Goal: Task Accomplishment & Management: Manage account settings

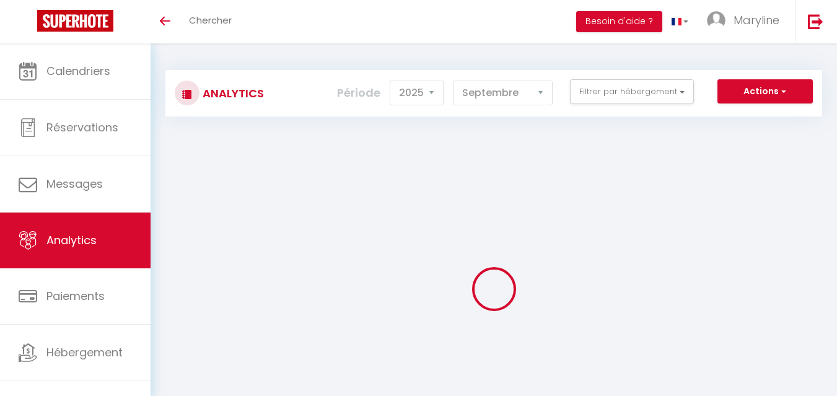
select select "2025"
select select "9"
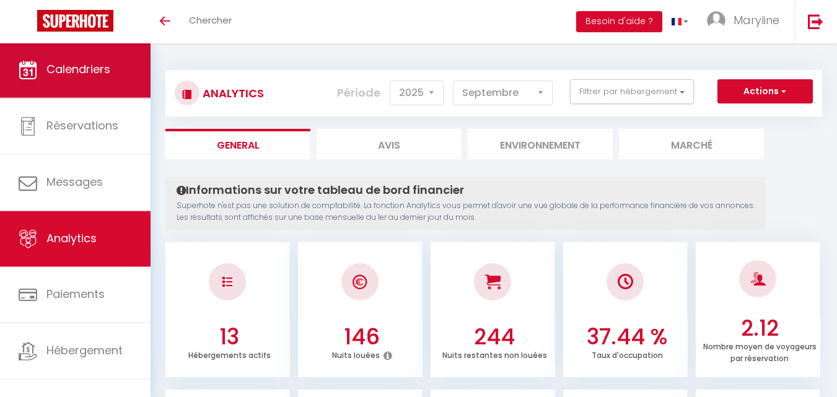
click at [53, 71] on span "Calendriers" at bounding box center [78, 68] width 64 height 15
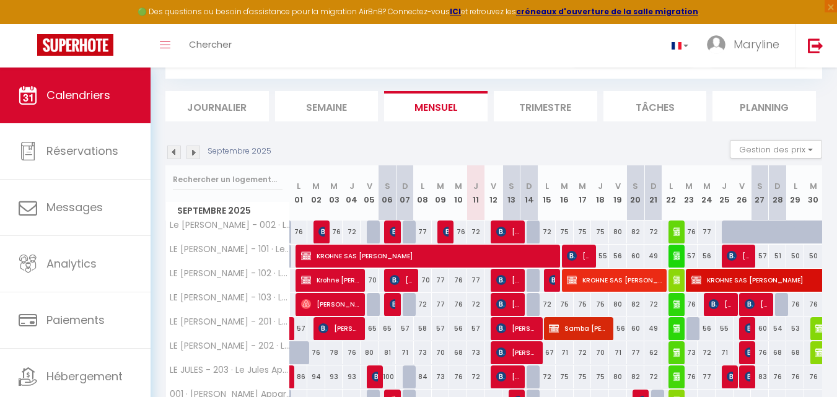
scroll to position [124, 0]
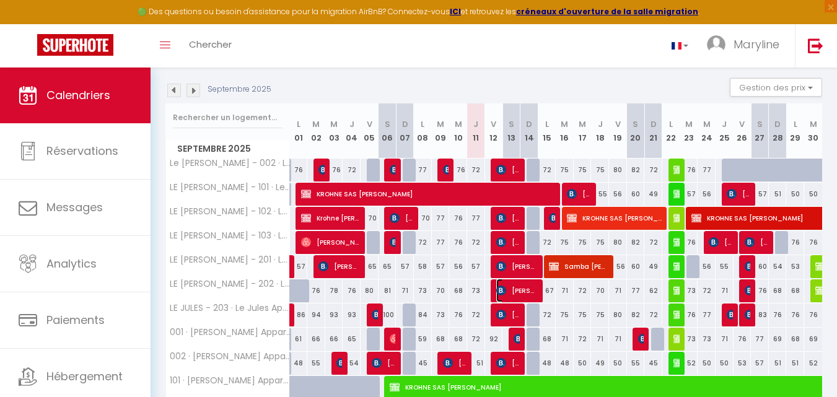
click at [523, 290] on span "[PERSON_NAME]" at bounding box center [517, 291] width 42 height 24
select select "OK"
select select "KO"
select select "0"
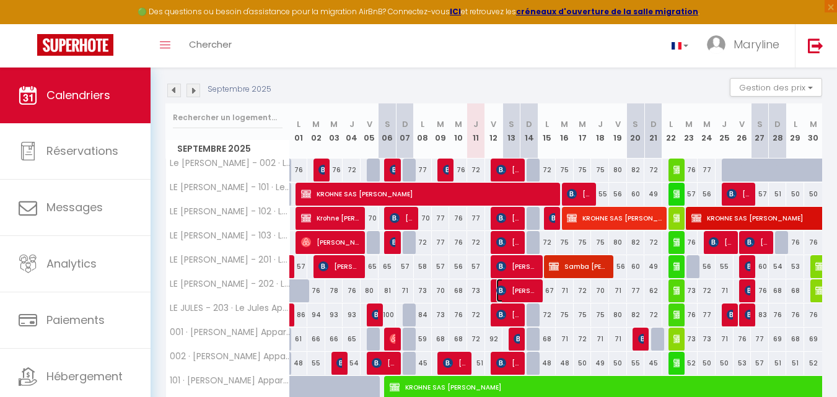
select select "1"
select select
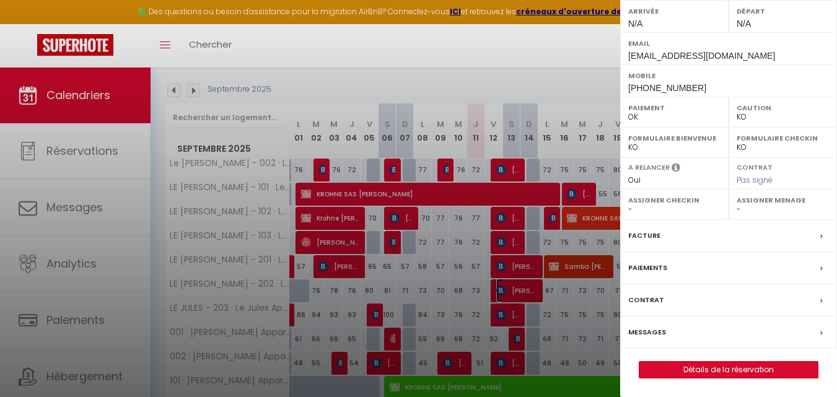
scroll to position [248, 0]
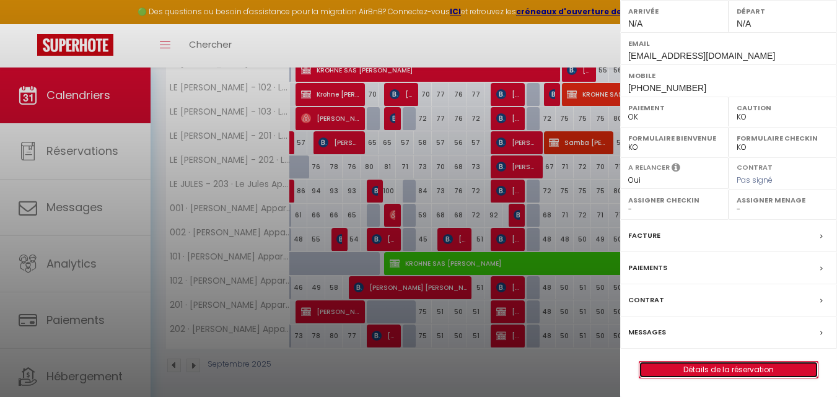
click at [708, 372] on link "Détails de la réservation" at bounding box center [728, 370] width 178 height 16
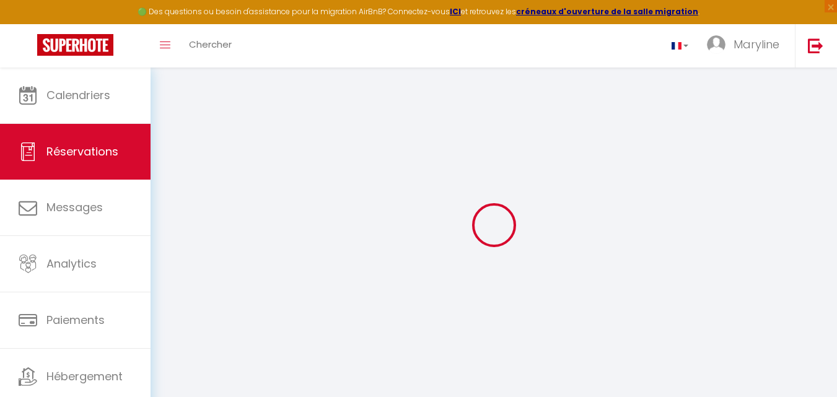
type input "[PERSON_NAME]"
type input "[EMAIL_ADDRESS][DOMAIN_NAME]"
type input "[PHONE_NUMBER]"
select select "FR"
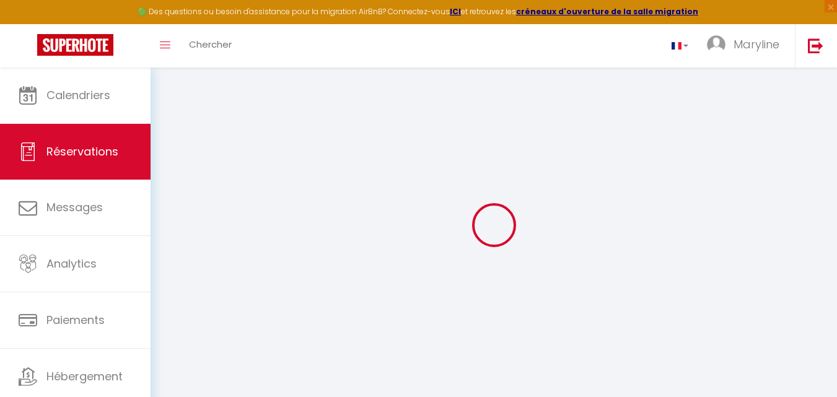
type input "44.91"
type input "6.88"
select select "70633"
select select "1"
select select
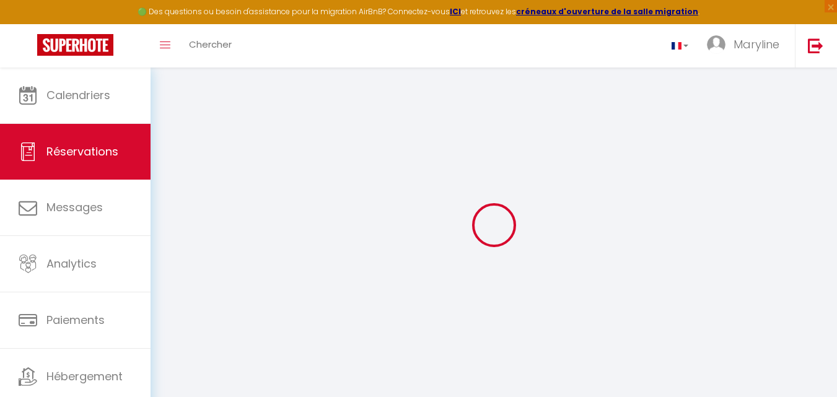
select select
type input "2"
select select "12"
select select
type input "219.16"
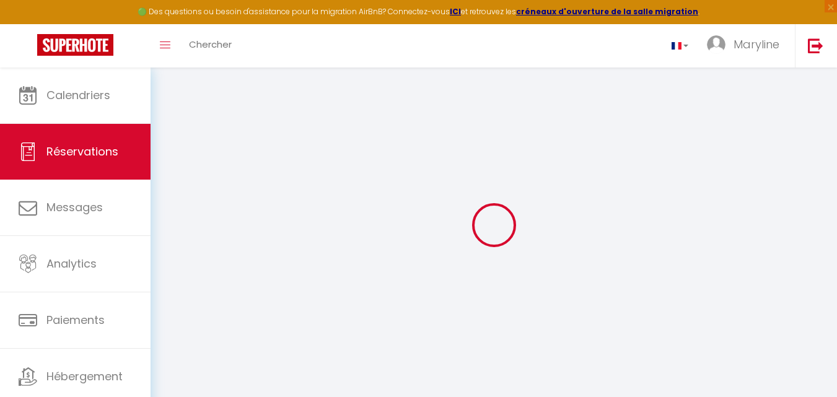
checkbox input "false"
select select "2"
type input "0"
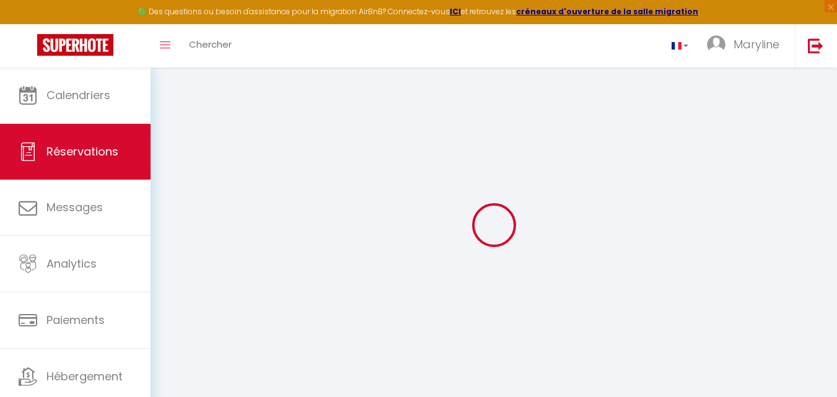
select select
select select "14"
checkbox input "false"
select select
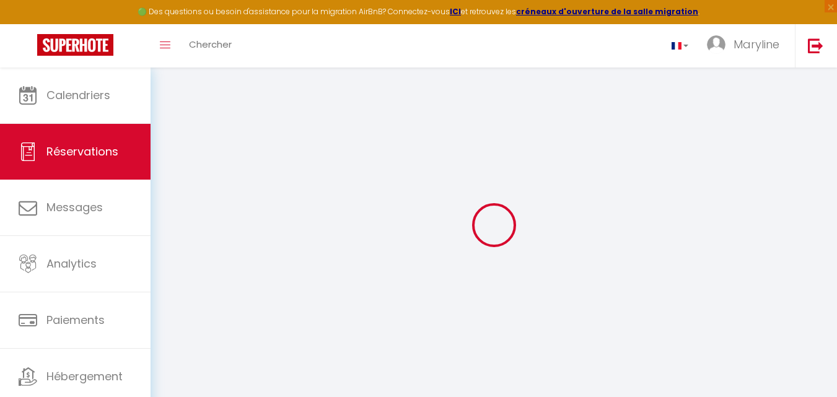
select select
checkbox input "false"
select select
checkbox input "false"
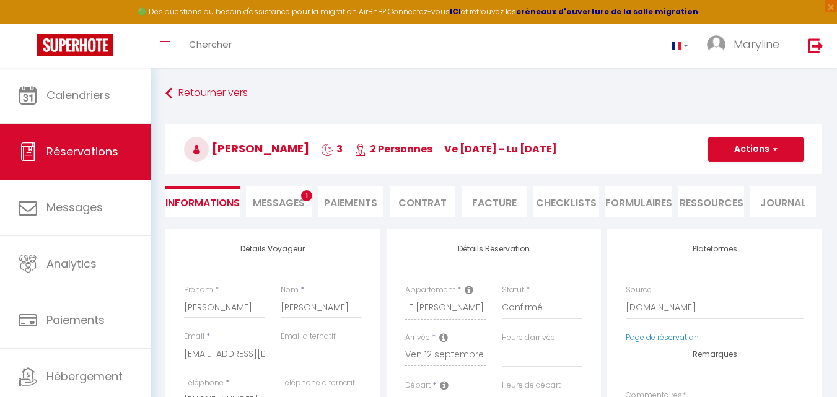
select select
checkbox input "false"
type textarea "** THIS RESERVATION HAS BEEN PRE-PAID ** BOOKING NOTE : Payment charge is EUR 6…"
type input "45"
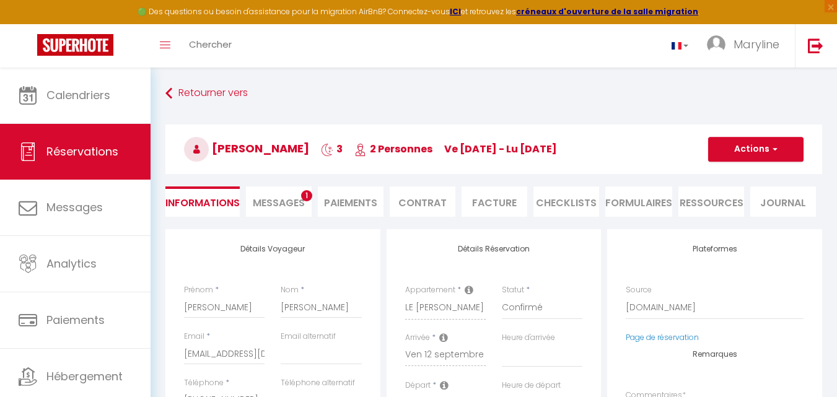
type input "5.1"
select select
checkbox input "false"
select select
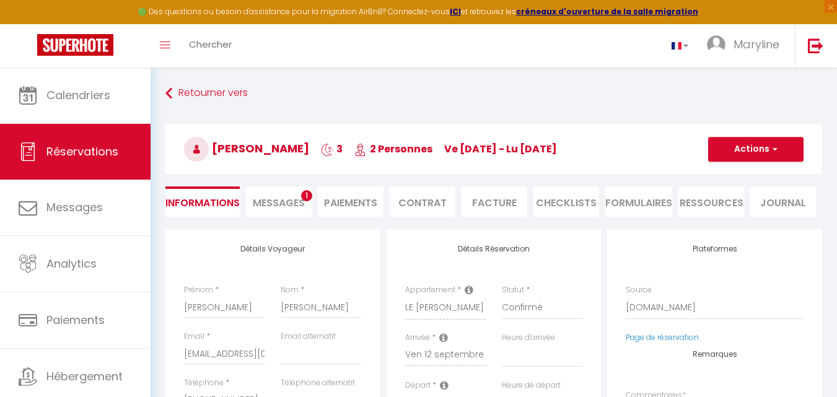
select select
click at [277, 205] on span "Messages" at bounding box center [279, 203] width 52 height 14
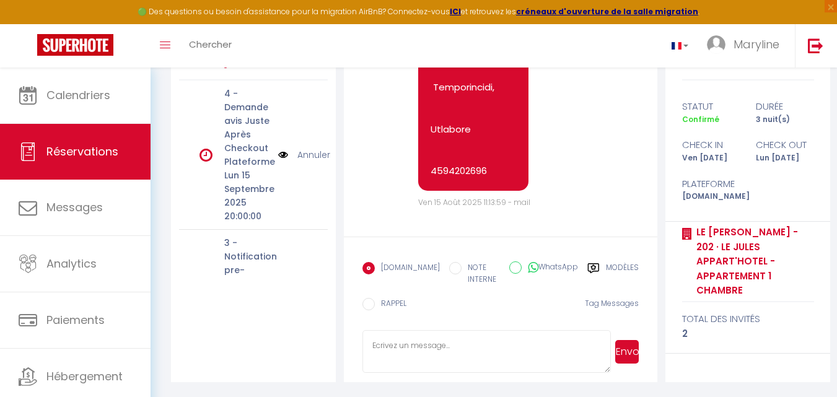
scroll to position [2357, 0]
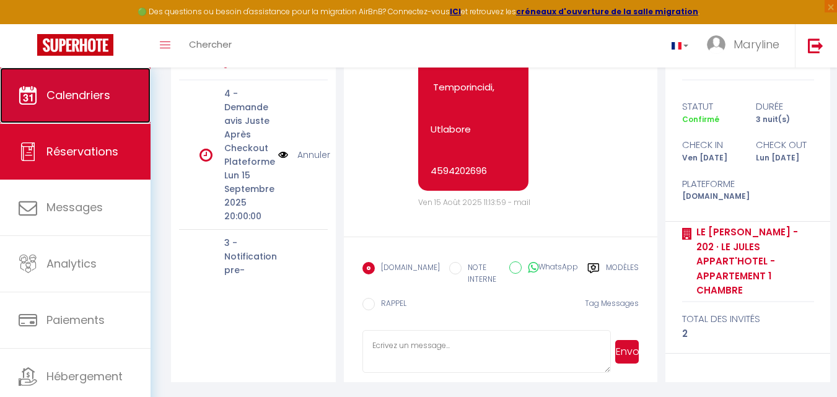
click at [59, 90] on span "Calendriers" at bounding box center [78, 94] width 64 height 15
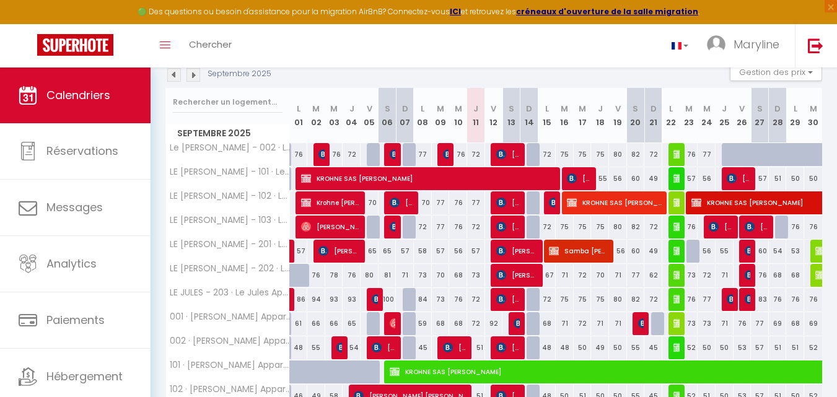
scroll to position [124, 0]
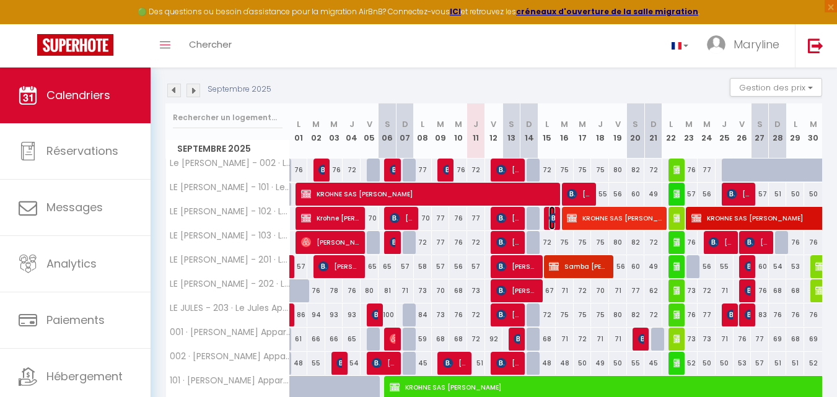
click at [552, 218] on img at bounding box center [554, 218] width 10 height 10
select select "OK"
select select "KO"
select select "0"
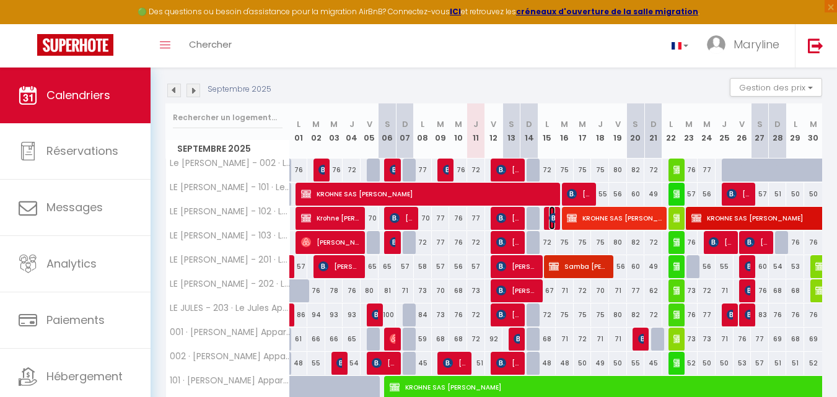
select select "1"
select select
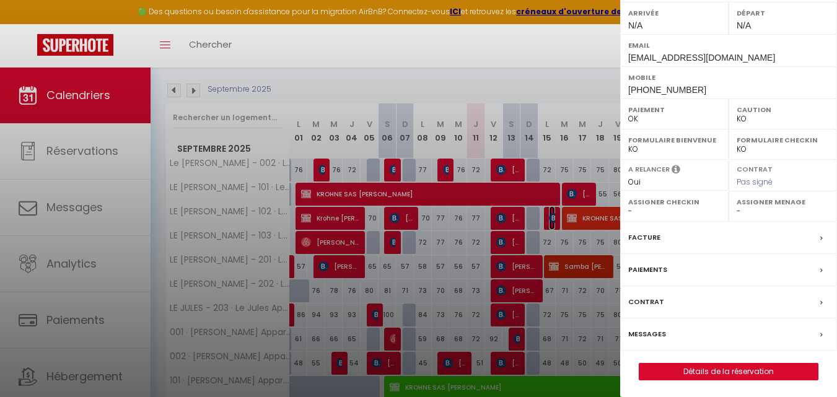
scroll to position [193, 0]
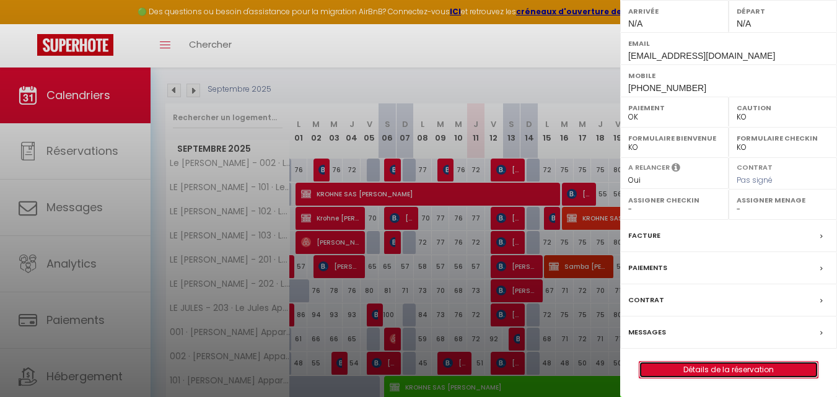
click at [705, 366] on link "Détails de la réservation" at bounding box center [728, 370] width 178 height 16
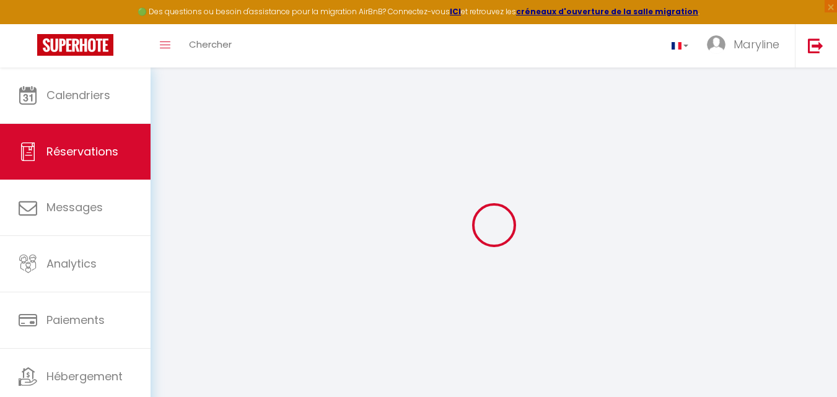
type input "[PERSON_NAME]"
type input "PIPISEGA"
type input "[EMAIL_ADDRESS][DOMAIN_NAME]"
type input "[PHONE_NUMBER]"
select select "FR"
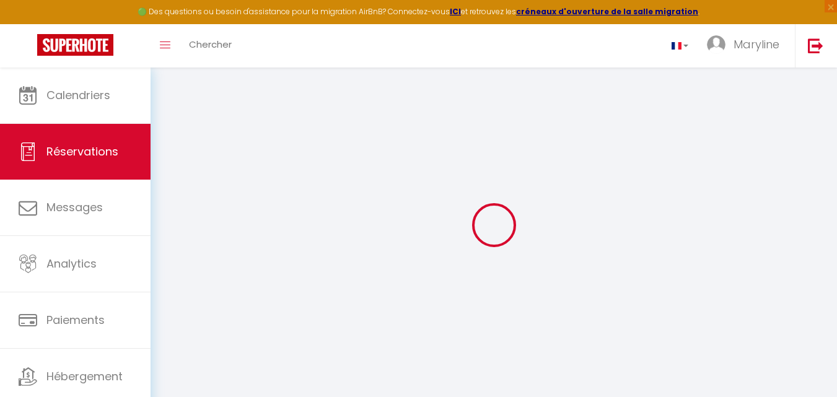
type input "19.08"
type input "1.5699999999999998"
select select "70630"
select select "1"
select select
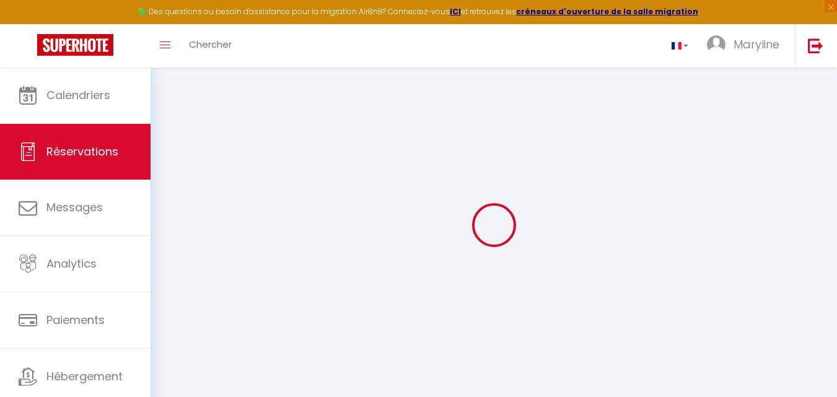
select select
type input "2"
select select "12"
select select
type input "72.25"
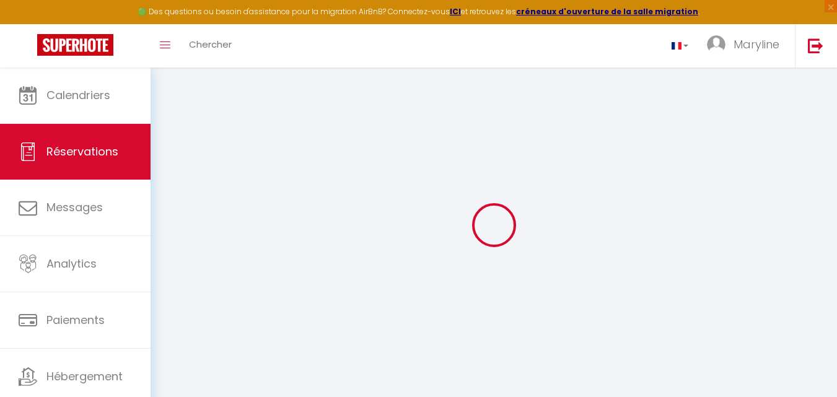
checkbox input "false"
select select "2"
type input "0"
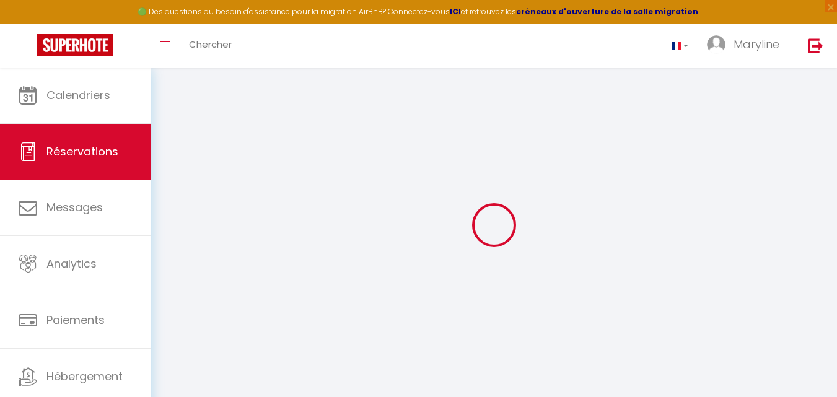
select select
select select "14"
checkbox input "false"
select select
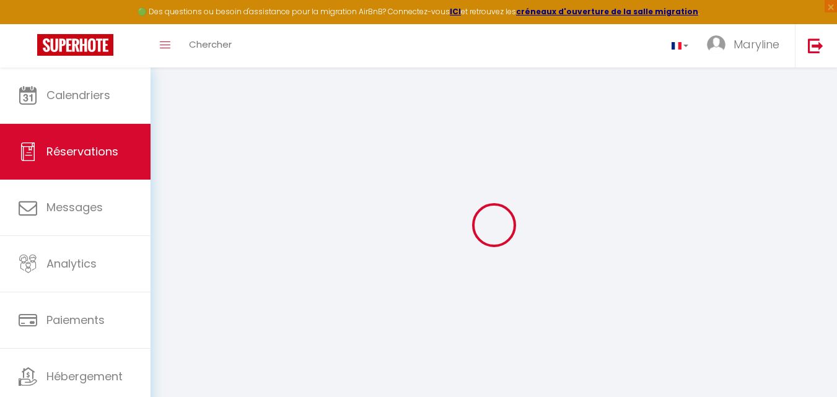
select select
checkbox input "false"
select select
checkbox input "false"
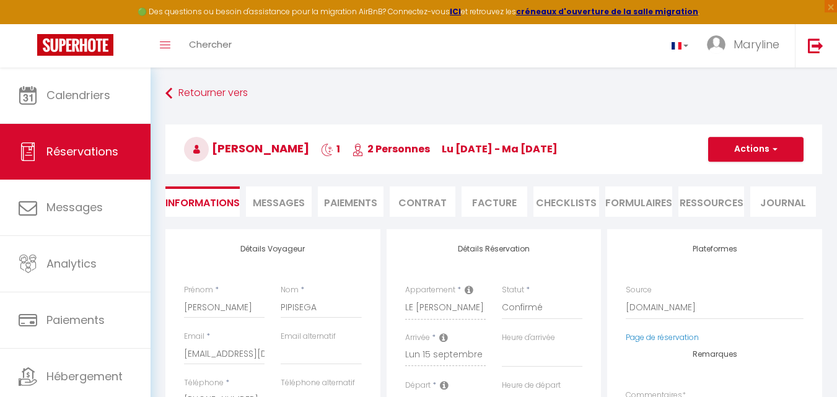
select select
checkbox input "false"
type textarea "** THIS RESERVATION HAS BEEN PRE-PAID ** BOOKING NOTE : Payment charge is EUR 1…"
type input "40"
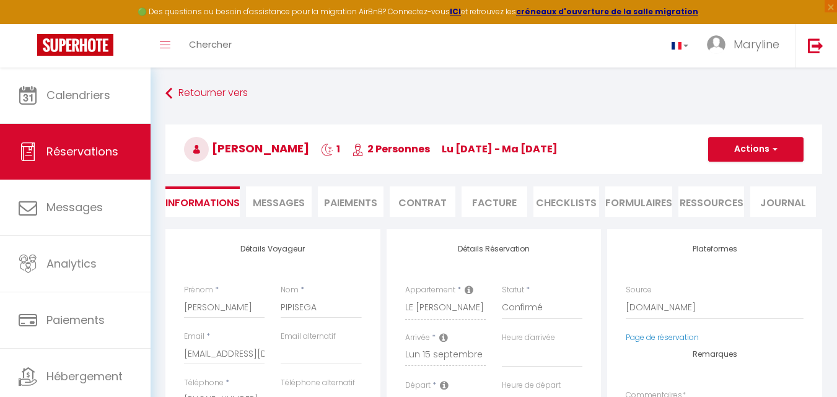
type input "1.7"
select select
checkbox input "false"
select select
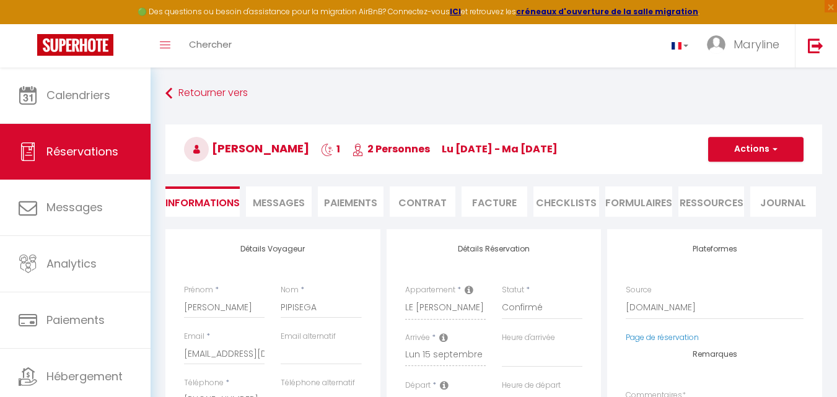
select select
click at [772, 150] on span "button" at bounding box center [772, 149] width 7 height 11
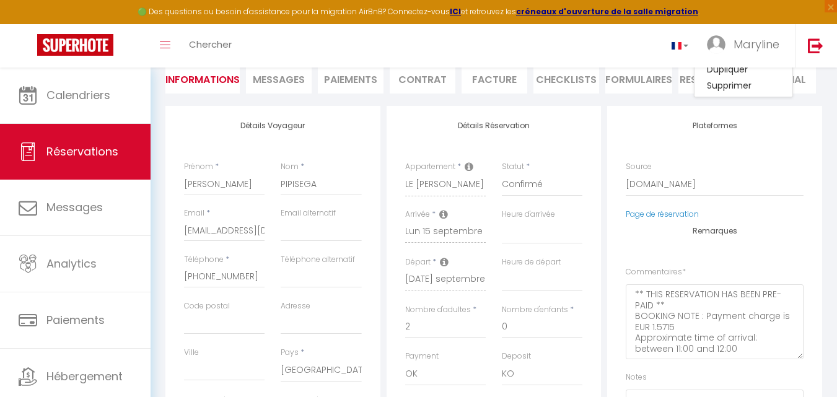
scroll to position [124, 0]
click at [468, 167] on icon at bounding box center [468, 166] width 9 height 10
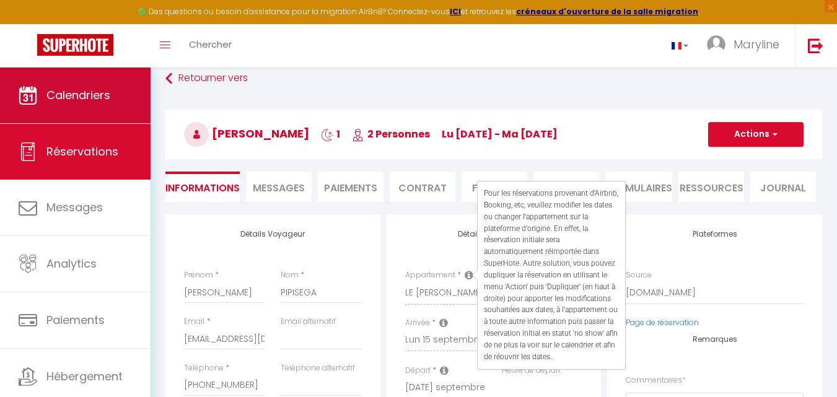
scroll to position [0, 0]
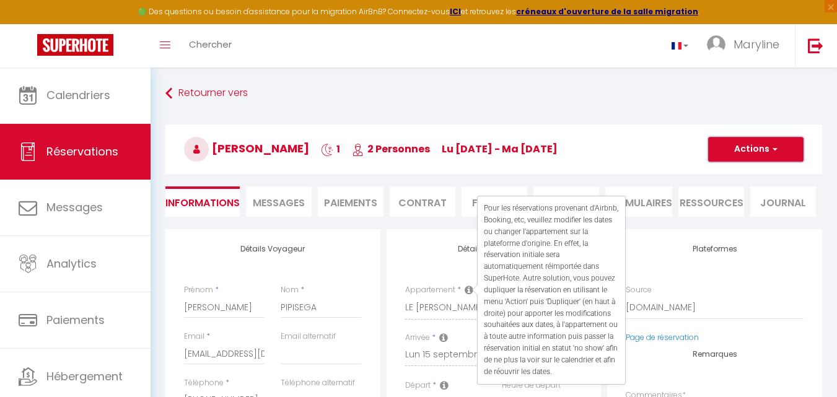
click at [774, 149] on span "button" at bounding box center [772, 149] width 7 height 11
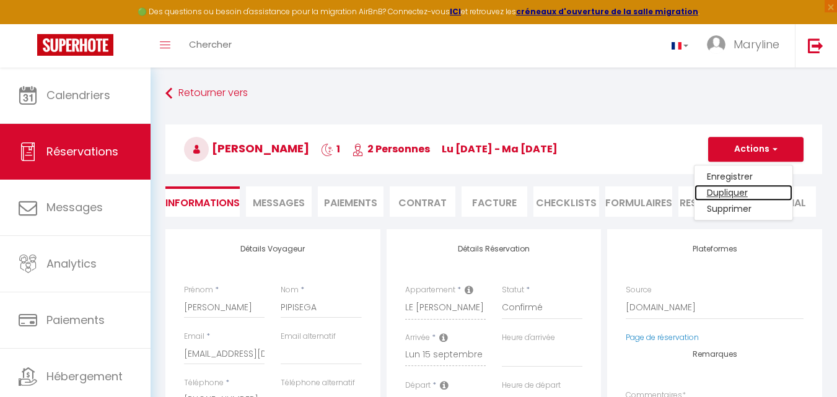
click at [742, 191] on link "Dupliquer" at bounding box center [743, 193] width 98 height 16
type input "0"
select select
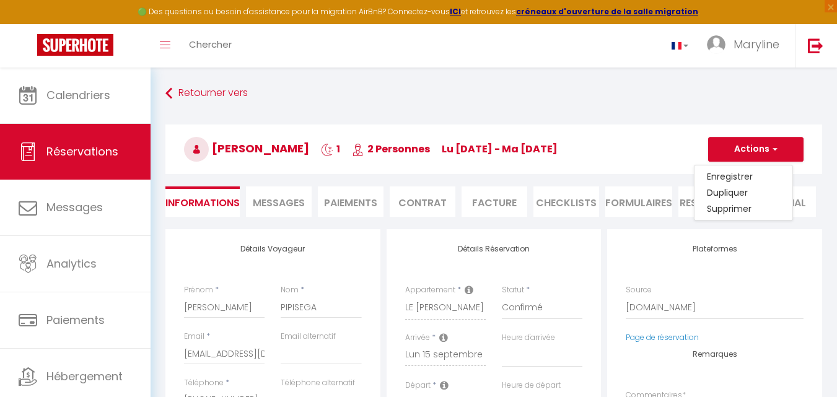
select select
checkbox input "false"
type input "Invalid Dateundefined"
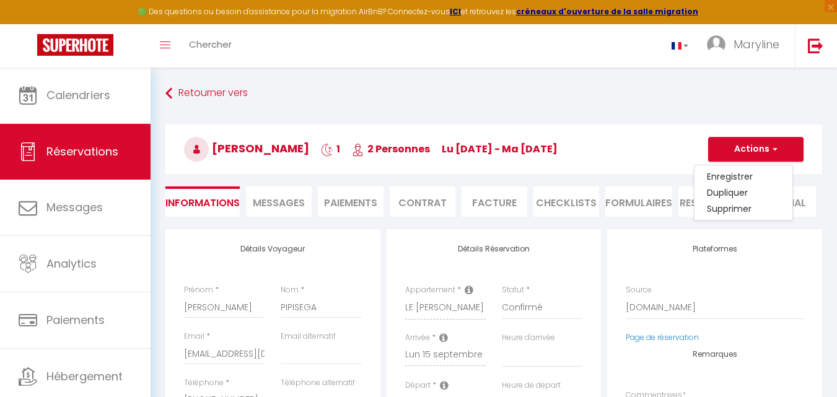
type input "Invalid Dateundefined"
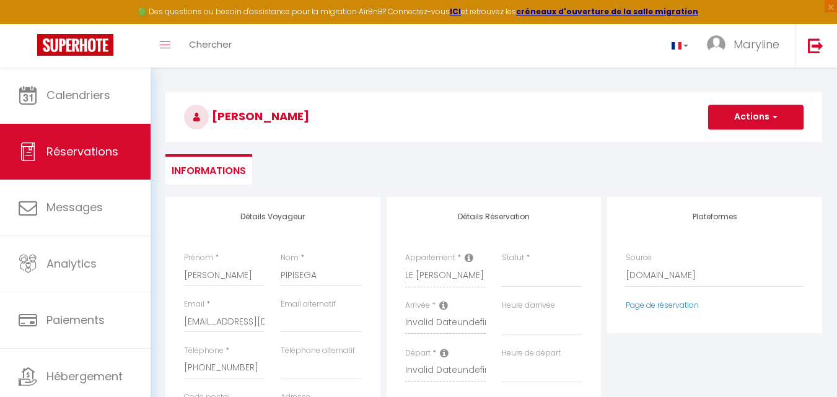
scroll to position [62, 0]
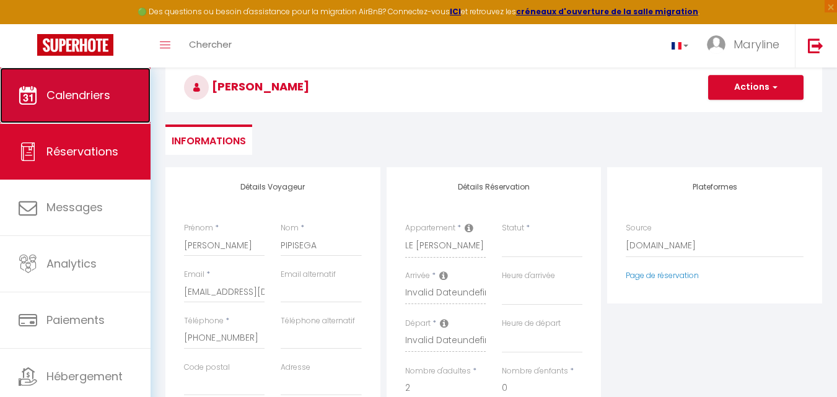
click at [98, 89] on span "Calendriers" at bounding box center [78, 94] width 64 height 15
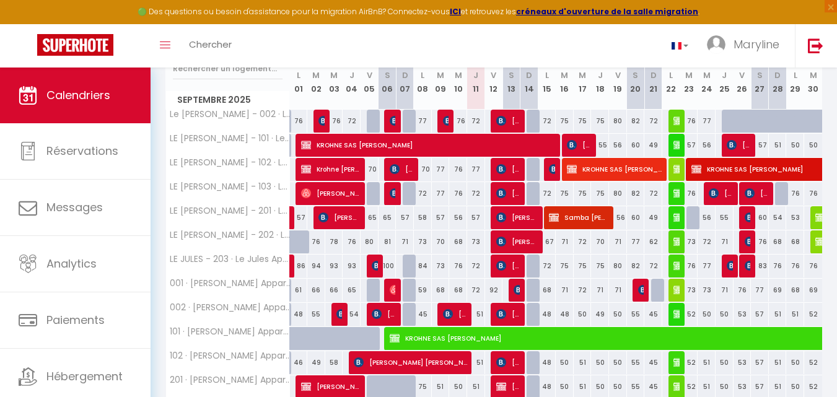
scroll to position [186, 0]
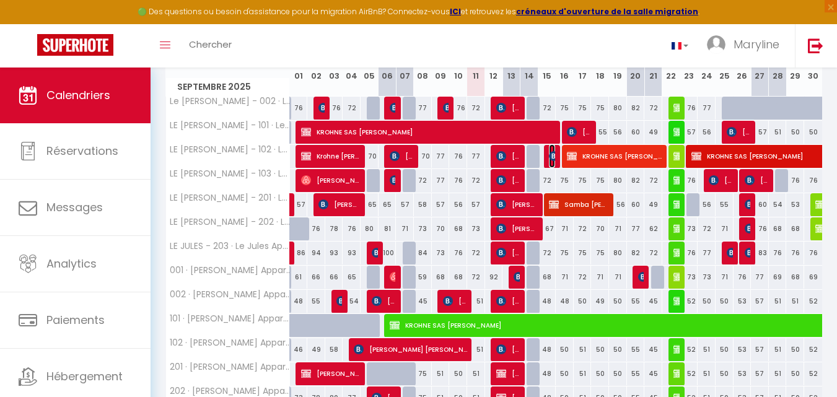
click at [554, 153] on img at bounding box center [554, 156] width 10 height 10
select select "OK"
select select "KO"
select select "0"
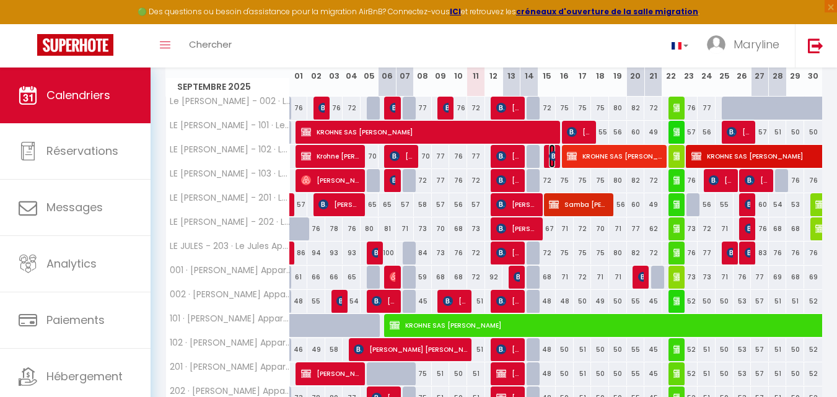
select select "1"
select select
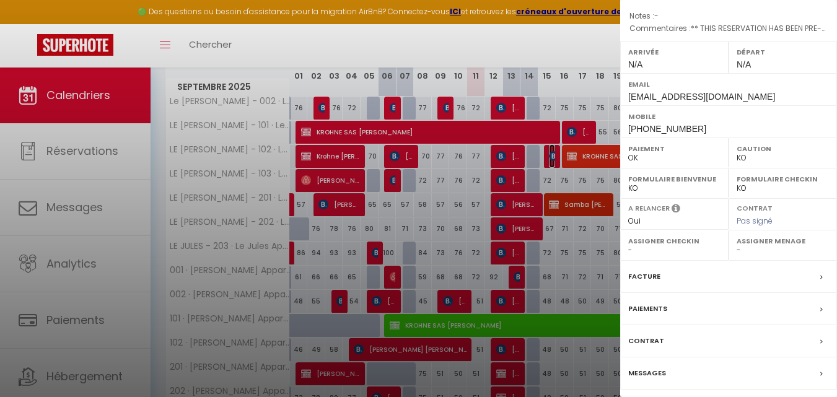
scroll to position [193, 0]
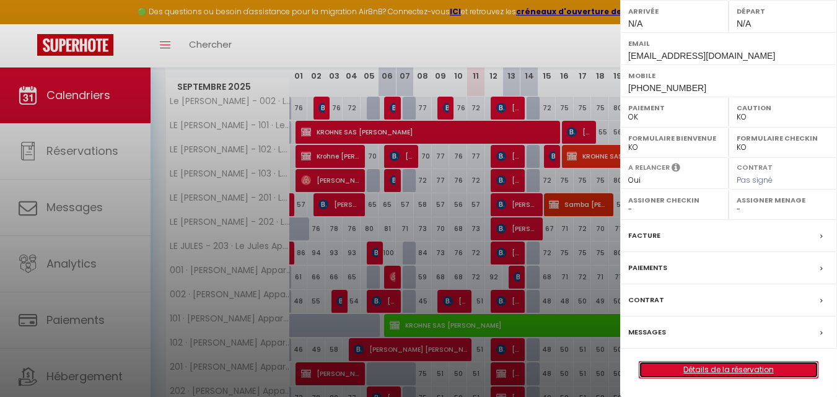
click at [721, 365] on link "Détails de la réservation" at bounding box center [728, 370] width 178 height 16
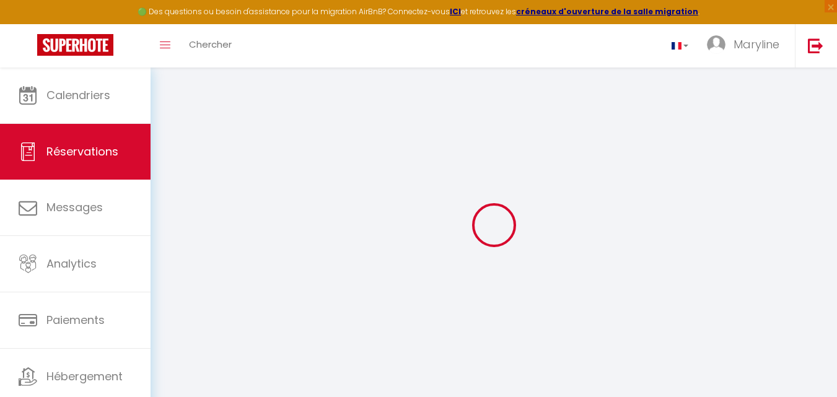
type input "[PERSON_NAME]"
type input "PIPISEGA"
type input "[EMAIL_ADDRESS][DOMAIN_NAME]"
type input "[PHONE_NUMBER]"
select select "FR"
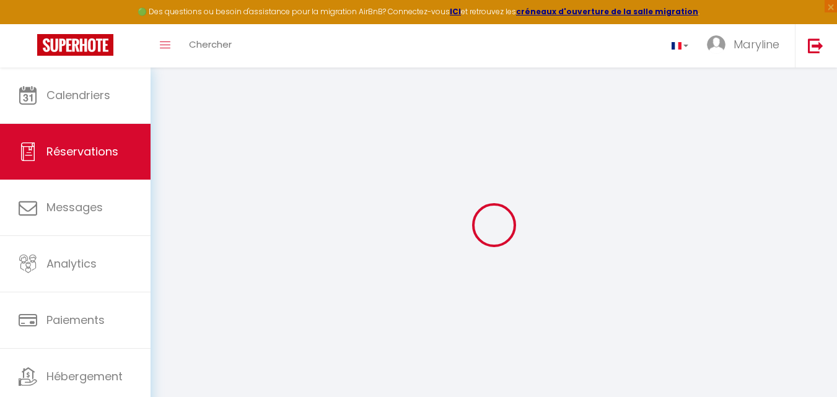
type input "19.08"
type input "1.5699999999999998"
select select "70630"
select select "1"
select select
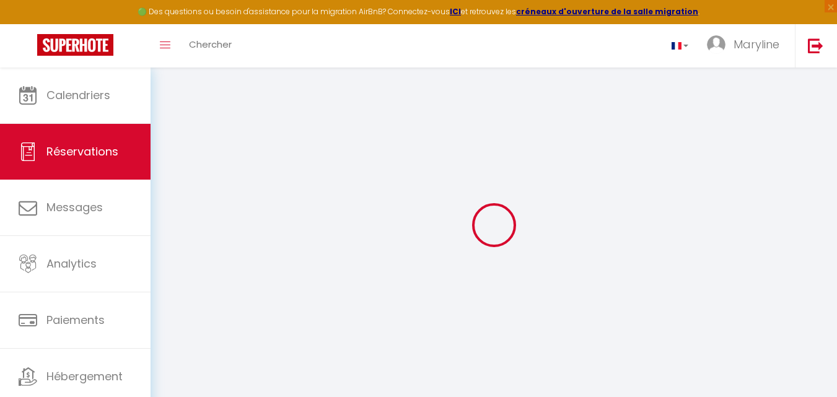
select select
type input "2"
select select "12"
select select
type input "72.25"
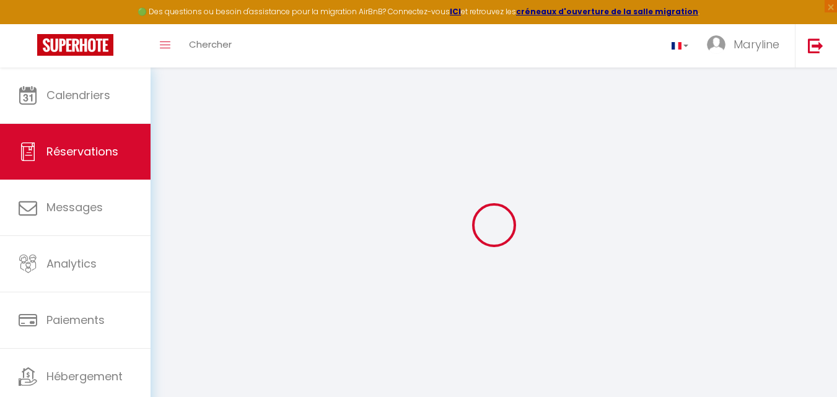
checkbox input "false"
select select "2"
type input "0"
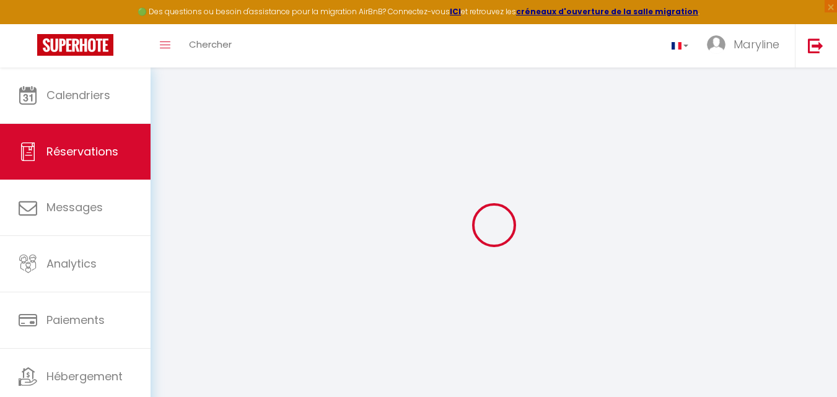
select select
select select "14"
checkbox input "false"
select select
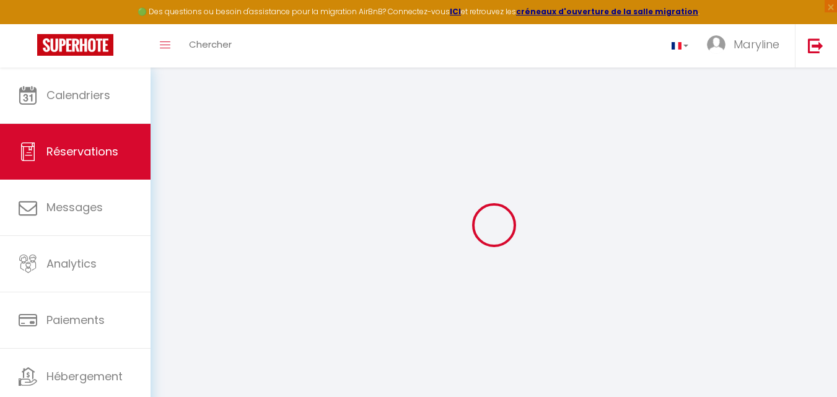
select select
checkbox input "false"
select select
checkbox input "false"
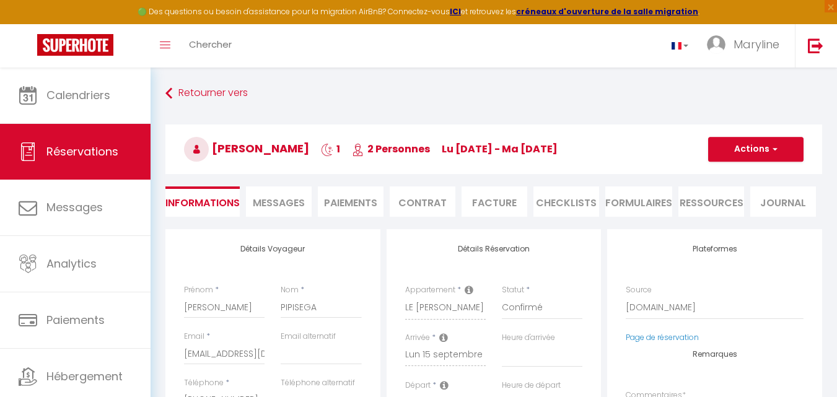
select select
checkbox input "false"
type textarea "** THIS RESERVATION HAS BEEN PRE-PAID ** BOOKING NOTE : Payment charge is EUR 1…"
type input "40"
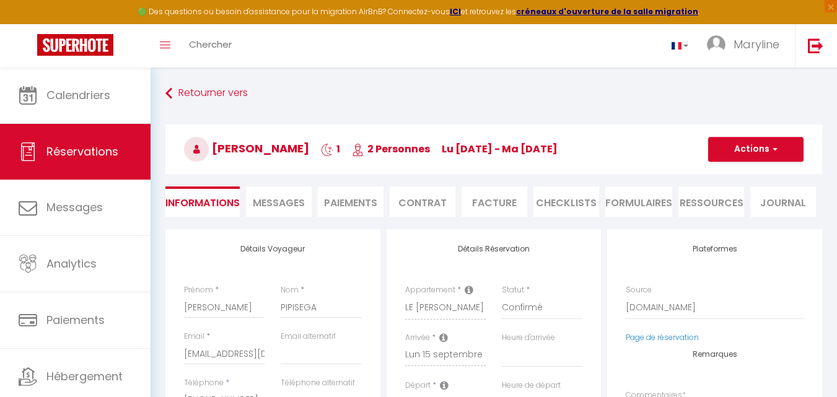
type input "1.7"
select select
checkbox input "false"
select select
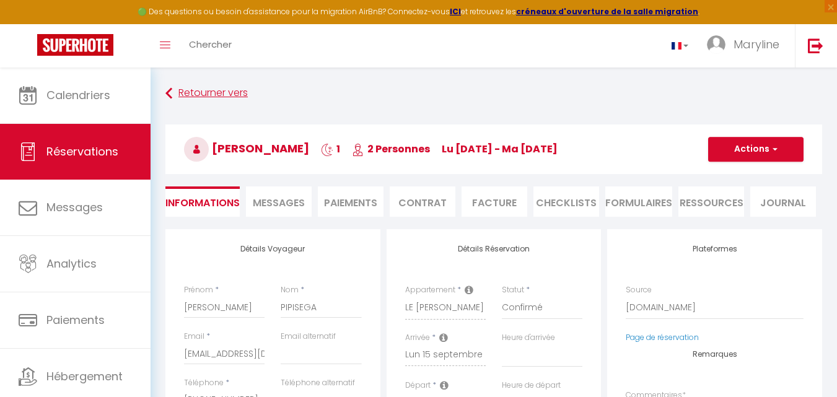
select select
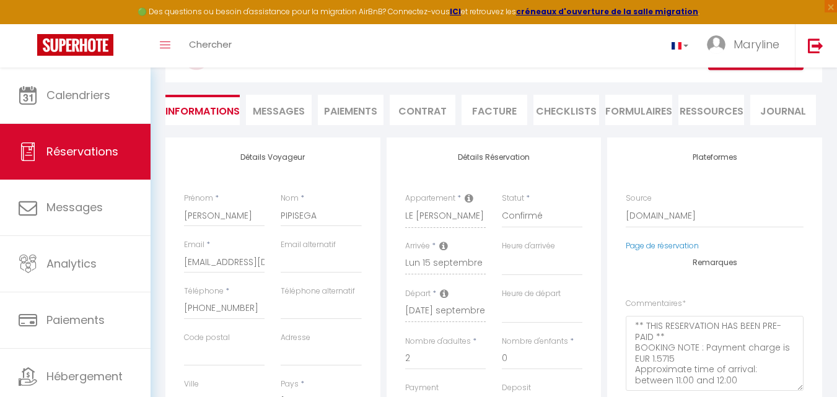
scroll to position [62, 0]
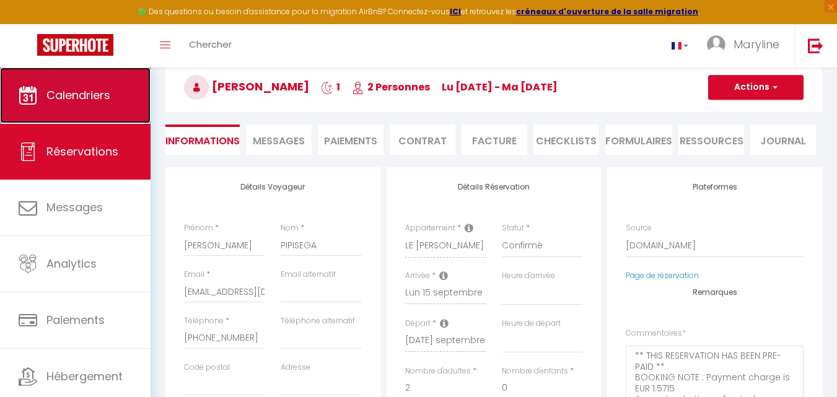
click at [91, 93] on span "Calendriers" at bounding box center [78, 94] width 64 height 15
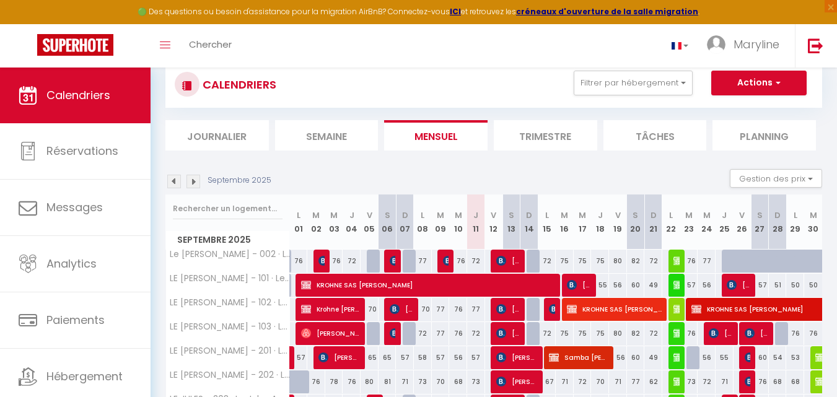
scroll to position [62, 0]
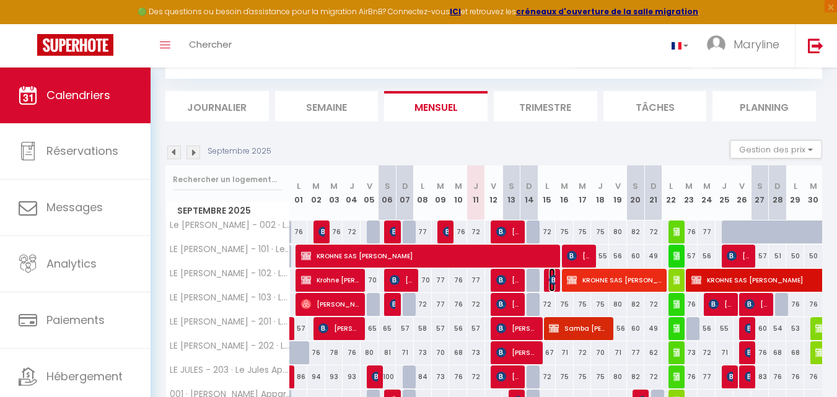
click at [552, 277] on img at bounding box center [554, 280] width 10 height 10
select select "OK"
select select "KO"
select select "0"
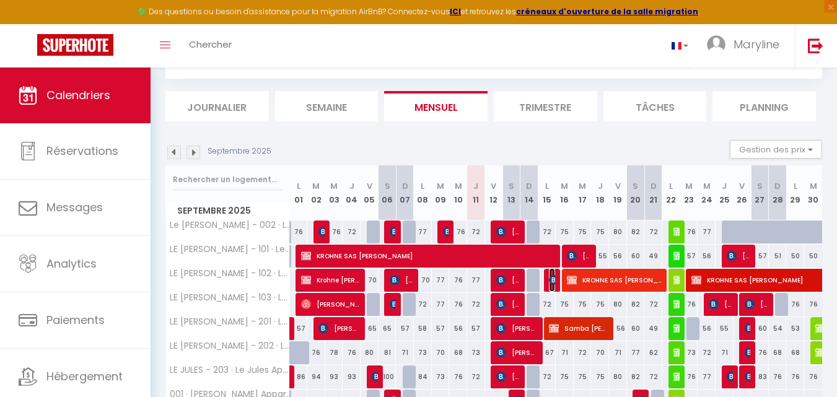
select select "1"
select select
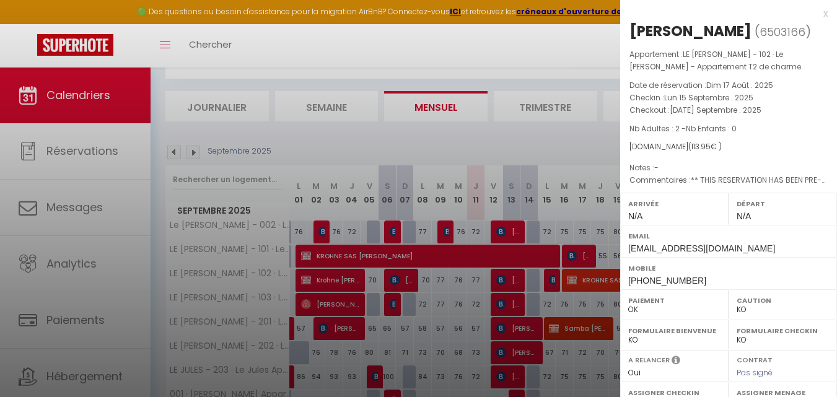
click at [816, 15] on div "x" at bounding box center [723, 13] width 207 height 15
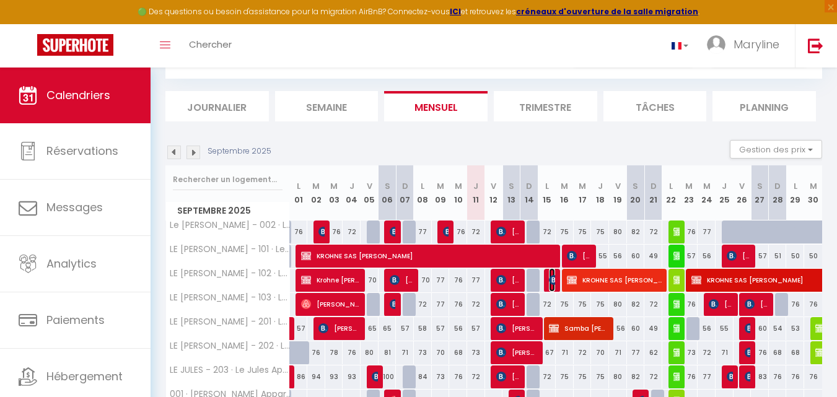
click at [551, 277] on img at bounding box center [554, 280] width 10 height 10
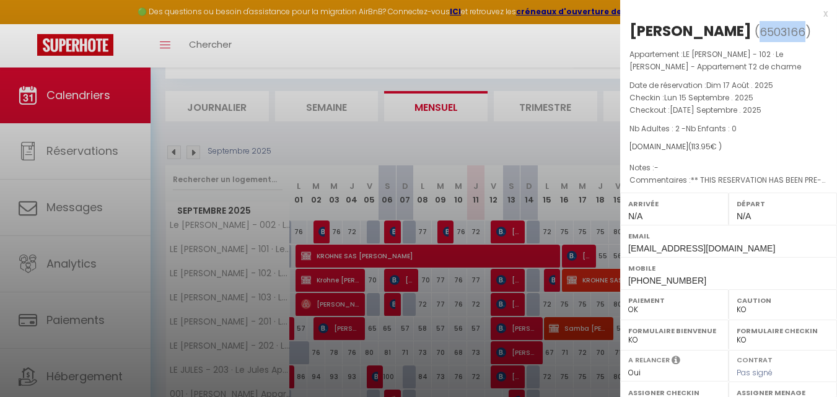
drag, startPoint x: 803, startPoint y: 28, endPoint x: 756, endPoint y: 30, distance: 47.1
click at [756, 30] on span "( 6503166 )" at bounding box center [782, 31] width 56 height 17
copy span "6503166"
drag, startPoint x: 816, startPoint y: 13, endPoint x: 798, endPoint y: 29, distance: 23.7
click at [815, 13] on div "x" at bounding box center [723, 13] width 207 height 15
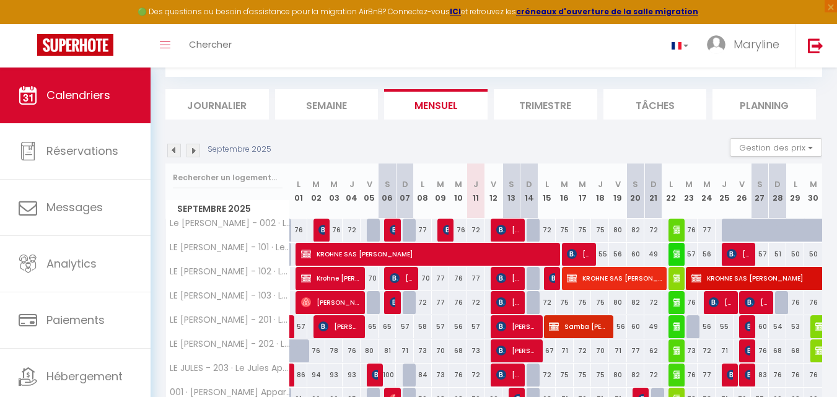
scroll to position [124, 0]
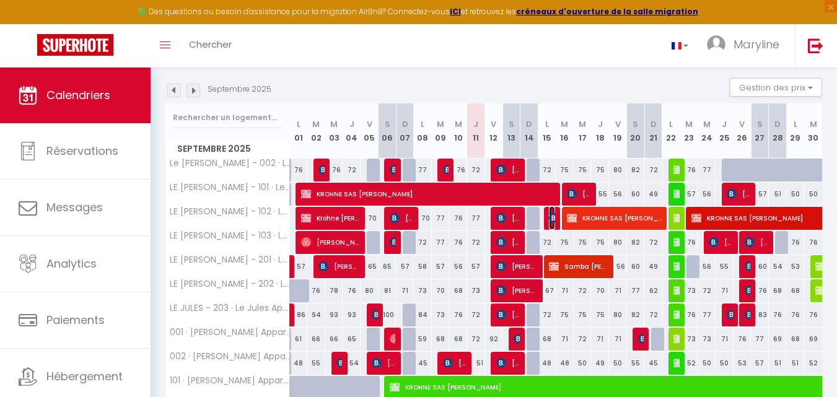
click at [549, 216] on img at bounding box center [554, 218] width 10 height 10
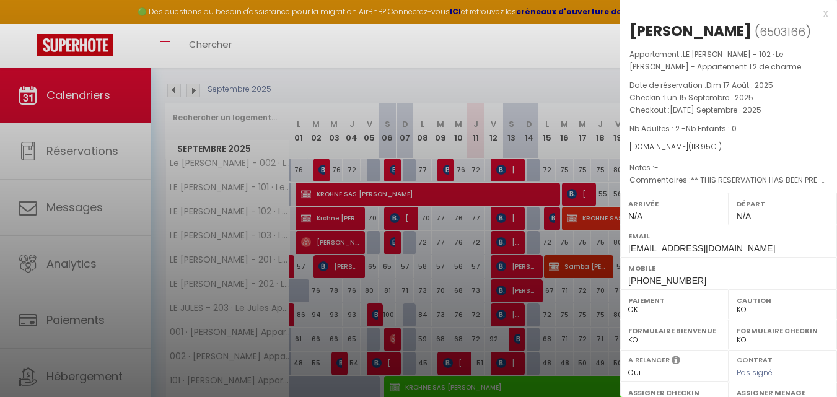
click at [814, 14] on div "x" at bounding box center [723, 13] width 207 height 15
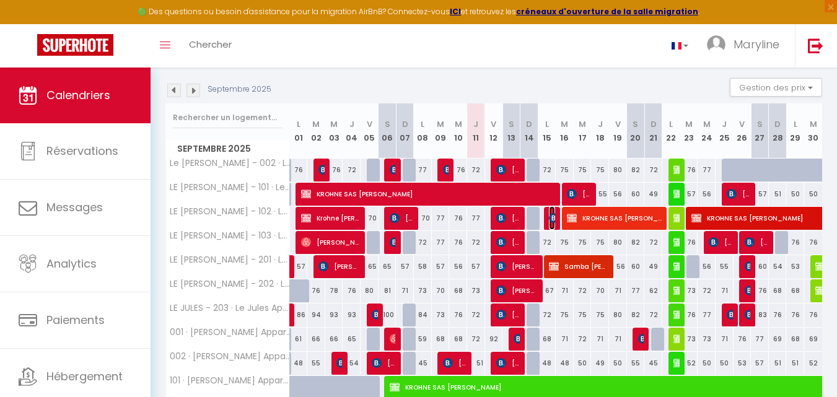
click at [549, 213] on img at bounding box center [554, 218] width 10 height 10
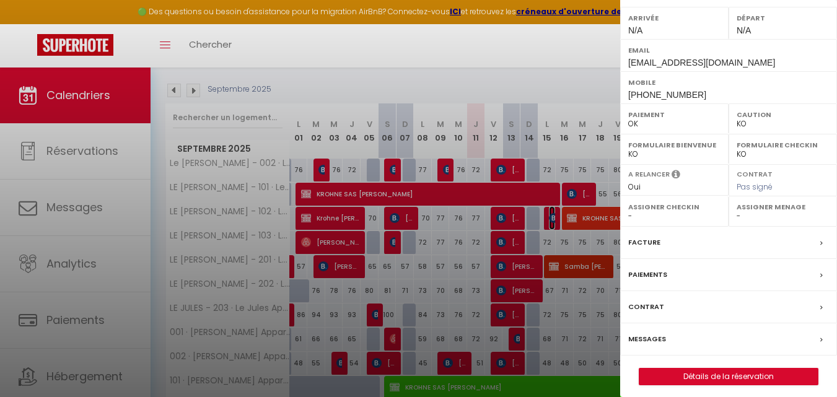
scroll to position [193, 0]
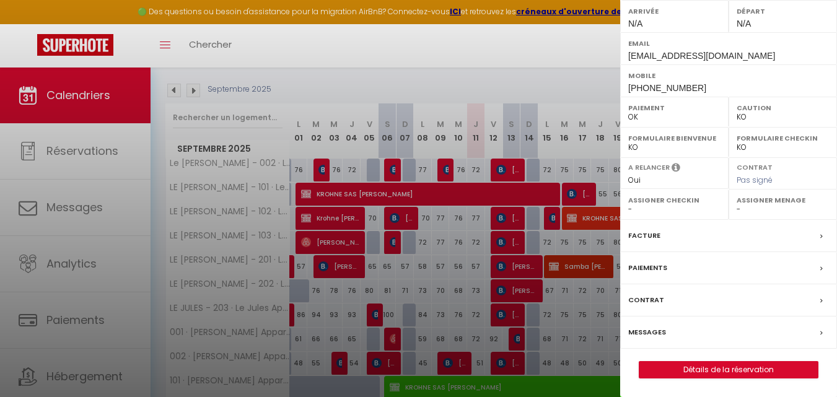
click at [469, 66] on div at bounding box center [418, 198] width 837 height 397
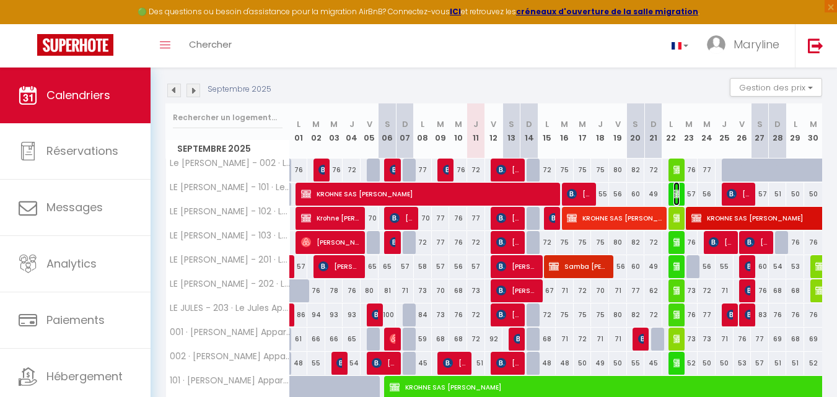
click at [675, 190] on img at bounding box center [678, 194] width 10 height 10
select select "KO"
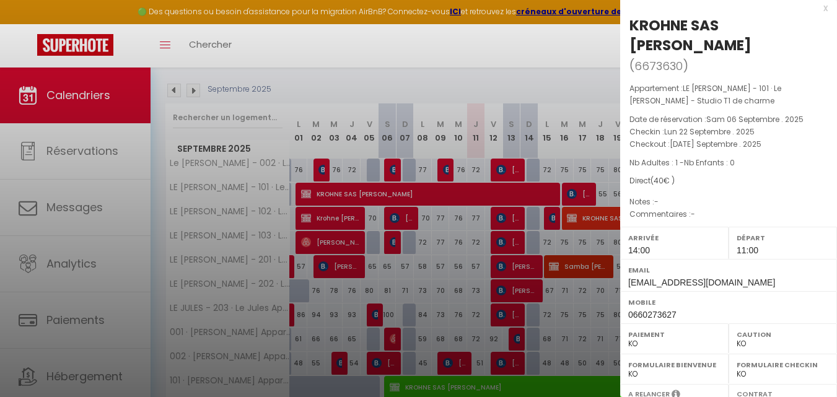
scroll to position [0, 0]
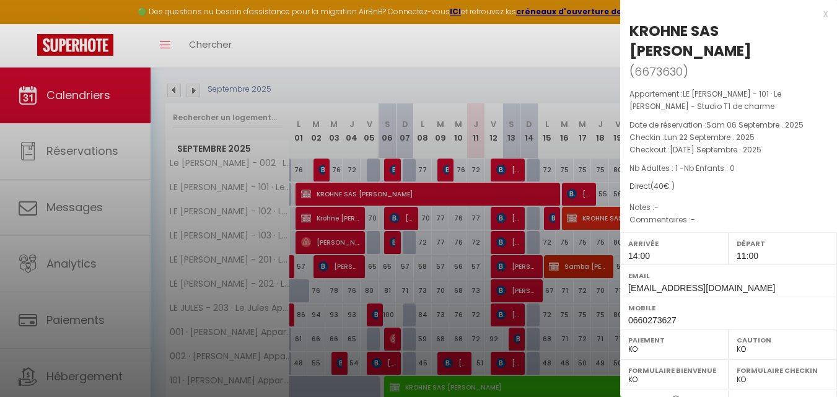
click at [817, 15] on div "x" at bounding box center [723, 13] width 207 height 15
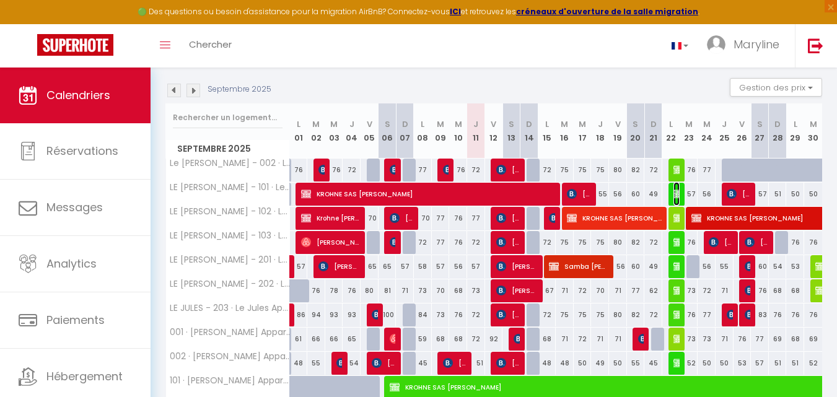
click at [678, 189] on img at bounding box center [678, 194] width 10 height 10
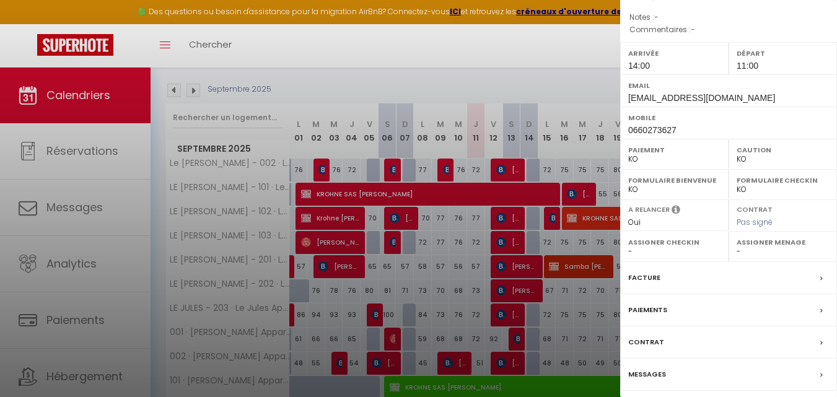
scroll to position [232, 0]
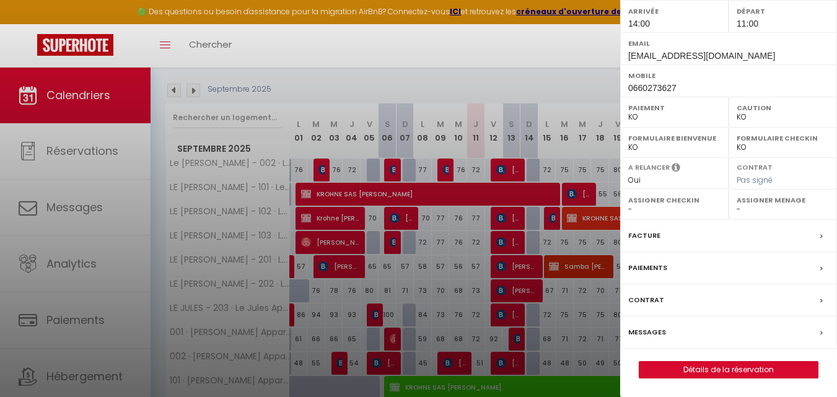
click at [666, 135] on label "Formulaire Bienvenue" at bounding box center [674, 138] width 92 height 12
click at [660, 146] on select "OK KO" at bounding box center [674, 147] width 92 height 11
select select "1"
click at [628, 142] on select "OK KO" at bounding box center [674, 147] width 92 height 11
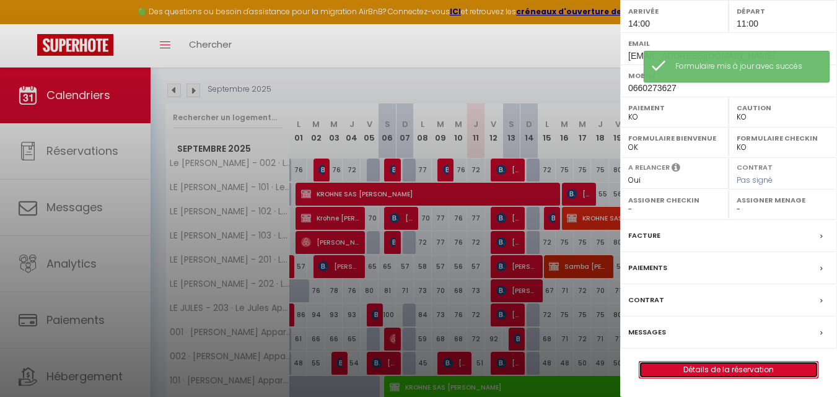
click at [688, 366] on link "Détails de la réservation" at bounding box center [728, 370] width 178 height 16
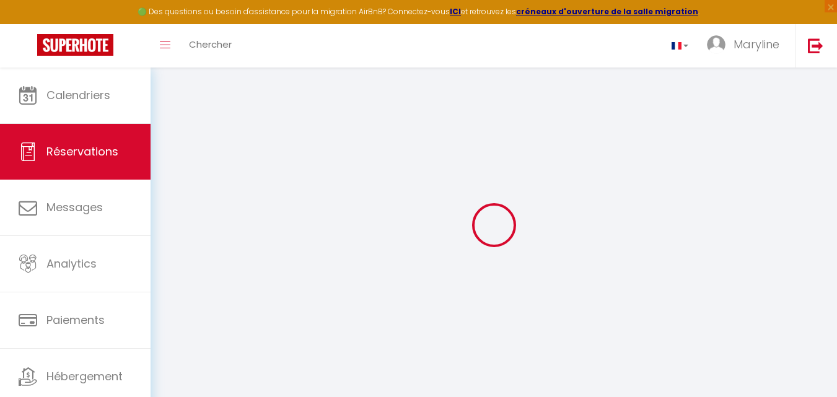
type input "KROHNE SAS"
type input "[PERSON_NAME]"
type input "[EMAIL_ADDRESS][DOMAIN_NAME]"
type input "0660273627"
type input "26103"
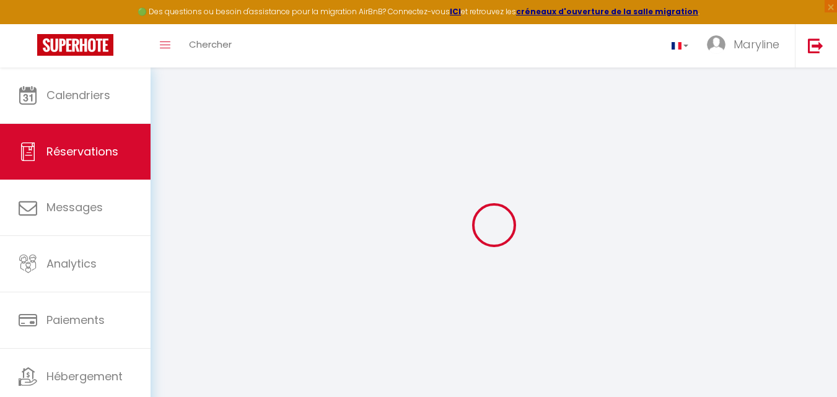
type input "[STREET_ADDRESS]"
type input "Romans Sur Isère Cedex"
select select "FR"
select select "70632"
select select "1"
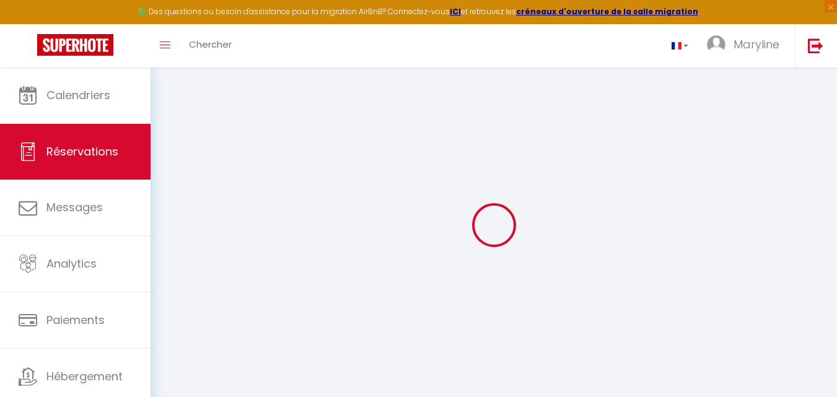
type input "Lun 22 Septembre 2025"
select select
type input "[DATE] Septembre 2025"
select select
type input "1"
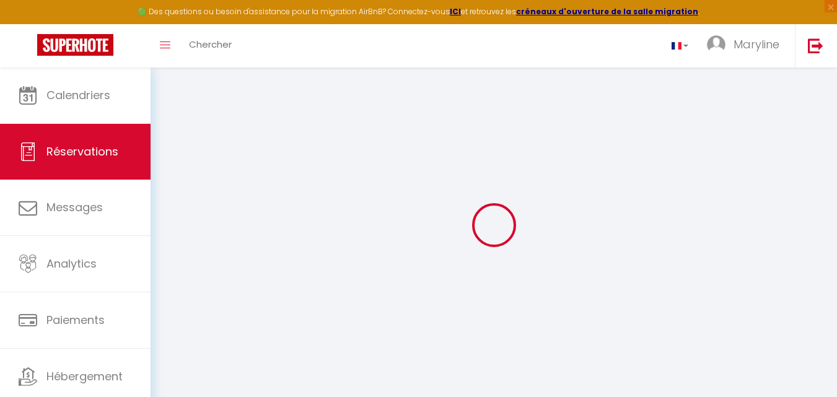
select select "10"
select select
checkbox input "true"
type input "0"
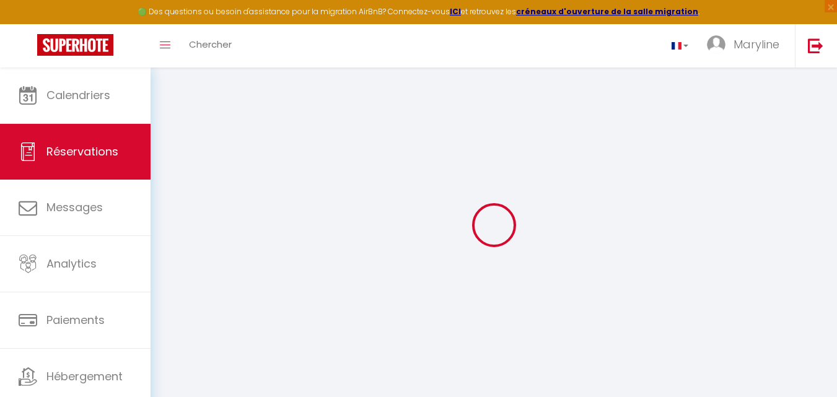
type input "0"
select select
select select "14"
checkbox input "true"
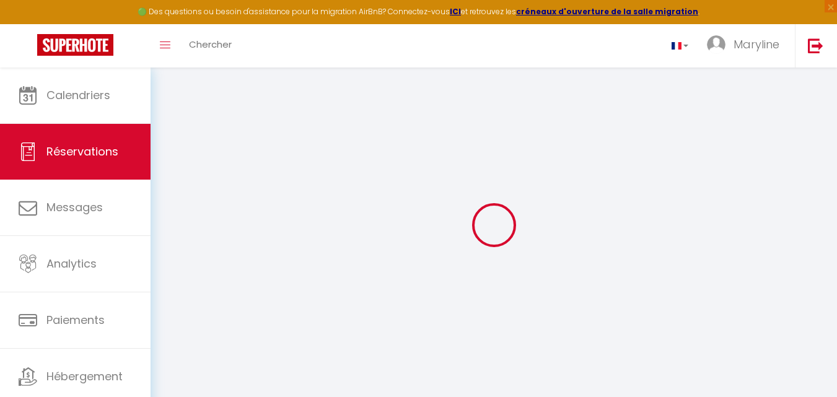
select select
checkbox input "true"
select select
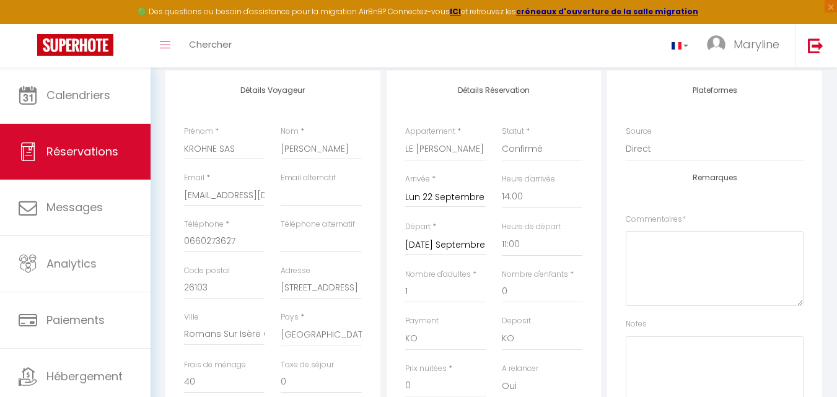
scroll to position [310, 0]
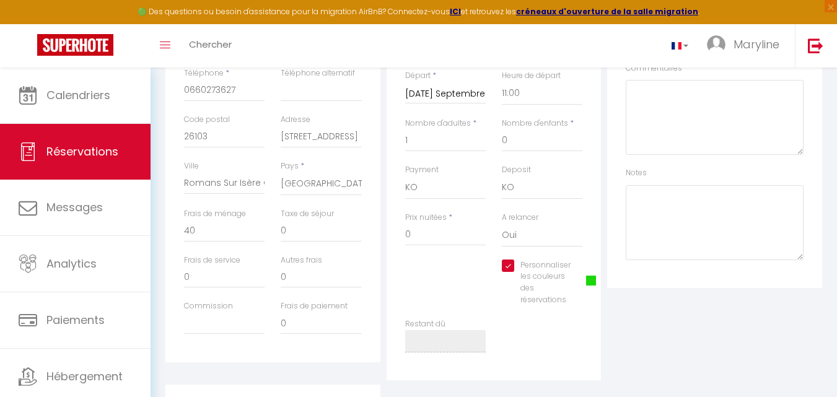
click at [592, 282] on span at bounding box center [591, 281] width 10 height 10
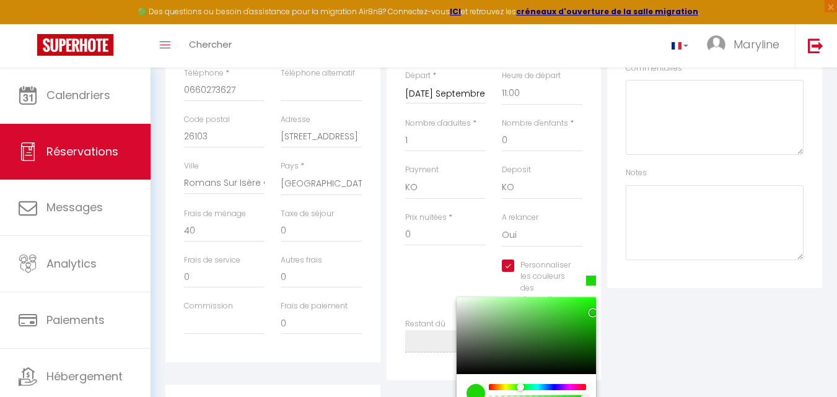
click at [490, 386] on div at bounding box center [537, 387] width 95 height 6
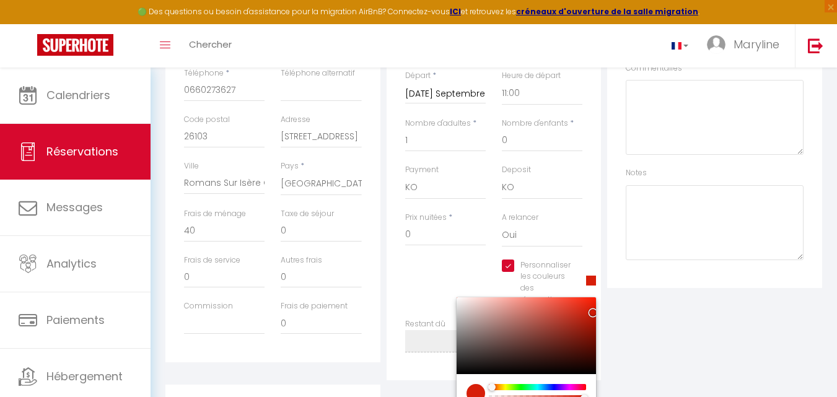
click at [663, 317] on div "Plateformes Source Direct [DOMAIN_NAME] [DOMAIN_NAME] Chalet montagne Expedia G…" at bounding box center [714, 149] width 221 height 461
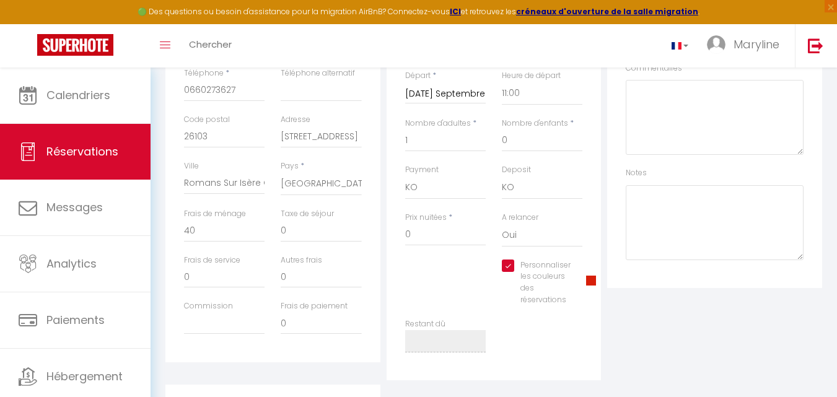
scroll to position [0, 0]
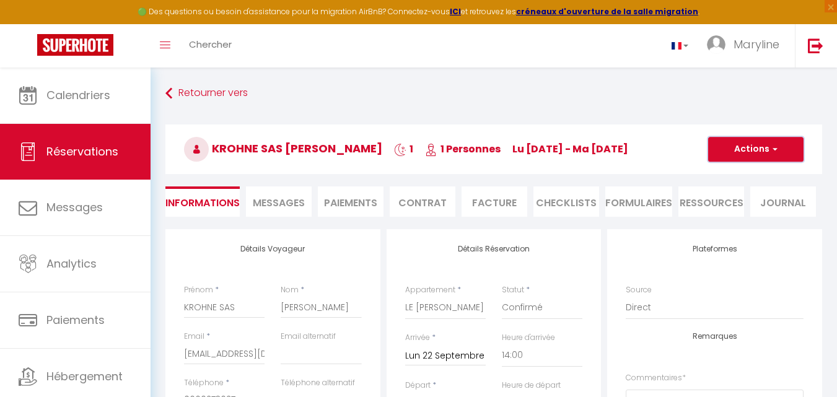
click at [756, 146] on button "Actions" at bounding box center [755, 149] width 95 height 25
click at [741, 175] on link "Enregistrer" at bounding box center [743, 176] width 98 height 16
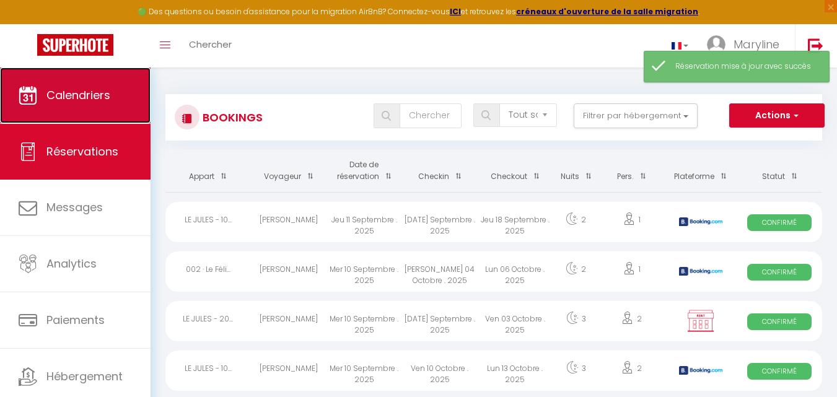
click at [102, 87] on span "Calendriers" at bounding box center [78, 94] width 64 height 15
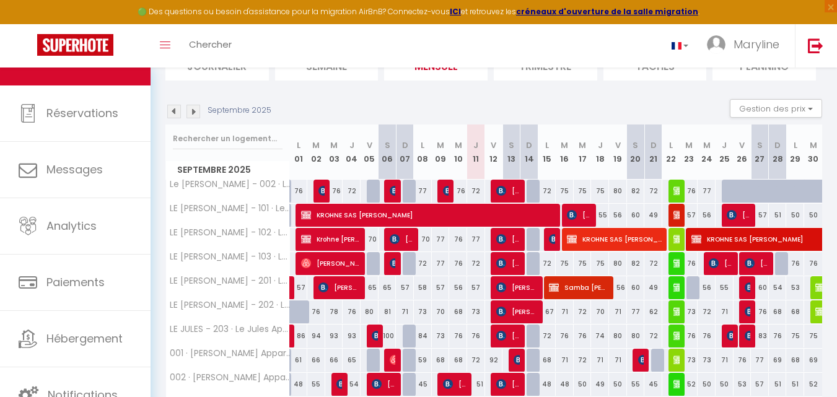
scroll to position [124, 0]
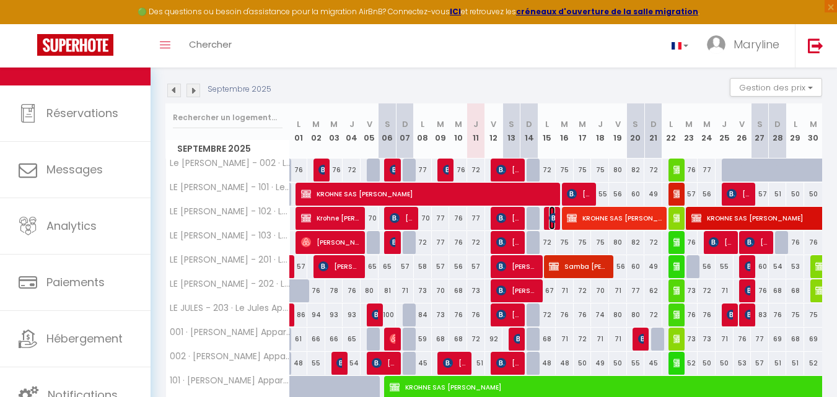
click at [552, 217] on img at bounding box center [554, 218] width 10 height 10
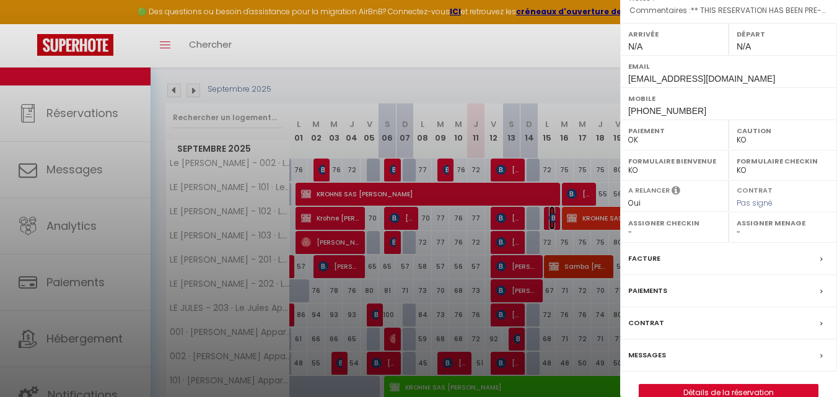
scroll to position [193, 0]
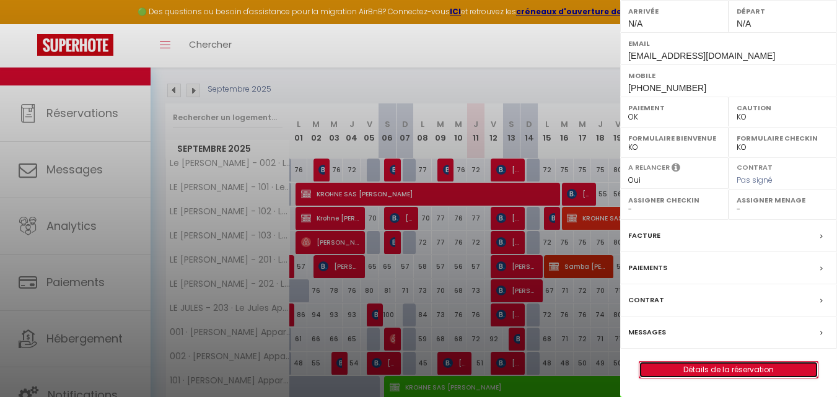
click at [703, 370] on link "Détails de la réservation" at bounding box center [728, 370] width 178 height 16
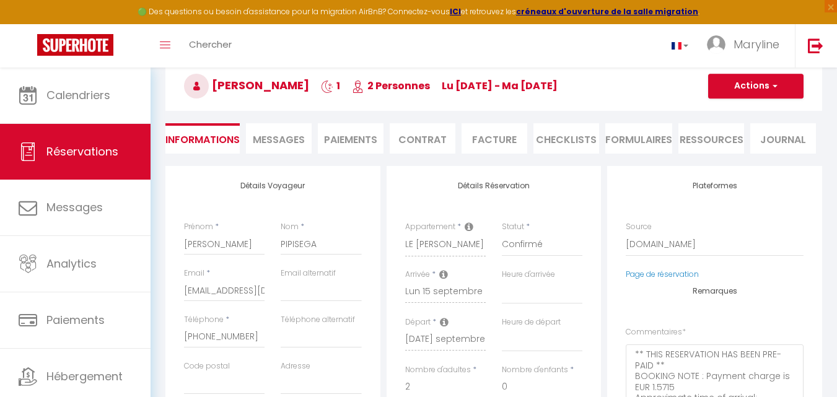
scroll to position [62, 0]
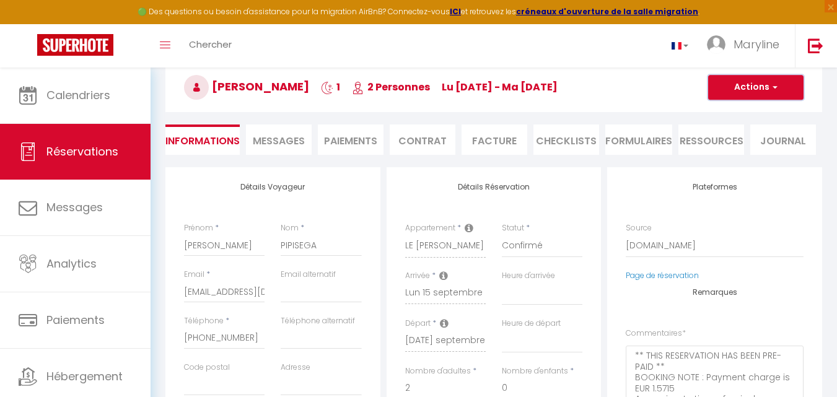
click at [749, 90] on button "Actions" at bounding box center [755, 87] width 95 height 25
click at [748, 86] on button "Actions" at bounding box center [755, 87] width 95 height 25
click at [533, 246] on select "Confirmé Non Confirmé [PERSON_NAME] par le voyageur No Show Request" at bounding box center [542, 246] width 81 height 24
click at [502, 234] on select "Confirmé Non Confirmé [PERSON_NAME] par le voyageur No Show Request" at bounding box center [542, 246] width 81 height 24
click at [742, 81] on button "Actions" at bounding box center [755, 87] width 95 height 25
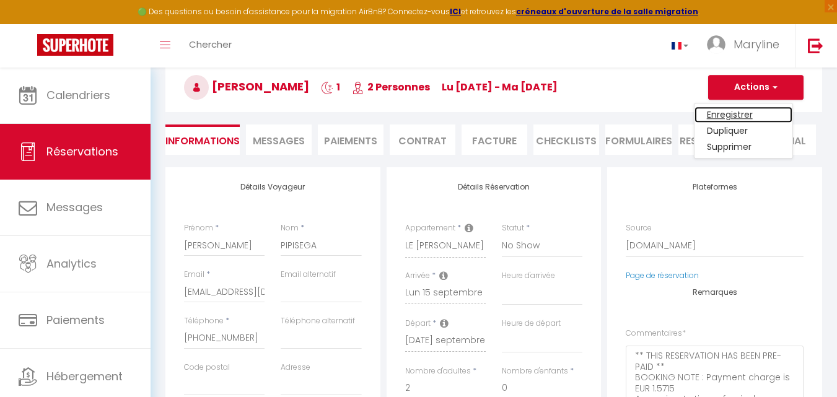
click at [738, 113] on link "Enregistrer" at bounding box center [743, 115] width 98 height 16
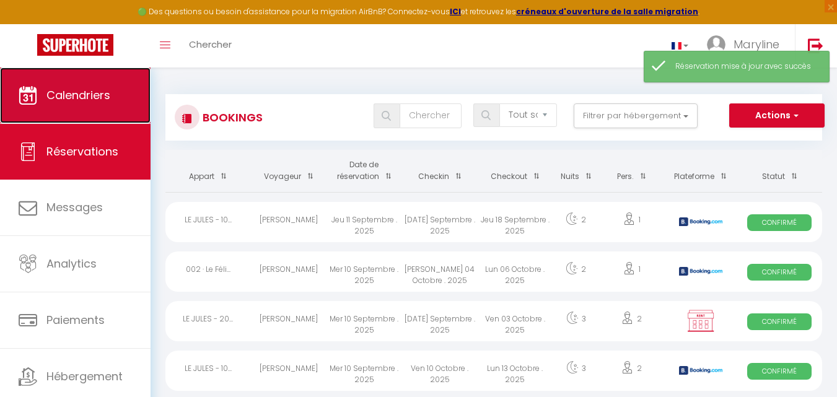
click at [97, 95] on span "Calendriers" at bounding box center [78, 94] width 64 height 15
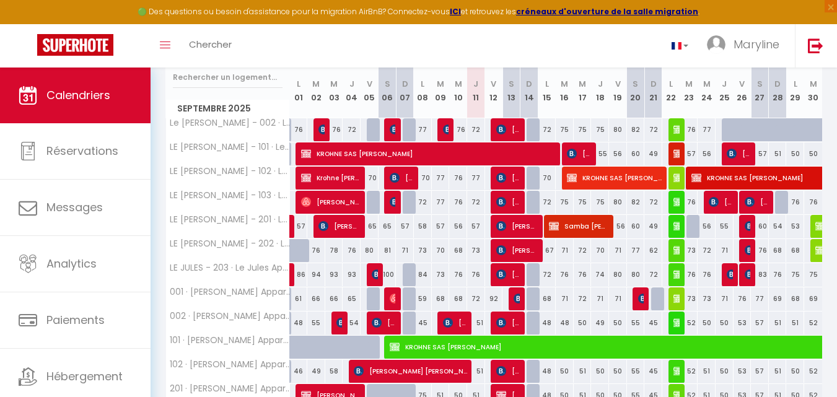
scroll to position [186, 0]
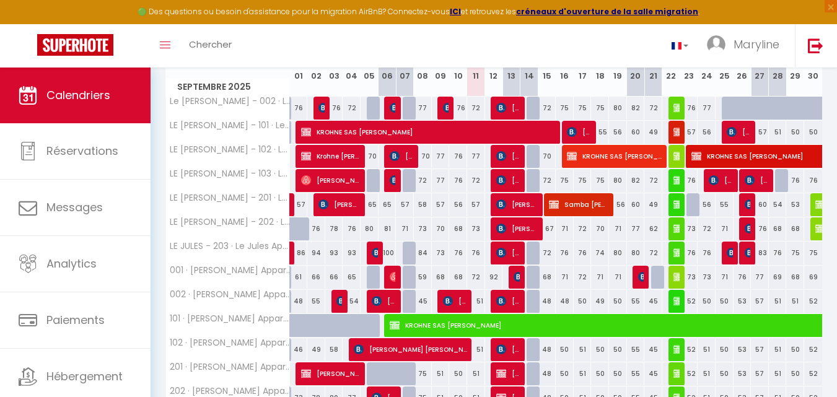
click at [555, 231] on div "71" at bounding box center [564, 228] width 19 height 23
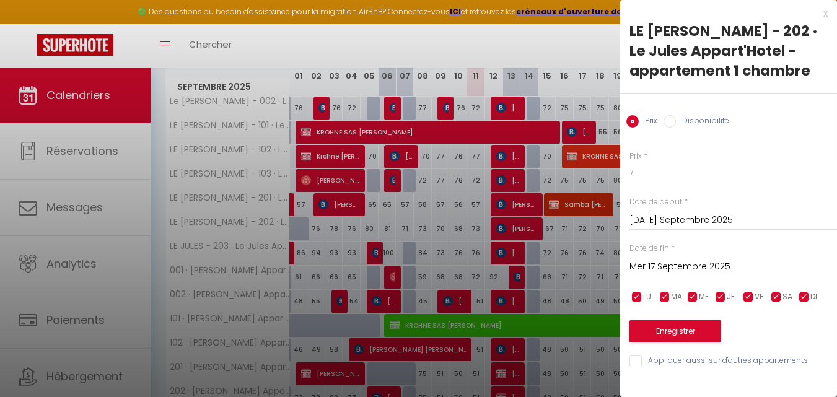
click at [667, 121] on input "Disponibilité" at bounding box center [669, 121] width 12 height 12
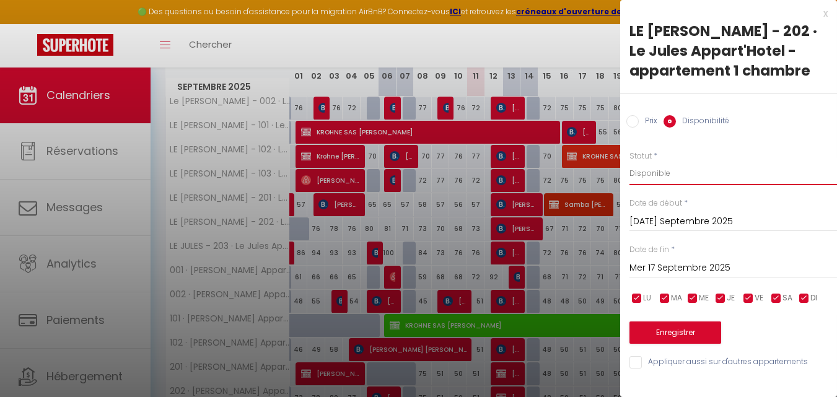
click at [653, 172] on select "Disponible Indisponible" at bounding box center [732, 174] width 207 height 24
click at [629, 162] on select "Disponible Indisponible" at bounding box center [732, 174] width 207 height 24
click at [702, 331] on button "Enregistrer" at bounding box center [675, 332] width 92 height 22
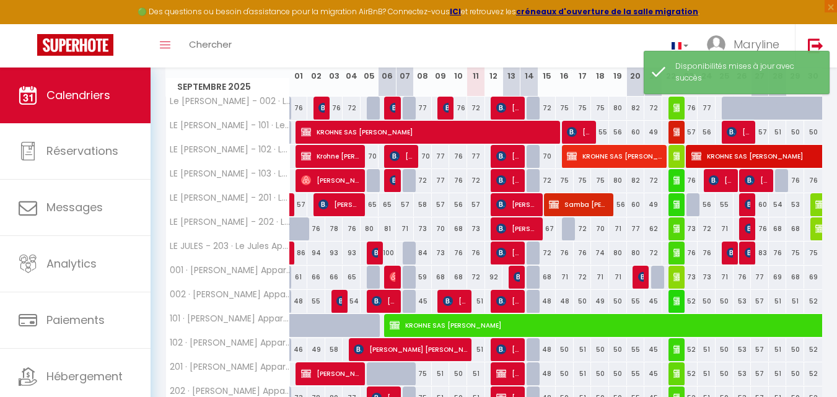
click at [570, 229] on div at bounding box center [571, 229] width 18 height 24
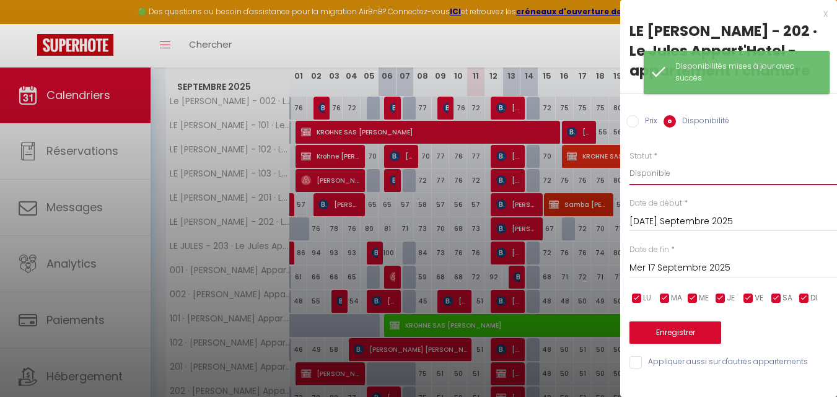
click at [664, 168] on select "Disponible Indisponible" at bounding box center [732, 174] width 207 height 24
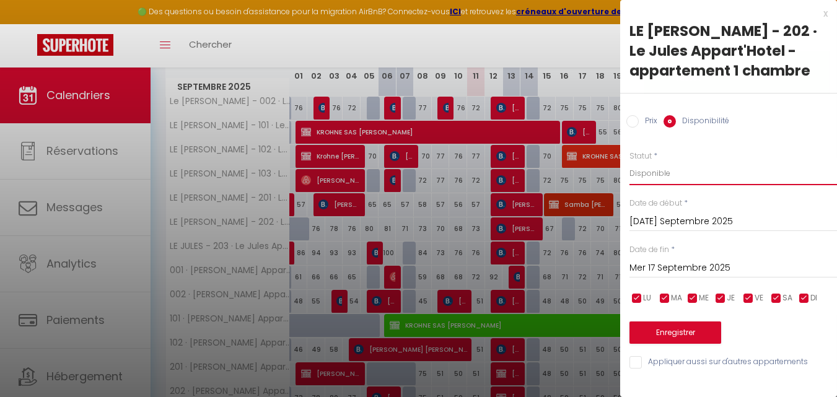
click at [629, 162] on select "Disponible Indisponible" at bounding box center [732, 174] width 207 height 24
click at [684, 327] on button "Enregistrer" at bounding box center [675, 332] width 92 height 22
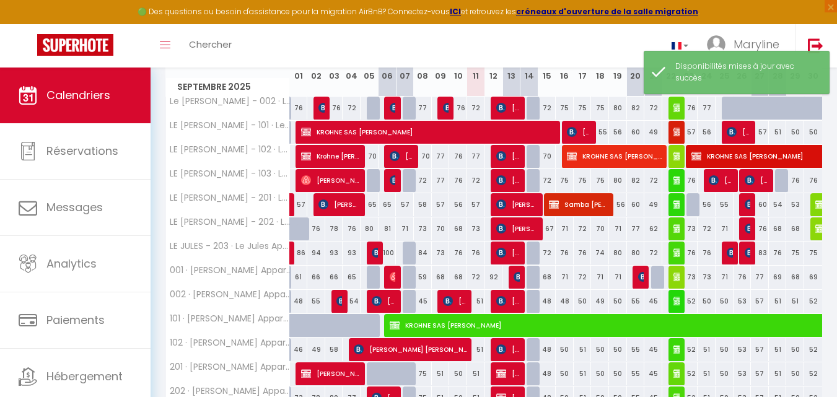
click at [548, 229] on div "67" at bounding box center [547, 228] width 18 height 23
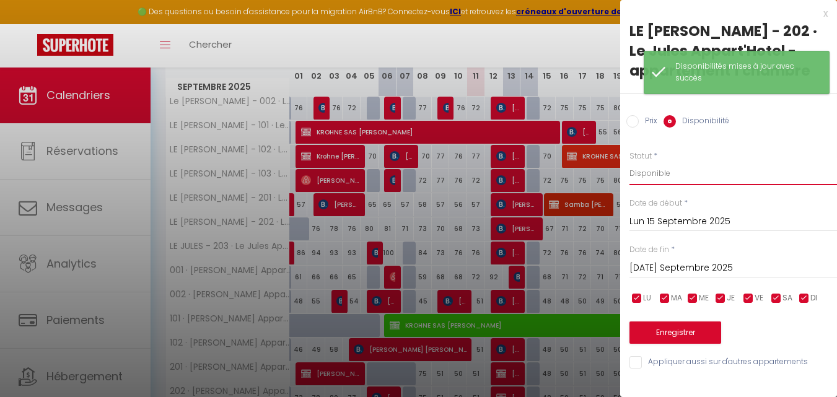
click at [649, 174] on select "Disponible Indisponible" at bounding box center [732, 174] width 207 height 24
click at [629, 162] on select "Disponible Indisponible" at bounding box center [732, 174] width 207 height 24
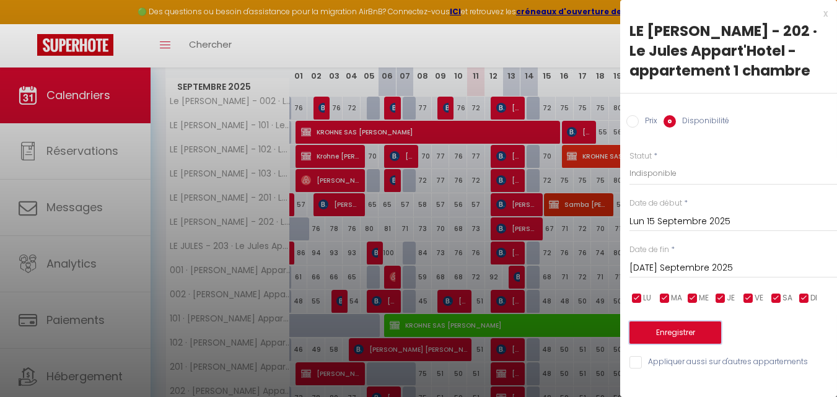
click at [668, 326] on button "Enregistrer" at bounding box center [675, 332] width 92 height 22
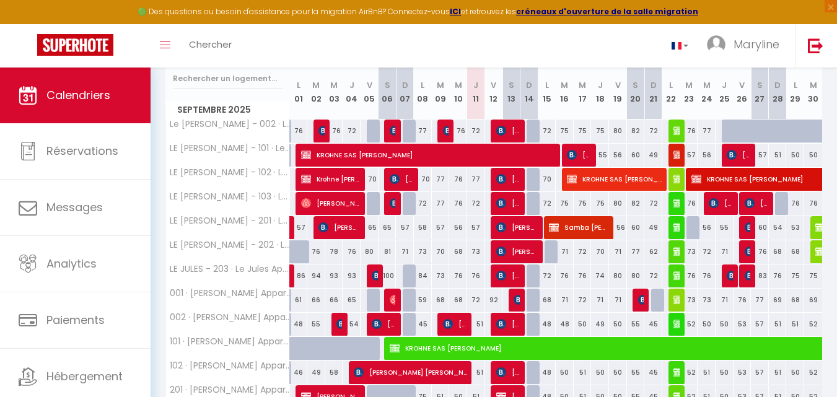
scroll to position [124, 0]
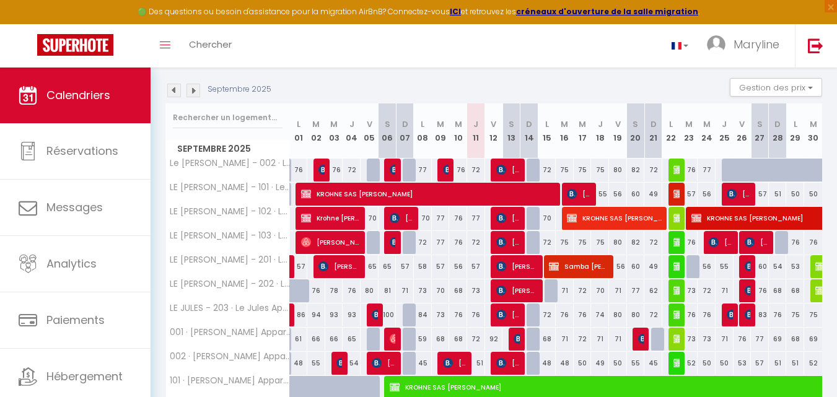
click at [552, 289] on div at bounding box center [553, 291] width 18 height 24
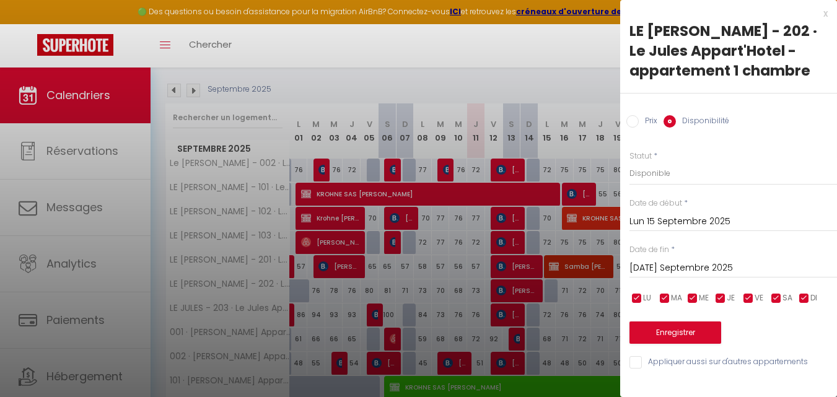
click at [567, 90] on div at bounding box center [418, 198] width 837 height 397
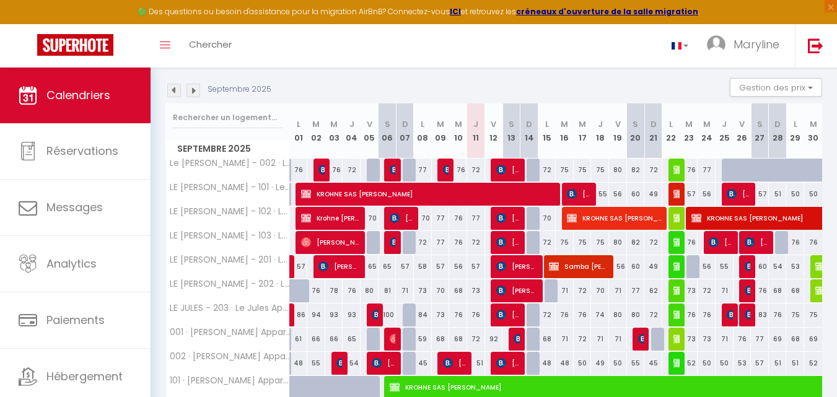
click at [560, 216] on div "75" at bounding box center [564, 218] width 19 height 23
click at [550, 217] on div "70" at bounding box center [547, 218] width 18 height 23
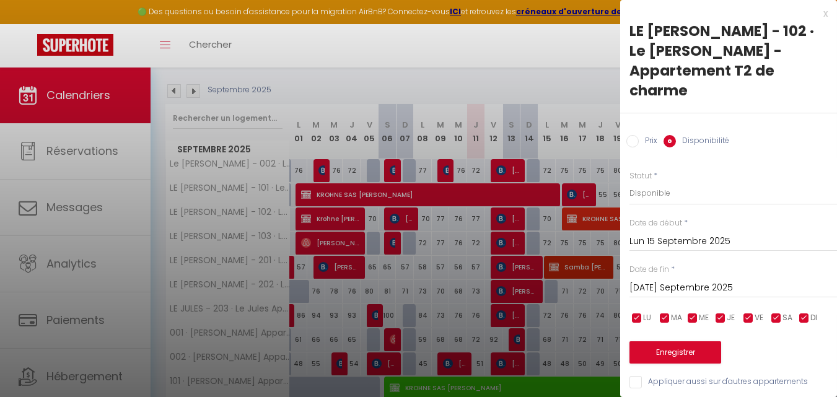
scroll to position [0, 0]
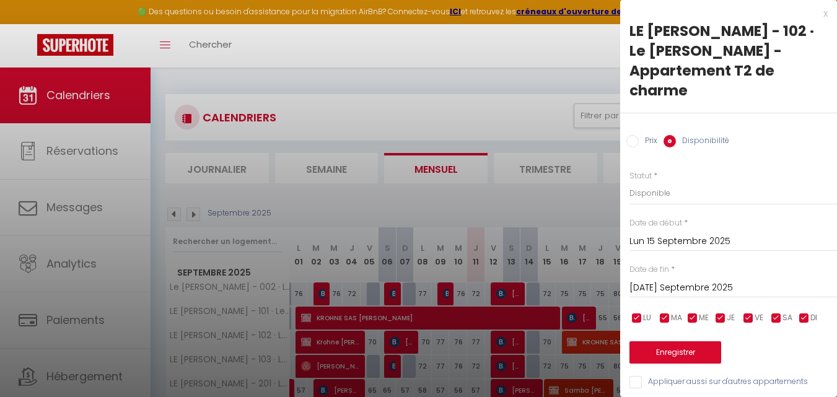
click at [825, 10] on div "x" at bounding box center [723, 13] width 207 height 15
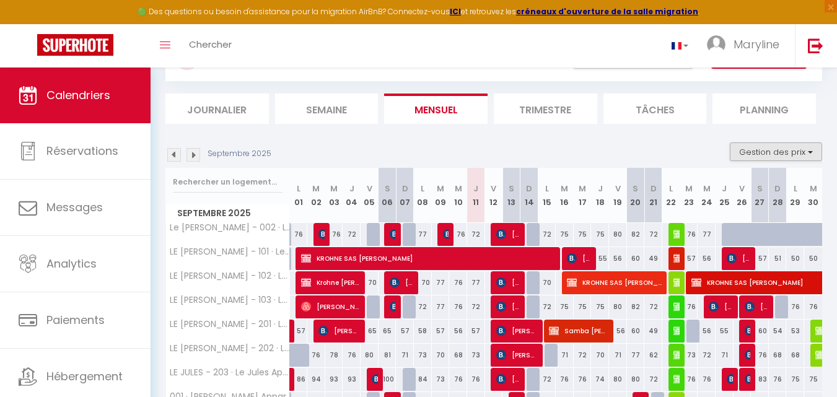
scroll to position [62, 0]
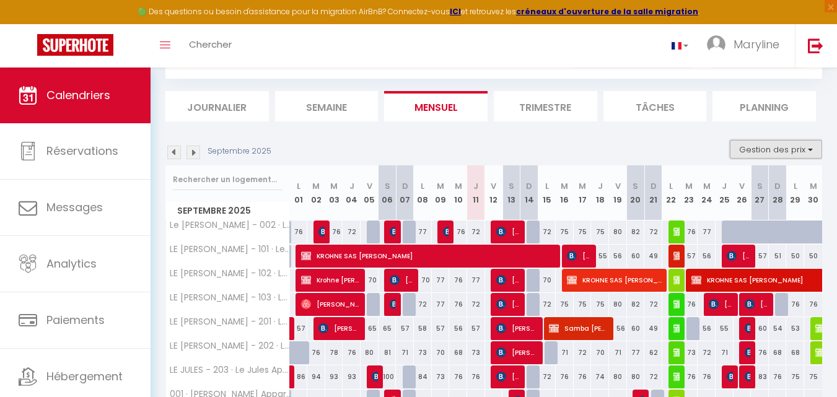
click at [777, 149] on button "Gestion des prix" at bounding box center [775, 149] width 92 height 19
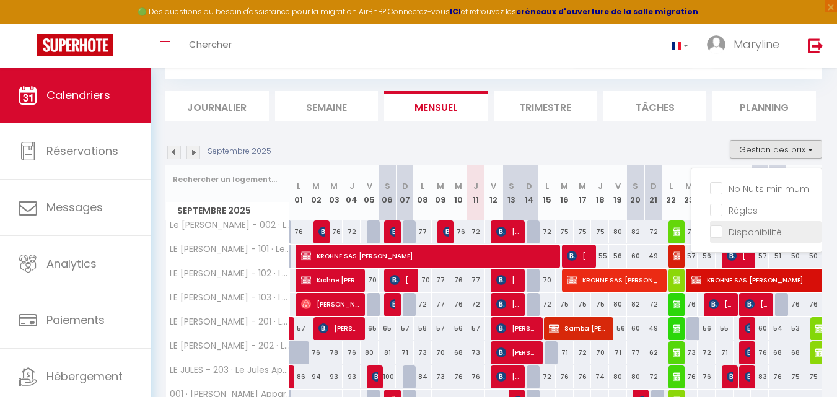
click at [716, 237] on input "Disponibilité" at bounding box center [765, 231] width 111 height 12
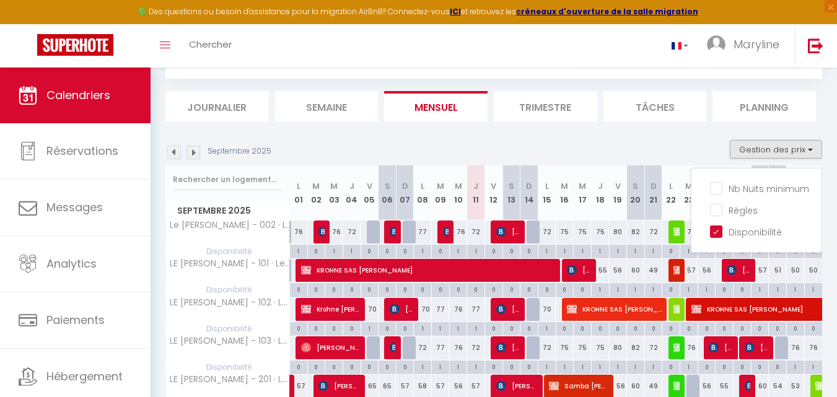
click at [191, 150] on img at bounding box center [193, 153] width 14 height 14
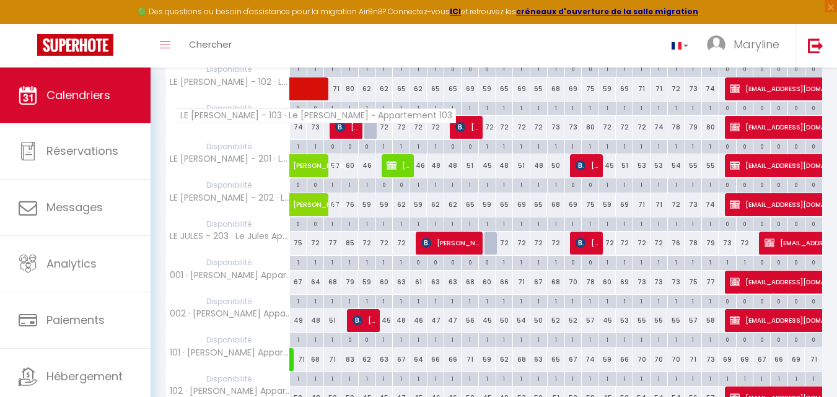
scroll to position [310, 0]
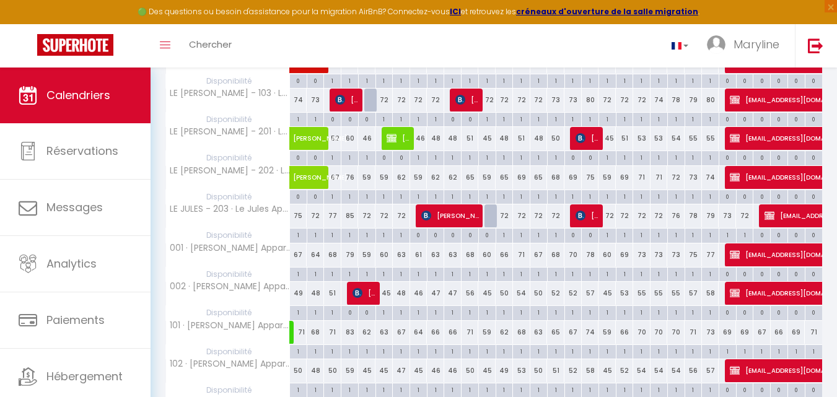
click at [315, 314] on div "1" at bounding box center [315, 312] width 17 height 12
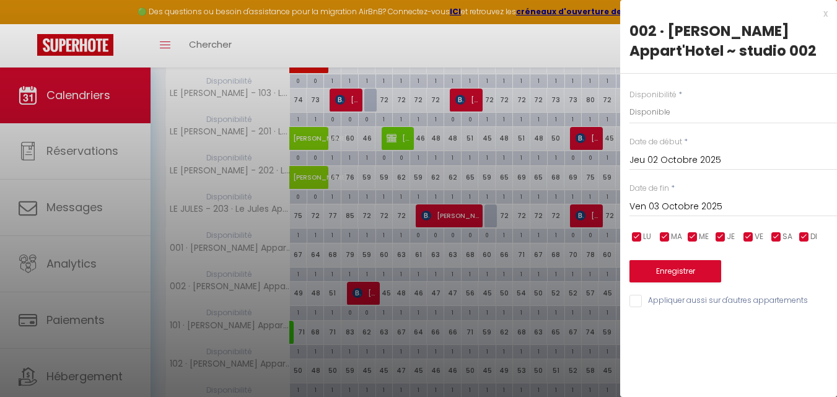
drag, startPoint x: 824, startPoint y: 14, endPoint x: 747, endPoint y: 69, distance: 94.5
click at [824, 14] on div "x" at bounding box center [723, 13] width 207 height 15
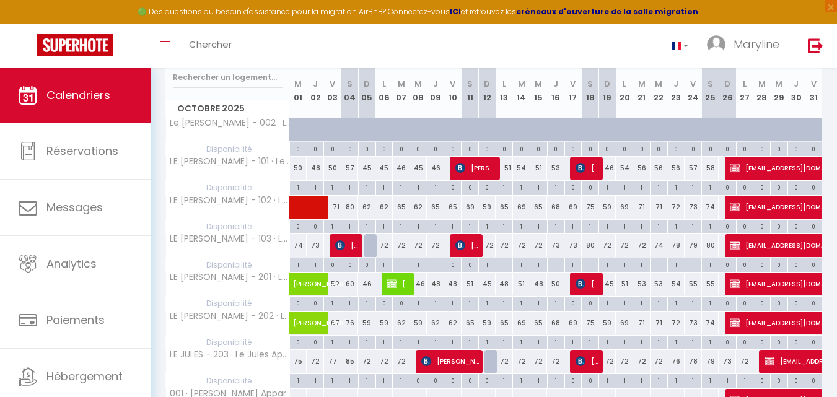
scroll to position [124, 0]
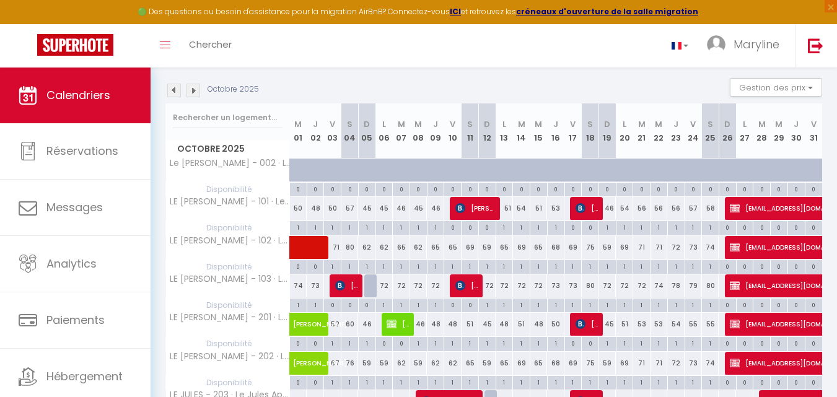
click at [175, 89] on img at bounding box center [174, 91] width 14 height 14
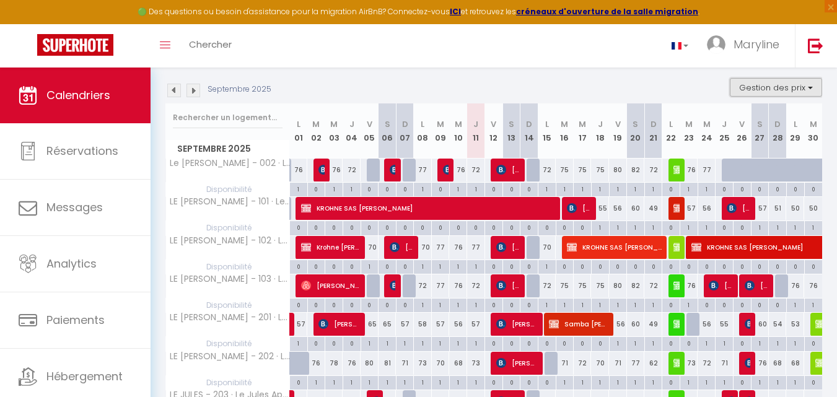
click at [773, 95] on button "Gestion des prix" at bounding box center [775, 87] width 92 height 19
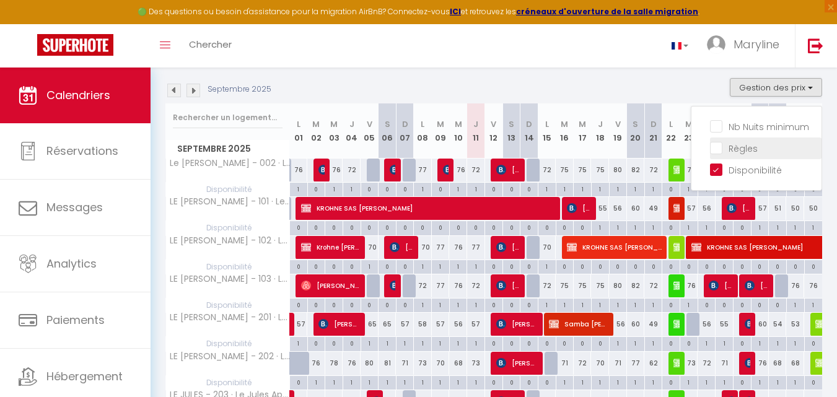
click at [719, 145] on input "Règles" at bounding box center [765, 147] width 111 height 12
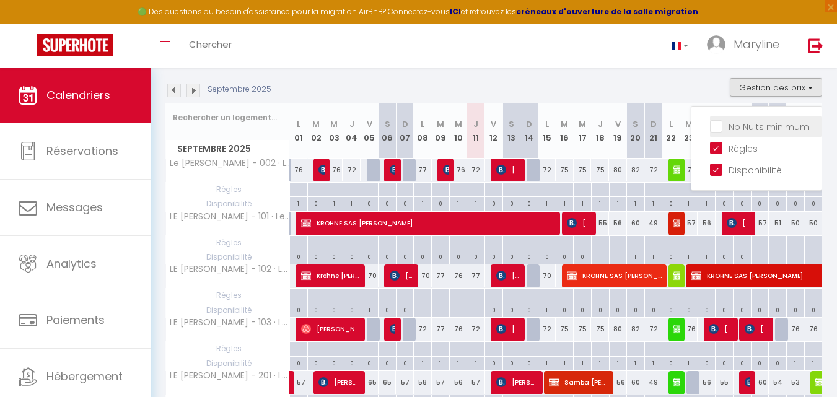
click at [715, 128] on input "Nb Nuits minimum" at bounding box center [765, 126] width 111 height 12
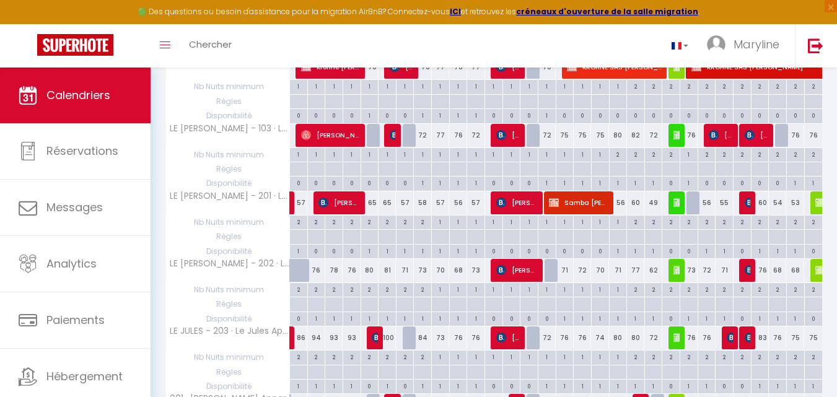
scroll to position [135, 0]
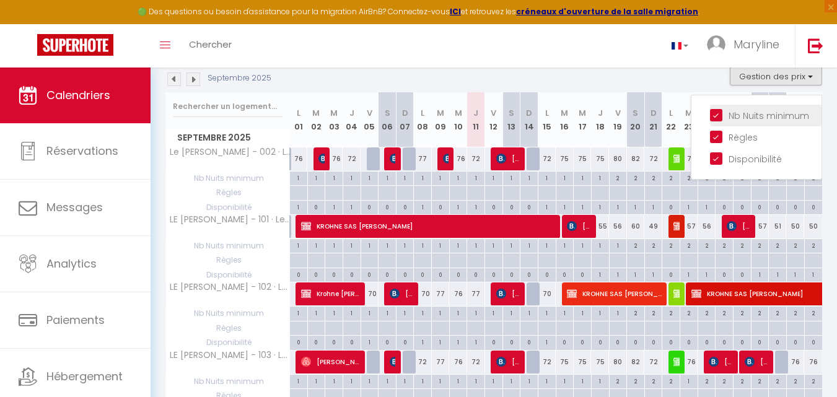
click at [718, 110] on input "Nb Nuits minimum" at bounding box center [765, 114] width 111 height 12
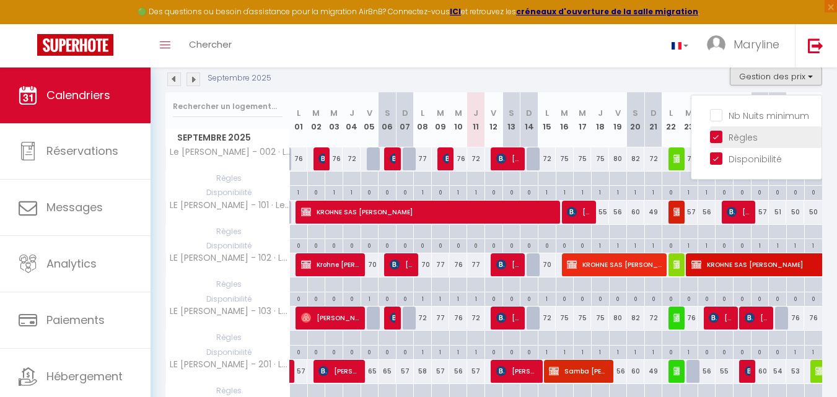
click at [720, 136] on input "Règles" at bounding box center [765, 136] width 111 height 12
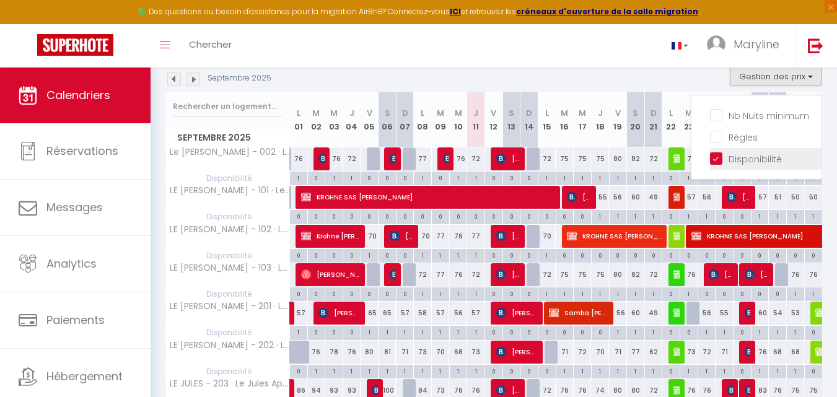
click at [716, 155] on input "Disponibilité" at bounding box center [765, 158] width 111 height 12
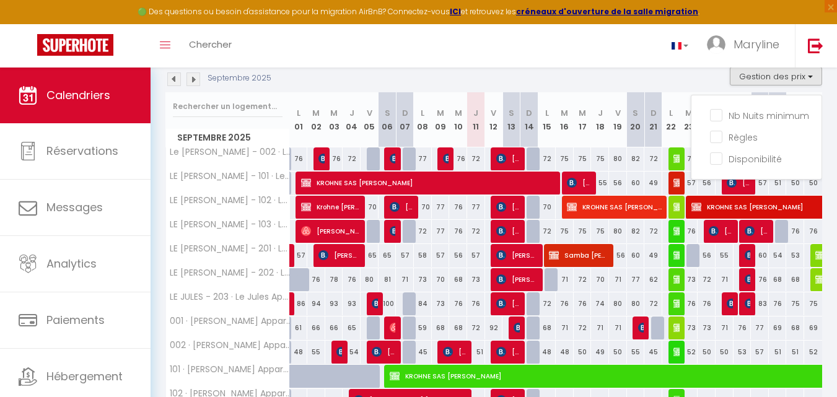
click at [652, 82] on div "Septembre 2025 Gestion des prix Nb Nuits minimum Règles Disponibilité" at bounding box center [493, 79] width 656 height 25
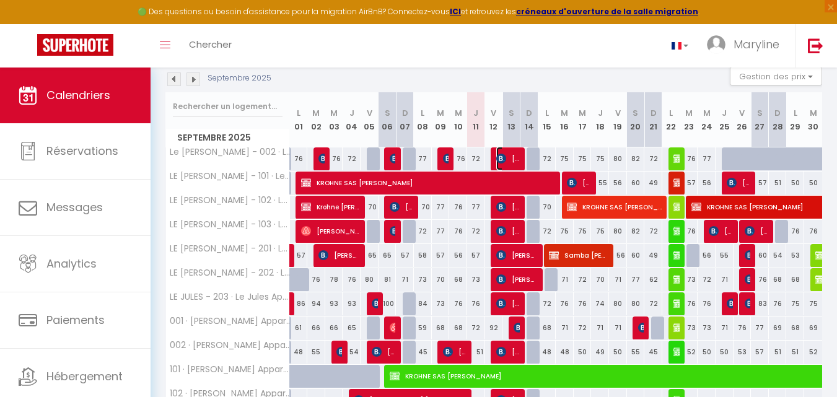
click at [503, 156] on img at bounding box center [501, 159] width 10 height 10
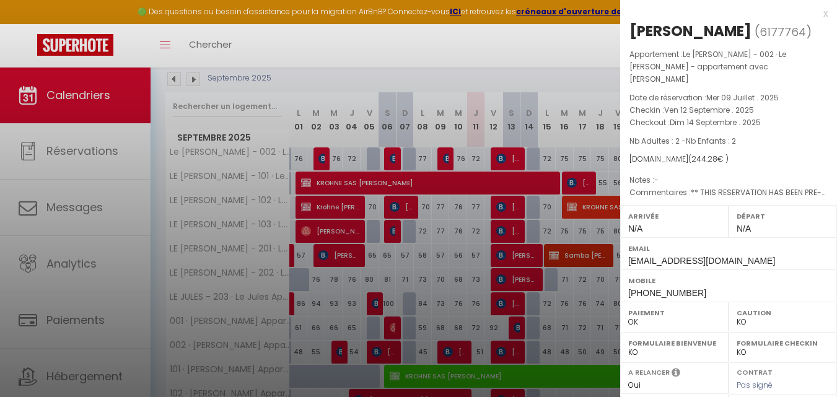
click at [816, 13] on div "x" at bounding box center [723, 13] width 207 height 15
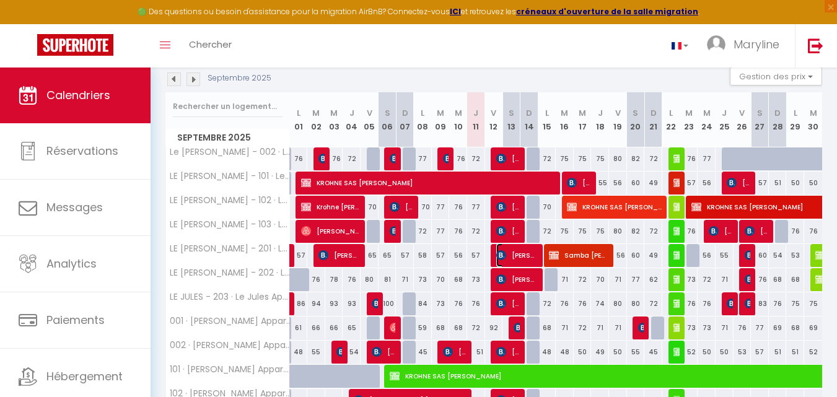
click at [526, 253] on span "[PERSON_NAME]" at bounding box center [517, 255] width 42 height 24
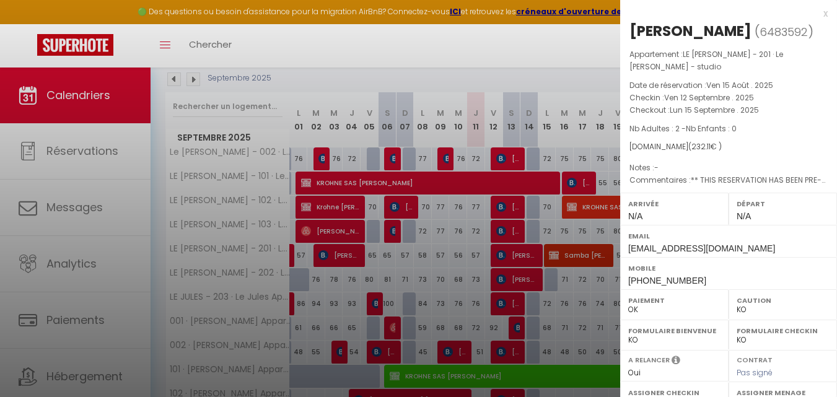
click at [516, 275] on div at bounding box center [418, 198] width 837 height 397
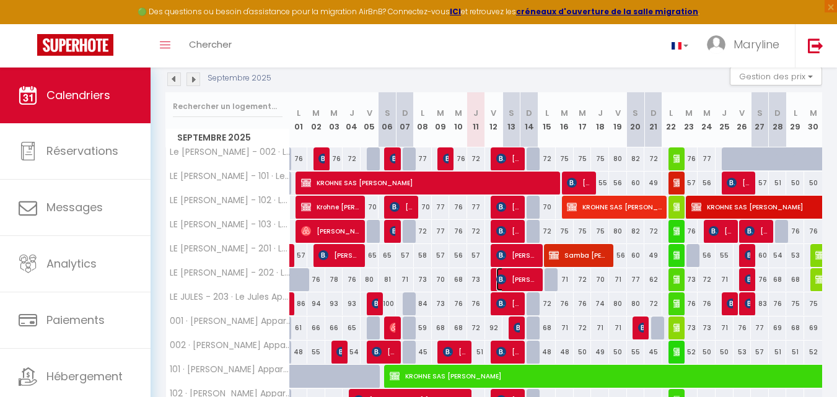
click at [520, 274] on span "[PERSON_NAME]" at bounding box center [517, 280] width 42 height 24
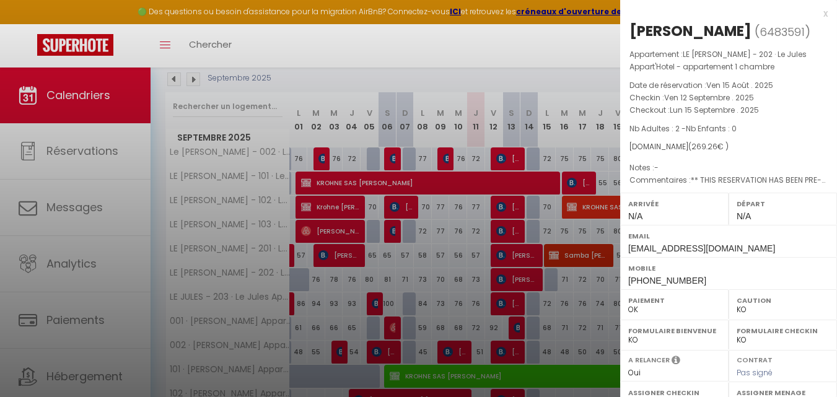
click at [817, 14] on div "x" at bounding box center [723, 13] width 207 height 15
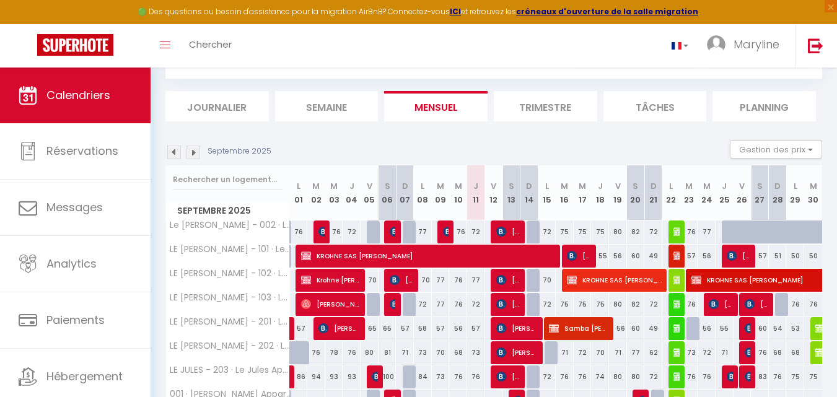
scroll to position [0, 0]
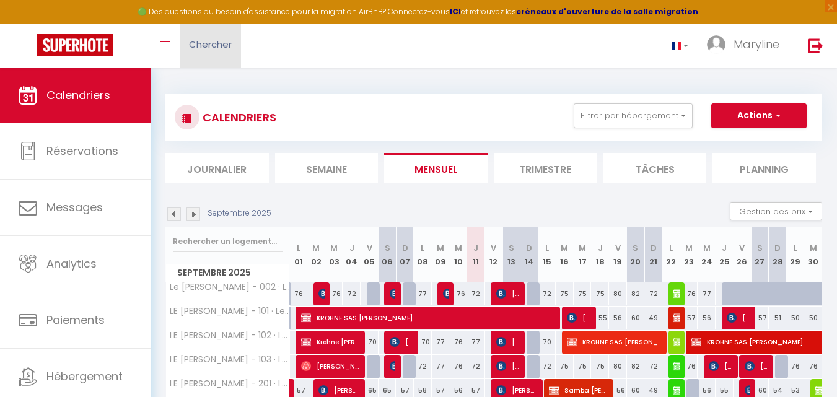
click at [216, 41] on span "Chercher" at bounding box center [210, 44] width 43 height 13
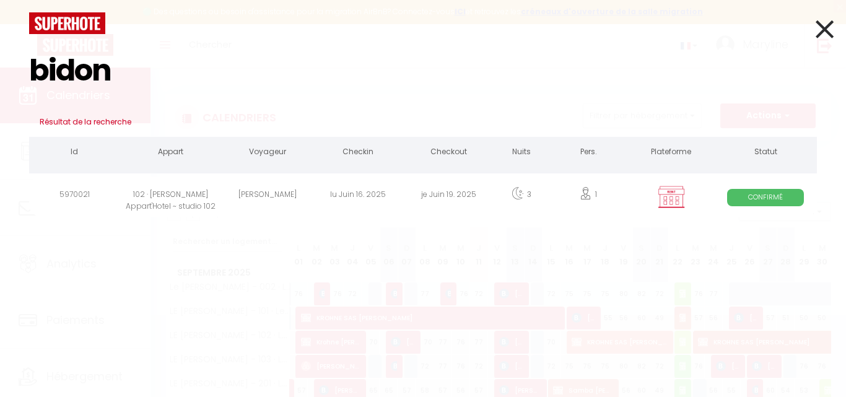
click at [245, 194] on div "[PERSON_NAME]" at bounding box center [267, 196] width 90 height 40
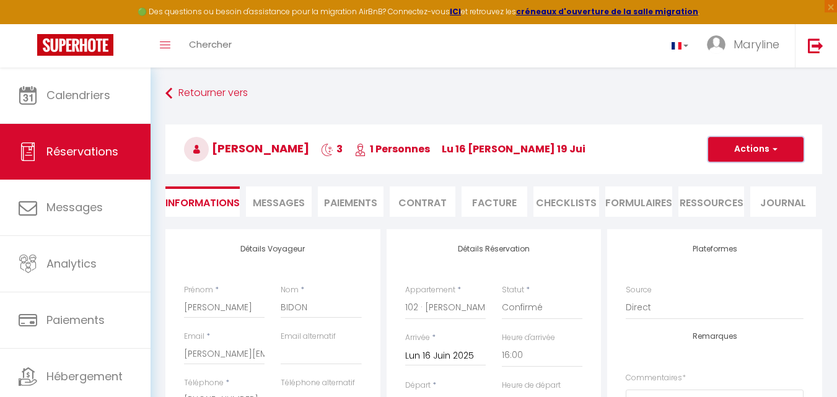
click at [757, 142] on button "Actions" at bounding box center [755, 149] width 95 height 25
drag, startPoint x: 736, startPoint y: 190, endPoint x: 845, endPoint y: 360, distance: 201.7
click at [736, 190] on link "Dupliquer" at bounding box center [743, 193] width 98 height 16
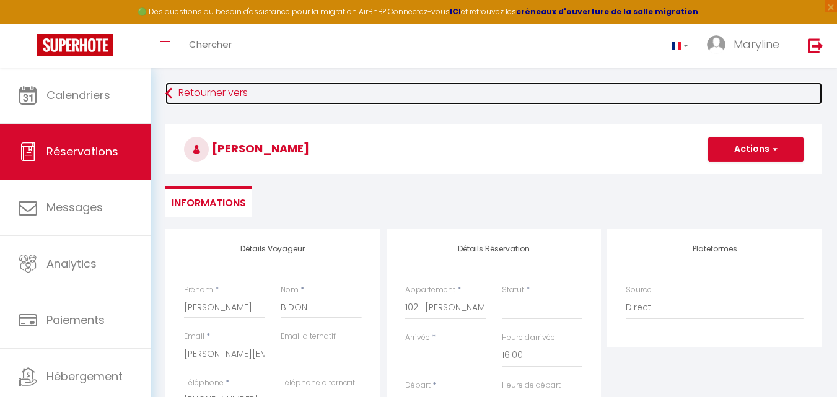
click at [179, 91] on link "Retourner vers" at bounding box center [493, 93] width 656 height 22
click at [168, 90] on icon at bounding box center [168, 93] width 7 height 22
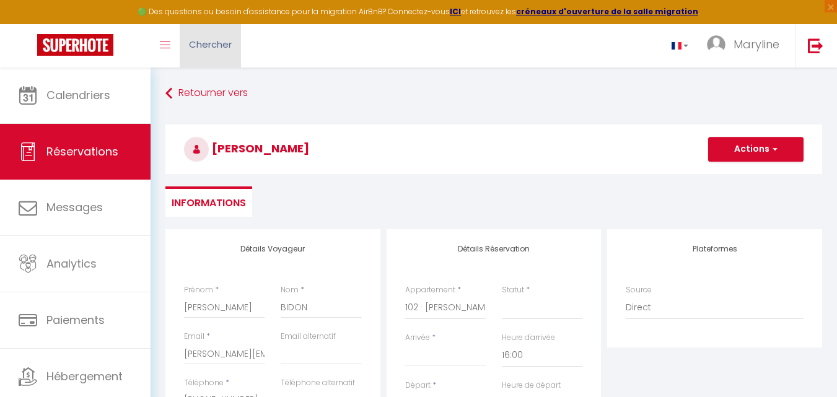
click at [210, 40] on span "Chercher" at bounding box center [210, 44] width 43 height 13
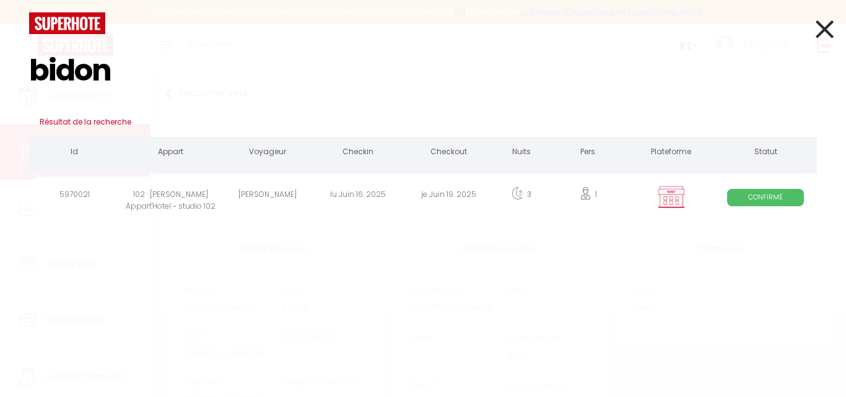
click at [265, 193] on div "[PERSON_NAME]" at bounding box center [267, 196] width 90 height 40
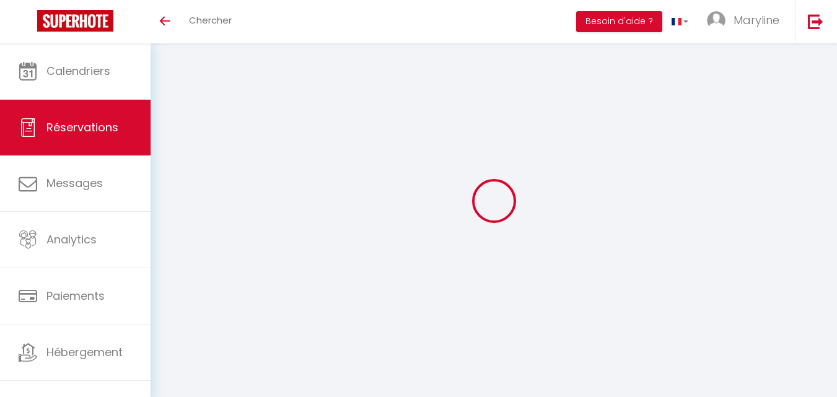
select select
select select "14"
checkbox input "false"
select select
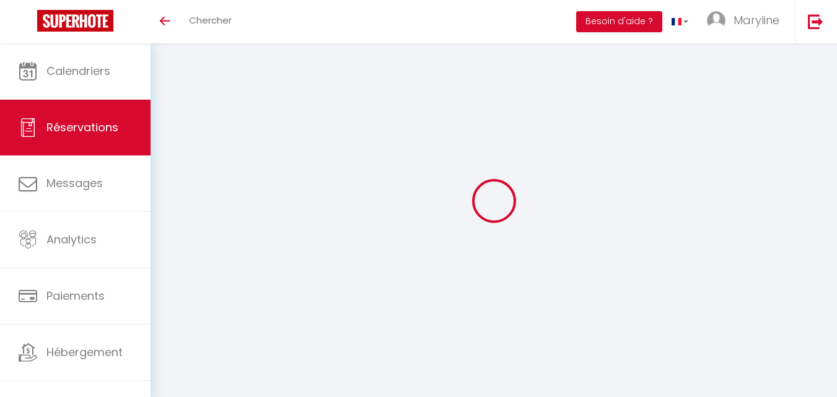
select select
checkbox input "false"
select select
checkbox input "false"
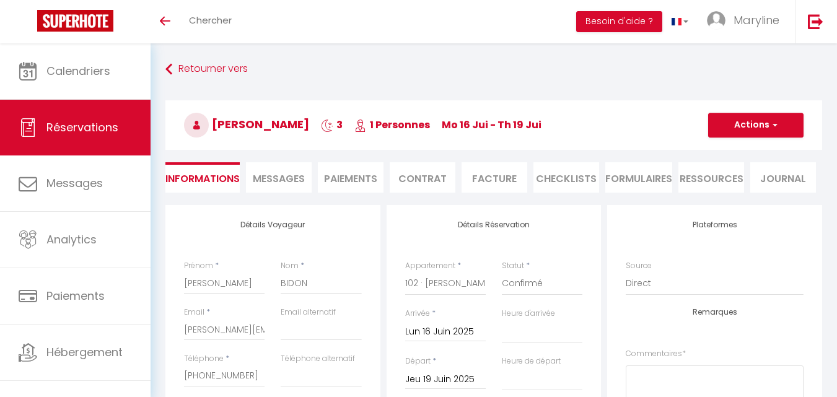
select select
checkbox input "false"
type input "40"
select select
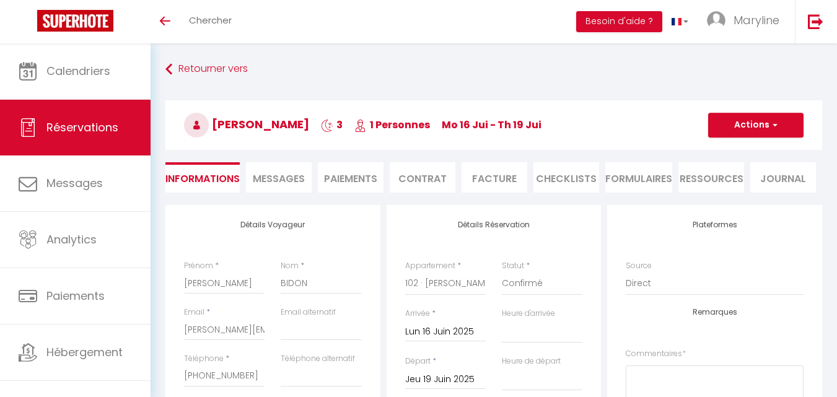
select select
checkbox input "false"
select select "16:00"
select select "10:00"
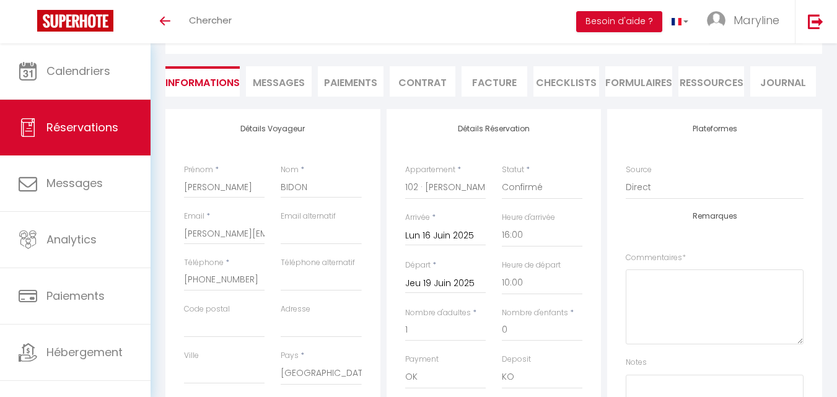
scroll to position [62, 0]
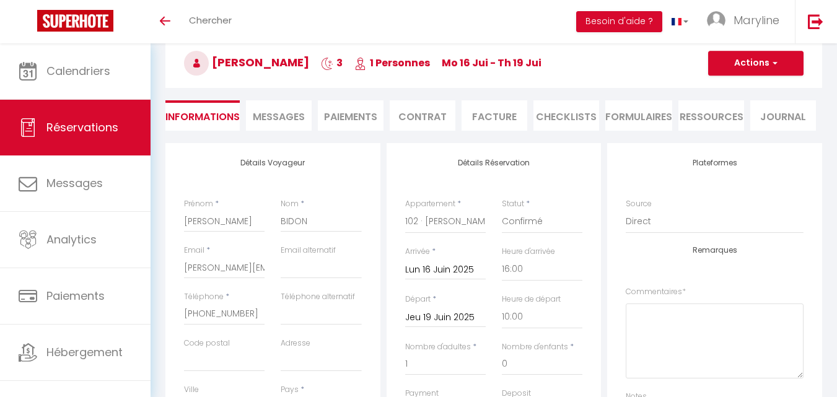
click at [499, 113] on li "Facture" at bounding box center [494, 115] width 66 height 30
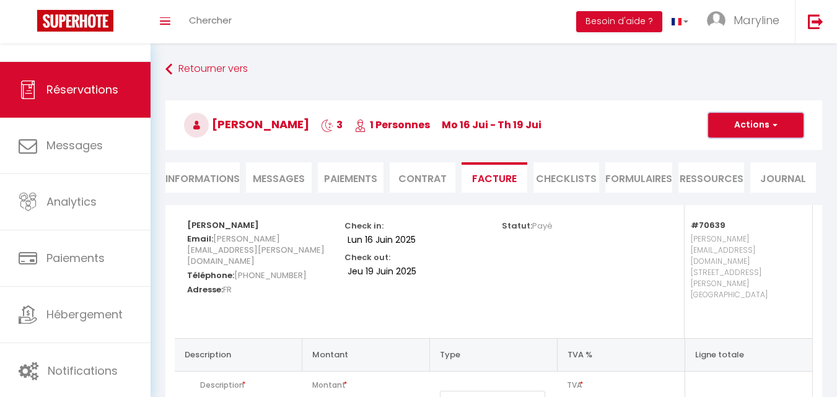
click at [740, 124] on button "Actions" at bounding box center [755, 125] width 95 height 25
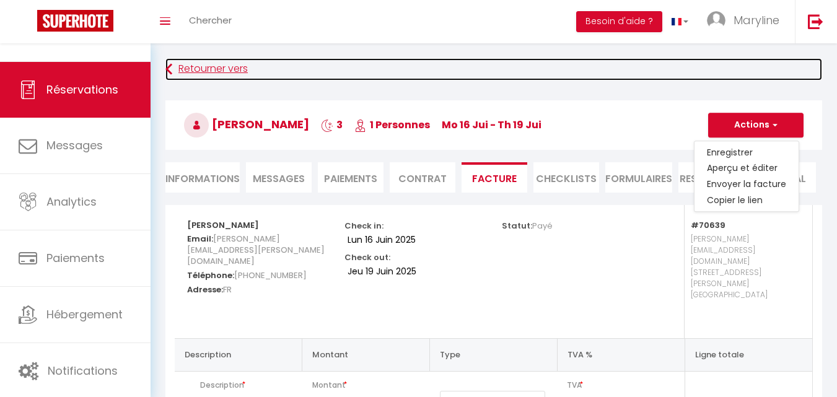
click at [669, 75] on link "Retourner vers" at bounding box center [493, 69] width 656 height 22
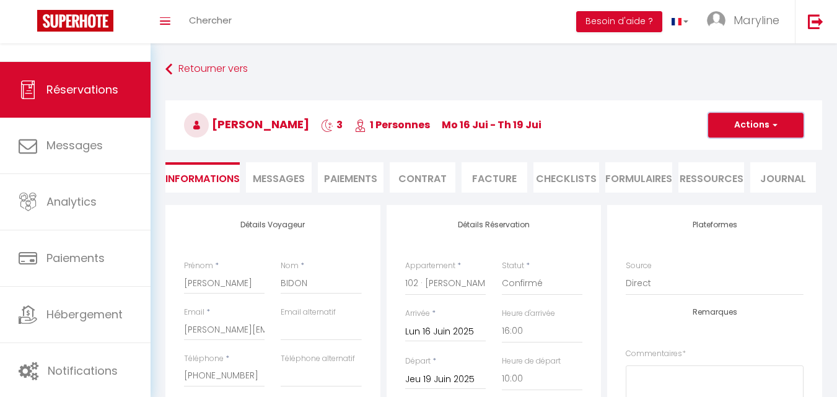
click at [742, 120] on button "Actions" at bounding box center [755, 125] width 95 height 25
click at [741, 169] on link "Dupliquer" at bounding box center [743, 168] width 98 height 16
select select
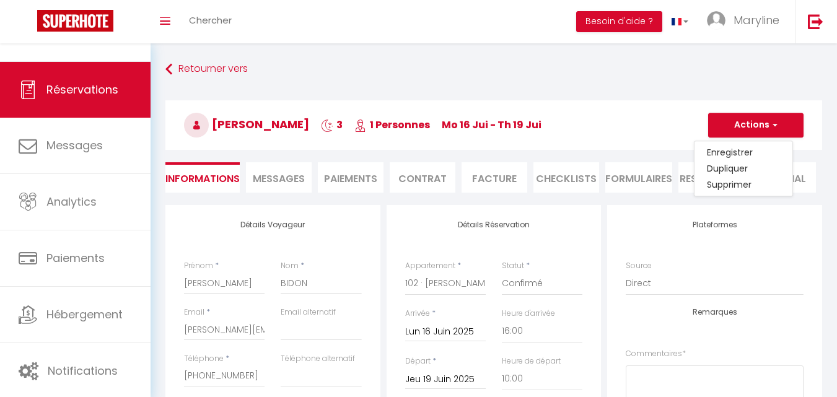
select select
checkbox input "false"
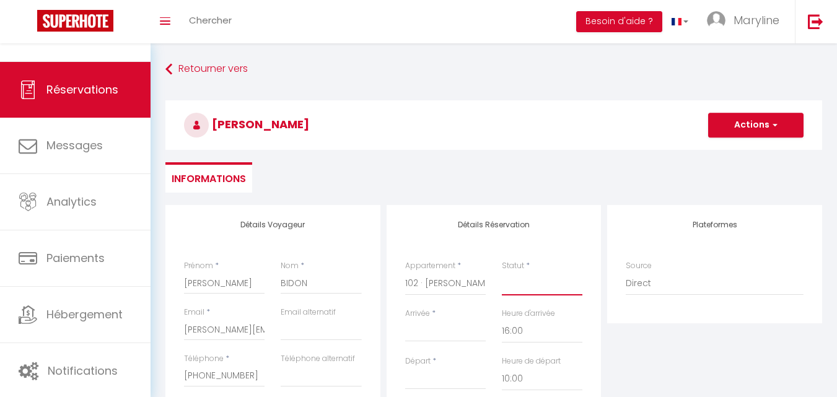
click at [505, 284] on select "Confirmé Non Confirmé [PERSON_NAME] par le voyageur No Show Request" at bounding box center [542, 284] width 81 height 24
select select "1"
click at [502, 272] on select "Confirmé Non Confirmé [PERSON_NAME] par le voyageur No Show Request" at bounding box center [542, 284] width 81 height 24
select select
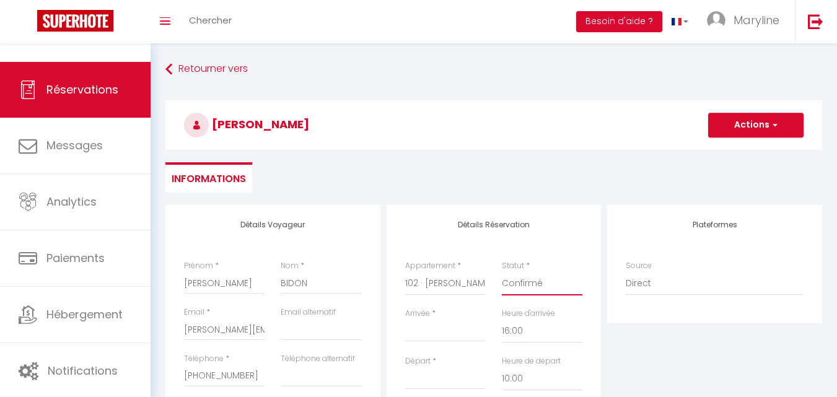
select select
checkbox input "false"
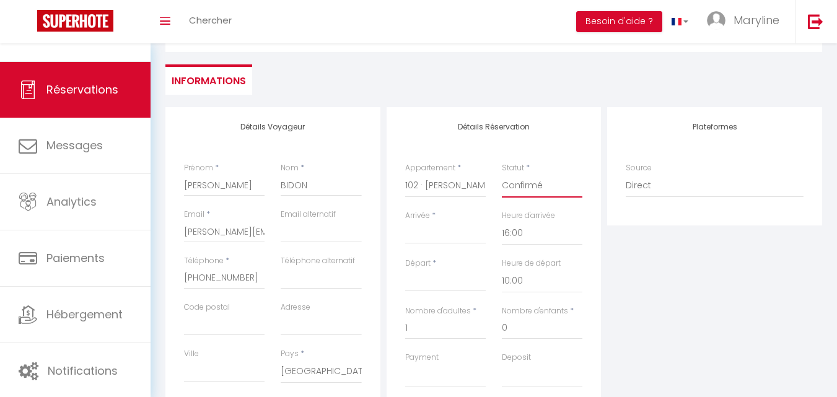
scroll to position [124, 0]
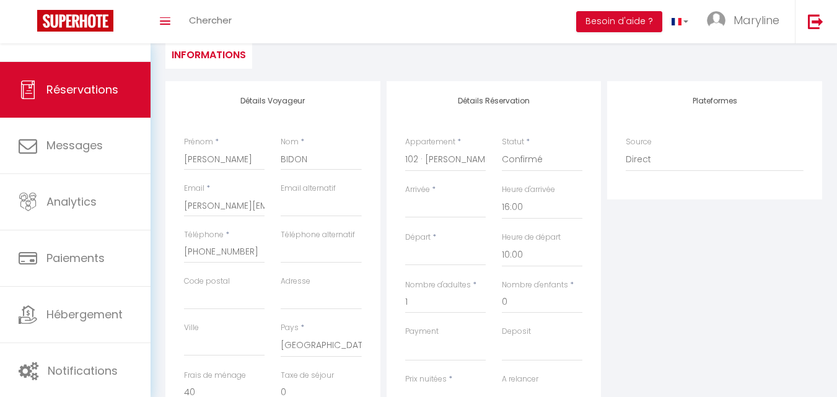
click at [448, 202] on input "Arrivée" at bounding box center [445, 208] width 81 height 16
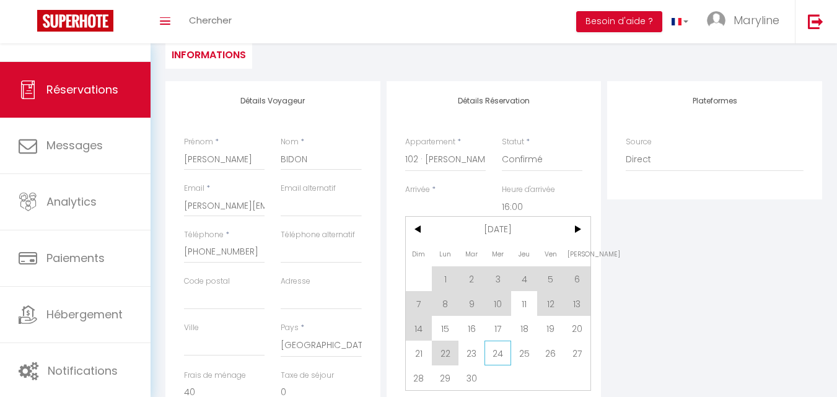
scroll to position [186, 0]
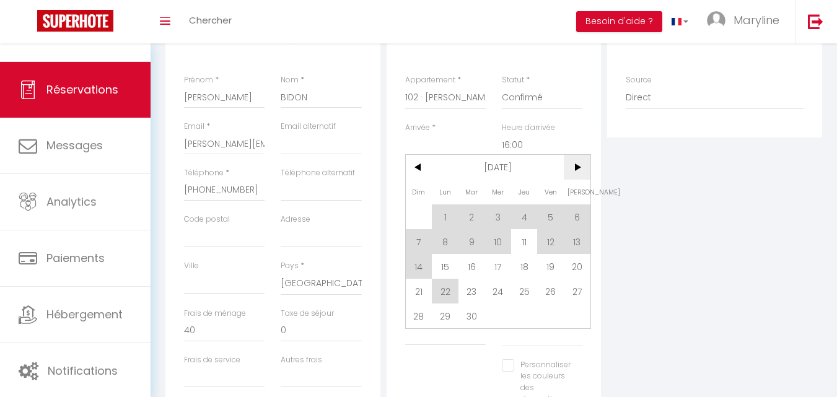
click at [578, 165] on span ">" at bounding box center [577, 167] width 27 height 25
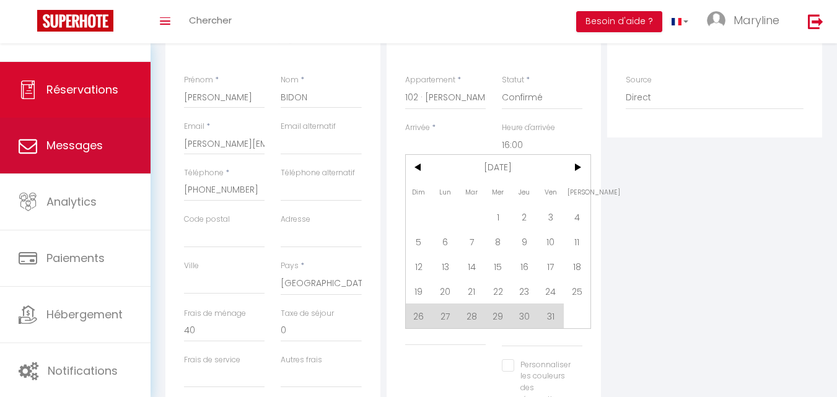
scroll to position [0, 0]
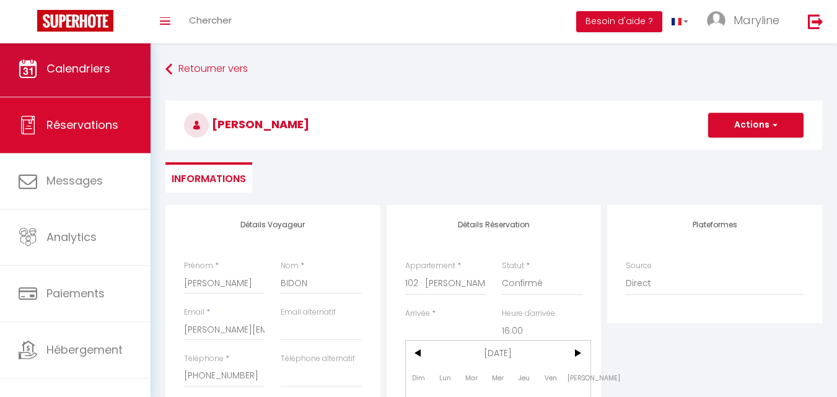
click at [62, 76] on span "Calendriers" at bounding box center [78, 68] width 64 height 15
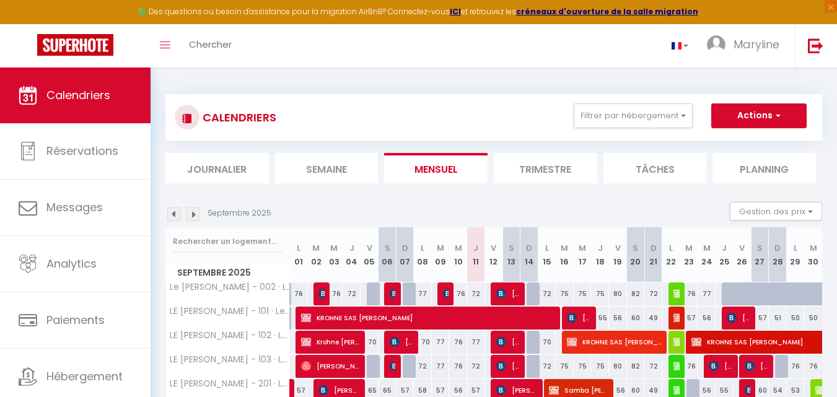
click at [193, 215] on img at bounding box center [193, 214] width 14 height 14
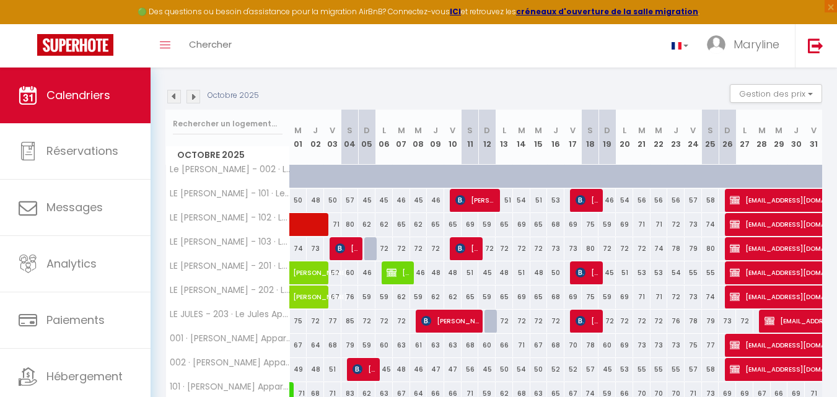
scroll to position [124, 0]
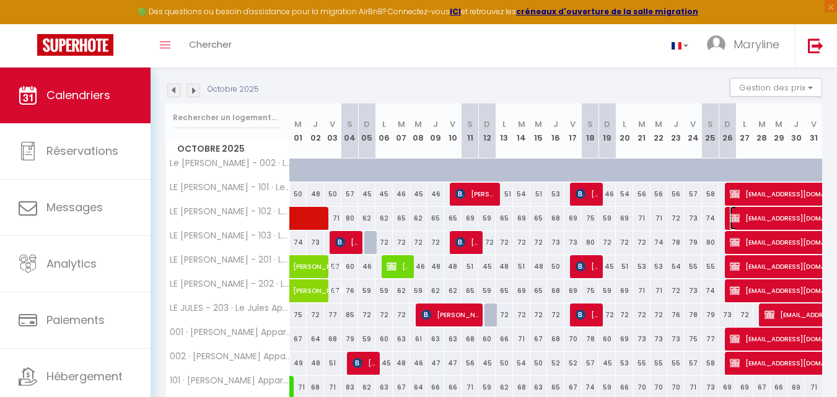
click at [736, 214] on img at bounding box center [734, 218] width 10 height 10
select select "KO"
select select "0"
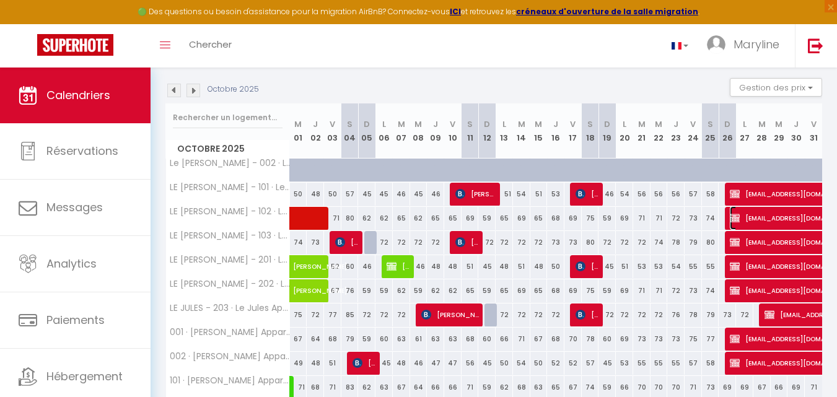
select select "1"
select select
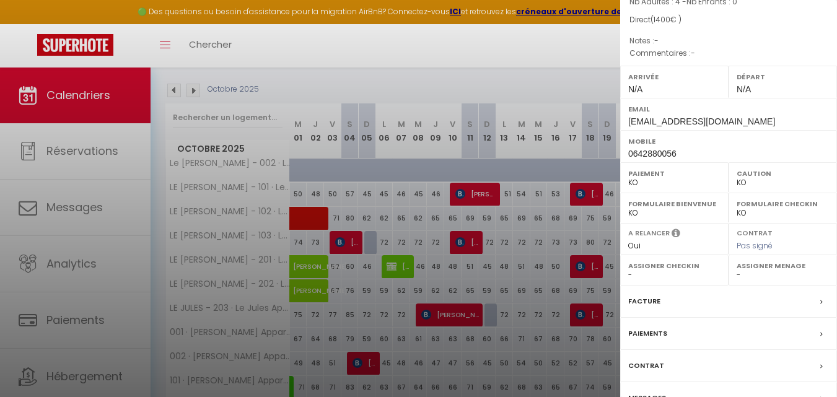
scroll to position [232, 0]
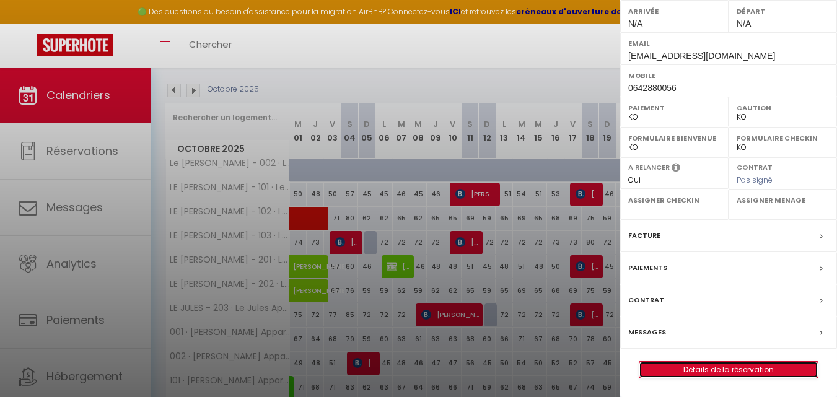
click at [717, 367] on link "Détails de la réservation" at bounding box center [728, 370] width 178 height 16
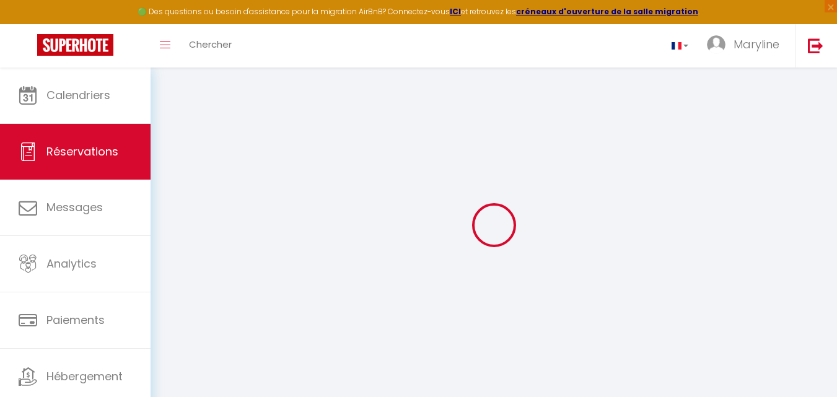
type input "pierre@premiere-loge.com"
type input "BORRIS"
type input "pierre@premiere-loge.com"
type input "0642880056"
select select "FR"
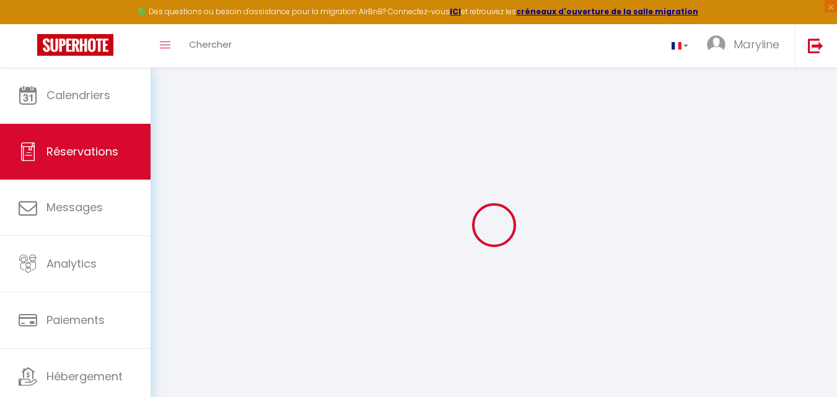
select select "70630"
select select "2"
type input "Dim 26 Octobre 2025"
select select
type input "Sam 15 Novembre 2025"
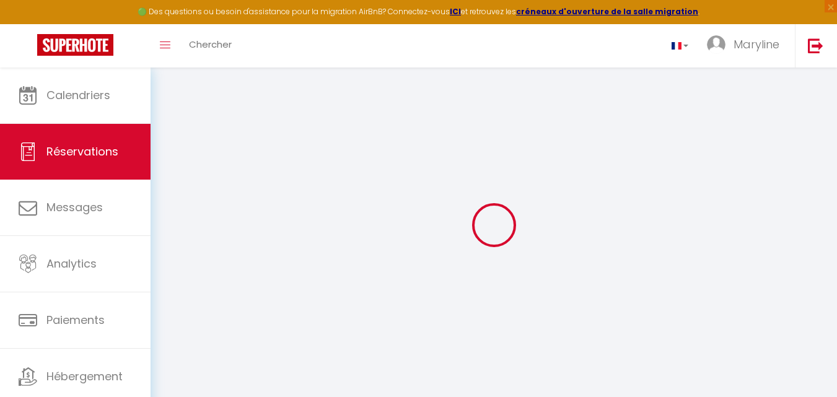
select select
type input "4"
select select "10"
select select
type input "1400"
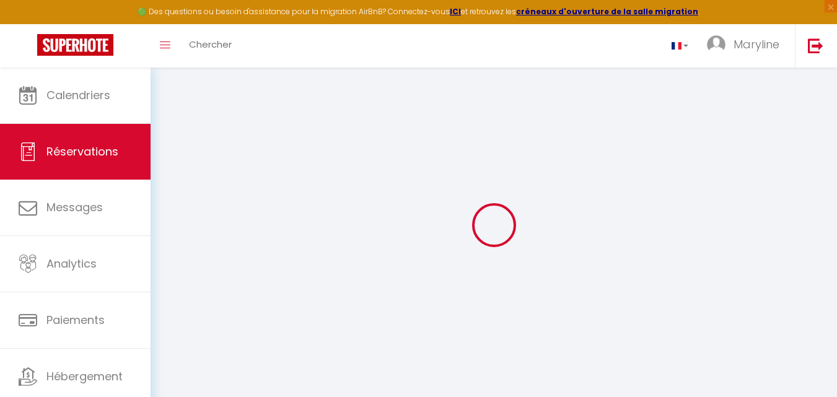
checkbox input "true"
type input "0"
select select
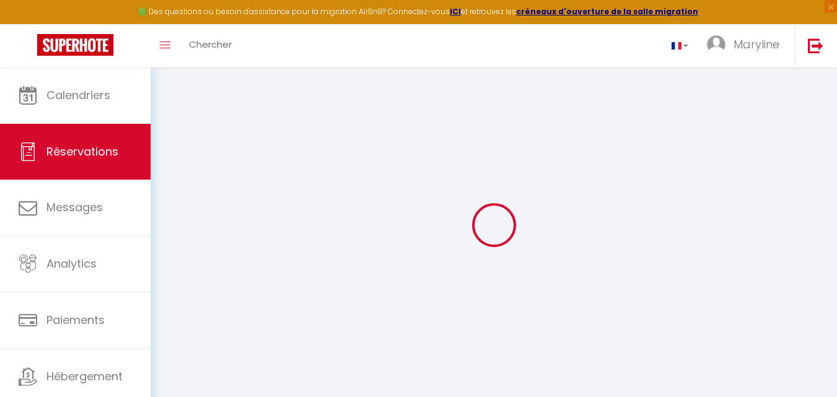
select select
select select "14"
checkbox input "true"
select select
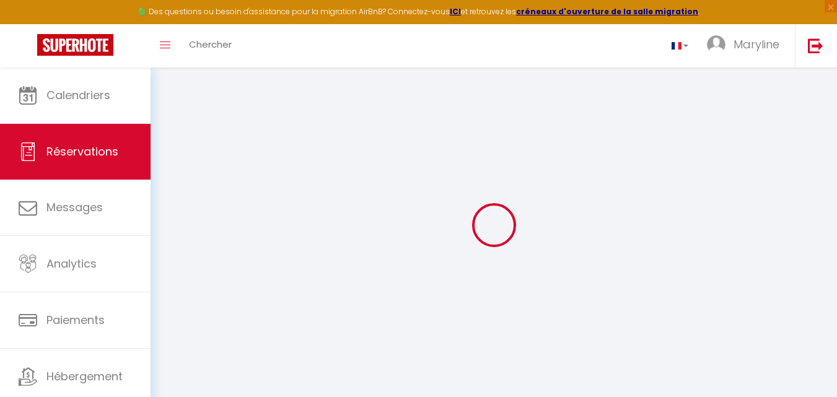
checkbox input "true"
select select
checkbox input "true"
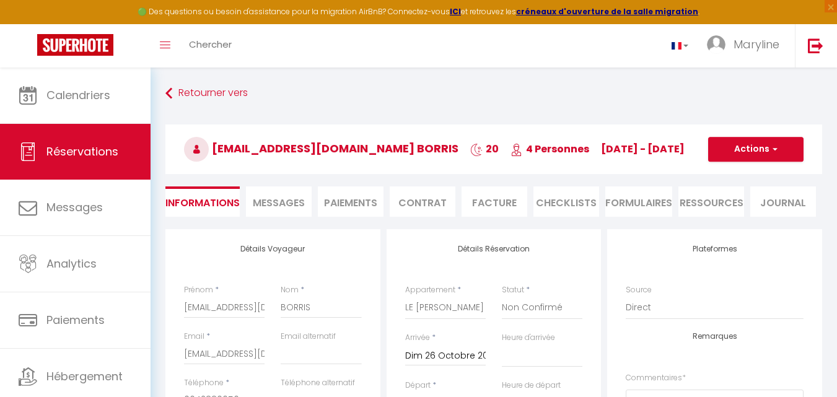
select select
checkbox input "true"
select select
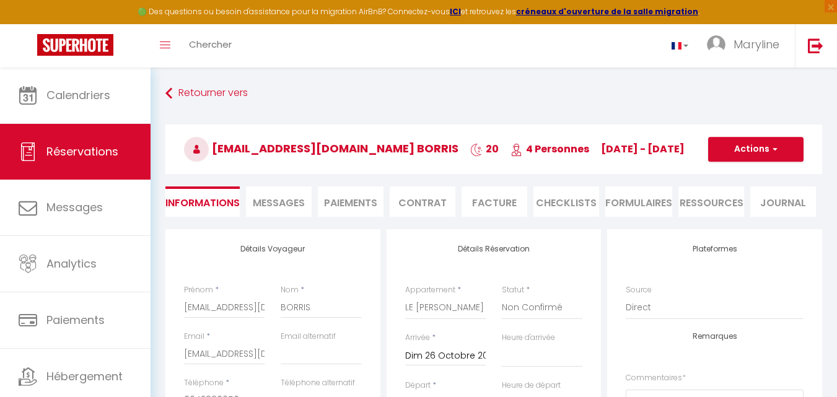
checkbox input "true"
select select
click at [759, 154] on button "Actions" at bounding box center [755, 149] width 95 height 25
click at [732, 211] on link "Supprimer" at bounding box center [743, 209] width 98 height 16
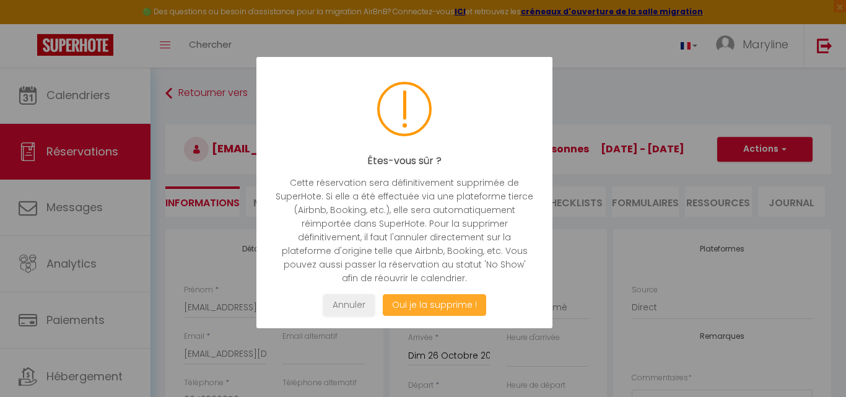
click at [445, 303] on button "Oui je la supprime !" at bounding box center [434, 305] width 103 height 22
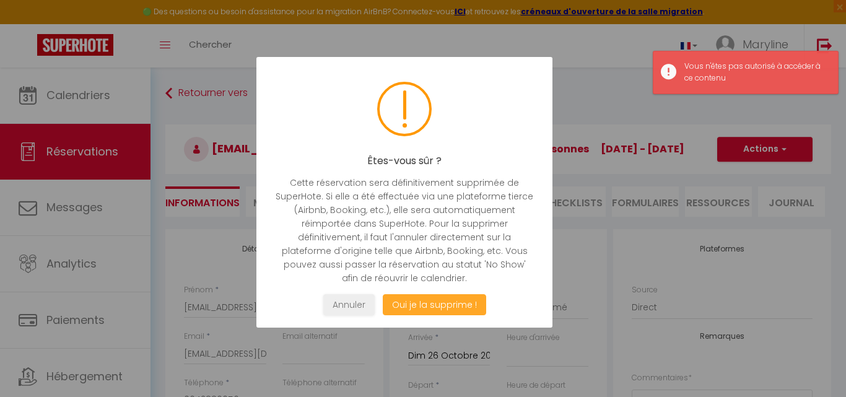
click at [413, 311] on button "Oui je la supprime !" at bounding box center [434, 305] width 103 height 22
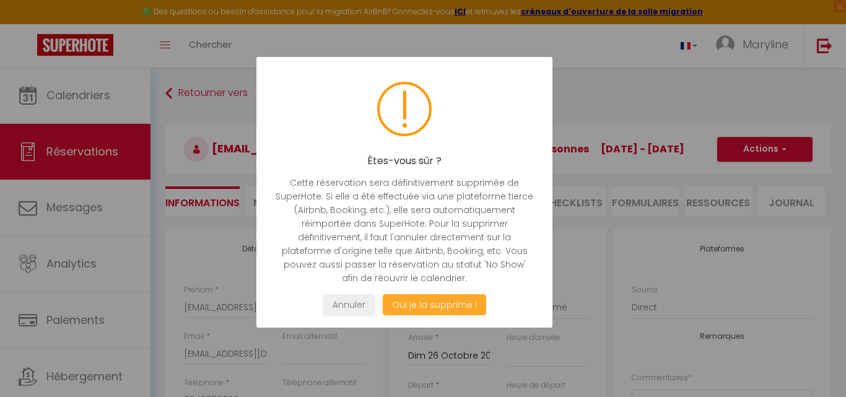
click at [407, 309] on button "Oui je la supprime !" at bounding box center [434, 305] width 103 height 22
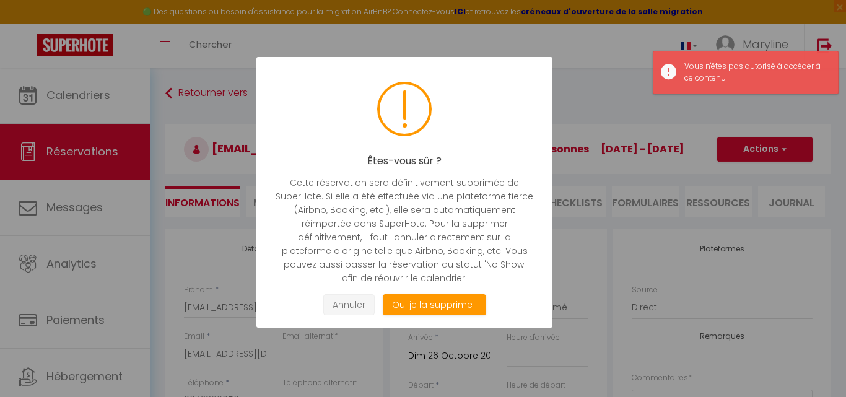
click at [355, 300] on button "Annuler" at bounding box center [348, 305] width 51 height 22
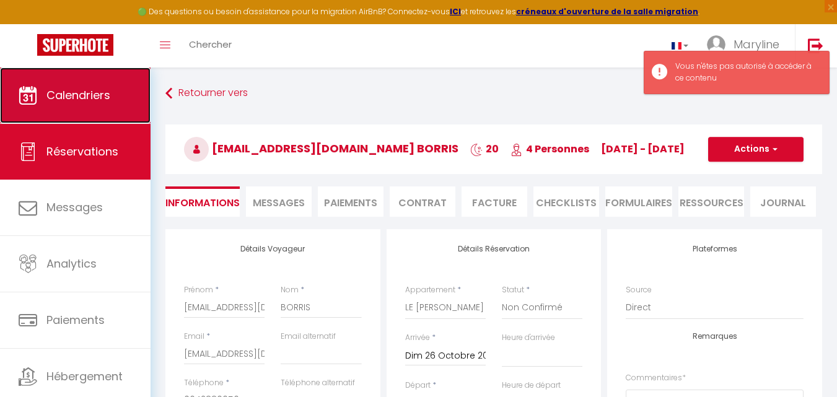
click at [100, 85] on link "Calendriers" at bounding box center [75, 95] width 150 height 56
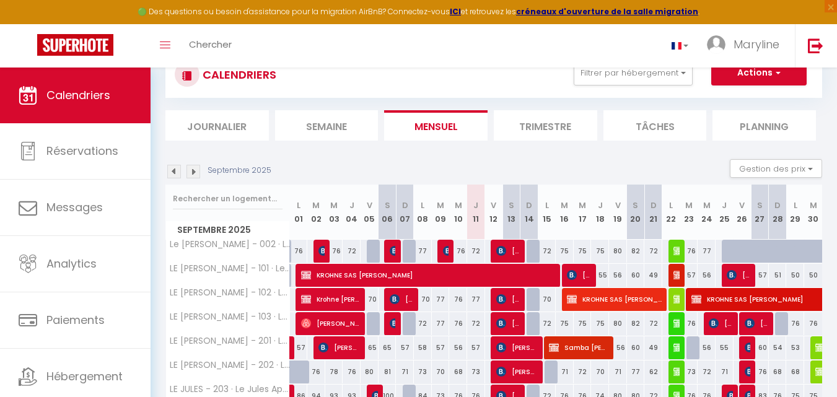
scroll to position [62, 0]
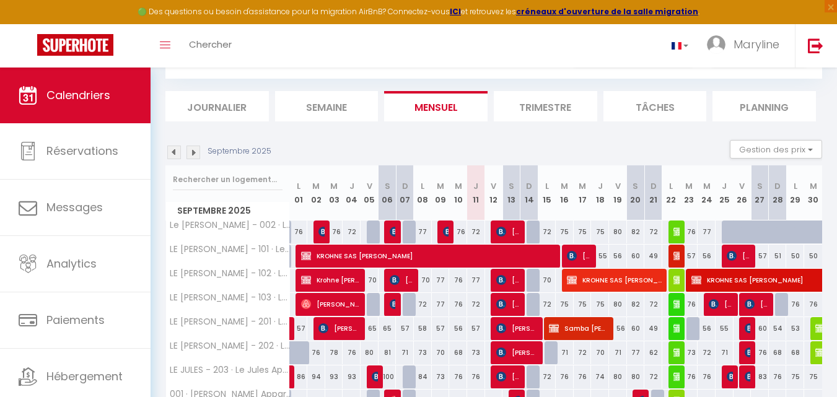
click at [196, 152] on img at bounding box center [193, 153] width 14 height 14
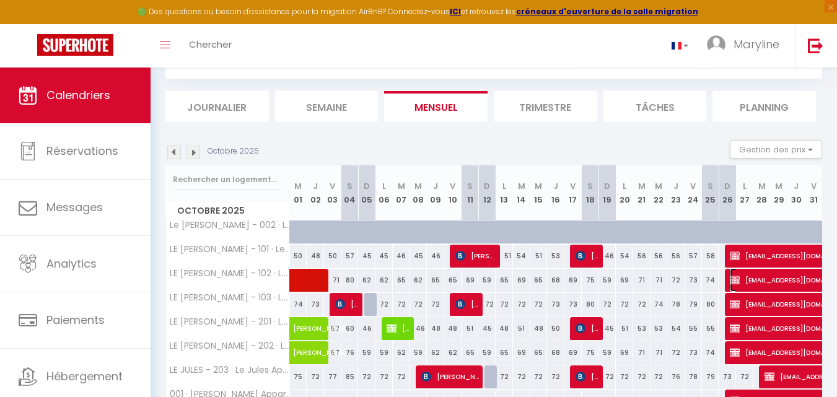
select select "KO"
select select "0"
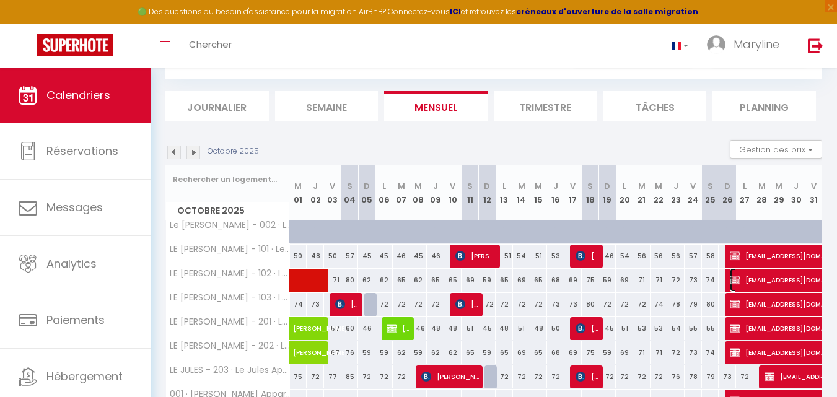
select select "1"
select select
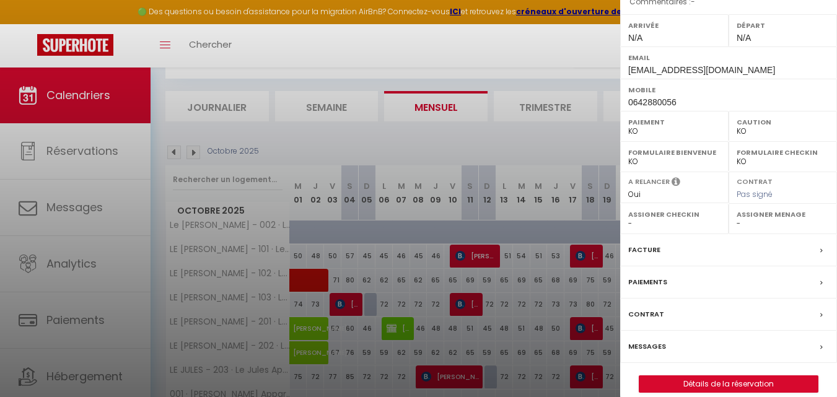
scroll to position [232, 0]
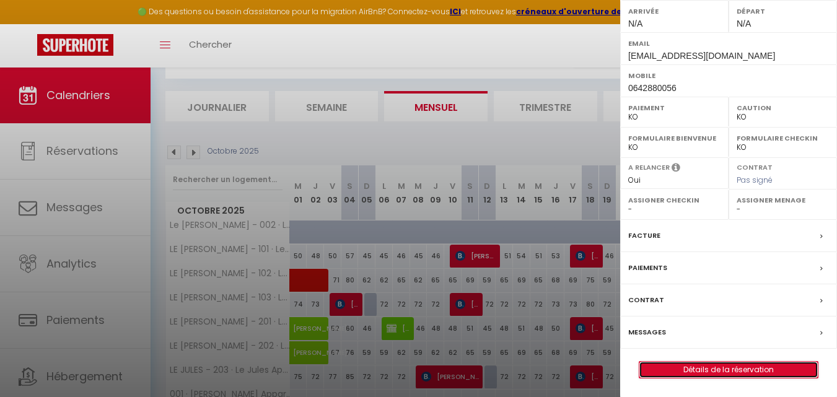
click at [717, 367] on link "Détails de la réservation" at bounding box center [728, 370] width 178 height 16
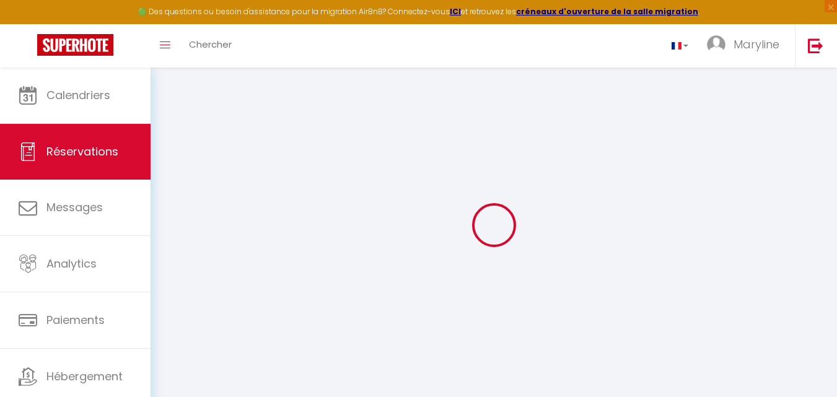
type input "pierre@premiere-loge.com"
type input "BORRIS"
type input "pierre@premiere-loge.com"
type input "0642880056"
select select "FR"
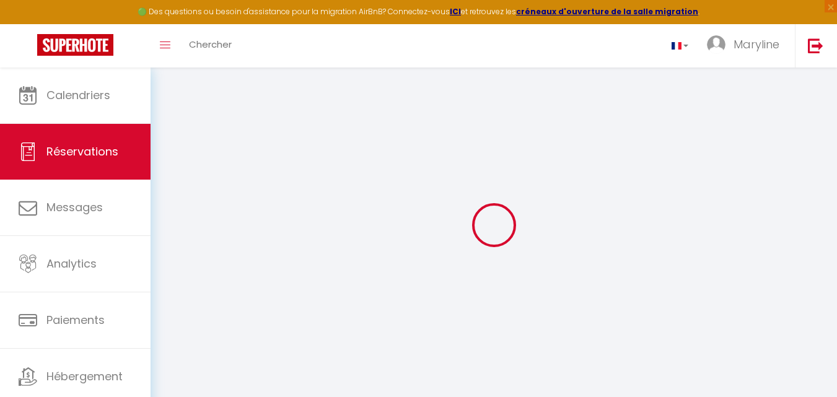
select select "70630"
select select "2"
type input "Dim 26 Octobre 2025"
select select
type input "Sam 15 Novembre 2025"
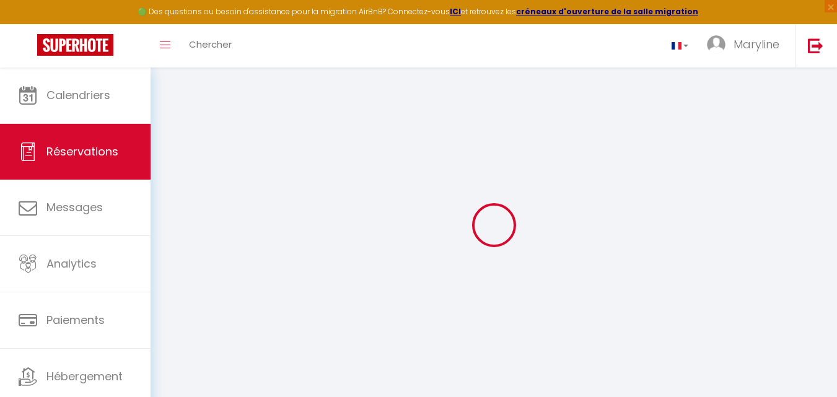
select select
type input "4"
select select "10"
select select
type input "1400"
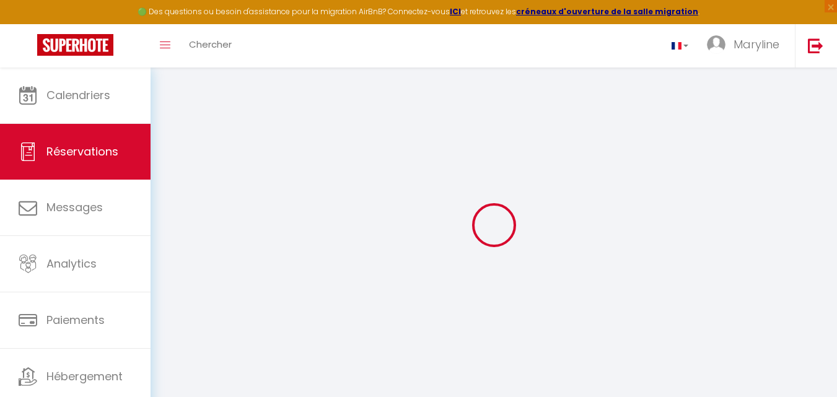
checkbox input "true"
type input "0"
select select
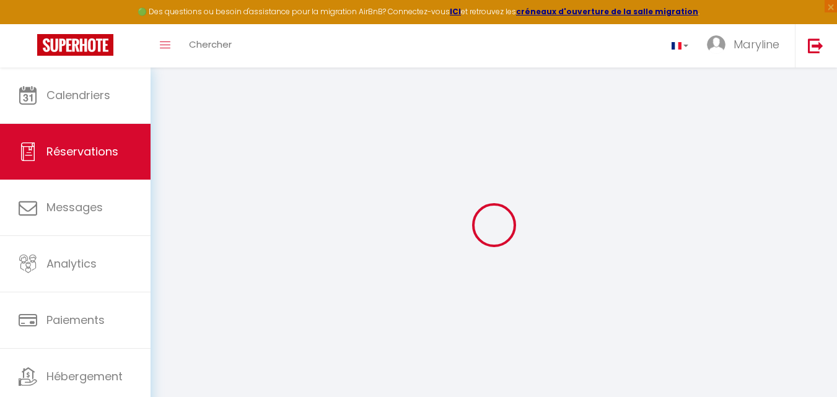
select select
select select "14"
checkbox input "true"
select select
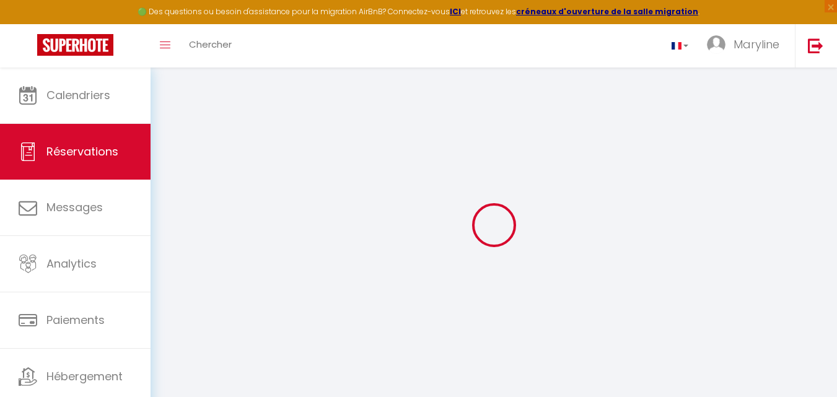
checkbox input "true"
select select
checkbox input "true"
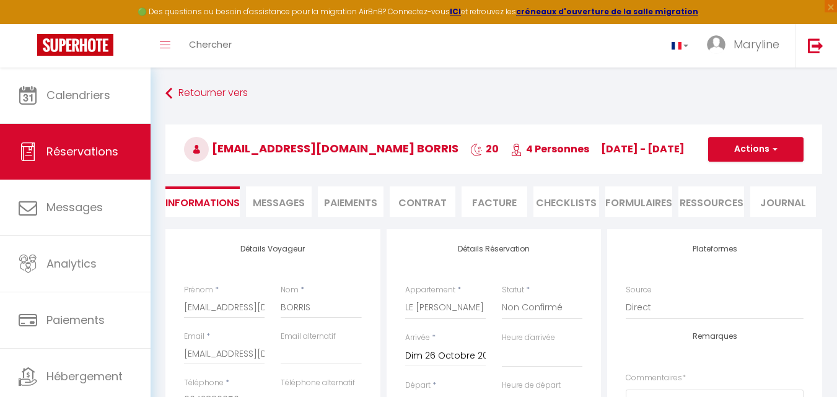
select select
checkbox input "true"
select select
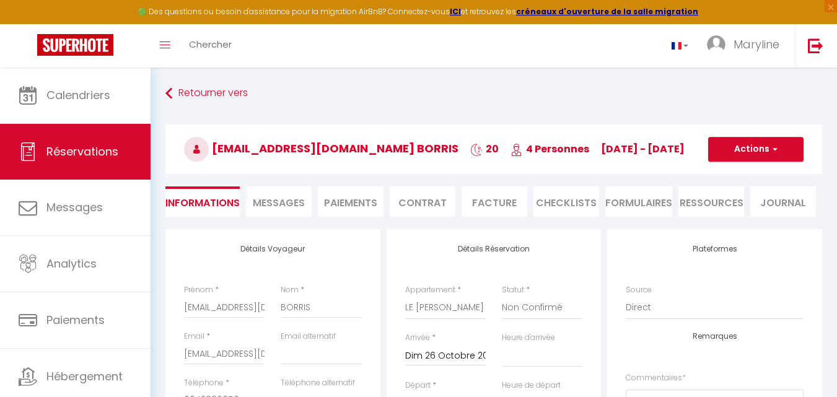
checkbox input "true"
select select
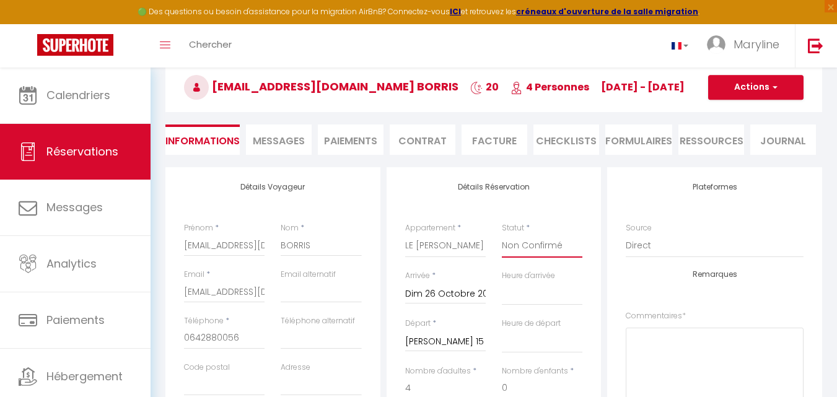
click at [538, 246] on select "Confirmé Non Confirmé [PERSON_NAME] par le voyageur No Show Request" at bounding box center [542, 246] width 81 height 24
select select "0"
click at [502, 234] on select "Confirmé Non Confirmé [PERSON_NAME] par le voyageur No Show Request" at bounding box center [542, 246] width 81 height 24
select select
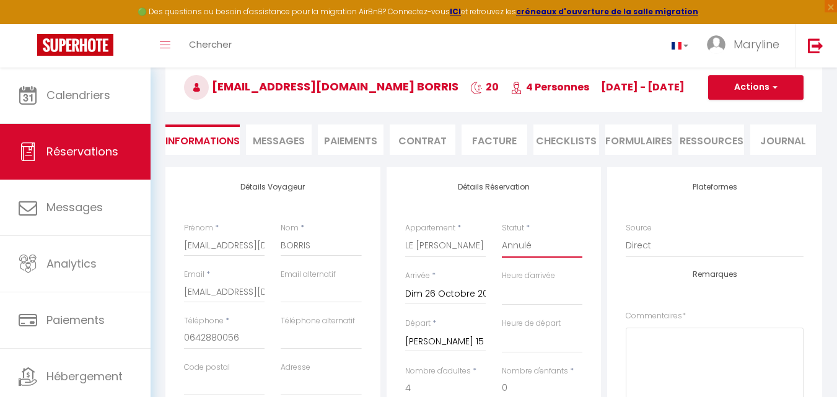
checkbox input "true"
click at [764, 86] on button "Actions" at bounding box center [755, 87] width 95 height 25
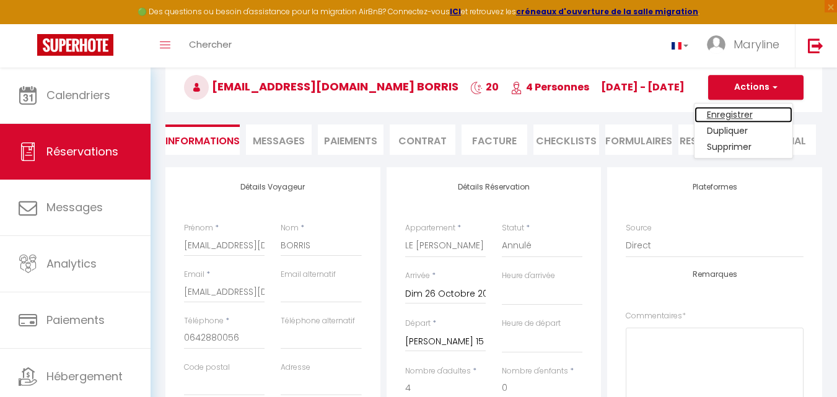
click at [744, 112] on link "Enregistrer" at bounding box center [743, 115] width 98 height 16
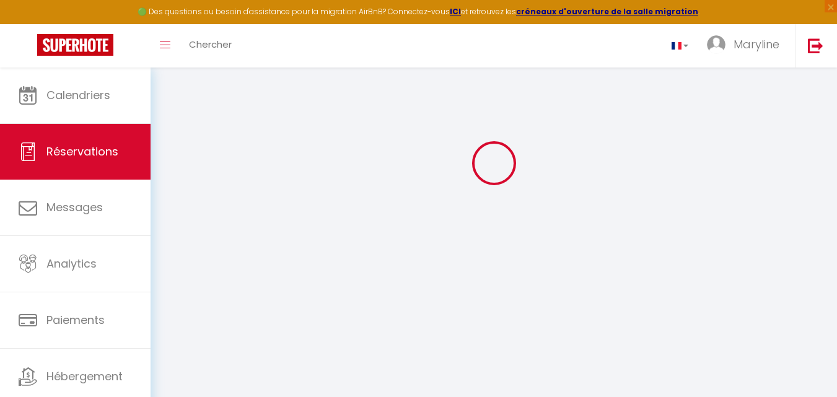
select select "not_cancelled"
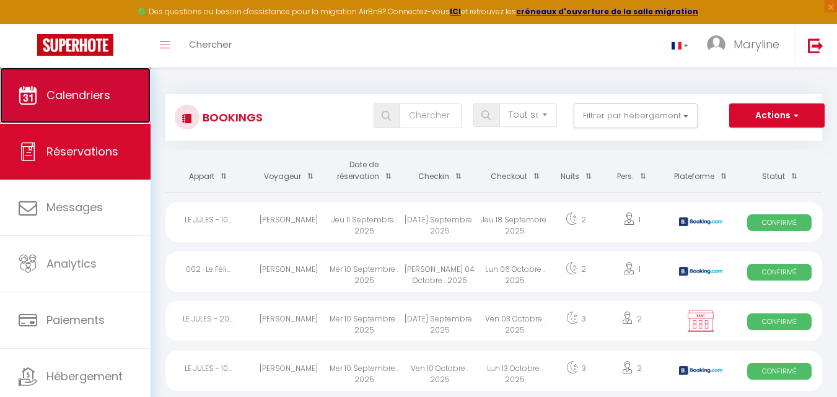
click at [90, 89] on span "Calendriers" at bounding box center [78, 94] width 64 height 15
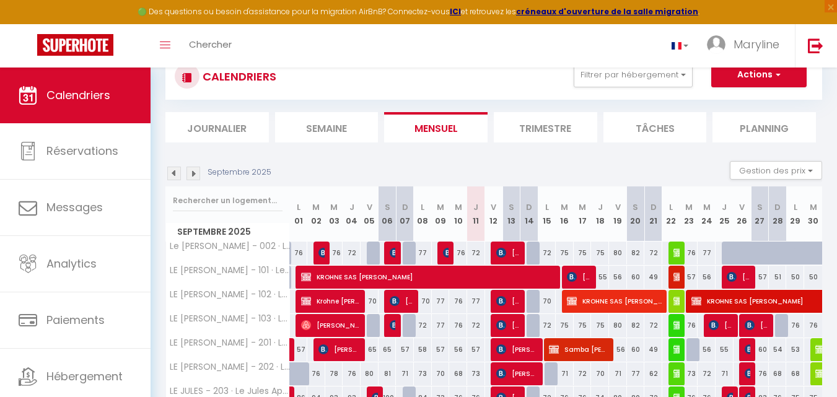
scroll to position [62, 0]
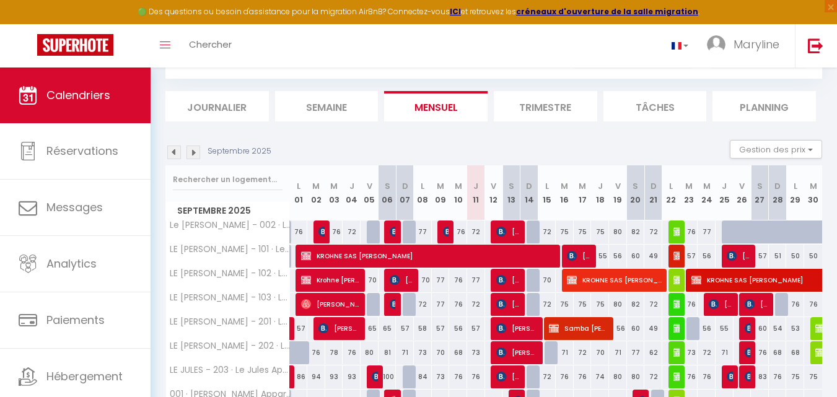
click at [197, 154] on img at bounding box center [193, 153] width 14 height 14
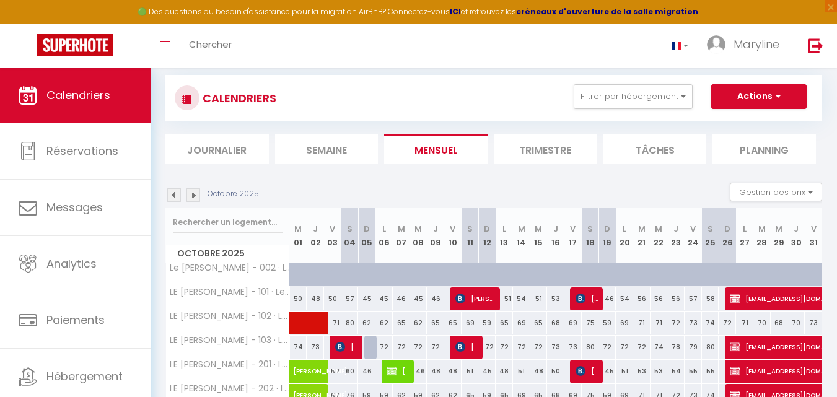
scroll to position [0, 0]
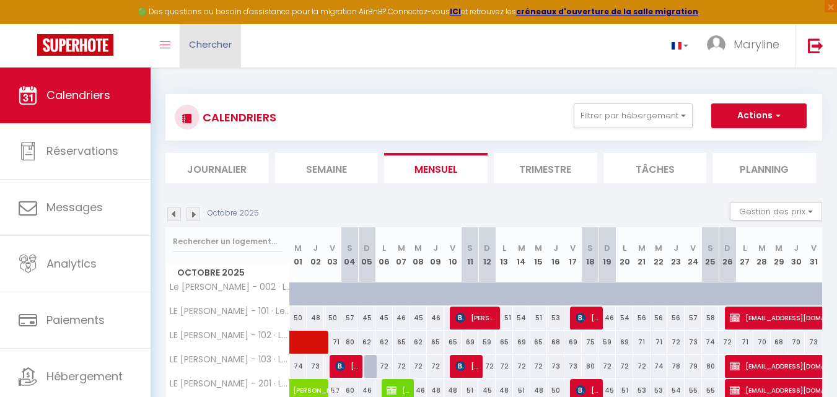
click at [223, 39] on span "Chercher" at bounding box center [210, 44] width 43 height 13
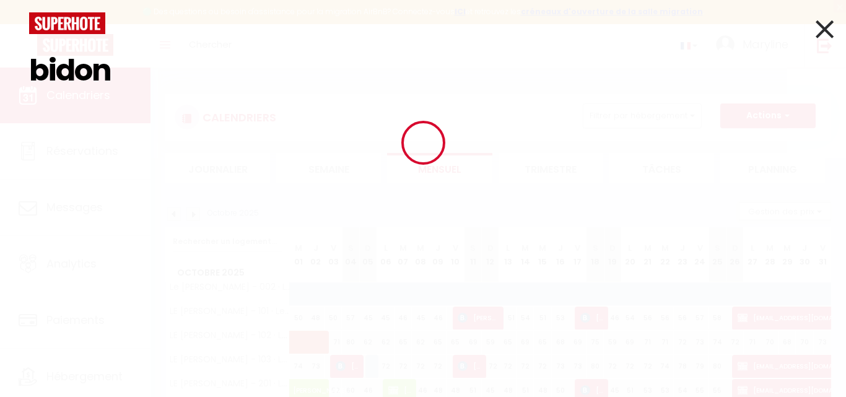
type input "bidon"
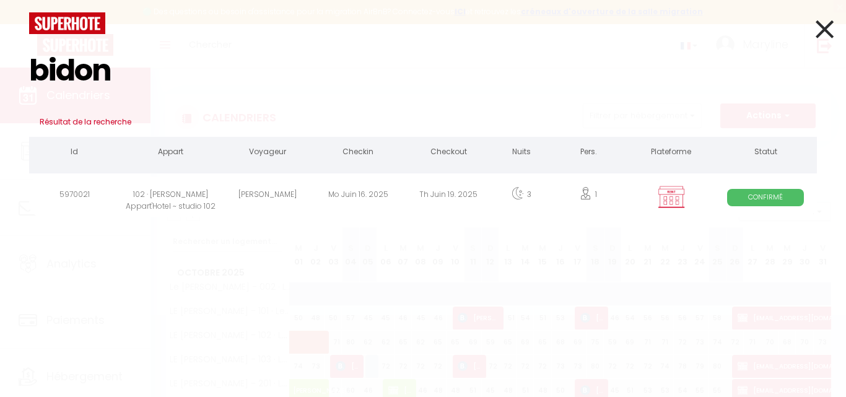
click at [249, 193] on div "[PERSON_NAME]" at bounding box center [267, 196] width 90 height 40
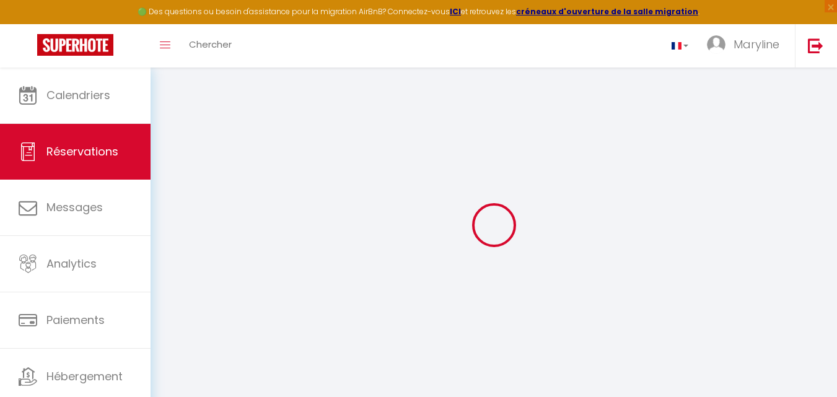
type input "[PERSON_NAME]"
type input "BIDON"
type input "[PERSON_NAME][EMAIL_ADDRESS][PERSON_NAME][DOMAIN_NAME]"
type input "[PHONE_NUMBER]"
select select "FR"
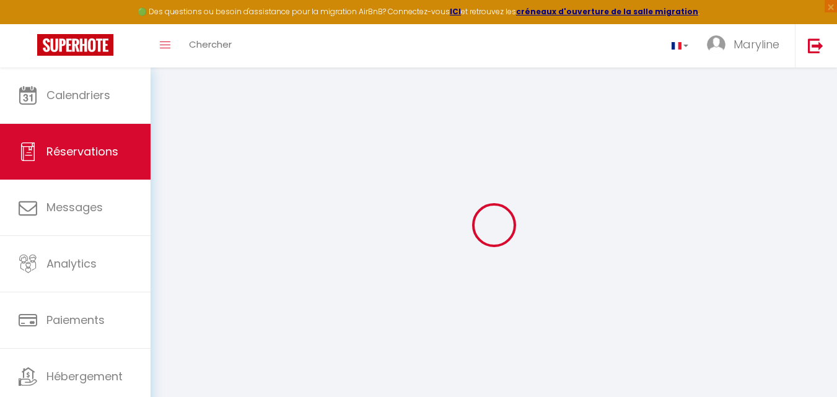
select select "70639"
select select "1"
type input "Lun 16 Juin 2025"
select select
type input "Jeu 19 Juin 2025"
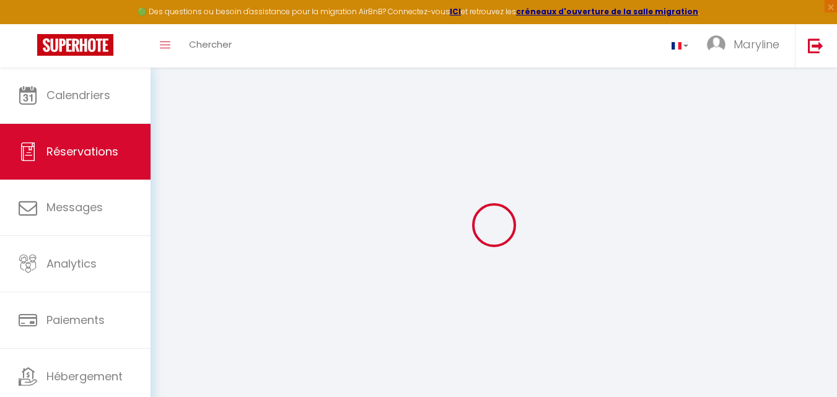
select select
type input "1"
select select "12"
select select
type input "156"
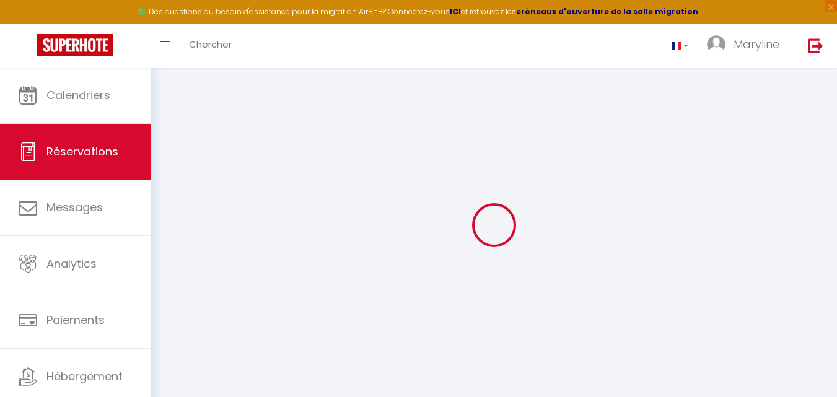
checkbox input "false"
type input "0"
select select
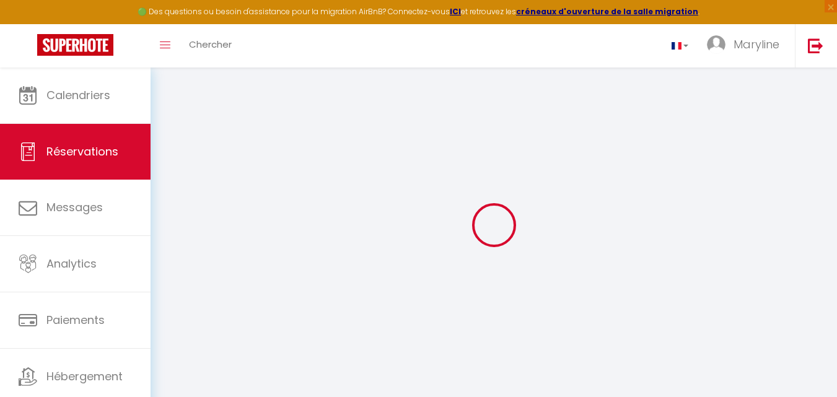
select select
select select "14"
checkbox input "false"
select select
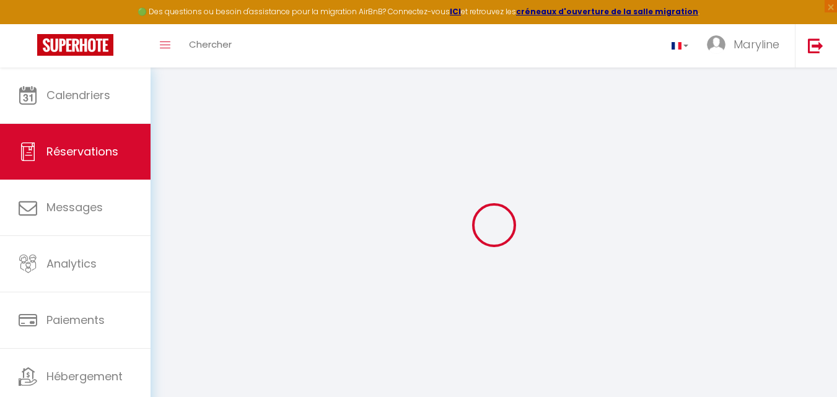
checkbox input "false"
select select
checkbox input "false"
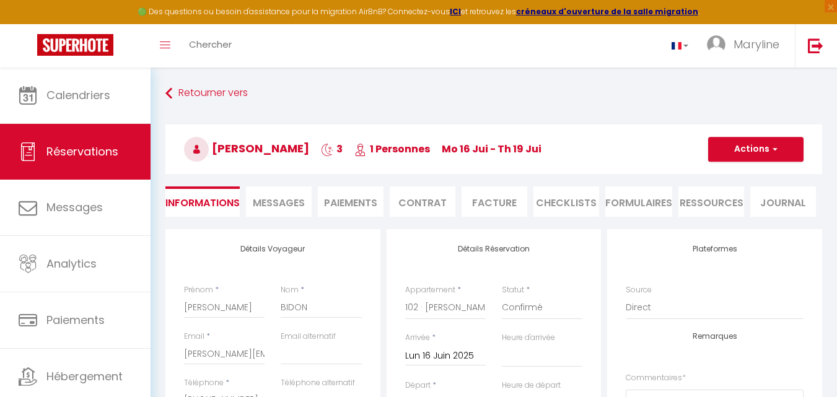
select select
checkbox input "false"
type input "40"
select select
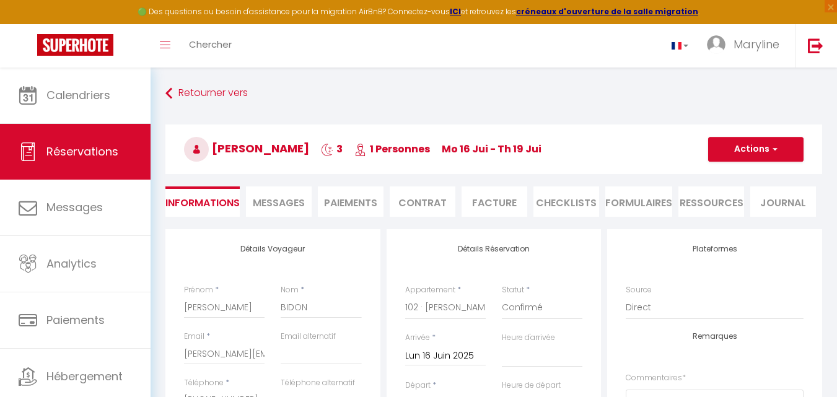
select select
checkbox input "false"
select select "16:00"
select select "10:00"
click at [775, 147] on span "button" at bounding box center [772, 149] width 7 height 11
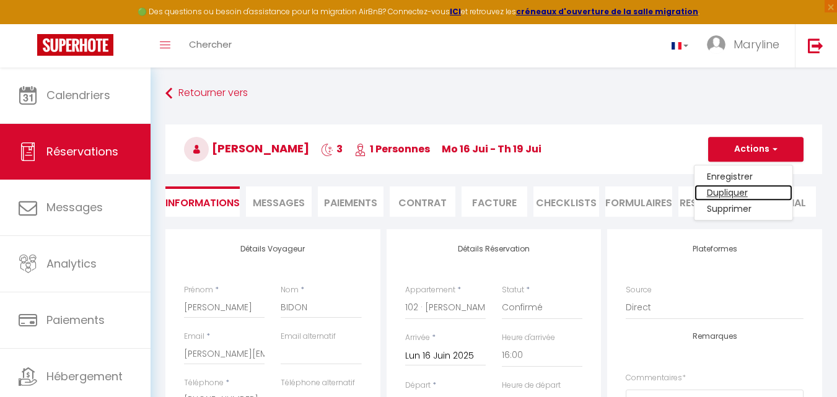
click at [717, 193] on link "Dupliquer" at bounding box center [743, 193] width 98 height 16
select select
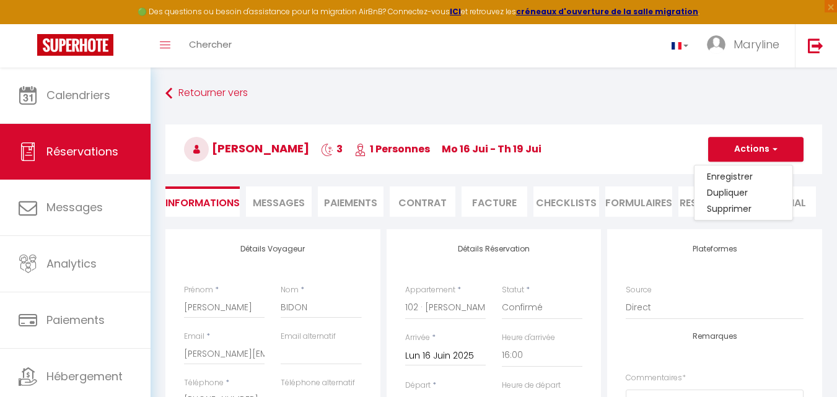
checkbox input "false"
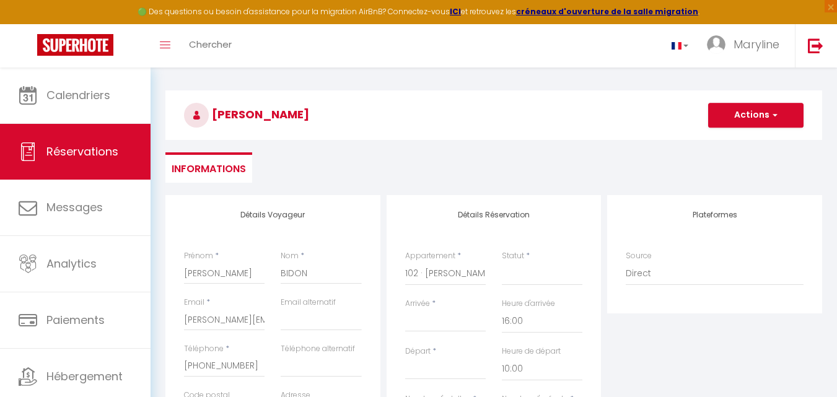
scroll to position [62, 0]
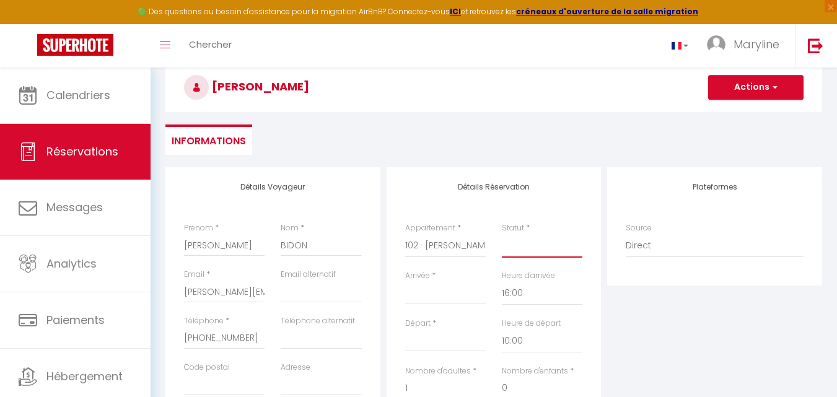
click at [522, 248] on select "Confirmé Non Confirmé [PERSON_NAME] par le voyageur No Show Request" at bounding box center [542, 246] width 81 height 24
select select "1"
click at [502, 234] on select "Confirmé Non Confirmé [PERSON_NAME] par le voyageur No Show Request" at bounding box center [542, 246] width 81 height 24
select select
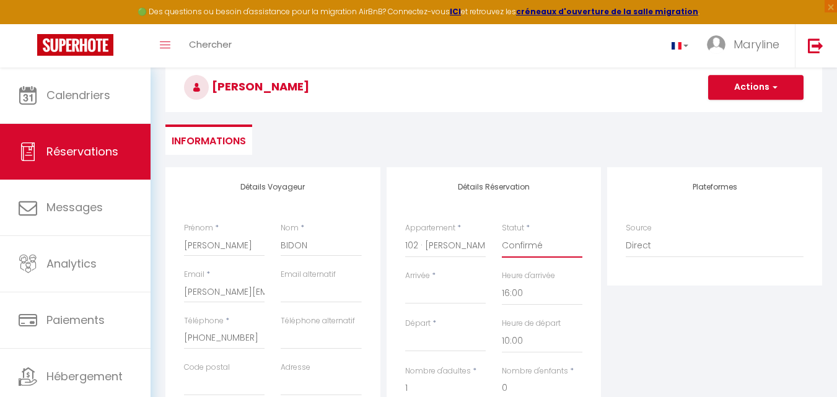
select select
checkbox input "false"
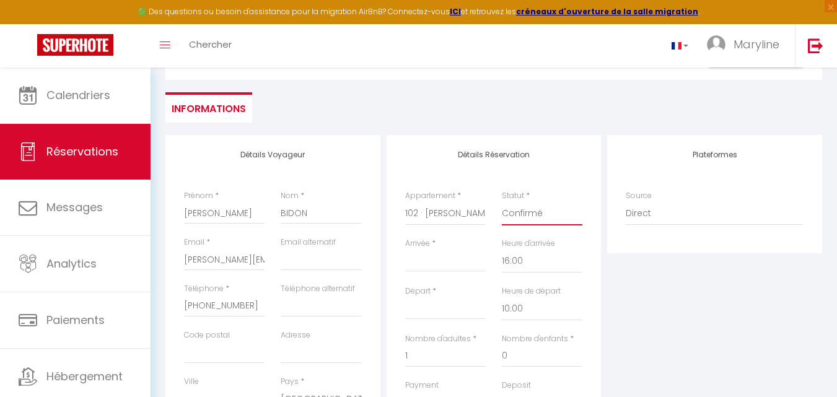
scroll to position [124, 0]
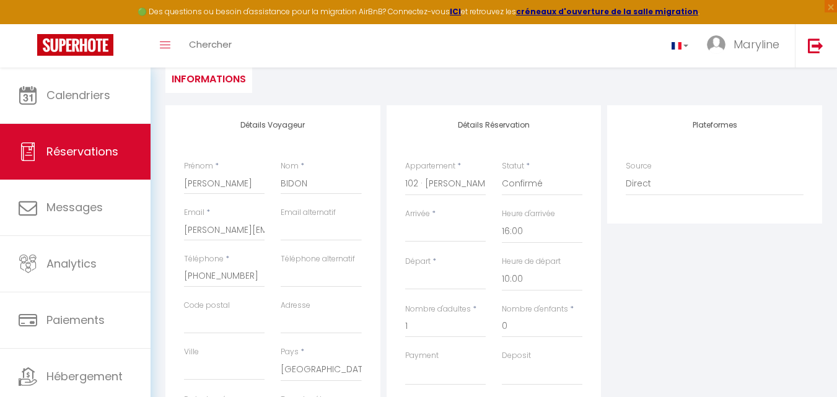
click at [448, 231] on input "Arrivée" at bounding box center [445, 232] width 81 height 16
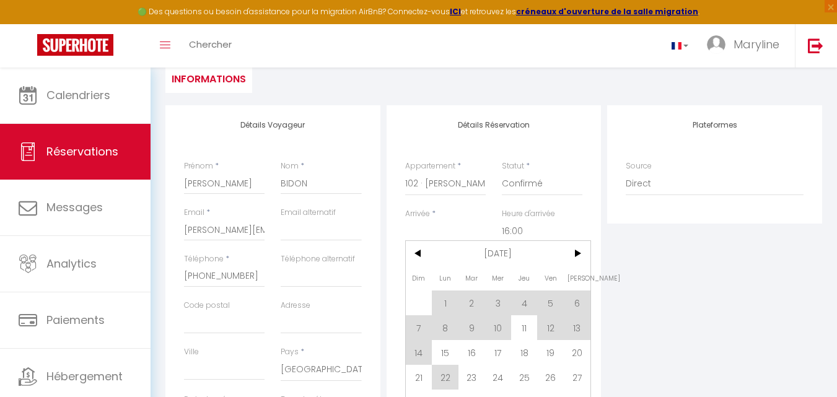
scroll to position [186, 0]
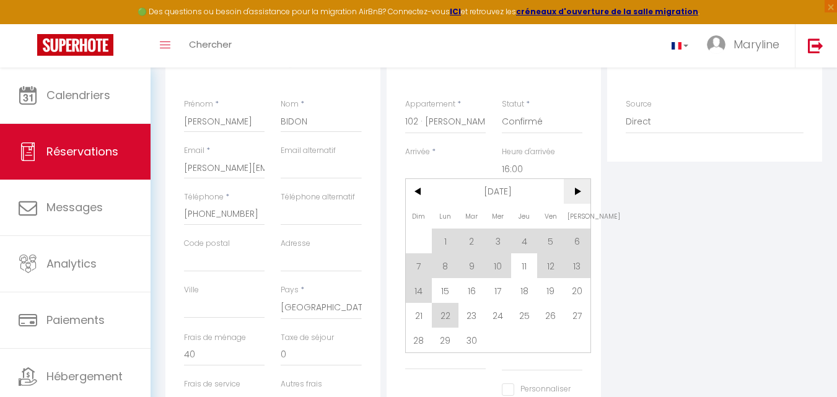
click at [577, 190] on span ">" at bounding box center [577, 191] width 27 height 25
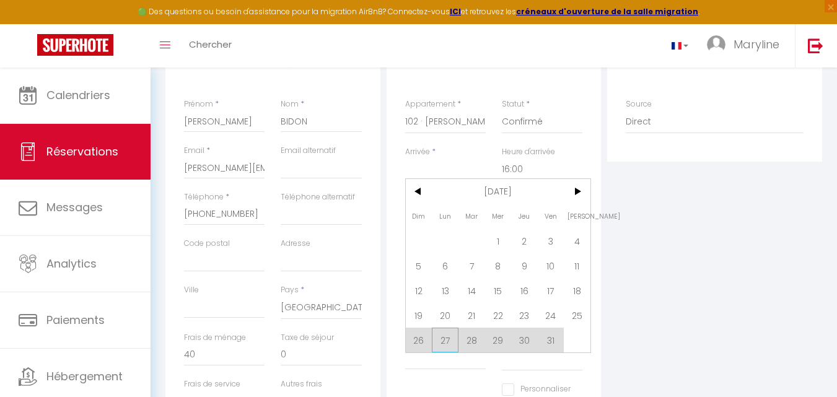
drag, startPoint x: 440, startPoint y: 337, endPoint x: 548, endPoint y: 337, distance: 107.8
click at [440, 336] on span "27" at bounding box center [445, 340] width 27 height 25
type input "Lun 27 Octobre 2025"
type input "Mar 28 Octobre 2025"
select select
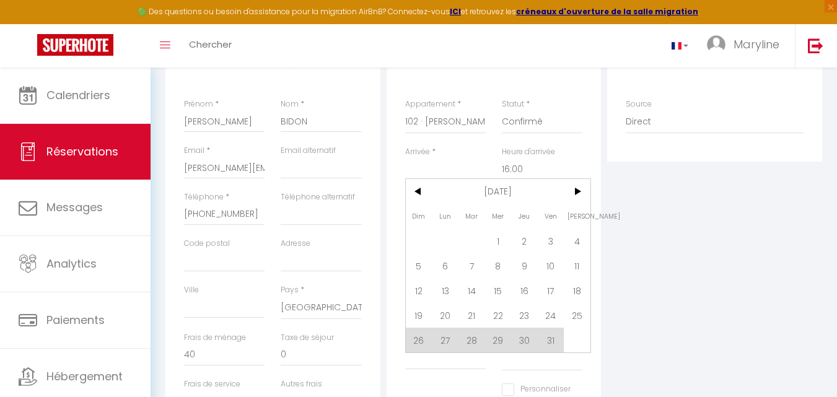
select select
checkbox input "false"
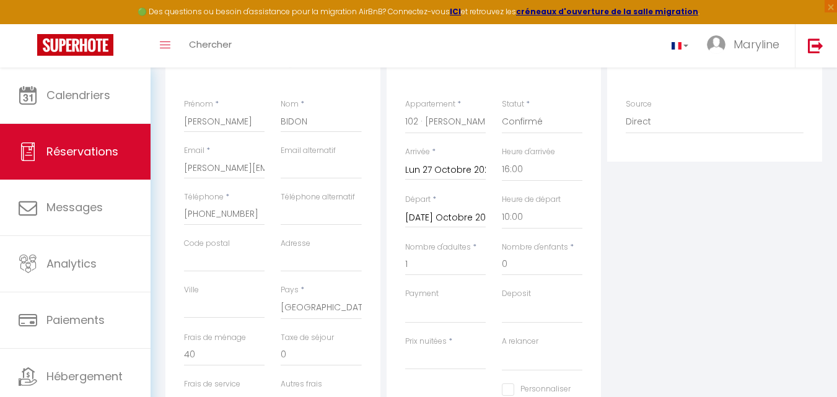
click at [459, 216] on input "Mar 28 Octobre 2025" at bounding box center [445, 218] width 81 height 16
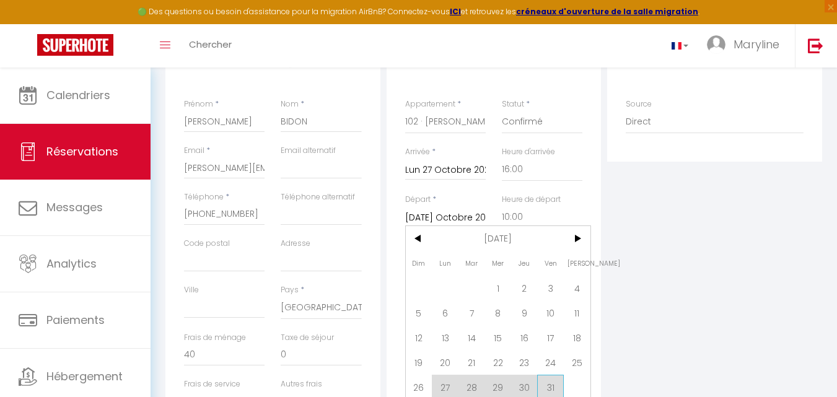
click at [547, 381] on span "31" at bounding box center [550, 387] width 27 height 25
type input "Ven 31 Octobre 2025"
select select
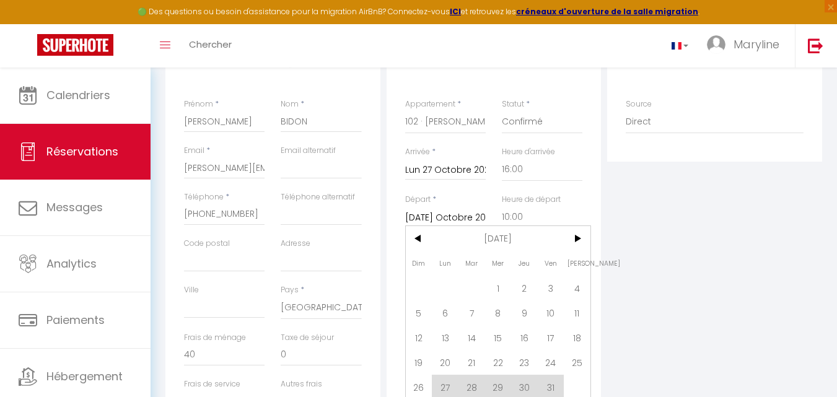
checkbox input "false"
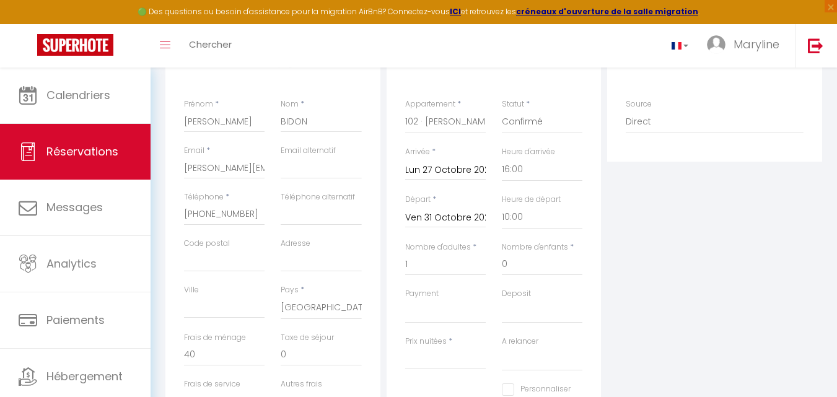
type input "0"
select select
click at [552, 383] on input "Personnaliser les couleurs des réservations" at bounding box center [536, 389] width 69 height 12
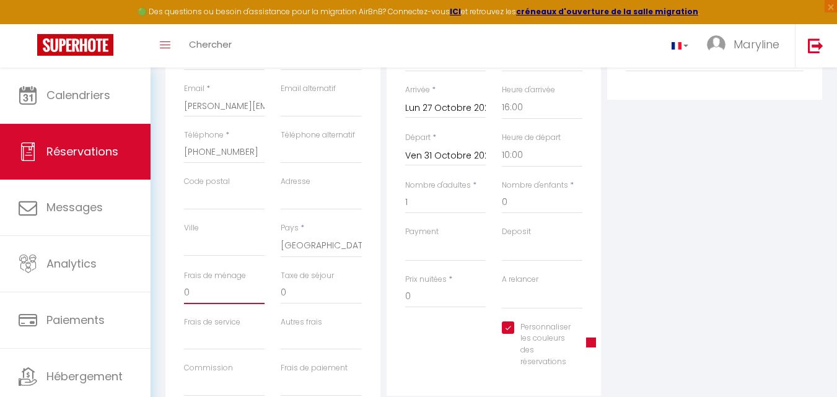
click at [201, 294] on input "0" at bounding box center [224, 293] width 81 height 22
drag, startPoint x: 199, startPoint y: 294, endPoint x: 177, endPoint y: 295, distance: 21.7
click at [177, 295] on div "Frais de ménage 0" at bounding box center [224, 293] width 97 height 46
click at [408, 255] on select "OK KO" at bounding box center [445, 250] width 81 height 24
click at [405, 238] on select "OK KO" at bounding box center [445, 250] width 81 height 24
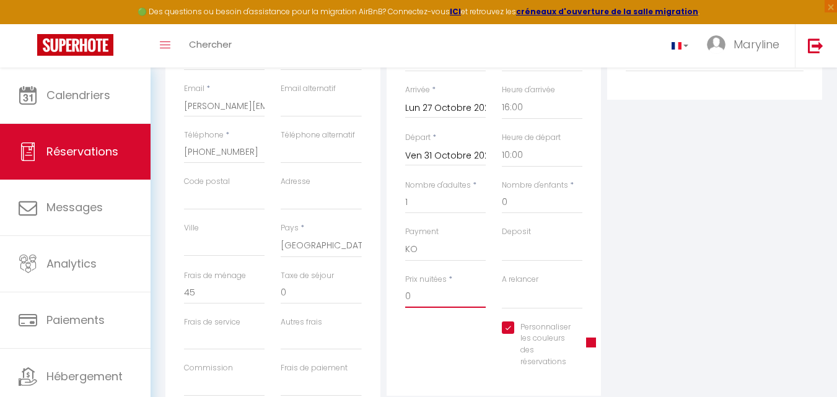
drag, startPoint x: 436, startPoint y: 296, endPoint x: 394, endPoint y: 293, distance: 42.2
click at [394, 293] on div "Détails Réservation Appartement * LE JULES - 201 · Le Jules Appart'Hotel - stud…" at bounding box center [493, 188] width 215 height 414
click at [586, 344] on span at bounding box center [591, 342] width 10 height 10
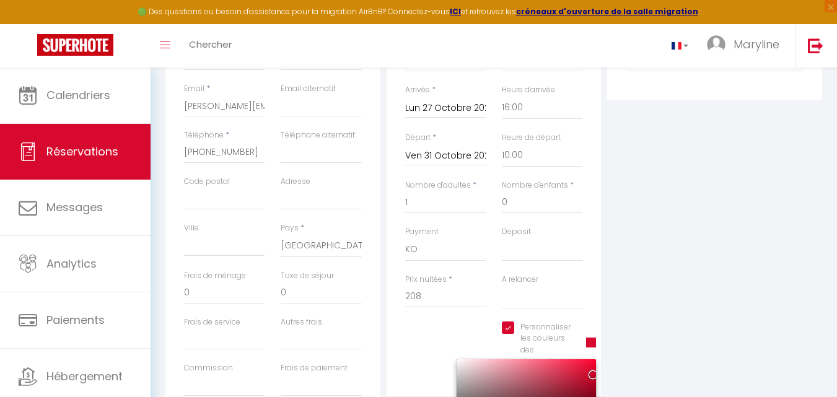
scroll to position [310, 0]
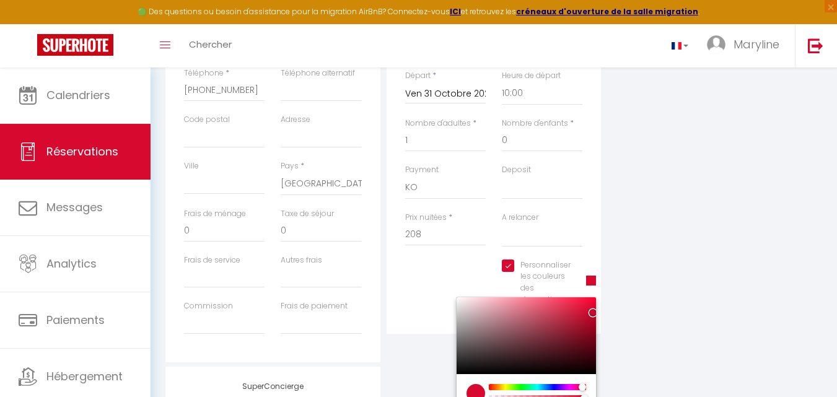
click at [515, 386] on div at bounding box center [537, 387] width 95 height 6
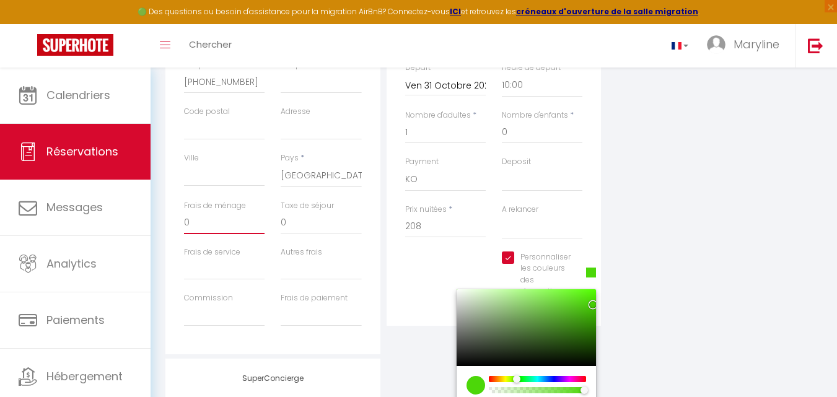
scroll to position [372, 0]
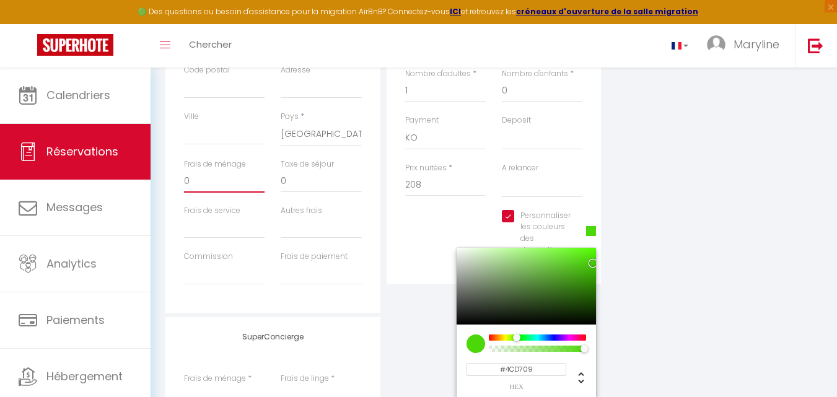
drag, startPoint x: 236, startPoint y: 229, endPoint x: 177, endPoint y: 223, distance: 59.1
click at [177, 223] on div "Détails Voyageur Prénom * Yann Nom * BIDON Email * Y.Bidon@KROHNE.com Email alt…" at bounding box center [272, 91] width 215 height 443
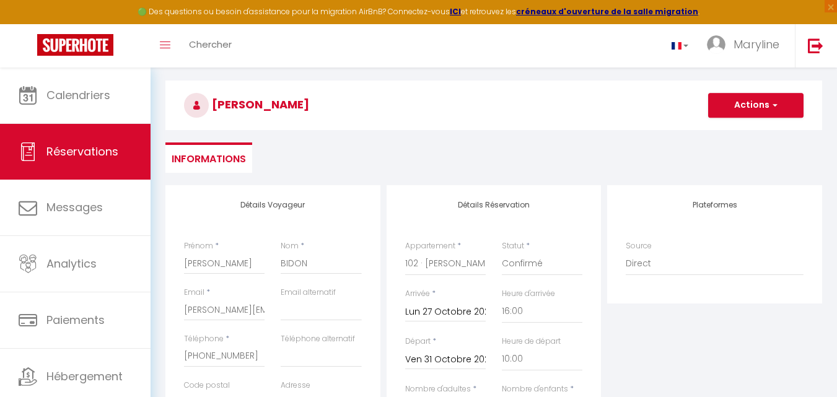
scroll to position [0, 0]
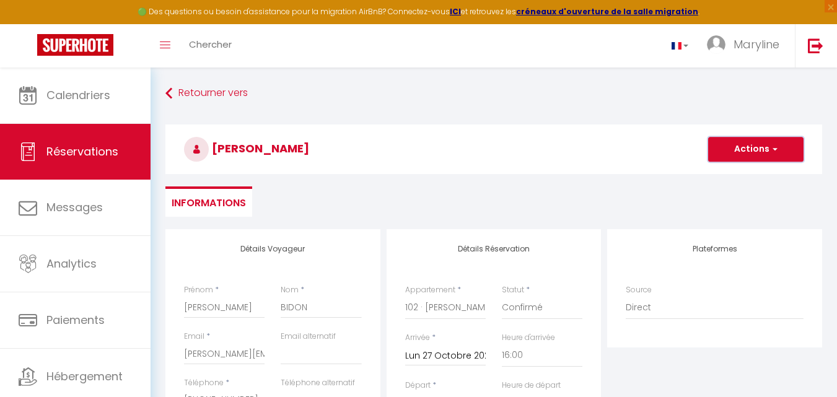
click at [759, 146] on button "Actions" at bounding box center [755, 149] width 95 height 25
click at [745, 173] on link "Enregistrer" at bounding box center [743, 176] width 98 height 16
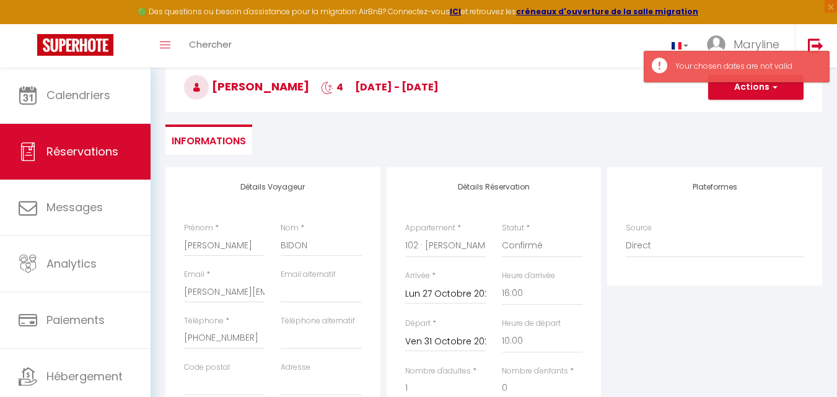
scroll to position [124, 0]
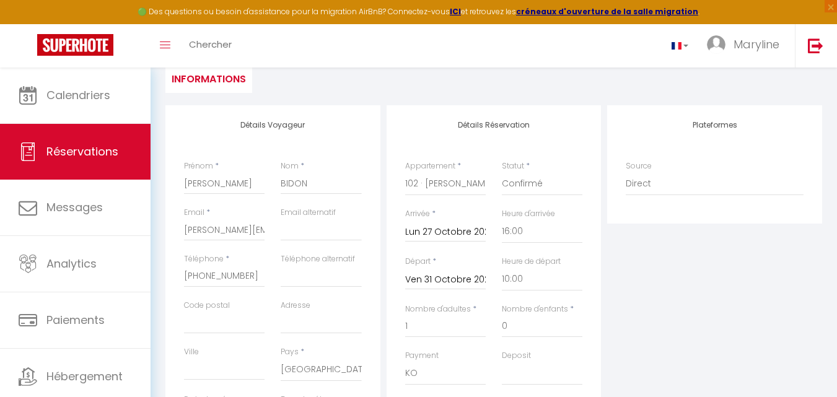
click at [416, 230] on input "Lun 27 Octobre 2025" at bounding box center [445, 232] width 81 height 16
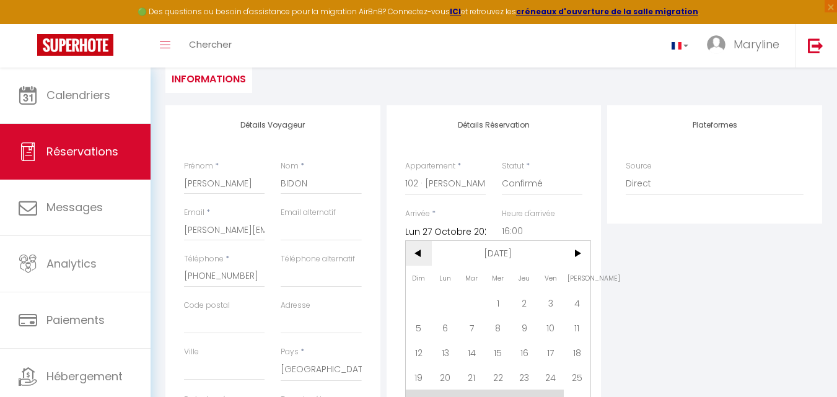
scroll to position [186, 0]
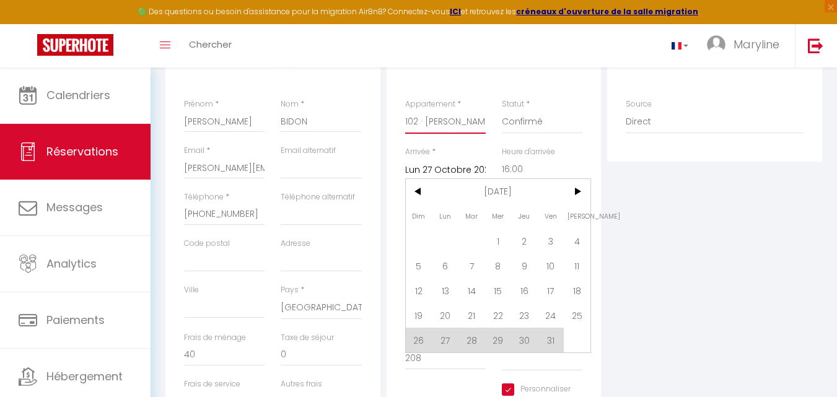
click at [442, 120] on select "LE JULES - 201 · Le Jules Appart'Hotel - studio LE JULES - 102 · Le Jules - App…" at bounding box center [445, 122] width 81 height 24
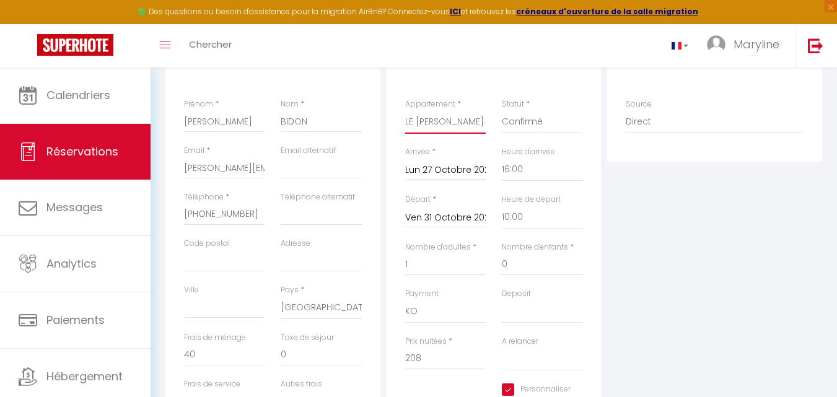
click at [405, 110] on select "LE JULES - 201 · Le Jules Appart'Hotel - studio LE JULES - 102 · Le Jules - App…" at bounding box center [445, 122] width 81 height 24
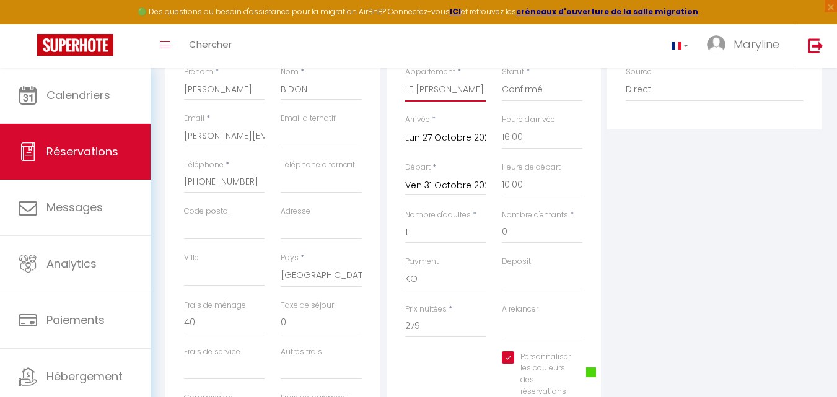
scroll to position [248, 0]
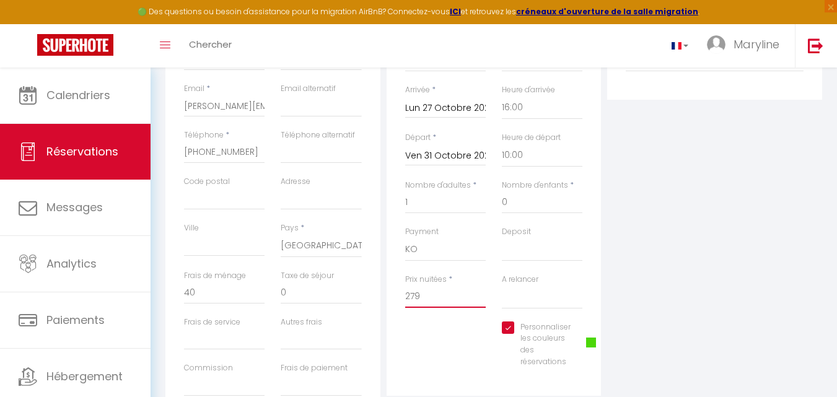
drag, startPoint x: 427, startPoint y: 299, endPoint x: 381, endPoint y: 294, distance: 45.5
click at [380, 298] on div "Détails Voyageur Prénom * Yann Nom * BIDON Email * Y.Bidon@KROHNE.com Email alt…" at bounding box center [493, 202] width 663 height 443
drag, startPoint x: 206, startPoint y: 298, endPoint x: 172, endPoint y: 302, distance: 34.9
click at [172, 303] on div "Détails Voyageur Prénom * Yann Nom * BIDON Email * Y.Bidon@KROHNE.com Email alt…" at bounding box center [272, 202] width 215 height 443
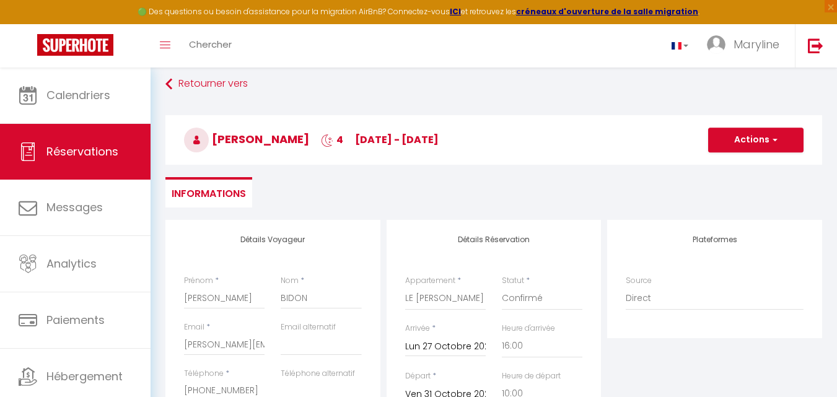
scroll to position [0, 0]
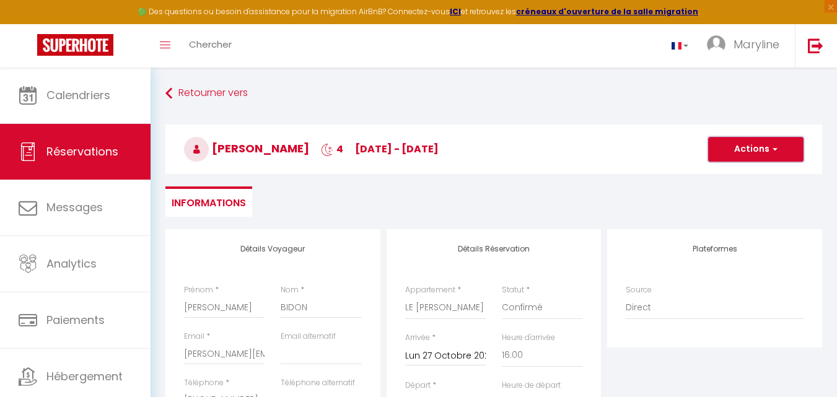
click at [756, 144] on button "Actions" at bounding box center [755, 149] width 95 height 25
click at [740, 172] on link "Enregistrer" at bounding box center [743, 176] width 98 height 16
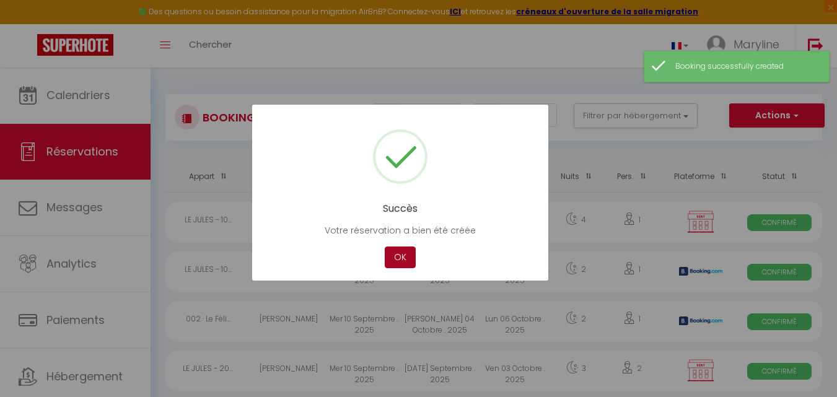
click at [396, 256] on button "OK" at bounding box center [400, 257] width 31 height 22
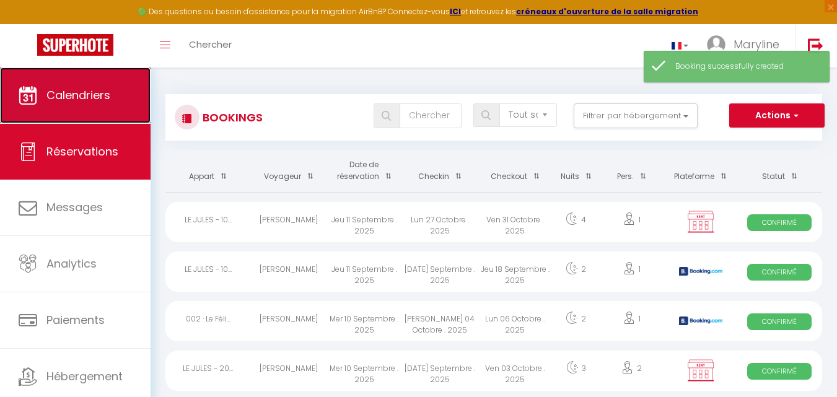
click at [87, 98] on span "Calendriers" at bounding box center [78, 94] width 64 height 15
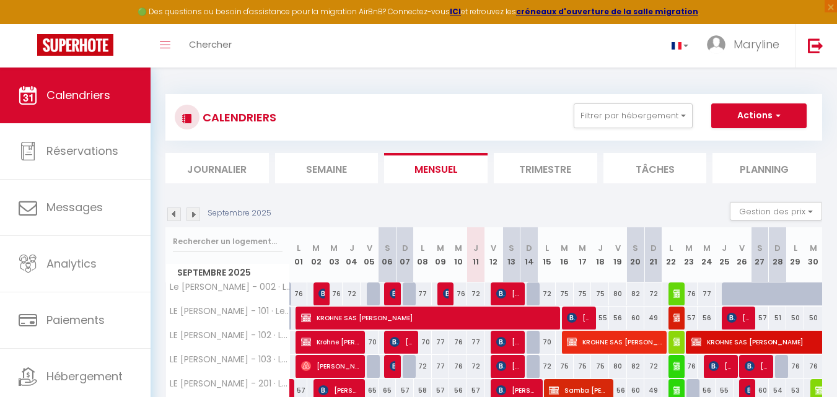
click at [191, 214] on img at bounding box center [193, 214] width 14 height 14
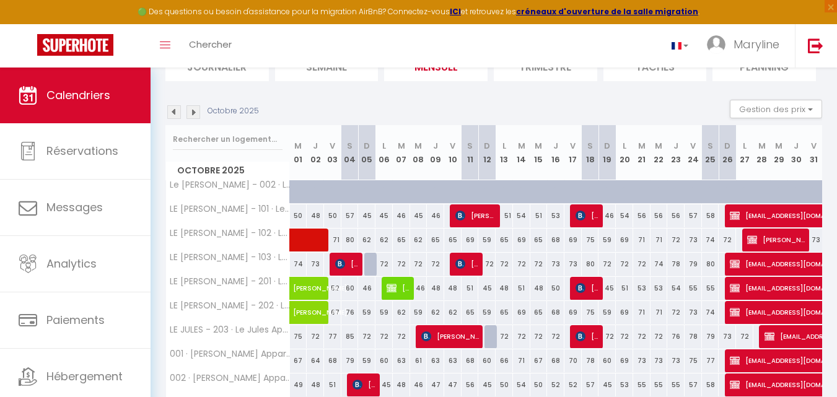
scroll to position [124, 0]
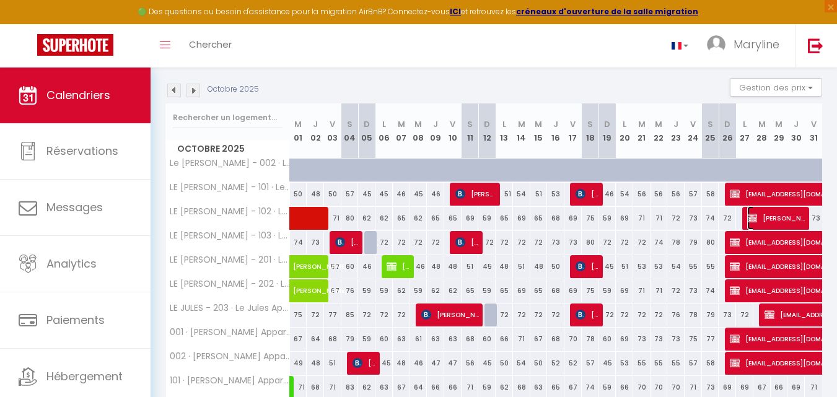
click at [772, 212] on span "[PERSON_NAME]" at bounding box center [776, 218] width 58 height 24
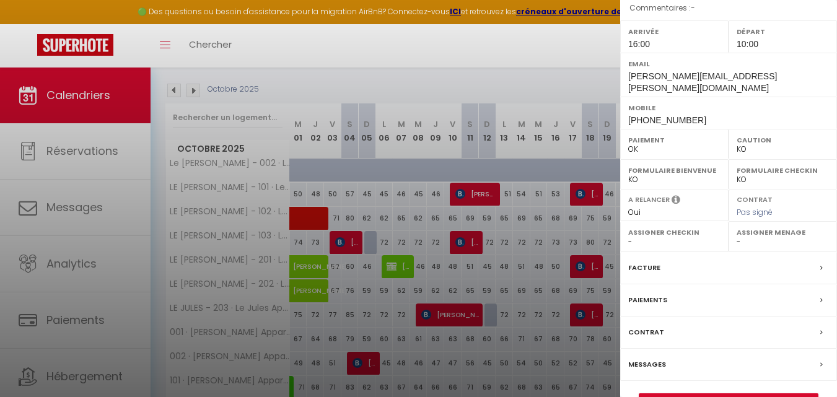
scroll to position [193, 0]
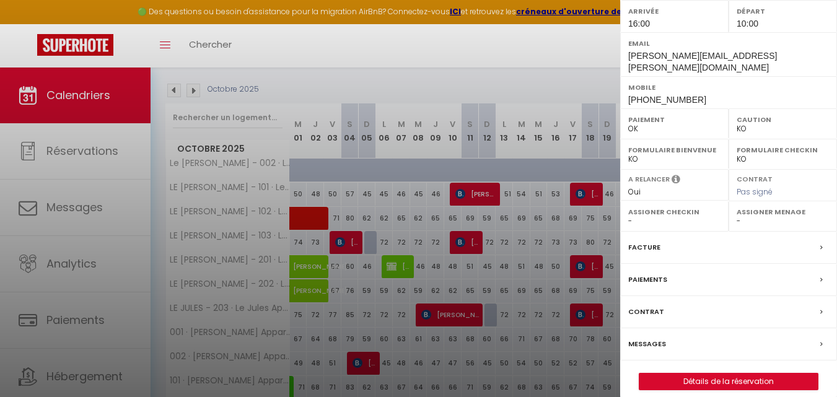
click at [695, 239] on div "Facture" at bounding box center [728, 248] width 217 height 32
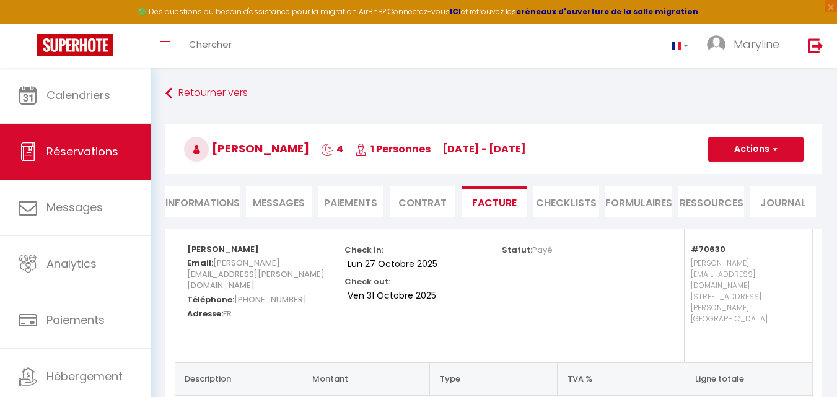
click at [204, 197] on li "Informations" at bounding box center [202, 201] width 74 height 30
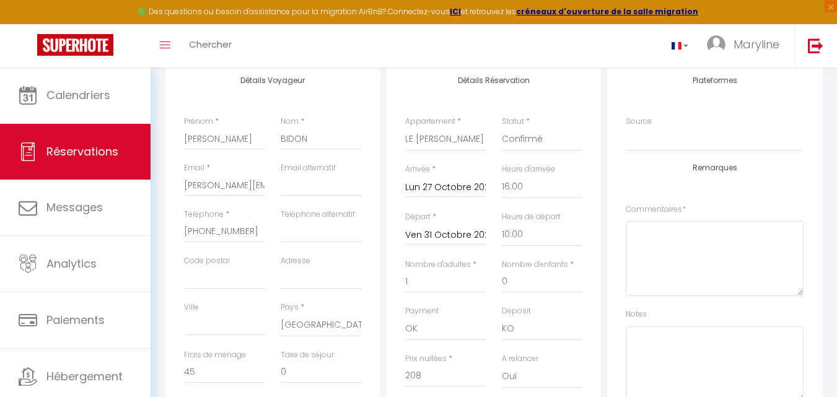
scroll to position [186, 0]
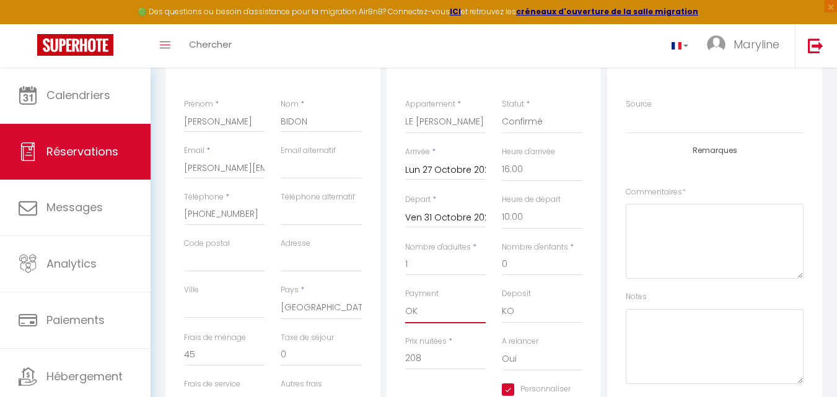
click at [418, 314] on select "OK KO" at bounding box center [445, 312] width 81 height 24
click at [405, 300] on select "OK KO" at bounding box center [445, 312] width 81 height 24
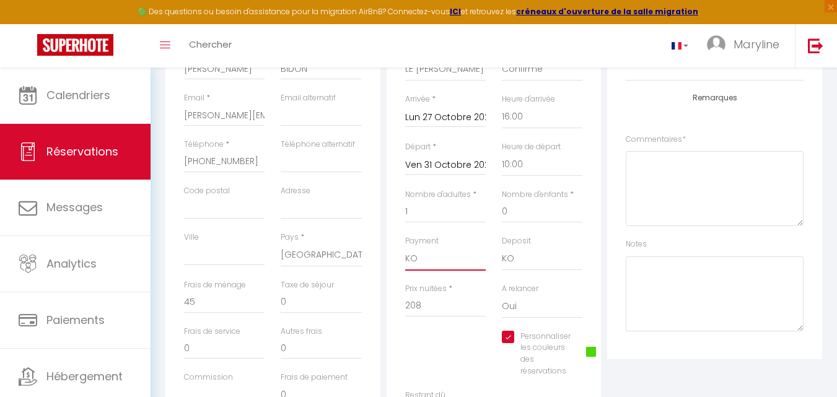
scroll to position [310, 0]
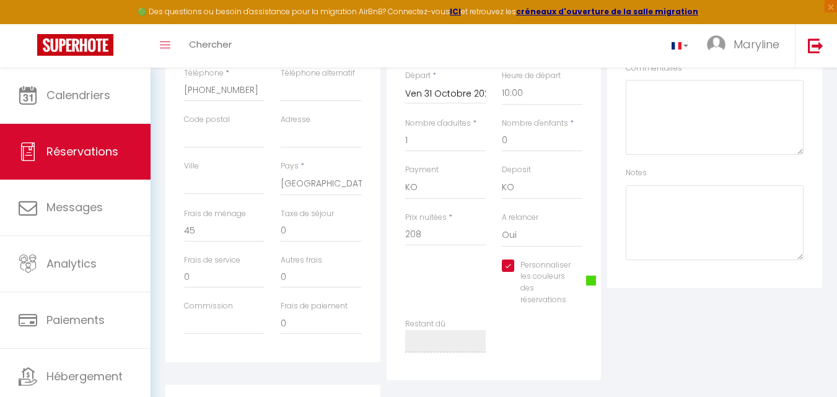
click at [668, 340] on div "Plateformes Source Direct [DOMAIN_NAME] [DOMAIN_NAME] Chalet montagne Expedia G…" at bounding box center [714, 149] width 221 height 461
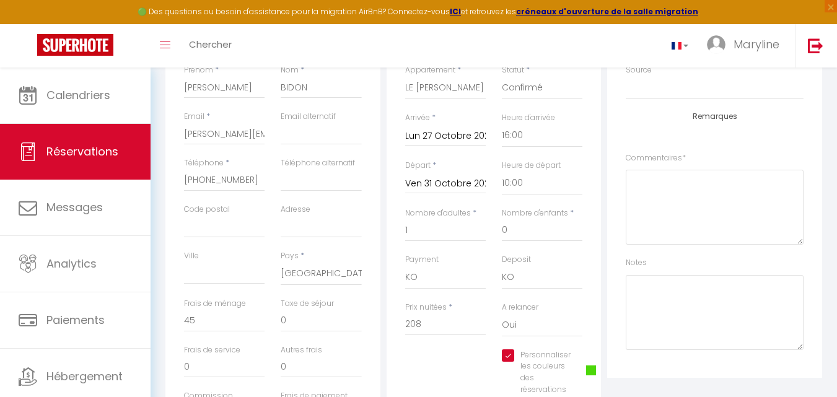
scroll to position [62, 0]
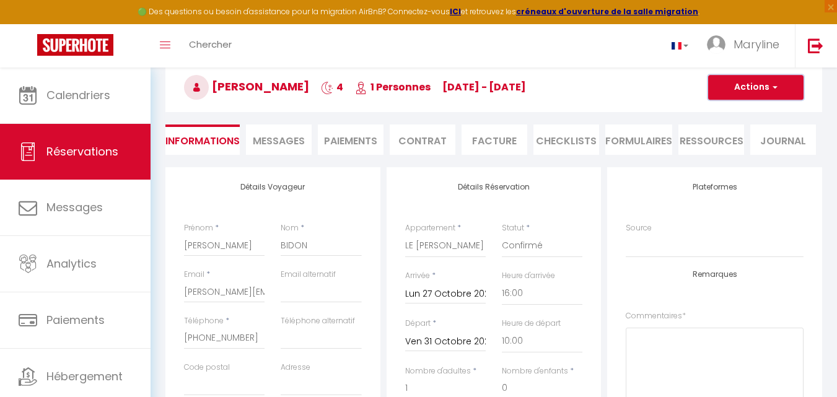
click at [751, 83] on button "Actions" at bounding box center [755, 87] width 95 height 25
click at [744, 111] on link "Enregistrer" at bounding box center [743, 115] width 98 height 16
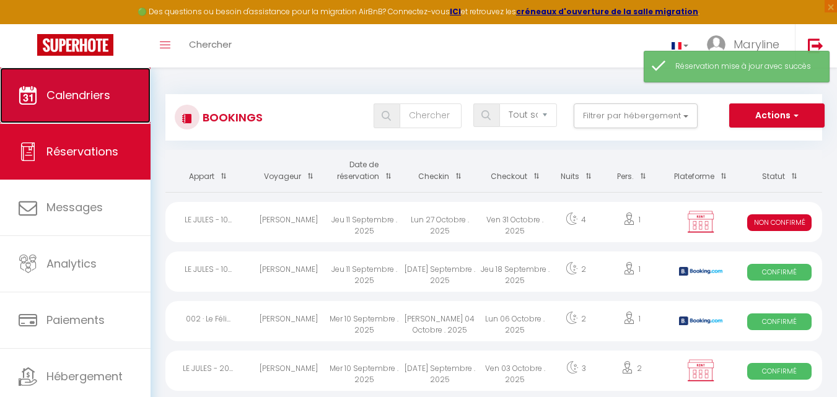
click at [111, 90] on link "Calendriers" at bounding box center [75, 95] width 150 height 56
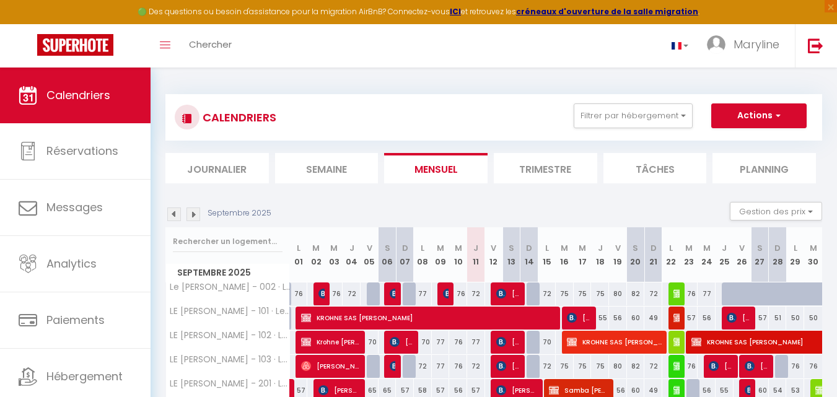
click at [192, 217] on img at bounding box center [193, 214] width 14 height 14
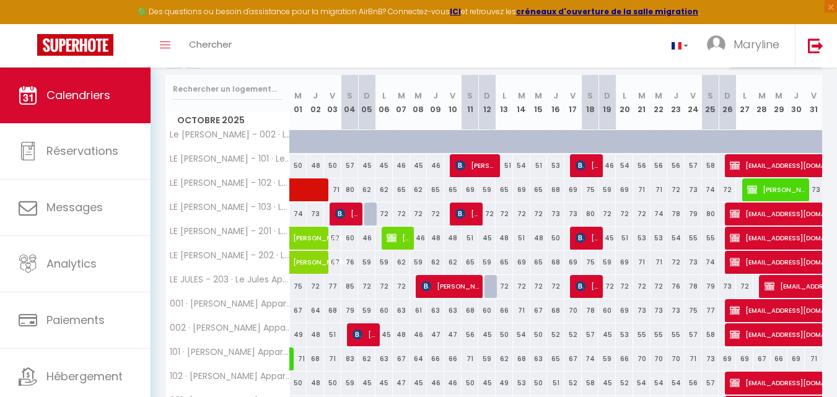
scroll to position [124, 0]
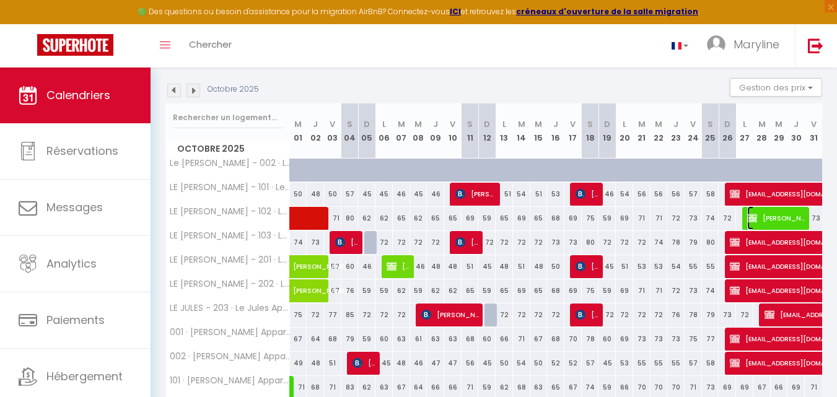
click at [770, 215] on span "[PERSON_NAME]" at bounding box center [776, 218] width 58 height 24
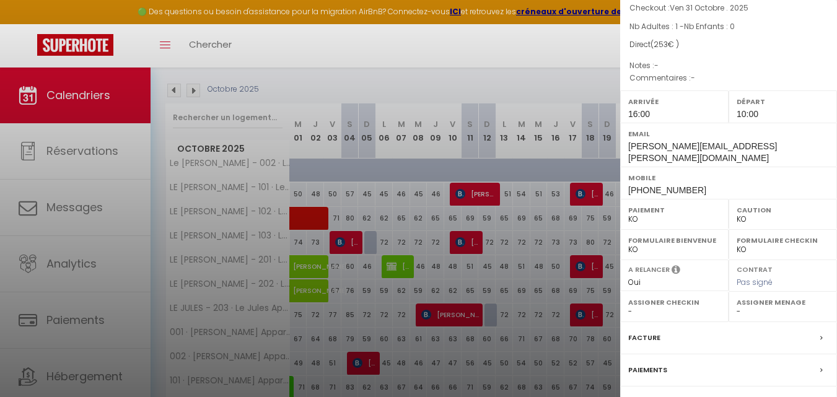
scroll to position [193, 0]
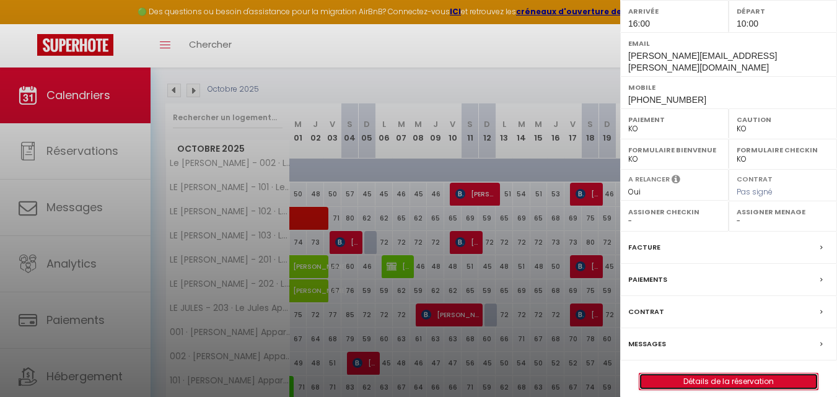
click at [668, 373] on link "Détails de la réservation" at bounding box center [728, 381] width 178 height 16
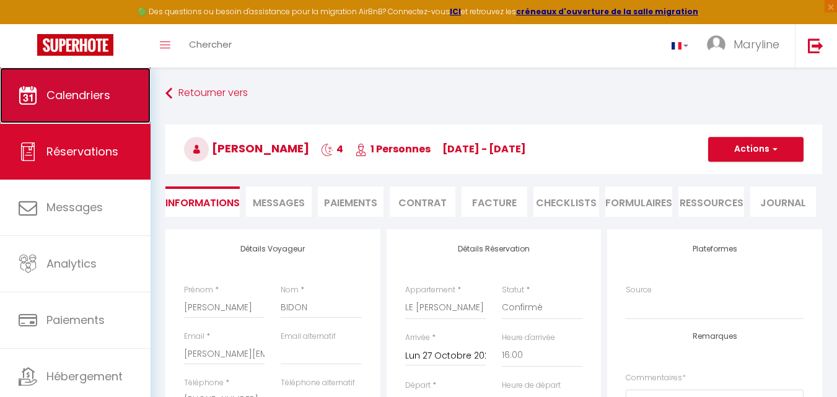
click at [109, 92] on span "Calendriers" at bounding box center [78, 94] width 64 height 15
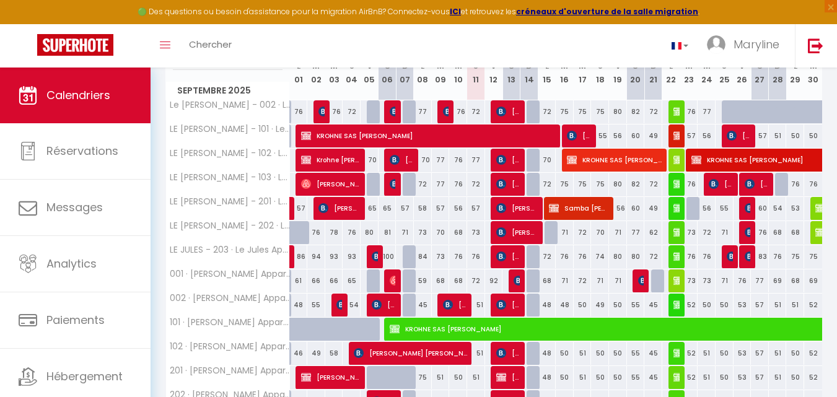
scroll to position [124, 0]
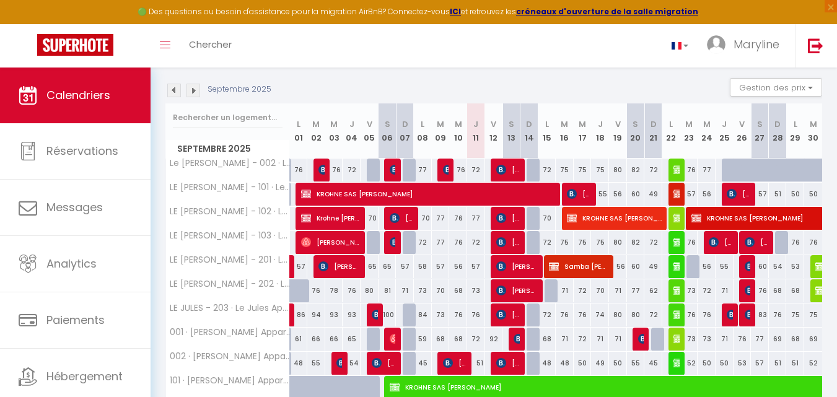
click at [196, 88] on img at bounding box center [193, 91] width 14 height 14
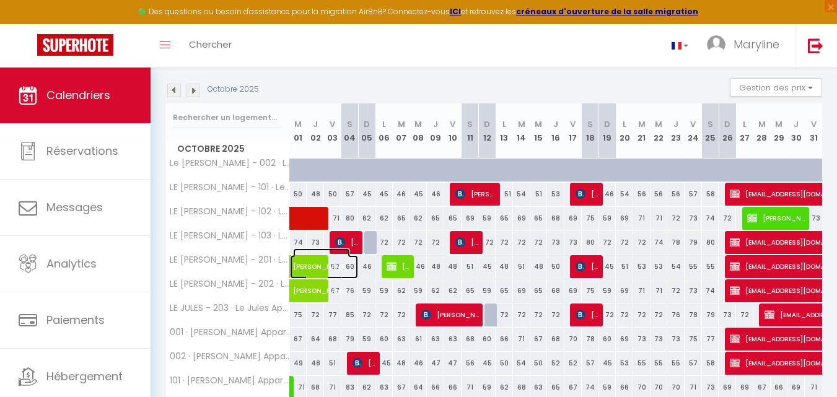
click at [300, 259] on span "[PERSON_NAME]" at bounding box center [321, 260] width 57 height 24
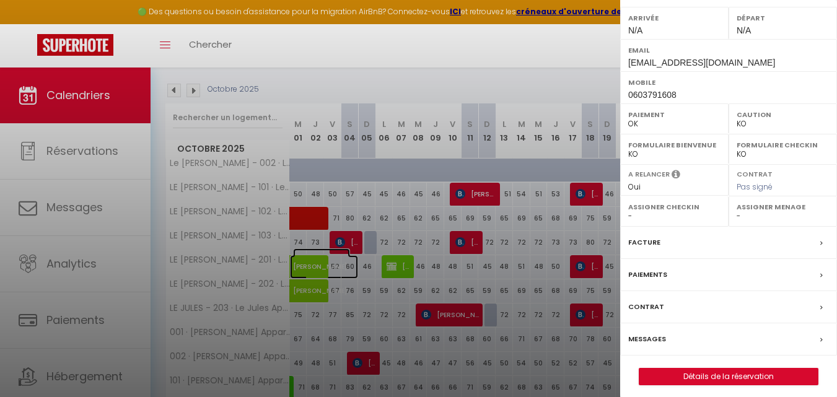
scroll to position [0, 0]
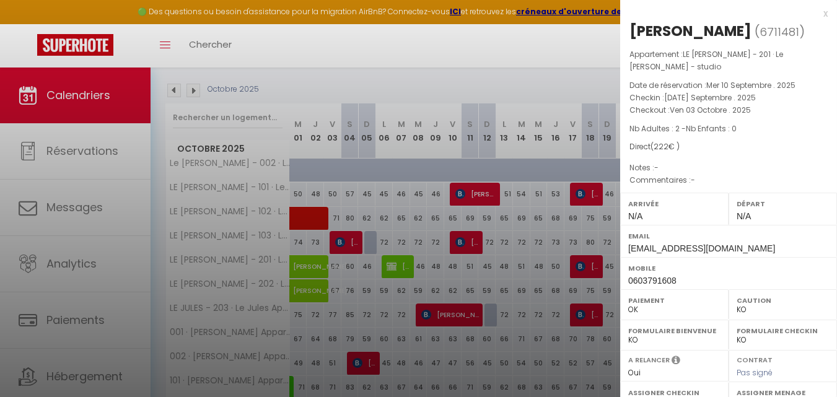
click at [816, 13] on div "x" at bounding box center [723, 13] width 207 height 15
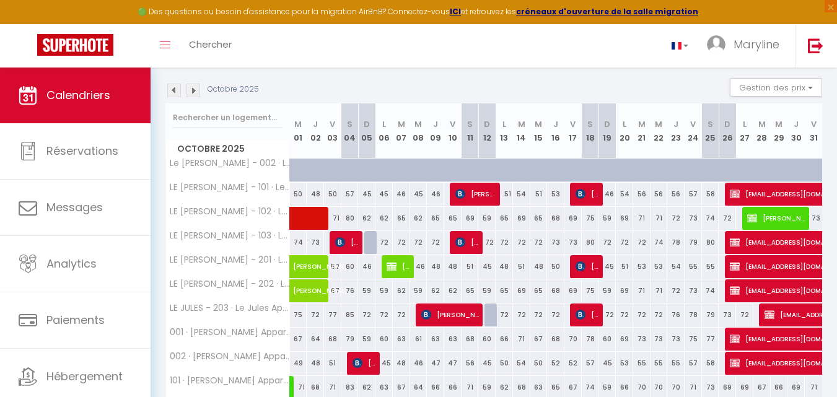
click at [172, 92] on img at bounding box center [174, 91] width 14 height 14
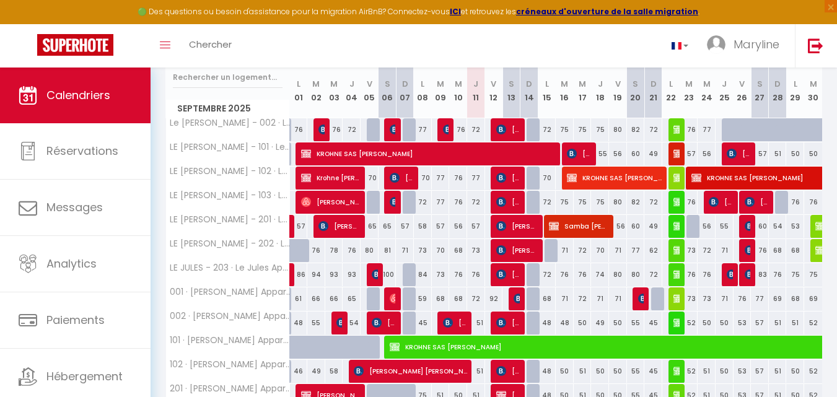
scroll to position [186, 0]
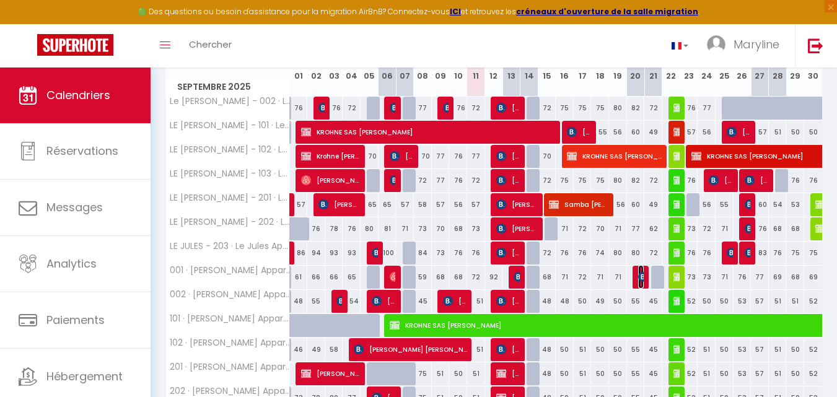
click at [641, 279] on img at bounding box center [643, 277] width 10 height 10
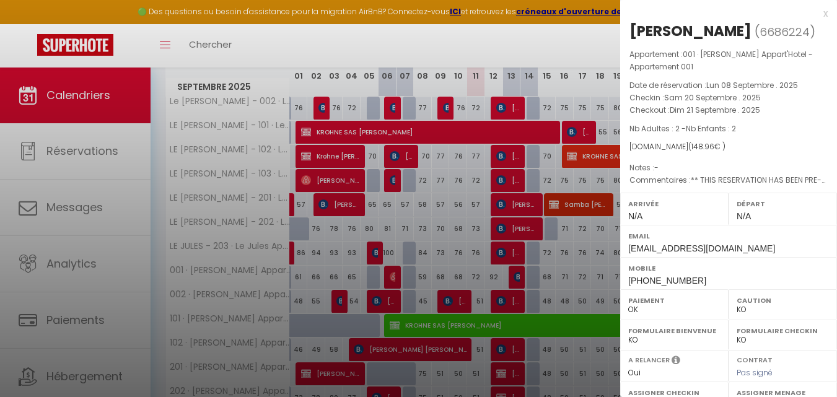
drag, startPoint x: 814, startPoint y: 15, endPoint x: 803, endPoint y: 18, distance: 11.4
click at [814, 16] on div "x" at bounding box center [723, 13] width 207 height 15
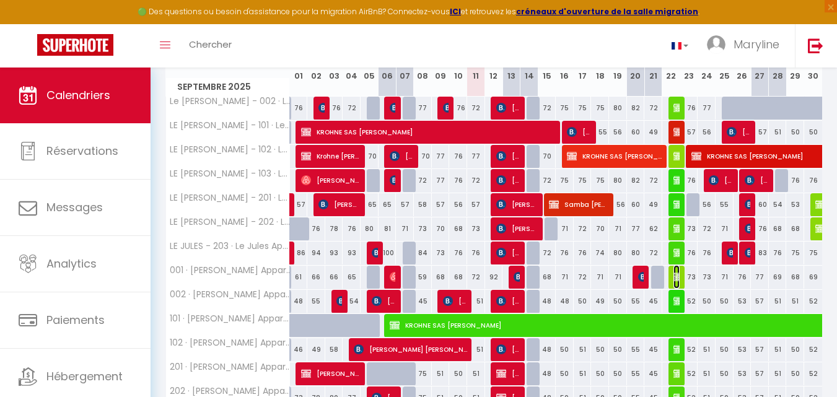
click at [674, 276] on img at bounding box center [678, 277] width 10 height 10
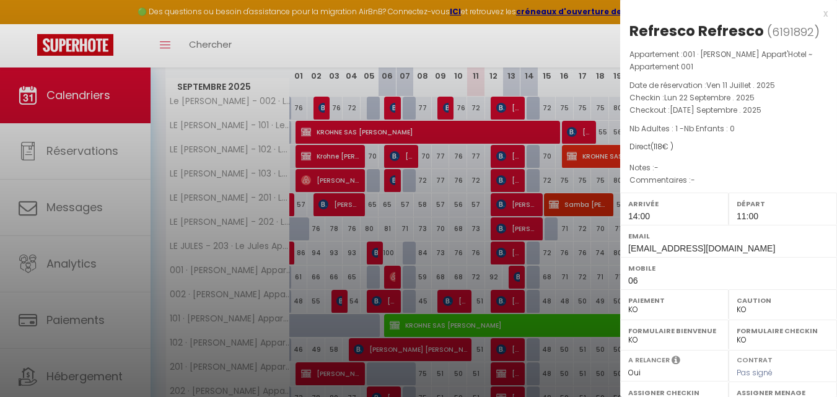
click at [816, 17] on div "x" at bounding box center [723, 13] width 207 height 15
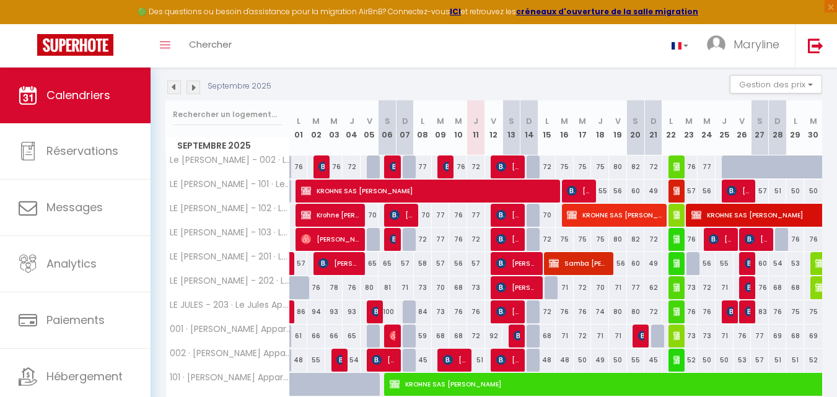
scroll to position [189, 0]
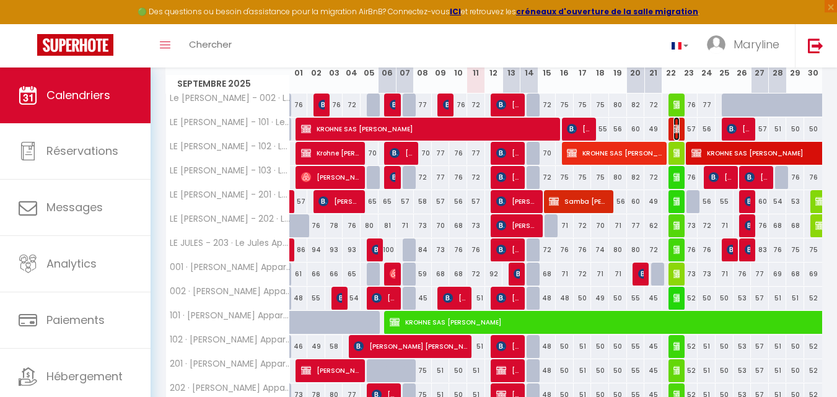
click at [676, 128] on img at bounding box center [678, 129] width 10 height 10
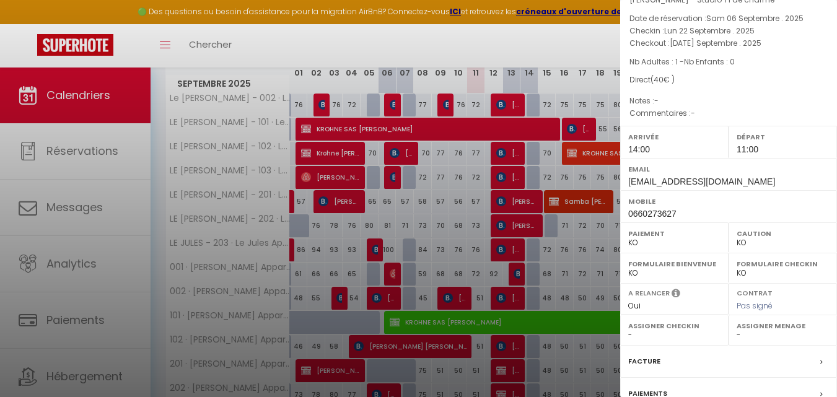
scroll to position [232, 0]
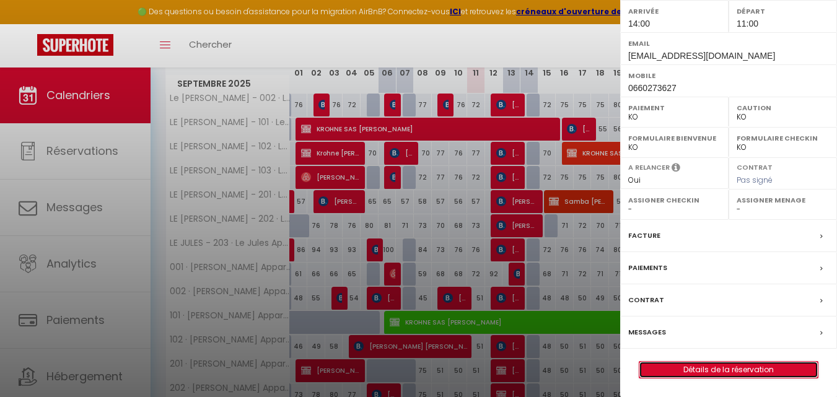
click at [702, 364] on link "Détails de la réservation" at bounding box center [728, 370] width 178 height 16
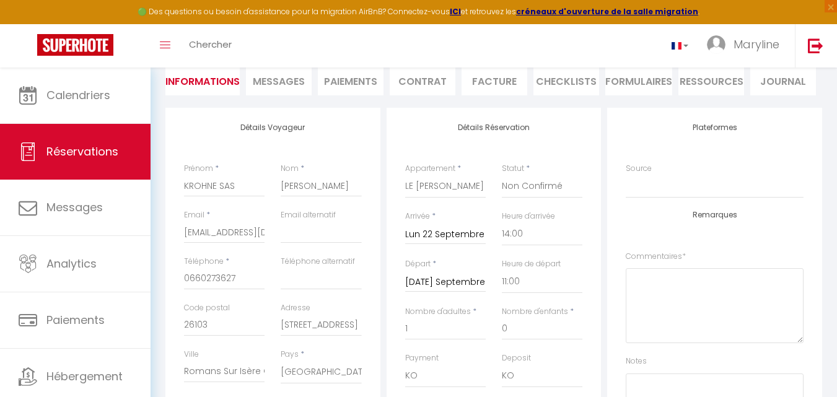
scroll to position [124, 0]
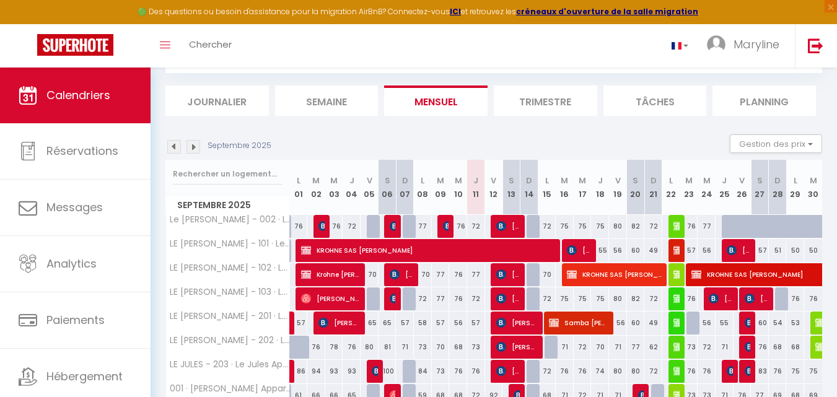
scroll to position [129, 0]
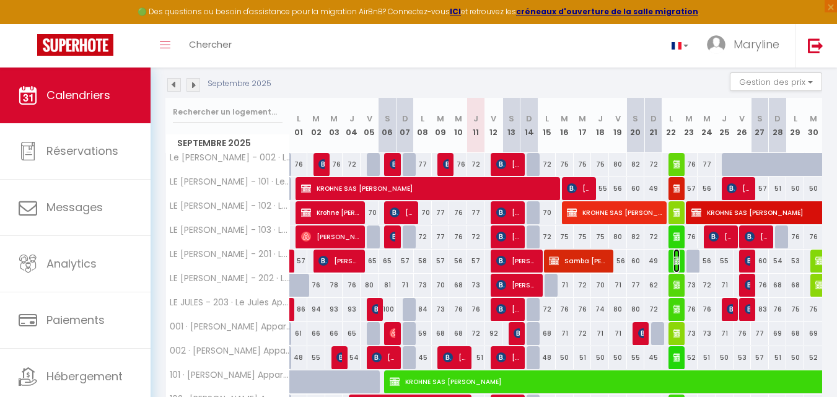
click at [676, 256] on img at bounding box center [678, 261] width 10 height 10
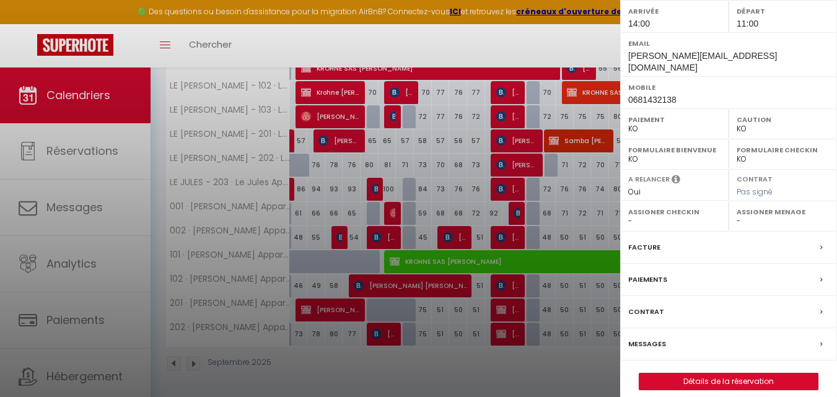
scroll to position [251, 0]
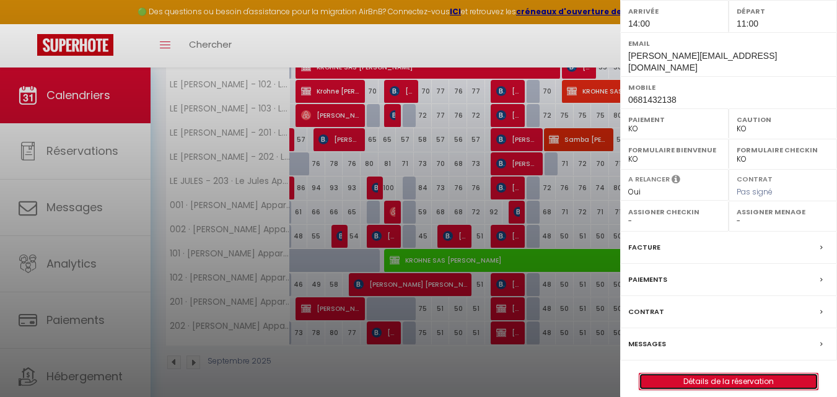
click at [686, 373] on link "Détails de la réservation" at bounding box center [728, 381] width 178 height 16
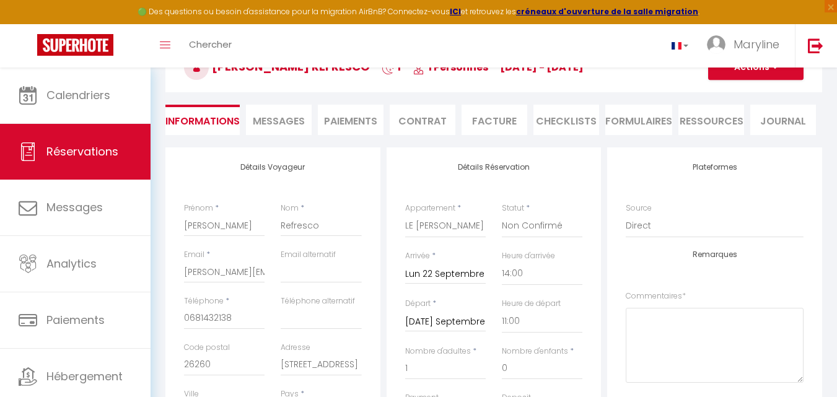
scroll to position [62, 0]
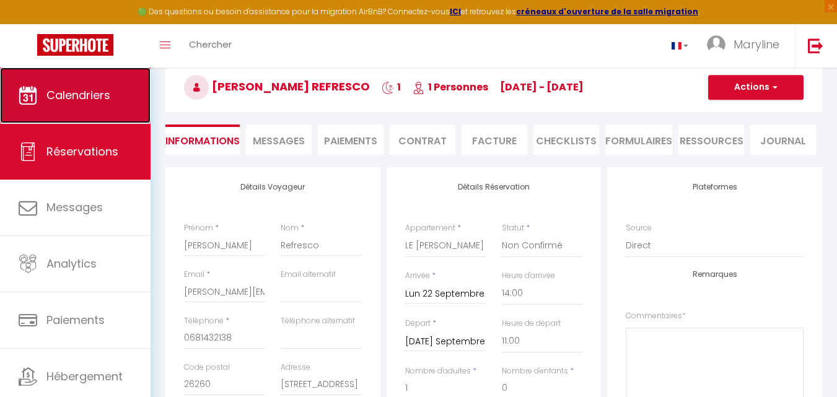
click at [89, 89] on span "Calendriers" at bounding box center [78, 94] width 64 height 15
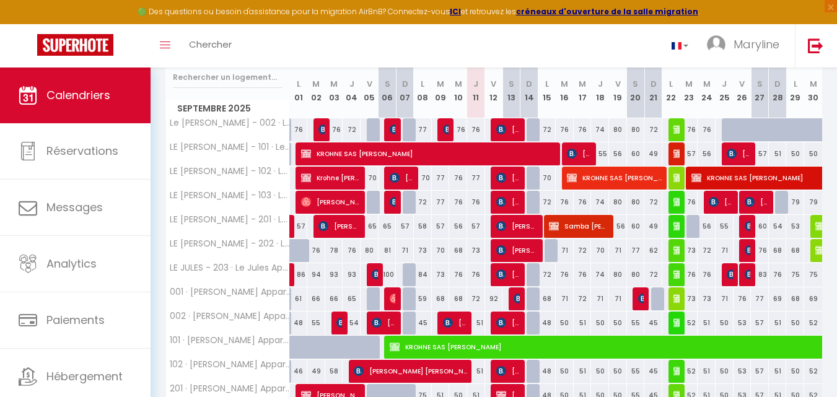
scroll to position [186, 0]
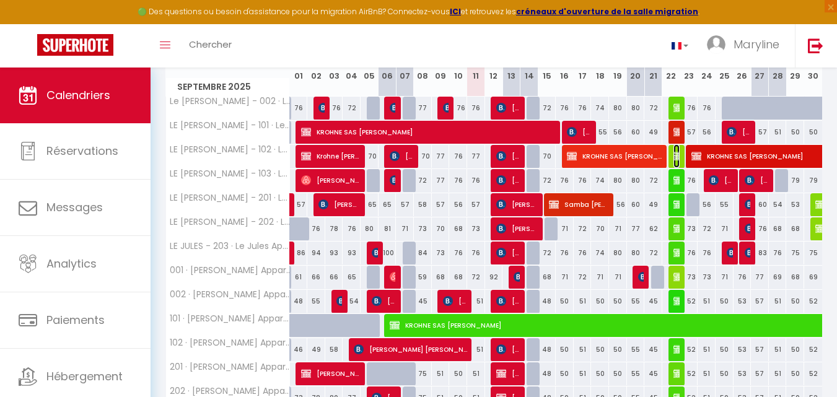
click at [676, 153] on img at bounding box center [678, 156] width 10 height 10
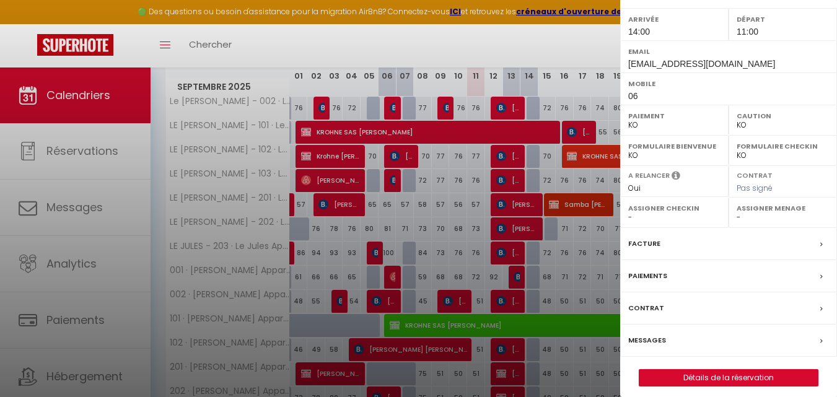
scroll to position [193, 0]
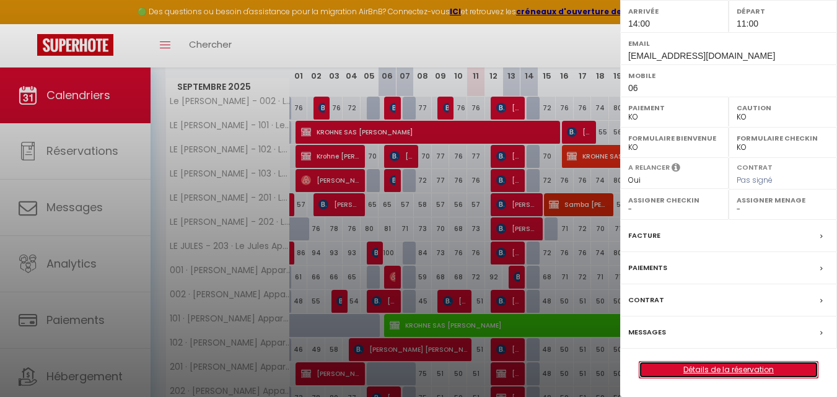
click at [707, 367] on link "Détails de la réservation" at bounding box center [728, 370] width 178 height 16
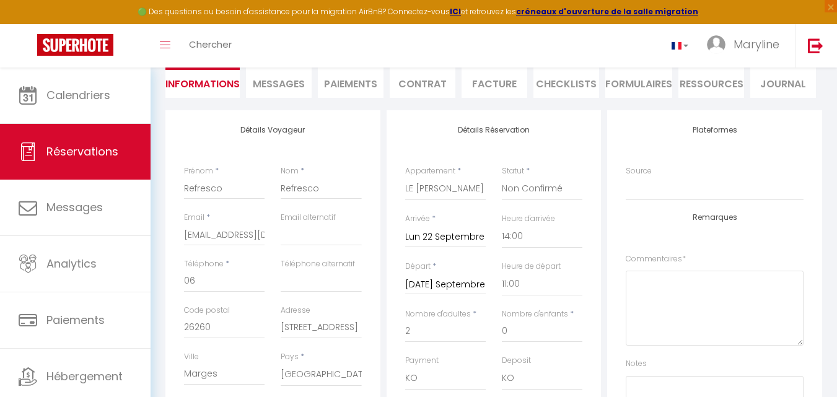
scroll to position [124, 0]
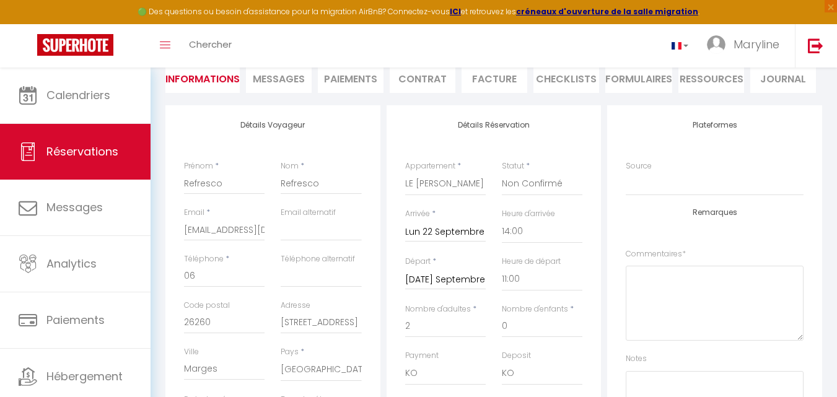
drag, startPoint x: 184, startPoint y: 186, endPoint x: 225, endPoint y: 186, distance: 41.5
click at [225, 186] on div "Prénom * Refresco" at bounding box center [224, 183] width 97 height 46
drag, startPoint x: 210, startPoint y: 183, endPoint x: 174, endPoint y: 175, distance: 36.8
click at [168, 180] on div "Détails Voyageur Prénom * Refresco Nom * Refresco Email * marybossanne@yahoo.fr…" at bounding box center [272, 326] width 215 height 443
paste input "emeline.kerguen@refresco.com"
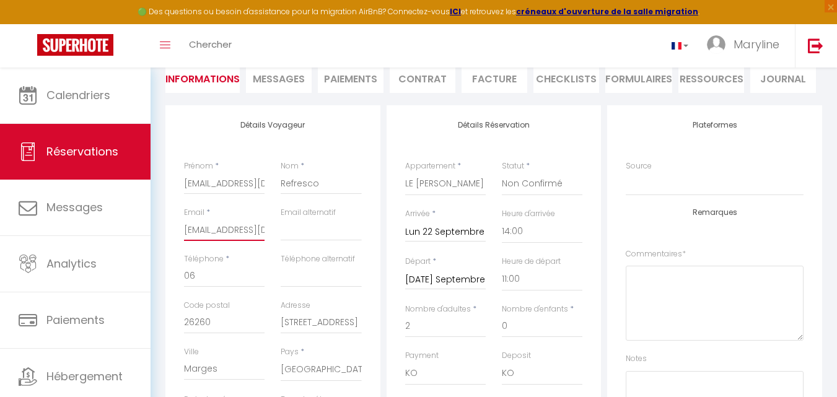
scroll to position [0, 28]
drag, startPoint x: 186, startPoint y: 230, endPoint x: 299, endPoint y: 236, distance: 113.5
click at [299, 236] on div "Email * marybossanne@yahoo.fr Email alternatif" at bounding box center [273, 230] width 194 height 46
paste input "emeline.kerguen@refresco.com"
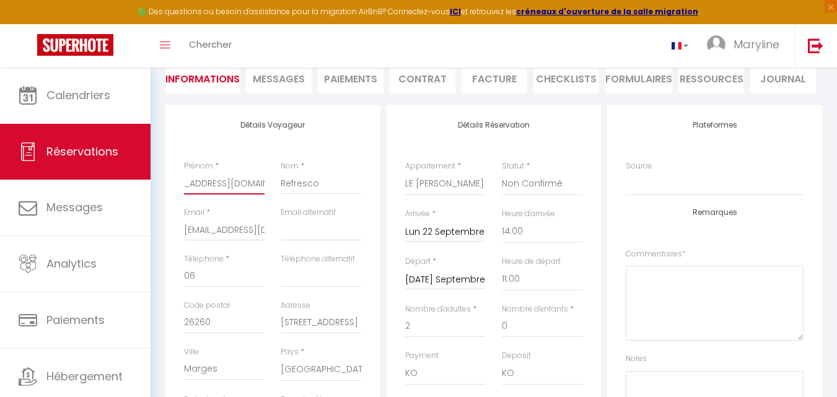
scroll to position [0, 61]
drag, startPoint x: 185, startPoint y: 183, endPoint x: 267, endPoint y: 187, distance: 82.4
click at [267, 187] on div "Prénom * emeline.kerguen@refresco.com" at bounding box center [224, 183] width 97 height 46
paste input "• Emeline Kerguen"
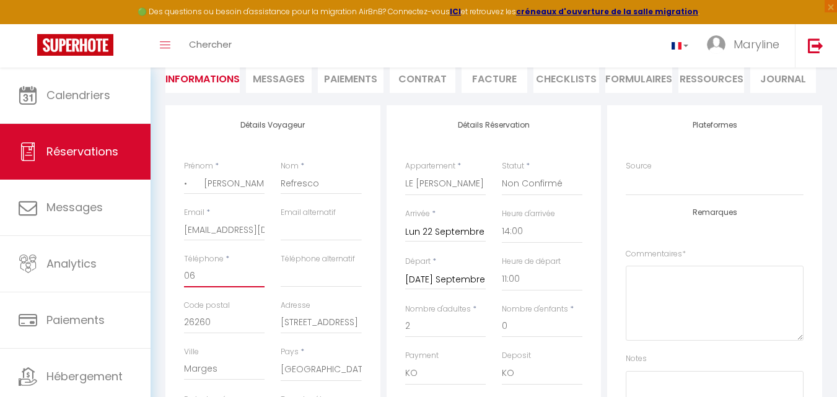
click at [214, 276] on input "06" at bounding box center [224, 276] width 81 height 22
paste input "06.76.12.04.23"
click at [230, 275] on input "06.76.12.04.23" at bounding box center [224, 276] width 81 height 22
click at [219, 274] on input "06.76.12.0423" at bounding box center [224, 276] width 81 height 22
click at [208, 276] on input "06.76.120423" at bounding box center [224, 276] width 81 height 22
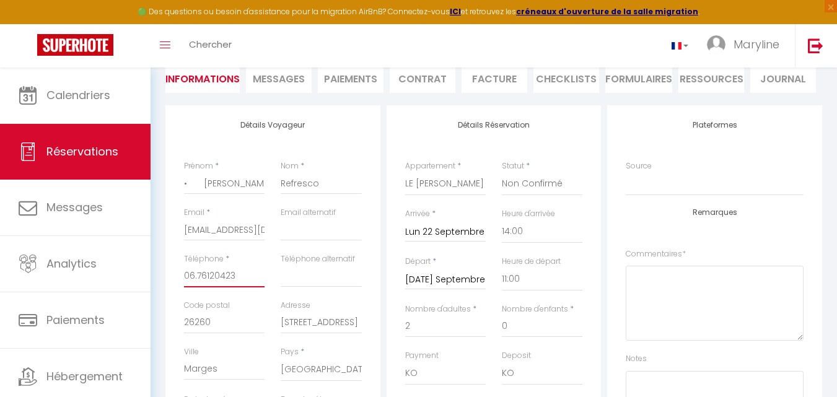
click at [197, 275] on input "06.76120423" at bounding box center [224, 276] width 81 height 22
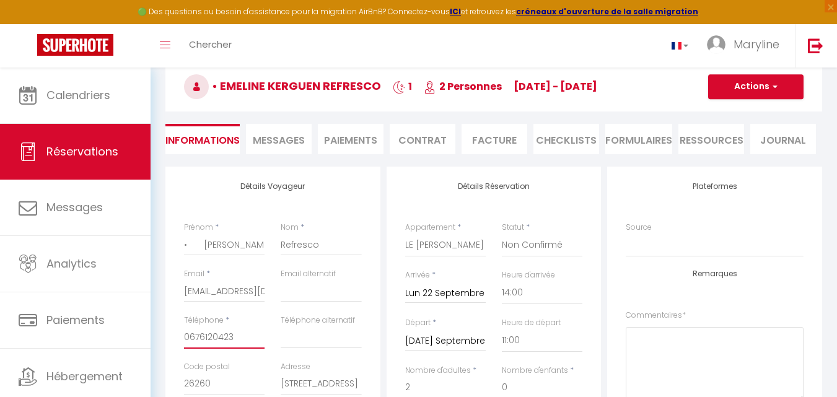
scroll to position [62, 0]
click at [203, 249] on input "• Emeline Kerguen" at bounding box center [224, 245] width 81 height 22
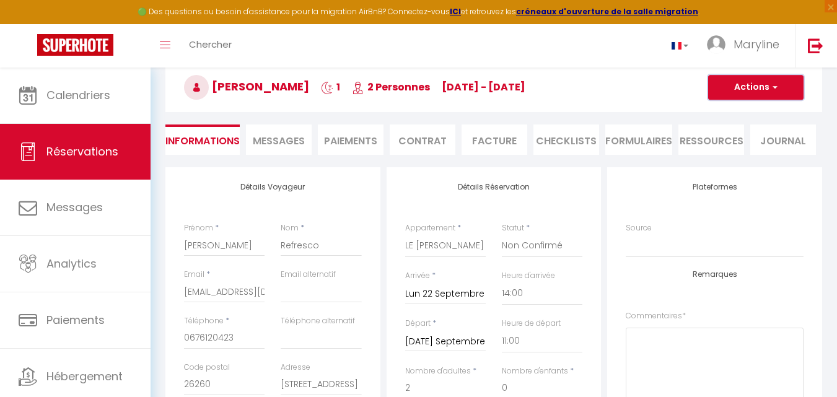
click at [738, 85] on button "Actions" at bounding box center [755, 87] width 95 height 25
click at [731, 114] on link "Enregistrer" at bounding box center [743, 115] width 98 height 16
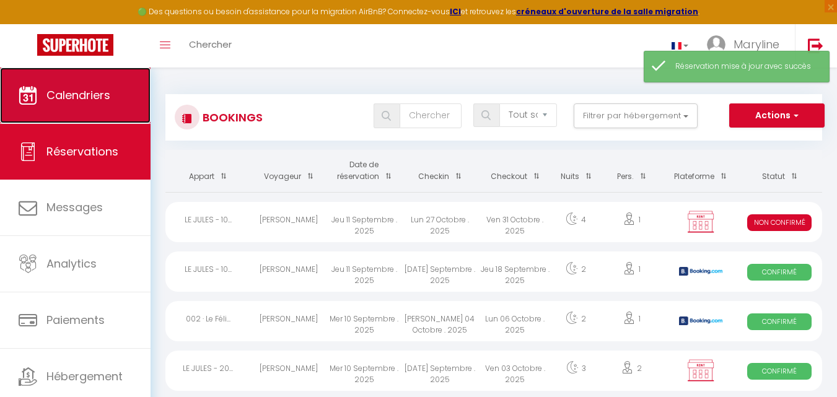
click at [71, 100] on span "Calendriers" at bounding box center [78, 94] width 64 height 15
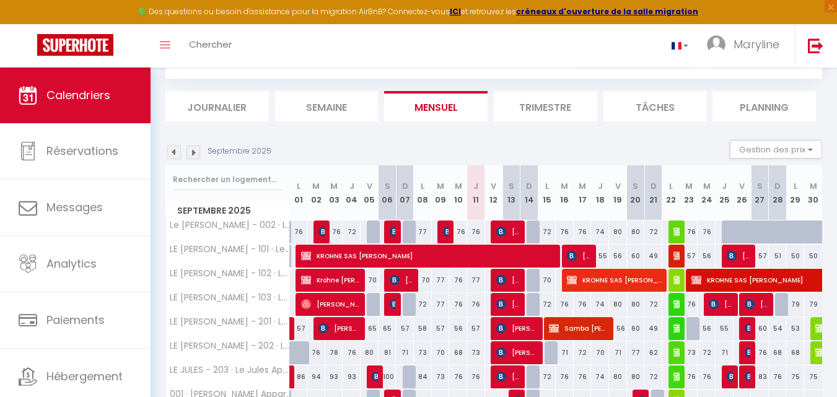
scroll to position [124, 0]
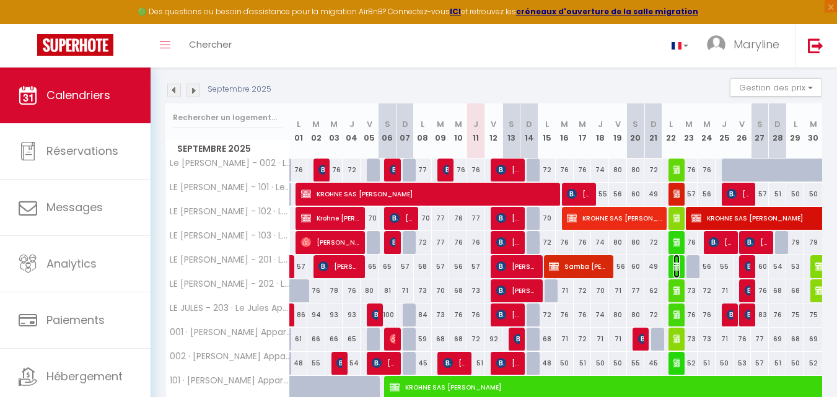
click at [677, 263] on img at bounding box center [678, 266] width 10 height 10
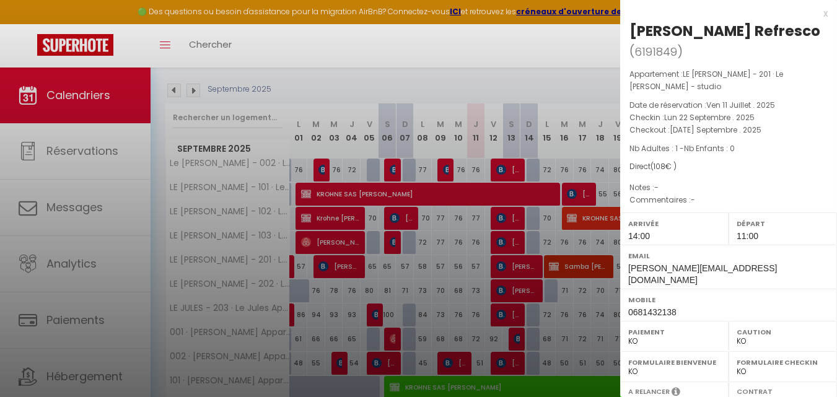
click at [815, 14] on div "x" at bounding box center [723, 13] width 207 height 15
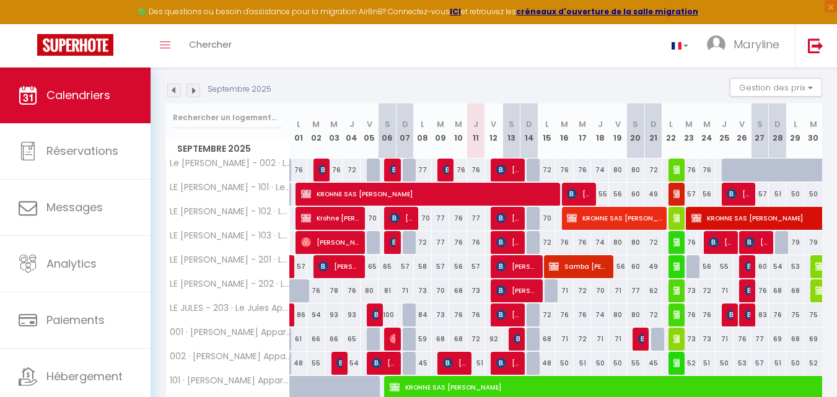
click at [680, 290] on div "73" at bounding box center [689, 290] width 18 height 23
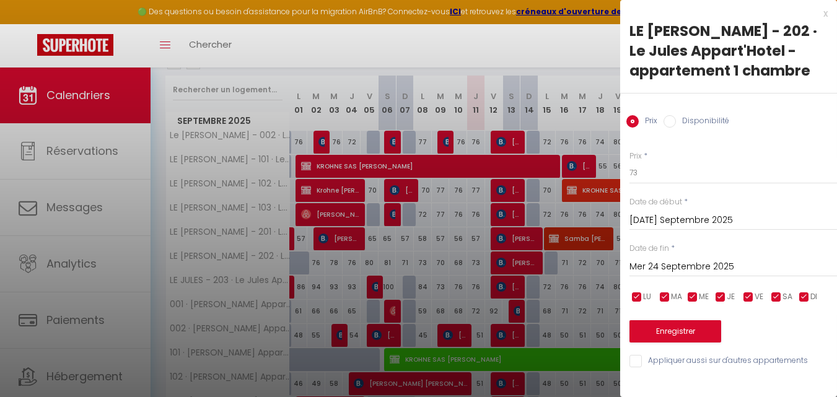
scroll to position [127, 0]
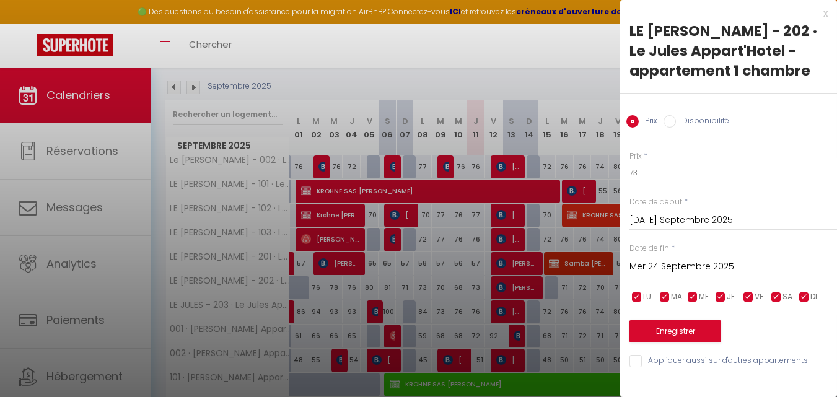
drag, startPoint x: 825, startPoint y: 14, endPoint x: 802, endPoint y: 43, distance: 37.0
click at [824, 14] on div "x" at bounding box center [723, 13] width 207 height 15
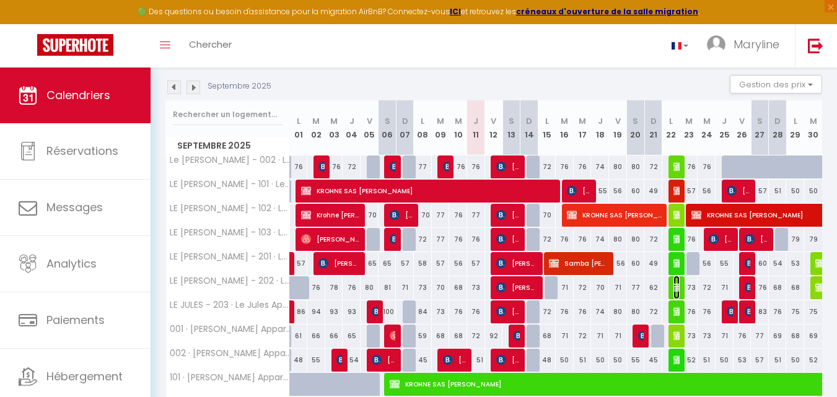
click at [673, 283] on img at bounding box center [678, 287] width 10 height 10
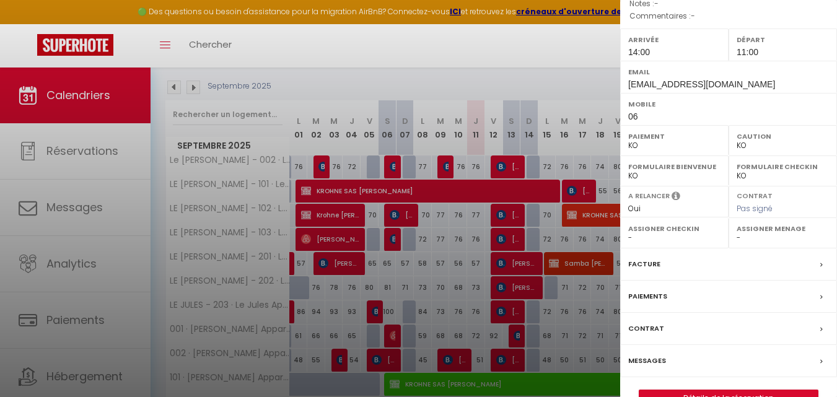
scroll to position [193, 0]
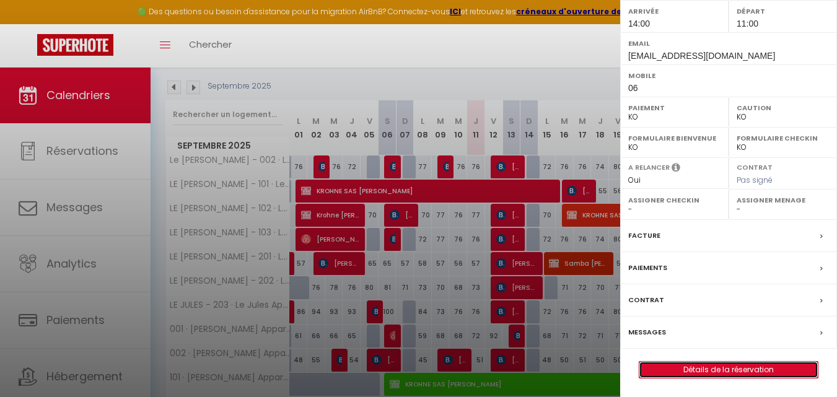
click at [684, 364] on link "Détails de la réservation" at bounding box center [728, 370] width 178 height 16
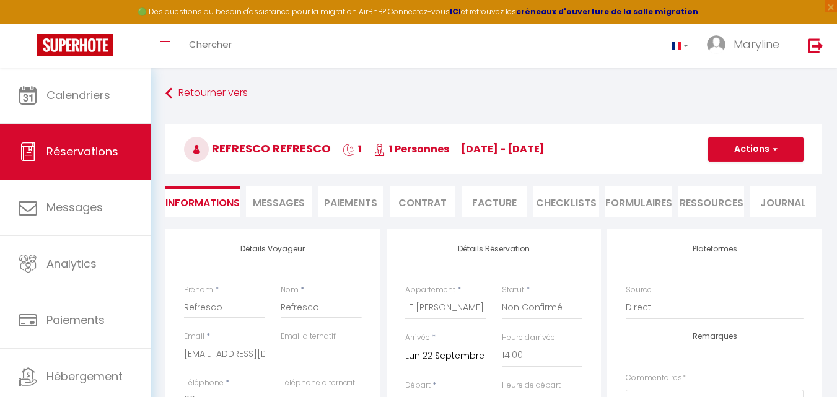
scroll to position [62, 0]
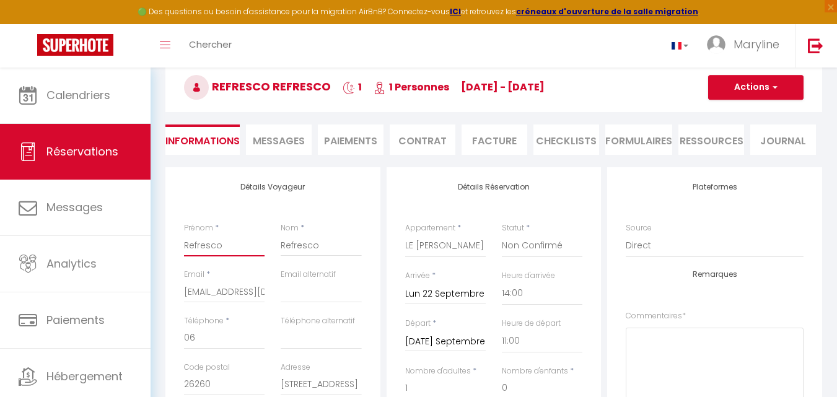
drag, startPoint x: 233, startPoint y: 246, endPoint x: 145, endPoint y: 239, distance: 88.9
paste input "Mathieu Miège"
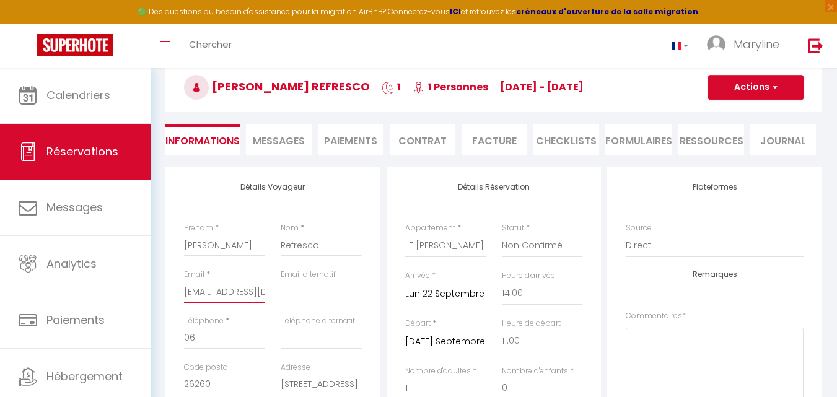
scroll to position [0, 28]
drag, startPoint x: 186, startPoint y: 290, endPoint x: 295, endPoint y: 293, distance: 109.0
click at [295, 293] on div "Email * marybossanne@yahoo.fr Email alternatif" at bounding box center [273, 292] width 194 height 46
paste input "mathieu.miege@refresco.com"
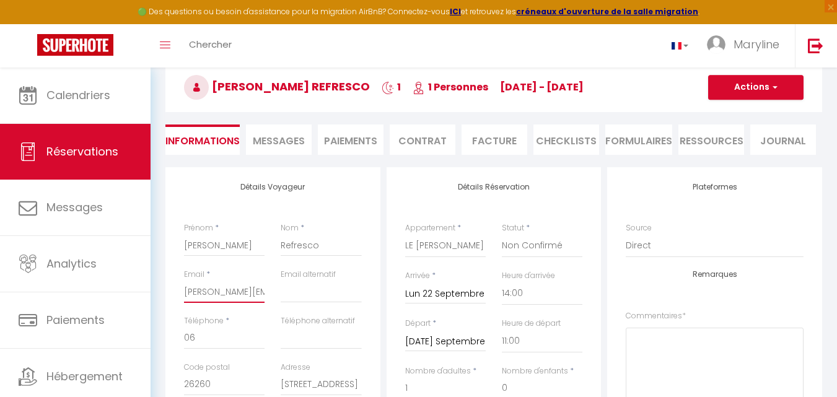
scroll to position [0, 50]
click at [231, 337] on input "06" at bounding box center [224, 338] width 81 height 22
paste input "07.86.03.12.23"
drag, startPoint x: 219, startPoint y: 335, endPoint x: 226, endPoint y: 334, distance: 6.8
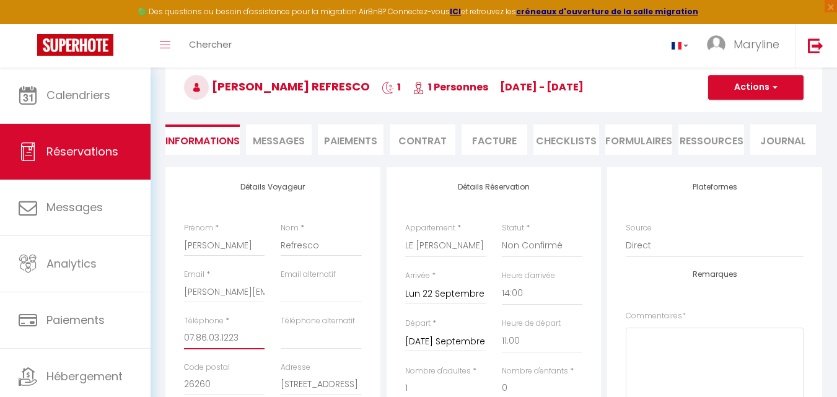
click at [220, 335] on input "07.86.03.1223" at bounding box center [224, 338] width 81 height 22
click at [209, 337] on input "07.86.031223" at bounding box center [224, 338] width 81 height 22
click at [197, 336] on input "07.86031223" at bounding box center [224, 338] width 81 height 22
click at [733, 87] on button "Actions" at bounding box center [755, 87] width 95 height 25
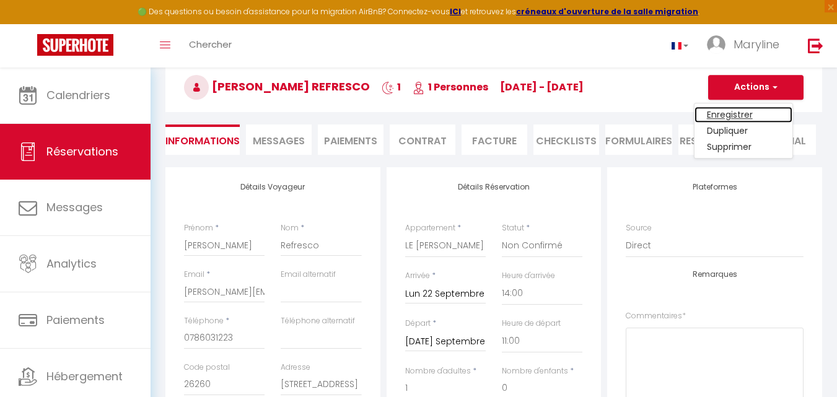
click at [718, 110] on link "Enregistrer" at bounding box center [743, 115] width 98 height 16
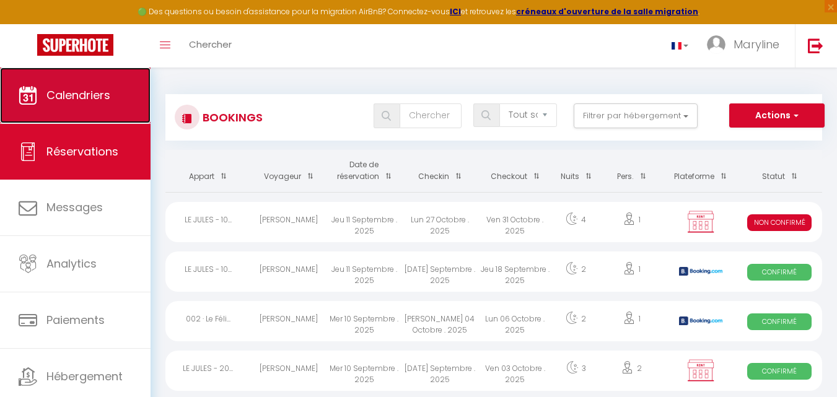
click at [58, 108] on link "Calendriers" at bounding box center [75, 95] width 150 height 56
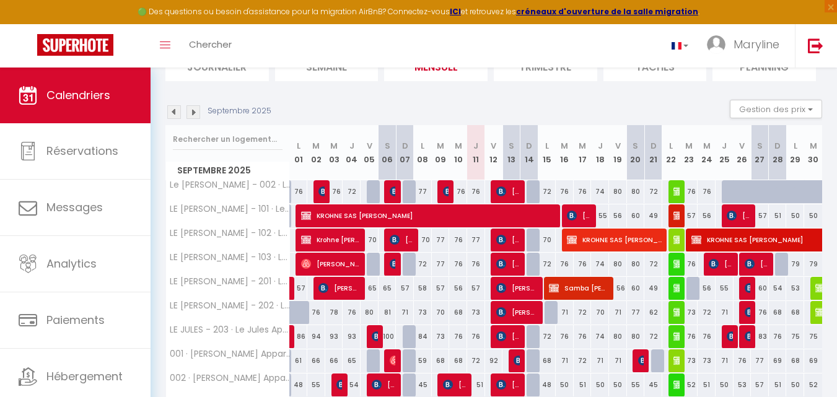
scroll to position [124, 0]
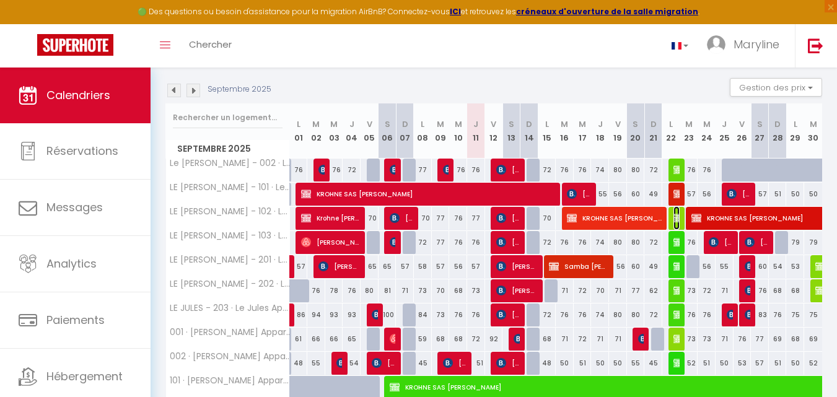
click at [674, 217] on img at bounding box center [678, 218] width 10 height 10
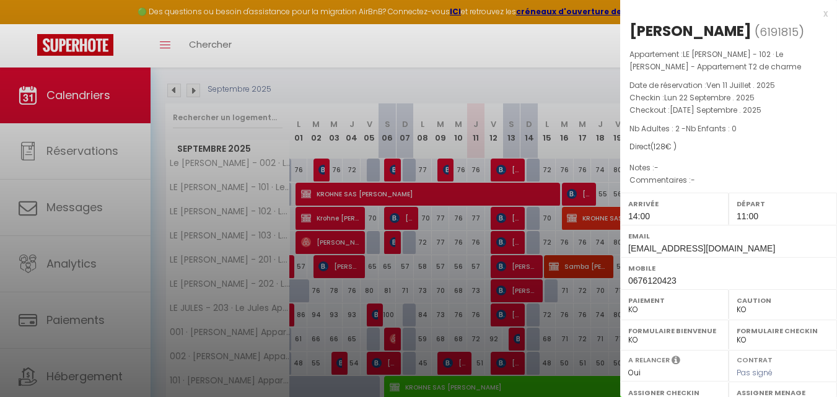
click at [818, 12] on div "x Emeline Kerguen Refresco ( 6191815 ) Appartement : LE JULES - 102 · Le Jules …" at bounding box center [728, 295] width 217 height 590
click at [817, 14] on div "x" at bounding box center [723, 13] width 207 height 15
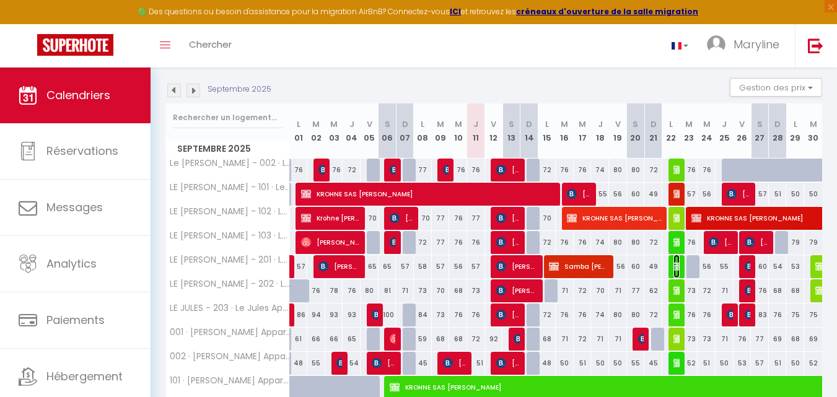
click at [676, 261] on img at bounding box center [678, 266] width 10 height 10
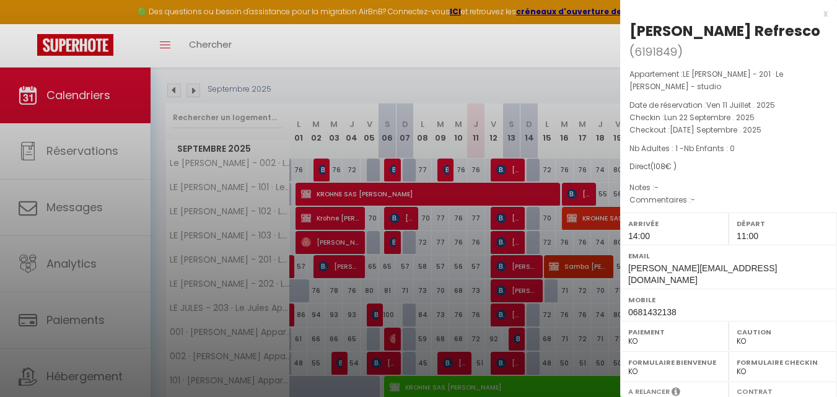
click at [815, 11] on div "x" at bounding box center [723, 13] width 207 height 15
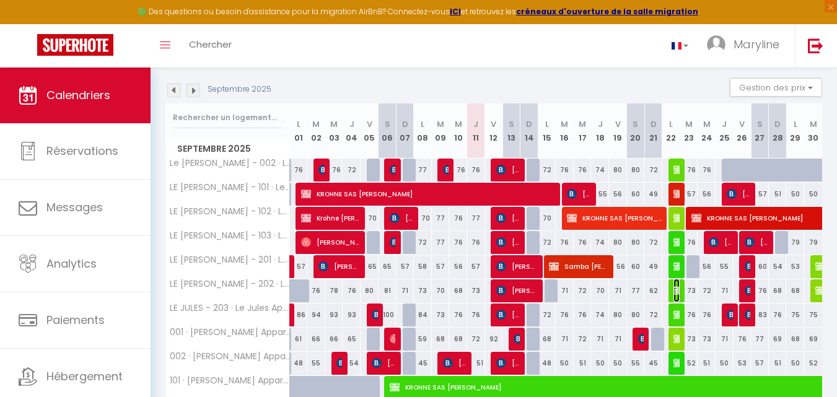
click at [676, 287] on img at bounding box center [678, 290] width 10 height 10
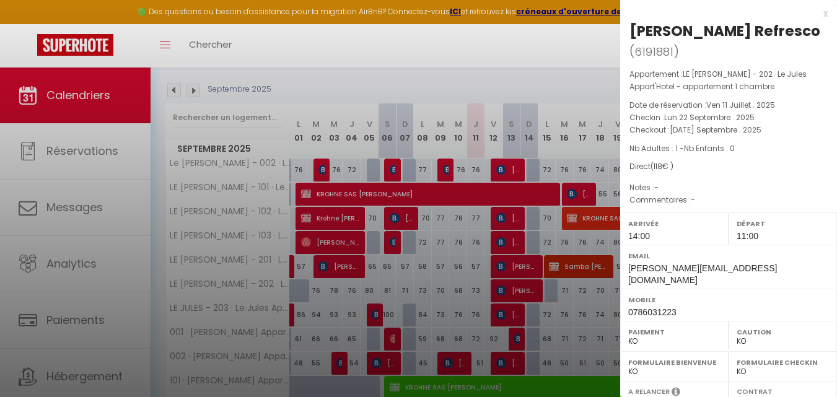
click at [816, 16] on div "x" at bounding box center [723, 13] width 207 height 15
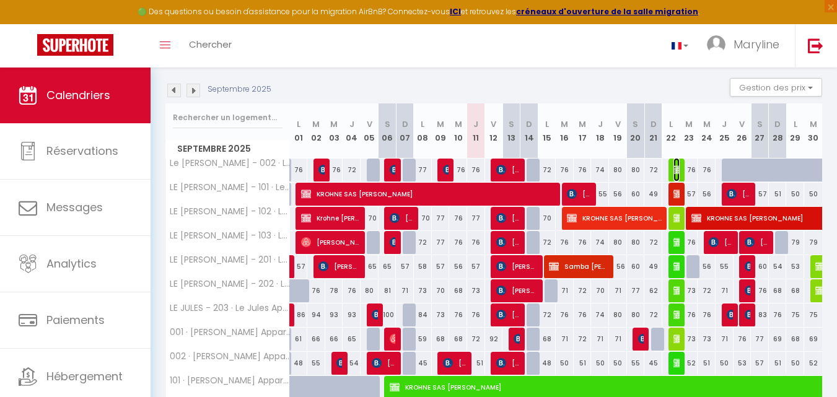
click at [675, 165] on img at bounding box center [678, 170] width 10 height 10
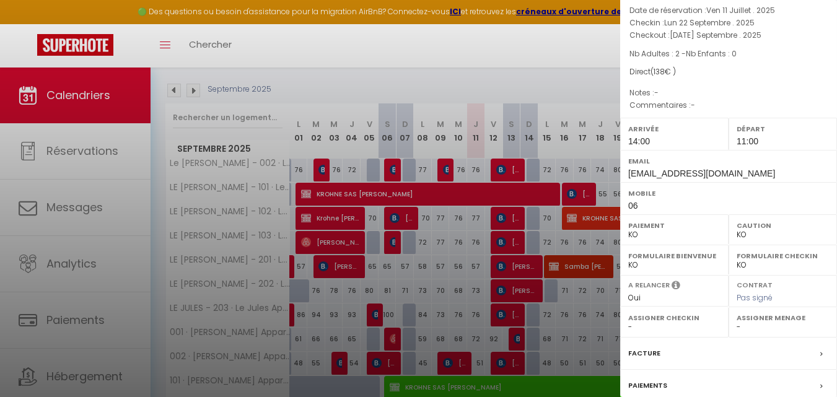
scroll to position [193, 0]
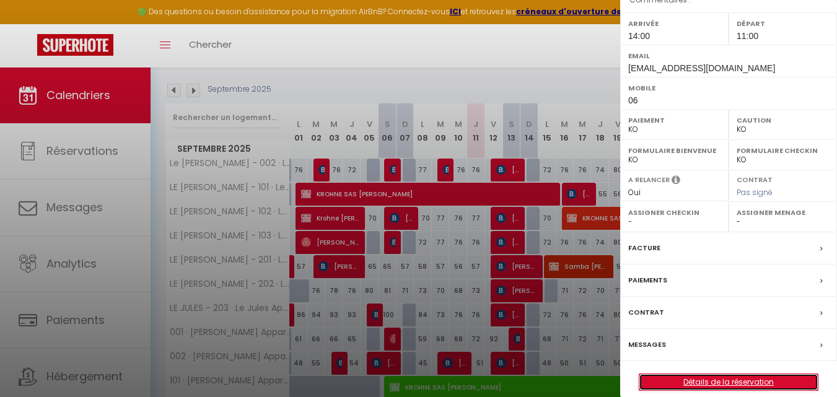
click at [701, 374] on link "Détails de la réservation" at bounding box center [728, 382] width 178 height 16
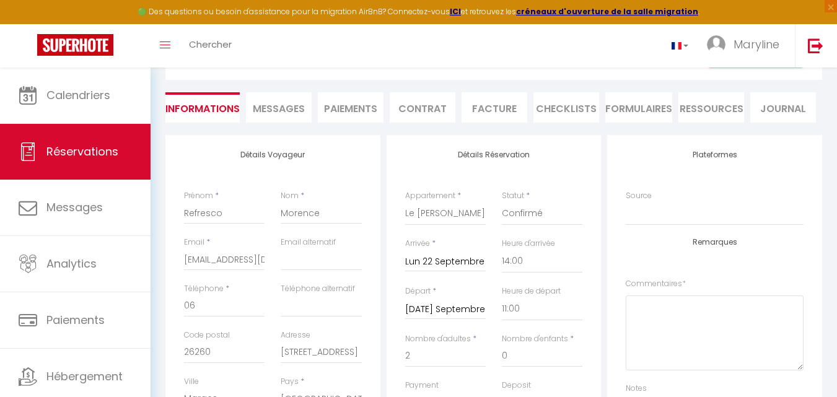
scroll to position [124, 0]
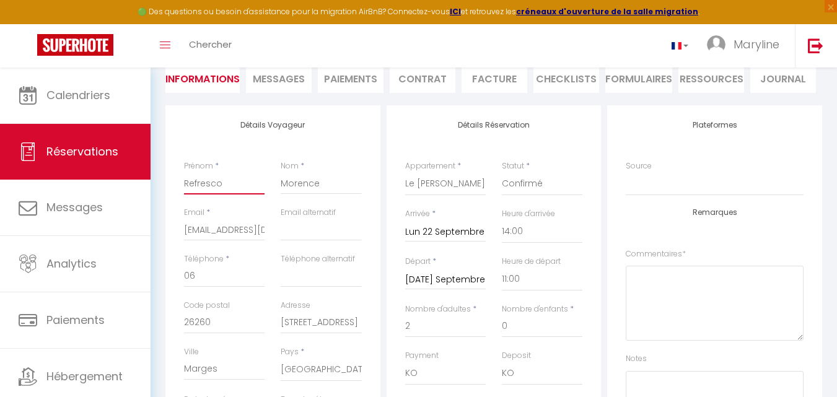
drag, startPoint x: 235, startPoint y: 182, endPoint x: 149, endPoint y: 177, distance: 85.6
click at [149, 177] on div "🟢 Des questions ou besoin d'assistance pour la migration AirBnB? Connectez-vous…" at bounding box center [418, 382] width 837 height 876
paste input "Jantien Chapuis"
drag, startPoint x: 185, startPoint y: 229, endPoint x: 277, endPoint y: 230, distance: 91.7
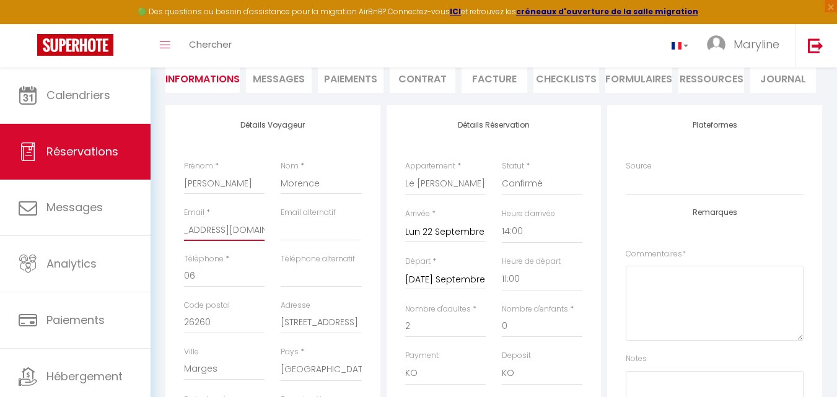
click at [277, 230] on div "Email * marybossanne@yahoo.fr Email alternatif" at bounding box center [273, 230] width 194 height 46
drag, startPoint x: 213, startPoint y: 277, endPoint x: 166, endPoint y: 266, distance: 48.4
click at [164, 275] on div "Détails Voyageur Prénom * Jantien Chapuis Nom * Morence Email * Email alternati…" at bounding box center [272, 335] width 221 height 461
click at [194, 228] on input "Email" at bounding box center [224, 230] width 81 height 22
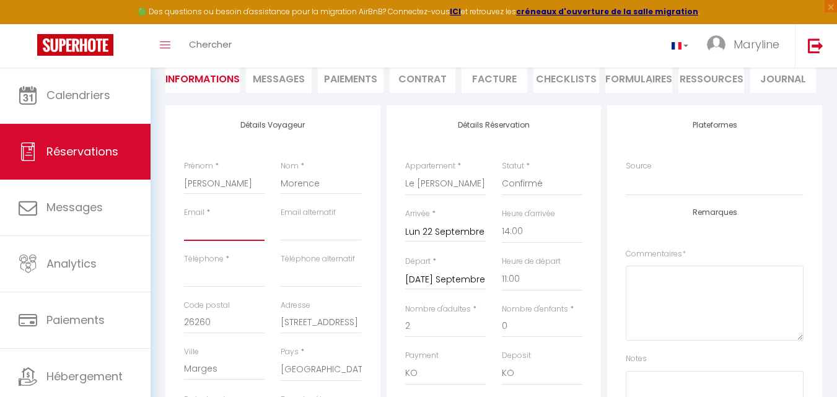
paste input "jantien.chapuisrinkel@refresco.com"
click at [195, 272] on input "Téléphone" at bounding box center [224, 276] width 81 height 22
paste input "06.49.13.41.30"
click at [229, 273] on input "06.49.13.41.30" at bounding box center [224, 276] width 81 height 22
click at [229, 272] on input "06.49.13.41.30" at bounding box center [224, 276] width 81 height 22
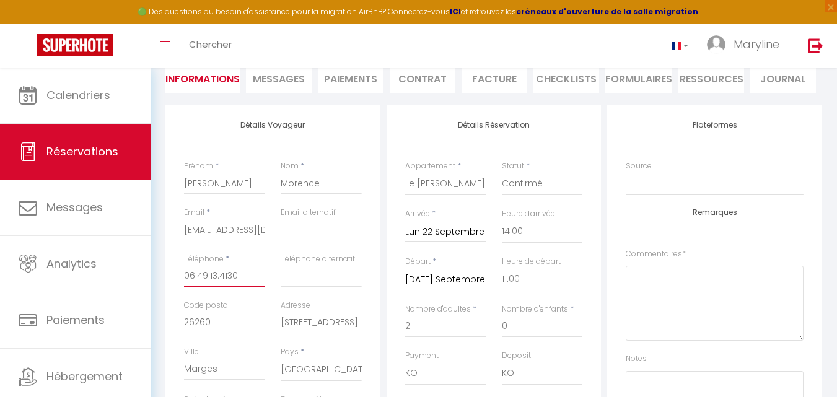
click at [219, 275] on input "06.49.13.4130" at bounding box center [224, 276] width 81 height 22
click at [209, 273] on input "06.49.134130" at bounding box center [224, 276] width 81 height 22
click at [210, 273] on input "06.49.134130" at bounding box center [224, 276] width 81 height 22
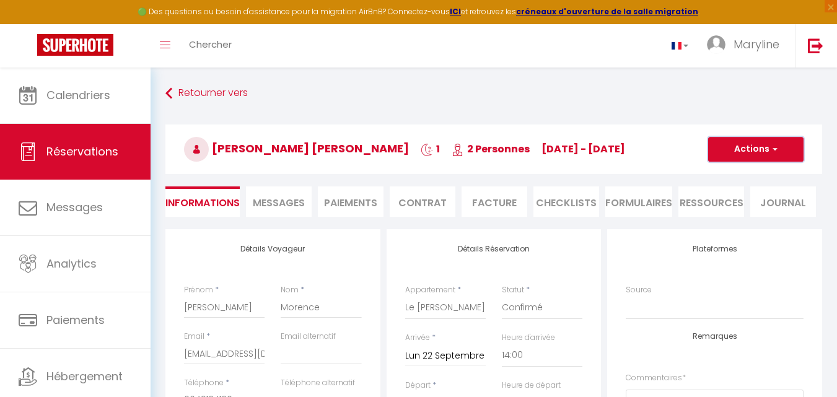
click at [729, 146] on button "Actions" at bounding box center [755, 149] width 95 height 25
click at [738, 175] on link "Enregistrer" at bounding box center [743, 176] width 98 height 16
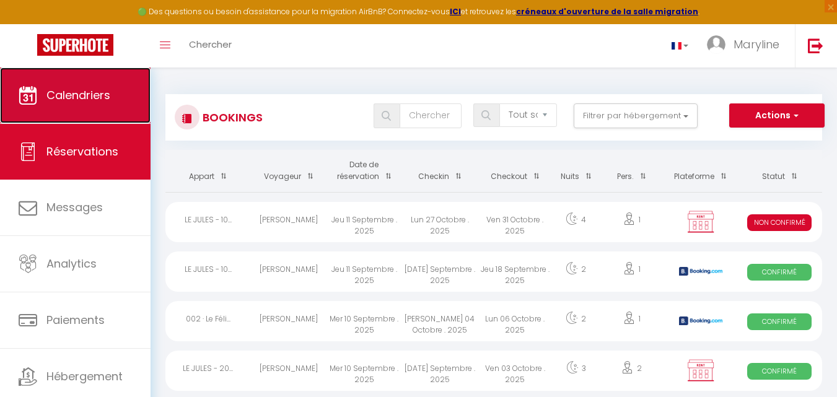
click at [64, 96] on span "Calendriers" at bounding box center [78, 94] width 64 height 15
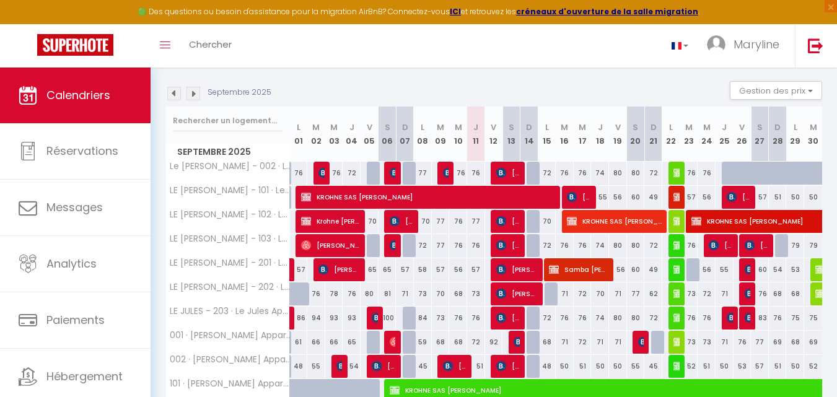
scroll to position [124, 0]
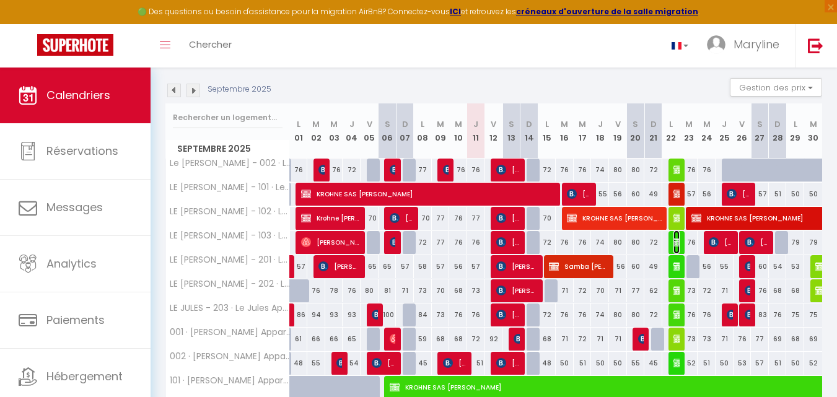
click at [675, 238] on img at bounding box center [678, 242] width 10 height 10
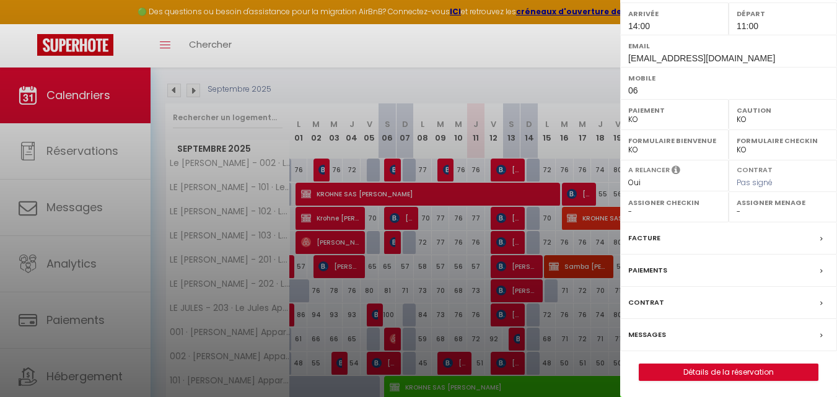
scroll to position [193, 0]
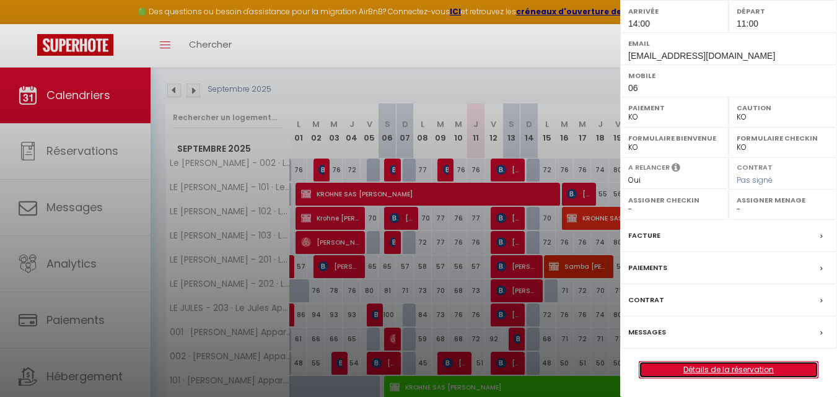
click at [684, 366] on link "Détails de la réservation" at bounding box center [728, 370] width 178 height 16
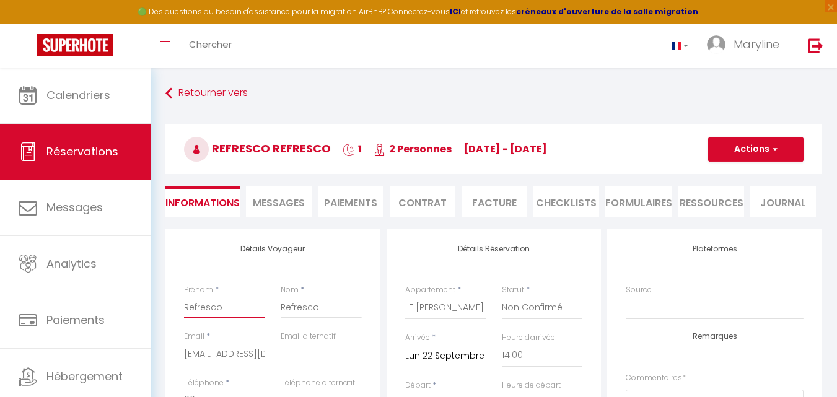
drag, startPoint x: 232, startPoint y: 306, endPoint x: 175, endPoint y: 307, distance: 57.6
paste input "Josepha Garotta"
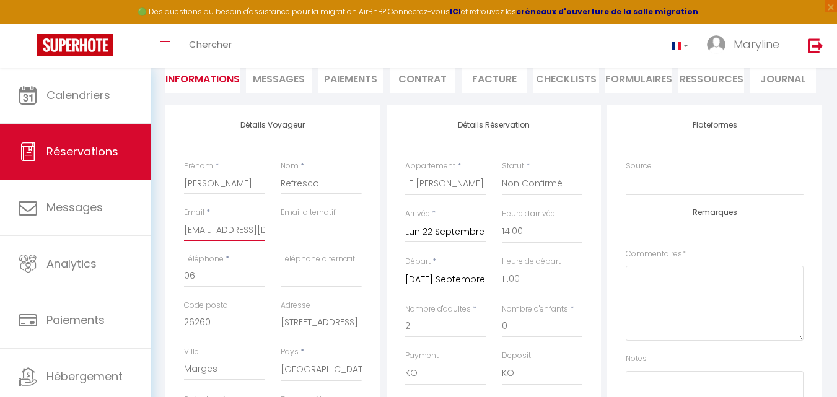
scroll to position [0, 28]
drag, startPoint x: 185, startPoint y: 230, endPoint x: 282, endPoint y: 238, distance: 98.2
click at [282, 238] on div "Email * marybossanne@yahoo.fr Email alternatif" at bounding box center [273, 230] width 194 height 46
drag, startPoint x: 198, startPoint y: 277, endPoint x: 190, endPoint y: 276, distance: 7.7
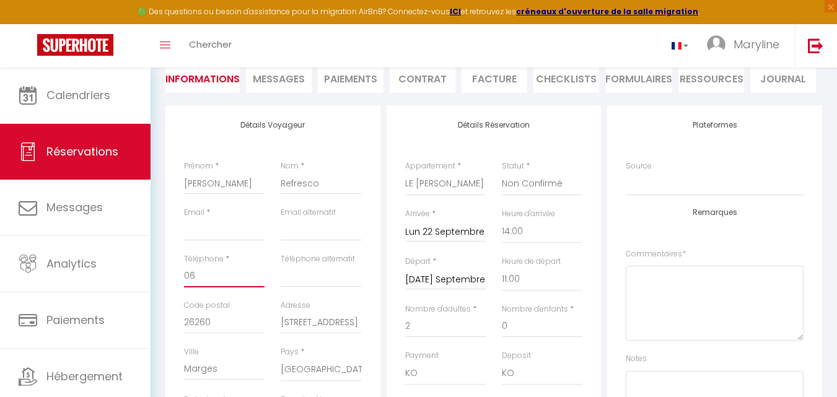
click at [191, 276] on input "06" at bounding box center [224, 276] width 81 height 22
paste input "06.42.19.34.00"
click at [230, 271] on input "06.42.19.34.00" at bounding box center [224, 276] width 81 height 22
click at [229, 225] on input "Email" at bounding box center [224, 230] width 81 height 22
paste input "josepha.garotta@refresco.com"
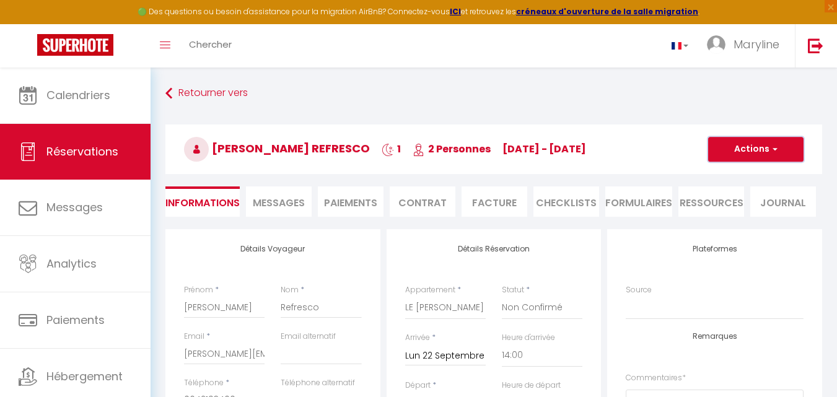
click at [752, 145] on button "Actions" at bounding box center [755, 149] width 95 height 25
click at [739, 174] on link "Enregistrer" at bounding box center [743, 176] width 98 height 16
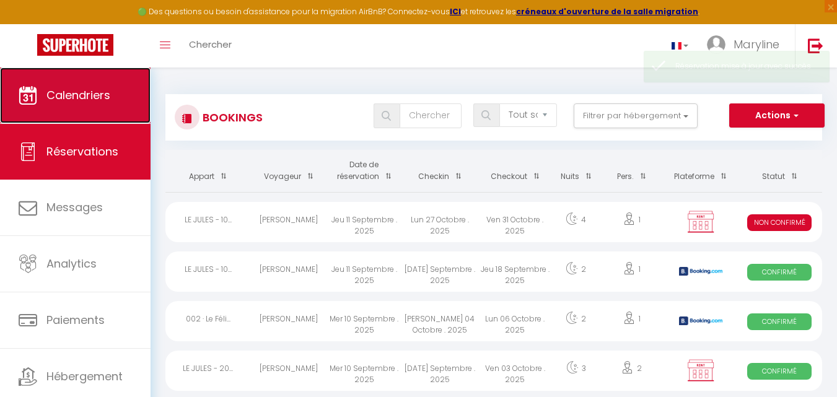
click at [95, 98] on span "Calendriers" at bounding box center [78, 94] width 64 height 15
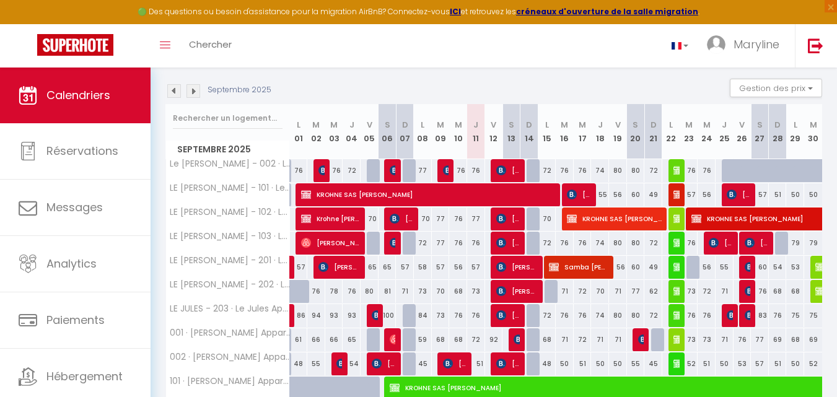
scroll to position [124, 0]
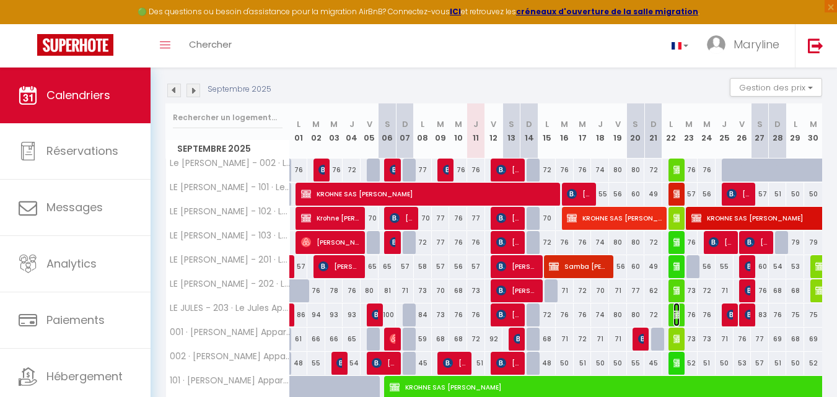
click at [673, 312] on img at bounding box center [678, 315] width 10 height 10
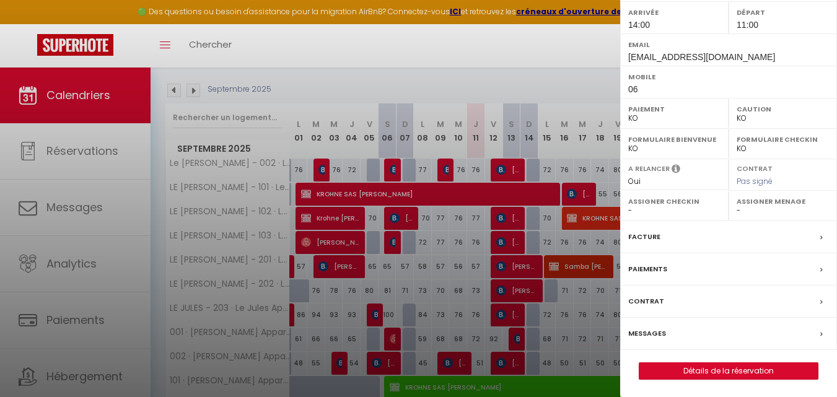
scroll to position [193, 0]
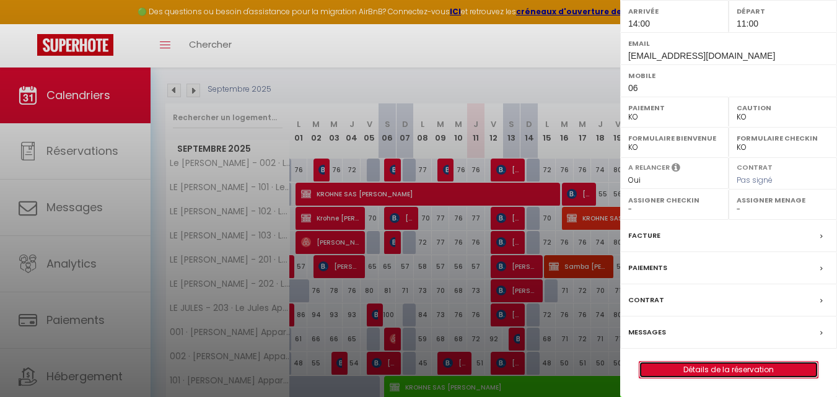
click at [671, 365] on link "Détails de la réservation" at bounding box center [728, 370] width 178 height 16
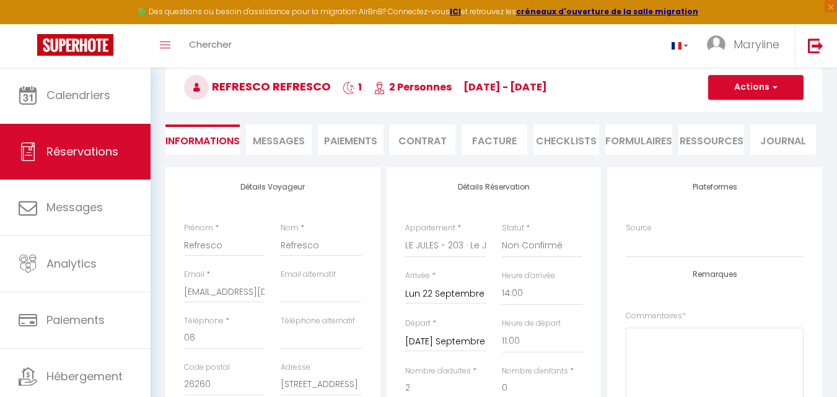
scroll to position [124, 0]
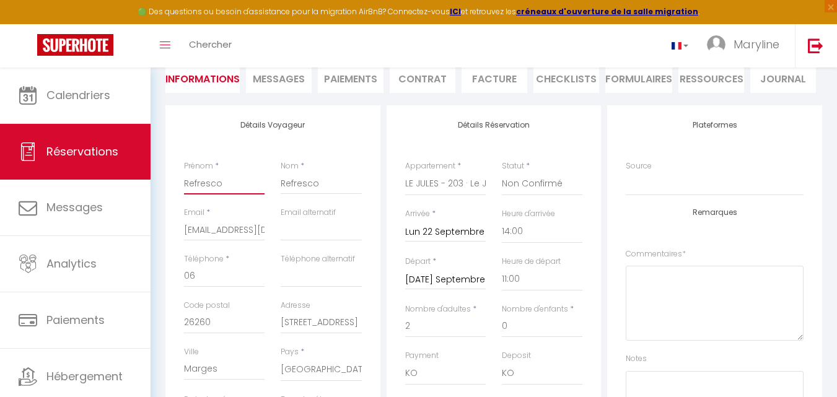
drag, startPoint x: 236, startPoint y: 188, endPoint x: 159, endPoint y: 184, distance: 77.5
paste input "Véronique Petit"
drag, startPoint x: 251, startPoint y: 230, endPoint x: 175, endPoint y: 222, distance: 77.3
click at [176, 225] on div "Email * maryline@cqt.fr" at bounding box center [224, 230] width 97 height 46
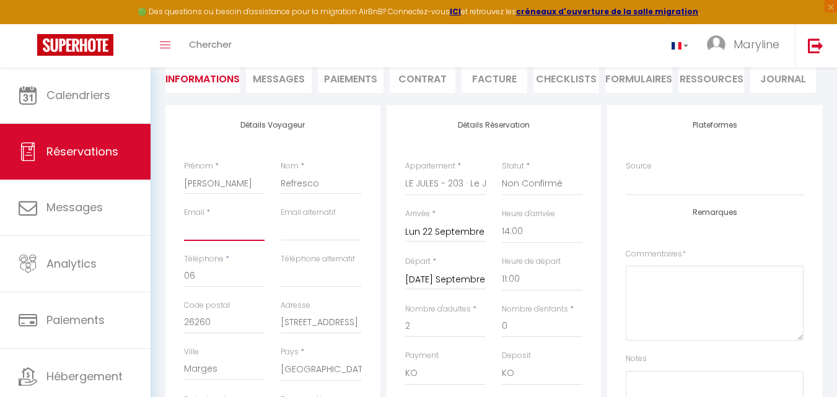
paste input "veronique.petit@refresco.com"
drag, startPoint x: 224, startPoint y: 278, endPoint x: 178, endPoint y: 266, distance: 48.1
click at [179, 272] on div "Téléphone * 06" at bounding box center [224, 276] width 97 height 46
paste input "07. 86. 82. 63. 86"
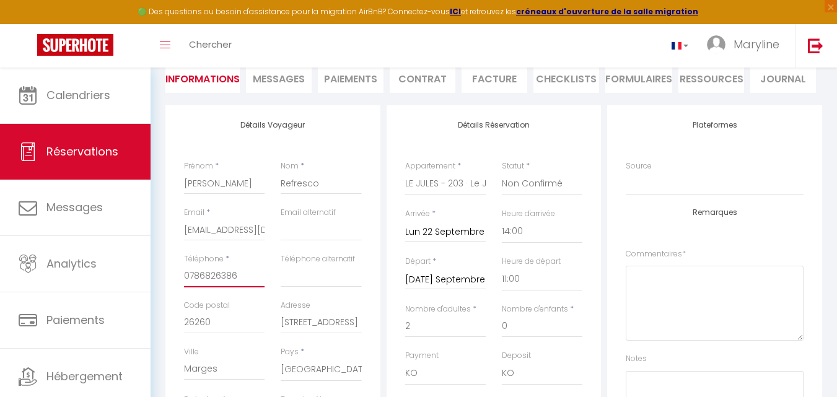
scroll to position [62, 0]
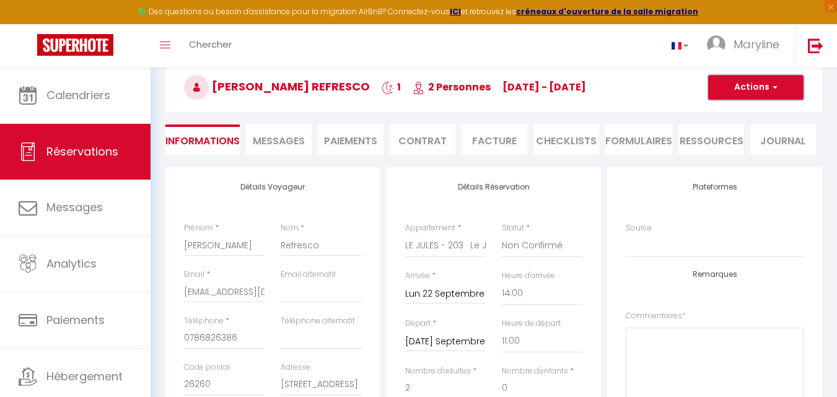
click at [738, 83] on button "Actions" at bounding box center [755, 87] width 95 height 25
click at [740, 110] on link "Enregistrer" at bounding box center [743, 115] width 98 height 16
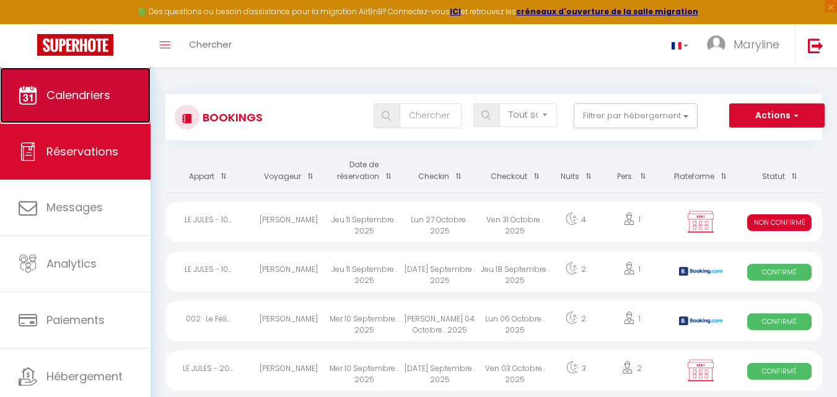
click at [114, 92] on link "Calendriers" at bounding box center [75, 95] width 150 height 56
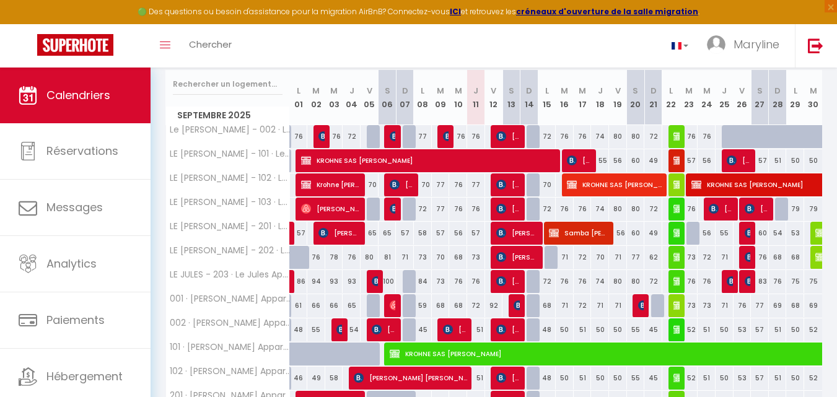
scroll to position [186, 0]
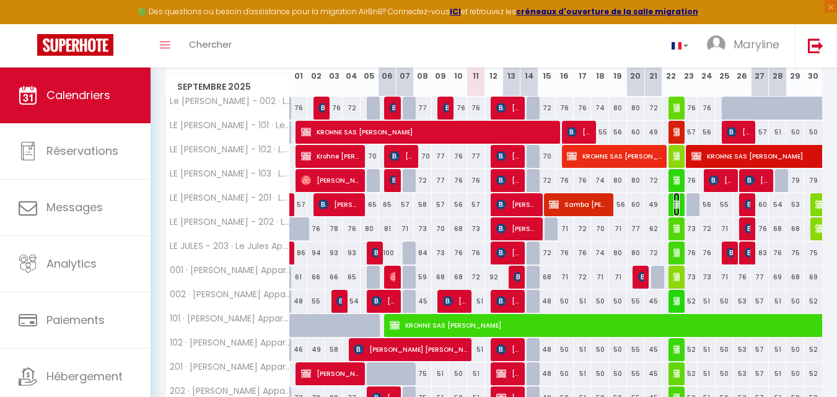
click at [676, 201] on img at bounding box center [678, 204] width 10 height 10
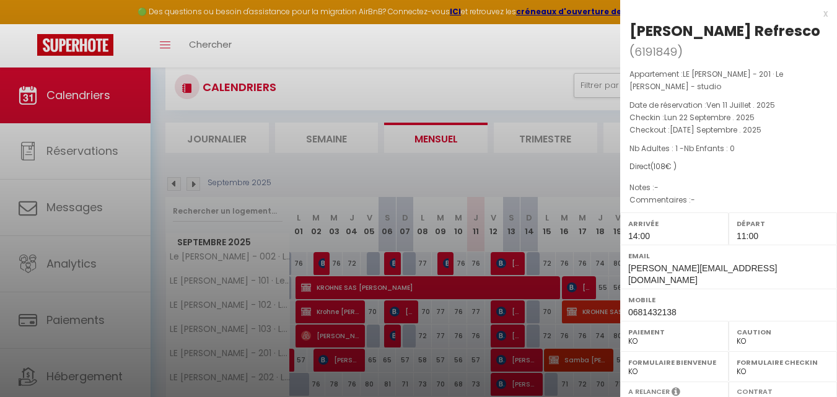
scroll to position [0, 0]
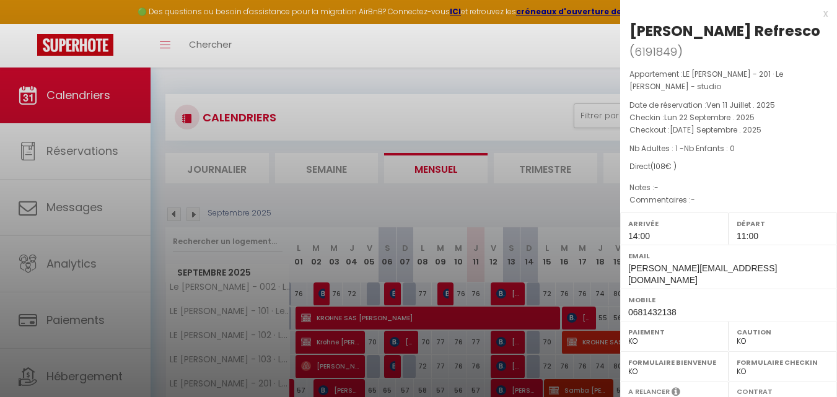
click at [815, 14] on div "x" at bounding box center [723, 13] width 207 height 15
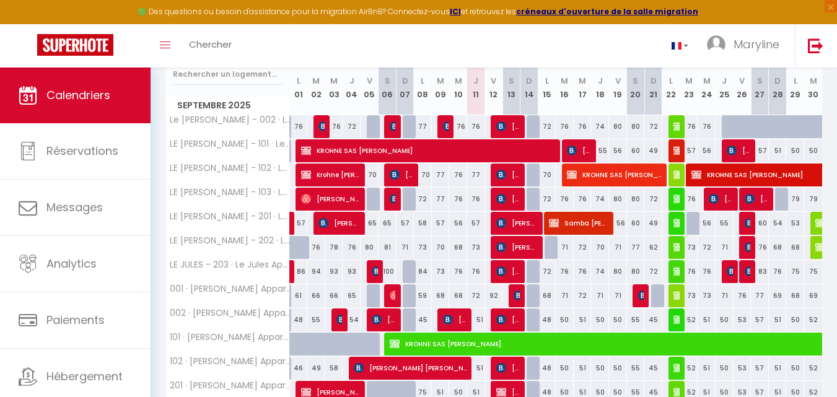
scroll to position [186, 0]
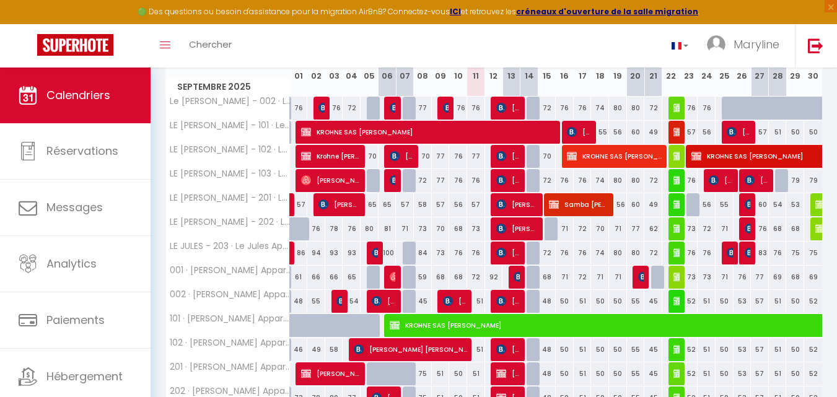
click at [692, 202] on div at bounding box center [695, 205] width 18 height 24
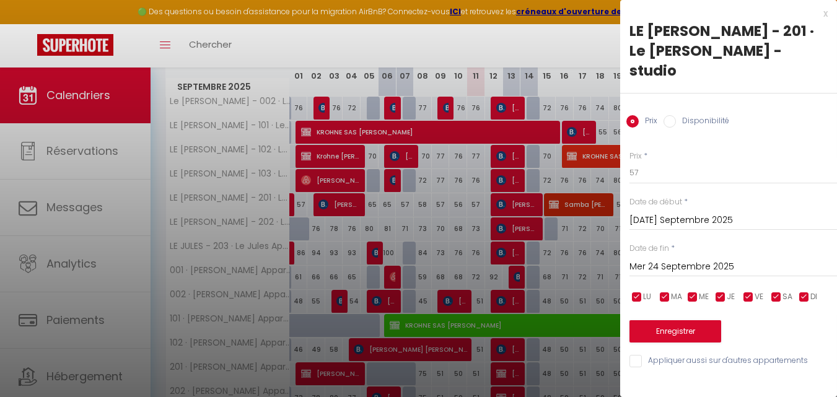
click at [668, 115] on input "Disponibilité" at bounding box center [669, 121] width 12 height 12
click at [690, 321] on button "Enregistrer" at bounding box center [675, 332] width 92 height 22
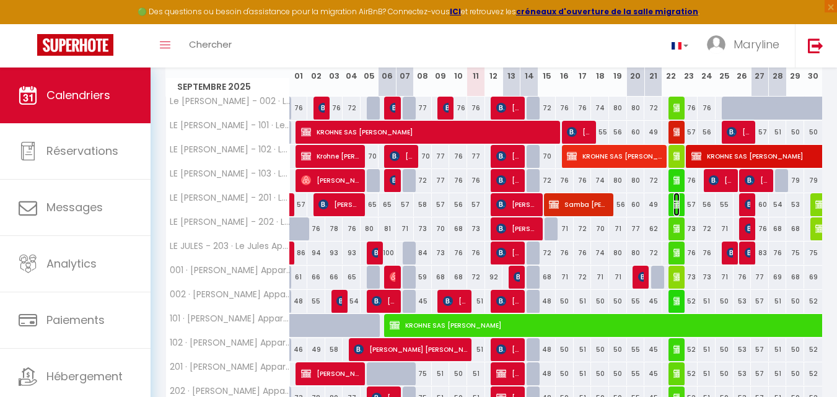
click at [674, 201] on img at bounding box center [678, 204] width 10 height 10
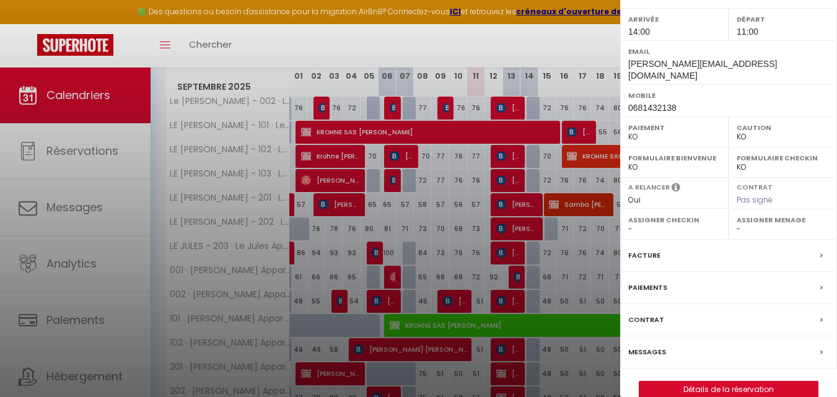
scroll to position [212, 0]
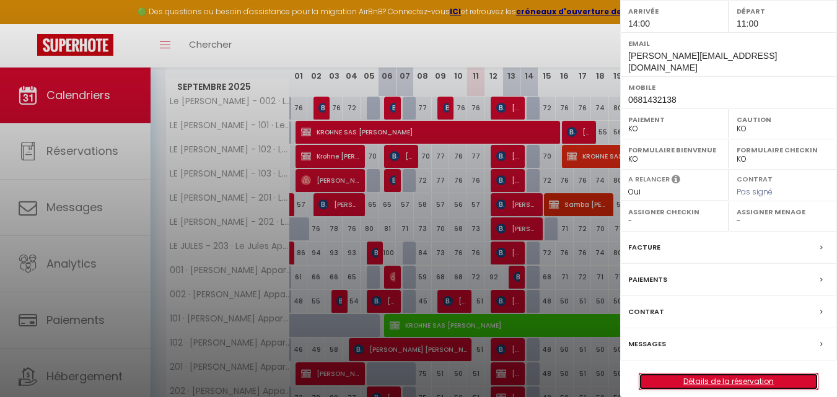
click at [708, 373] on link "Détails de la réservation" at bounding box center [728, 381] width 178 height 16
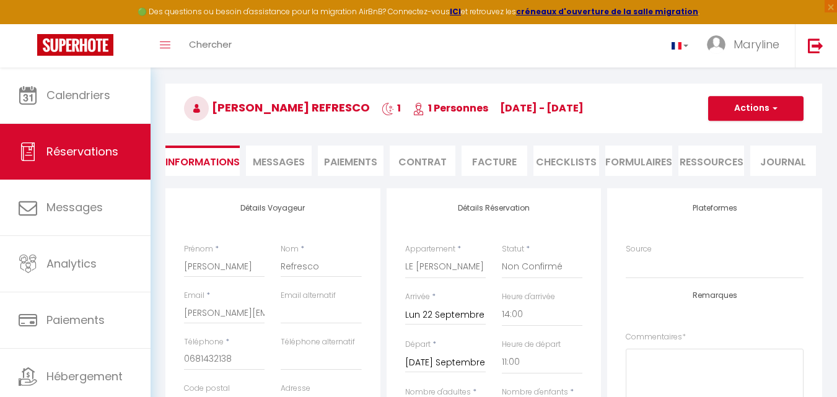
scroll to position [62, 0]
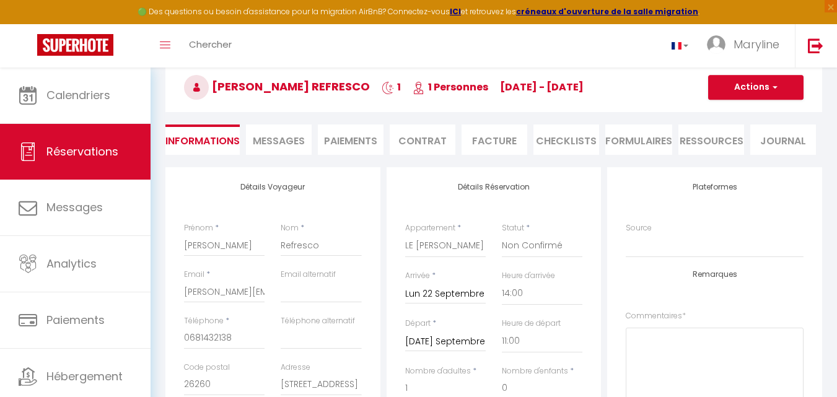
click at [455, 339] on input "[DATE] Septembre 2025" at bounding box center [445, 342] width 81 height 16
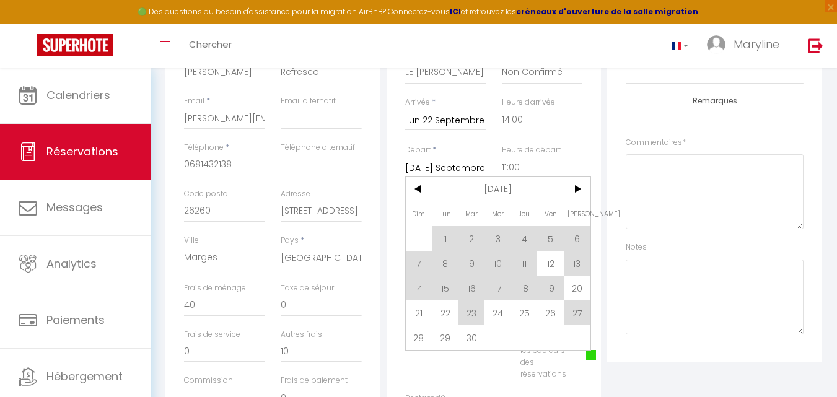
scroll to position [248, 0]
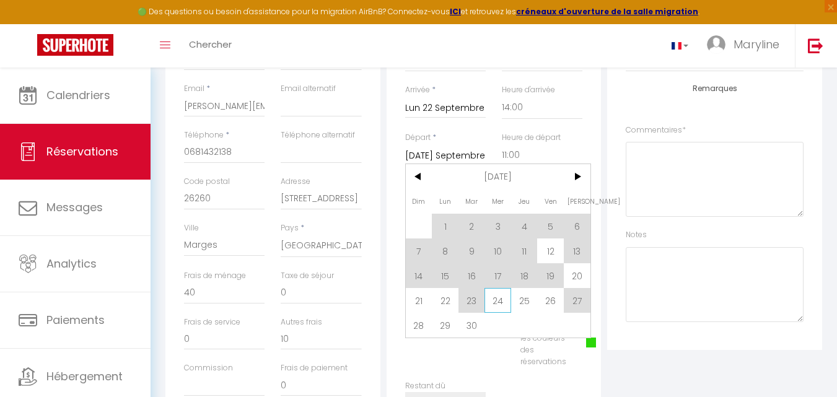
click at [500, 298] on span "24" at bounding box center [497, 300] width 27 height 25
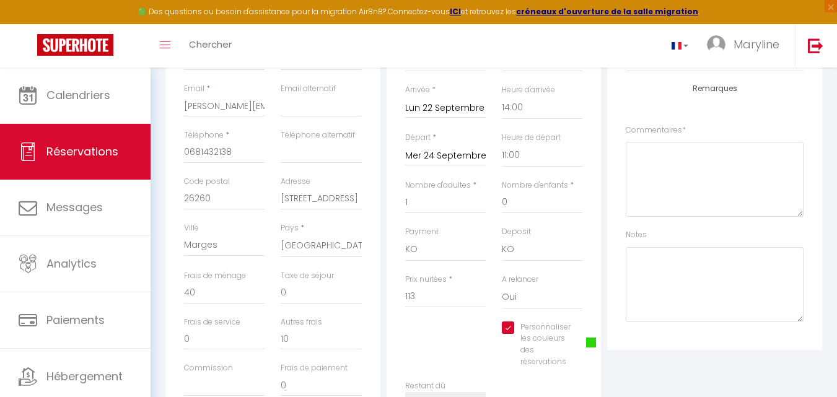
click at [500, 298] on div "A relancer Oui Non" at bounding box center [542, 298] width 97 height 48
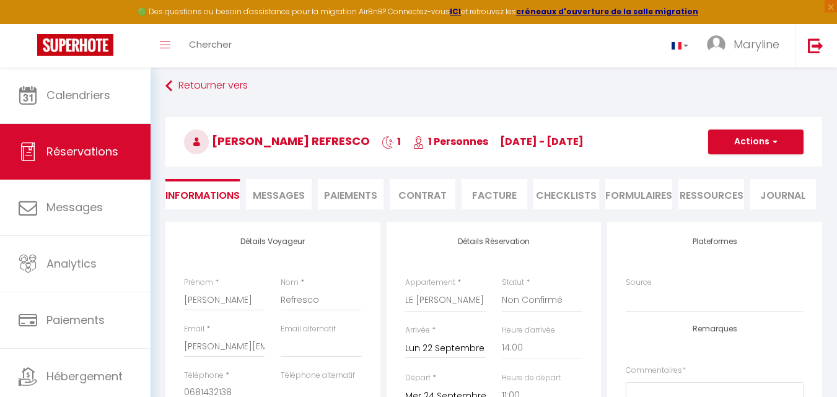
scroll to position [0, 0]
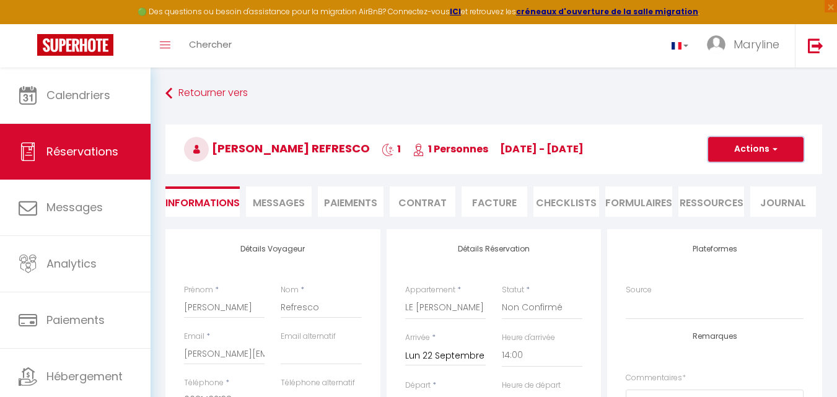
click at [731, 147] on button "Actions" at bounding box center [755, 149] width 95 height 25
click at [737, 176] on link "Enregistrer" at bounding box center [743, 176] width 98 height 16
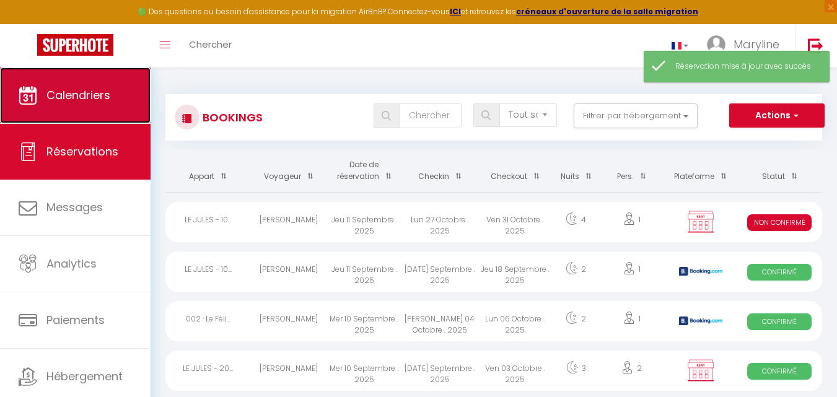
click at [86, 99] on span "Calendriers" at bounding box center [78, 94] width 64 height 15
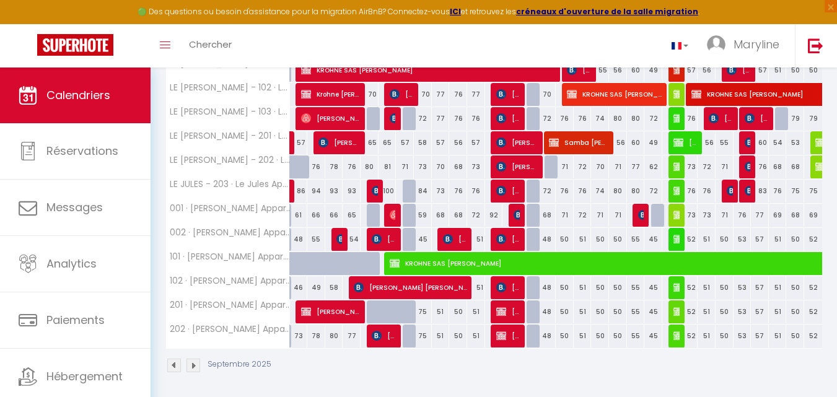
scroll to position [251, 0]
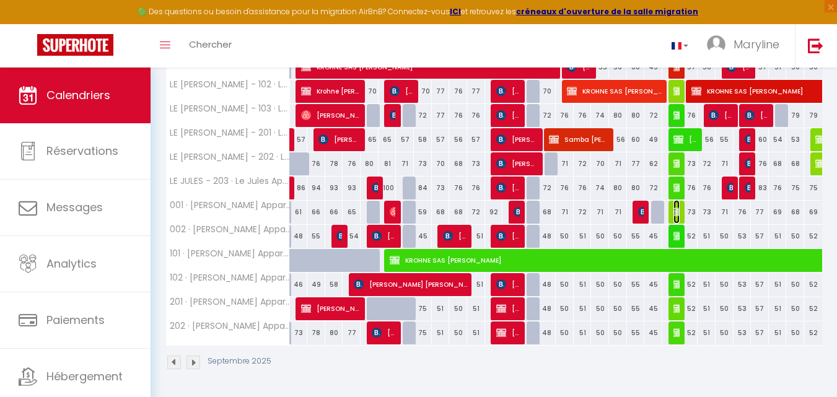
click at [679, 207] on img at bounding box center [678, 212] width 10 height 10
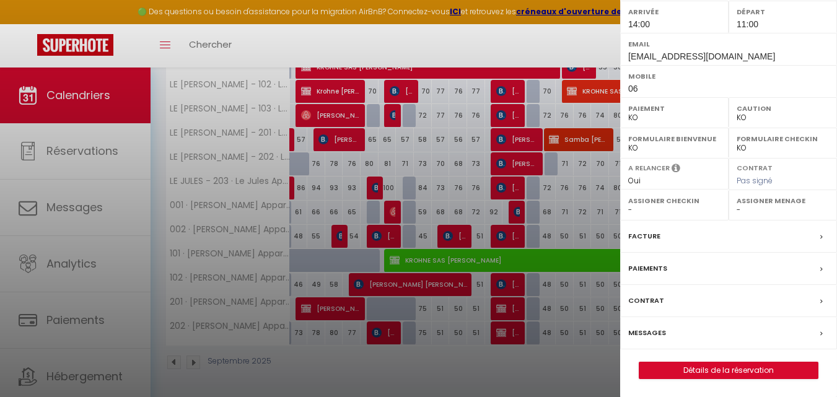
scroll to position [193, 0]
click at [695, 364] on link "Détails de la réservation" at bounding box center [728, 370] width 178 height 16
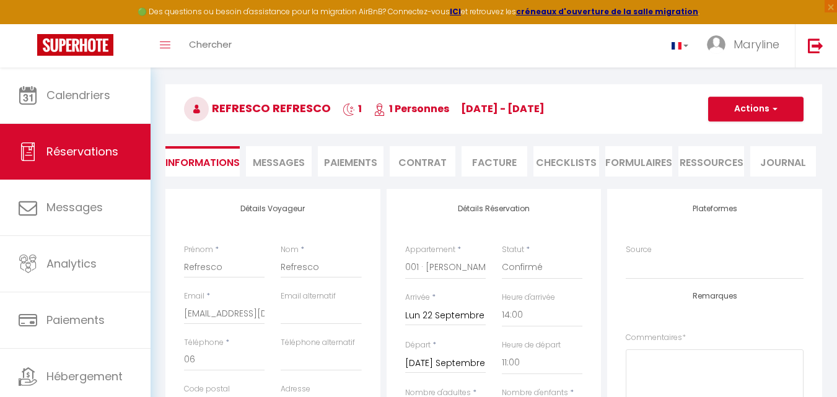
scroll to position [62, 0]
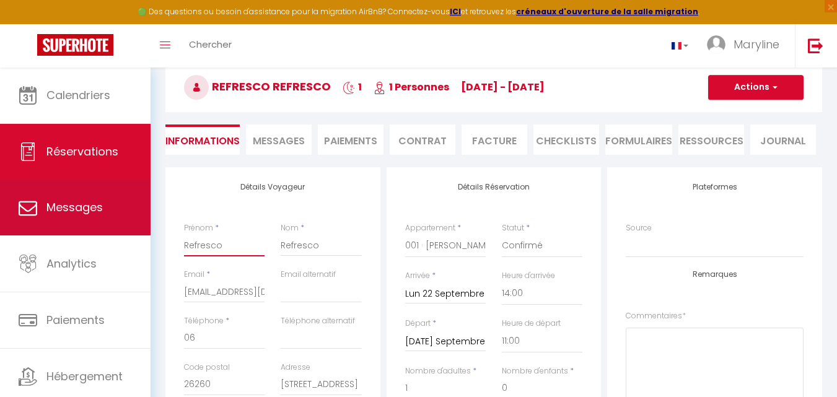
drag, startPoint x: 233, startPoint y: 246, endPoint x: 129, endPoint y: 233, distance: 104.3
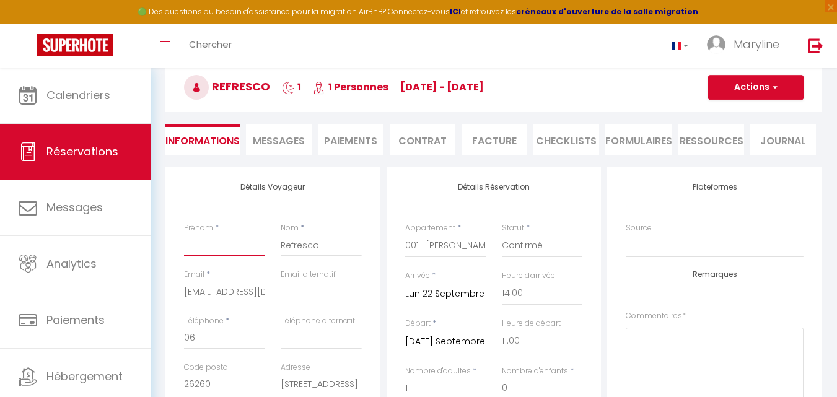
paste input "Faycal Eddanni"
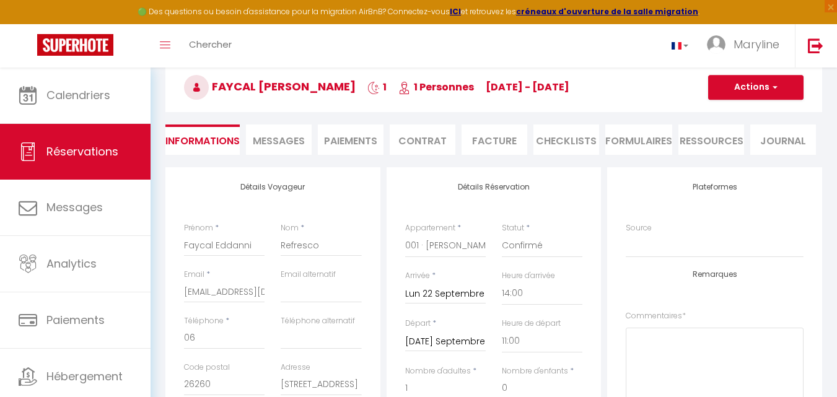
drag, startPoint x: 183, startPoint y: 290, endPoint x: 207, endPoint y: 285, distance: 25.4
click at [219, 287] on div "Email * marybossanne@yahoo.fr" at bounding box center [224, 292] width 97 height 46
drag, startPoint x: 186, startPoint y: 292, endPoint x: 282, endPoint y: 299, distance: 96.3
click at [282, 299] on div "Email * marybossanne@yahoo.fr Email alternatif" at bounding box center [273, 292] width 194 height 46
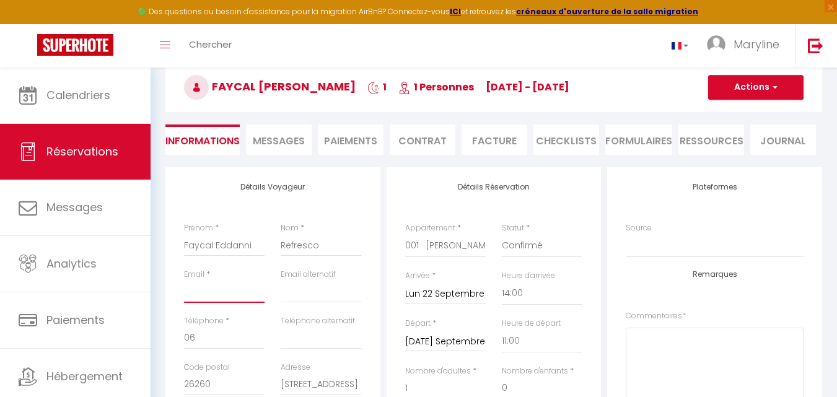
scroll to position [0, 0]
click at [216, 336] on input "06" at bounding box center [224, 338] width 81 height 22
drag, startPoint x: 202, startPoint y: 293, endPoint x: 207, endPoint y: 284, distance: 10.0
click at [204, 289] on input "Email" at bounding box center [224, 292] width 81 height 22
paste input "faycal.eddanni@refresco.com"
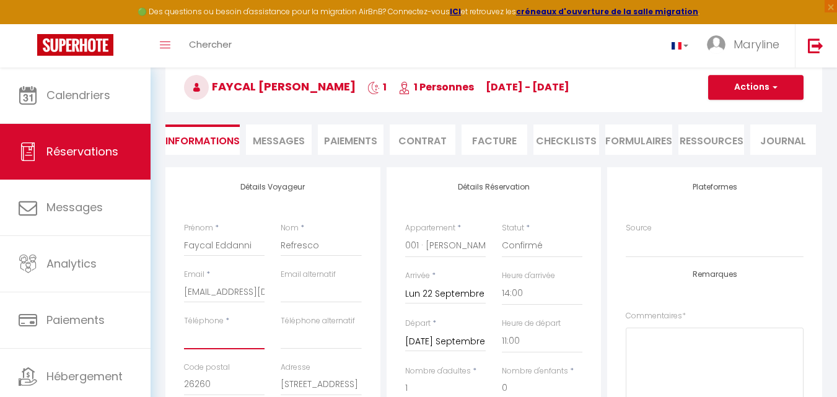
drag, startPoint x: 210, startPoint y: 338, endPoint x: 212, endPoint y: 330, distance: 8.3
click at [211, 337] on input "Téléphone" at bounding box center [224, 338] width 81 height 22
paste input "06.78.08.43.16"
click at [769, 84] on button "Actions" at bounding box center [755, 87] width 95 height 25
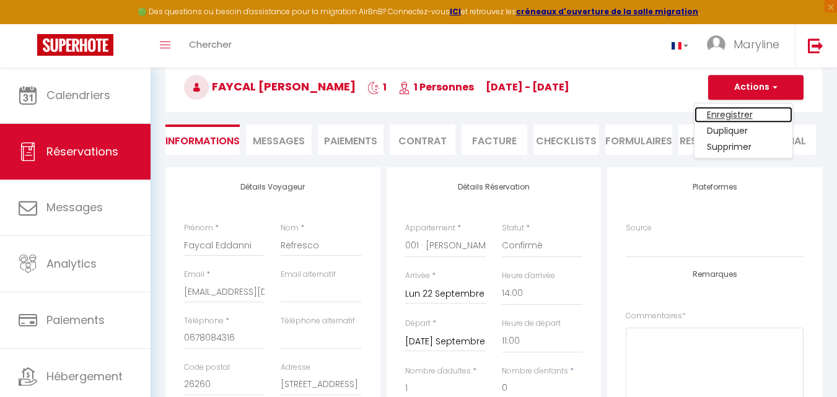
click at [741, 112] on link "Enregistrer" at bounding box center [743, 115] width 98 height 16
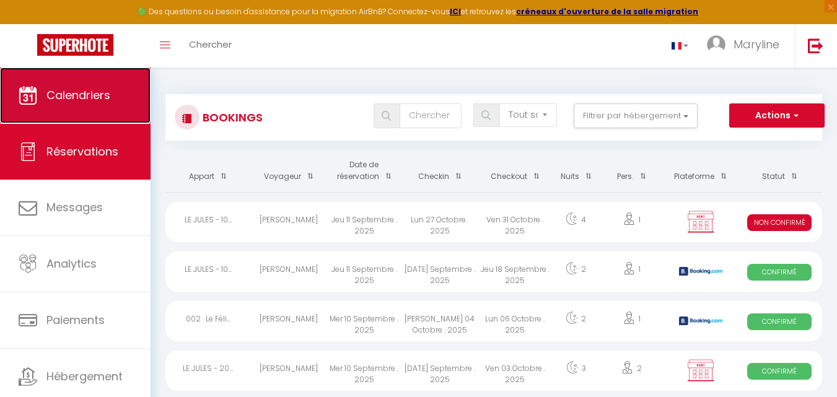
click at [79, 94] on span "Calendriers" at bounding box center [78, 94] width 64 height 15
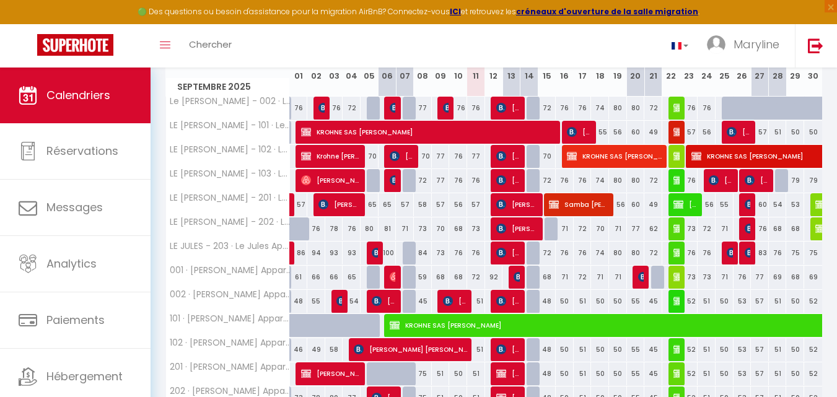
scroll to position [248, 0]
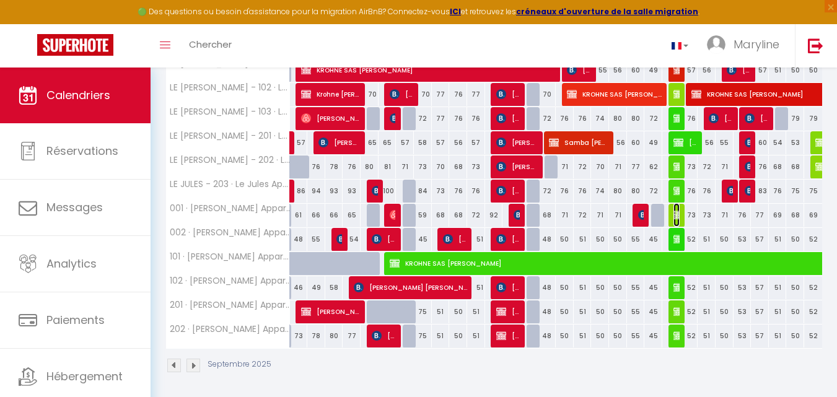
click at [674, 209] on span "Faycal Eddanni Refresco" at bounding box center [676, 215] width 6 height 24
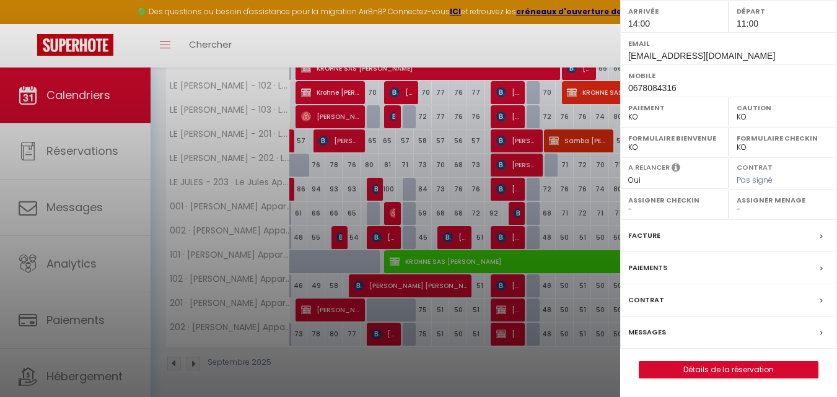
scroll to position [251, 0]
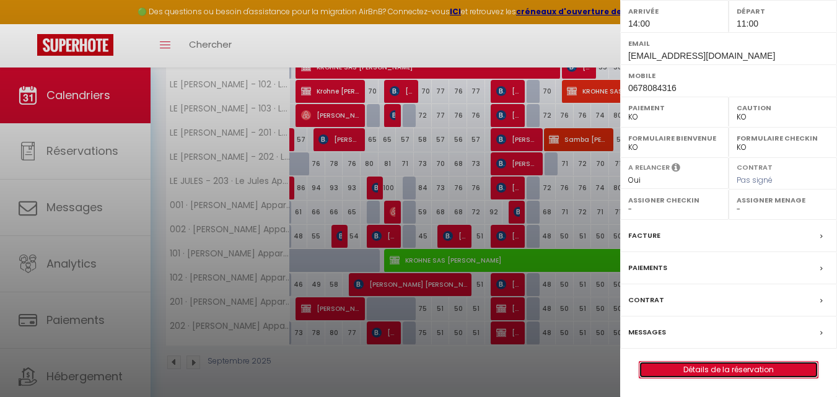
click at [684, 365] on link "Détails de la réservation" at bounding box center [728, 370] width 178 height 16
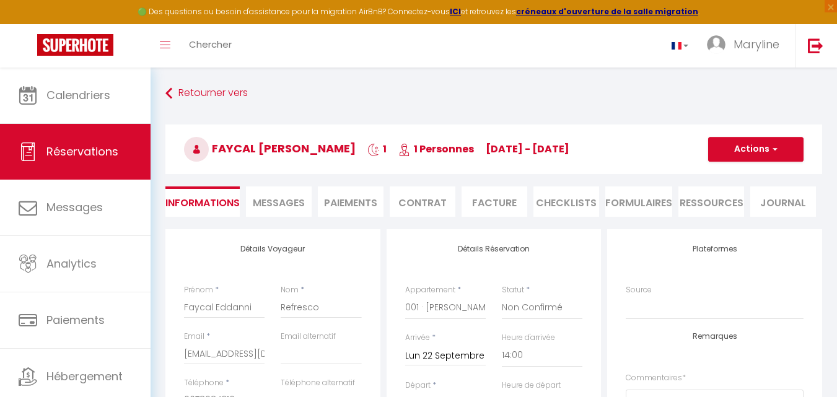
click at [181, 305] on div "Prénom * Faycal Eddanni" at bounding box center [224, 307] width 97 height 46
drag, startPoint x: 185, startPoint y: 305, endPoint x: 266, endPoint y: 316, distance: 81.8
click at [266, 316] on div "Prénom * Faycal Eddanni" at bounding box center [224, 307] width 97 height 46
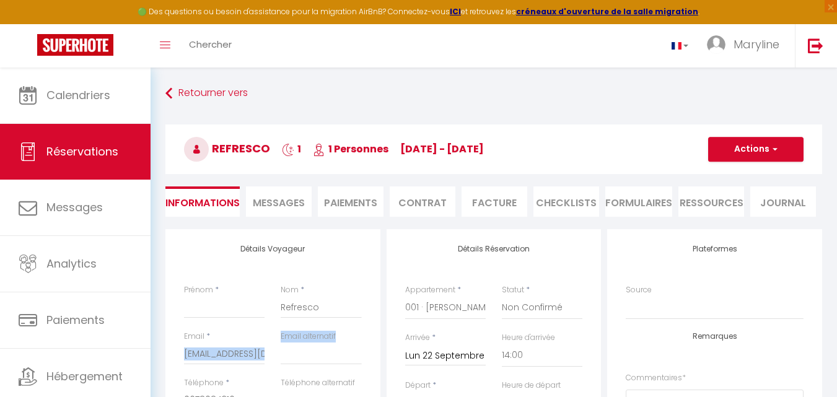
drag, startPoint x: 182, startPoint y: 350, endPoint x: 276, endPoint y: 357, distance: 94.4
click at [276, 357] on div "Email * faycal.eddanni@refresco.com Email alternatif" at bounding box center [273, 354] width 194 height 46
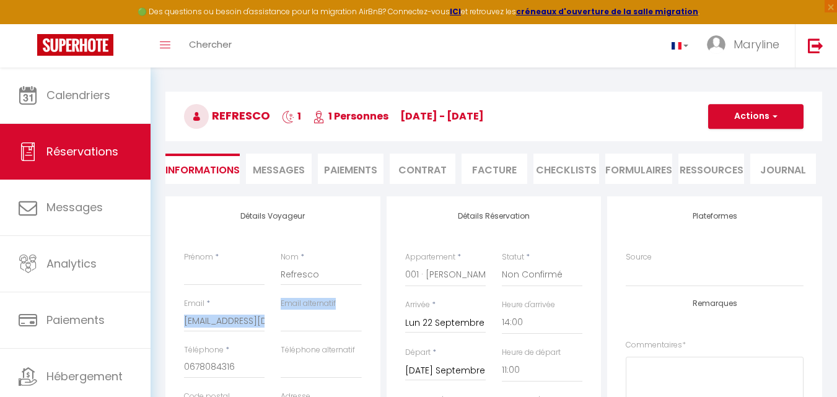
scroll to position [62, 0]
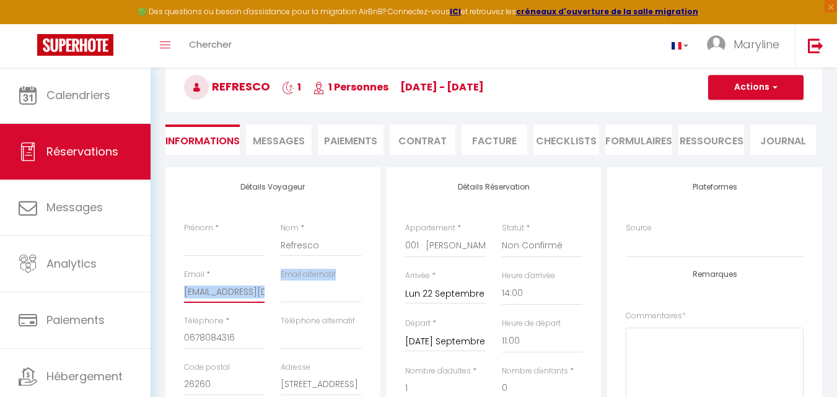
click at [189, 297] on input "faycal.eddanni@refresco.com" at bounding box center [224, 292] width 81 height 22
click at [227, 292] on input "faycal.eddanni@refresco.com" at bounding box center [224, 292] width 81 height 22
click at [222, 256] on input "Prénom" at bounding box center [224, 245] width 81 height 22
drag, startPoint x: 187, startPoint y: 292, endPoint x: 279, endPoint y: 298, distance: 92.5
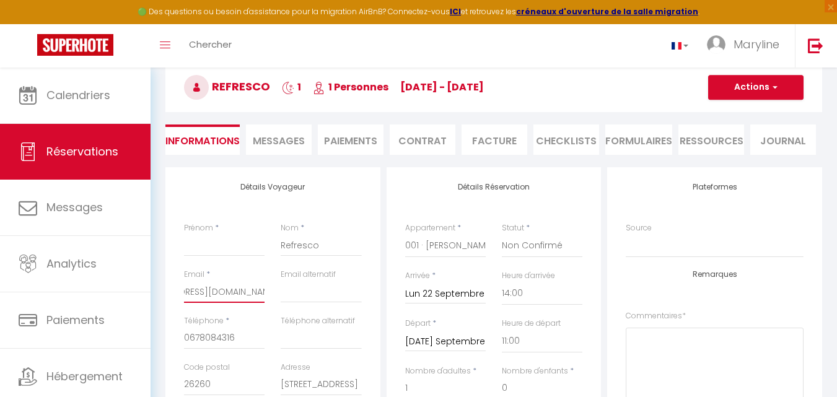
click at [279, 298] on div "Email * faycal.eddanni@refresco.com Email alternatif" at bounding box center [273, 292] width 194 height 46
drag, startPoint x: 222, startPoint y: 340, endPoint x: 178, endPoint y: 336, distance: 44.7
click at [178, 338] on div "Téléphone * 0678084316" at bounding box center [224, 338] width 97 height 46
click at [187, 245] on input "Prénom" at bounding box center [224, 245] width 81 height 22
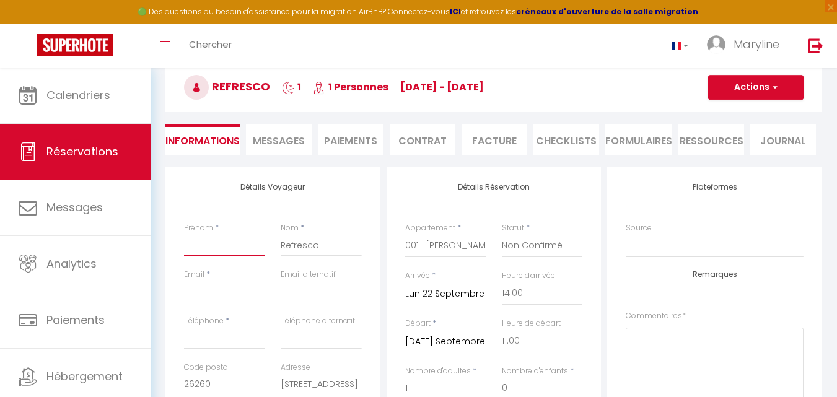
paste input "Yann Jacquet"
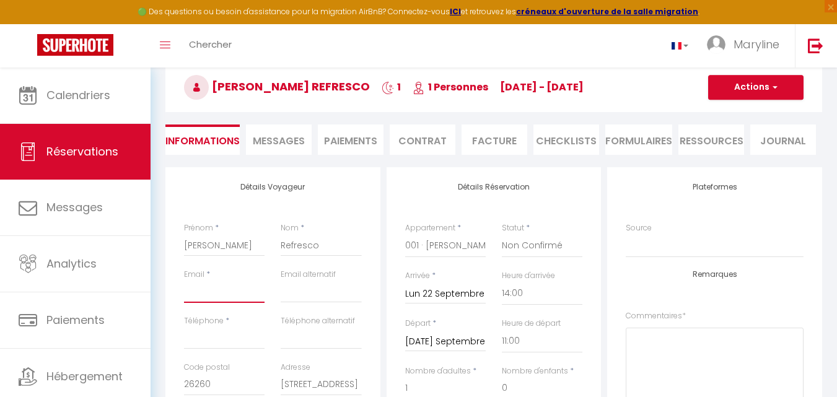
drag, startPoint x: 205, startPoint y: 286, endPoint x: 211, endPoint y: 284, distance: 6.5
click at [205, 284] on input "Email" at bounding box center [224, 292] width 81 height 22
paste input "yann.jacquet@refresco.com"
paste input "06.27.76.15.65"
click at [230, 337] on input "06.27.76.15.65" at bounding box center [224, 338] width 81 height 22
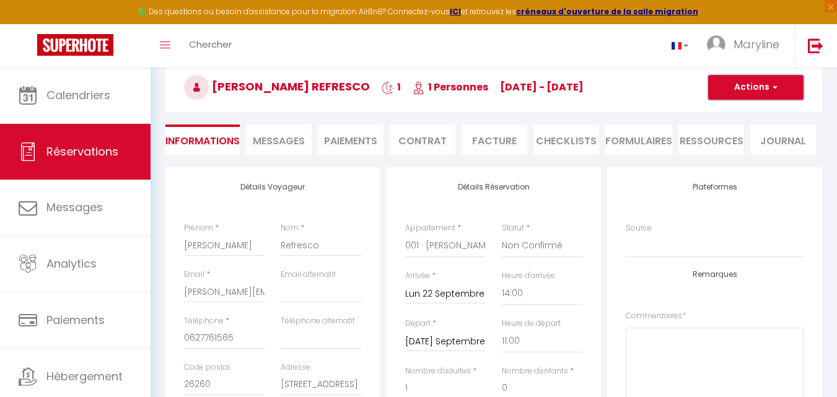
click at [722, 77] on button "Actions" at bounding box center [755, 87] width 95 height 25
click at [729, 111] on link "Enregistrer" at bounding box center [743, 115] width 98 height 16
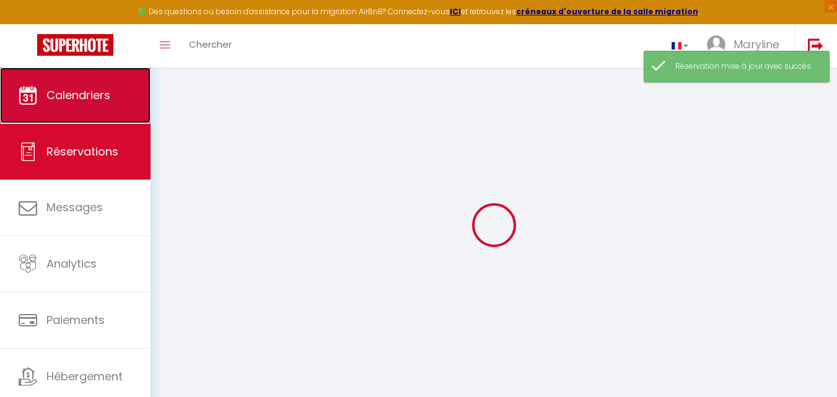
click at [82, 84] on link "Calendriers" at bounding box center [75, 95] width 150 height 56
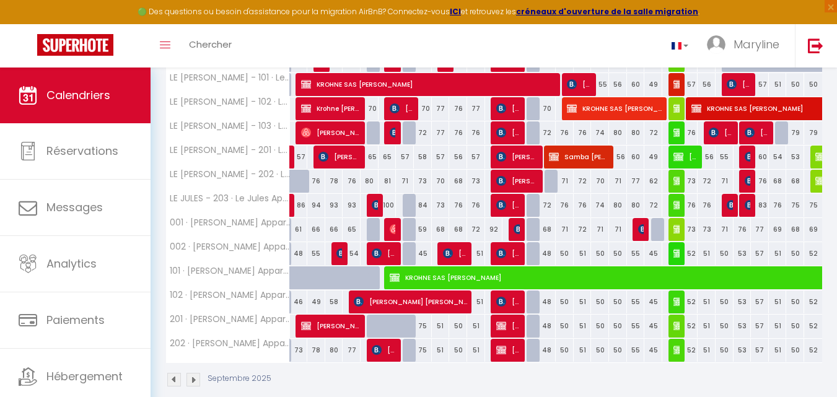
scroll to position [248, 0]
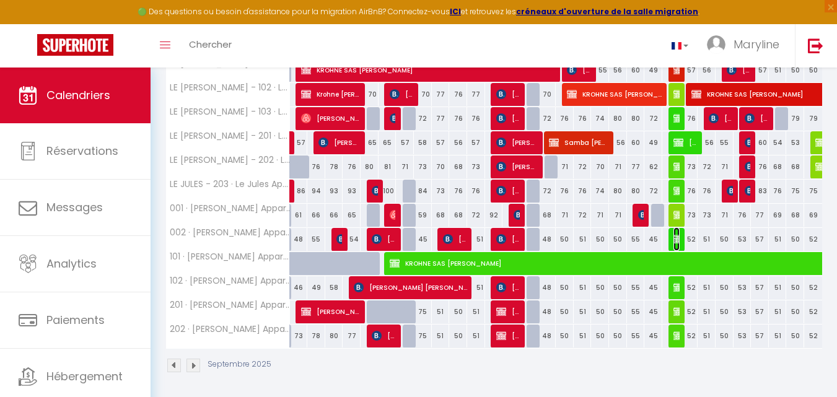
click at [678, 238] on img at bounding box center [678, 239] width 10 height 10
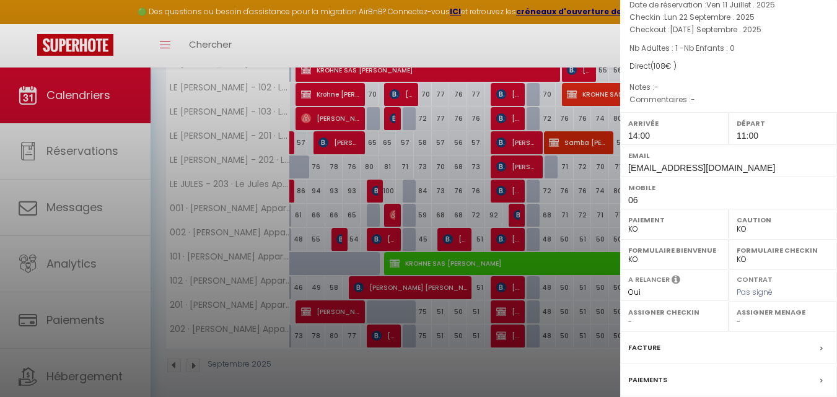
scroll to position [193, 0]
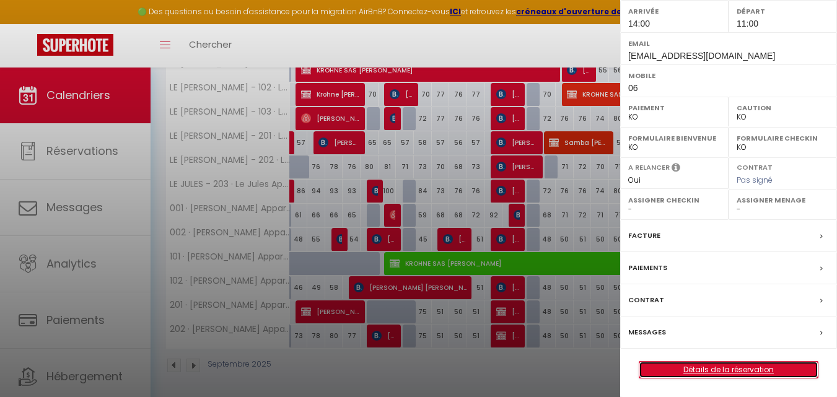
click at [674, 369] on link "Détails de la réservation" at bounding box center [728, 370] width 178 height 16
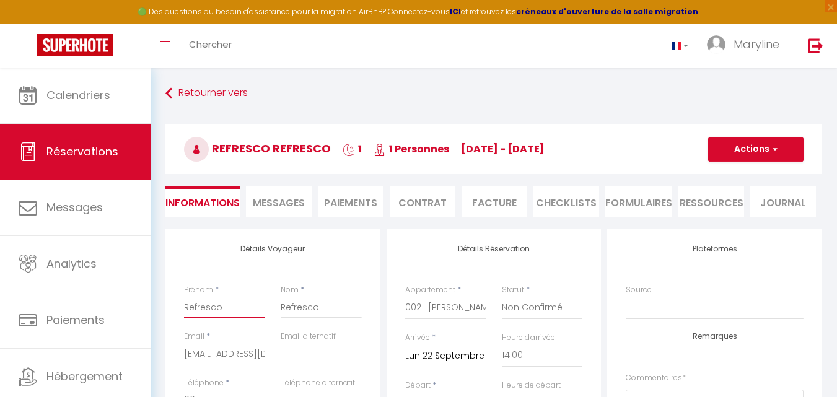
drag, startPoint x: 222, startPoint y: 308, endPoint x: 170, endPoint y: 309, distance: 52.6
paste input "Faycal Eddanni"
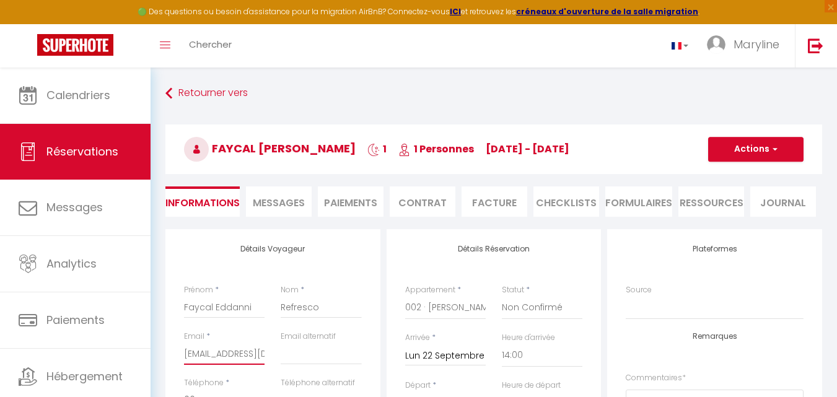
scroll to position [0, 28]
drag, startPoint x: 186, startPoint y: 351, endPoint x: 289, endPoint y: 352, distance: 102.8
click at [289, 354] on div "Email * marybossanne@yahoo.fr Email alternatif" at bounding box center [273, 354] width 194 height 46
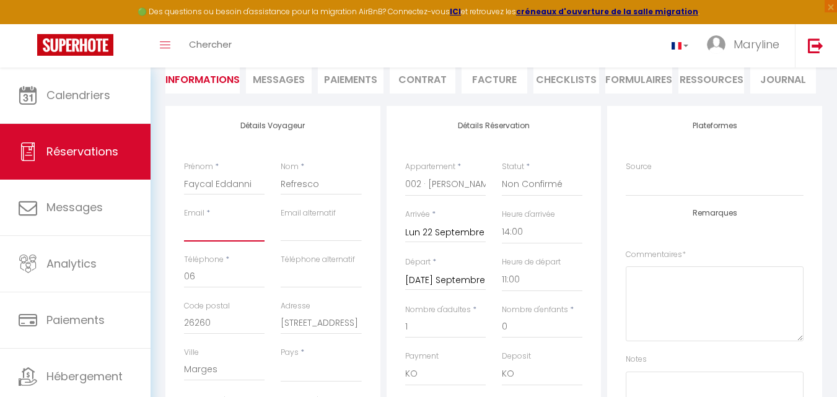
scroll to position [124, 0]
click at [202, 273] on input "06" at bounding box center [224, 276] width 81 height 22
click at [196, 227] on input "Email" at bounding box center [224, 230] width 81 height 22
paste input "faycal.eddanni@refresco.com"
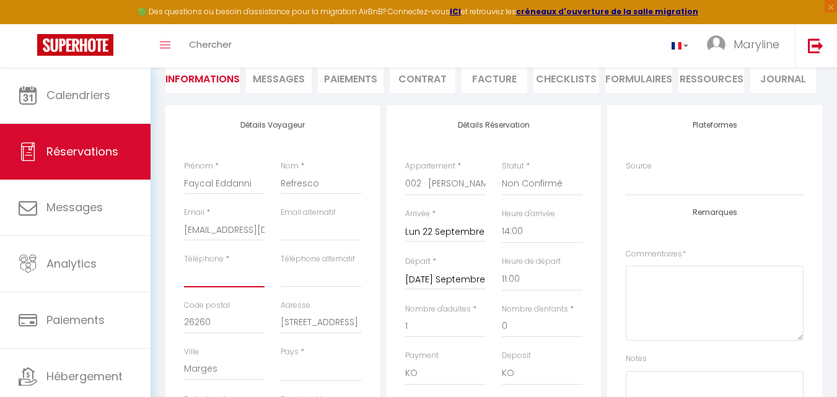
click at [189, 282] on input "Téléphone" at bounding box center [224, 276] width 81 height 22
paste input "06.78.08.43.16"
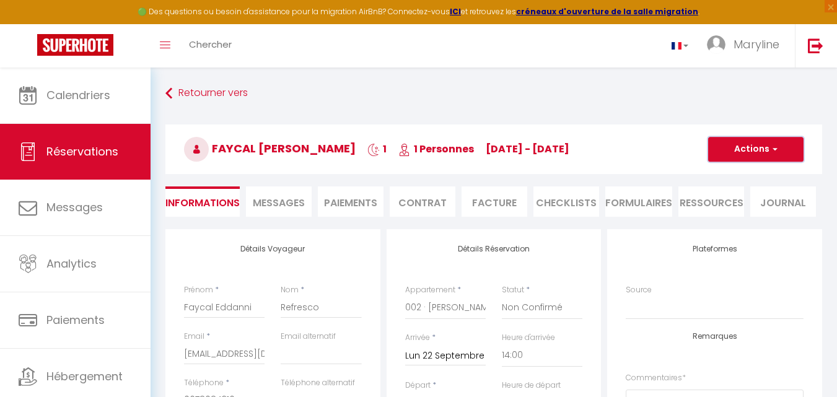
click at [767, 140] on button "Actions" at bounding box center [755, 149] width 95 height 25
click at [744, 171] on link "Enregistrer" at bounding box center [743, 176] width 98 height 16
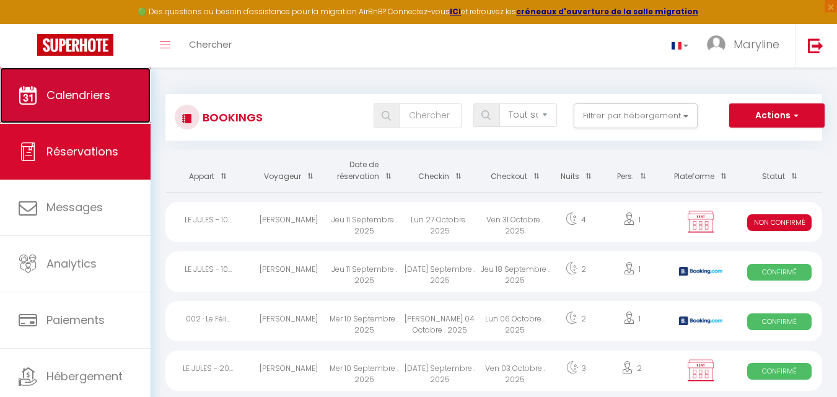
click at [61, 96] on span "Calendriers" at bounding box center [78, 94] width 64 height 15
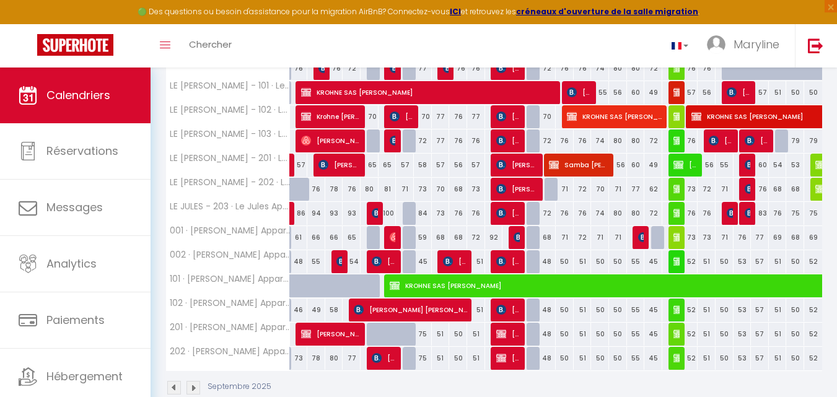
scroll to position [248, 0]
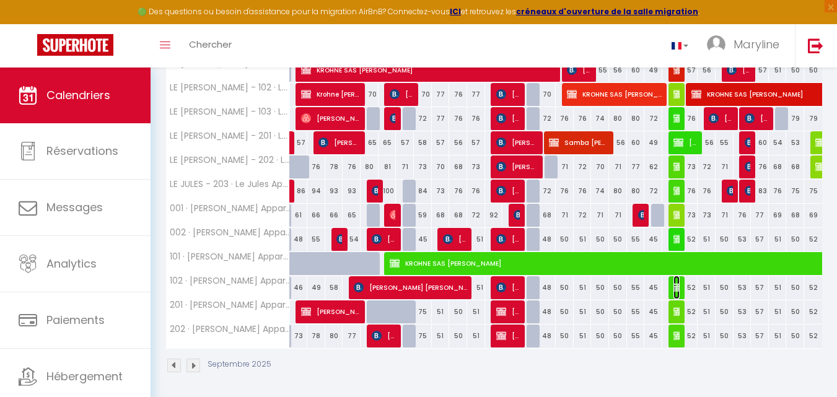
click at [675, 282] on img at bounding box center [678, 287] width 10 height 10
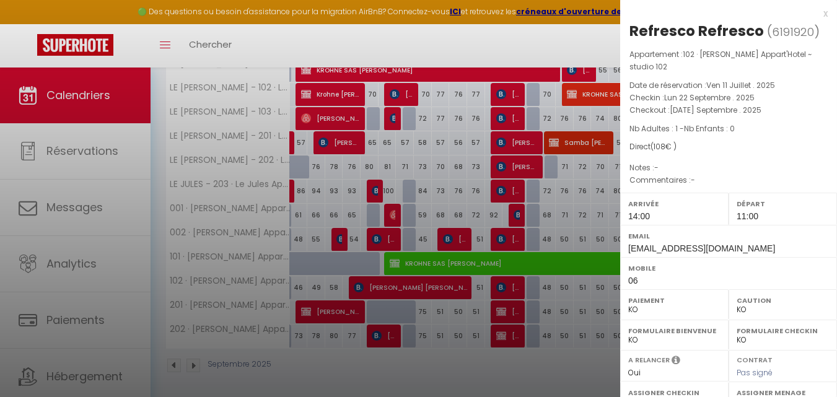
scroll to position [193, 0]
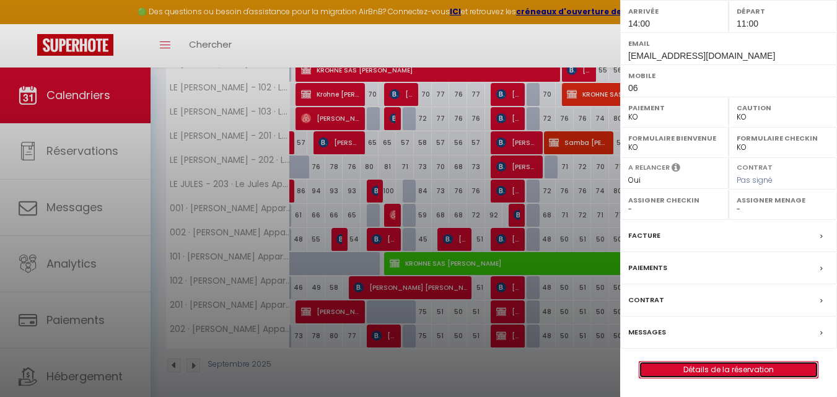
click at [669, 364] on link "Détails de la réservation" at bounding box center [728, 370] width 178 height 16
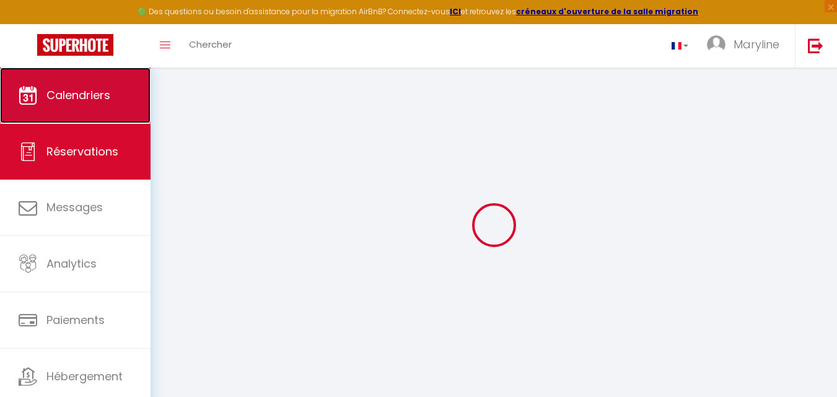
click at [100, 93] on span "Calendriers" at bounding box center [78, 94] width 64 height 15
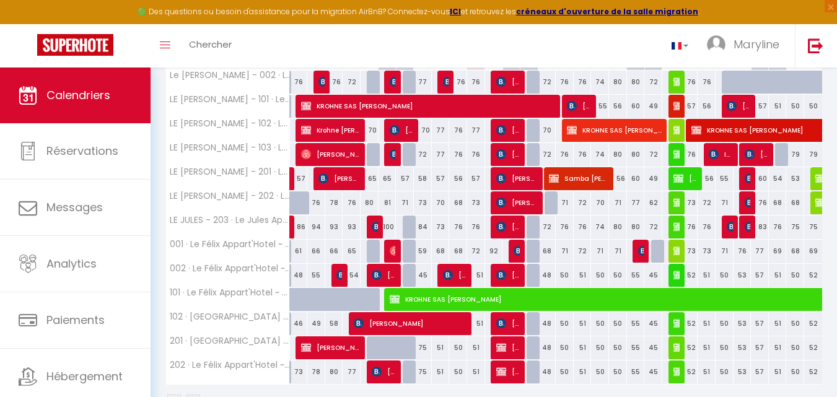
scroll to position [251, 0]
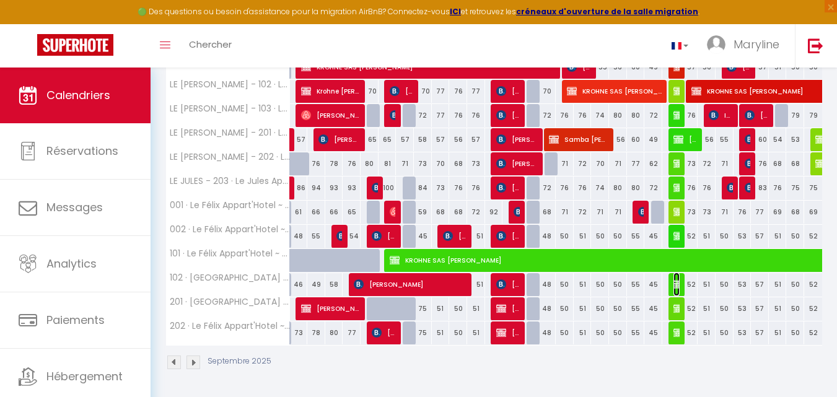
click at [677, 282] on img at bounding box center [678, 284] width 10 height 10
select select "KO"
select select "0"
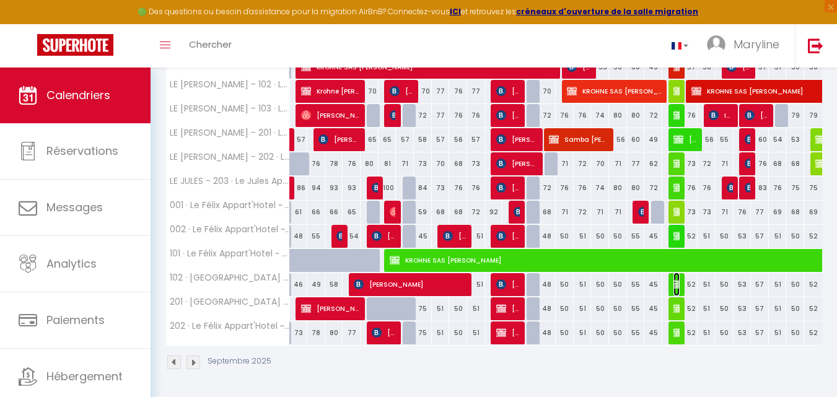
select select "1"
select select
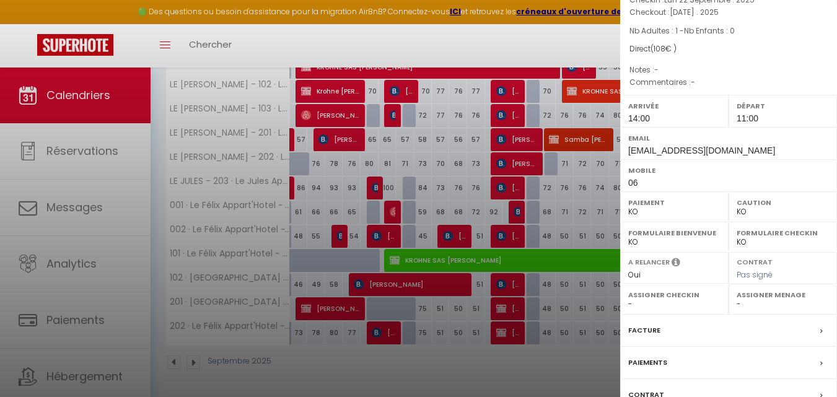
scroll to position [193, 0]
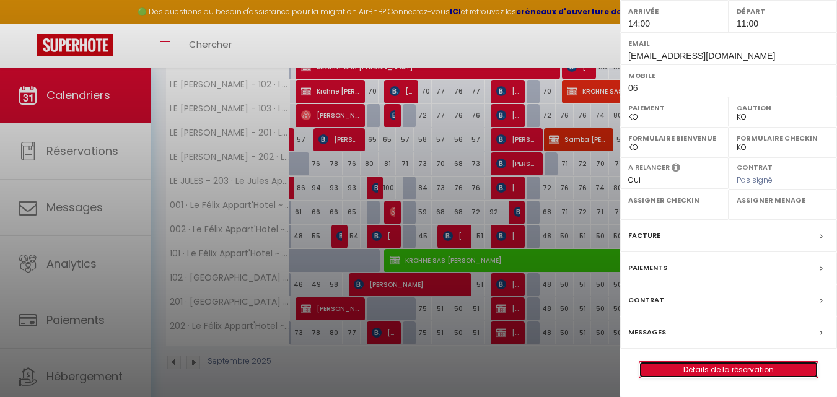
click at [690, 370] on link "Détails de la réservation" at bounding box center [728, 370] width 178 height 16
select select
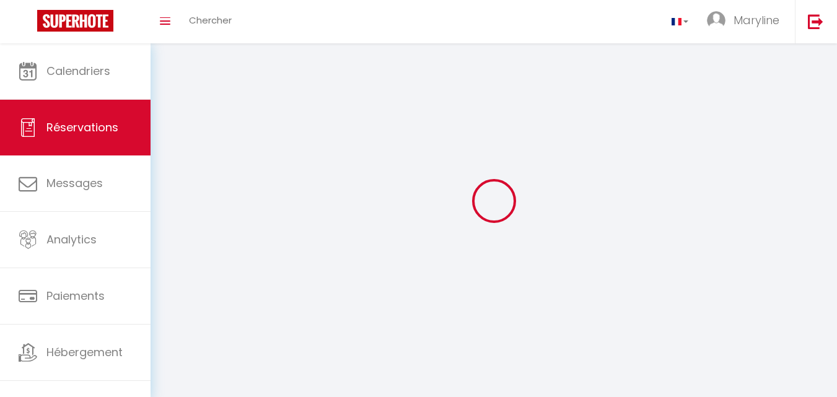
select select
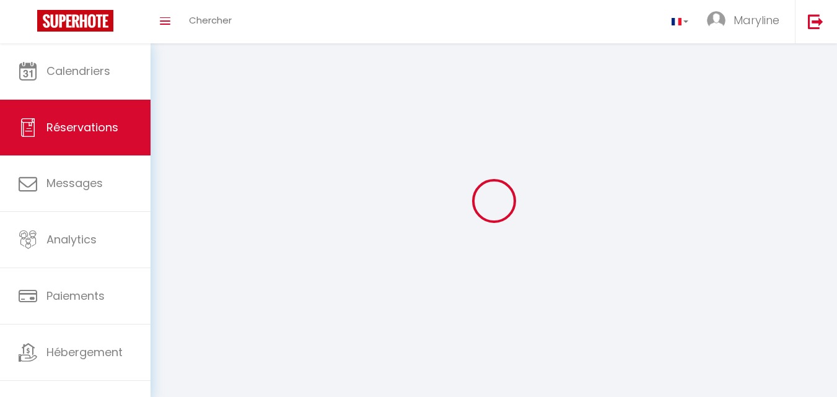
select select
checkbox input "false"
select select
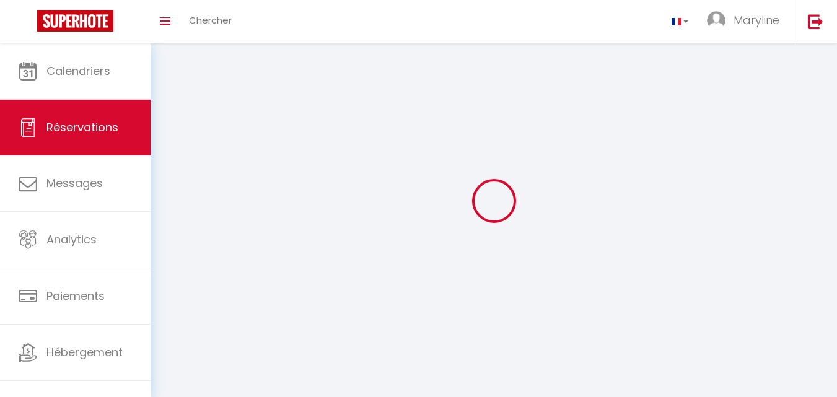
select select
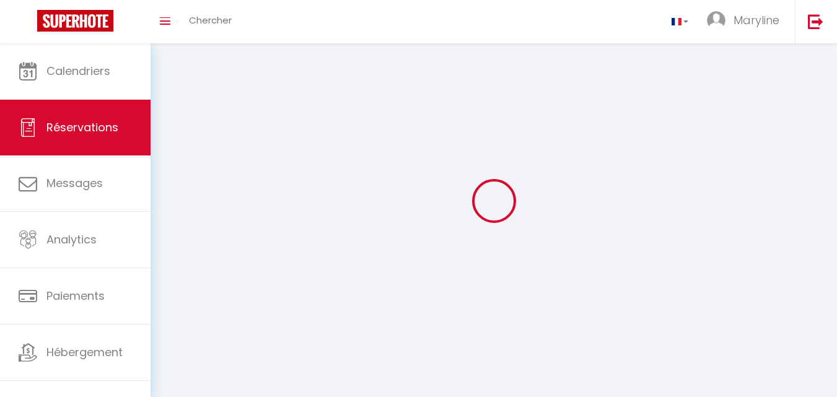
checkbox input "false"
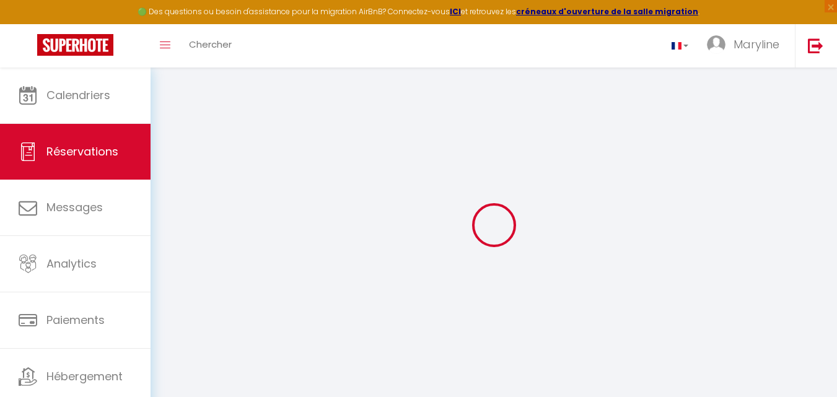
select select
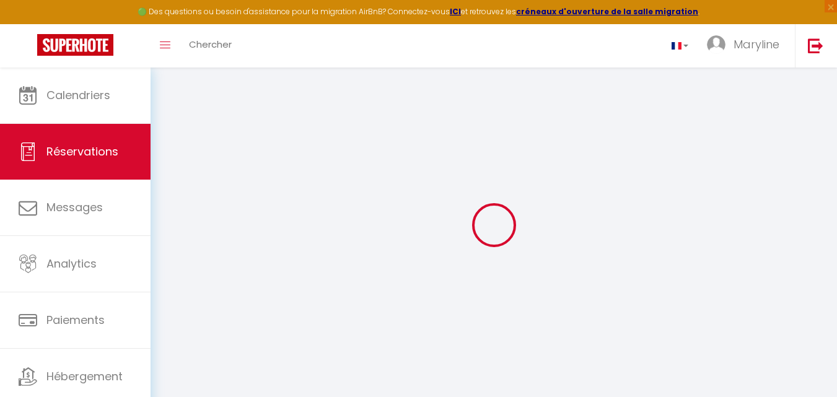
select select
checkbox input "false"
select select
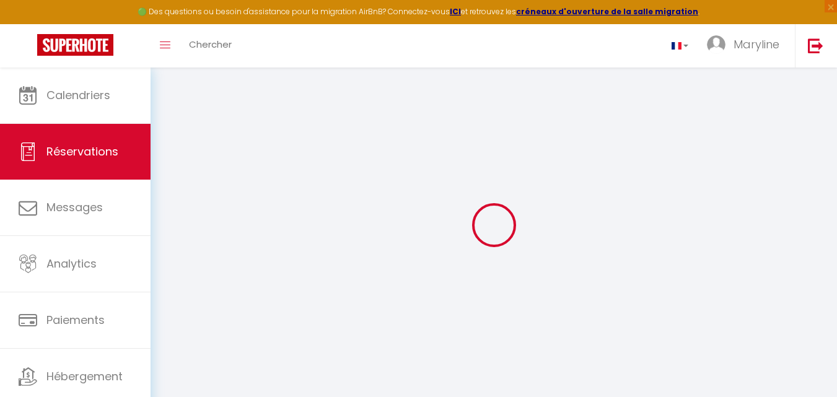
select select
checkbox input "false"
select select
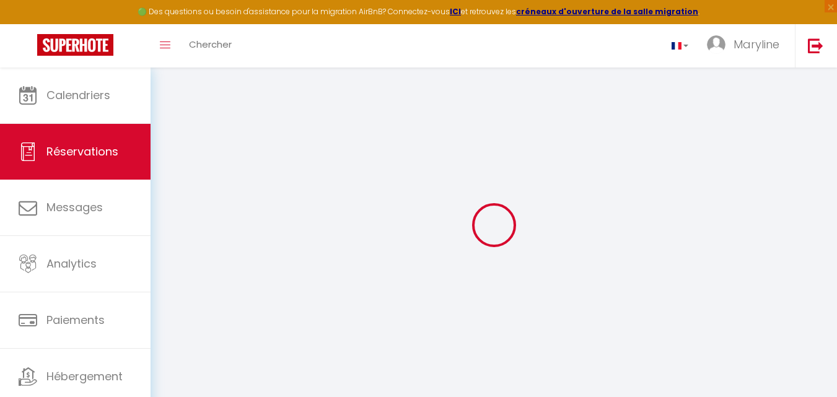
type input "Refresco"
type input "[EMAIL_ADDRESS][DOMAIN_NAME]"
type input "06"
type input "26260"
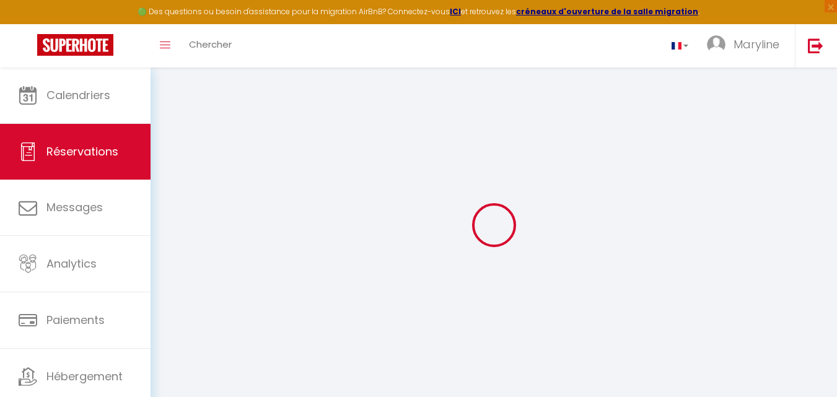
type input "2885 route des Pangons"
type input "Marges"
select select "FR"
type input "10"
select select "70639"
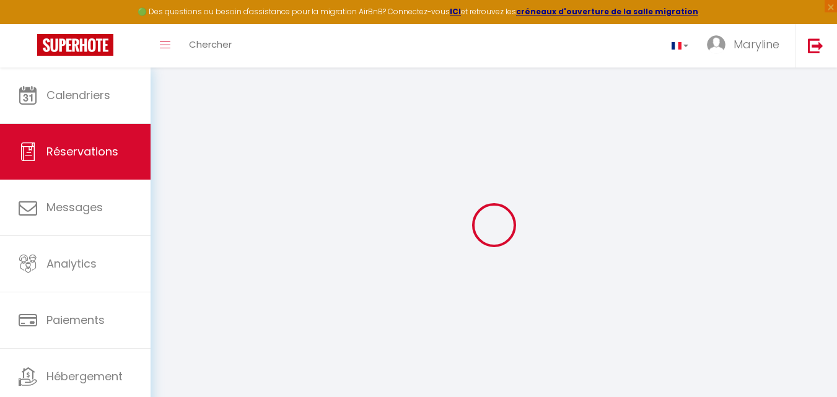
select select "2"
type input "Lun 22 Septembre 2025"
select select
type input "[DATE] Septembre 2025"
select select
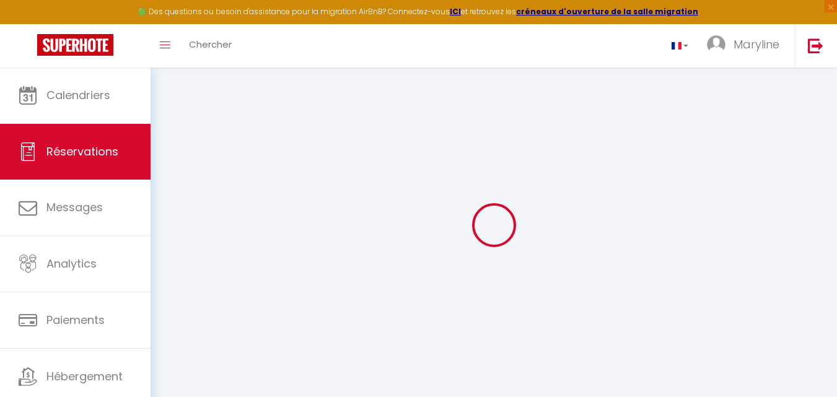
type input "1"
select select "10"
select select
type input "58"
checkbox input "true"
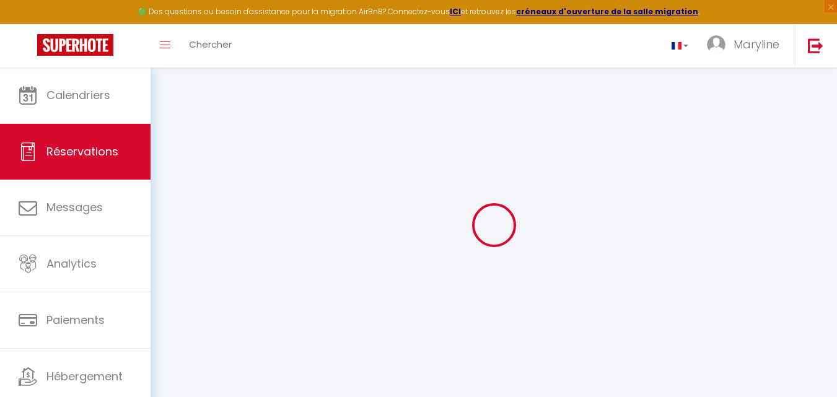
type input "0"
select select
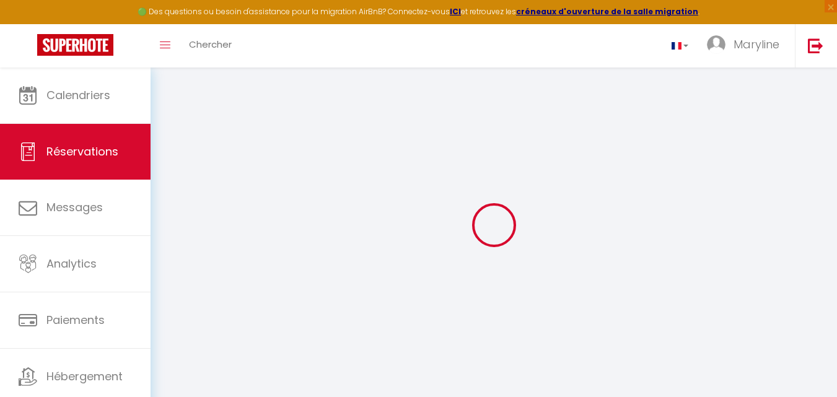
select select "14"
checkbox input "true"
select select
checkbox input "true"
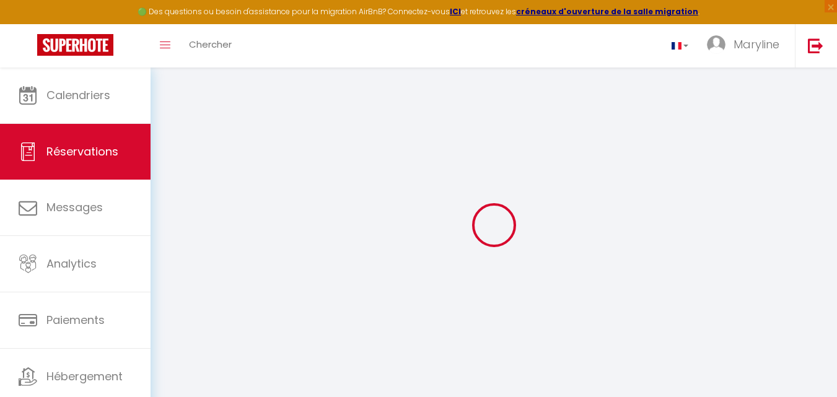
select select
checkbox input "true"
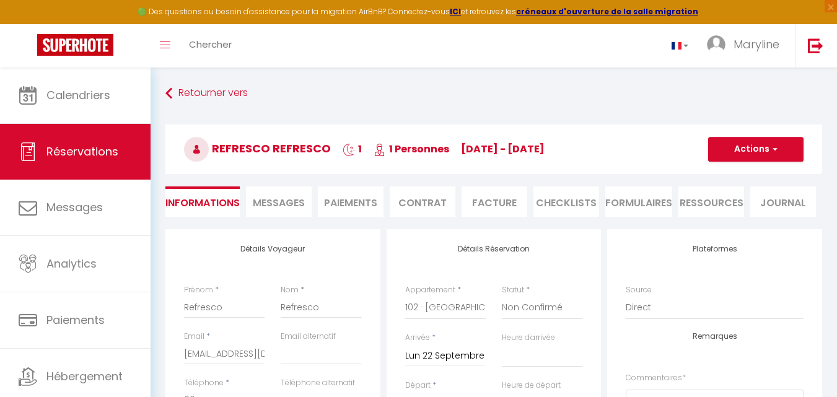
select select
checkbox input "true"
type input "40"
select select
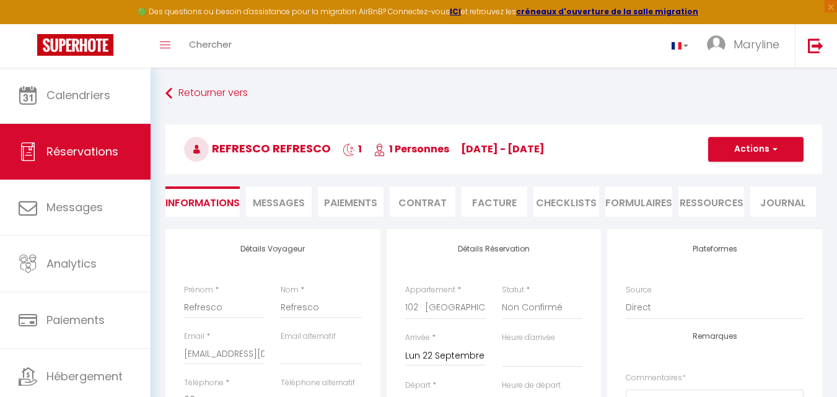
select select
checkbox input "true"
select select "14:00"
select select "11:00"
click at [547, 301] on select "Confirmé Non Confirmé [PERSON_NAME] par le voyageur No Show Request" at bounding box center [542, 308] width 81 height 24
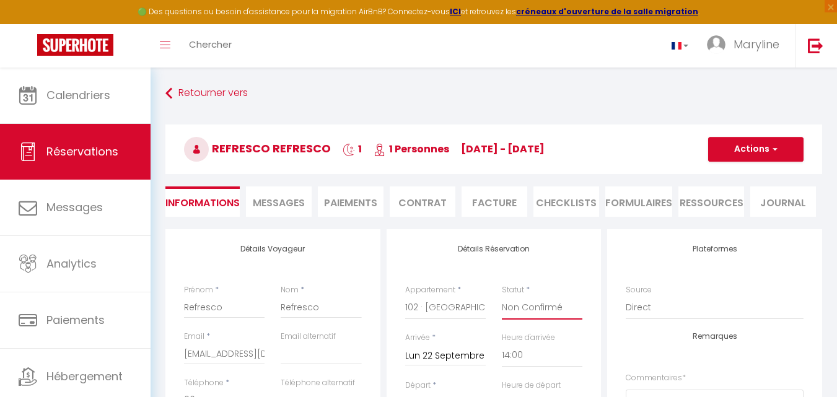
select select "0"
click at [502, 296] on select "Confirmé Non Confirmé [PERSON_NAME] par le voyageur No Show Request" at bounding box center [542, 308] width 81 height 24
checkbox input "true"
click at [724, 143] on button "Actions" at bounding box center [755, 149] width 95 height 25
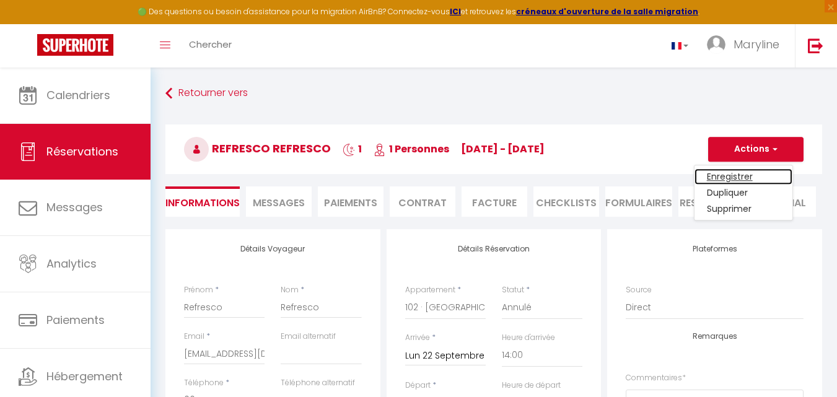
click at [731, 172] on link "Enregistrer" at bounding box center [743, 176] width 98 height 16
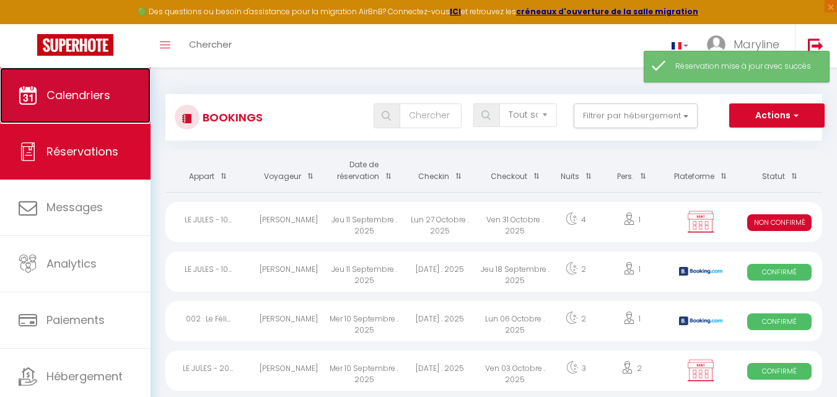
click at [103, 92] on span "Calendriers" at bounding box center [78, 94] width 64 height 15
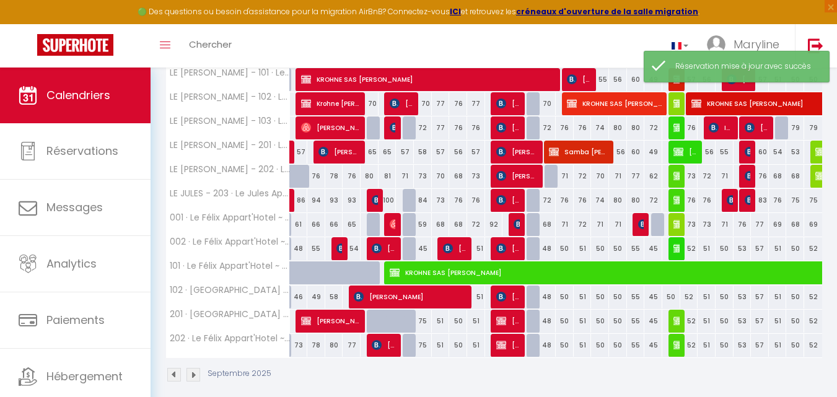
scroll to position [251, 0]
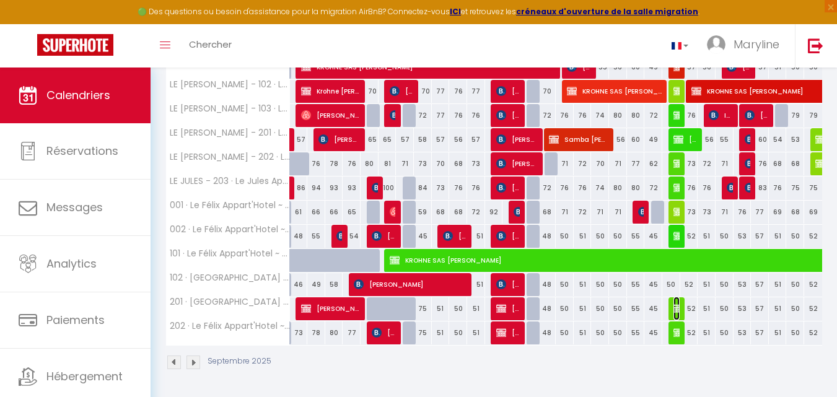
click at [679, 307] on img at bounding box center [678, 308] width 10 height 10
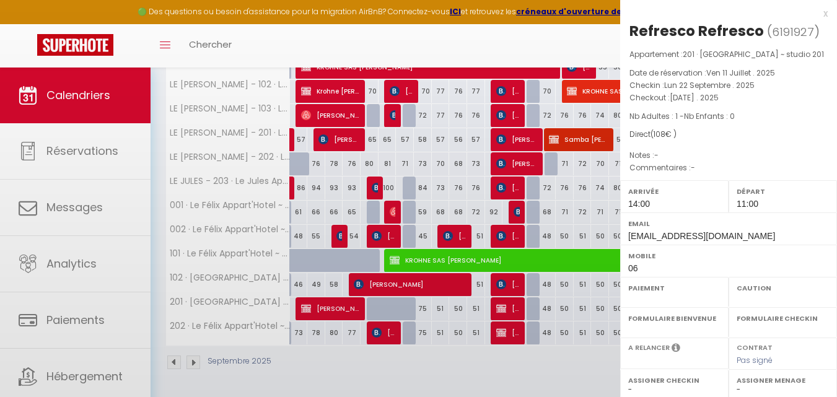
select select "KO"
select select "0"
select select "1"
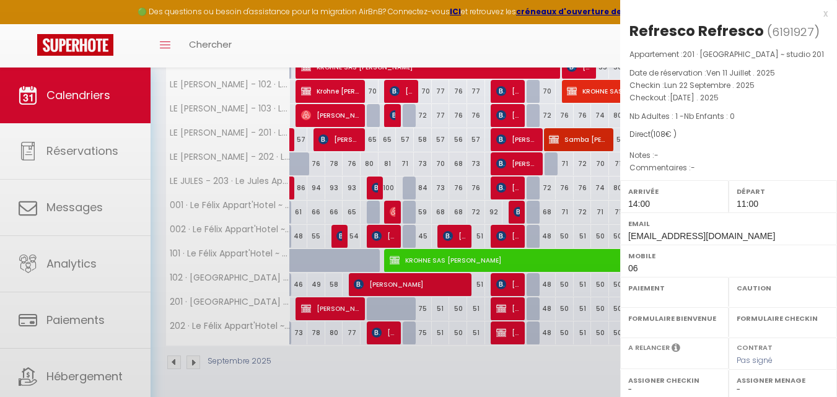
select select
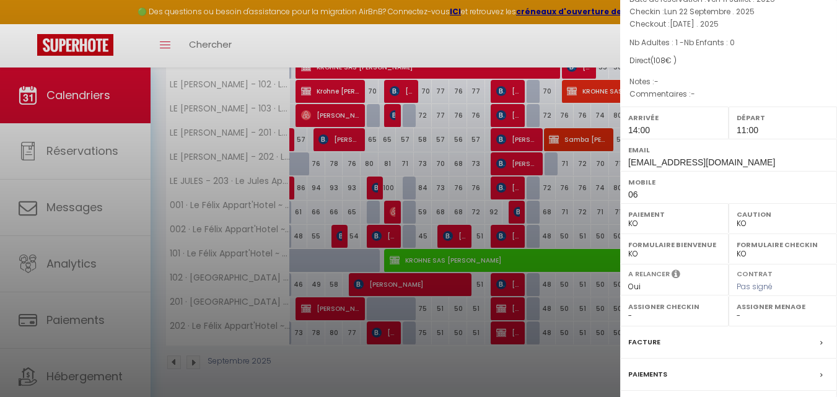
scroll to position [193, 0]
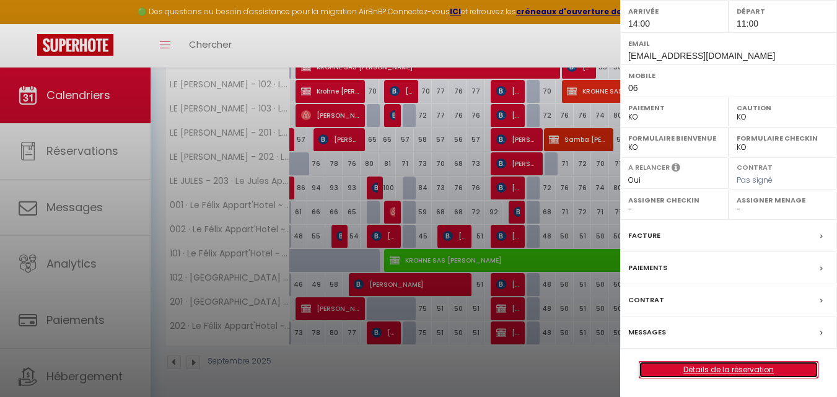
drag, startPoint x: 703, startPoint y: 373, endPoint x: 700, endPoint y: 367, distance: 6.7
click at [702, 371] on link "Détails de la réservation" at bounding box center [728, 370] width 178 height 16
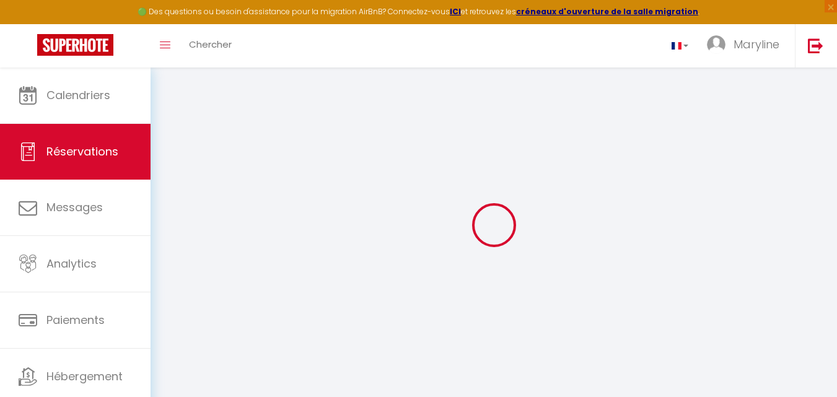
type input "Refresco"
type input "[EMAIL_ADDRESS][DOMAIN_NAME]"
type input "06"
type input "26260"
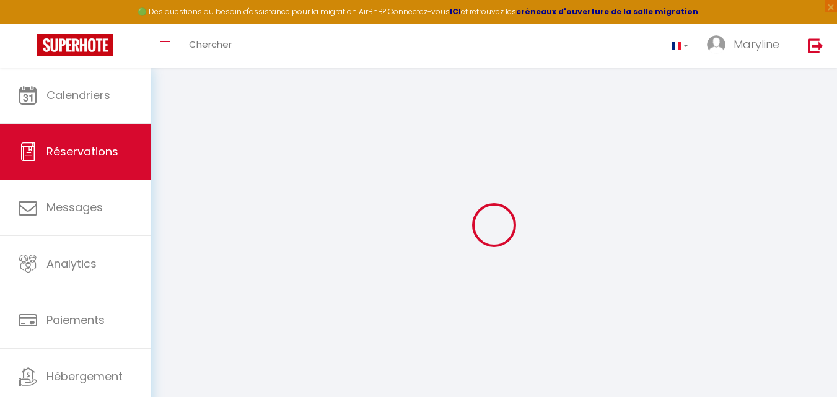
type input "2885 route des Pangons"
type input "Marges"
select select "FR"
type input "10"
select select "70640"
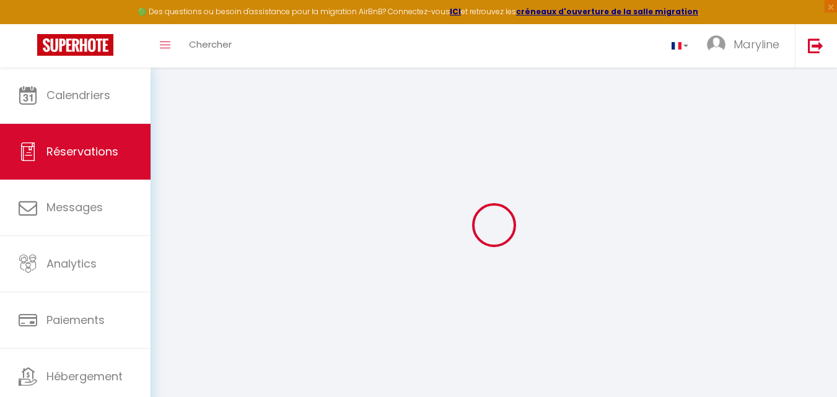
select select "2"
type input "Lun 22 Septembre 2025"
select select
type input "[DATE] Septembre 2025"
select select
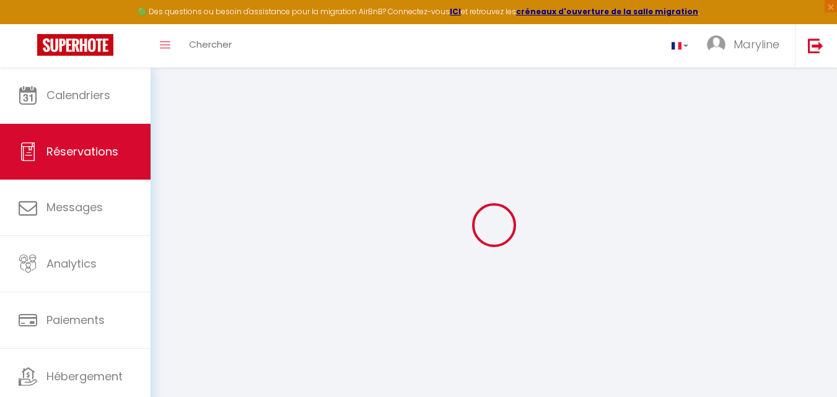
type input "1"
select select "10"
select select
type input "58"
checkbox input "true"
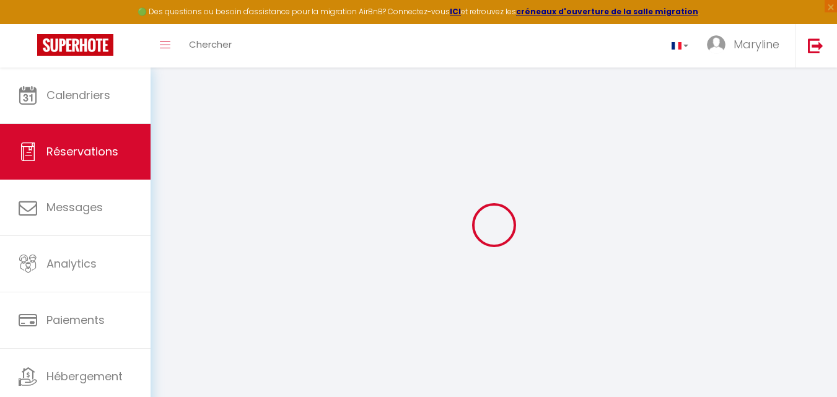
type input "0"
select select
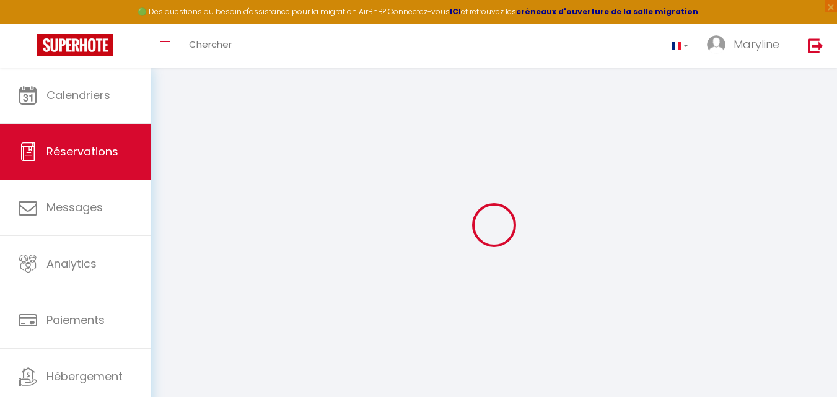
select select "14"
checkbox input "true"
select select
checkbox input "true"
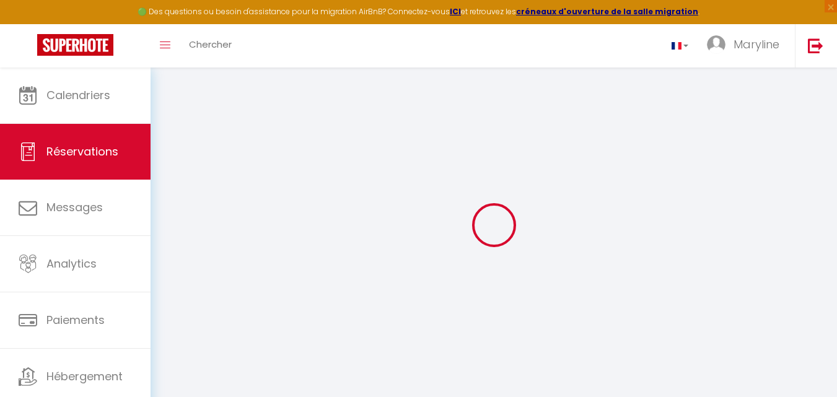
select select
checkbox input "true"
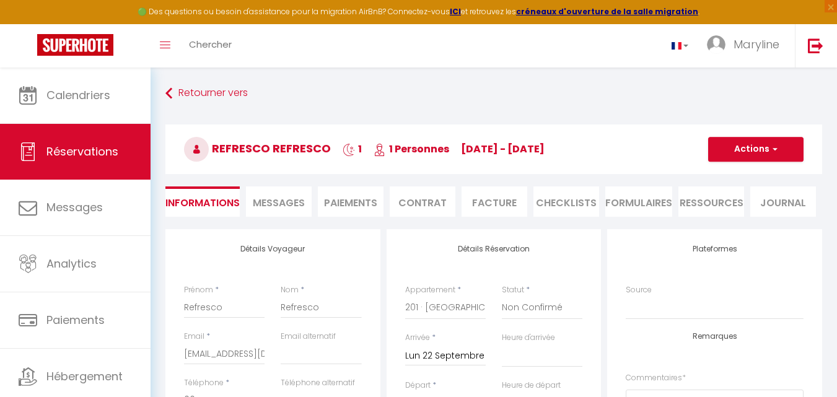
select select
checkbox input "true"
type input "40"
select select
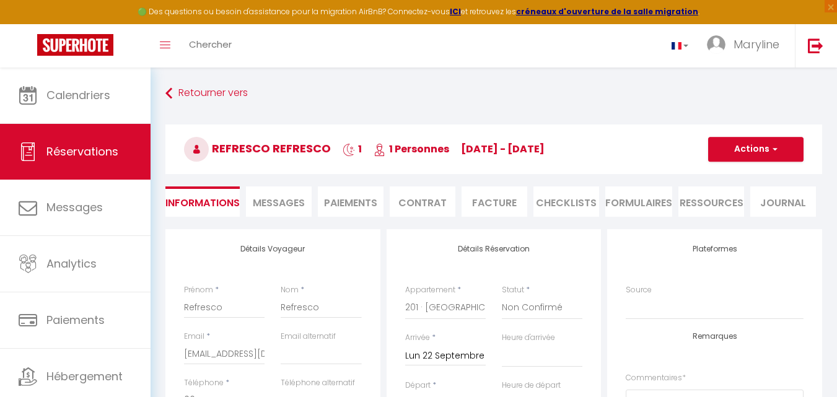
select select
checkbox input "true"
select select "14:00"
select select "11:00"
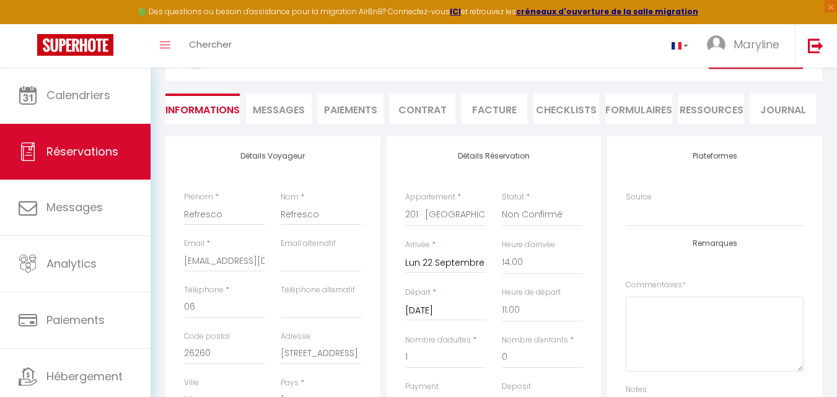
scroll to position [124, 0]
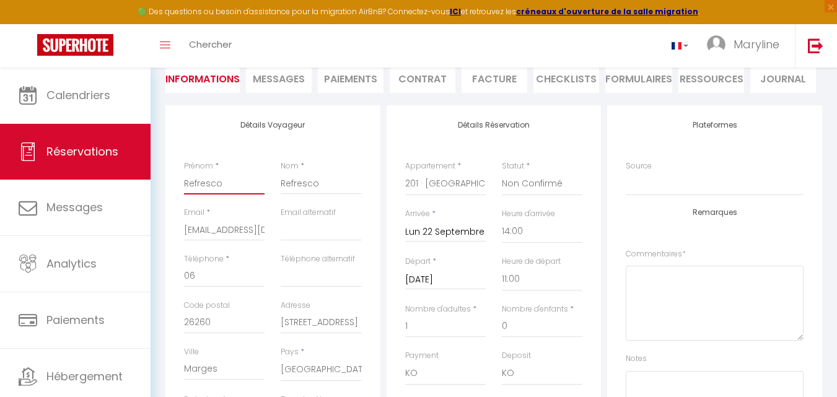
drag, startPoint x: 229, startPoint y: 188, endPoint x: 170, endPoint y: 184, distance: 58.3
click at [170, 184] on div "Détails Voyageur Prénom * Refresco Nom * Refresco Email * marybossanne@yahoo.fr…" at bounding box center [272, 326] width 215 height 443
checkbox input "true"
drag, startPoint x: 183, startPoint y: 180, endPoint x: 176, endPoint y: 176, distance: 7.2
click at [176, 177] on div "Prénom *" at bounding box center [224, 183] width 97 height 46
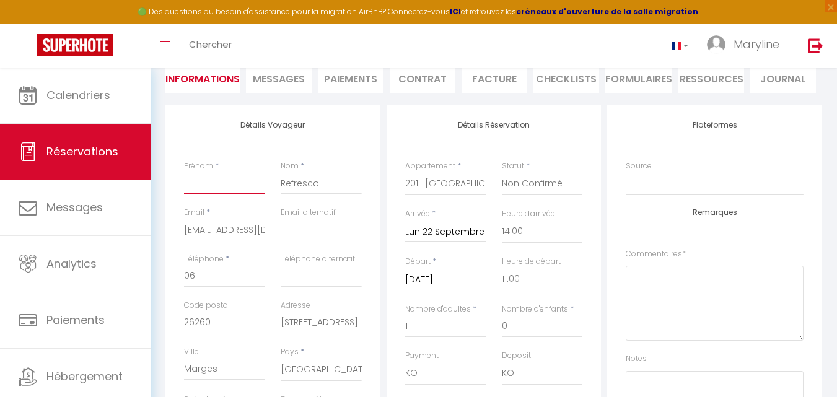
paste input "Damien Minne"
type input "Damien Minne"
checkbox input "true"
type input "Damien Minne"
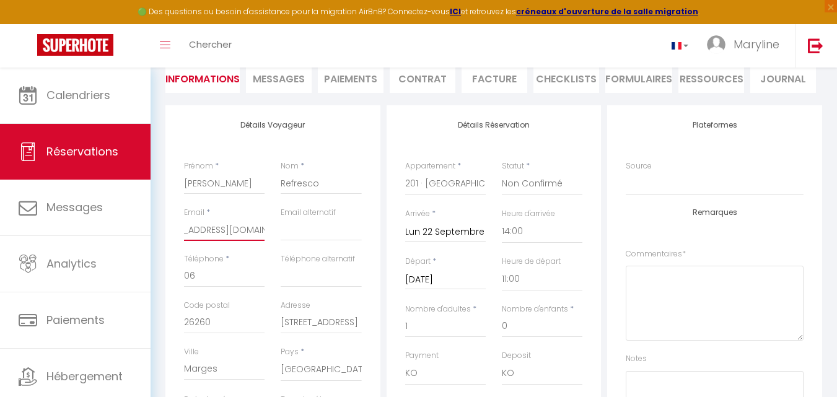
drag, startPoint x: 187, startPoint y: 229, endPoint x: 310, endPoint y: 232, distance: 122.7
click at [310, 232] on div "Email * marybossanne@yahoo.fr Email alternatif" at bounding box center [273, 230] width 194 height 46
checkbox input "true"
paste input "Damien Minne"
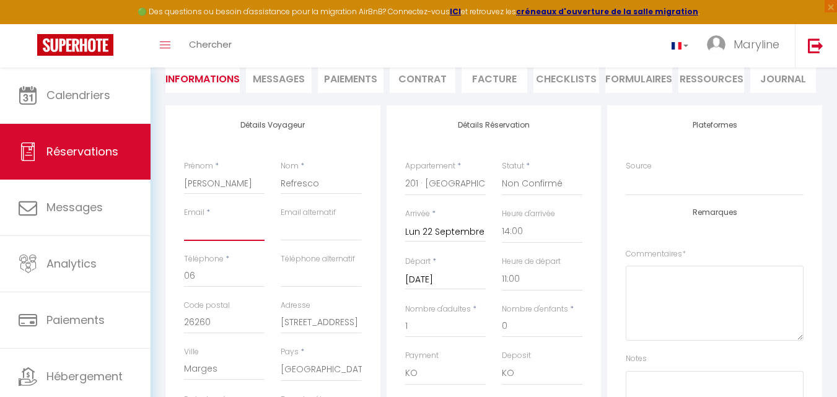
type input "Damien Minne"
checkbox input "true"
type input "Damien Minne"
click at [226, 273] on input "06" at bounding box center [224, 276] width 81 height 22
type input "0"
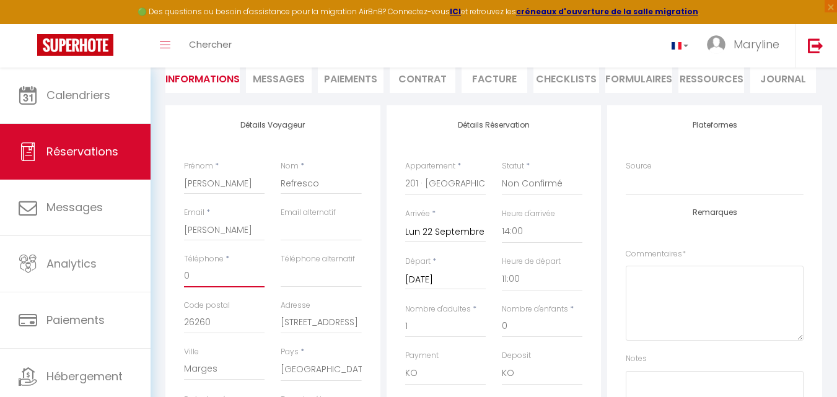
checkbox input "true"
paste input "07.89.27.16.37"
type input "07.89.27.16.37"
checkbox input "true"
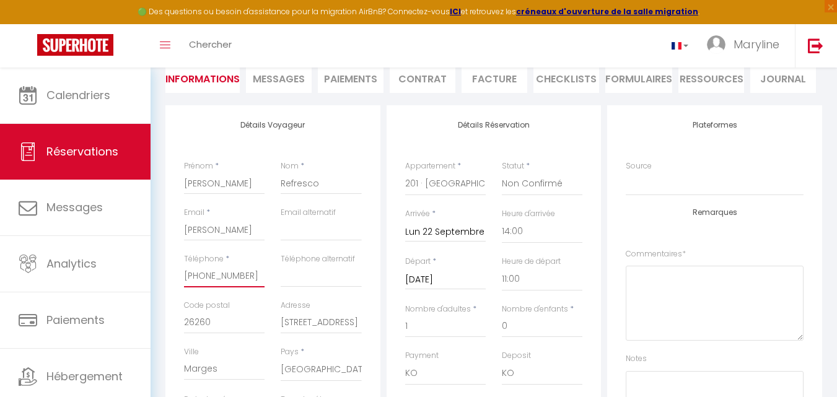
type input "07.89.27.1637"
checkbox input "true"
type input "07.89.271637"
checkbox input "true"
type input "07.89271637"
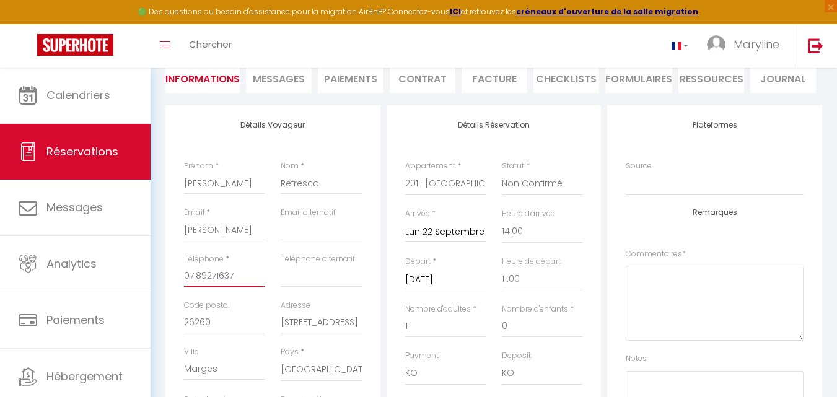
checkbox input "true"
type input "0789271637"
checkbox input "true"
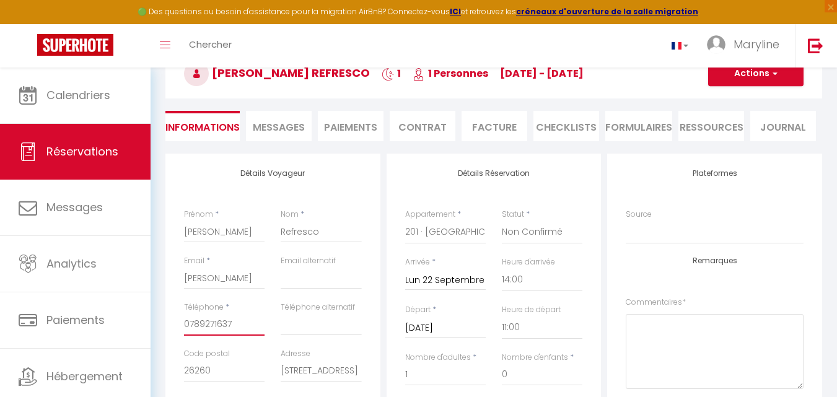
scroll to position [62, 0]
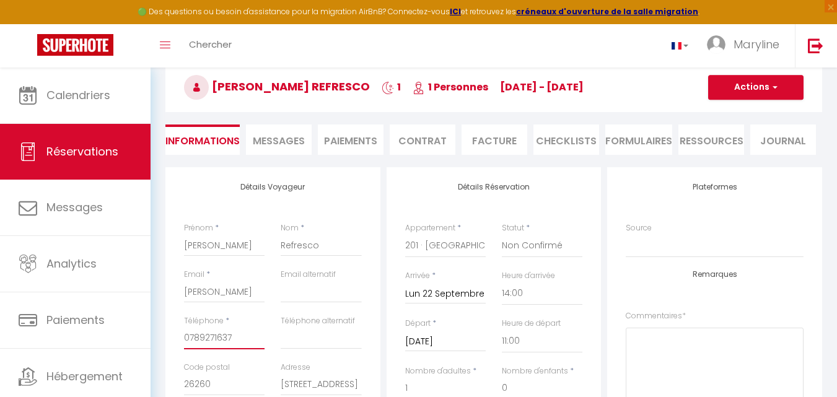
type input "0789271637"
click at [759, 81] on button "Actions" at bounding box center [755, 87] width 95 height 25
click at [753, 110] on link "Enregistrer" at bounding box center [743, 115] width 98 height 16
click at [742, 89] on button "Actions" at bounding box center [755, 87] width 95 height 25
click at [744, 115] on link "Enregistrer" at bounding box center [743, 115] width 98 height 16
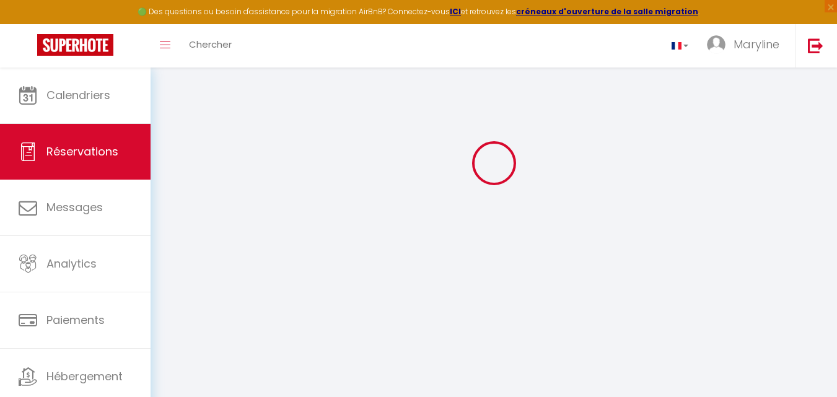
checkbox input "true"
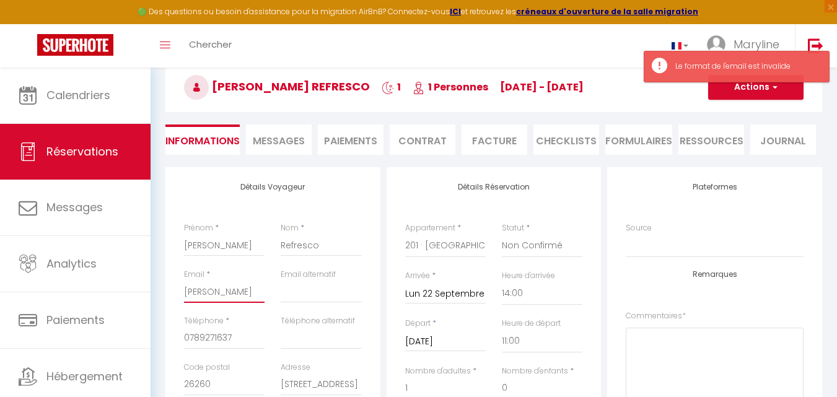
drag, startPoint x: 246, startPoint y: 293, endPoint x: 163, endPoint y: 274, distance: 85.6
click at [163, 274] on div "Détails Voyageur Prénom * Damien Minne Nom * Refresco Email * Damien Minne Emai…" at bounding box center [272, 397] width 221 height 461
checkbox input "true"
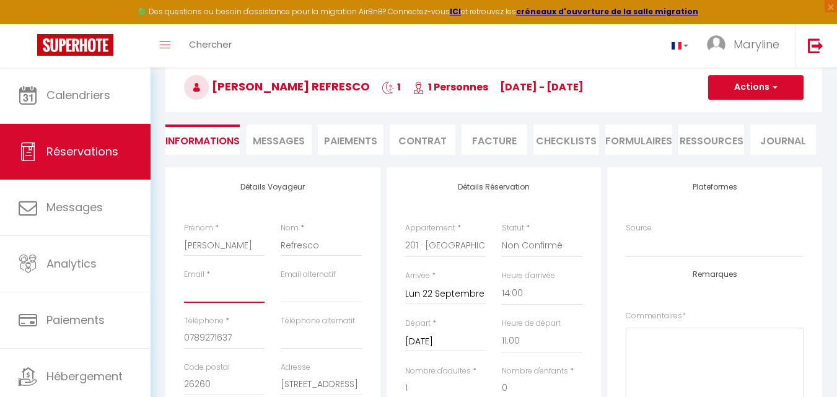
paste input "damien.minne@refresco.com"
type input "damien.minne@refresco.com"
checkbox input "true"
type input "damien.minne@refresco.com"
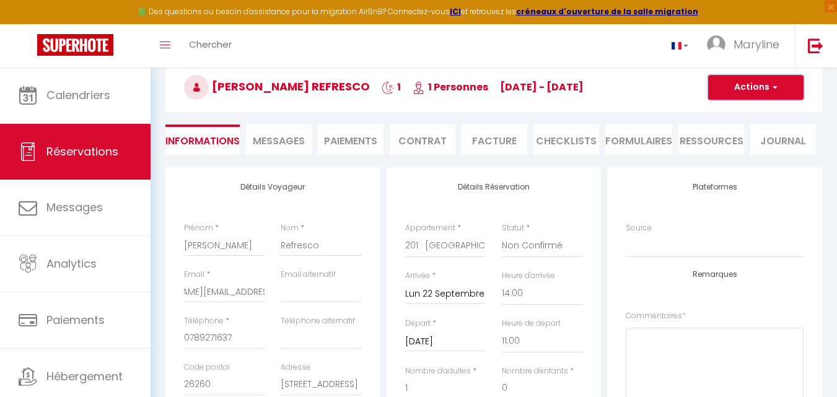
scroll to position [0, 0]
click at [734, 84] on button "Actions" at bounding box center [755, 87] width 95 height 25
click at [736, 113] on link "Enregistrer" at bounding box center [743, 115] width 98 height 16
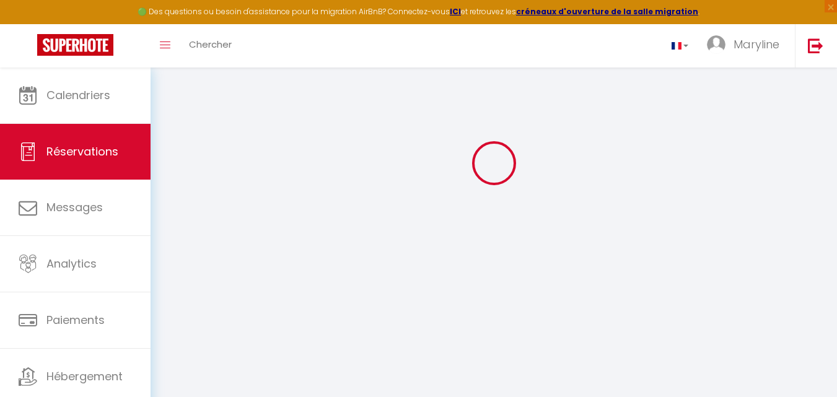
select select "not_cancelled"
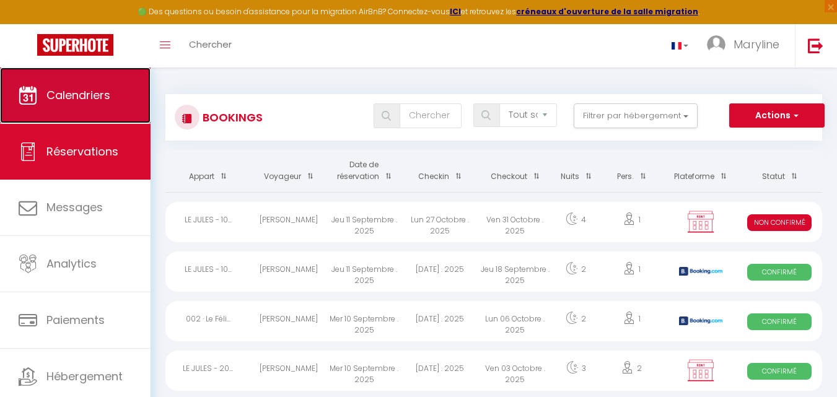
click at [98, 88] on span "Calendriers" at bounding box center [78, 94] width 64 height 15
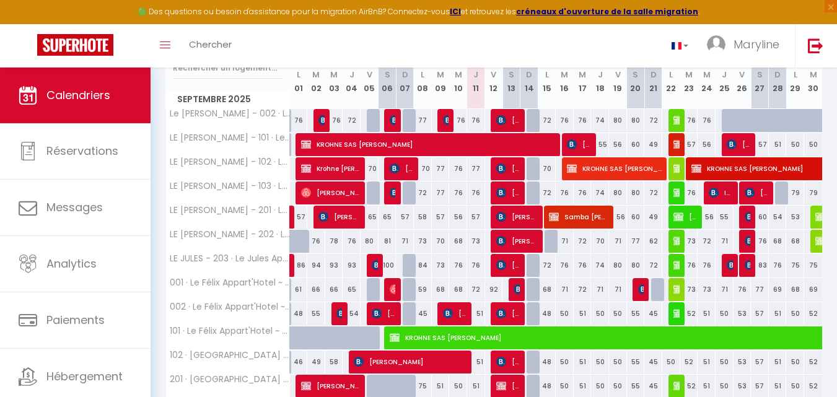
scroll to position [248, 0]
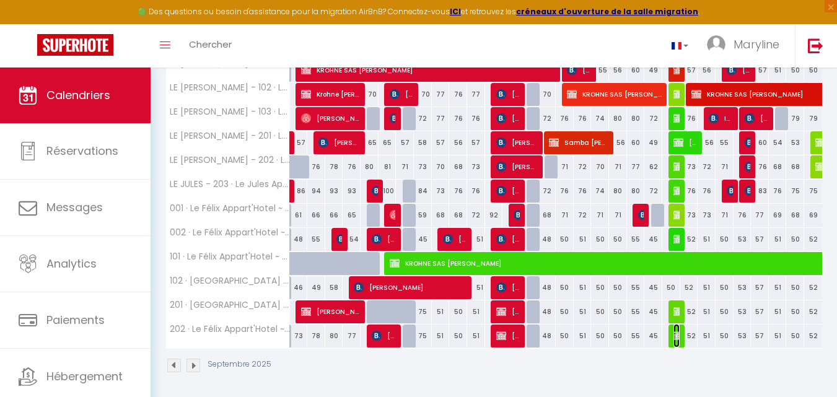
click at [676, 337] on img at bounding box center [678, 336] width 10 height 10
select select "KO"
select select "0"
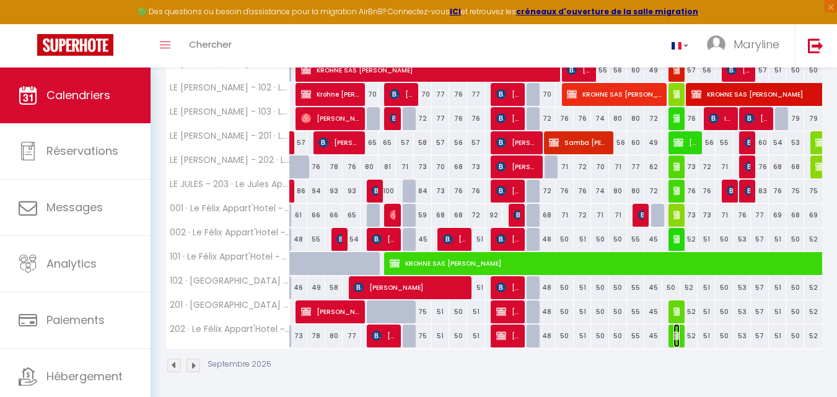
select select "1"
select select
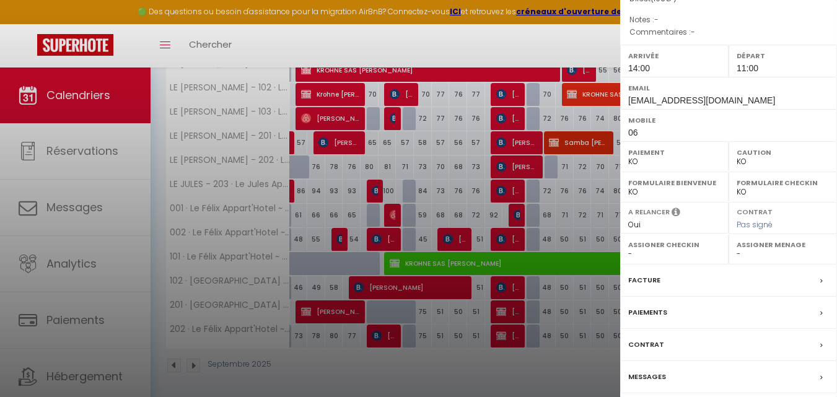
scroll to position [212, 0]
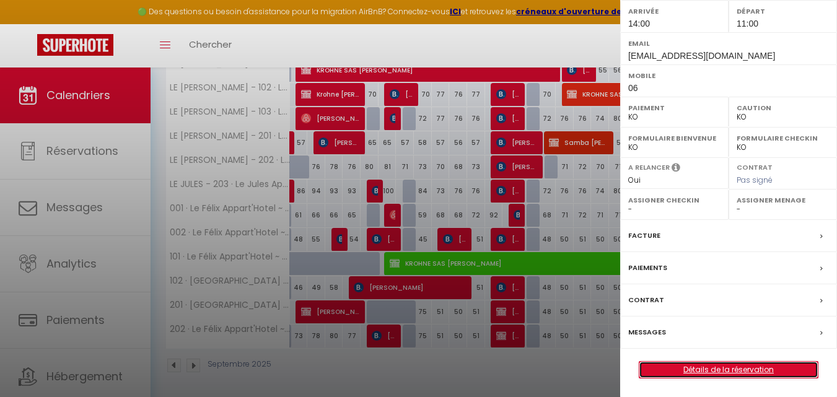
click at [669, 370] on link "Détails de la réservation" at bounding box center [728, 370] width 178 height 16
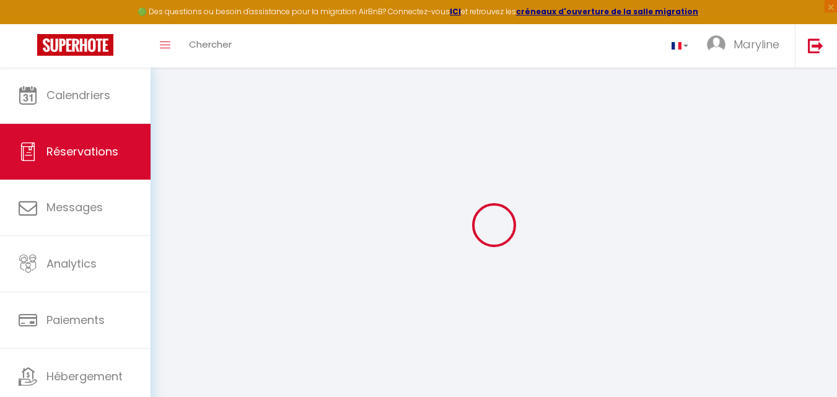
type input "Refresco"
type input "Refresco5"
type input "[EMAIL_ADDRESS][DOMAIN_NAME]"
type input "06"
type input "26260"
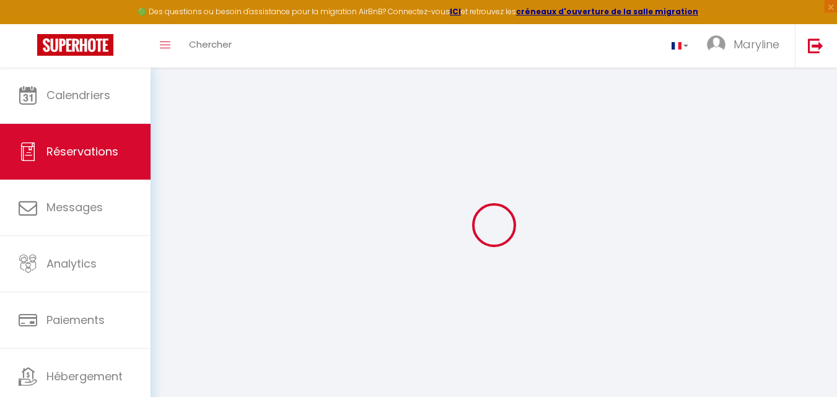
type input "2885 route des Pangons"
type input "Marges"
select select "FR"
type input "10"
select select "70641"
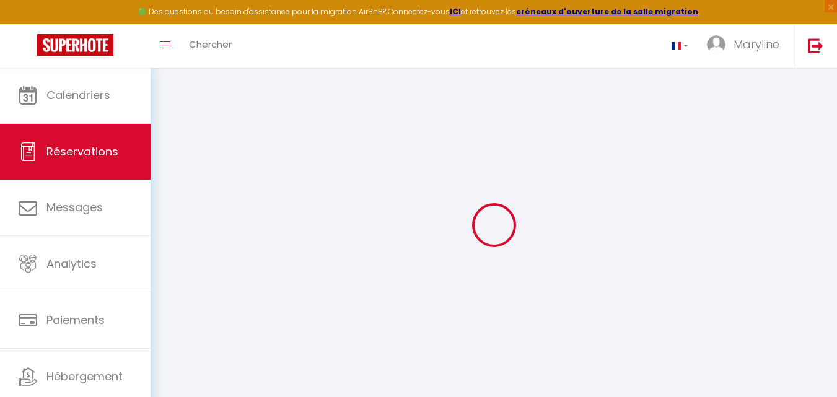
select select "2"
type input "Lun 22 Septembre 2025"
select select
type input "[DATE] Septembre 2025"
select select
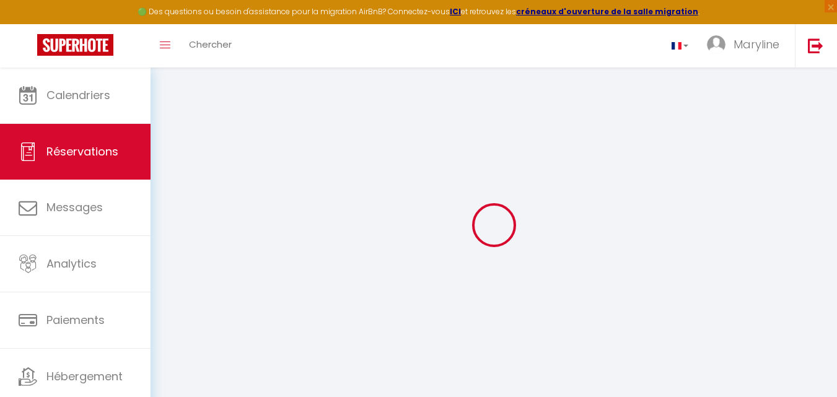
type input "1"
select select "10"
select select
type input "58"
checkbox input "true"
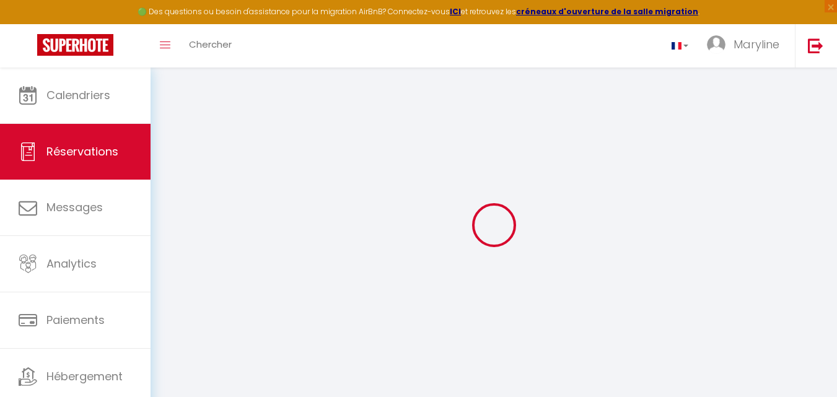
type input "0"
select select
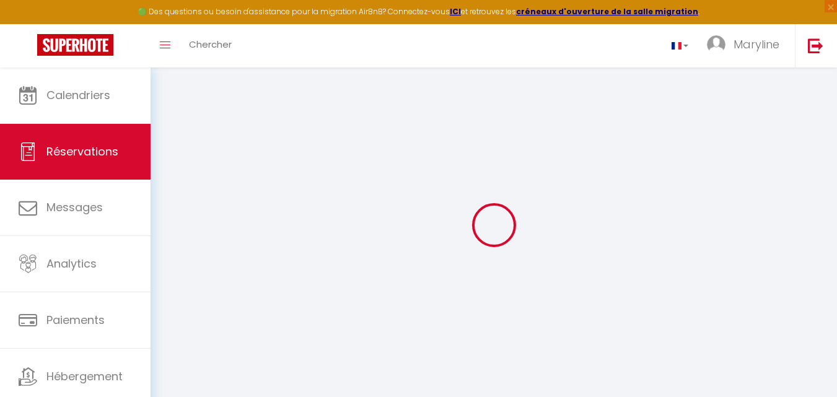
select select "14"
checkbox input "true"
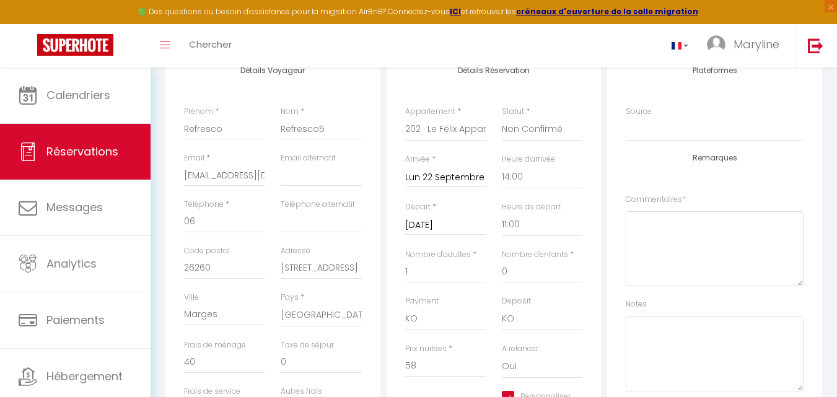
scroll to position [186, 0]
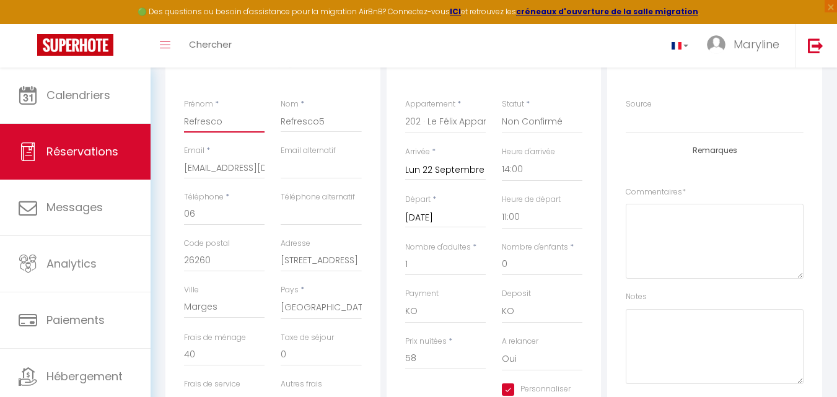
drag, startPoint x: 232, startPoint y: 120, endPoint x: 161, endPoint y: 113, distance: 70.9
click at [160, 115] on div "Détails Voyageur Prénom * Refresco Nom * Refresco5 Email * marybossanne@yahoo.f…" at bounding box center [493, 393] width 673 height 700
paste input "margot.pave@refresco.com"
drag, startPoint x: 184, startPoint y: 167, endPoint x: 286, endPoint y: 176, distance: 102.5
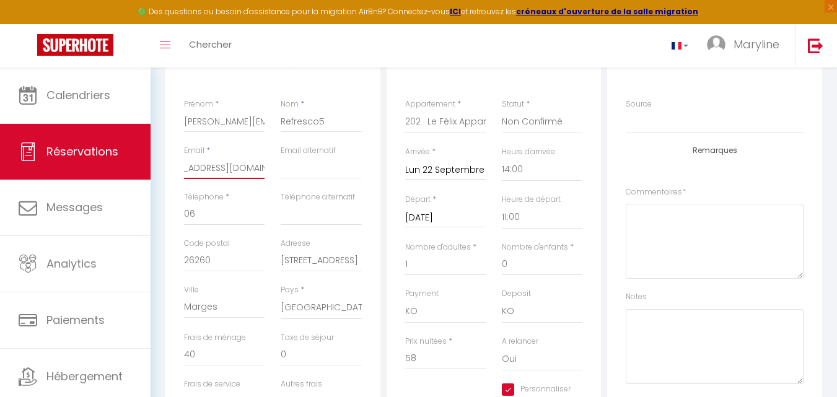
click at [287, 178] on div "Email * marybossanne@yahoo.fr Email alternatif" at bounding box center [273, 168] width 194 height 46
paste input "margot.pave@refresco.com"
drag, startPoint x: 242, startPoint y: 122, endPoint x: 279, endPoint y: 124, distance: 36.6
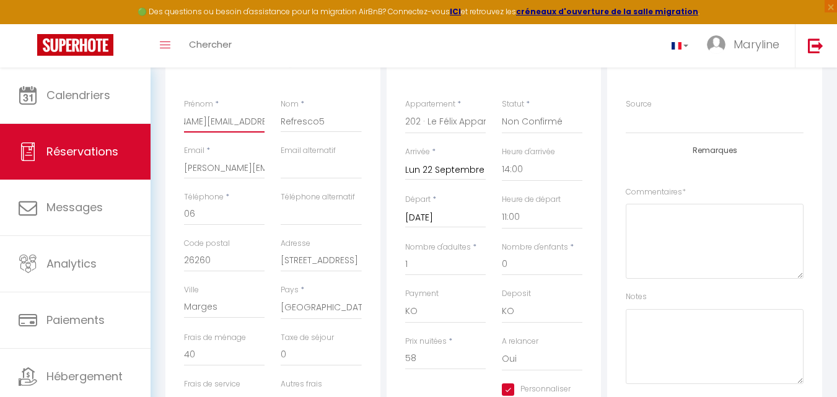
click at [279, 124] on div "Prénom * margot.pave@refresco.com Nom * Refresco5" at bounding box center [273, 121] width 194 height 46
click at [193, 120] on input "margot.pave" at bounding box center [224, 121] width 81 height 22
click at [223, 121] on input "Margot.pave" at bounding box center [224, 121] width 81 height 22
click at [240, 212] on input "06" at bounding box center [224, 214] width 81 height 22
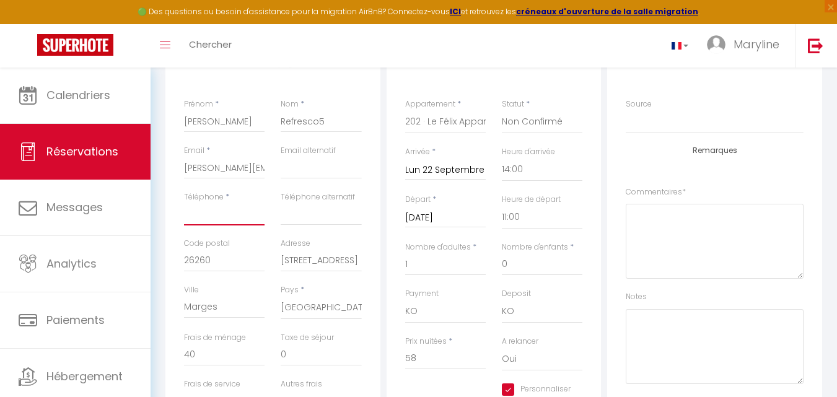
paste input "07.85.66.17.80"
click at [233, 213] on input "07.85.66.17.80" at bounding box center [224, 214] width 81 height 22
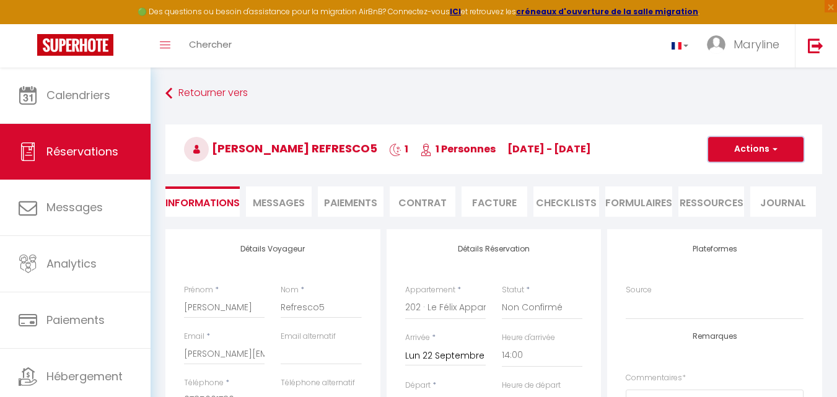
click at [722, 150] on button "Actions" at bounding box center [755, 149] width 95 height 25
click at [724, 172] on link "Enregistrer" at bounding box center [743, 176] width 98 height 16
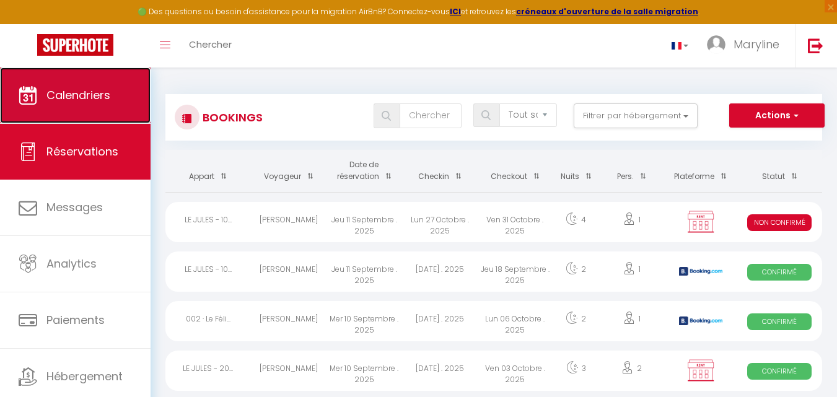
click at [112, 96] on link "Calendriers" at bounding box center [75, 95] width 150 height 56
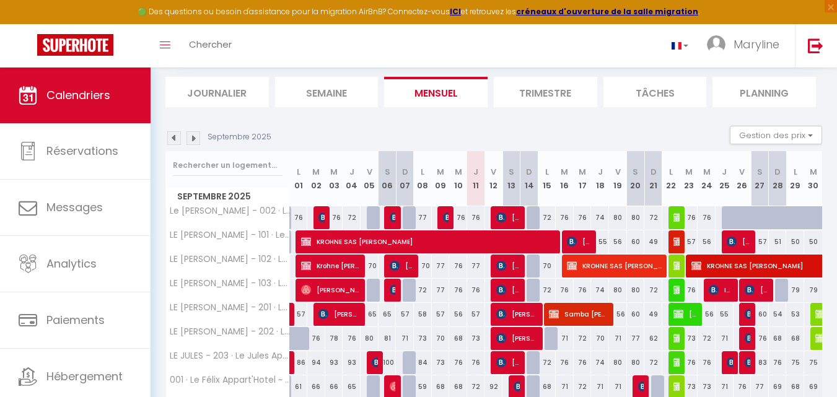
scroll to position [124, 0]
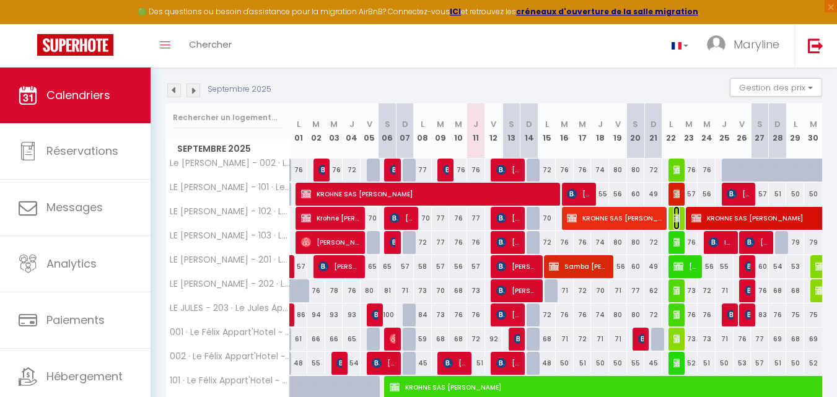
click at [674, 217] on img at bounding box center [678, 218] width 10 height 10
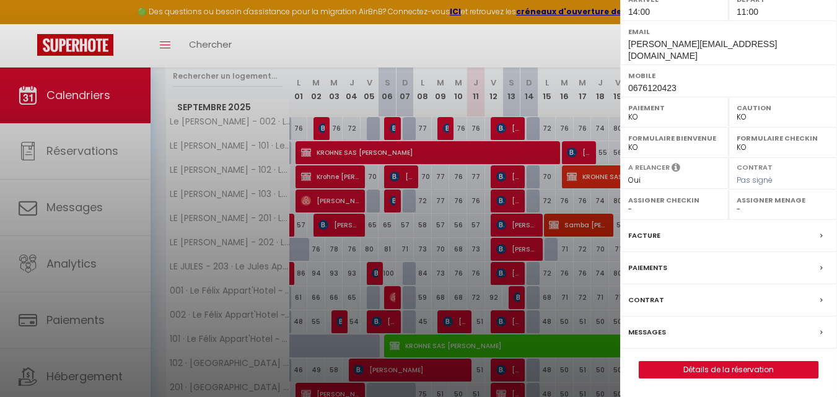
scroll to position [186, 0]
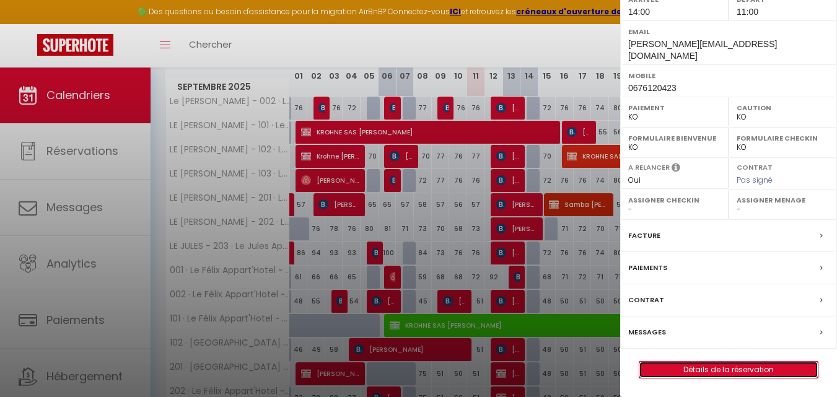
click at [715, 368] on link "Détails de la réservation" at bounding box center [728, 370] width 178 height 16
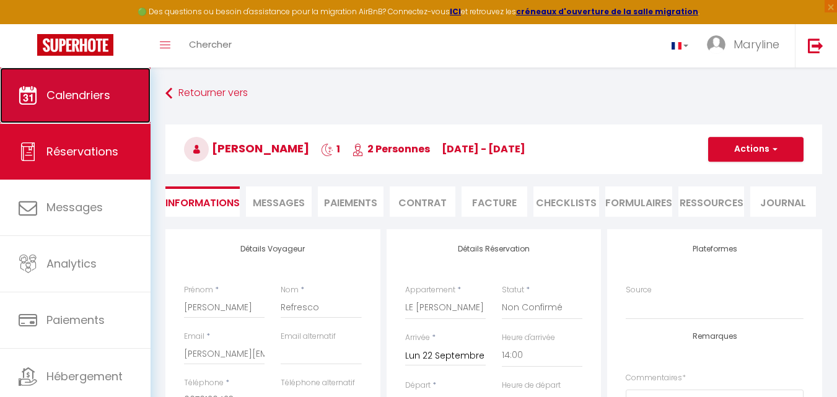
click at [81, 97] on span "Calendriers" at bounding box center [78, 94] width 64 height 15
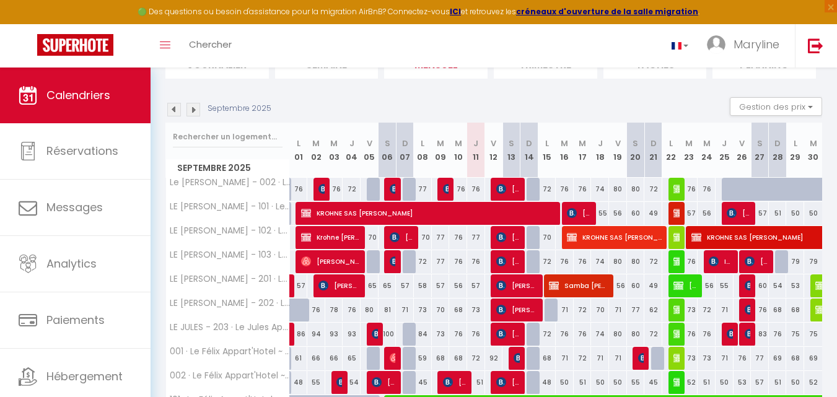
scroll to position [124, 0]
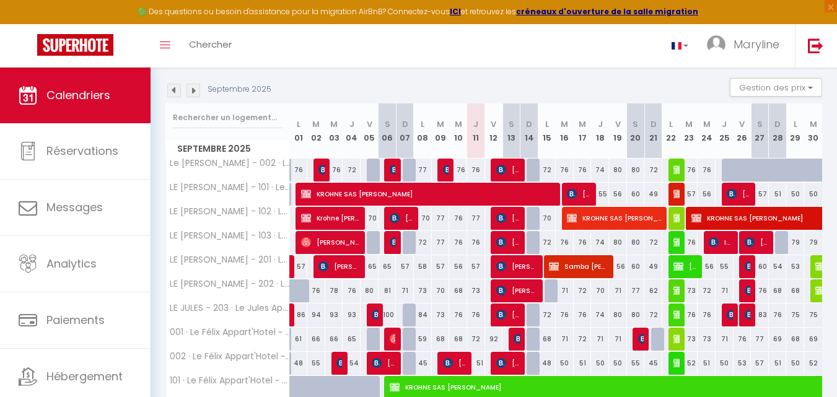
click at [175, 92] on img at bounding box center [174, 91] width 14 height 14
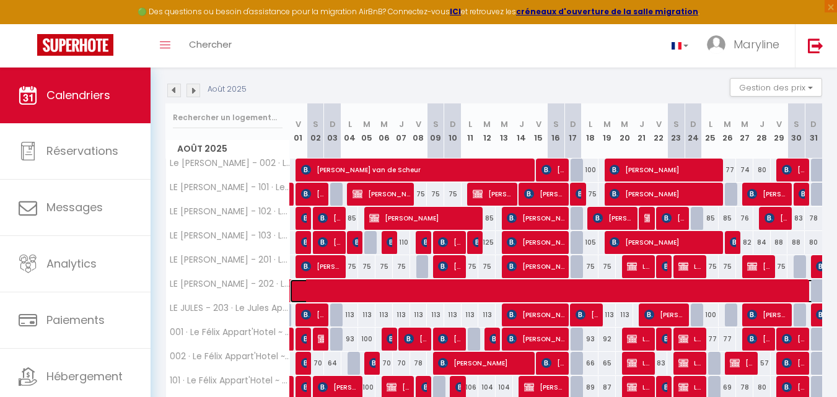
click at [352, 288] on span at bounding box center [728, 291] width 855 height 24
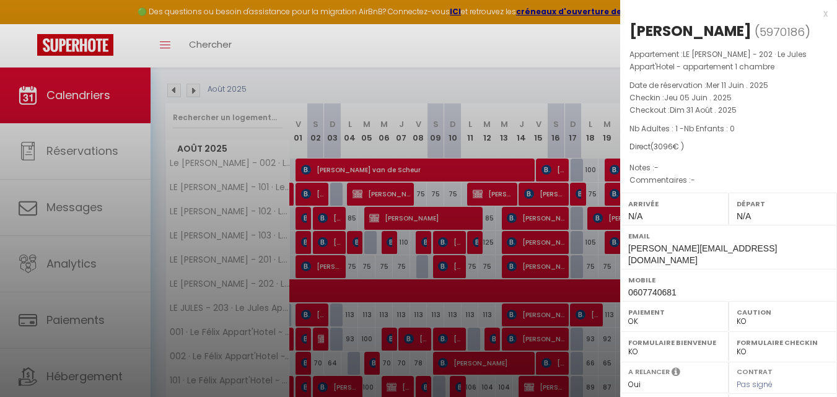
click at [811, 13] on div "x" at bounding box center [723, 13] width 207 height 15
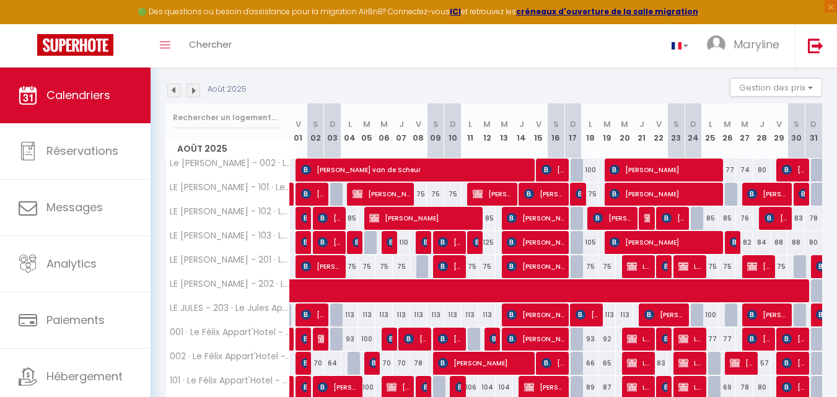
click at [189, 90] on img at bounding box center [193, 91] width 14 height 14
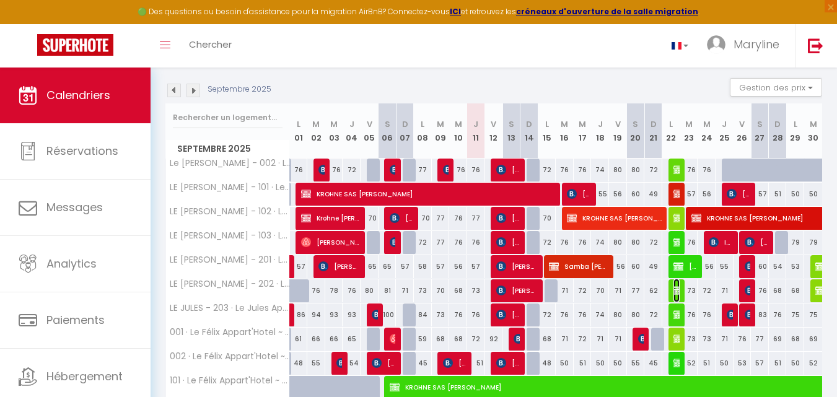
click at [677, 289] on img at bounding box center [678, 290] width 10 height 10
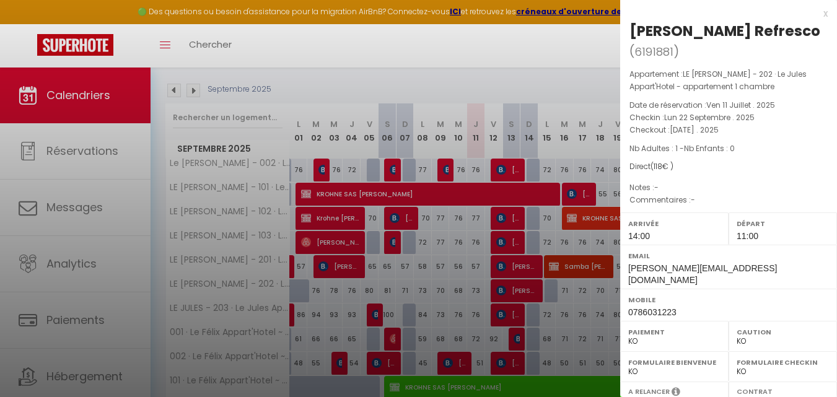
drag, startPoint x: 816, startPoint y: 13, endPoint x: 802, endPoint y: 24, distance: 18.1
click at [816, 12] on div "x" at bounding box center [723, 13] width 207 height 15
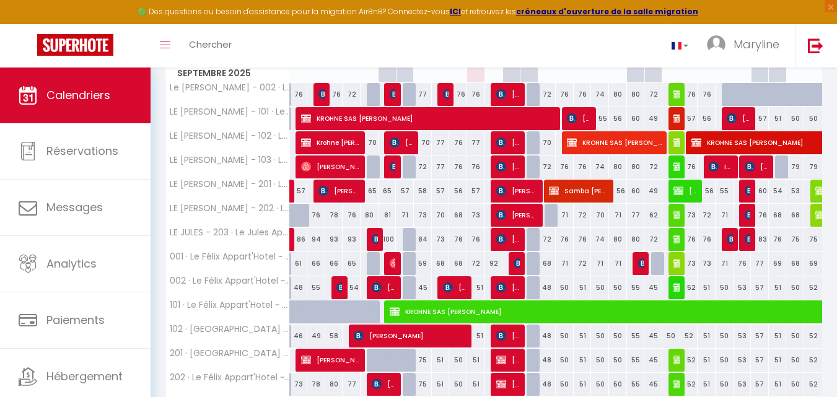
scroll to position [186, 0]
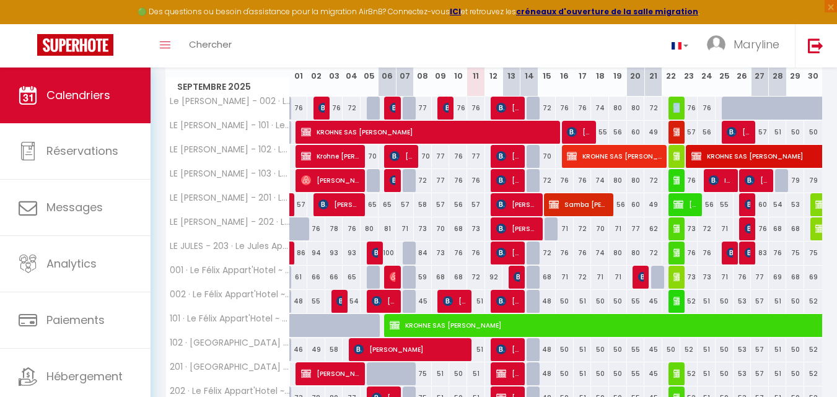
click at [679, 103] on tr "Le Jules - 002 · Le Jules Appart'Hotel - appartement avec Terrasse 76 76 Edouar…" at bounding box center [494, 108] width 656 height 24
click at [677, 105] on img at bounding box center [678, 108] width 10 height 10
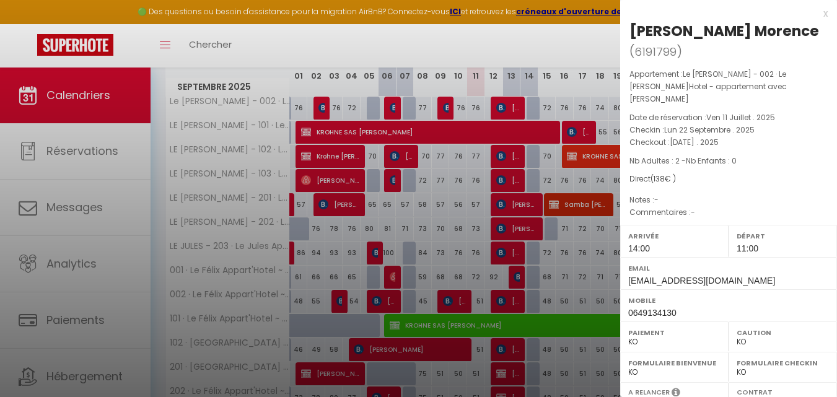
scroll to position [212, 0]
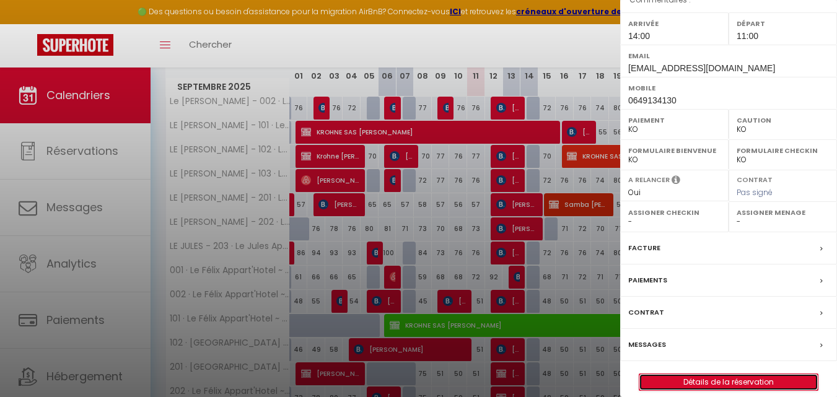
click at [715, 374] on link "Détails de la réservation" at bounding box center [728, 382] width 178 height 16
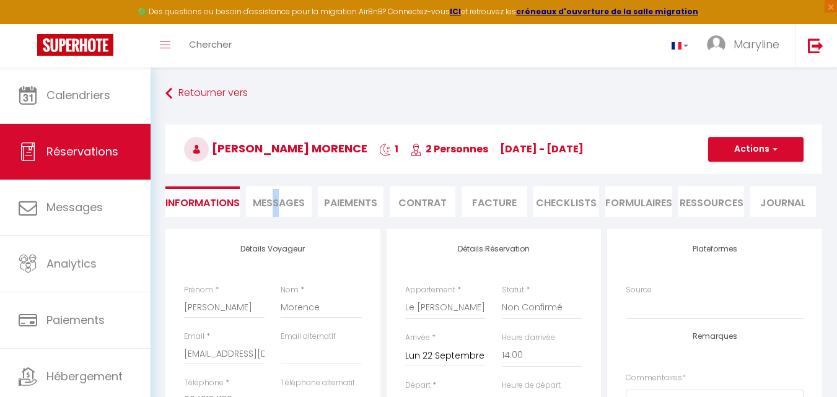
click at [276, 199] on span "Messages" at bounding box center [279, 203] width 52 height 14
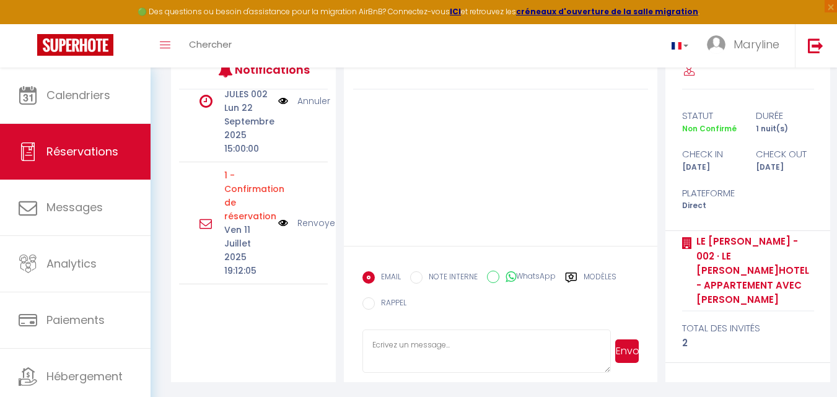
scroll to position [412, 0]
click at [307, 216] on link "Renvoyer" at bounding box center [317, 223] width 41 height 14
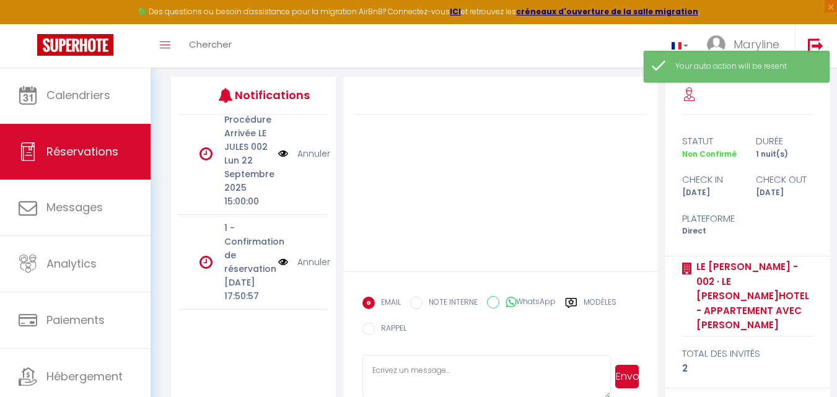
scroll to position [178, 0]
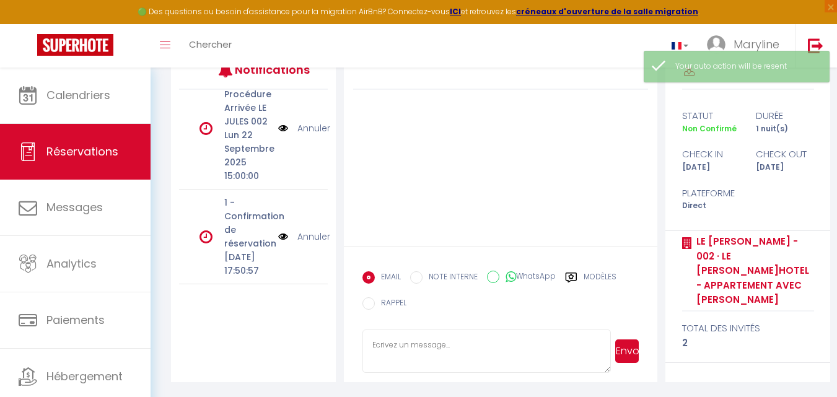
click at [466, 170] on div at bounding box center [500, 148] width 313 height 194
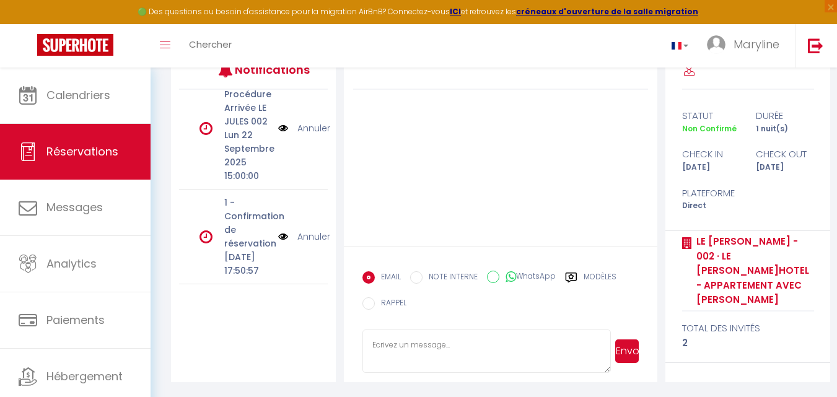
click at [278, 230] on img at bounding box center [283, 237] width 10 height 14
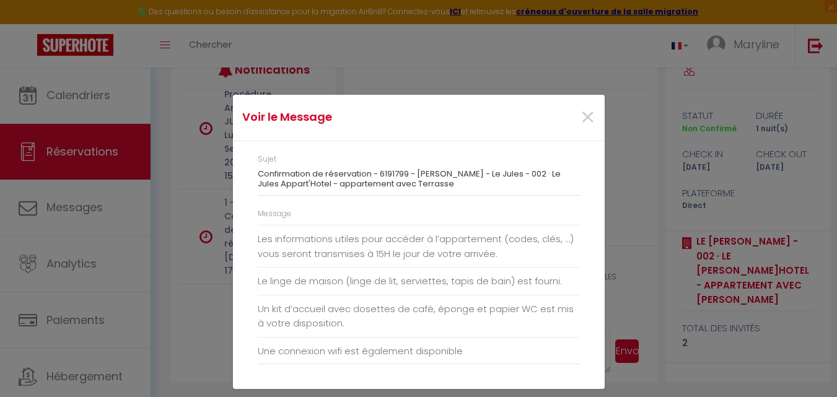
scroll to position [211, 0]
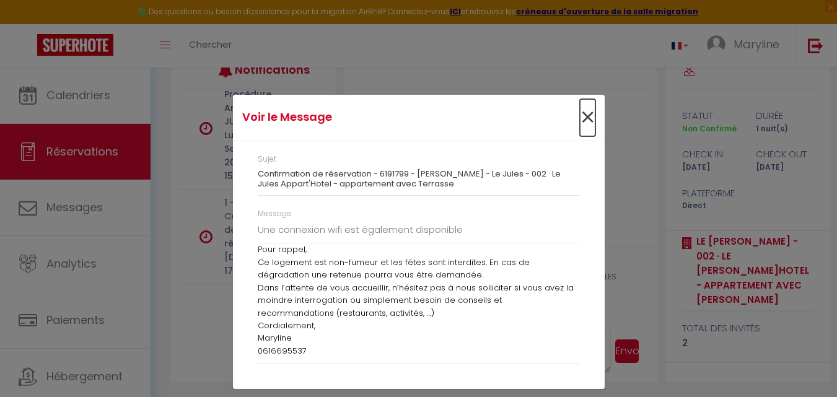
click at [586, 119] on span "×" at bounding box center [587, 117] width 15 height 37
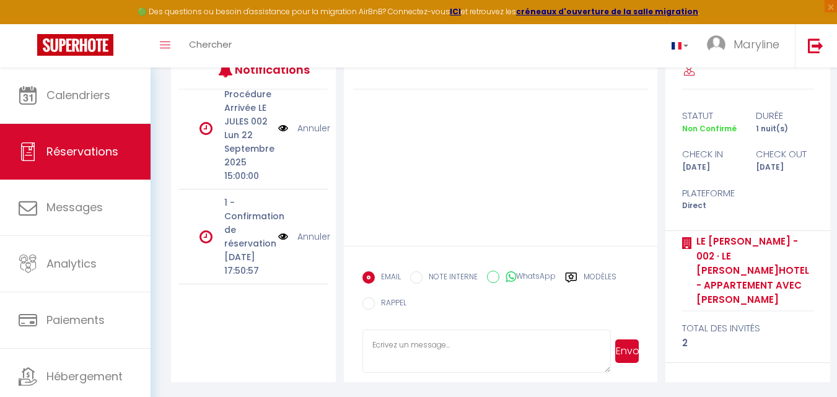
click at [237, 219] on p "1 - Confirmation de réservation" at bounding box center [247, 223] width 46 height 54
click at [278, 230] on img at bounding box center [283, 237] width 10 height 14
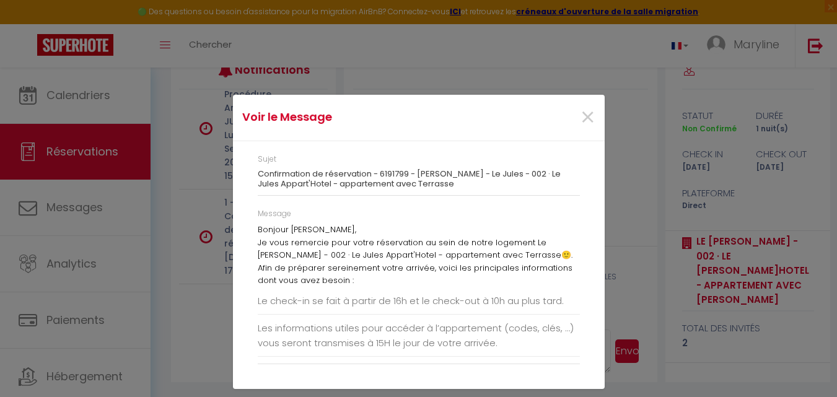
drag, startPoint x: 263, startPoint y: 230, endPoint x: 490, endPoint y: 120, distance: 252.3
click at [490, 120] on div "×" at bounding box center [541, 117] width 123 height 27
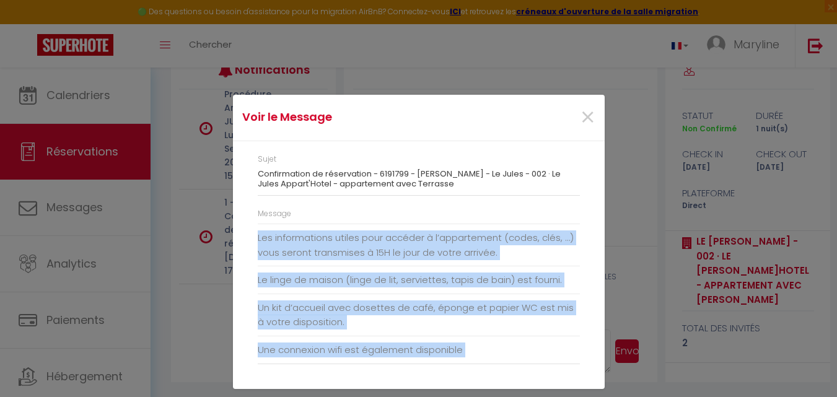
scroll to position [211, 0]
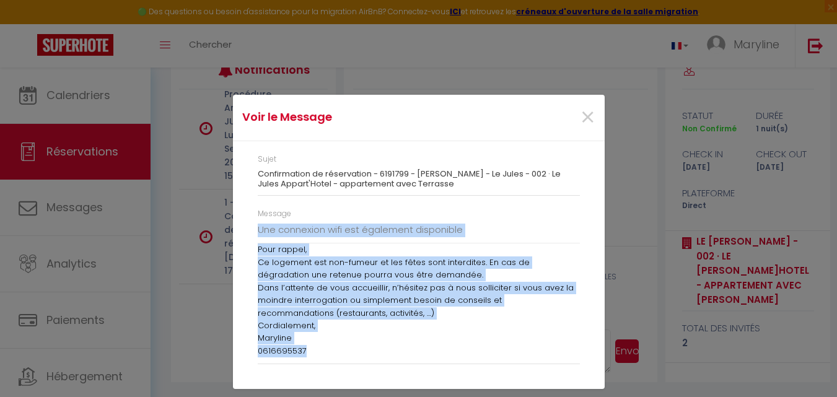
drag, startPoint x: 256, startPoint y: 227, endPoint x: 411, endPoint y: 377, distance: 215.5
click at [411, 377] on div "Sujet Confirmation de réservation - 6191799 - Jantien Chapuis Morence - Le Jule…" at bounding box center [419, 265] width 372 height 248
copy div "Bonjour Jantien Chapuis, Je vous remercie pour votre réservation au sein de not…"
drag, startPoint x: 592, startPoint y: 118, endPoint x: 502, endPoint y: 176, distance: 107.2
click at [591, 118] on span "×" at bounding box center [587, 117] width 15 height 37
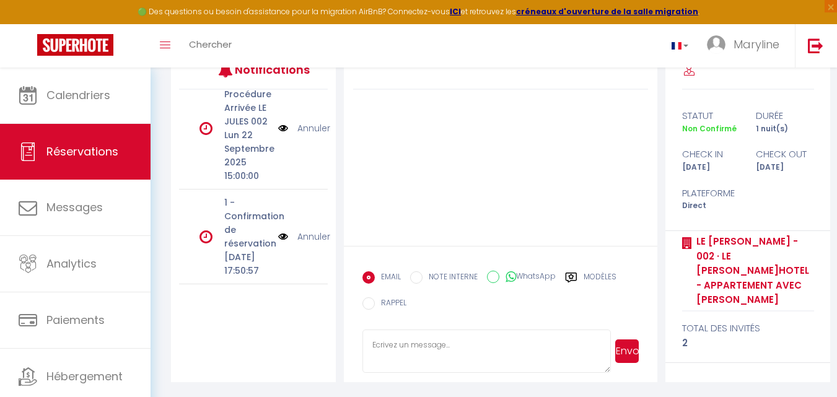
click at [386, 344] on textarea at bounding box center [486, 350] width 248 height 43
paste textarea "Bonjour Jantien Chapuis, Je vous remercie pour votre réservation au sein de not…"
click at [628, 350] on button "Envoyer" at bounding box center [627, 351] width 24 height 24
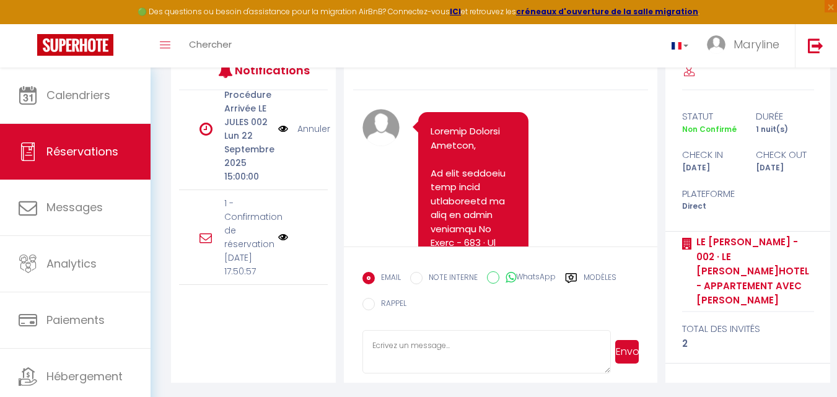
scroll to position [178, 0]
drag, startPoint x: 682, startPoint y: 154, endPoint x: 799, endPoint y: 167, distance: 117.1
click at [799, 167] on div "check in check out Lun 22 Sep Mar 23 Sep" at bounding box center [748, 153] width 132 height 38
copy div "check in check out Lun 22 Sep Mar 23 Sep"
click at [412, 341] on textarea at bounding box center [486, 350] width 248 height 43
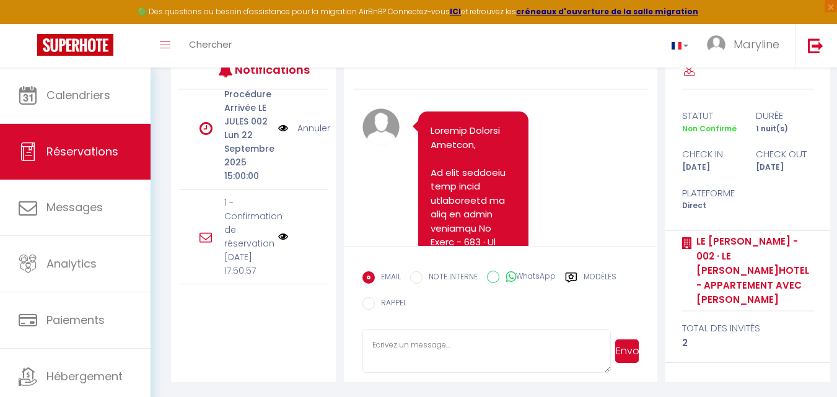
paste textarea "check in check out Lun 22 Sep Mar 23 Sep"
drag, startPoint x: 420, startPoint y: 354, endPoint x: 360, endPoint y: 329, distance: 65.2
click at [360, 331] on form "EMAIL NOTE INTERNE WhatsApp Modèles 11 « ‹ » › Sep 2025 2020 ~ 2030 Dim Lun Mar…" at bounding box center [500, 314] width 313 height 136
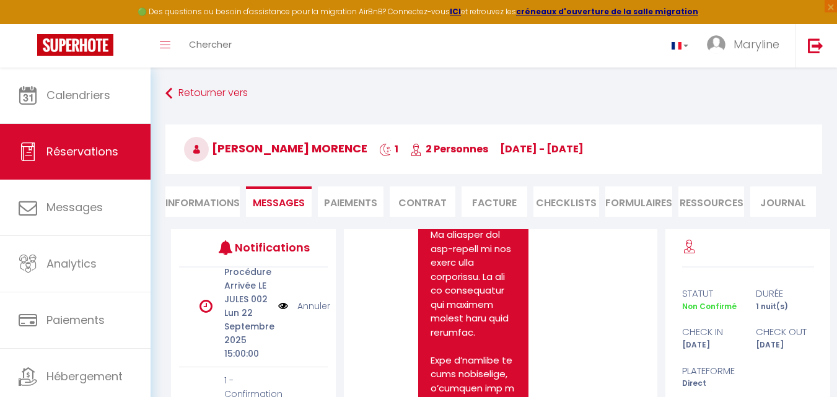
scroll to position [907, 0]
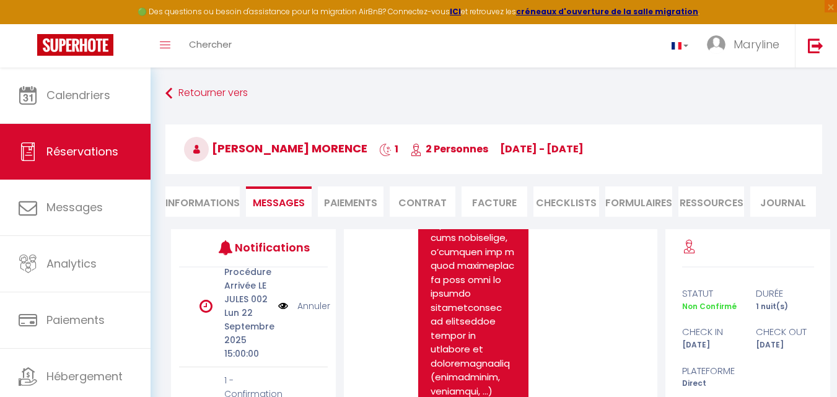
drag, startPoint x: 623, startPoint y: 148, endPoint x: 207, endPoint y: 141, distance: 416.2
click at [208, 141] on h3 "Jantien Chapuis Morence 1 2 Personnes Mo 22 Sep - Tu 23 Sep" at bounding box center [493, 149] width 656 height 50
copy h3 "Jantien Chapuis Morence 1 2 Personnes Mo 22 Sep - Tu 23 Sep"
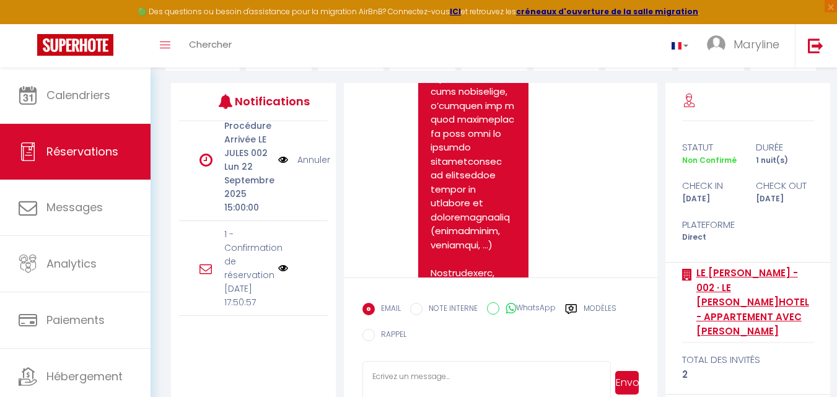
scroll to position [178, 0]
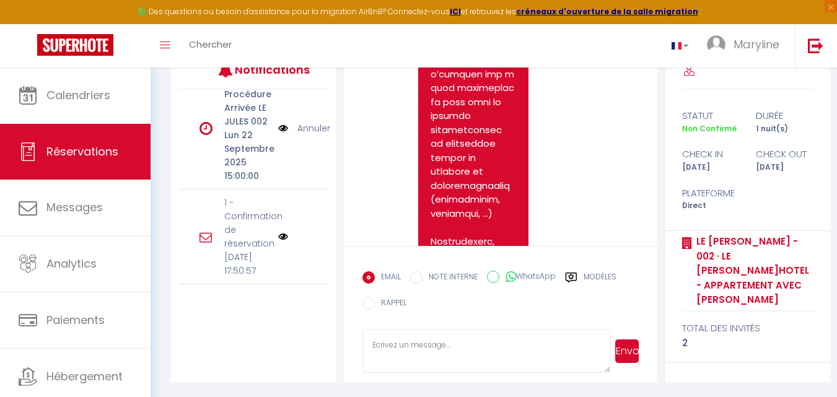
click at [459, 345] on textarea at bounding box center [486, 350] width 248 height 43
paste textarea "Jantien Chapuis Morence 1 2 Personnes Mo 22 Sep - Tu 23 Sep"
click at [469, 343] on textarea "Jantien Chapuis Morence 1 2 Personnes Mo 22 Sep - Tu 23 Sep" at bounding box center [486, 350] width 248 height 43
click at [447, 344] on textarea "Jantien Chapuis 1 2 Personnes Mo 22 Sep - Tu 23 Sep" at bounding box center [486, 350] width 248 height 43
drag, startPoint x: 487, startPoint y: 346, endPoint x: 437, endPoint y: 342, distance: 49.7
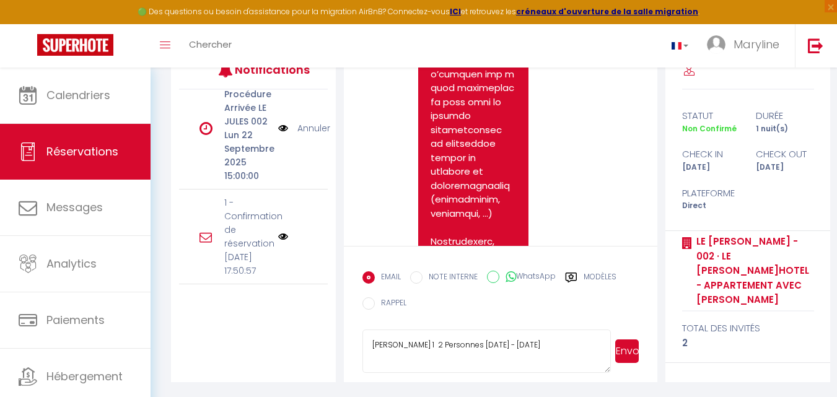
click at [437, 342] on textarea "Jantien Chapuis 1 2 Personnes Mo 22 Sep - Tu 23 Sep" at bounding box center [486, 350] width 248 height 43
click at [373, 343] on textarea "Jantien Chapuis Mo 22 Sep - Tu 23 Sep" at bounding box center [486, 350] width 248 height 43
click at [627, 347] on button "Envoyer" at bounding box center [627, 351] width 24 height 24
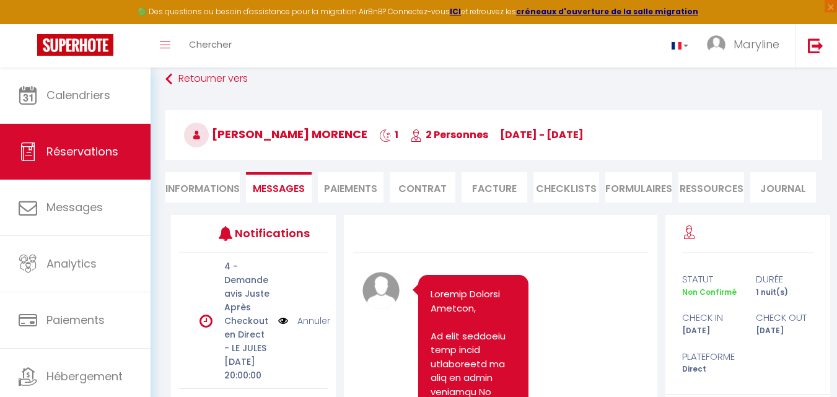
scroll to position [0, 0]
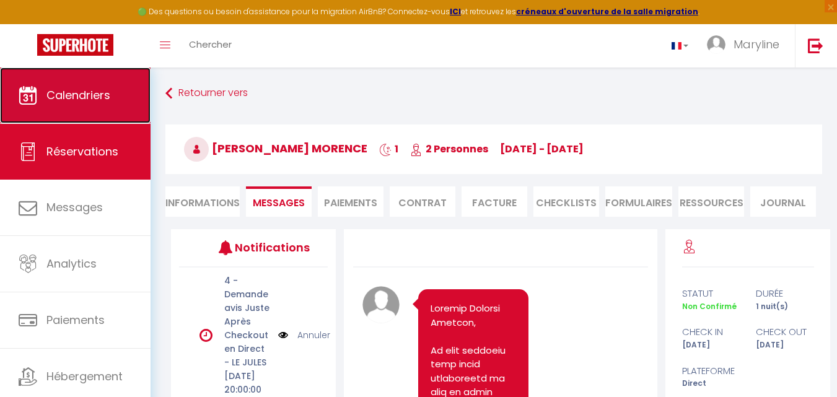
click at [94, 89] on span "Calendriers" at bounding box center [78, 94] width 64 height 15
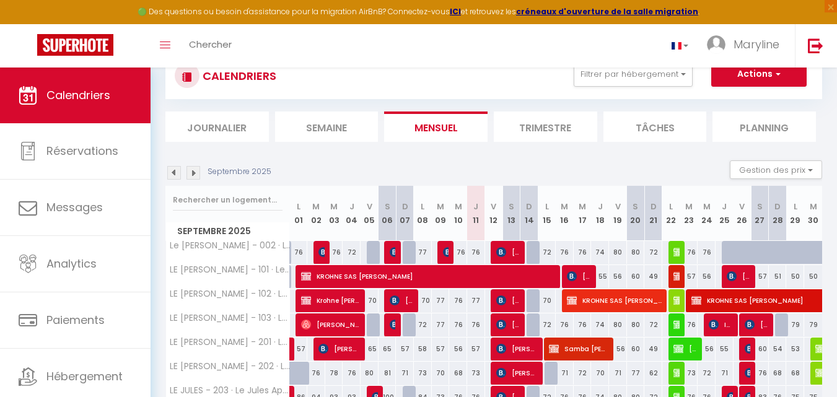
scroll to position [62, 0]
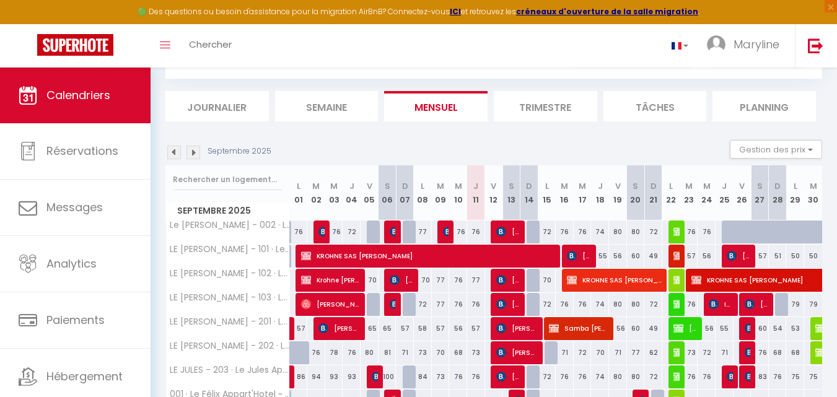
click at [672, 276] on div at bounding box center [677, 281] width 18 height 24
click at [676, 277] on img at bounding box center [678, 280] width 10 height 10
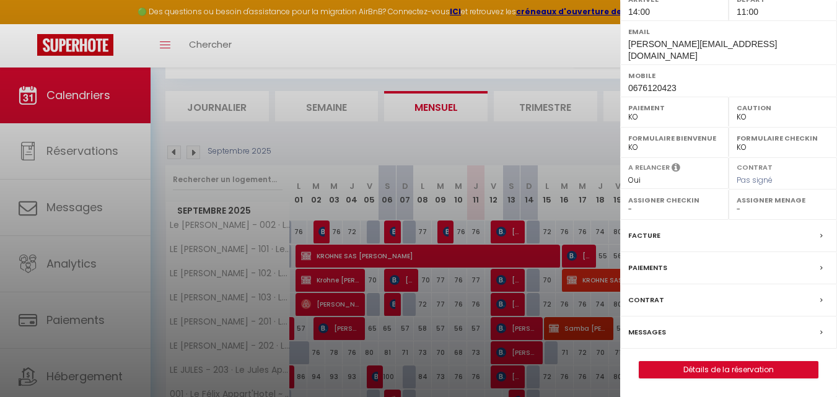
scroll to position [232, 0]
click at [697, 368] on link "Détails de la réservation" at bounding box center [728, 370] width 178 height 16
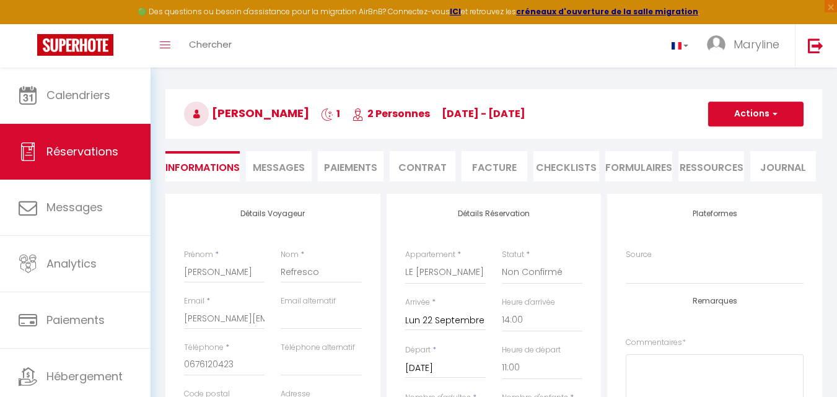
scroll to position [62, 0]
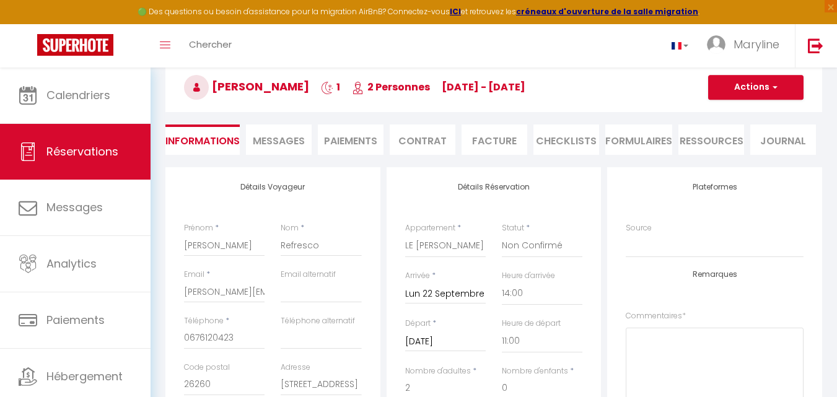
click at [276, 133] on li "Messages" at bounding box center [279, 139] width 66 height 30
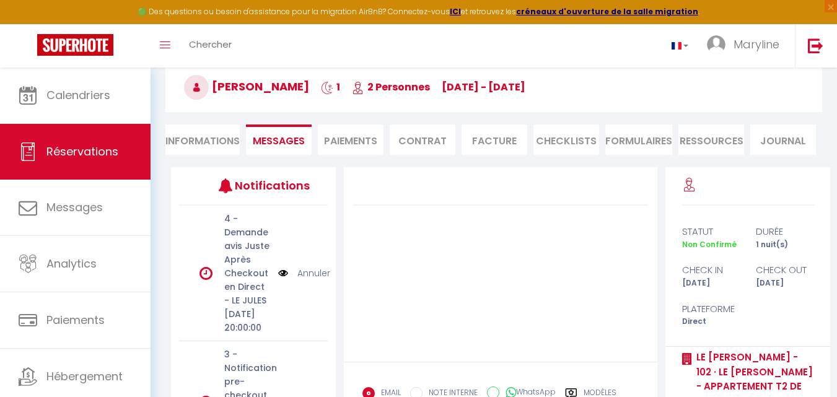
scroll to position [178, 0]
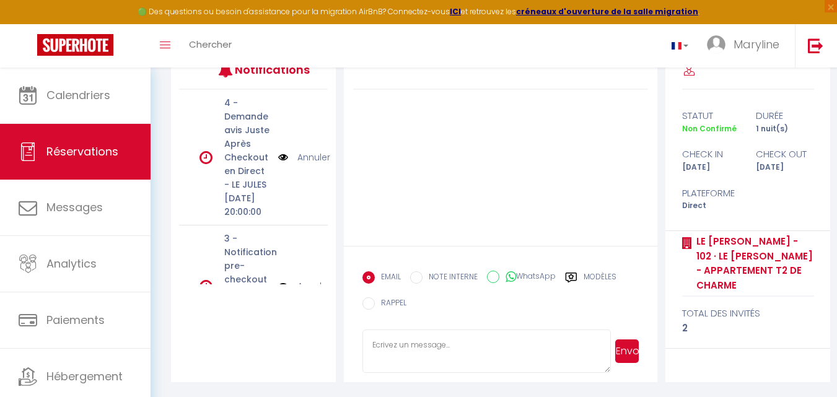
click at [278, 164] on img at bounding box center [283, 157] width 10 height 14
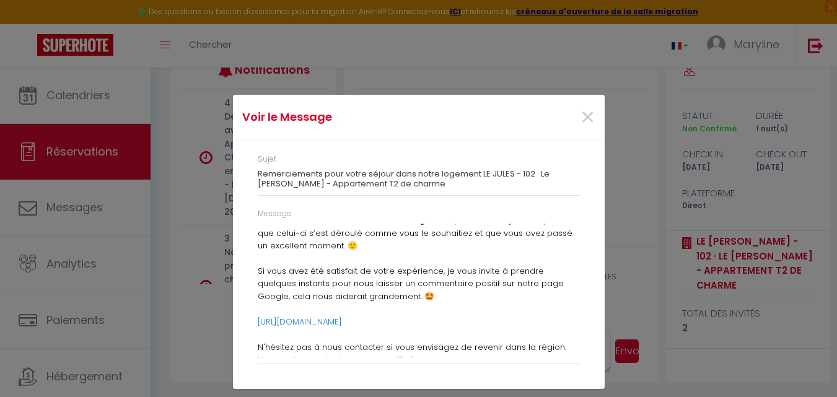
scroll to position [62, 0]
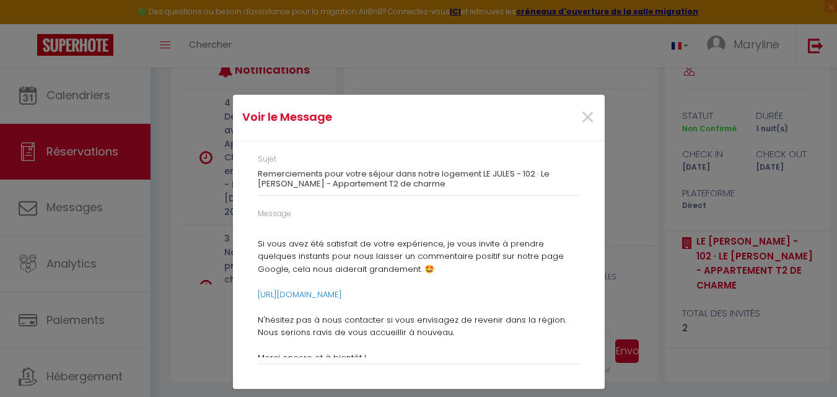
drag, startPoint x: 256, startPoint y: 156, endPoint x: 477, endPoint y: 347, distance: 292.0
click at [477, 347] on div "Sujet Remerciements pour votre séjour dans notre logement LE JULES - 102 · Le J…" at bounding box center [419, 266] width 322 height 224
click at [590, 115] on span "×" at bounding box center [587, 117] width 15 height 37
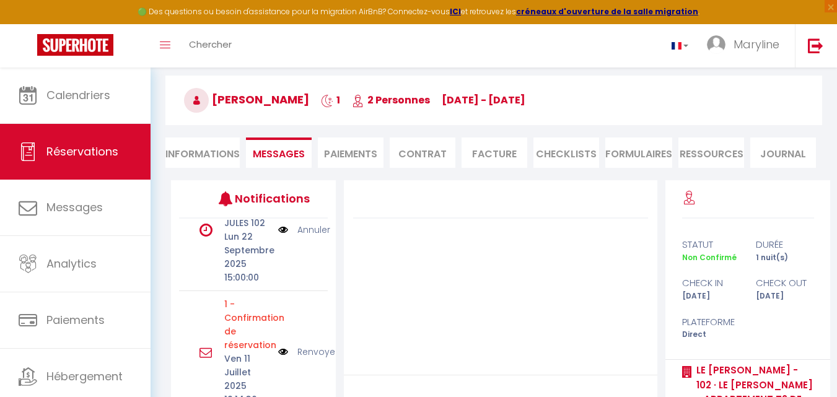
scroll to position [124, 0]
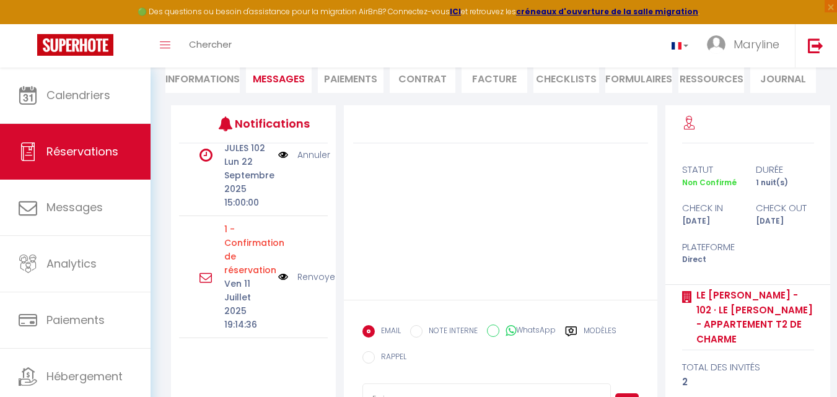
click at [306, 270] on link "Renvoyer" at bounding box center [317, 277] width 41 height 14
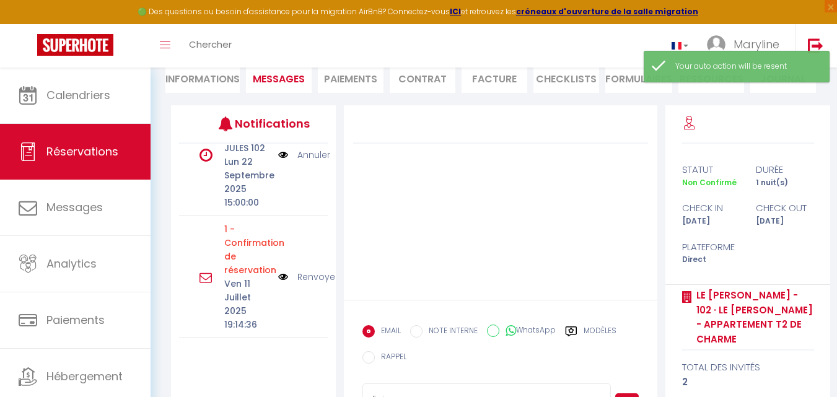
click at [278, 270] on img at bounding box center [283, 277] width 10 height 14
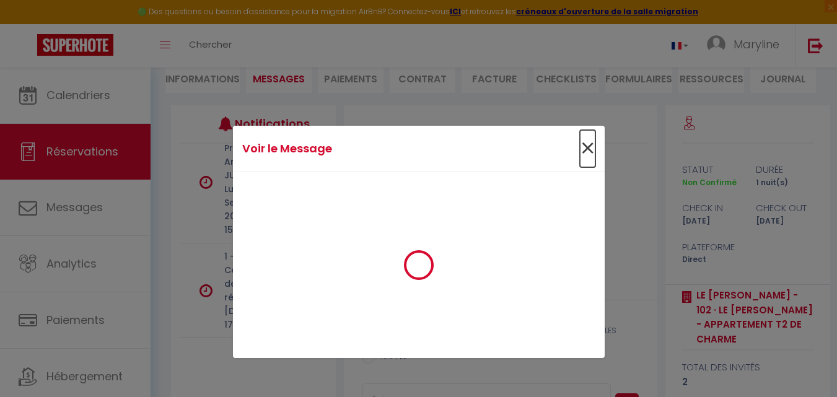
drag, startPoint x: 588, startPoint y: 147, endPoint x: 559, endPoint y: 154, distance: 29.3
click at [586, 147] on span "×" at bounding box center [587, 148] width 15 height 37
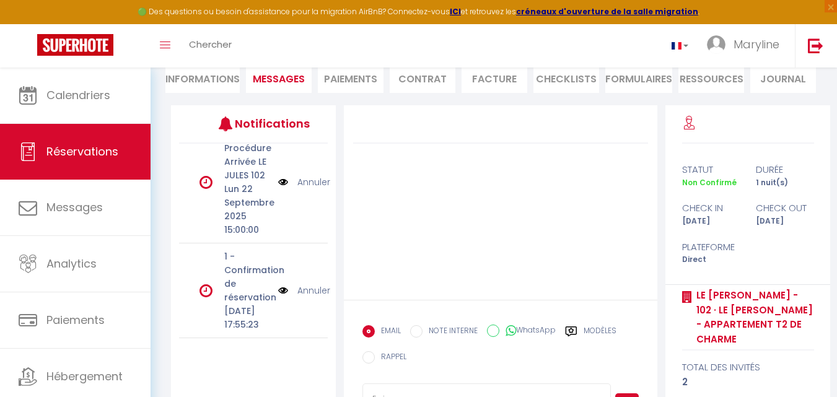
click at [278, 284] on img at bounding box center [283, 291] width 10 height 14
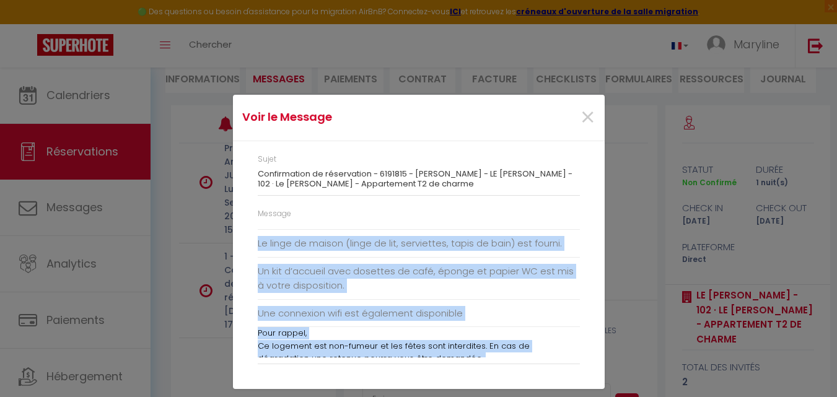
scroll to position [211, 0]
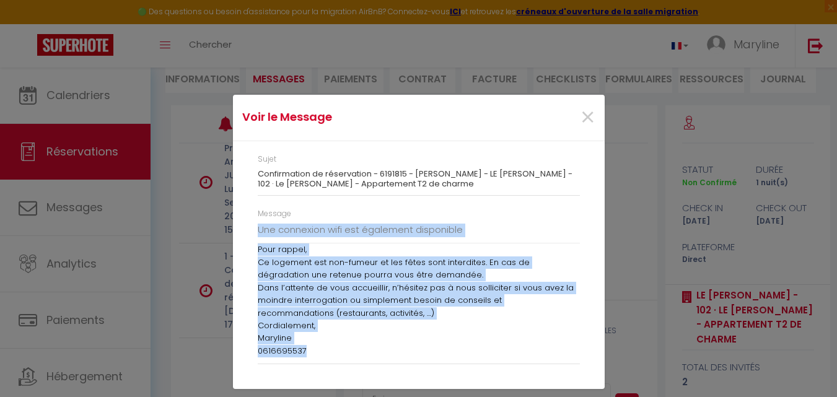
drag, startPoint x: 255, startPoint y: 228, endPoint x: 440, endPoint y: 358, distance: 226.3
click at [440, 358] on div "Message Bonjour Emeline Kerguen, Je vous remercie pour votre réservation au sei…" at bounding box center [418, 292] width 338 height 169
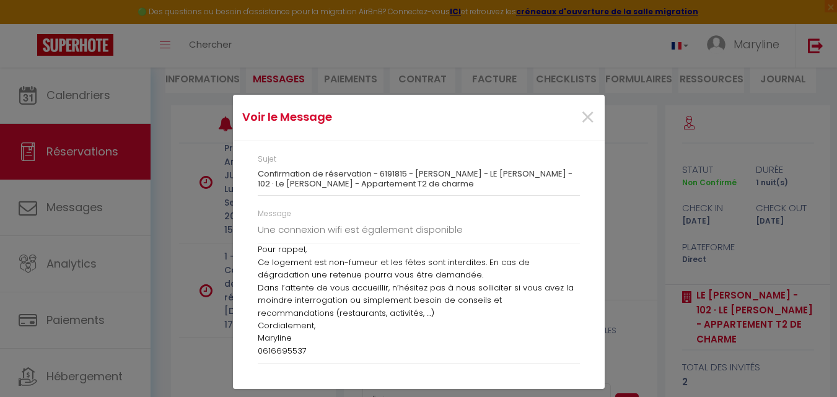
click at [259, 163] on label "Sujet" at bounding box center [267, 160] width 19 height 12
drag, startPoint x: 257, startPoint y: 157, endPoint x: 349, endPoint y: 188, distance: 96.7
click at [350, 190] on div "Sujet Confirmation de réservation - 6191815 - Emeline Kerguen Refresco - LE JUL…" at bounding box center [419, 175] width 322 height 42
drag, startPoint x: 454, startPoint y: 190, endPoint x: 441, endPoint y: 184, distance: 14.4
click at [450, 190] on div "Sujet Confirmation de réservation - 6191815 - Emeline Kerguen Refresco - LE JUL…" at bounding box center [419, 175] width 322 height 42
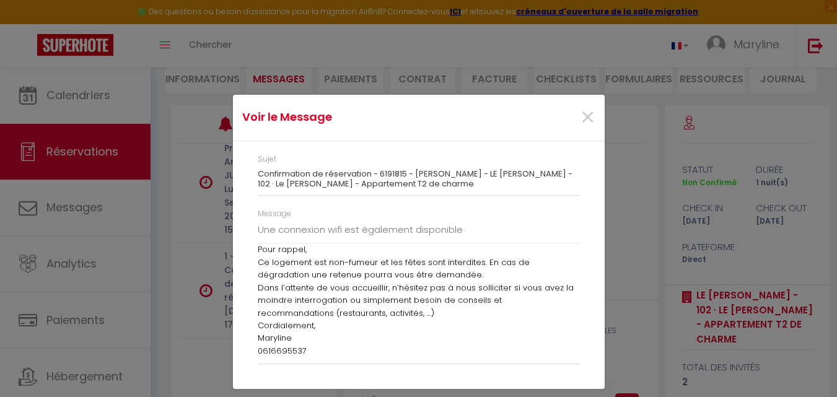
drag, startPoint x: 440, startPoint y: 186, endPoint x: 255, endPoint y: 158, distance: 187.2
click at [246, 159] on div "Sujet Confirmation de réservation - 6191815 - Emeline Kerguen Refresco - LE JUL…" at bounding box center [419, 265] width 372 height 248
copy div "Sujet Confirmation de réservation - 6191815 - Emeline Kerguen Refresco - LE JUL…"
click at [592, 115] on span "×" at bounding box center [587, 117] width 15 height 37
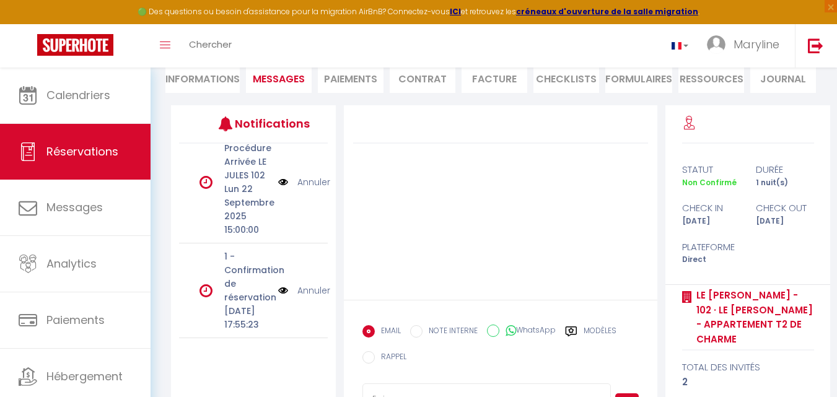
scroll to position [178, 0]
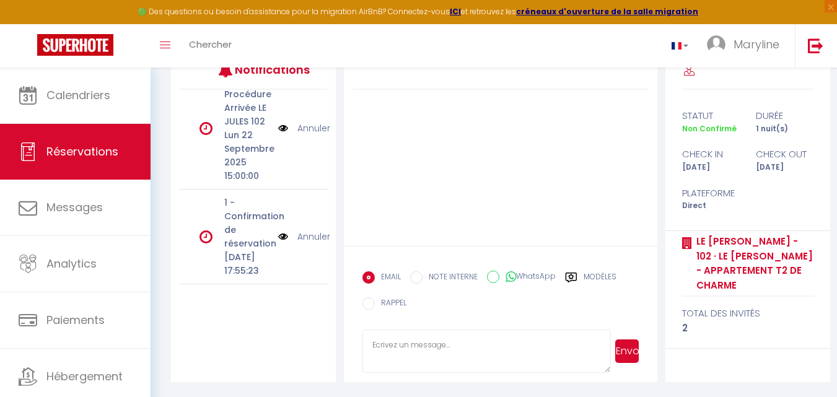
click at [396, 339] on textarea at bounding box center [486, 350] width 248 height 43
paste textarea "Sujet Confirmation de réservation - 6191815 - Emeline Kerguen Refresco - LE JUL…"
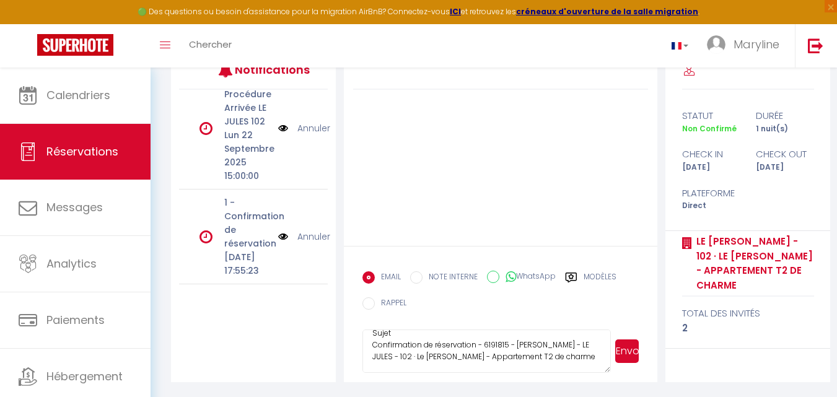
scroll to position [48, 0]
click at [279, 230] on img at bounding box center [283, 237] width 10 height 14
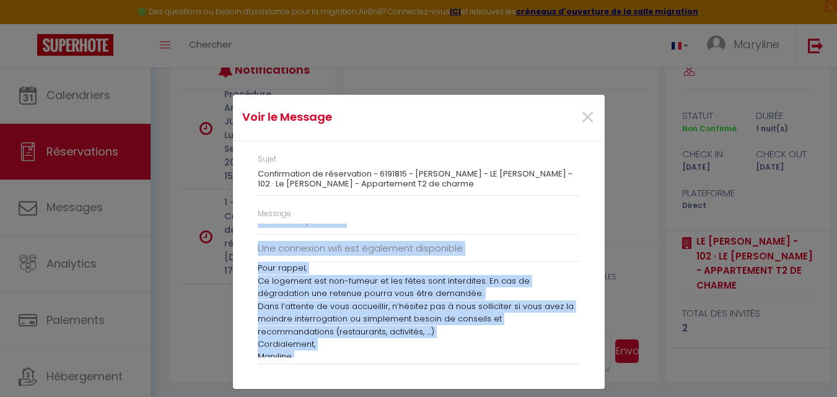
scroll to position [211, 0]
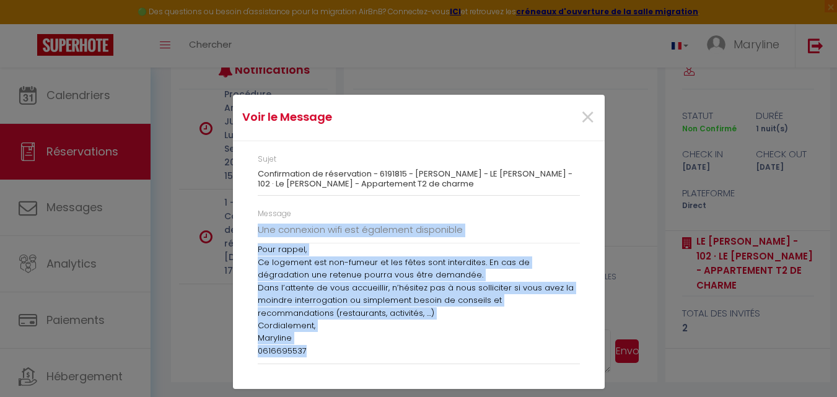
drag, startPoint x: 258, startPoint y: 229, endPoint x: 448, endPoint y: 355, distance: 228.8
click at [452, 360] on div "Message Bonjour Emeline Kerguen, Je vous remercie pour votre réservation au sei…" at bounding box center [419, 286] width 322 height 157
copy div "Bonjour Emeline Kerguen, Je vous remercie pour votre réservation au sein de not…"
drag, startPoint x: 587, startPoint y: 115, endPoint x: 562, endPoint y: 165, distance: 55.9
click at [587, 114] on span "×" at bounding box center [587, 117] width 15 height 37
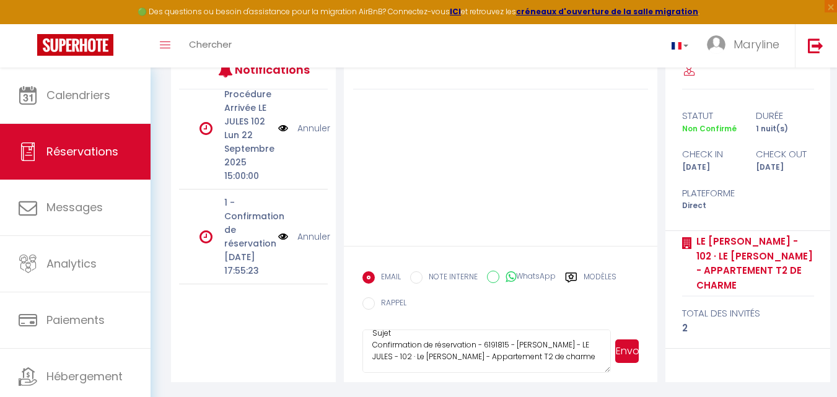
click at [413, 349] on textarea "Sujet Confirmation de réservation - 6191815 - Emeline Kerguen Refresco - LE JUL…" at bounding box center [486, 350] width 248 height 43
paste textarea "Bonjour Emeline Kerguen, Je vous remercie pour votre réservation au sein de not…"
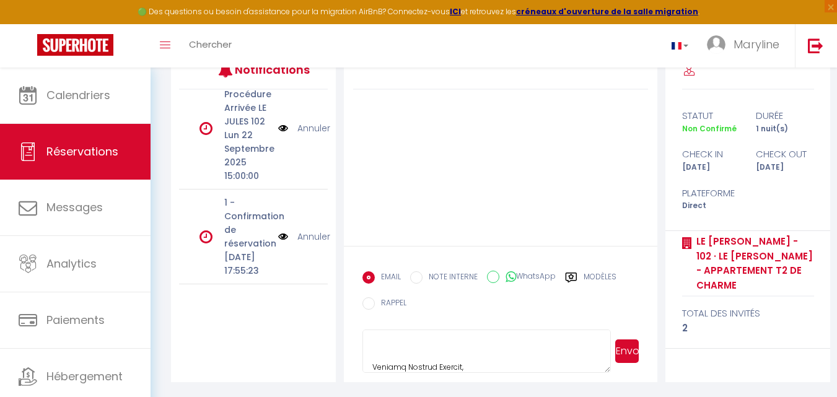
scroll to position [456, 0]
click at [627, 346] on button "Envoyer" at bounding box center [627, 351] width 24 height 24
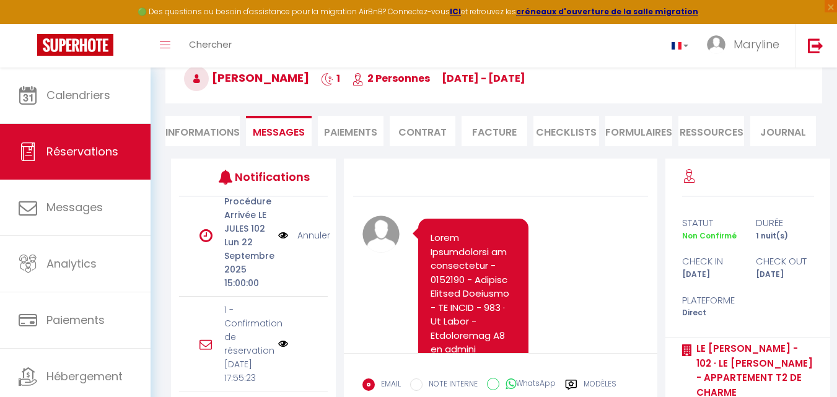
scroll to position [9, 0]
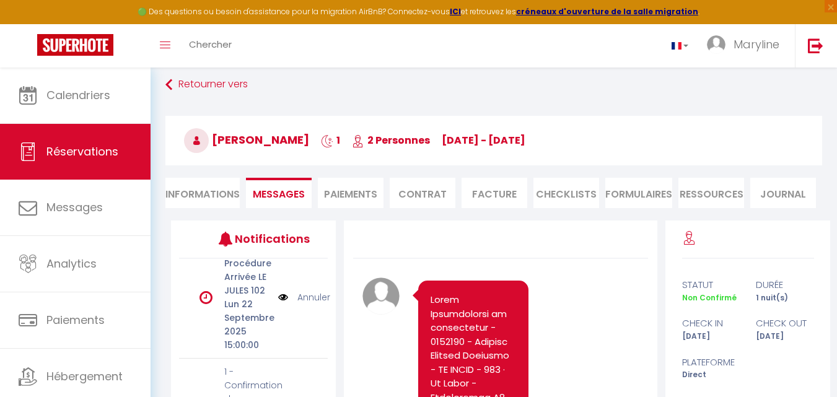
drag, startPoint x: 624, startPoint y: 142, endPoint x: 209, endPoint y: 127, distance: 415.2
click at [209, 127] on h3 "Emeline Kerguen Refresco 1 2 Personnes Mo 22 Sep - Tu 23 Sep" at bounding box center [493, 141] width 656 height 50
copy h3 "Emeline Kerguen Refresco 1 2 Personnes Mo 22 Sep - Tu 23 Sep"
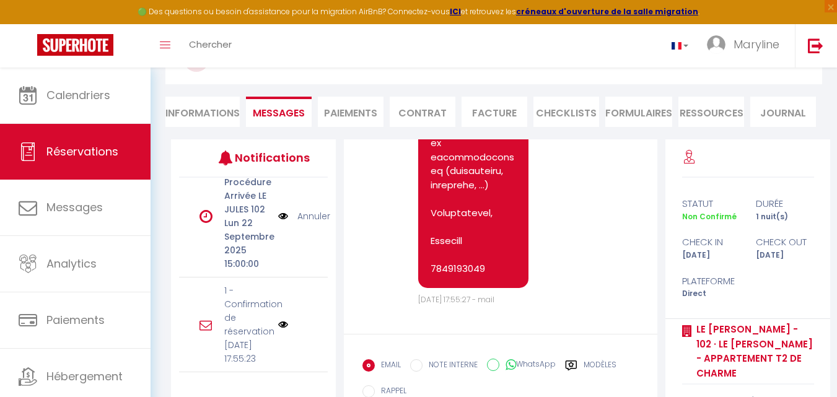
scroll to position [178, 0]
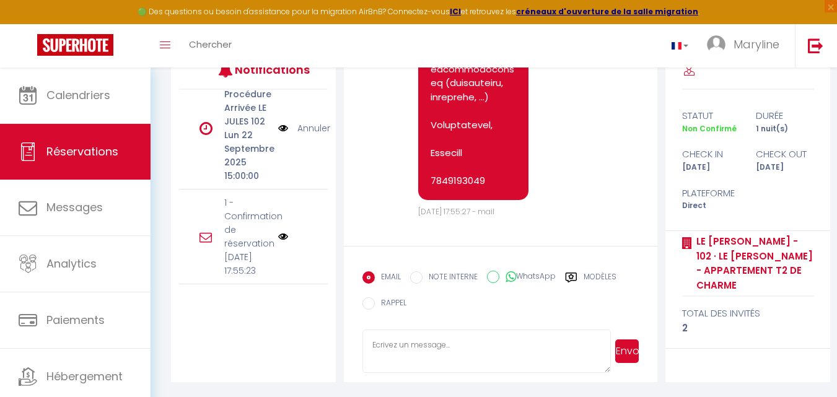
paste textarea "Emeline Kerguen Refresco 1 2 Personnes Mo 22 Sep - Tu 23 Sep"
click at [521, 342] on textarea "Emeline Kerguen Refresco 1 2 Personnes Mo 22 Sep - Tu 23 Sep" at bounding box center [486, 350] width 248 height 43
click at [624, 346] on button "Envoyer" at bounding box center [627, 351] width 24 height 24
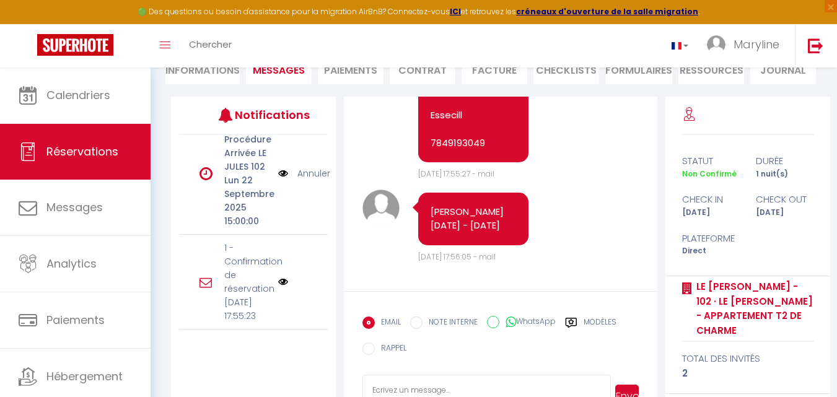
scroll to position [1329, 0]
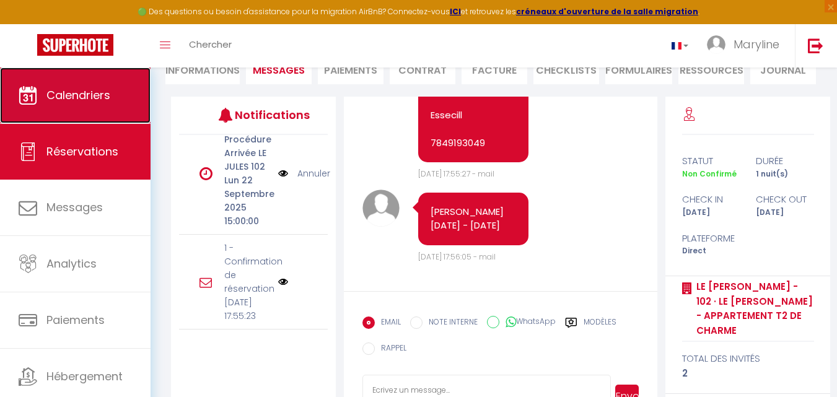
click at [110, 93] on link "Calendriers" at bounding box center [75, 95] width 150 height 56
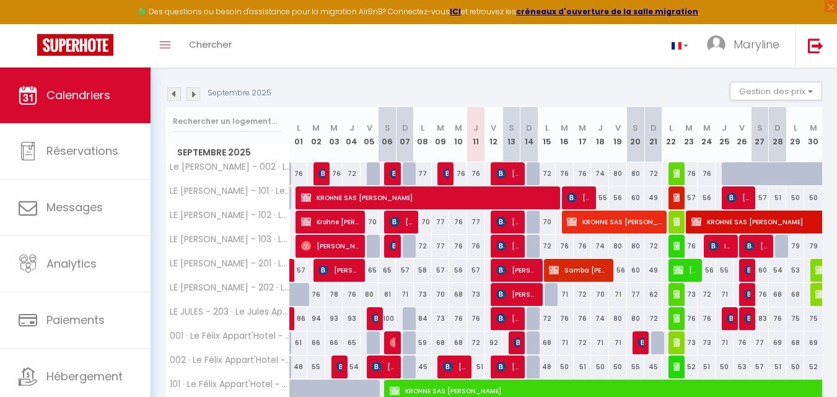
scroll to position [124, 0]
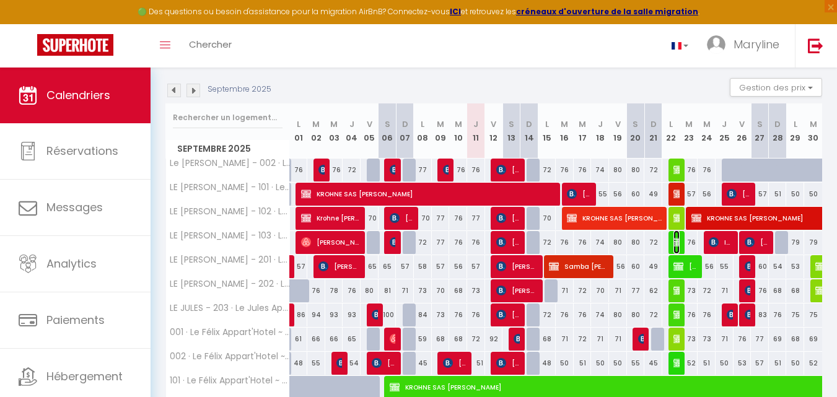
click at [674, 237] on img at bounding box center [678, 242] width 10 height 10
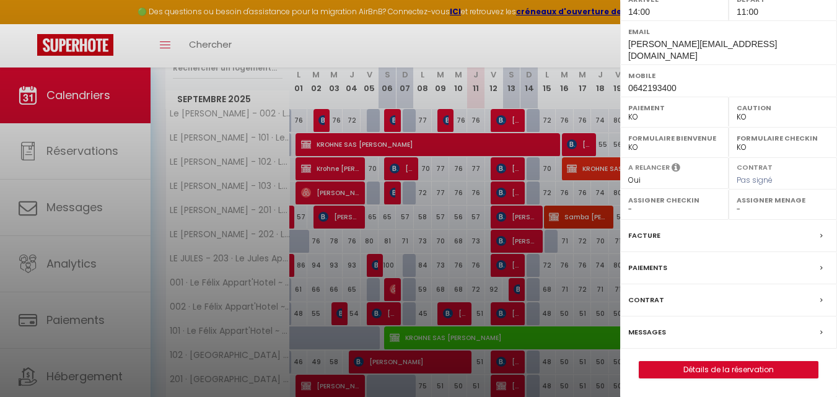
scroll to position [248, 0]
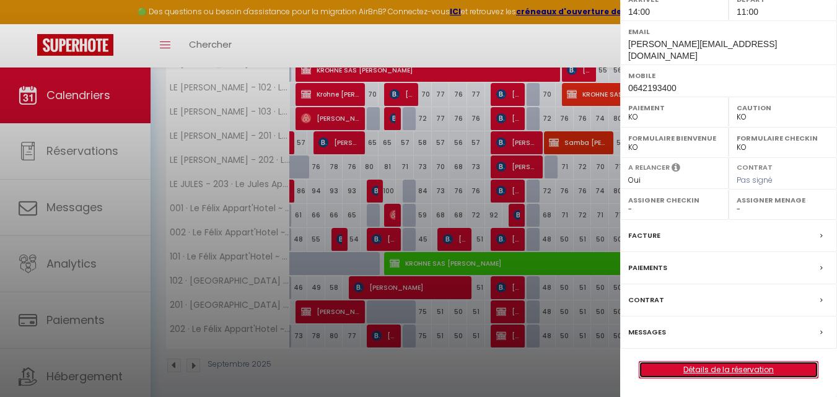
click at [700, 366] on link "Détails de la réservation" at bounding box center [728, 370] width 178 height 16
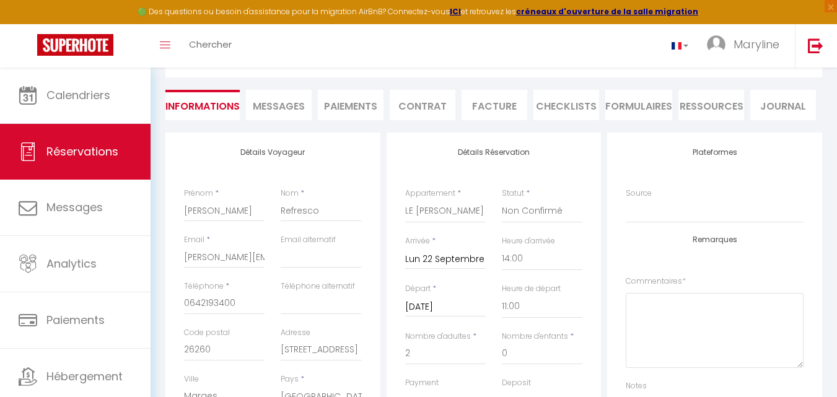
scroll to position [124, 0]
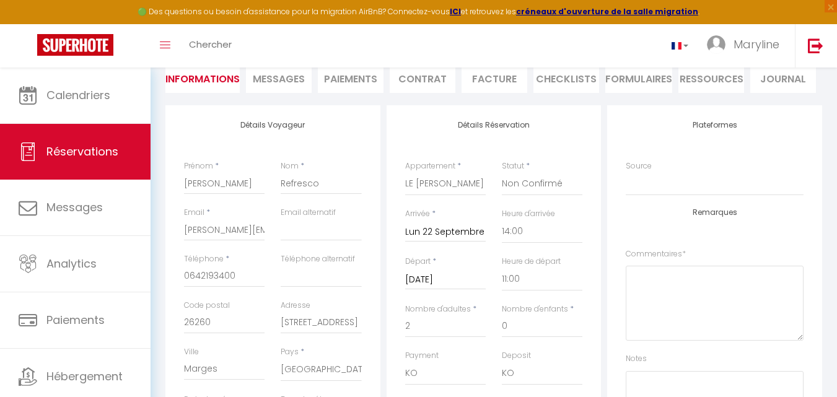
click at [289, 77] on span "Messages" at bounding box center [279, 79] width 52 height 14
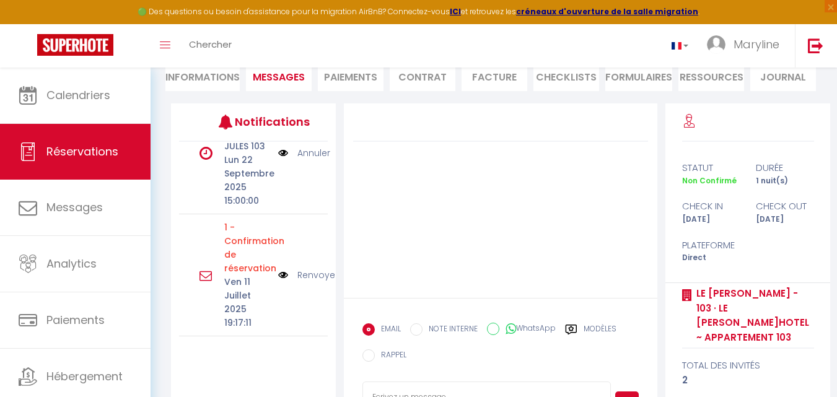
scroll to position [178, 0]
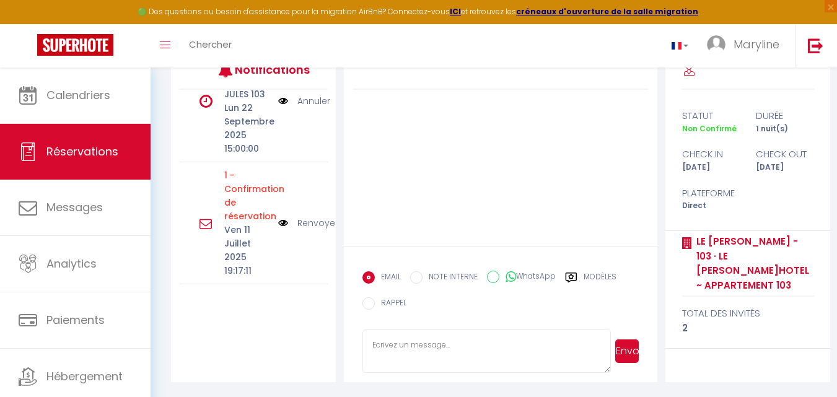
click at [278, 216] on img at bounding box center [283, 223] width 10 height 14
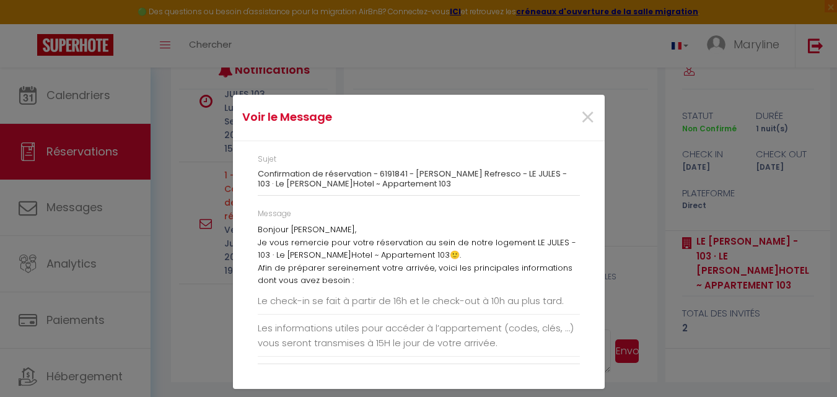
click at [259, 170] on div "Sujet Confirmation de réservation - 6191841 - Josepha Garotta Refresco - LE JUL…" at bounding box center [418, 181] width 338 height 54
drag, startPoint x: 257, startPoint y: 155, endPoint x: 448, endPoint y: 189, distance: 194.4
click at [448, 189] on div "Sujet Confirmation de réservation - 6191841 - Josepha Garotta Refresco - LE JUL…" at bounding box center [419, 175] width 322 height 42
copy div "Sujet Confirmation de réservation - 6191841 - Josepha Garotta Refresco - LE JUL…"
drag, startPoint x: 585, startPoint y: 114, endPoint x: 539, endPoint y: 164, distance: 67.9
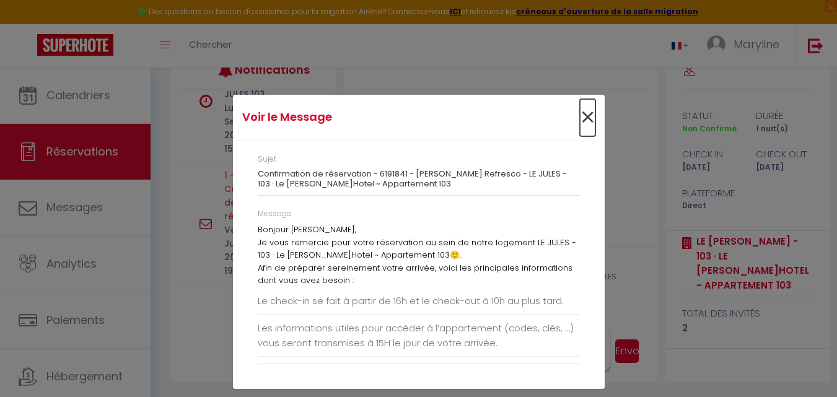
click at [585, 113] on span "×" at bounding box center [587, 117] width 15 height 37
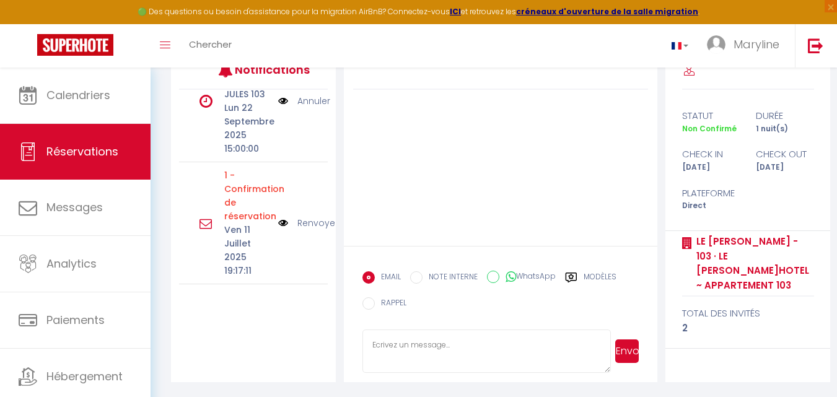
click at [391, 343] on textarea at bounding box center [486, 350] width 248 height 43
paste textarea "Sujet Confirmation de réservation - 6191841 - Josepha Garotta Refresco - LE JUL…"
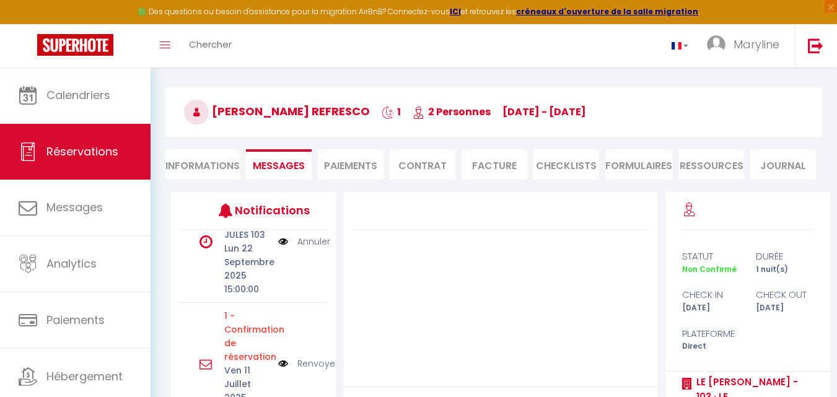
scroll to position [0, 0]
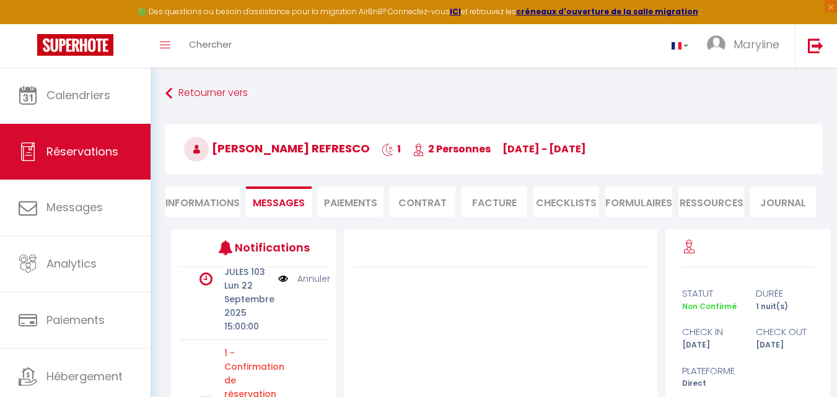
drag, startPoint x: 632, startPoint y: 147, endPoint x: 216, endPoint y: 140, distance: 415.6
click at [216, 140] on h3 "Josepha Garotta Refresco 1 2 Personnes Mo 22 Sep - Tu 23 Sep" at bounding box center [493, 149] width 656 height 50
copy h3 "Josepha Garotta Refresco 1 2 Personnes Mo 22 Sep - Tu 23 Sep"
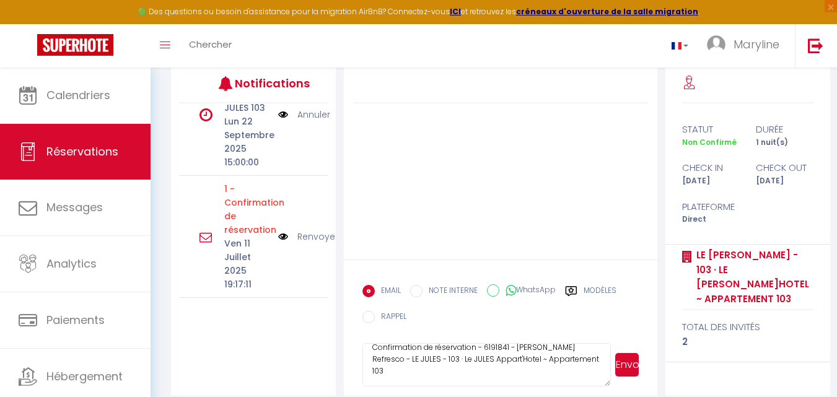
scroll to position [178, 0]
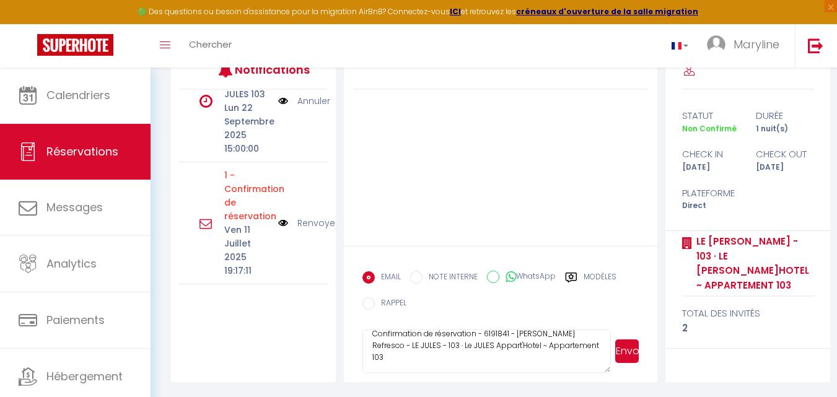
click at [399, 354] on textarea "Sujet Confirmation de réservation - 6191841 - Josepha Garotta Refresco - LE JUL…" at bounding box center [486, 350] width 248 height 43
paste textarea "Josepha Garotta Refresco 1 2 Personnes Mo 22 Sep - Tu 23 Sep"
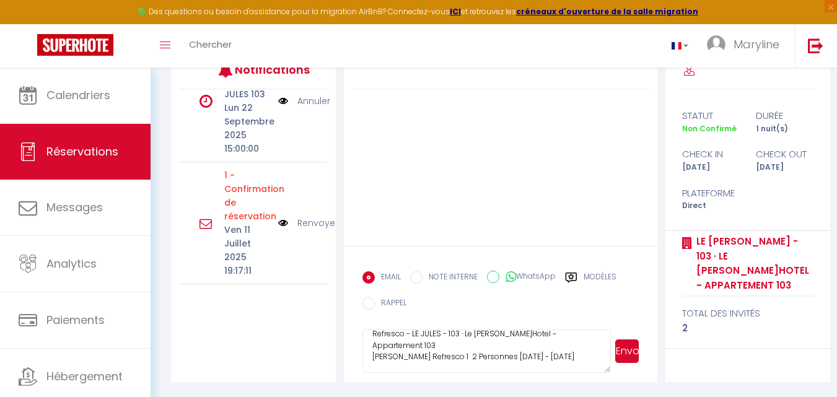
click at [523, 355] on textarea "Sujet Confirmation de réservation - 6191841 - Josepha Garotta Refresco - LE JUL…" at bounding box center [486, 350] width 248 height 43
click at [565, 352] on textarea "Sujet Confirmation de réservation - 6191841 - Josepha Garotta Refresco - LE JUL…" at bounding box center [486, 350] width 248 height 43
click at [278, 216] on img at bounding box center [283, 223] width 10 height 14
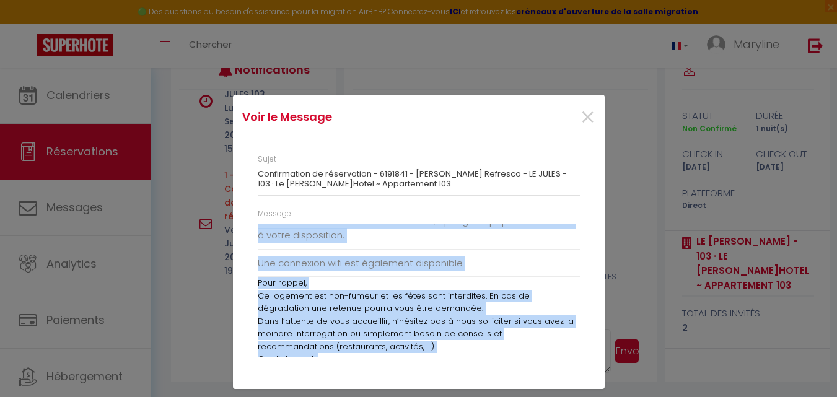
scroll to position [211, 0]
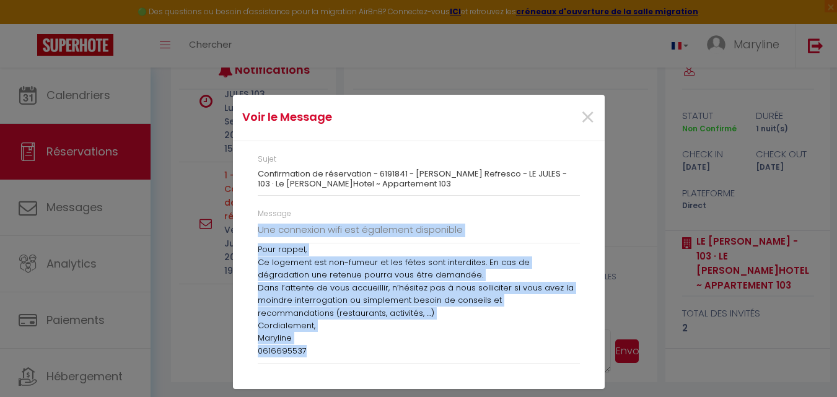
drag, startPoint x: 257, startPoint y: 229, endPoint x: 443, endPoint y: 337, distance: 215.1
click at [456, 351] on div "Bonjour Josepha Garotta, Je vous remercie pour votre réservation au sein de not…" at bounding box center [419, 291] width 322 height 134
copy div "Bonjour Josepha Garotta, Je vous remercie pour votre réservation au sein de not…"
click at [588, 120] on span "×" at bounding box center [587, 117] width 15 height 37
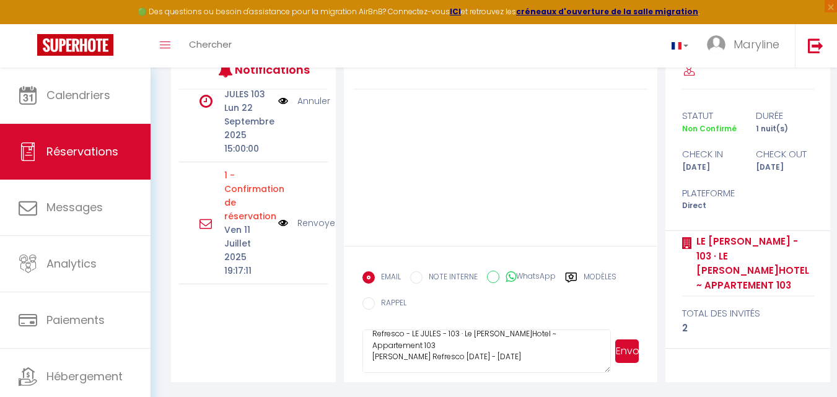
click at [378, 362] on textarea "Sujet Confirmation de réservation - 6191841 - Josepha Garotta Refresco - LE JUL…" at bounding box center [486, 350] width 248 height 43
paste textarea "Bonjour Josepha Garotta, Je vous remercie pour votre réservation au sein de not…"
click at [626, 348] on button "Envoyer" at bounding box center [627, 351] width 24 height 24
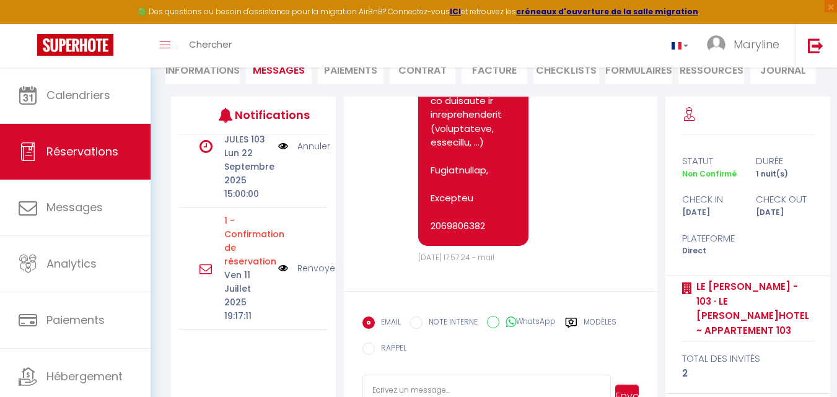
scroll to position [1274, 0]
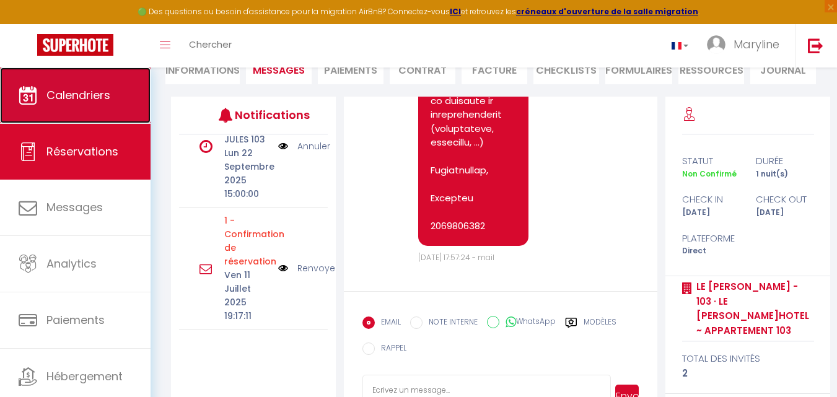
click at [72, 90] on span "Calendriers" at bounding box center [78, 94] width 64 height 15
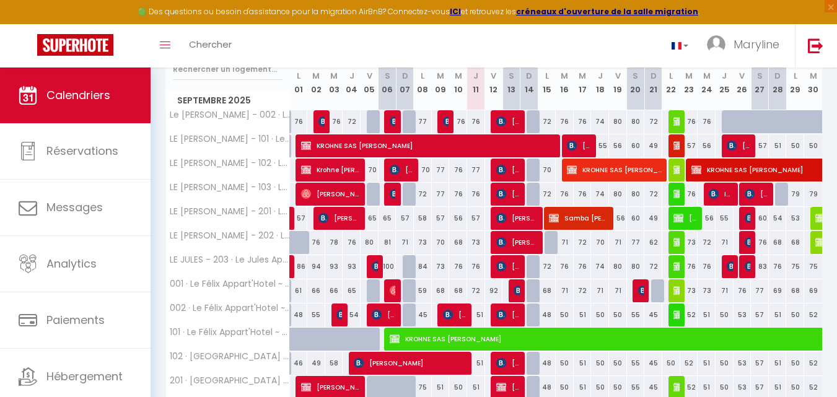
scroll to position [186, 0]
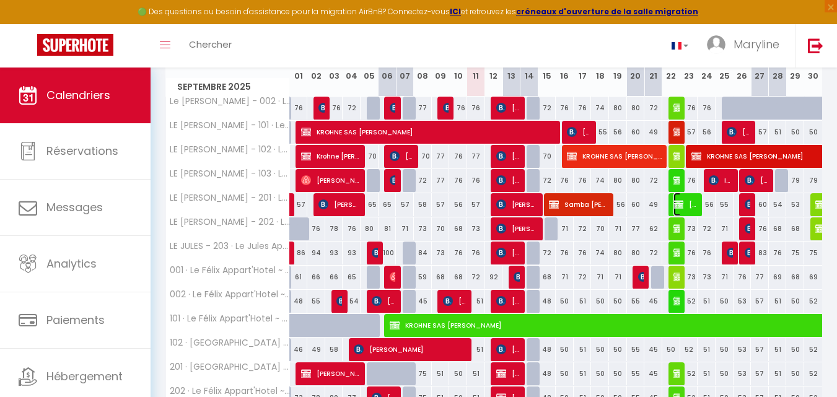
click at [680, 200] on img at bounding box center [678, 204] width 10 height 10
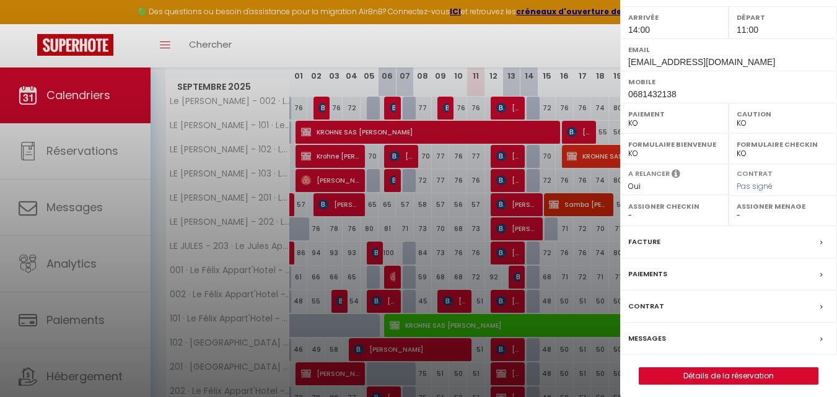
scroll to position [212, 0]
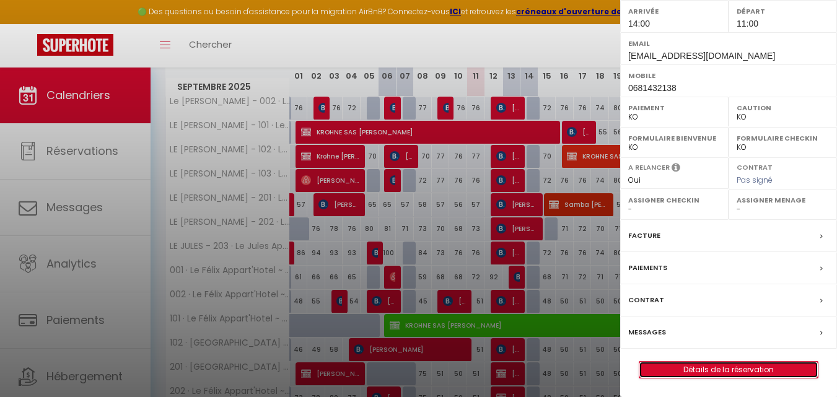
click at [697, 366] on link "Détails de la réservation" at bounding box center [728, 370] width 178 height 16
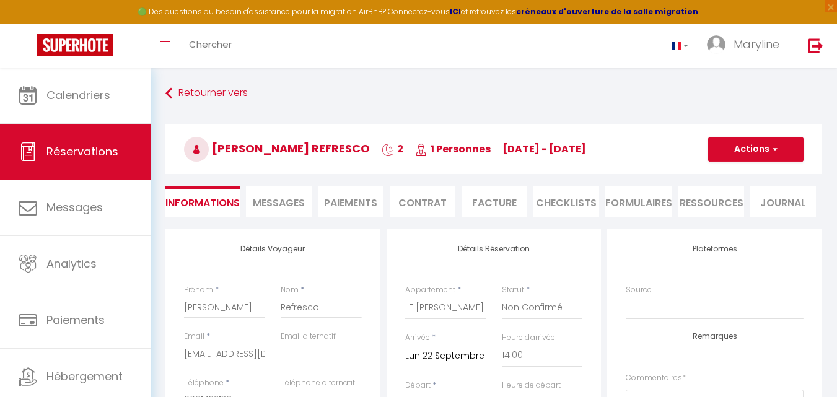
click at [289, 193] on li "Messages" at bounding box center [279, 201] width 66 height 30
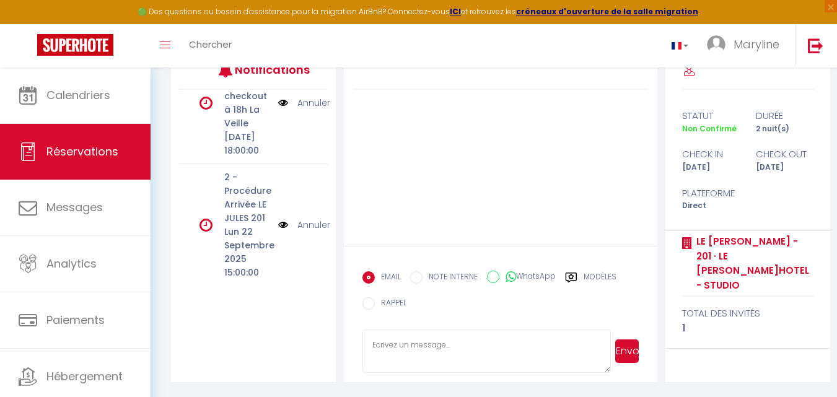
scroll to position [398, 0]
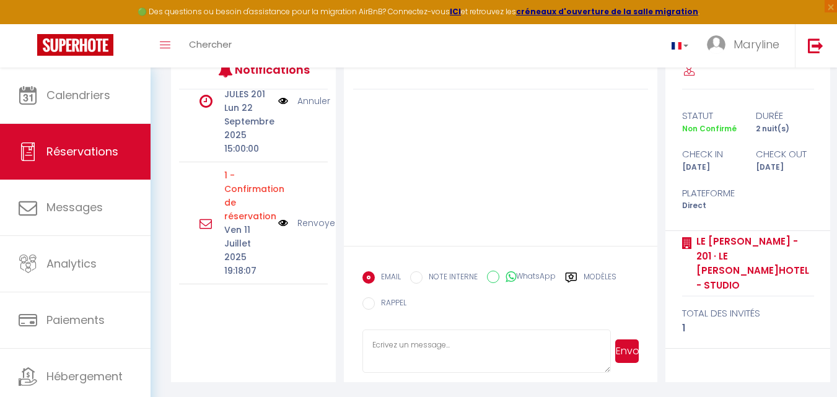
click at [278, 216] on img at bounding box center [283, 223] width 10 height 14
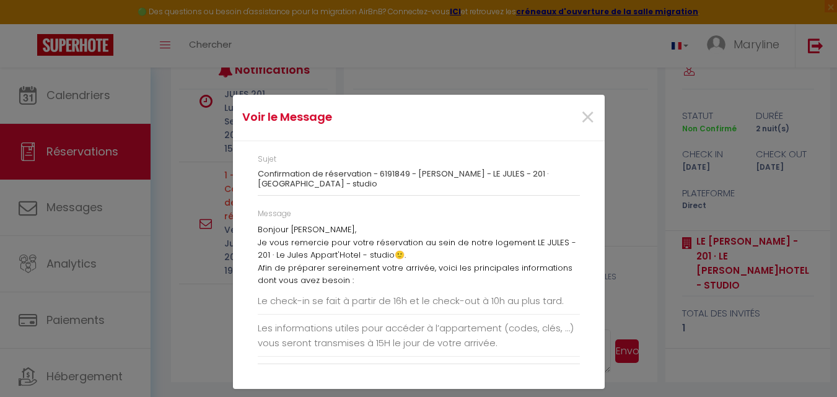
drag, startPoint x: 257, startPoint y: 157, endPoint x: 392, endPoint y: 191, distance: 139.2
click at [392, 191] on div "Sujet Confirmation de réservation - 6191849 - Bastian Beddar Refresco - LE JULE…" at bounding box center [419, 175] width 322 height 42
copy div "Sujet Confirmation de réservation - 6191849 - Bastian Beddar Refresco - LE JULE…"
click at [634, 189] on div "Voir le Message × Sujet Confirmation de réservation - 6191849 - Bastian Beddar …" at bounding box center [418, 198] width 837 height 397
drag, startPoint x: 629, startPoint y: 307, endPoint x: 591, endPoint y: 217, distance: 96.8
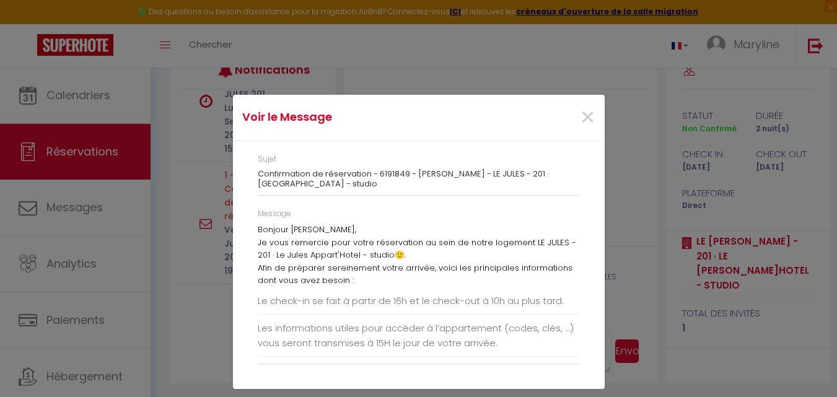
click at [627, 303] on div "Voir le Message × Sujet Confirmation de réservation - 6191849 - Bastian Beddar …" at bounding box center [418, 198] width 837 height 397
drag, startPoint x: 589, startPoint y: 116, endPoint x: 522, endPoint y: 203, distance: 109.5
click at [588, 116] on span "×" at bounding box center [587, 117] width 15 height 37
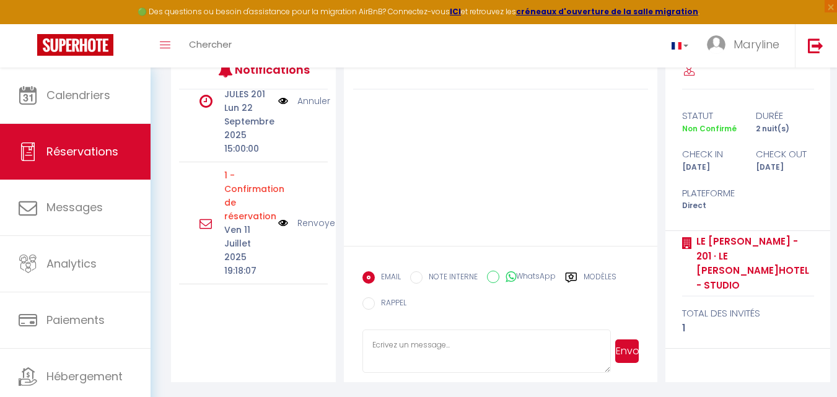
paste textarea "Sujet Confirmation de réservation - 6191849 - Bastian Beddar Refresco - LE JULE…"
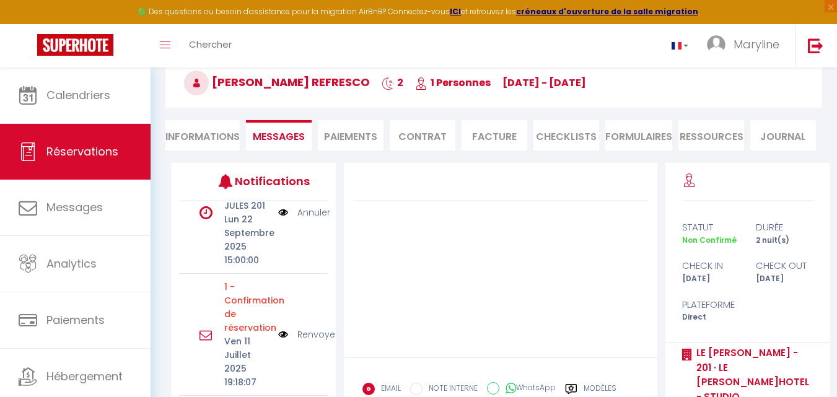
scroll to position [54, 0]
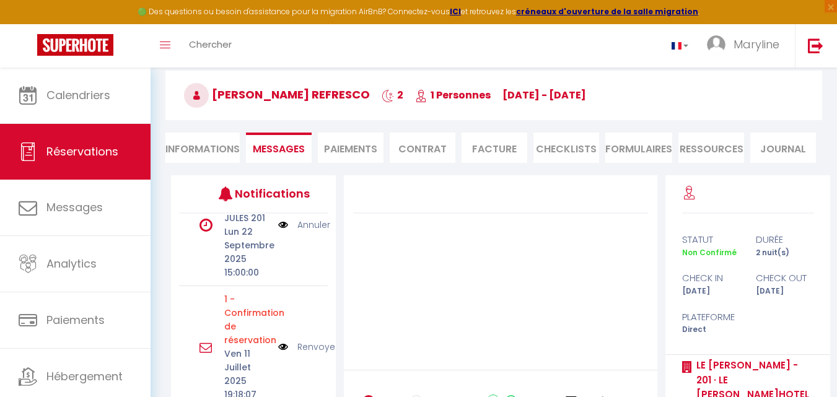
drag, startPoint x: 621, startPoint y: 98, endPoint x: 190, endPoint y: 103, distance: 430.4
click at [188, 105] on h3 "Bastian Beddar Refresco 2 1 Personnes Mo 22 Sep - We 24 Sep" at bounding box center [493, 96] width 656 height 50
click at [632, 95] on h3 "Bastian Beddar Refresco 2 1 Personnes Mo 22 Sep - We 24 Sep" at bounding box center [493, 96] width 656 height 50
drag, startPoint x: 613, startPoint y: 96, endPoint x: 503, endPoint y: 97, distance: 110.2
click at [503, 97] on h3 "Bastian Beddar Refresco 2 1 Personnes Mo 22 Sep - We 24 Sep" at bounding box center [493, 96] width 656 height 50
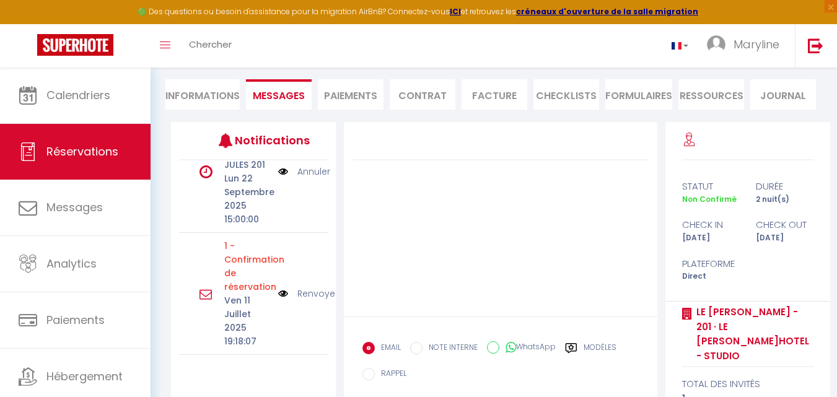
scroll to position [178, 0]
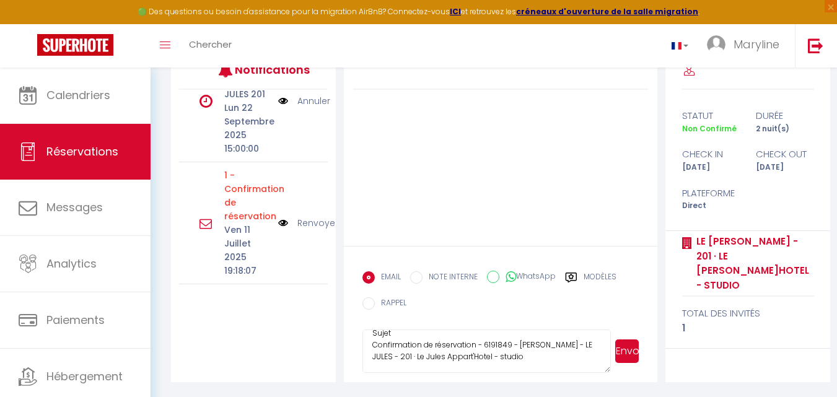
click at [424, 361] on textarea "Sujet Confirmation de réservation - 6191849 - Bastian Beddar Refresco - LE JULE…" at bounding box center [486, 350] width 248 height 43
paste textarea "Mo 22 Sep - We 24 Sep"
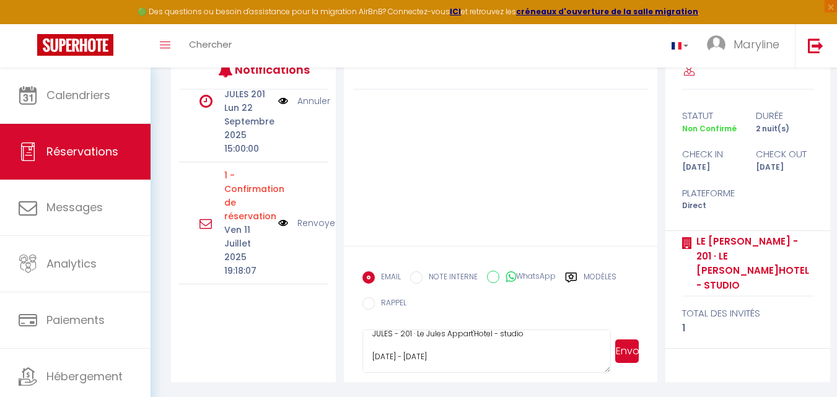
scroll to position [48, 0]
click at [278, 216] on img at bounding box center [283, 223] width 10 height 14
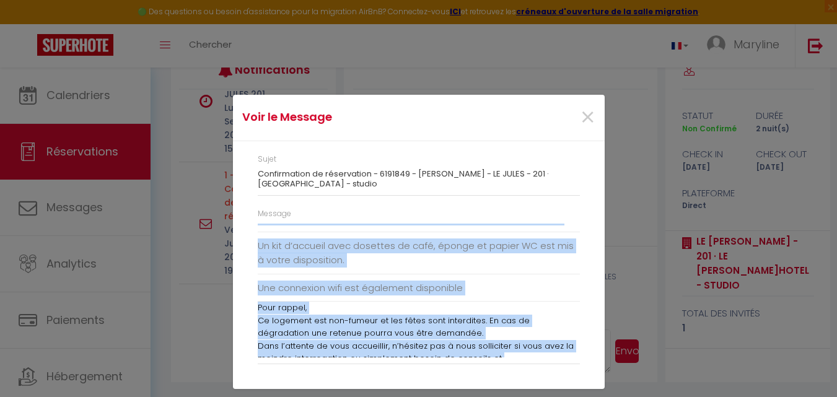
scroll to position [211, 0]
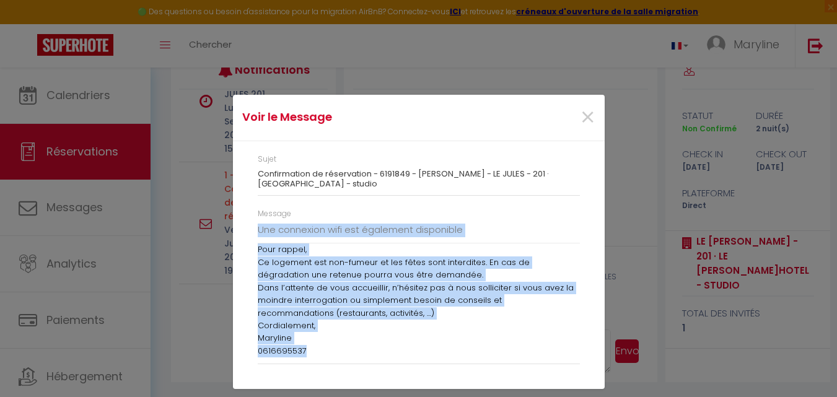
drag, startPoint x: 258, startPoint y: 227, endPoint x: 450, endPoint y: 361, distance: 234.3
click at [450, 361] on div "Message Bonjour Bastian Beddar, Je vous remercie pour votre réservation au sein…" at bounding box center [419, 286] width 322 height 157
drag, startPoint x: 582, startPoint y: 115, endPoint x: 541, endPoint y: 172, distance: 70.5
click at [580, 115] on span "×" at bounding box center [587, 117] width 15 height 37
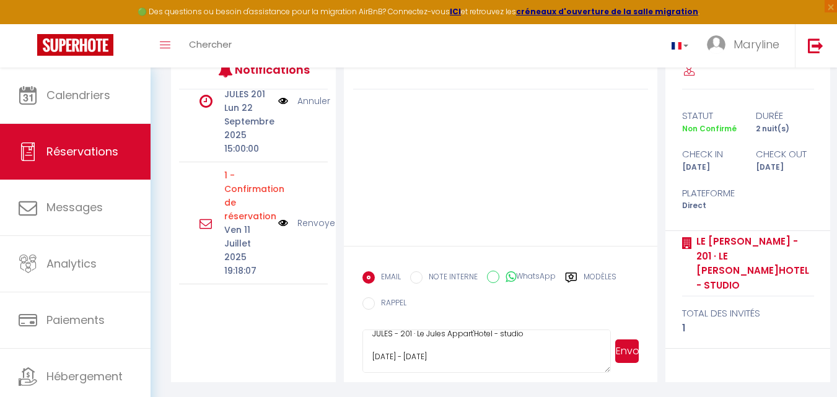
click at [374, 365] on textarea "Sujet Confirmation de réservation - 6191849 - Bastian Beddar Refresco - LE JULE…" at bounding box center [486, 350] width 248 height 43
paste textarea "Bonjour Bastian Beddar, Je vous remercie pour votre réservation au sein de notr…"
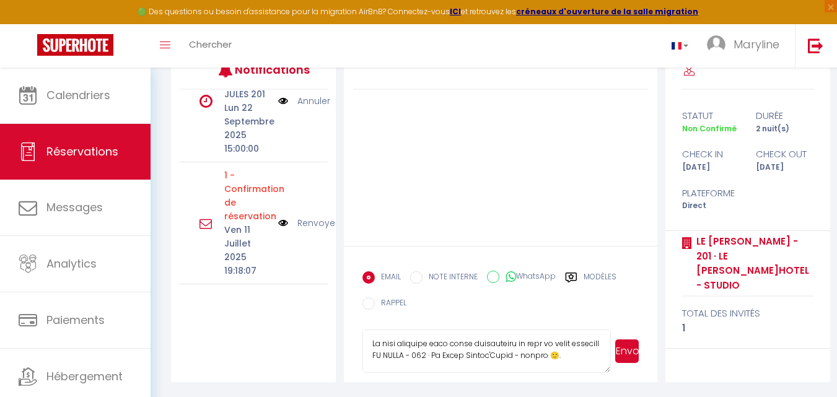
scroll to position [62, 0]
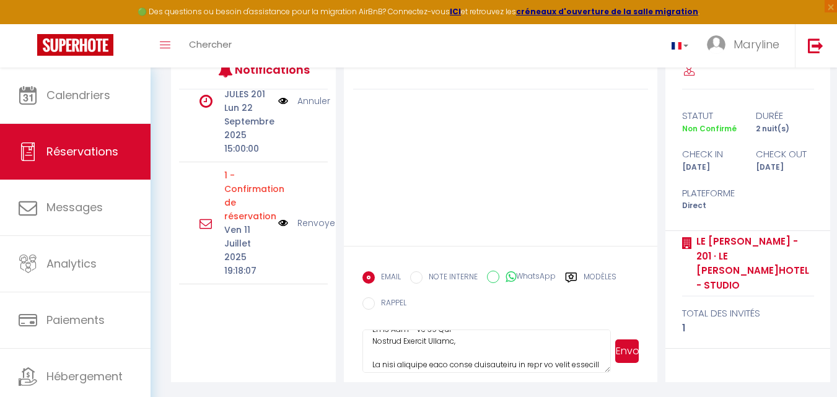
click at [461, 333] on textarea at bounding box center [486, 350] width 248 height 43
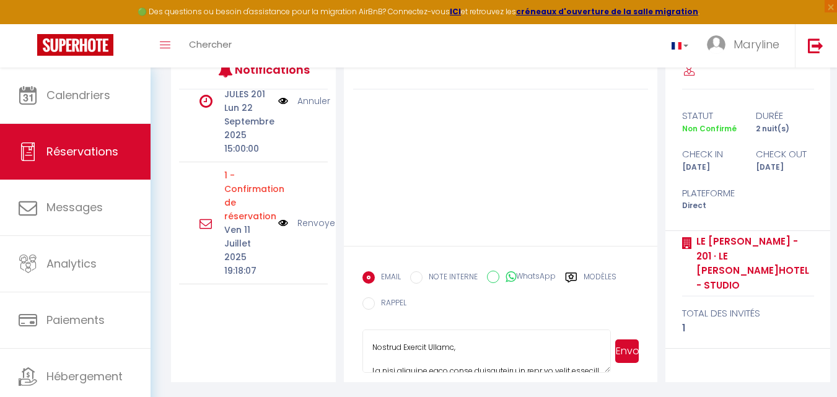
click at [628, 348] on button "Envoyer" at bounding box center [627, 351] width 24 height 24
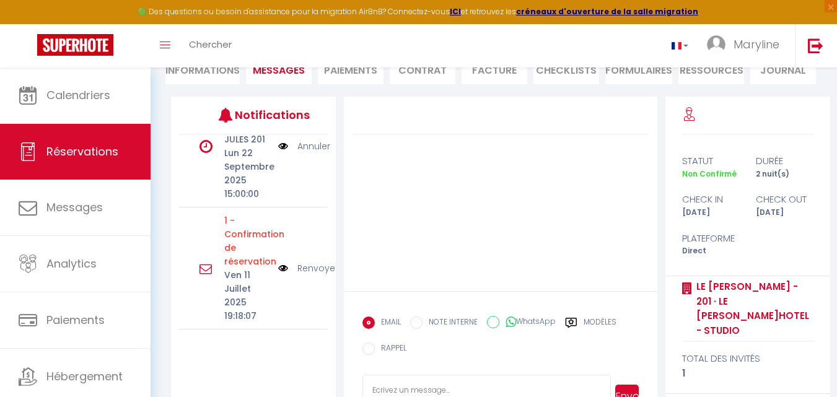
scroll to position [0, 0]
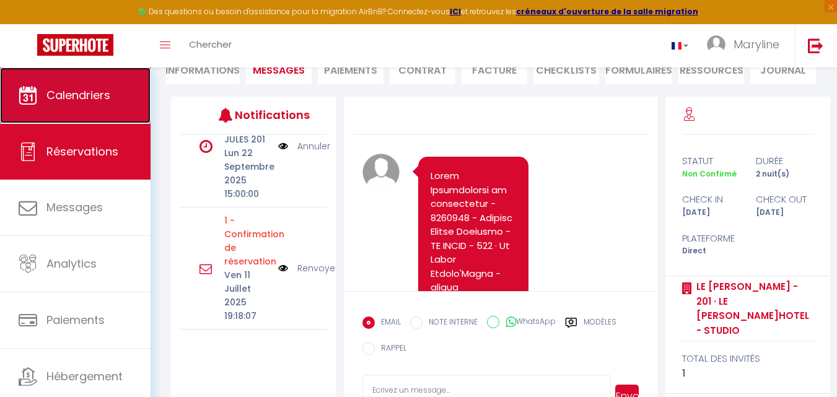
click at [94, 92] on span "Calendriers" at bounding box center [78, 94] width 64 height 15
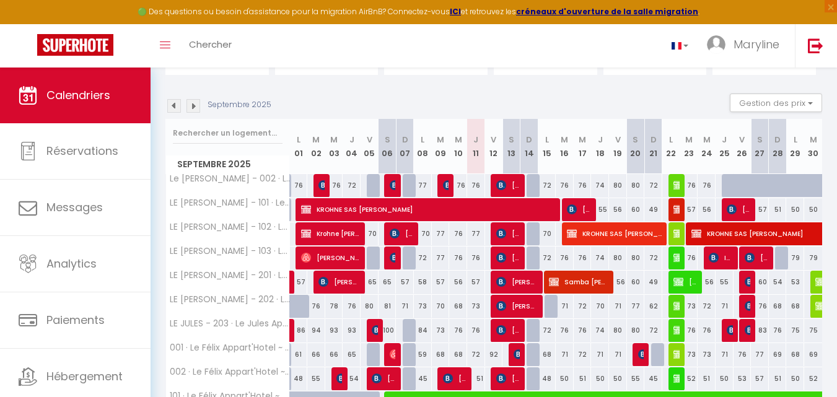
scroll to position [186, 0]
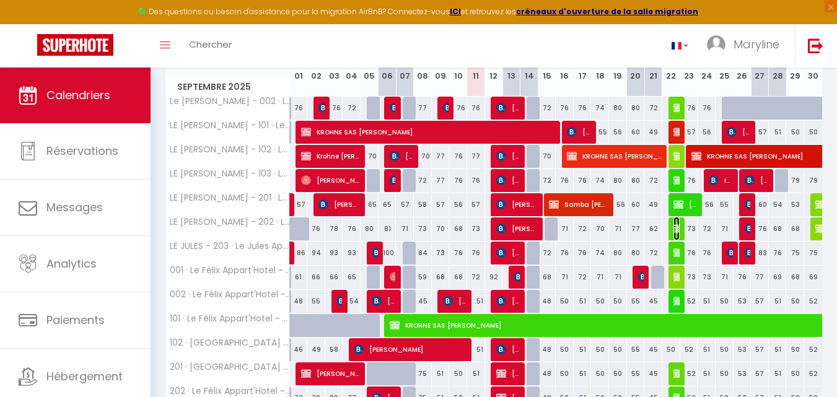
click at [673, 226] on img at bounding box center [678, 229] width 10 height 10
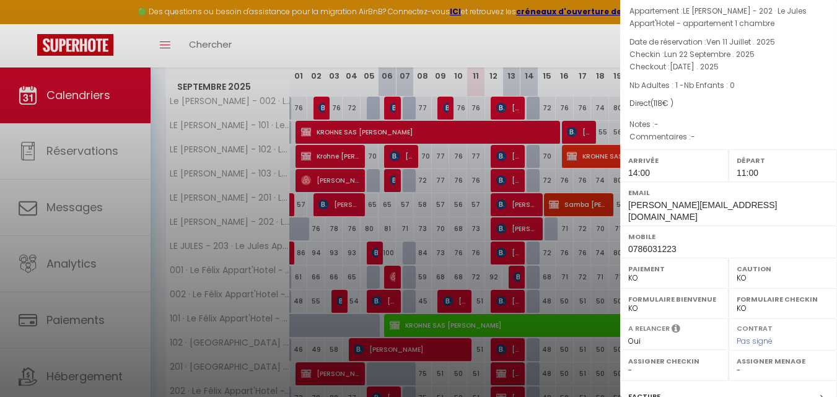
scroll to position [212, 0]
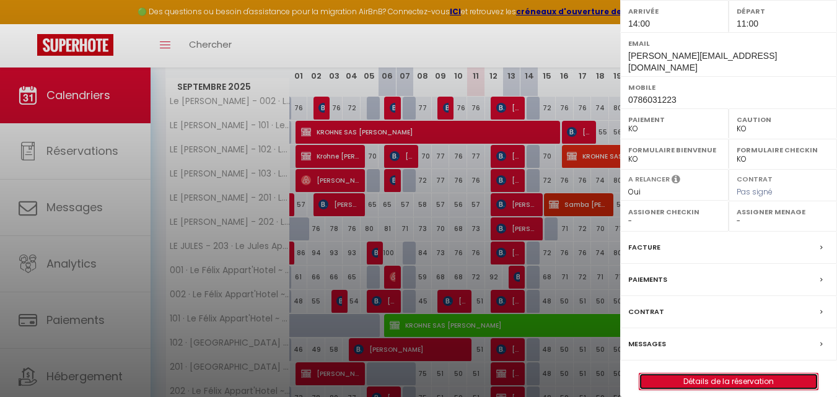
click at [715, 373] on link "Détails de la réservation" at bounding box center [728, 381] width 178 height 16
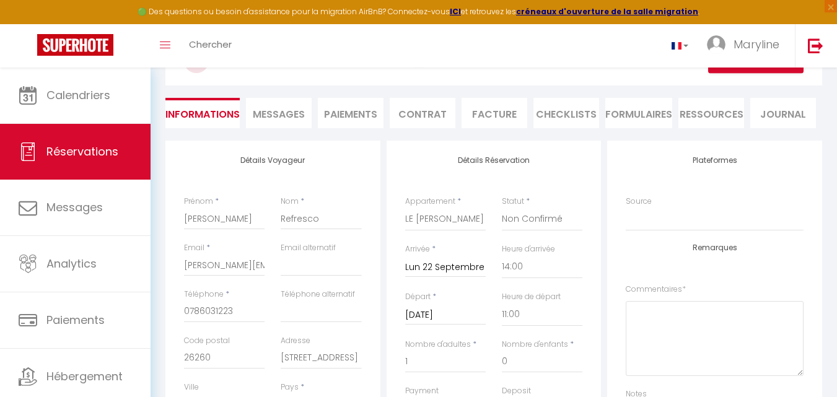
scroll to position [62, 0]
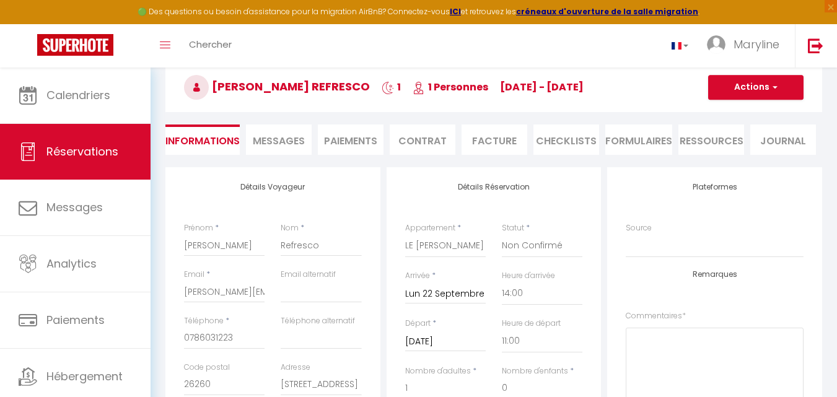
click at [272, 134] on span "Messages" at bounding box center [279, 141] width 52 height 14
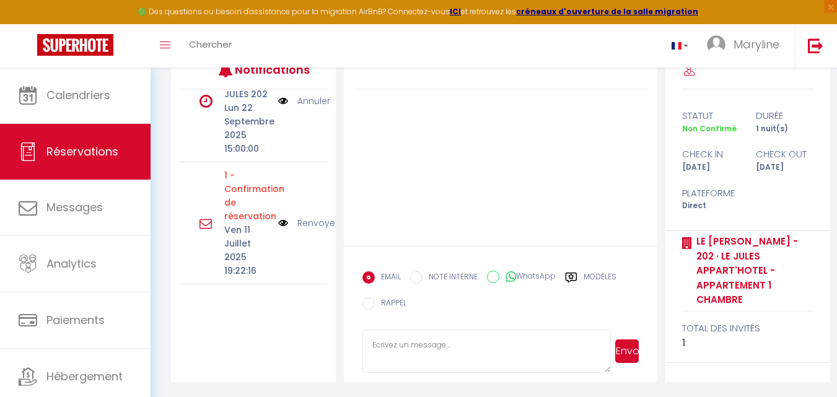
scroll to position [412, 0]
click at [278, 216] on img at bounding box center [283, 223] width 10 height 14
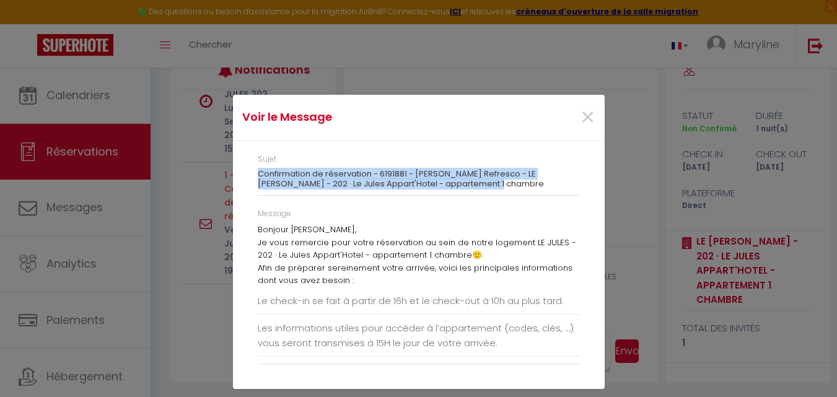
drag, startPoint x: 255, startPoint y: 170, endPoint x: 472, endPoint y: 181, distance: 217.1
click at [472, 181] on div "Sujet Confirmation de réservation - 6191881 - Mathieu Miège Refresco - LE JULES…" at bounding box center [418, 181] width 338 height 54
click at [585, 116] on span "×" at bounding box center [587, 117] width 15 height 37
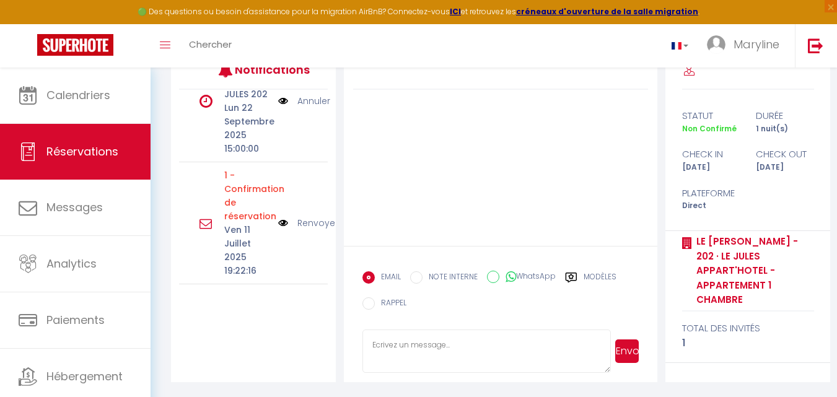
click at [407, 339] on textarea at bounding box center [486, 350] width 248 height 43
paste textarea "Confirmation de réservation - 6191881 - Mathieu Miège Refresco - LE JULES - 202…"
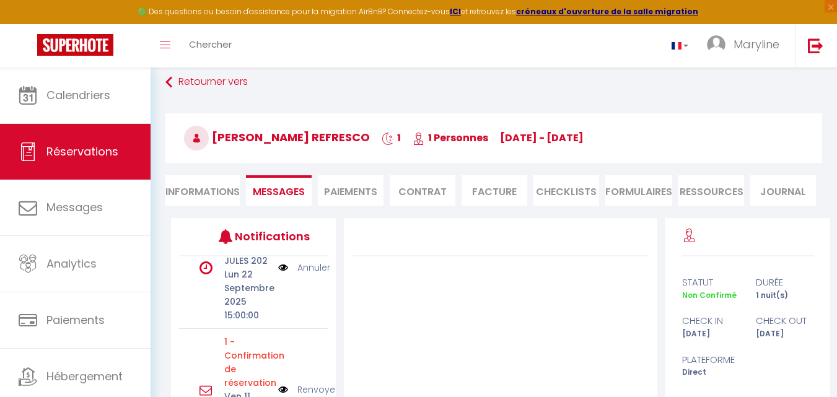
scroll to position [0, 0]
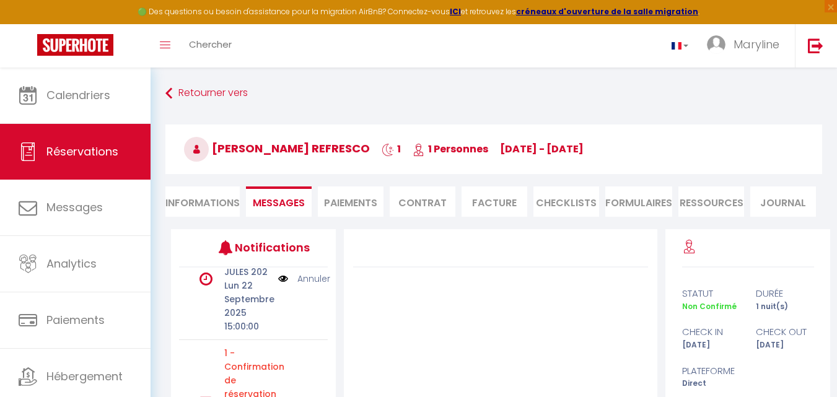
drag, startPoint x: 494, startPoint y: 148, endPoint x: 600, endPoint y: 150, distance: 105.9
click at [600, 150] on h3 "Mathieu Miège Refresco 1 1 Personnes Mo 22 Sep - Tu 23 Sep" at bounding box center [493, 149] width 656 height 50
click at [591, 283] on div at bounding box center [500, 286] width 295 height 37
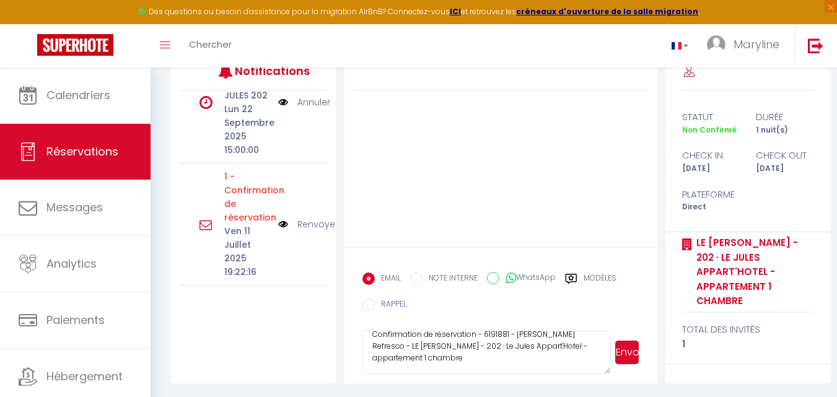
scroll to position [178, 0]
click at [483, 339] on textarea "Confirmation de réservation - 6191881 - Mathieu Miège Refresco - LE JULES - 202…" at bounding box center [486, 350] width 248 height 43
paste textarea "Mo 22 Sep - Tu 23 Sep"
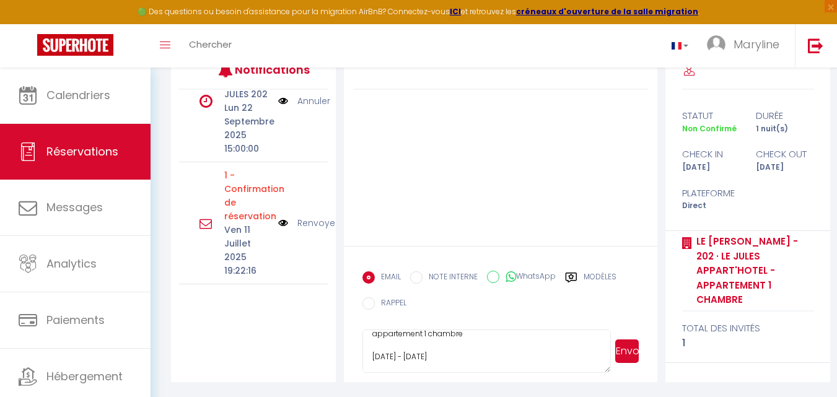
scroll to position [48, 0]
click at [278, 216] on img at bounding box center [283, 223] width 10 height 14
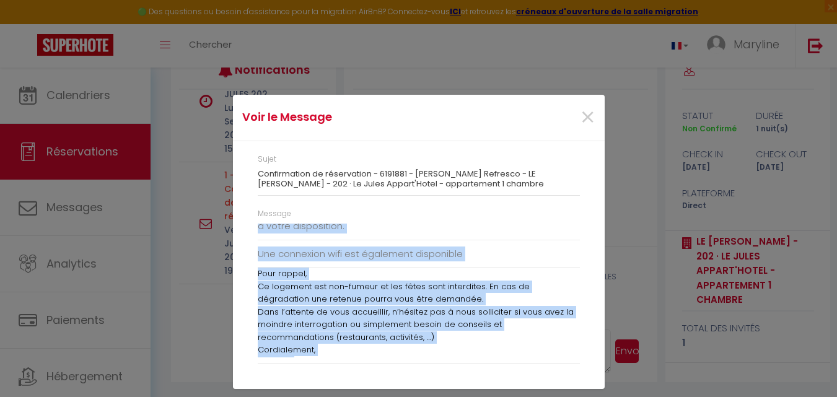
scroll to position [211, 0]
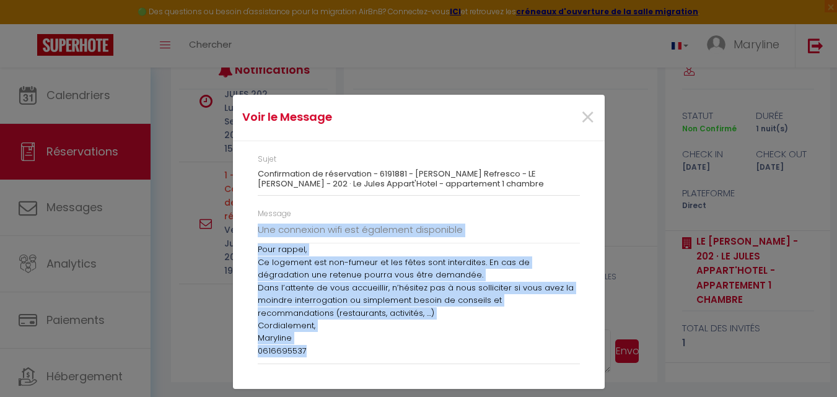
drag, startPoint x: 256, startPoint y: 226, endPoint x: 424, endPoint y: 359, distance: 213.4
click at [425, 362] on div "Message Bonjour Mathieu Miège, Je vous remercie pour votre réservation au sein …" at bounding box center [418, 292] width 338 height 169
click at [589, 117] on span "×" at bounding box center [587, 117] width 15 height 37
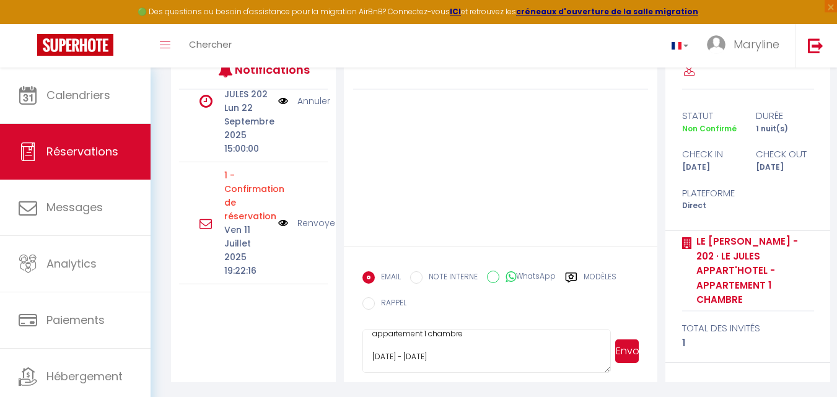
click at [375, 360] on textarea "Confirmation de réservation - 6191881 - Mathieu Miège Refresco - LE JULES - 202…" at bounding box center [486, 350] width 248 height 43
paste textarea "Bonjour Mathieu Miège, Je vous remercie pour votre réservation au sein de notre…"
click at [371, 342] on textarea at bounding box center [486, 350] width 248 height 43
click at [624, 347] on button "Envoyer" at bounding box center [627, 351] width 24 height 24
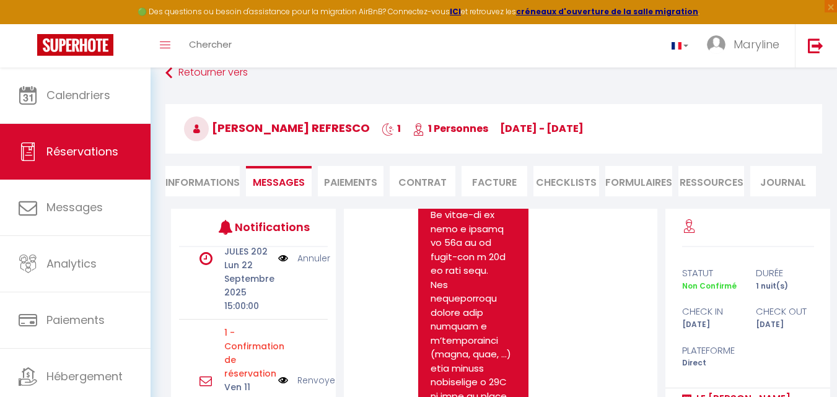
scroll to position [557, 0]
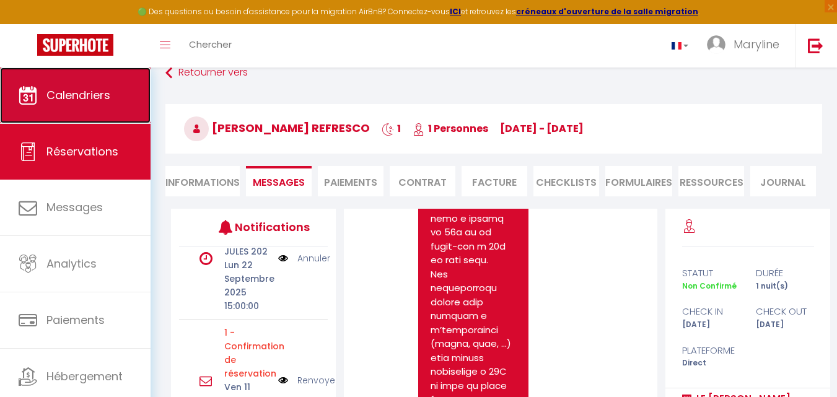
click at [42, 86] on link "Calendriers" at bounding box center [75, 95] width 150 height 56
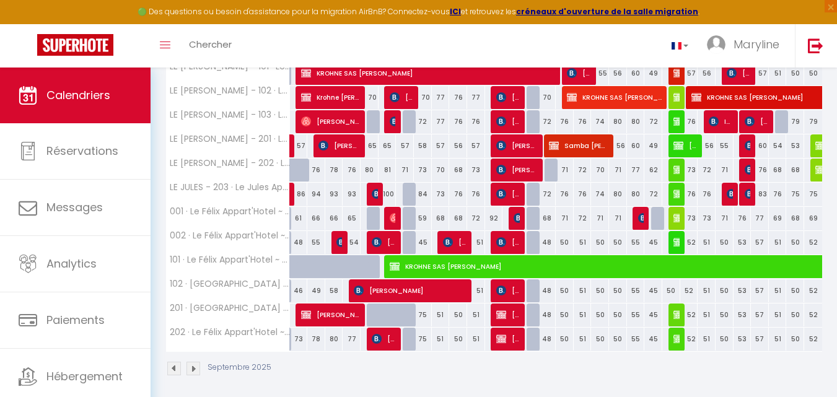
scroll to position [248, 0]
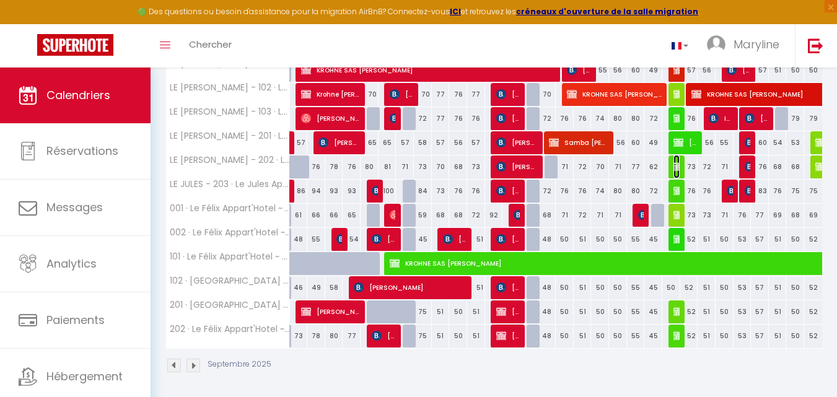
click at [674, 163] on img at bounding box center [678, 167] width 10 height 10
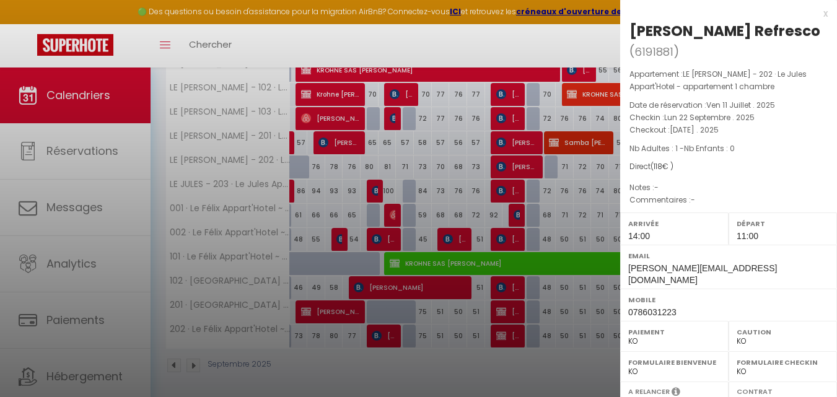
click at [813, 13] on div "x" at bounding box center [723, 13] width 207 height 15
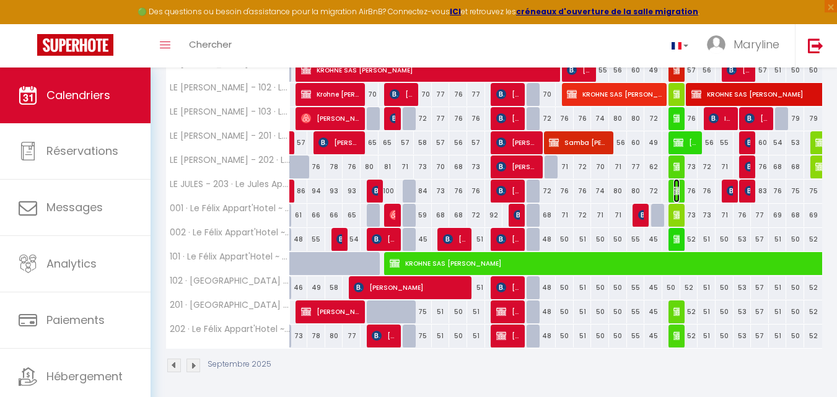
click at [676, 191] on img at bounding box center [678, 191] width 10 height 10
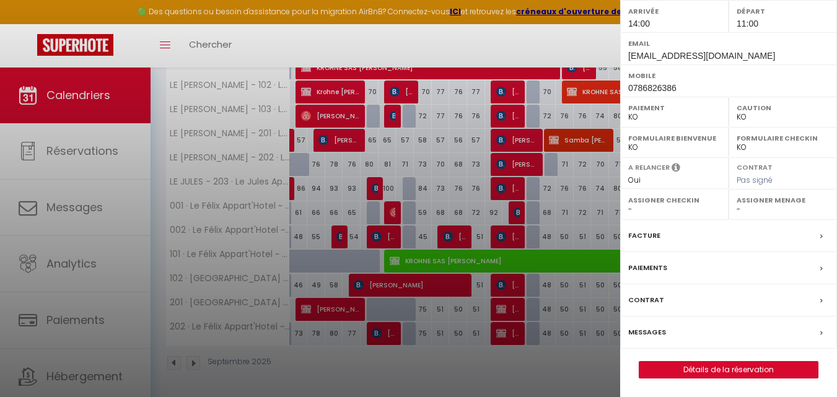
scroll to position [251, 0]
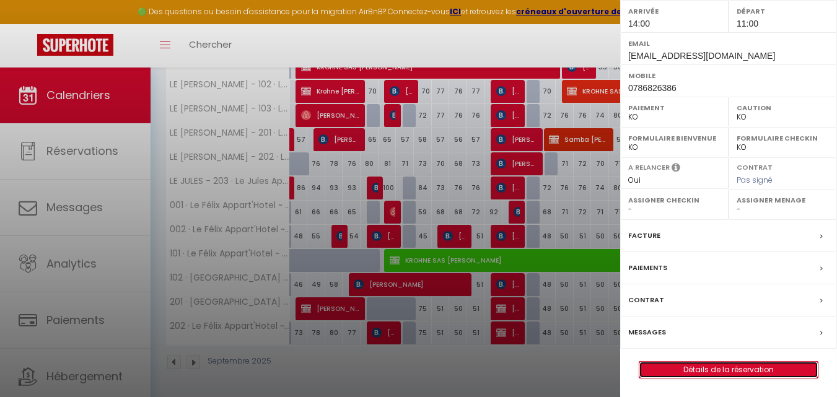
click at [716, 366] on link "Détails de la réservation" at bounding box center [728, 370] width 178 height 16
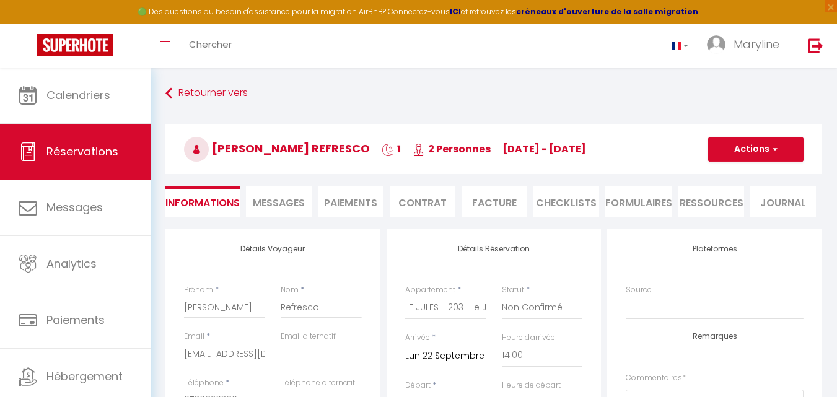
click at [277, 201] on span "Messages" at bounding box center [279, 203] width 52 height 14
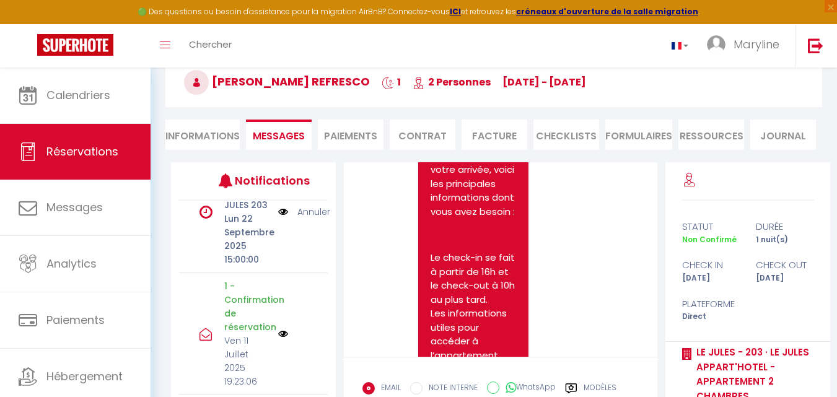
scroll to position [178, 0]
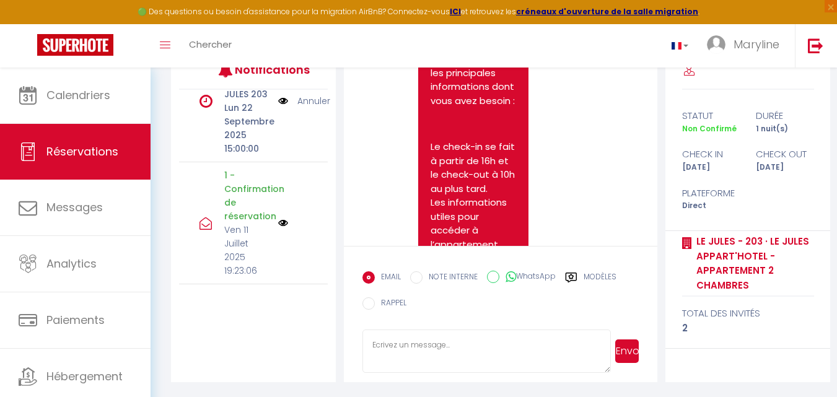
click at [278, 219] on img at bounding box center [283, 223] width 10 height 10
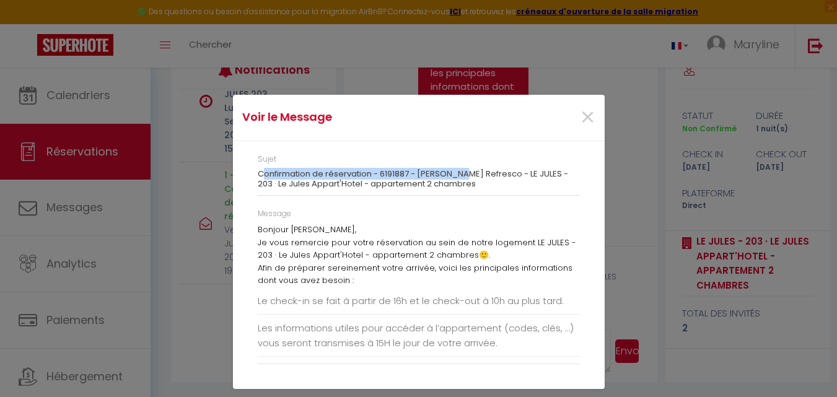
drag, startPoint x: 261, startPoint y: 168, endPoint x: 461, endPoint y: 170, distance: 200.7
click at [461, 170] on h3 "Confirmation de réservation - 6191887 - Véronique Petit Refresco - LE JULES - 2…" at bounding box center [419, 178] width 322 height 19
drag, startPoint x: 477, startPoint y: 183, endPoint x: 262, endPoint y: 159, distance: 216.9
click at [246, 157] on div "Sujet Confirmation de réservation - 6191887 - Véronique Petit Refresco - LE JUL…" at bounding box center [419, 265] width 372 height 248
click at [580, 116] on span "×" at bounding box center [587, 117] width 15 height 37
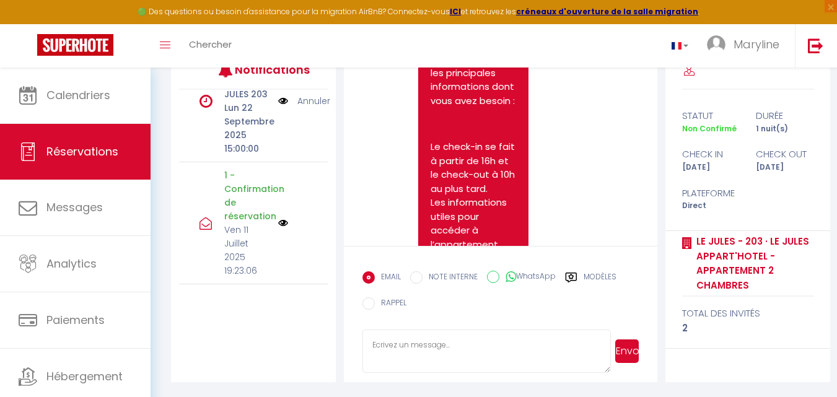
click at [453, 342] on textarea at bounding box center [486, 350] width 248 height 43
paste textarea "Sujet Confirmation de réservation - 6191887 - Véronique Petit Refresco - LE JUL…"
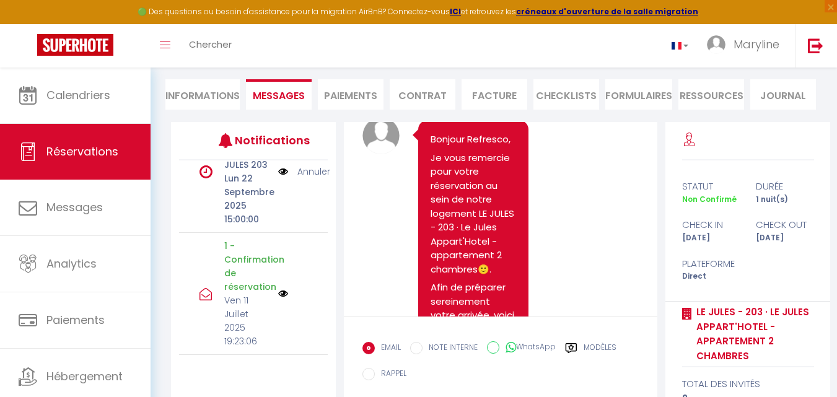
scroll to position [0, 0]
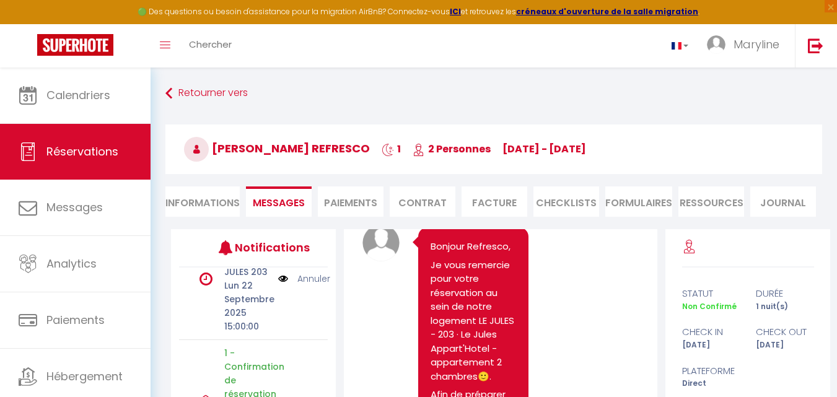
drag, startPoint x: 509, startPoint y: 147, endPoint x: 622, endPoint y: 147, distance: 113.3
click at [622, 147] on h3 "Véronique Petit Refresco 1 2 Personnes Mo 22 Sep - Tu 23 Sep" at bounding box center [493, 149] width 656 height 50
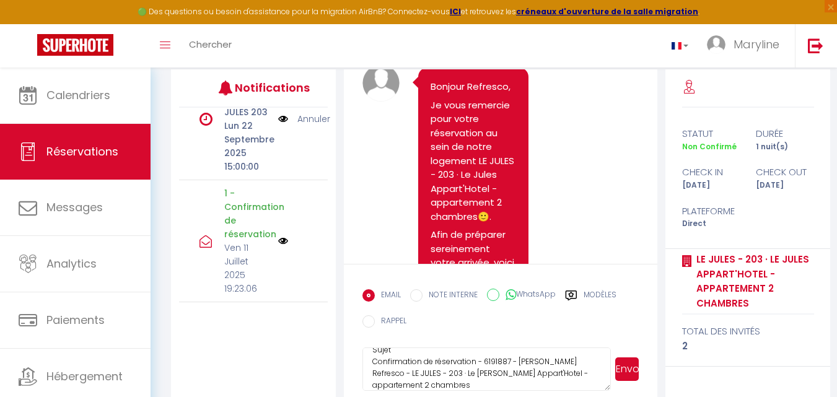
scroll to position [178, 0]
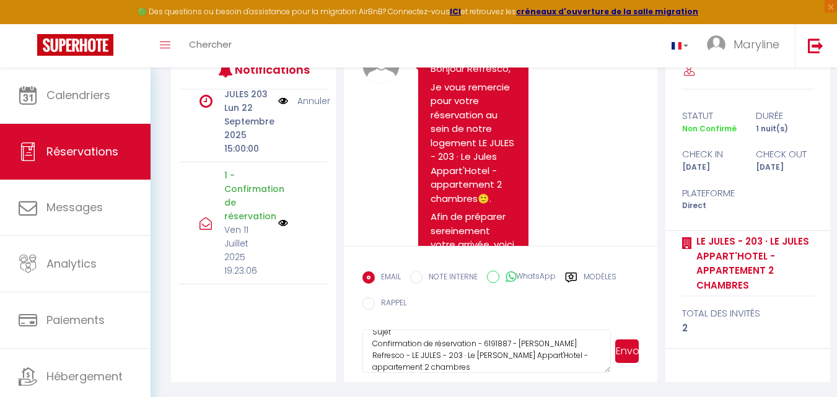
click at [477, 362] on textarea "Sujet Confirmation de réservation - 6191887 - Véronique Petit Refresco - LE JUL…" at bounding box center [486, 350] width 248 height 43
paste textarea "Mo 22 Sep - Tu 23 Sep"
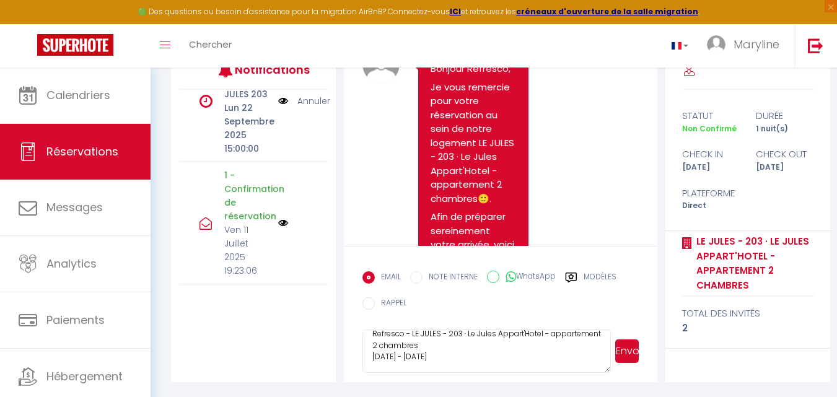
click at [468, 342] on textarea "Sujet Confirmation de réservation - 6191887 - Véronique Petit Refresco - LE JUL…" at bounding box center [486, 350] width 248 height 43
click at [477, 357] on textarea "Sujet Confirmation de réservation - 6191887 - Véronique Petit Refresco - LE JUL…" at bounding box center [486, 350] width 248 height 43
click at [278, 222] on img at bounding box center [283, 223] width 10 height 10
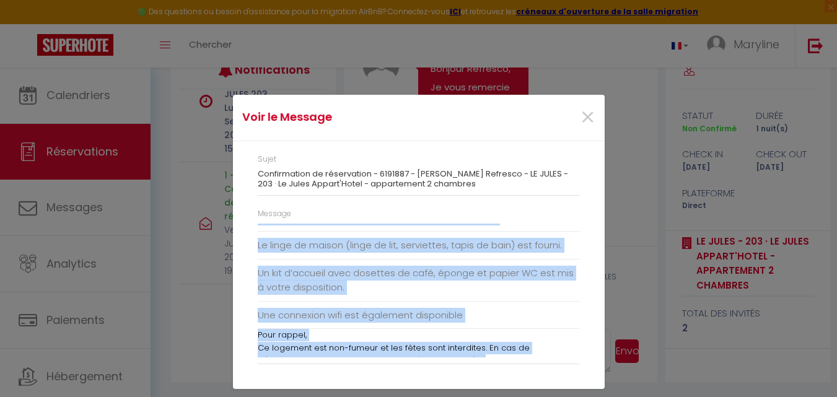
scroll to position [211, 0]
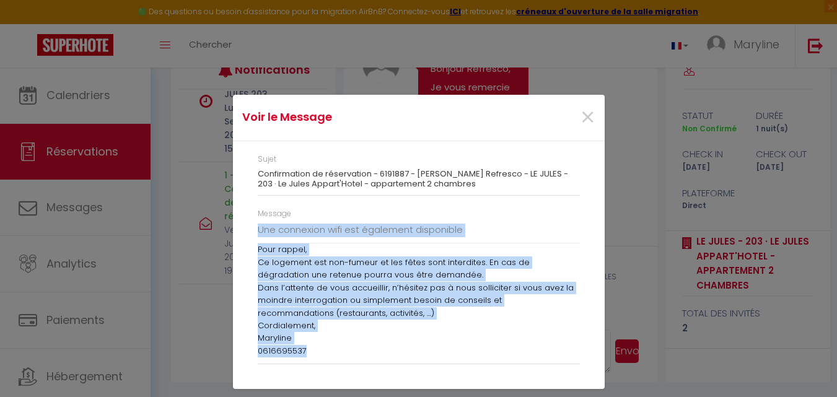
drag, startPoint x: 259, startPoint y: 229, endPoint x: 427, endPoint y: 385, distance: 229.6
click at [427, 385] on div "Sujet Confirmation de réservation - 6191887 - Véronique Petit Refresco - LE JUL…" at bounding box center [419, 265] width 372 height 248
click at [581, 120] on span "×" at bounding box center [587, 117] width 15 height 37
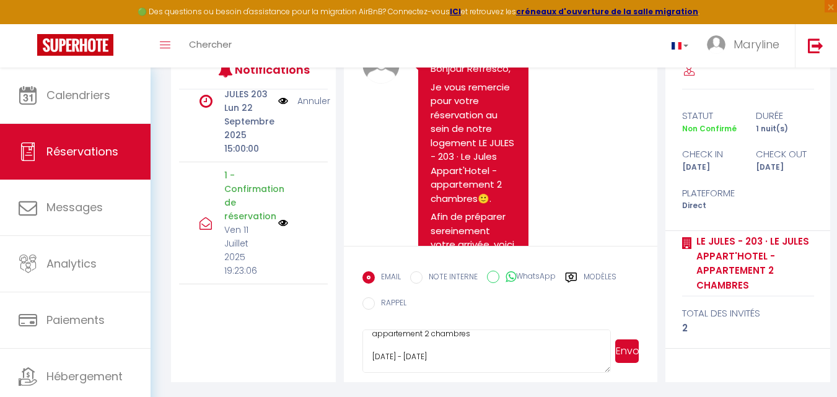
click at [374, 365] on textarea "Sujet Confirmation de réservation - 6191887 - Véronique Petit Refresco - LE JUL…" at bounding box center [486, 350] width 248 height 43
paste textarea "Bonjour Véronique Petit, Je vous remercie pour votre réservation au sein de not…"
click at [622, 347] on button "Envoyer" at bounding box center [627, 351] width 24 height 24
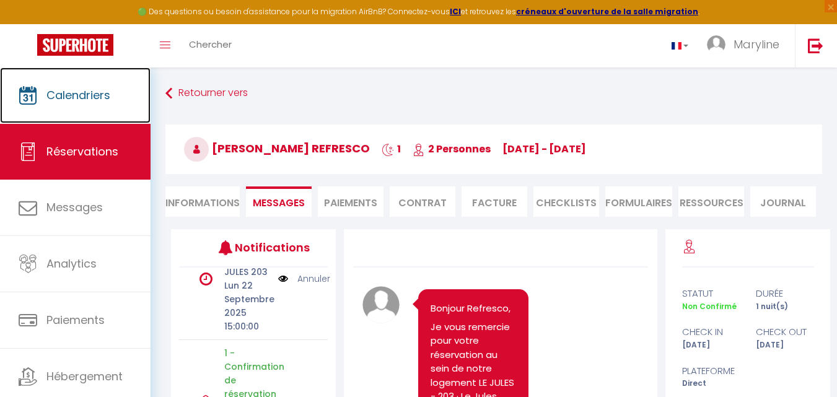
scroll to position [1146, 0]
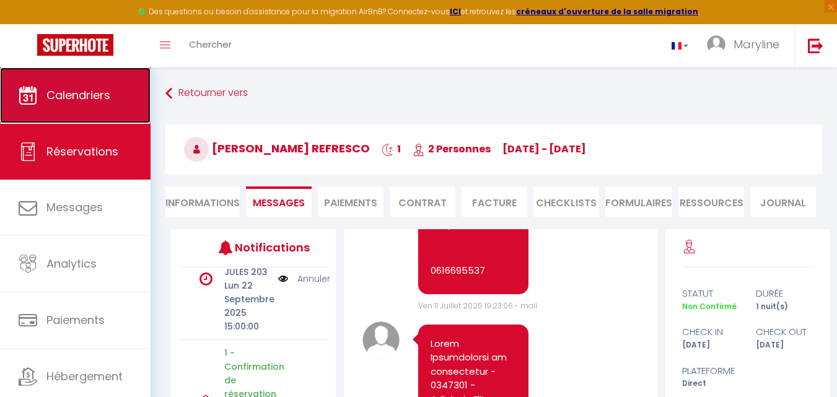
click at [72, 91] on span "Calendriers" at bounding box center [78, 94] width 64 height 15
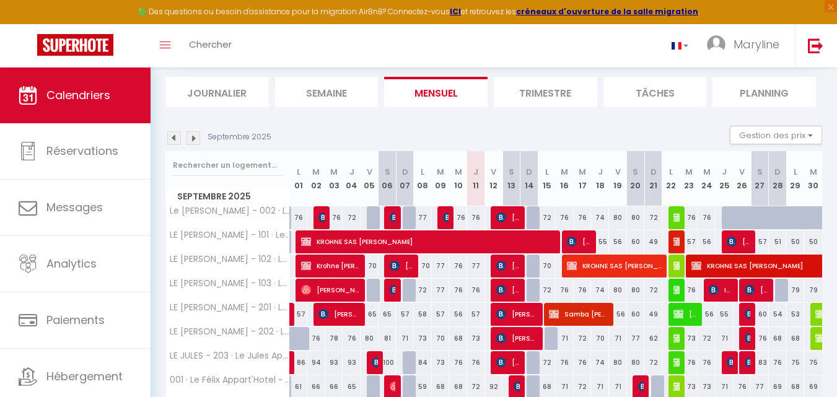
scroll to position [248, 0]
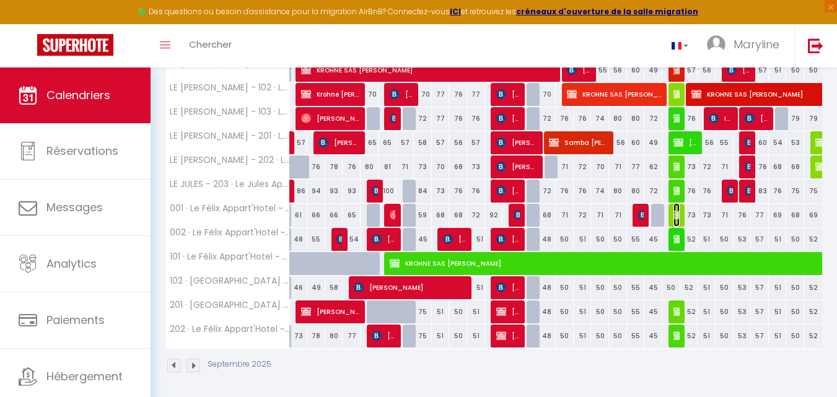
click at [677, 210] on img at bounding box center [678, 215] width 10 height 10
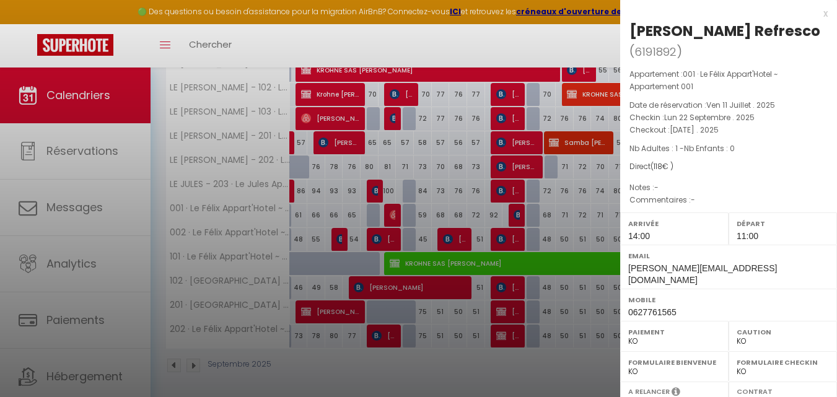
click at [817, 14] on div "x" at bounding box center [723, 13] width 207 height 15
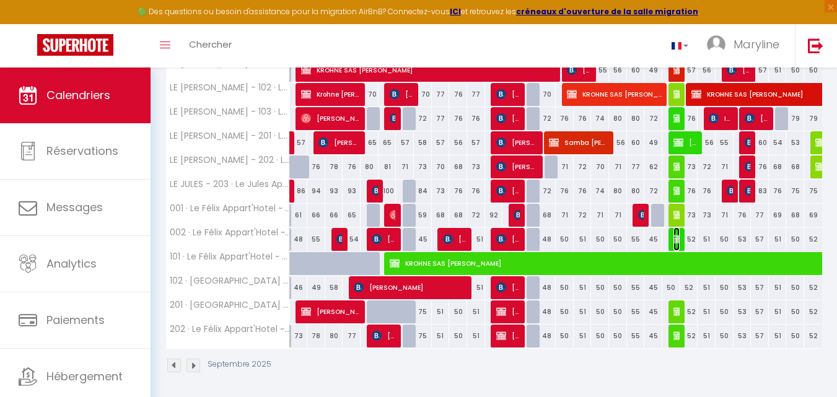
click at [676, 235] on img at bounding box center [678, 239] width 10 height 10
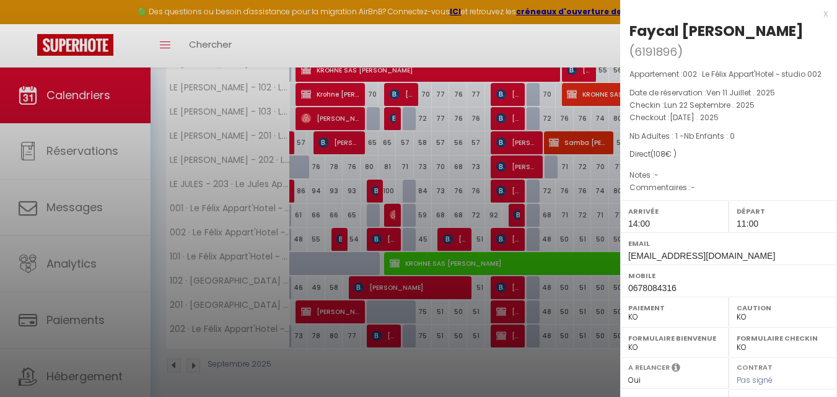
click at [816, 12] on div "x" at bounding box center [723, 13] width 207 height 15
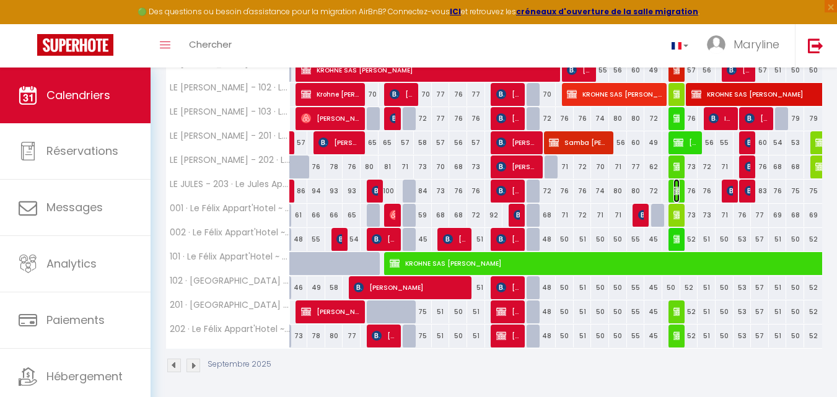
click at [677, 188] on img at bounding box center [678, 191] width 10 height 10
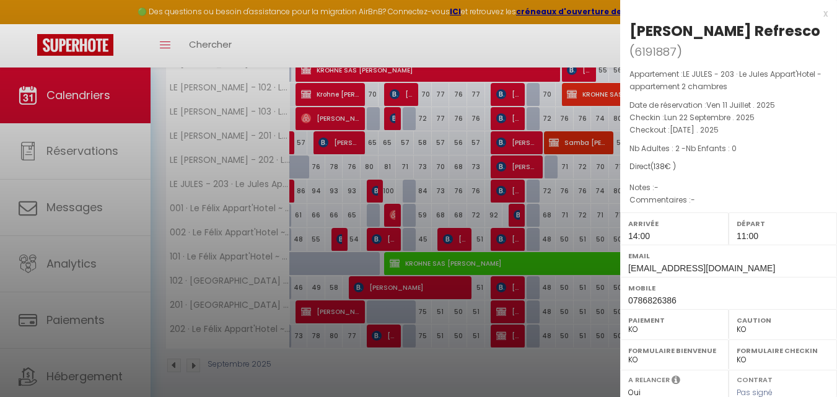
click at [814, 13] on div "x" at bounding box center [723, 13] width 207 height 15
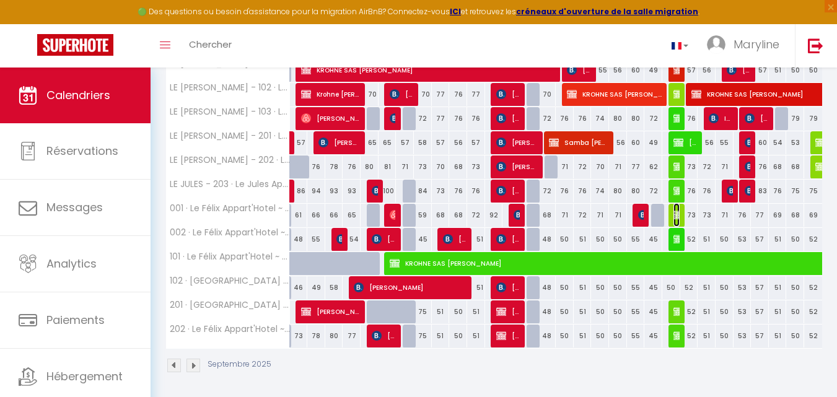
click at [676, 213] on img at bounding box center [678, 215] width 10 height 10
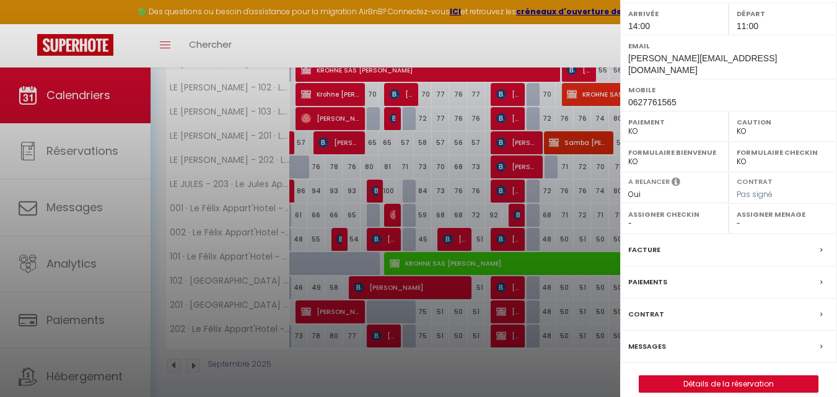
scroll to position [212, 0]
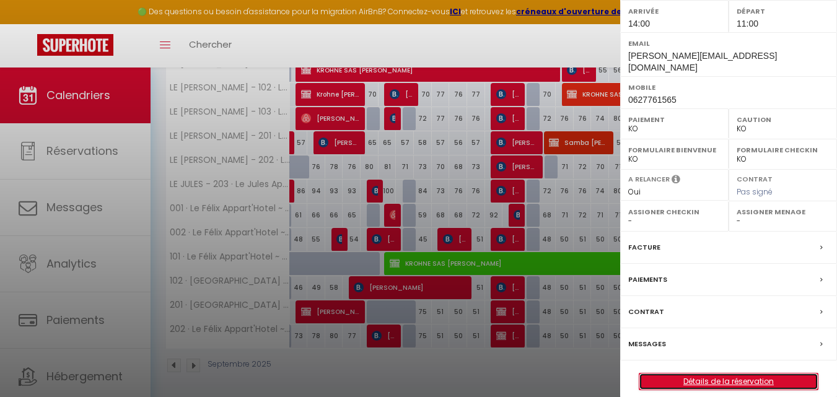
click at [690, 373] on link "Détails de la réservation" at bounding box center [728, 381] width 178 height 16
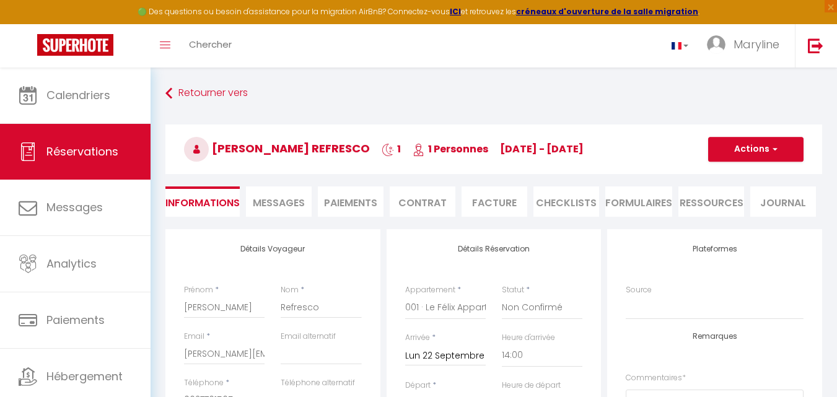
click at [267, 203] on span "Messages" at bounding box center [279, 203] width 52 height 14
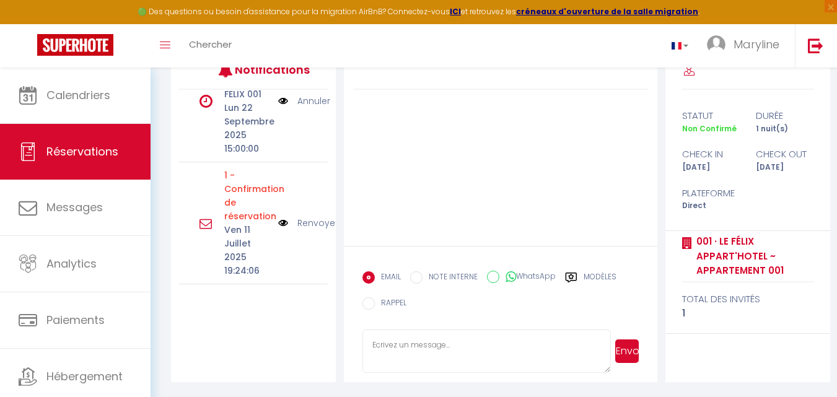
scroll to position [385, 0]
click at [278, 216] on img at bounding box center [283, 223] width 10 height 14
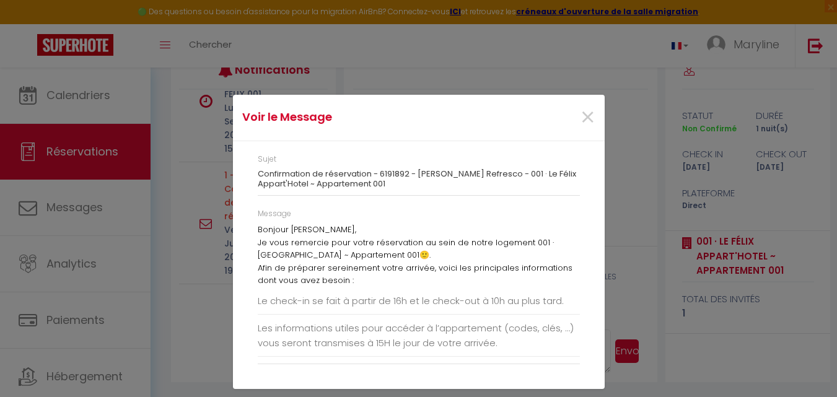
drag, startPoint x: 258, startPoint y: 159, endPoint x: 388, endPoint y: 188, distance: 132.7
click at [388, 188] on div "Sujet Confirmation de réservation - 6191892 - Yann Jacquet Refresco - 001 · Le …" at bounding box center [419, 175] width 322 height 42
click at [586, 119] on span "×" at bounding box center [587, 117] width 15 height 37
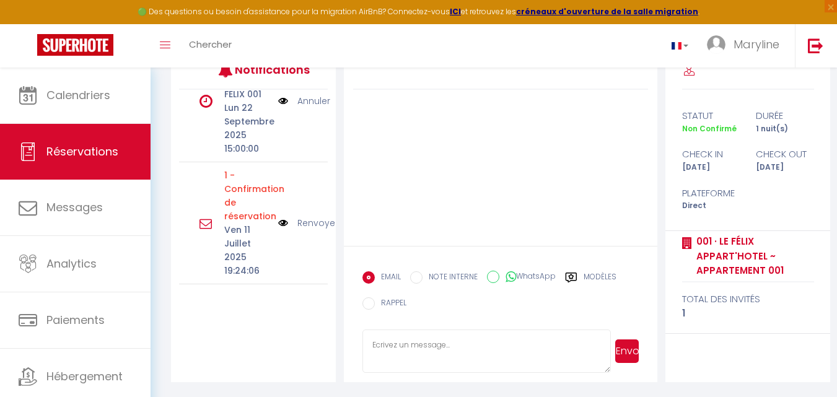
drag, startPoint x: 384, startPoint y: 347, endPoint x: 381, endPoint y: 341, distance: 6.7
click at [383, 345] on textarea at bounding box center [486, 350] width 248 height 43
paste textarea "Sujet Confirmation de réservation - 6191892 - Yann Jacquet Refresco - 001 · Le …"
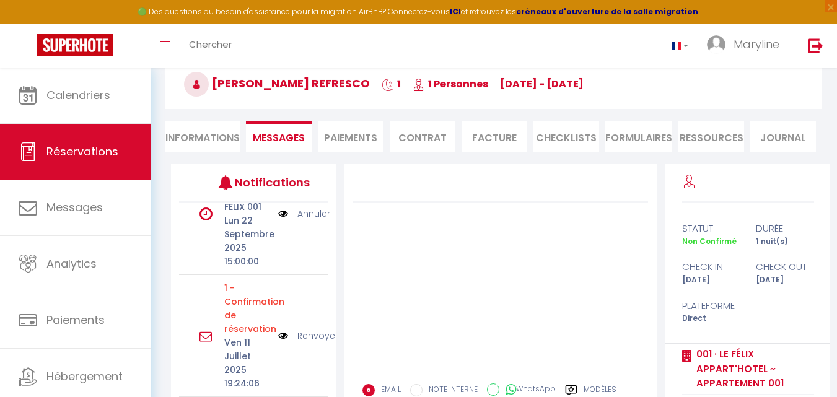
scroll to position [54, 0]
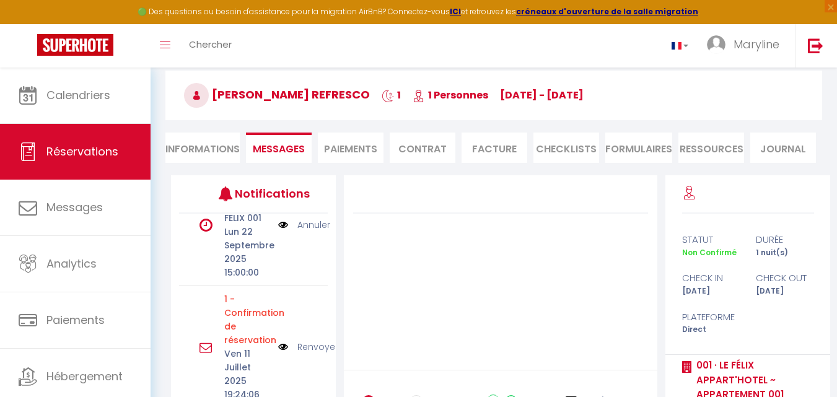
drag, startPoint x: 492, startPoint y: 96, endPoint x: 603, endPoint y: 94, distance: 110.9
click at [603, 94] on h3 "Yann Jacquet Refresco 1 1 Personnes Mo 22 Sep - Tu 23 Sep" at bounding box center [493, 96] width 656 height 50
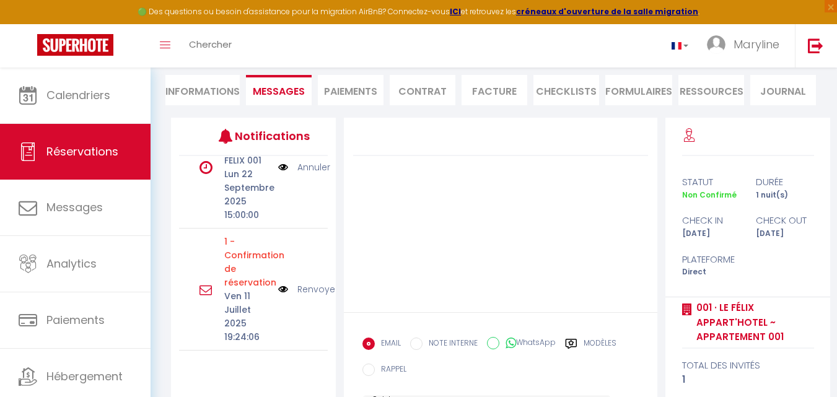
scroll to position [178, 0]
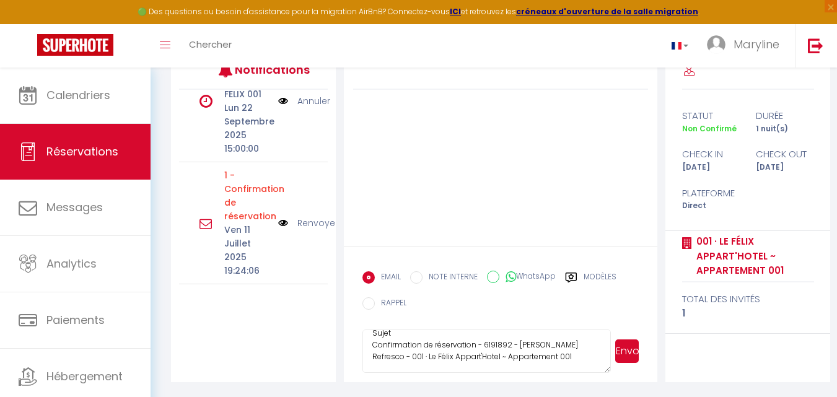
click at [577, 343] on textarea "Sujet Confirmation de réservation - 6191892 - Yann Jacquet Refresco - 001 · Le …" at bounding box center [486, 350] width 248 height 43
paste textarea "Mo 22 Sep - Tu 23 Sep"
click at [574, 342] on textarea "Sujet Confirmation de réservation - 6191892 - Yann Jacquet Refresco - 001 · Le …" at bounding box center [486, 350] width 248 height 43
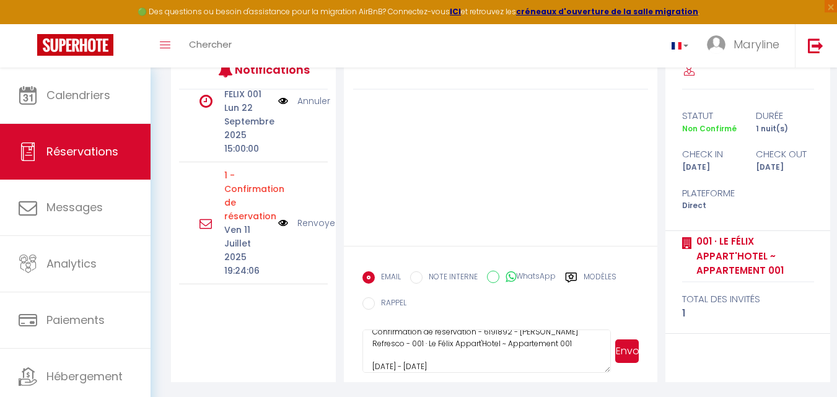
click at [479, 364] on textarea "Sujet Confirmation de réservation - 6191892 - Yann Jacquet Refresco - 001 · Le …" at bounding box center [486, 350] width 248 height 43
click at [278, 216] on img at bounding box center [283, 223] width 10 height 14
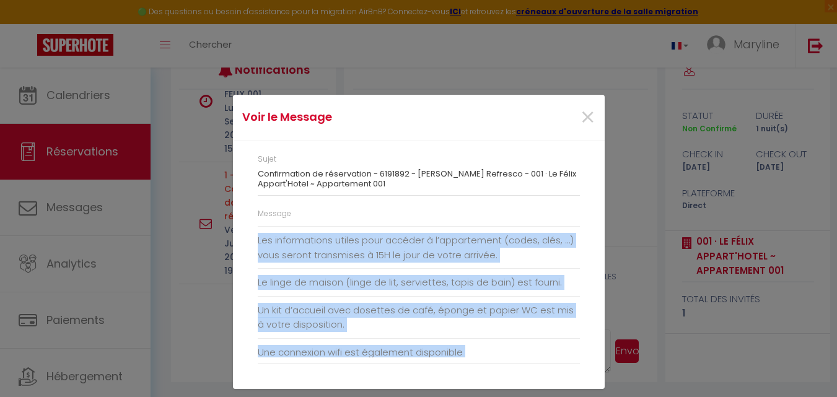
scroll to position [211, 0]
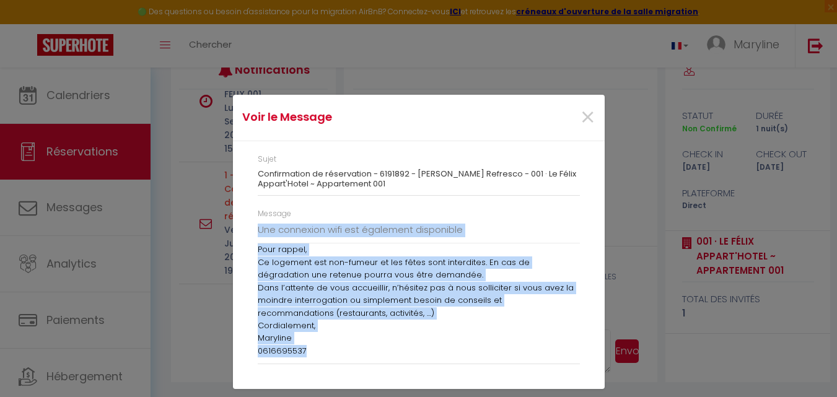
drag, startPoint x: 256, startPoint y: 229, endPoint x: 469, endPoint y: 362, distance: 251.7
click at [469, 362] on div "Message Bonjour Yann Jacquet, Je vous remercie pour votre réservation au sein d…" at bounding box center [418, 292] width 338 height 169
click at [582, 116] on span "×" at bounding box center [587, 117] width 15 height 37
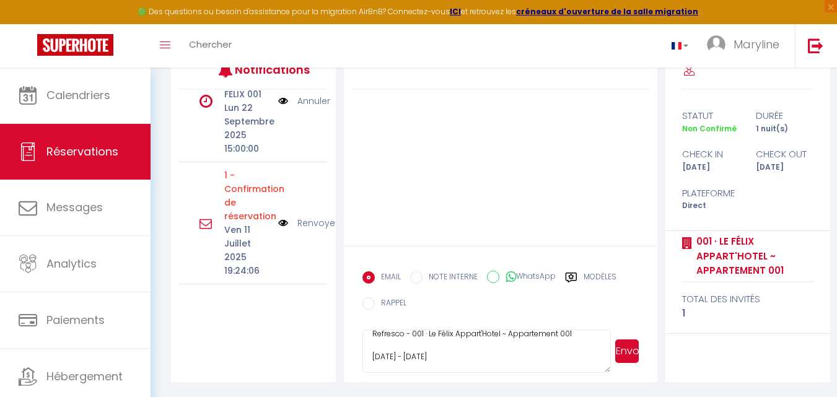
click at [377, 362] on textarea "Sujet Confirmation de réservation - 6191892 - Yann Jacquet Refresco - 001 · Le …" at bounding box center [486, 350] width 248 height 43
paste textarea "Bonjour Yann Jacquet, Je vous remercie pour votre réservation au sein de notre …"
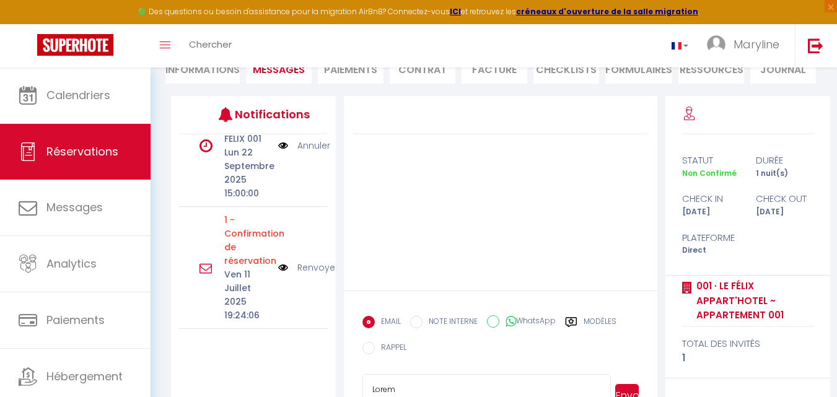
scroll to position [178, 0]
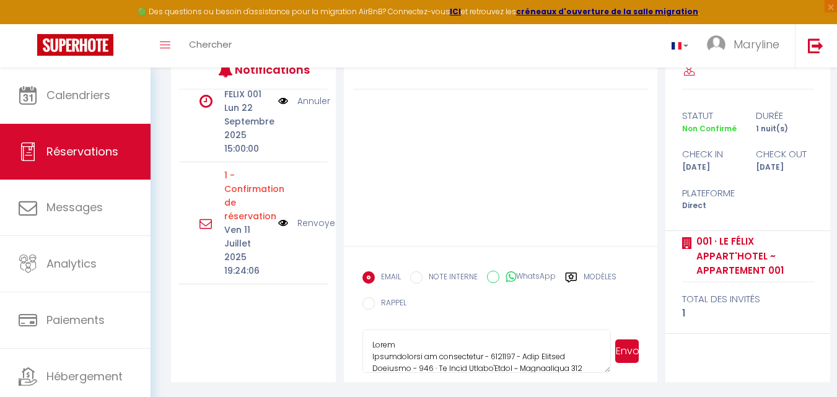
click at [627, 346] on button "Envoyer" at bounding box center [627, 351] width 24 height 24
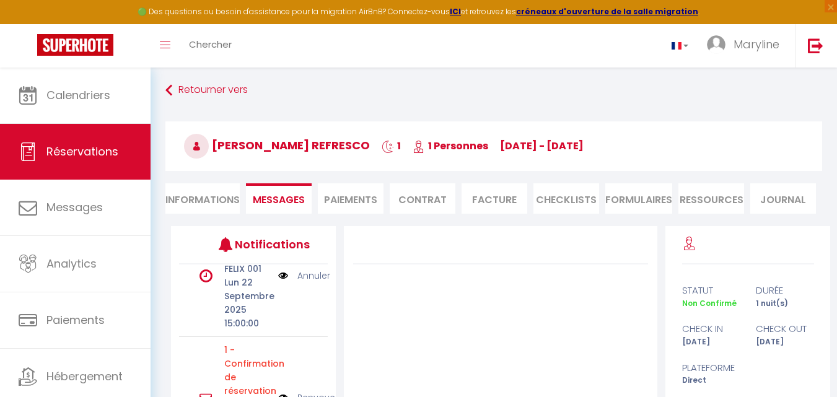
scroll to position [0, 0]
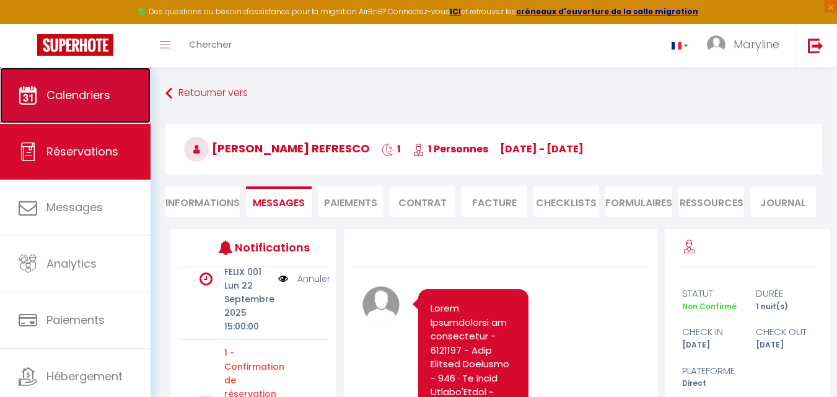
click at [58, 92] on span "Calendriers" at bounding box center [78, 94] width 64 height 15
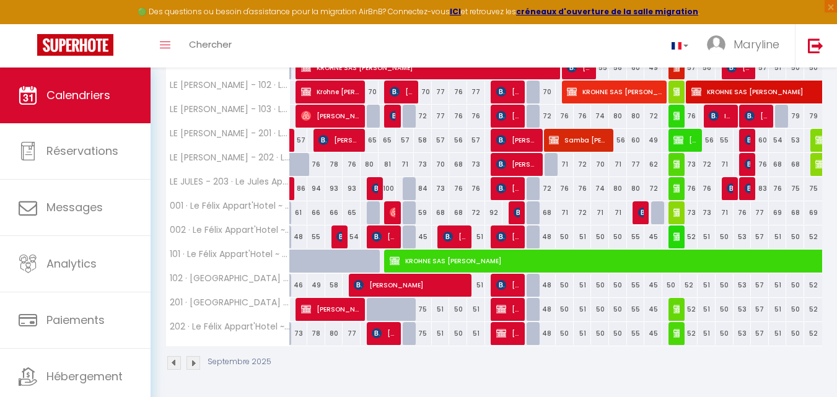
scroll to position [251, 0]
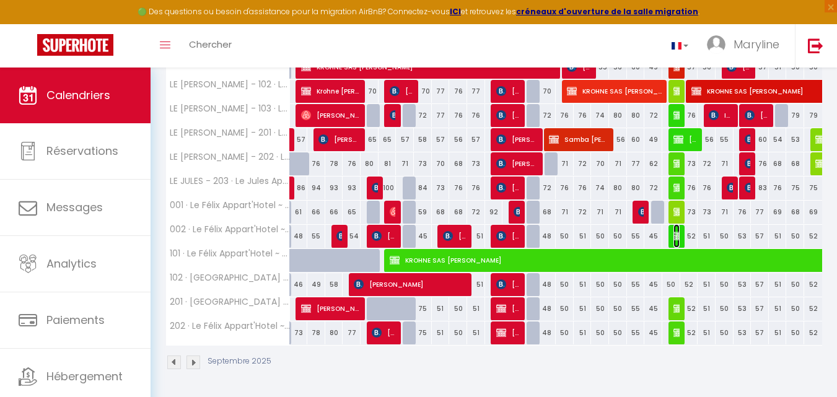
click at [676, 236] on img at bounding box center [678, 236] width 10 height 10
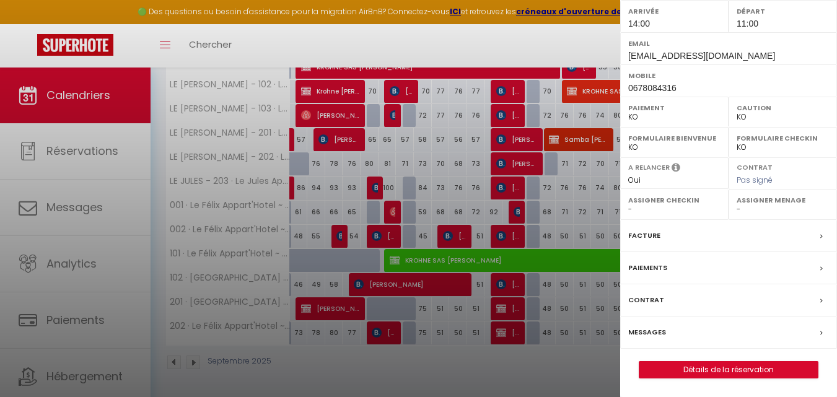
scroll to position [212, 0]
click at [712, 367] on link "Détails de la réservation" at bounding box center [728, 370] width 178 height 16
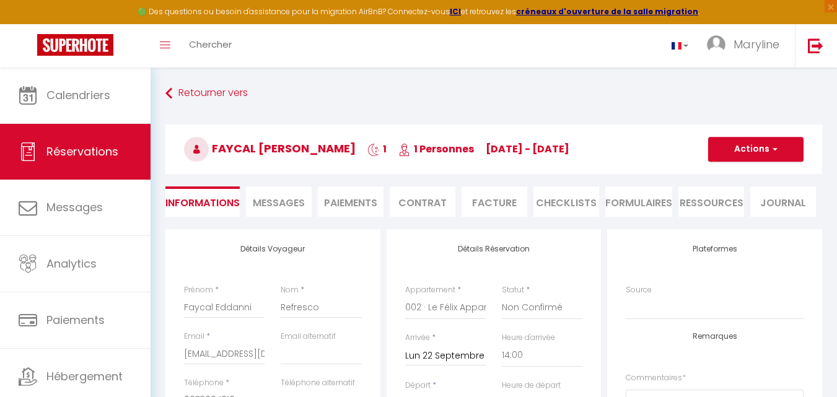
click at [291, 200] on span "Messages" at bounding box center [279, 203] width 52 height 14
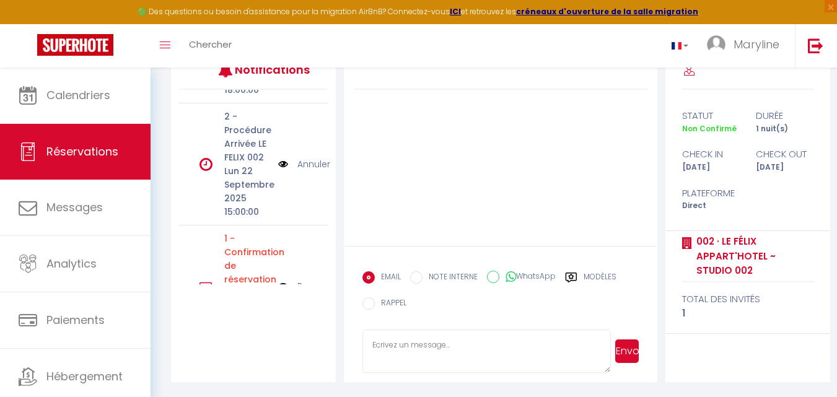
scroll to position [385, 0]
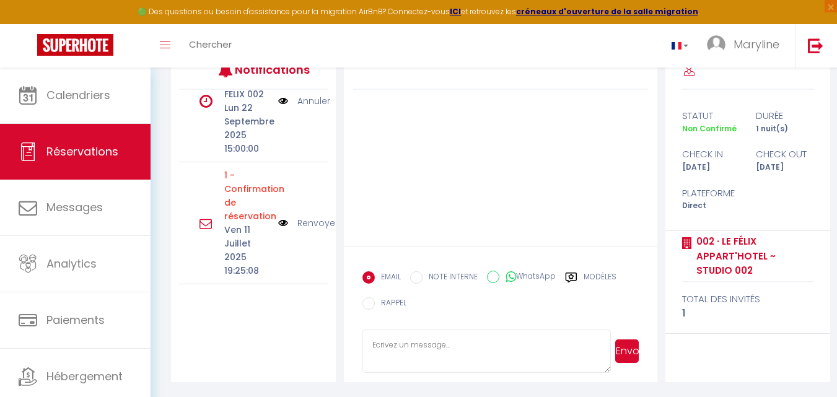
click at [278, 216] on img at bounding box center [283, 223] width 10 height 14
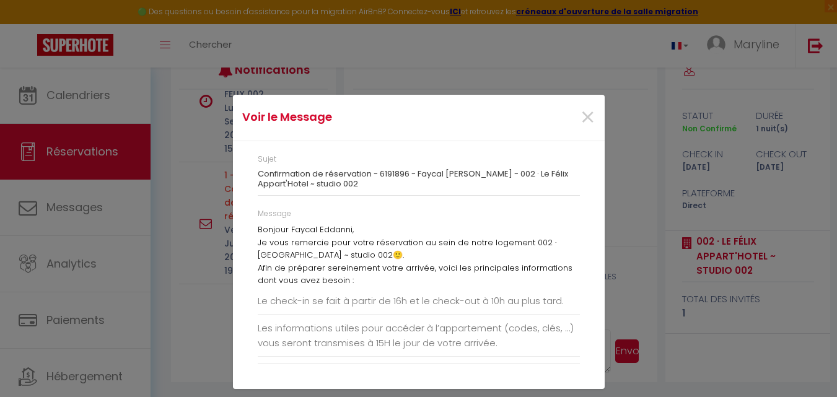
drag, startPoint x: 255, startPoint y: 155, endPoint x: 365, endPoint y: 185, distance: 113.6
click at [365, 185] on div "Sujet Confirmation de réservation - 6191896 - Faycal Eddanni Refresco - 002 · L…" at bounding box center [418, 181] width 338 height 54
click at [639, 223] on div "Voir le Message × Sujet Confirmation de réservation - 6191896 - Faycal Eddanni …" at bounding box center [418, 198] width 837 height 397
click at [587, 113] on span "×" at bounding box center [587, 117] width 15 height 37
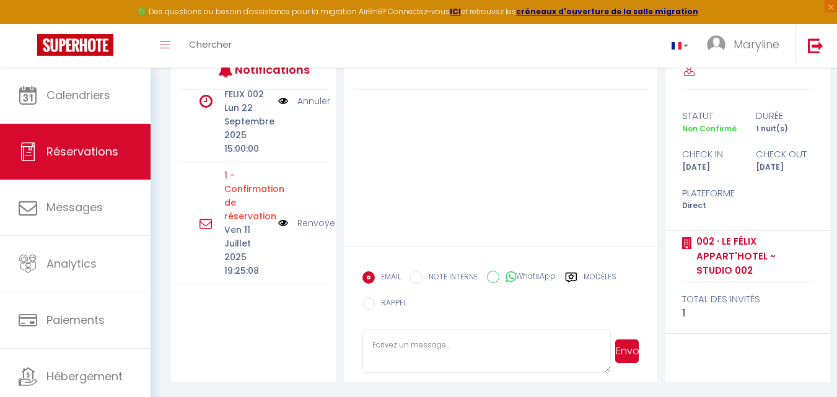
paste textarea "Sujet Confirmation de réservation - 6191896 - Faycal Eddanni Refresco - 002 · L…"
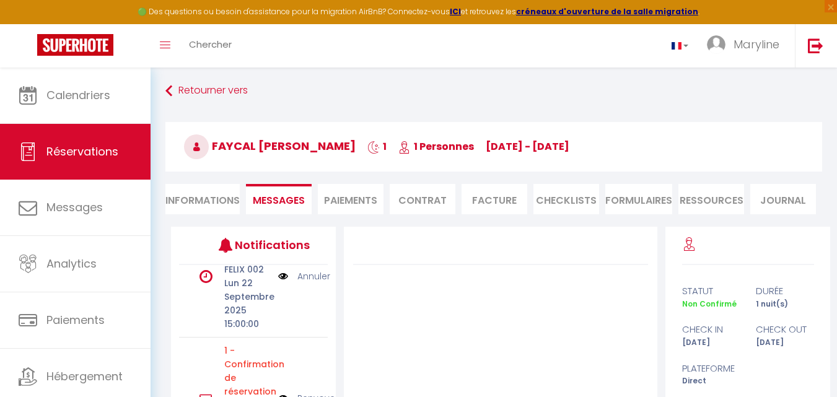
scroll to position [0, 0]
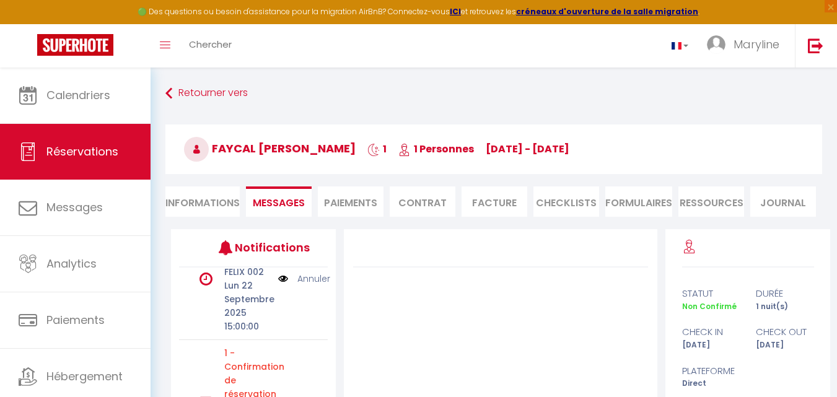
drag, startPoint x: 502, startPoint y: 150, endPoint x: 629, endPoint y: 142, distance: 127.2
click at [630, 142] on h3 "Faycal Eddanni Refresco 1 1 Personnes Mo 22 Sep - Tu 23 Sep" at bounding box center [493, 149] width 656 height 50
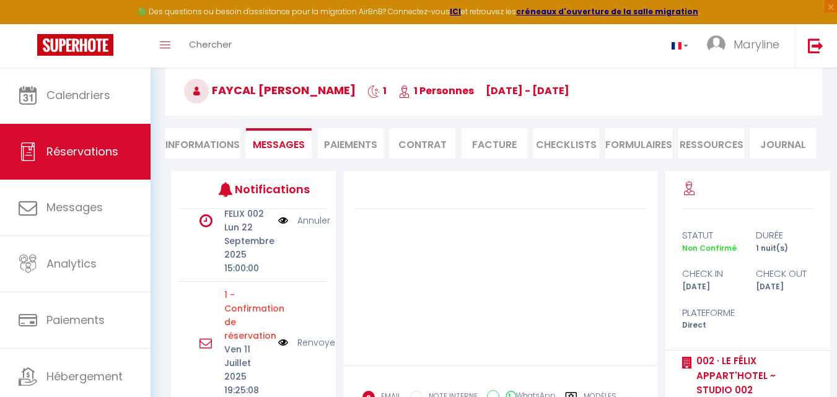
scroll to position [178, 0]
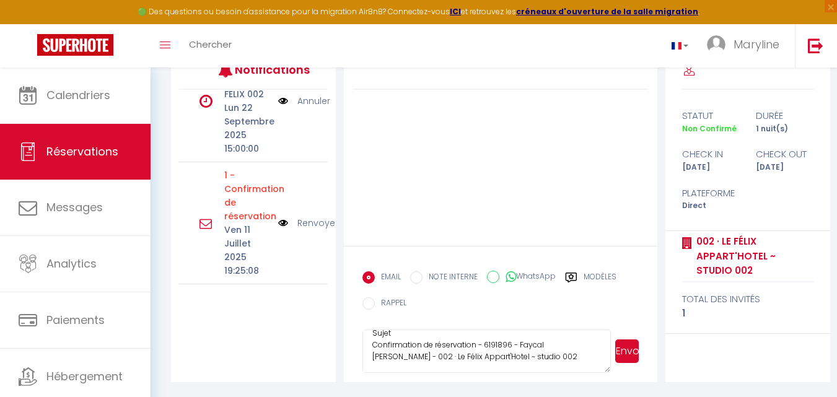
click at [564, 339] on textarea "Sujet Confirmation de réservation - 6191896 - Faycal Eddanni Refresco - 002 · L…" at bounding box center [486, 350] width 248 height 43
paste textarea "Mo 22 Sep - Tu 23 Sep"
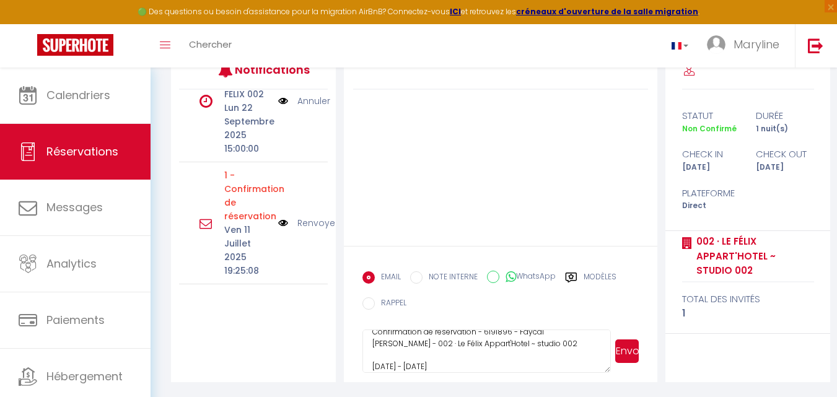
scroll to position [48, 0]
click at [278, 216] on img at bounding box center [283, 223] width 10 height 14
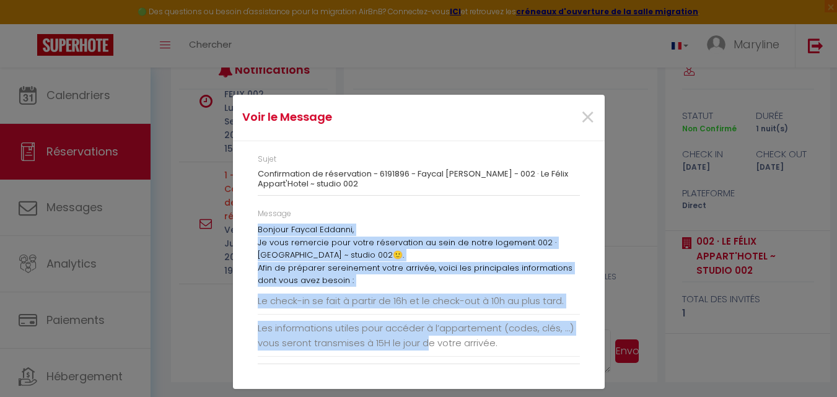
scroll to position [211, 0]
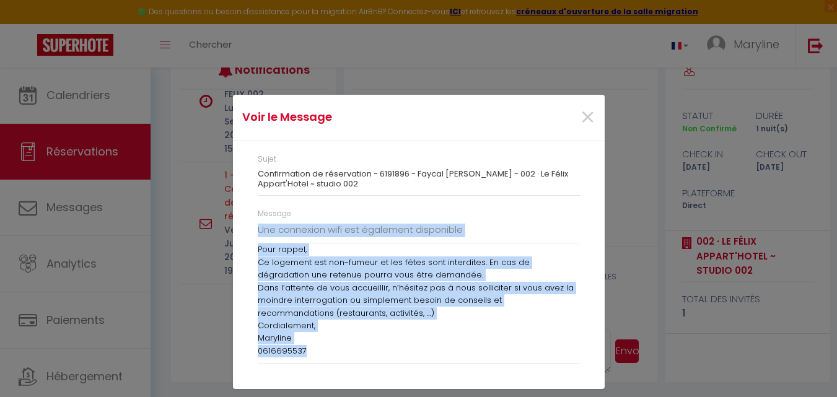
drag, startPoint x: 258, startPoint y: 230, endPoint x: 428, endPoint y: 346, distance: 206.3
click at [451, 368] on div "Message Bonjour Faycal Eddanni, Je vous remercie pour votre réservation au sein…" at bounding box center [418, 292] width 338 height 169
click at [583, 117] on span "×" at bounding box center [587, 117] width 15 height 37
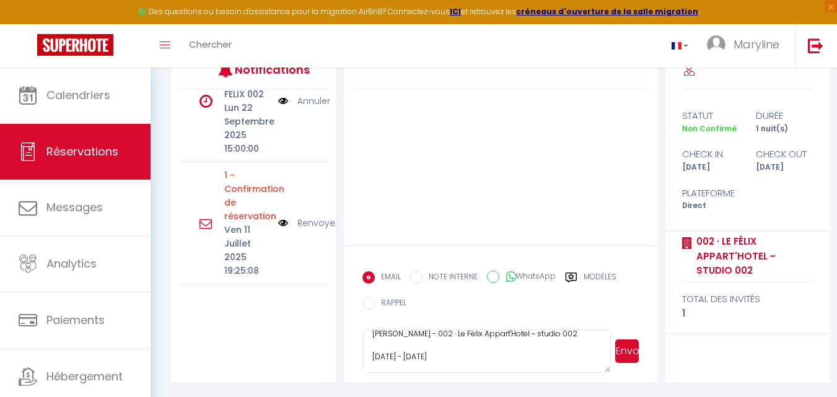
click at [387, 365] on textarea "Sujet Confirmation de réservation - 6191896 - Faycal Eddanni Refresco - 002 · L…" at bounding box center [486, 350] width 248 height 43
paste textarea "Bonjour Faycal Eddanni, Je vous remercie pour votre réservation au sein de notr…"
click at [625, 351] on button "Envoyer" at bounding box center [627, 351] width 24 height 24
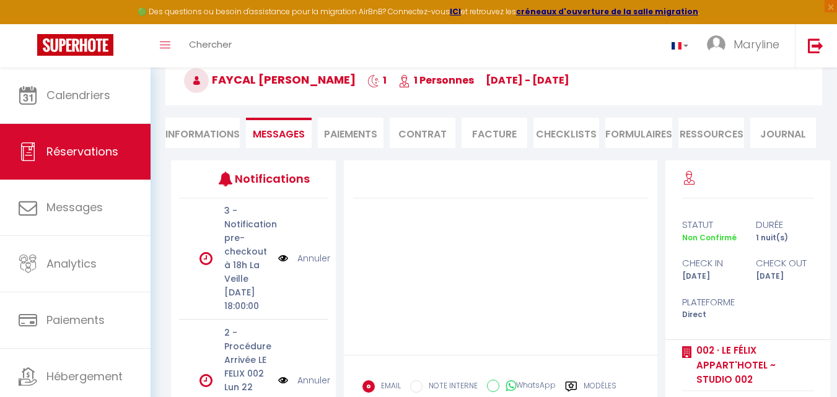
scroll to position [0, 0]
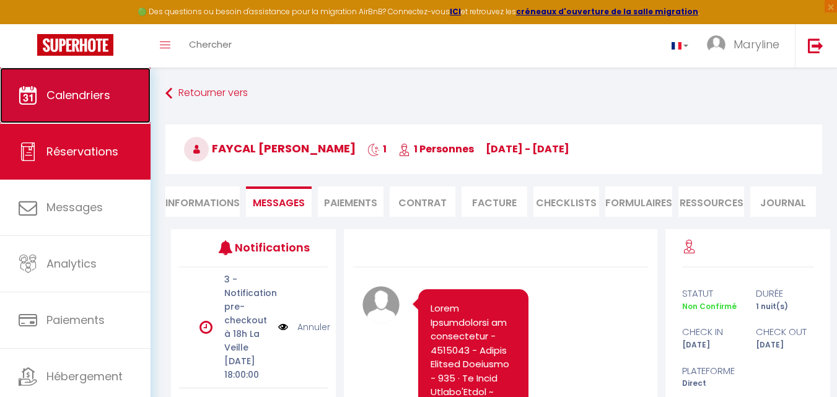
click at [74, 92] on span "Calendriers" at bounding box center [78, 94] width 64 height 15
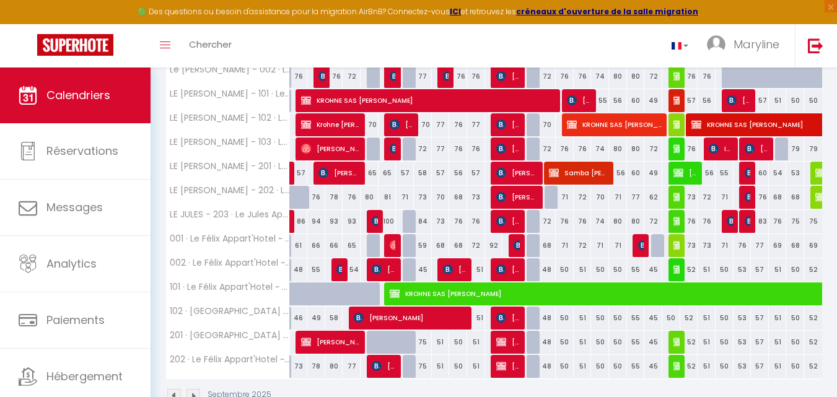
scroll to position [251, 0]
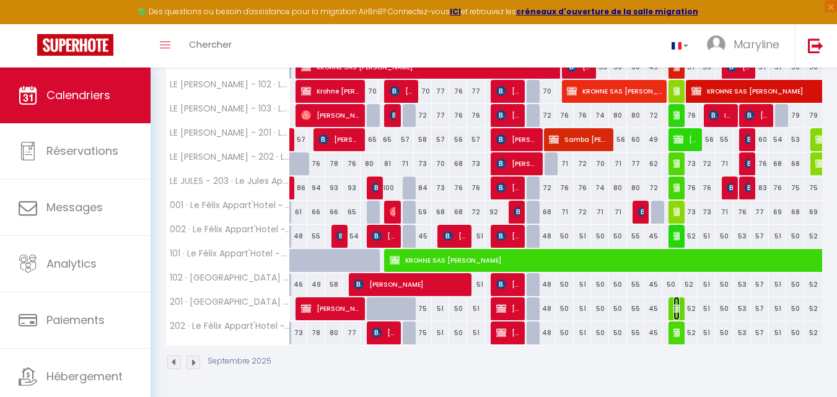
click at [674, 308] on img at bounding box center [678, 308] width 10 height 10
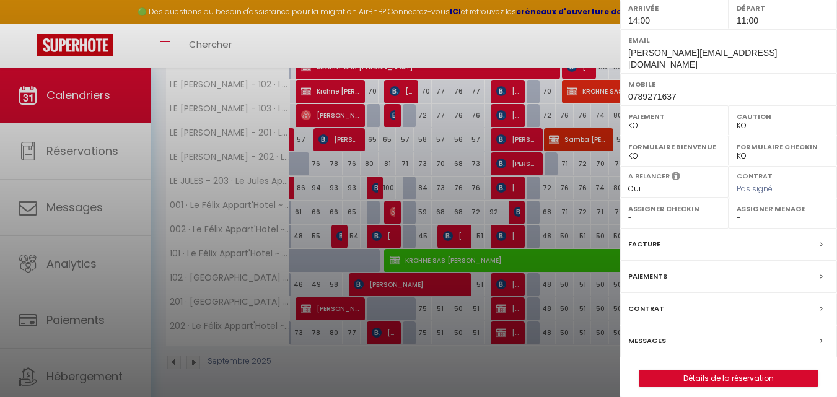
scroll to position [212, 0]
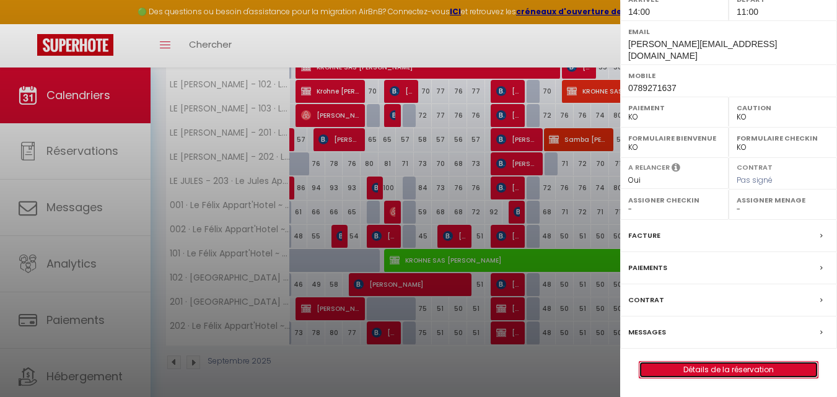
click at [699, 369] on link "Détails de la réservation" at bounding box center [728, 370] width 178 height 16
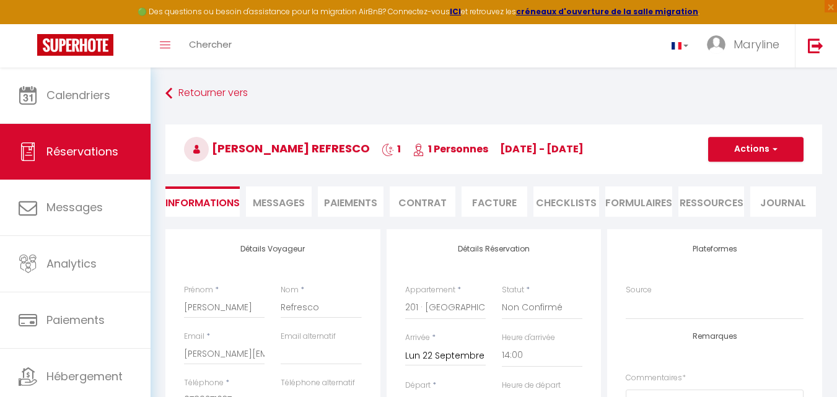
click at [273, 202] on span "Messages" at bounding box center [279, 203] width 52 height 14
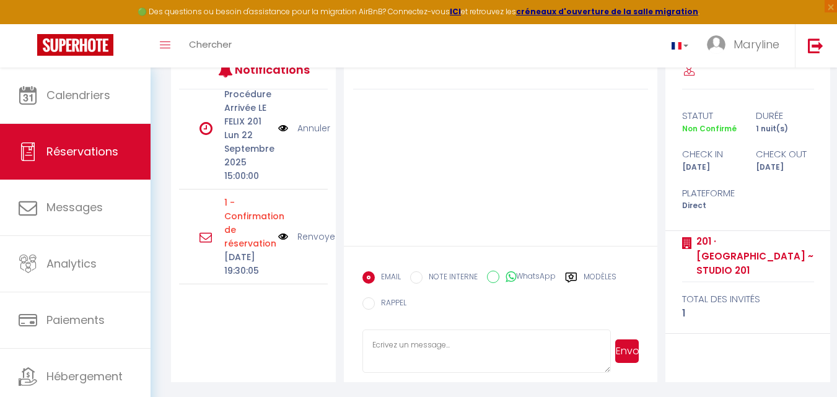
scroll to position [385, 0]
click at [278, 230] on img at bounding box center [283, 237] width 10 height 14
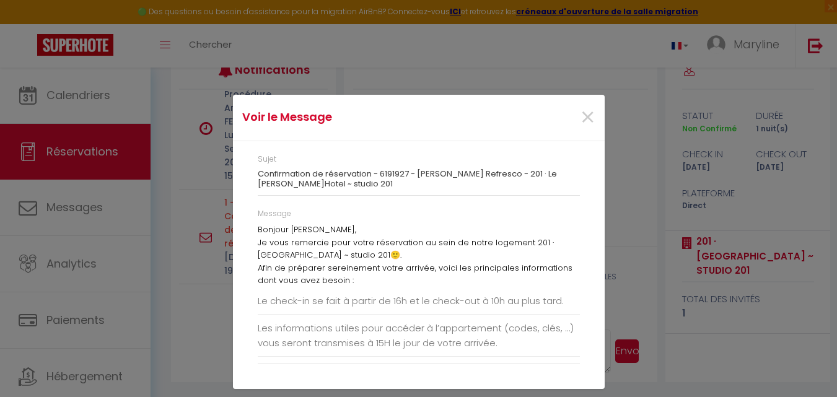
drag, startPoint x: 256, startPoint y: 156, endPoint x: 367, endPoint y: 191, distance: 116.3
click at [367, 191] on div "Sujet Confirmation de réservation - 6191927 - Damien Minne Refresco - 201 · Le …" at bounding box center [418, 181] width 338 height 54
click at [588, 113] on span "×" at bounding box center [587, 117] width 15 height 37
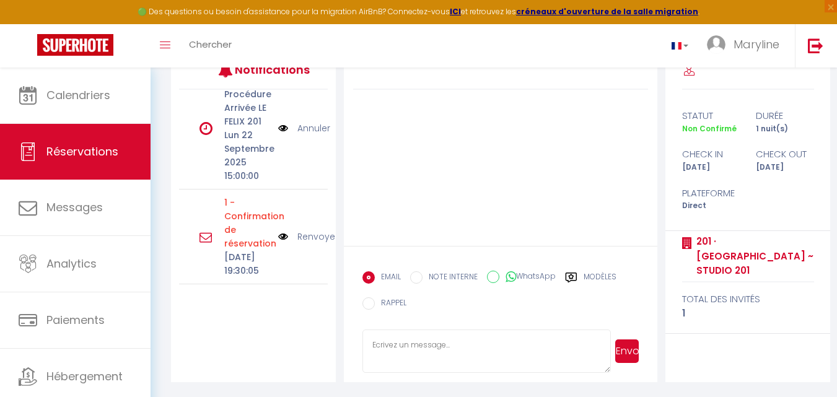
click at [417, 342] on textarea at bounding box center [486, 350] width 248 height 43
paste textarea "Sujet Confirmation de réservation - 6191927 - Damien Minne Refresco - 201 · Le …"
click at [564, 362] on textarea "Sujet Confirmation de réservation - 6191927 - Damien Minne Refresco - 201 · Le …" at bounding box center [486, 350] width 248 height 43
click at [562, 360] on textarea "Sujet Confirmation de réservation - 6191927 - Damien Minne Refresco - 201 · Le …" at bounding box center [486, 350] width 248 height 43
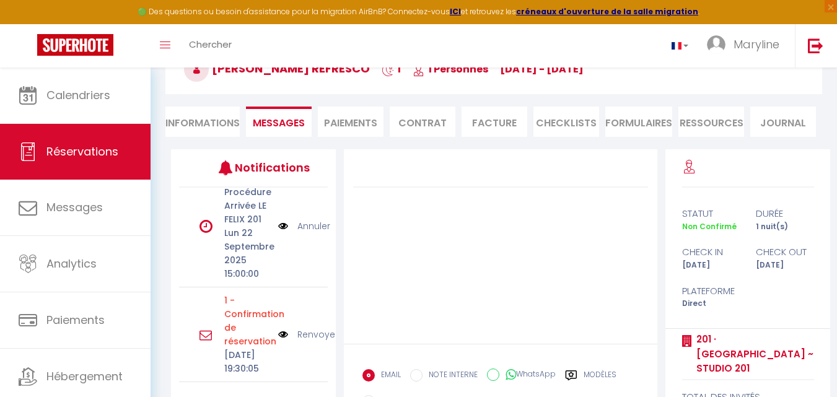
scroll to position [0, 0]
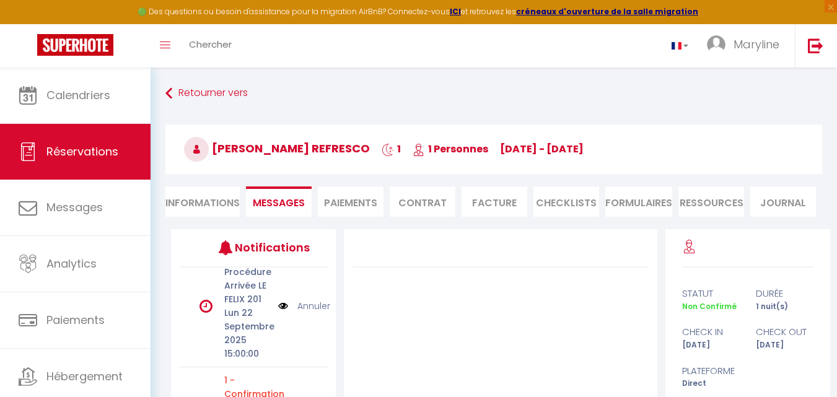
drag, startPoint x: 486, startPoint y: 151, endPoint x: 598, endPoint y: 155, distance: 112.2
click at [598, 155] on h3 "Damien Minne Refresco 1 1 Personnes Mo 22 Sep - Tu 23 Sep" at bounding box center [493, 149] width 656 height 50
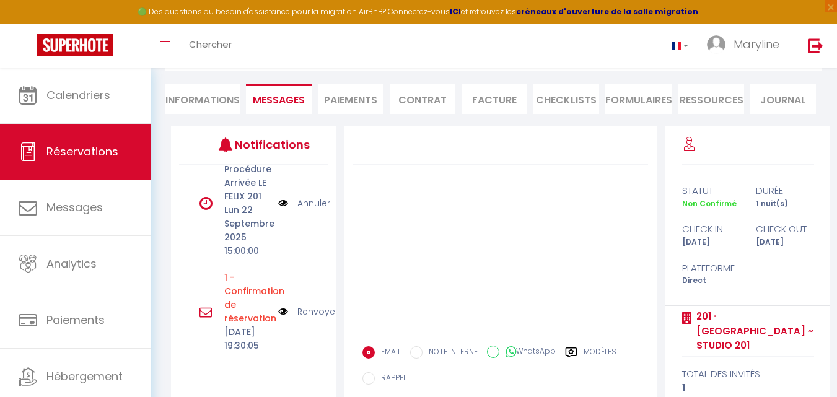
scroll to position [178, 0]
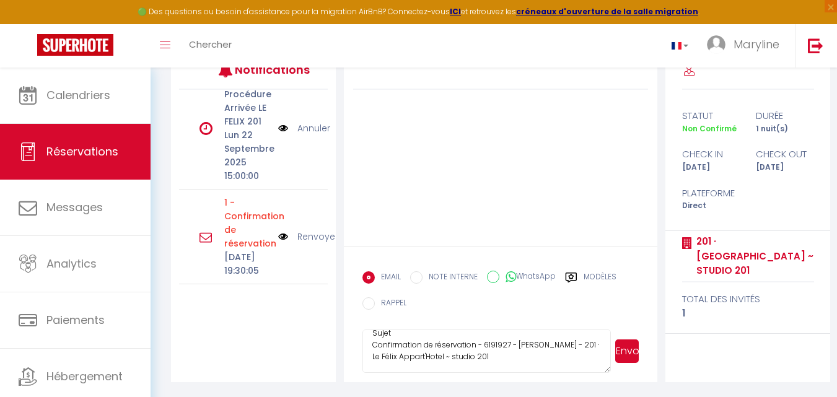
click at [546, 342] on textarea "Sujet Confirmation de réservation - 6191927 - Damien Minne Refresco - 201 · Le …" at bounding box center [486, 350] width 248 height 43
paste textarea "Mo 22 Sep - Tu 23 Sep"
click at [545, 345] on textarea "Sujet Confirmation de réservation - 6191927 - Damien Minne Refresco - 201 · Le …" at bounding box center [486, 350] width 248 height 43
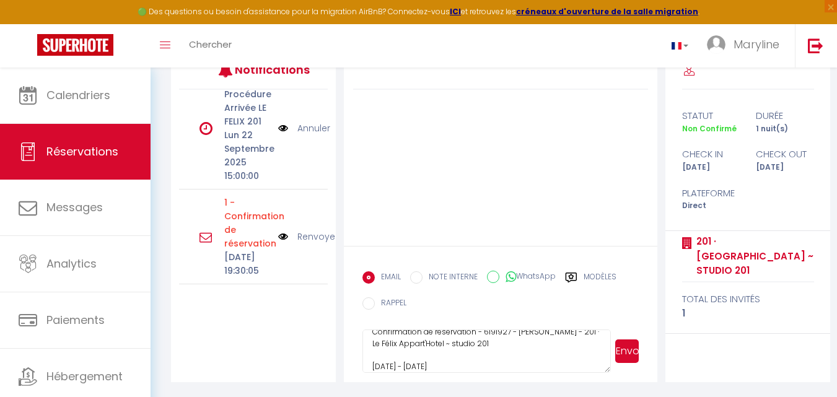
drag, startPoint x: 472, startPoint y: 367, endPoint x: 472, endPoint y: 359, distance: 7.4
click at [472, 362] on textarea "Sujet Confirmation de réservation - 6191927 - Damien Minne Refresco - 201 · Le …" at bounding box center [486, 350] width 248 height 43
drag, startPoint x: 276, startPoint y: 212, endPoint x: 279, endPoint y: 206, distance: 7.2
click at [278, 230] on img at bounding box center [283, 237] width 10 height 14
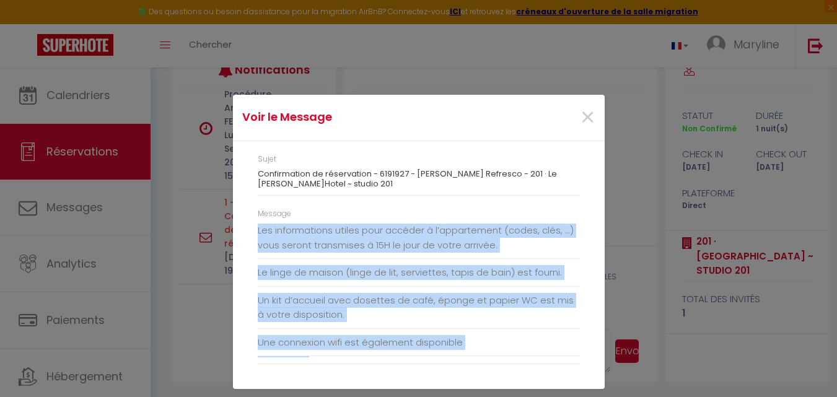
scroll to position [211, 0]
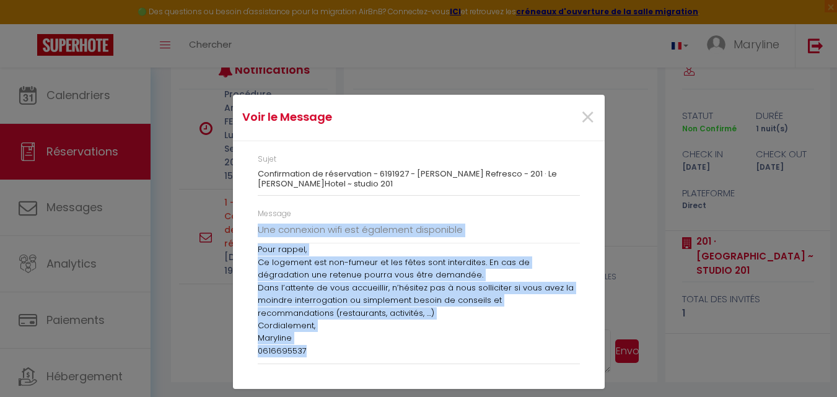
drag, startPoint x: 258, startPoint y: 229, endPoint x: 440, endPoint y: 348, distance: 216.9
click at [444, 355] on div "Bonjour Damien Minne, Je vous remercie pour votre réservation au sein de notre …" at bounding box center [419, 291] width 322 height 134
click at [585, 116] on span "×" at bounding box center [587, 117] width 15 height 37
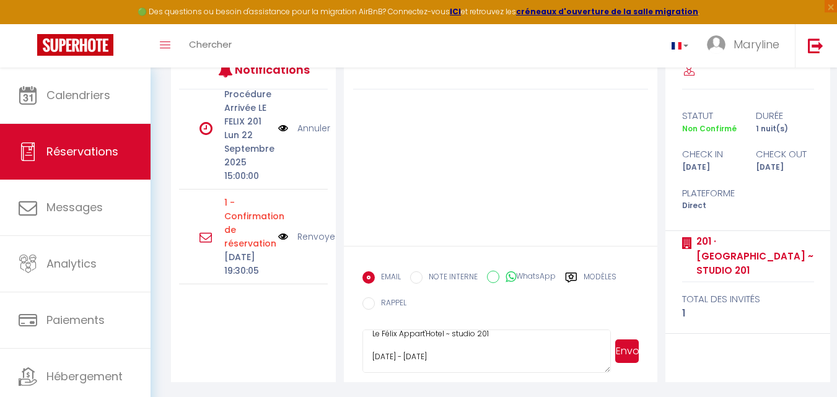
click at [378, 362] on textarea "Sujet Confirmation de réservation - 6191927 - Damien Minne Refresco - 201 · Le …" at bounding box center [486, 350] width 248 height 43
paste textarea "Bonjour Damien Minne, Je vous remercie pour votre réservation au sein de notre …"
click at [456, 341] on textarea at bounding box center [486, 350] width 248 height 43
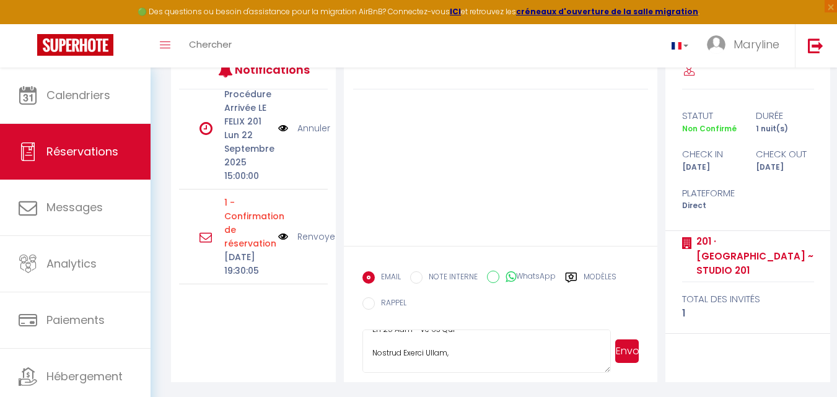
click at [627, 350] on button "Envoyer" at bounding box center [627, 351] width 24 height 24
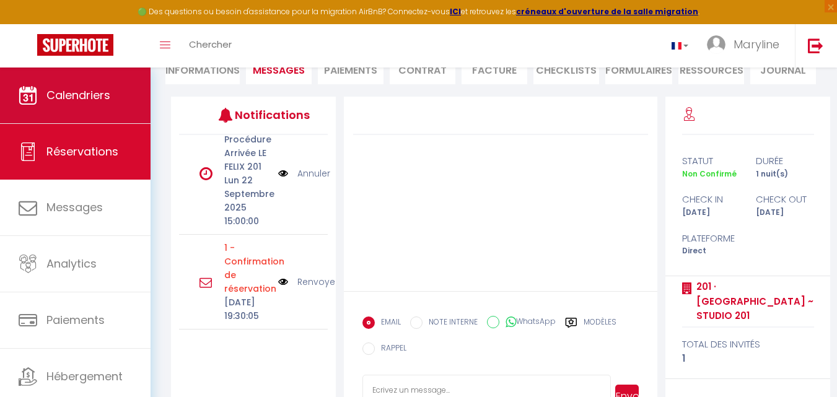
scroll to position [0, 0]
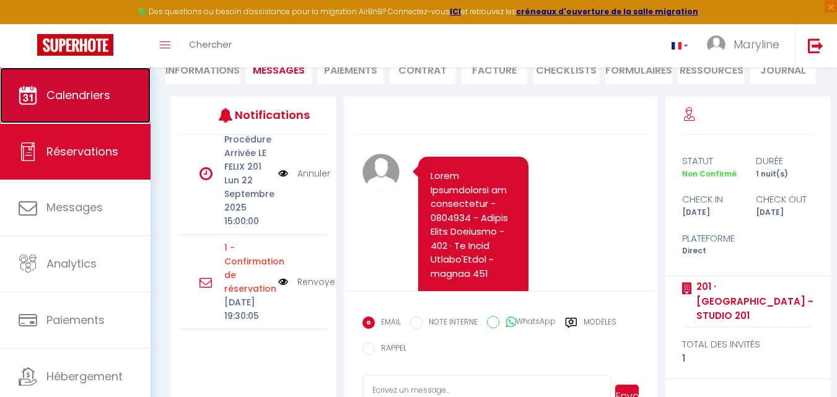
click at [90, 92] on span "Calendriers" at bounding box center [78, 94] width 64 height 15
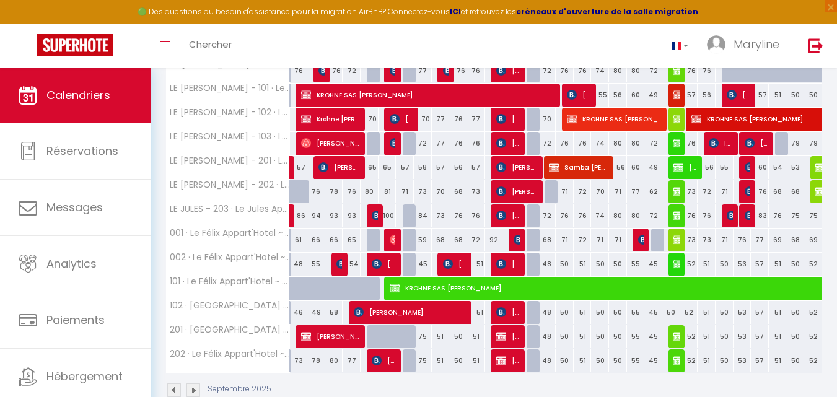
scroll to position [251, 0]
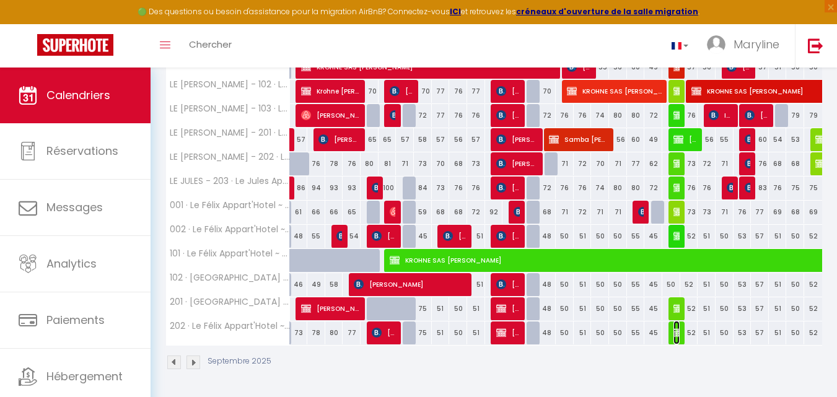
click at [671, 331] on td "50 Margot Pave Refresco5" at bounding box center [671, 333] width 18 height 24
click at [676, 331] on img at bounding box center [678, 333] width 10 height 10
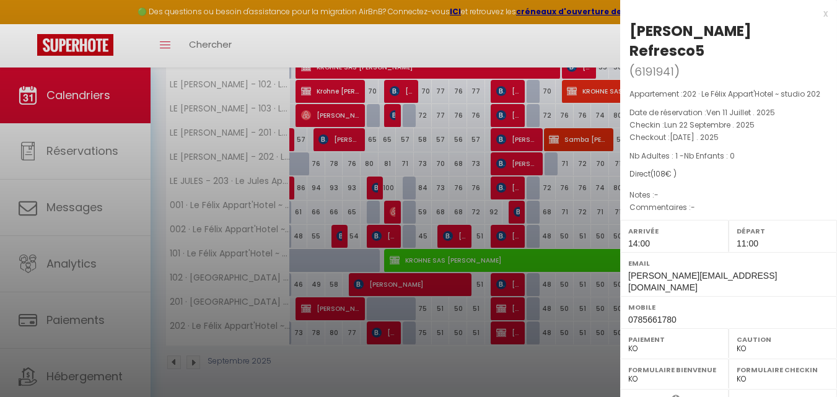
scroll to position [212, 0]
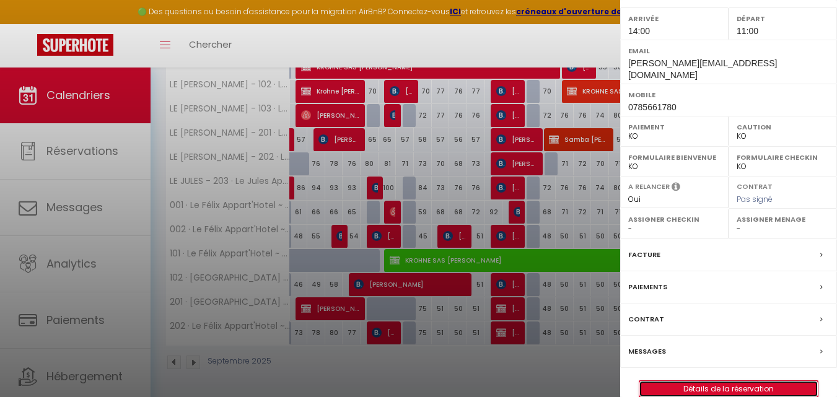
click at [714, 381] on link "Détails de la réservation" at bounding box center [728, 389] width 178 height 16
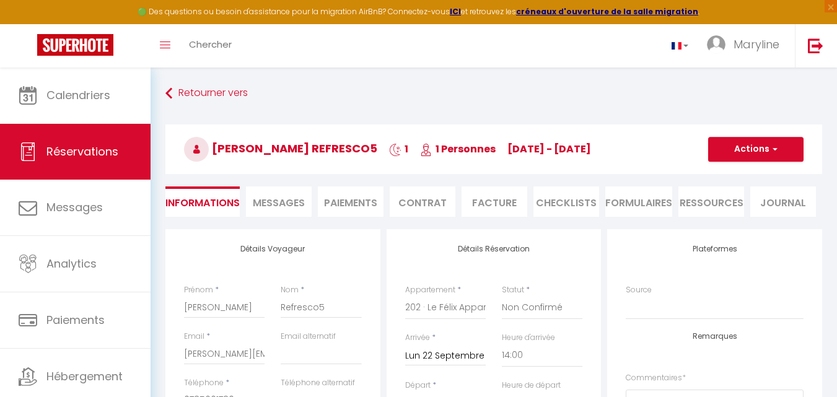
click at [292, 197] on span "Messages" at bounding box center [279, 203] width 52 height 14
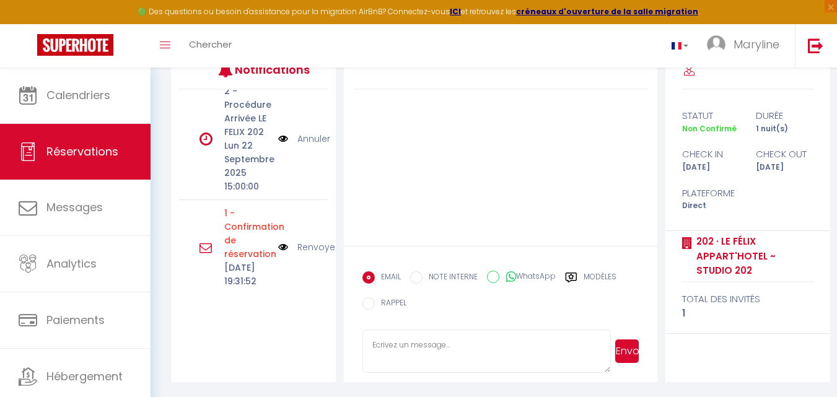
scroll to position [385, 0]
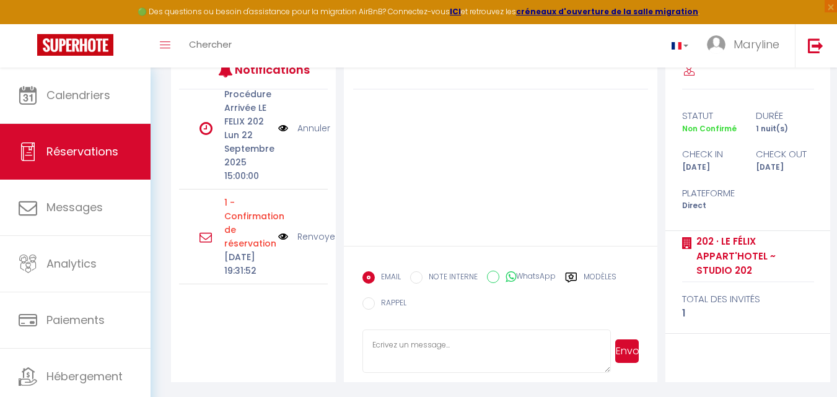
click at [278, 230] on img at bounding box center [283, 237] width 10 height 14
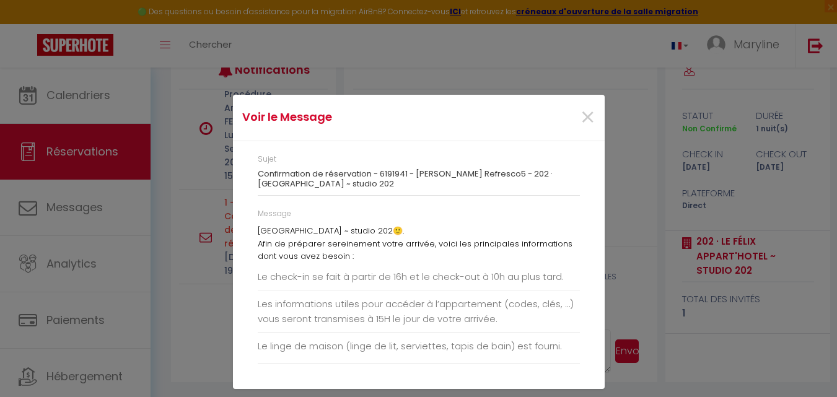
scroll to position [62, 0]
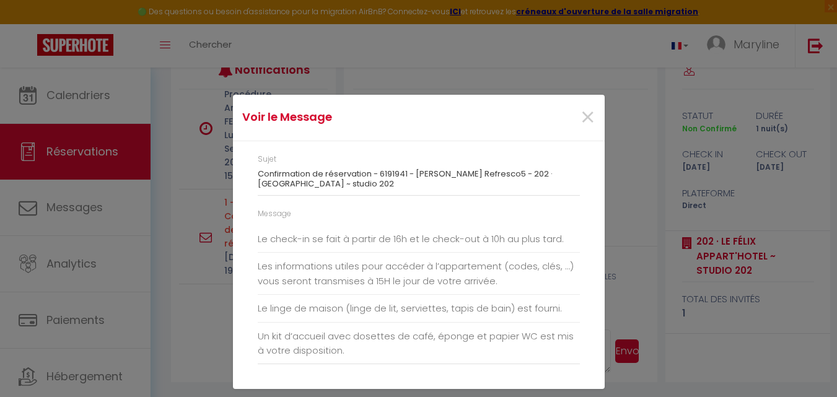
drag, startPoint x: 256, startPoint y: 172, endPoint x: 398, endPoint y: 198, distance: 144.8
click at [398, 198] on div "Sujet Confirmation de réservation - 6191941 - Margot Pave Refresco5 - 202 · Le …" at bounding box center [418, 181] width 338 height 54
click at [267, 160] on label "Sujet" at bounding box center [267, 160] width 19 height 12
drag, startPoint x: 256, startPoint y: 154, endPoint x: 375, endPoint y: 189, distance: 123.4
click at [375, 189] on div "Sujet Confirmation de réservation - 6191941 - Margot Pave Refresco5 - 202 · Le …" at bounding box center [418, 181] width 338 height 54
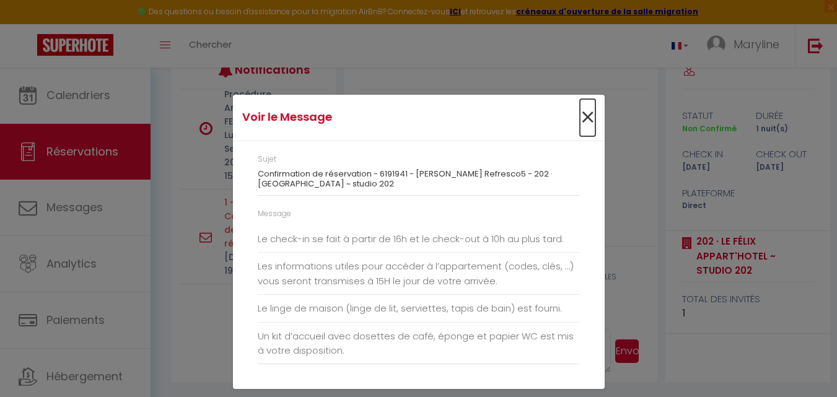
click at [586, 114] on span "×" at bounding box center [587, 117] width 15 height 37
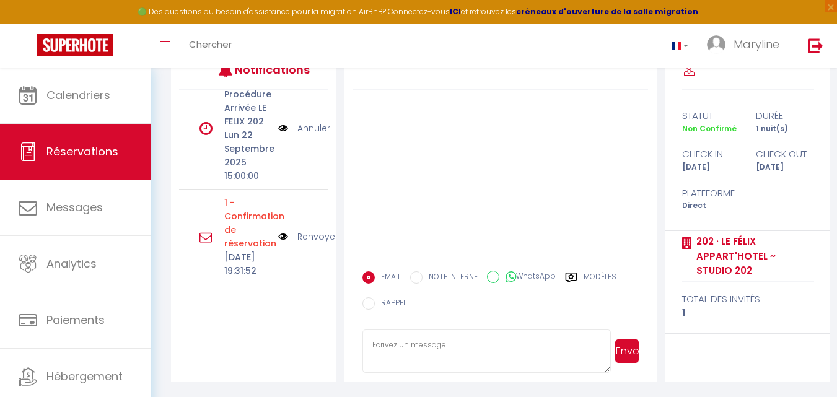
click at [417, 342] on textarea at bounding box center [486, 350] width 248 height 43
paste textarea "Sujet Confirmation de réservation - 6191941 - Margot Pave Refresco5 - 202 · Le …"
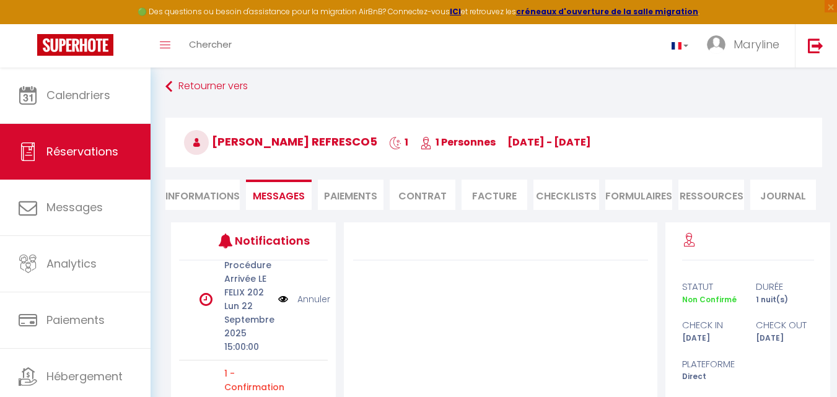
scroll to position [0, 0]
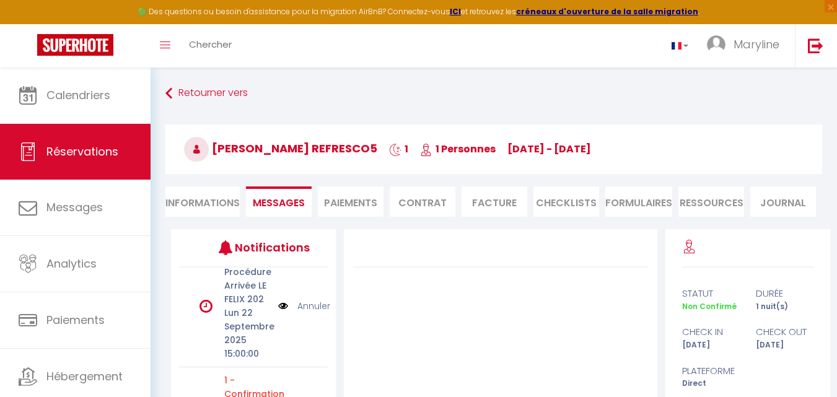
drag, startPoint x: 498, startPoint y: 149, endPoint x: 583, endPoint y: 148, distance: 85.5
click at [583, 148] on span "Mo 22 Sep - Tu 23 Sep" at bounding box center [549, 149] width 84 height 14
drag, startPoint x: 598, startPoint y: 151, endPoint x: 495, endPoint y: 153, distance: 102.8
click at [507, 154] on span "Mo 22 Sep - Tu 23 Sep" at bounding box center [549, 149] width 84 height 14
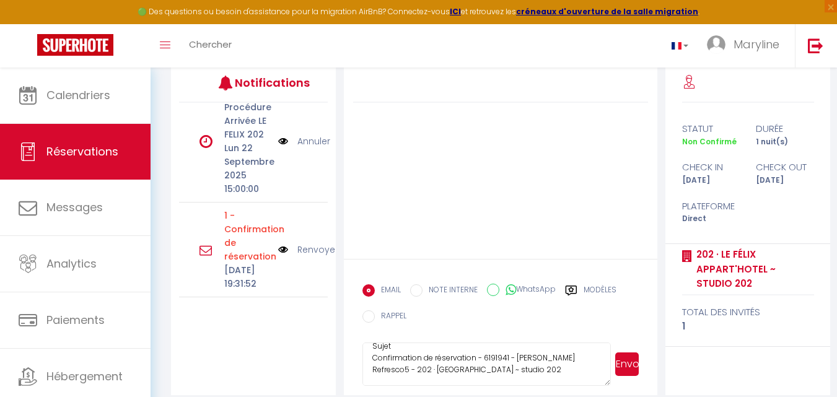
scroll to position [178, 0]
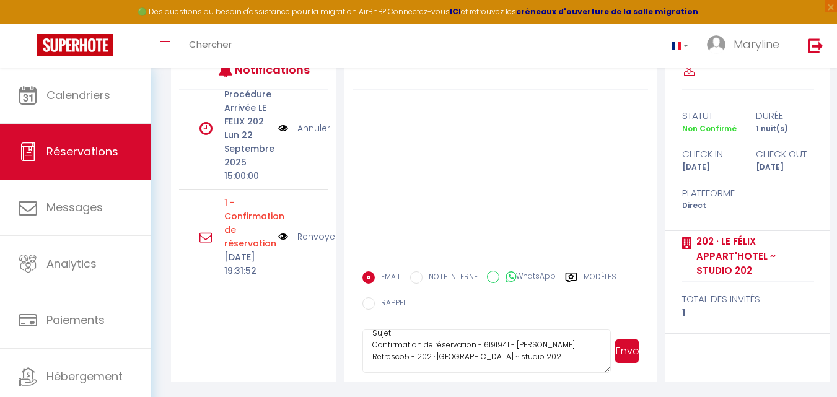
click at [559, 337] on textarea "Sujet Confirmation de réservation - 6191941 - Margot Pave Refresco5 - 202 · Le …" at bounding box center [486, 350] width 248 height 43
click at [559, 346] on textarea "Sujet Confirmation de réservation - 6191941 - Margot Pave Refresco5 - 202 · Le …" at bounding box center [486, 350] width 248 height 43
paste textarea "Mo 22 Sep - Tu 23 Sep"
click at [558, 342] on textarea "Sujet Confirmation de réservation - 6191941 - Margot Pave Refresco5 - 202 · Le …" at bounding box center [486, 350] width 248 height 43
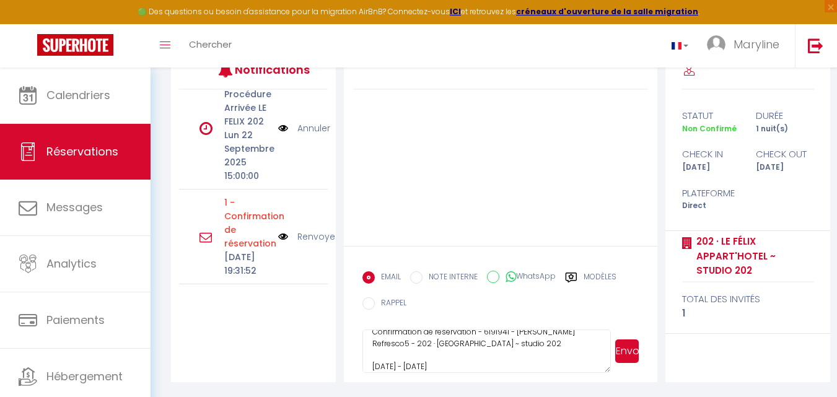
click at [482, 364] on textarea "Sujet Confirmation de réservation - 6191941 - Margot Pave Refresco5 - 202 · Le …" at bounding box center [486, 350] width 248 height 43
click at [278, 230] on img at bounding box center [283, 237] width 10 height 14
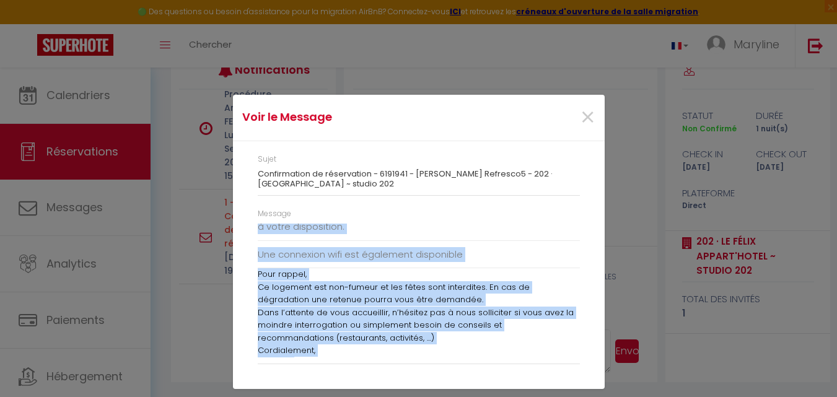
scroll to position [211, 0]
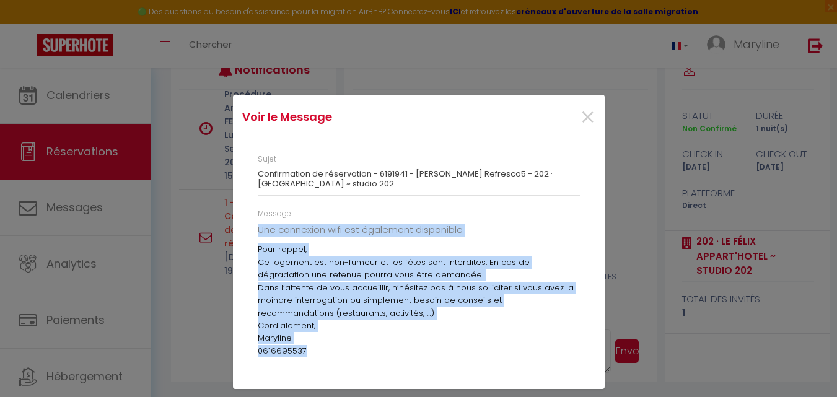
drag, startPoint x: 259, startPoint y: 227, endPoint x: 463, endPoint y: 357, distance: 242.6
click at [463, 357] on div "Bonjour Margot Pave, Je vous remercie pour votre réservation au sein de notre l…" at bounding box center [419, 291] width 322 height 134
click at [585, 114] on span "×" at bounding box center [587, 117] width 15 height 37
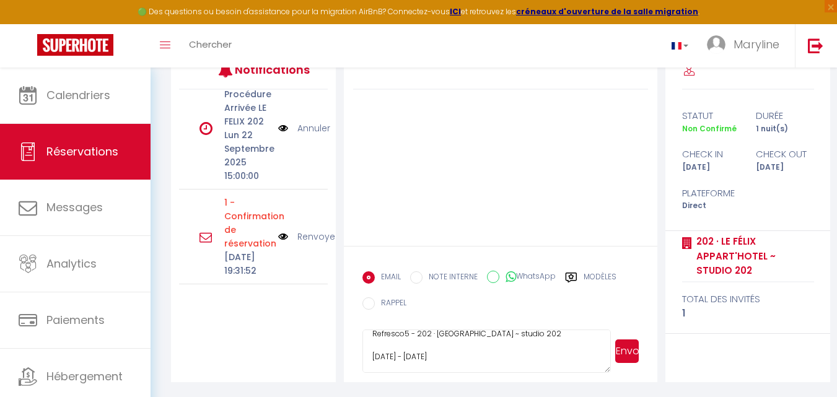
click at [379, 360] on textarea "Sujet Confirmation de réservation - 6191941 - Margot Pave Refresco5 - 202 · Le …" at bounding box center [486, 350] width 248 height 43
paste textarea "Bonjour Margot Pave, Je vous remercie pour votre réservation au sein de notre l…"
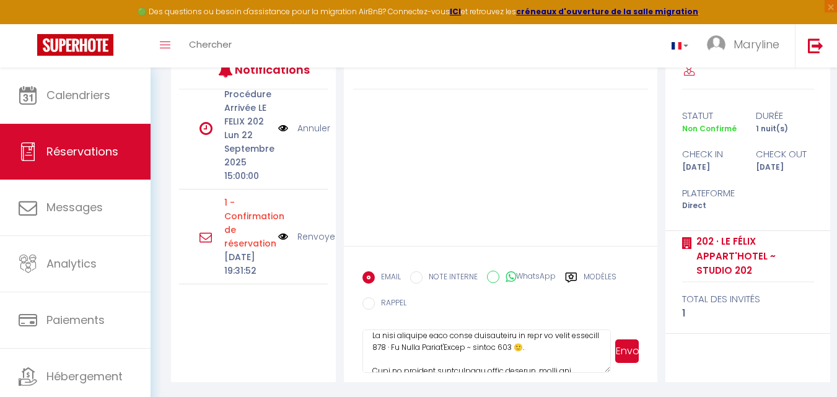
scroll to position [112, 0]
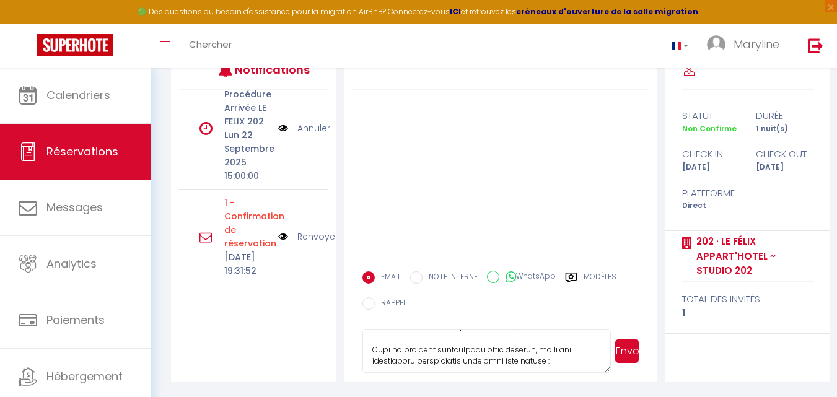
click at [479, 346] on textarea at bounding box center [486, 350] width 248 height 43
click at [626, 350] on button "Envoyer" at bounding box center [627, 351] width 24 height 24
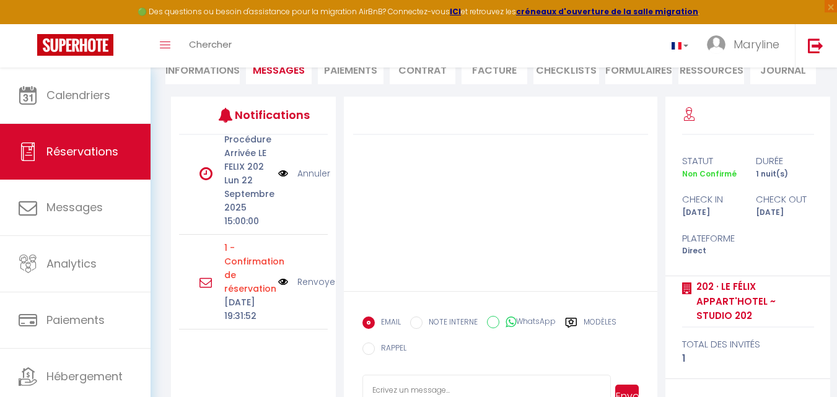
scroll to position [0, 0]
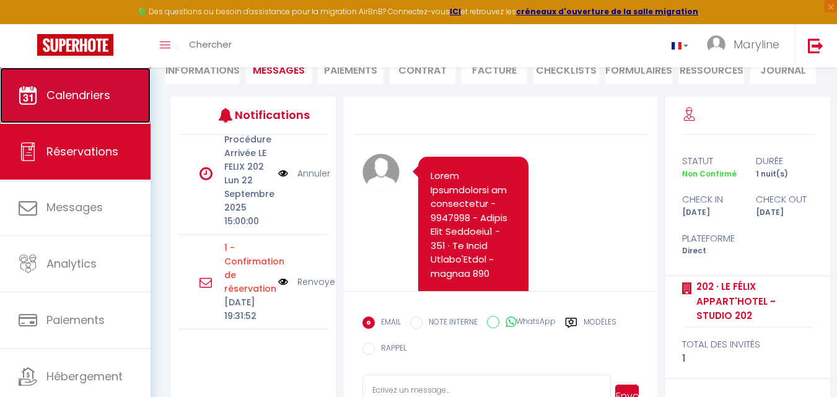
click at [90, 91] on span "Calendriers" at bounding box center [78, 94] width 64 height 15
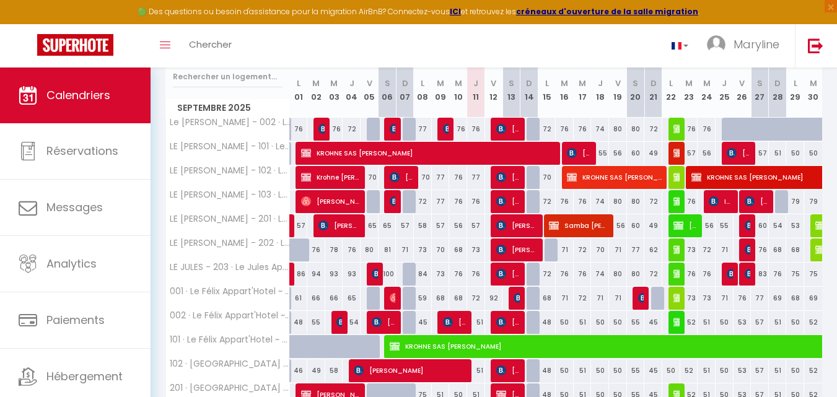
scroll to position [186, 0]
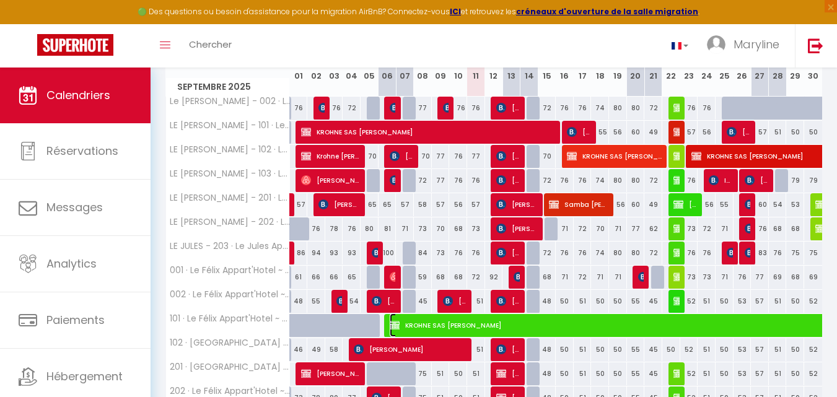
click at [551, 323] on span "KROHNE SAS [PERSON_NAME]" at bounding box center [746, 325] width 712 height 24
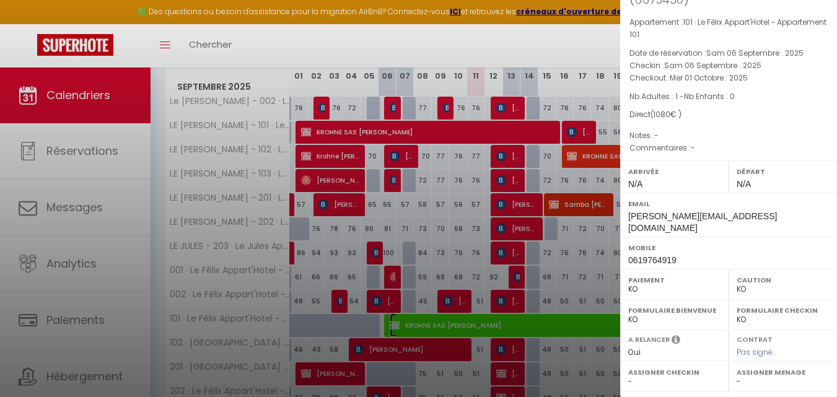
scroll to position [0, 0]
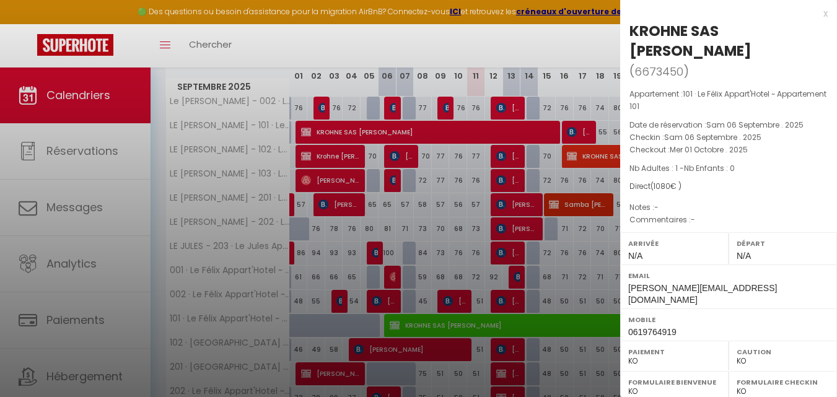
click at [817, 15] on div "x" at bounding box center [723, 13] width 207 height 15
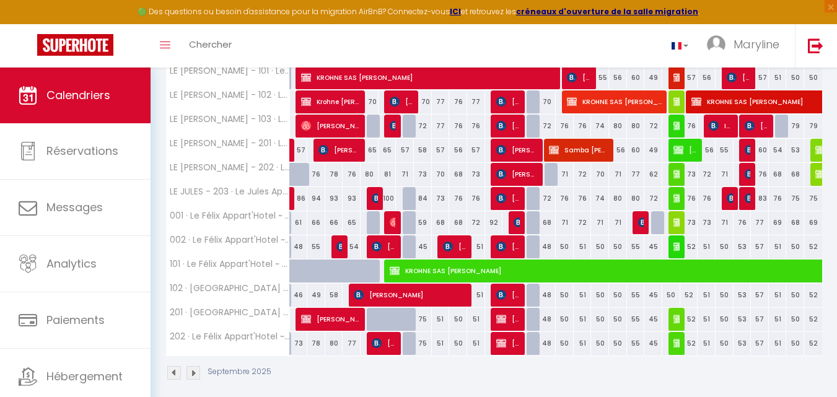
scroll to position [251, 0]
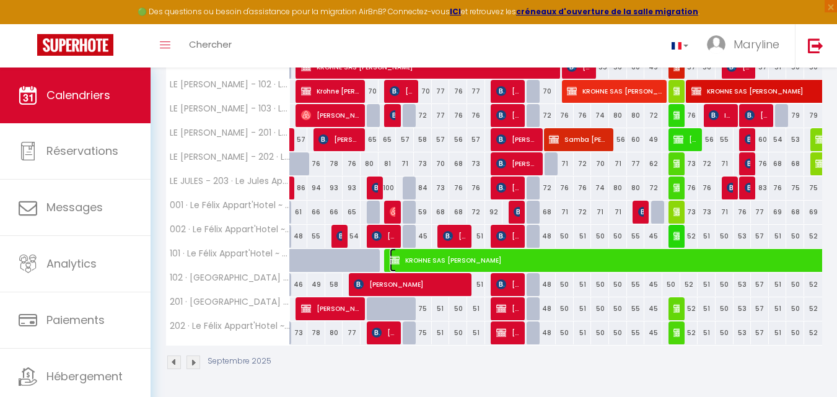
click at [700, 251] on span "KROHNE SAS [PERSON_NAME]" at bounding box center [746, 260] width 712 height 24
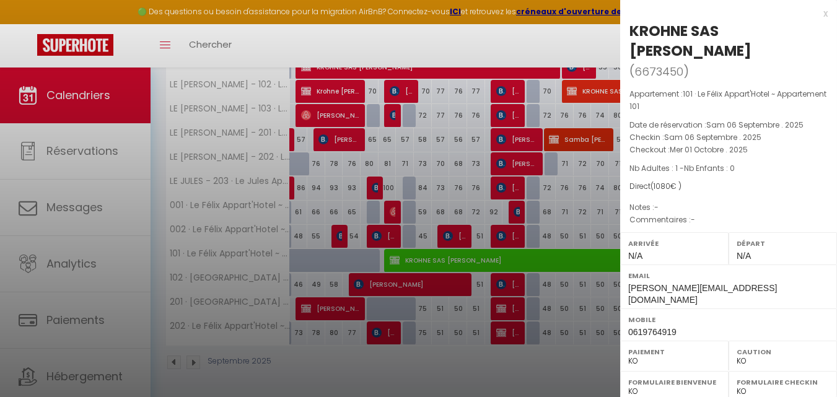
click at [814, 12] on div "x" at bounding box center [723, 13] width 207 height 15
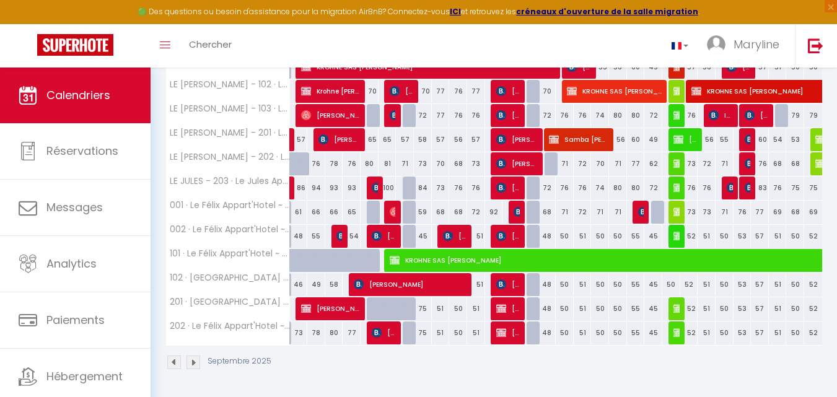
click at [178, 361] on img at bounding box center [174, 362] width 14 height 14
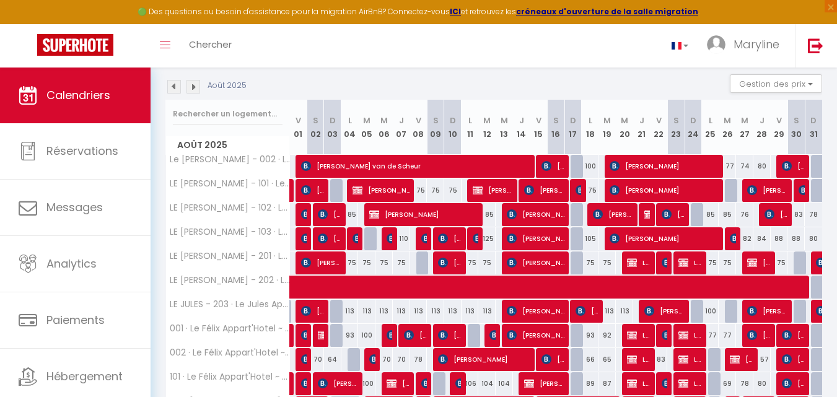
scroll to position [127, 0]
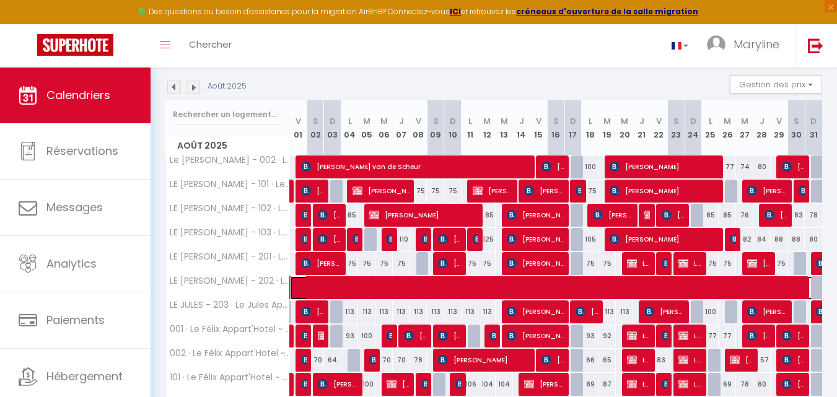
click at [749, 287] on span at bounding box center [728, 288] width 855 height 24
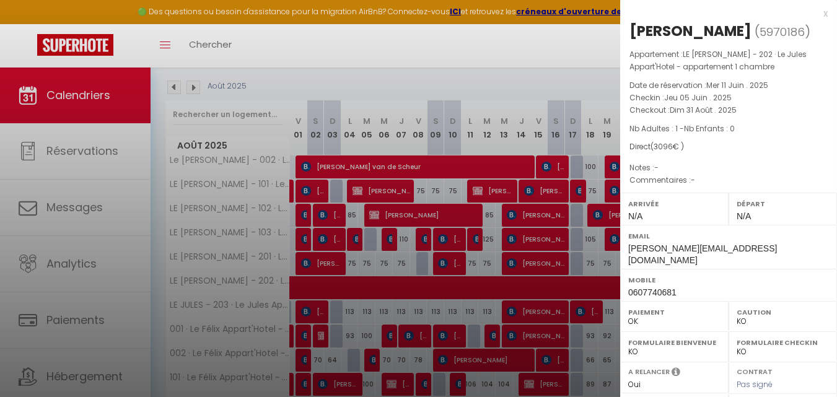
click at [817, 10] on div "x" at bounding box center [723, 13] width 207 height 15
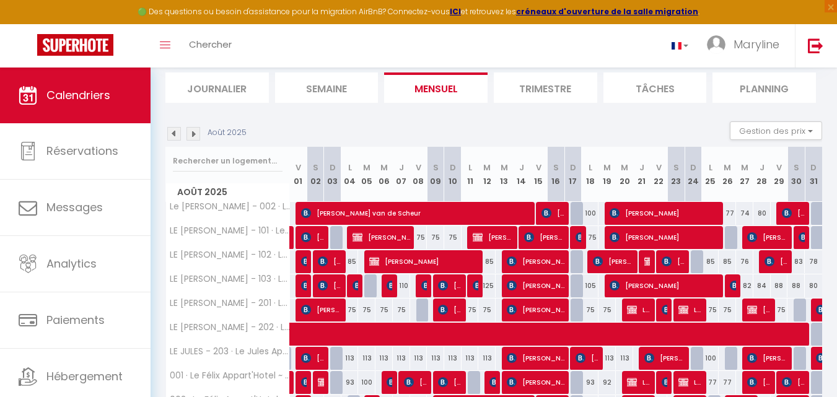
scroll to position [62, 0]
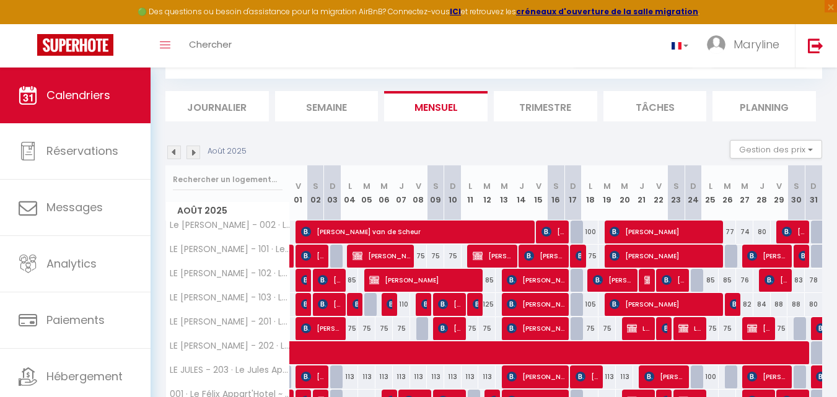
click at [194, 154] on img at bounding box center [193, 153] width 14 height 14
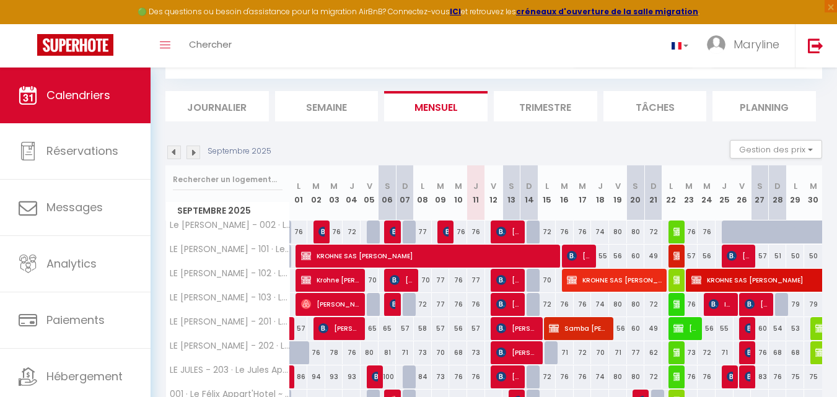
click at [195, 155] on img at bounding box center [193, 153] width 14 height 14
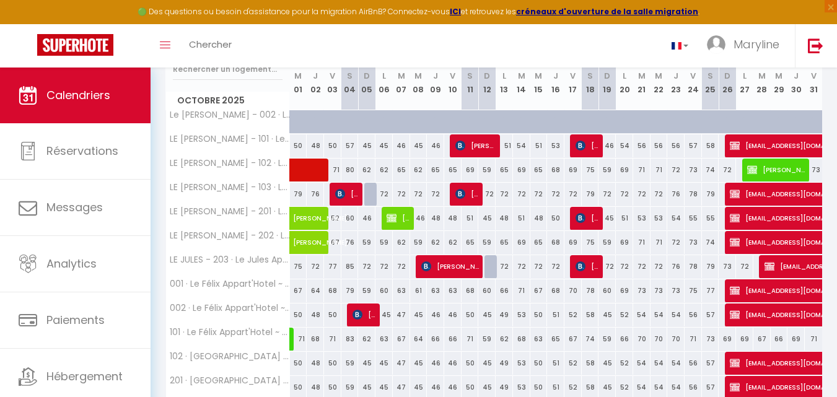
scroll to position [248, 0]
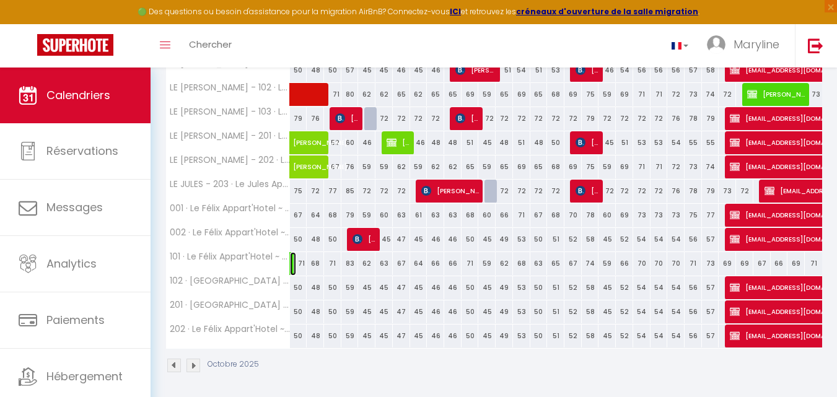
click at [290, 263] on link at bounding box center [293, 264] width 6 height 24
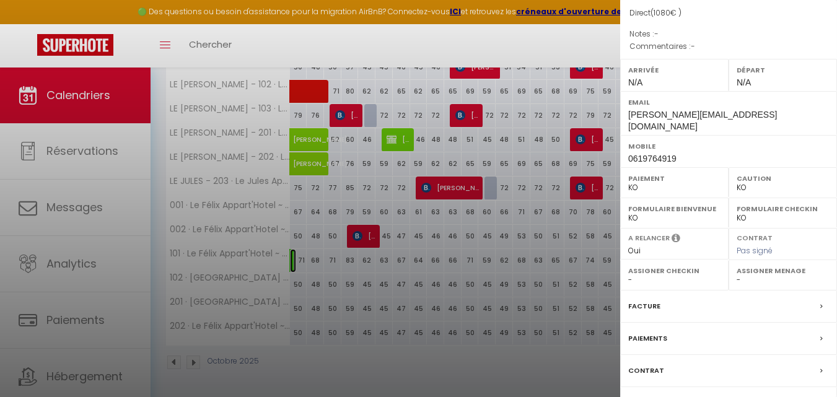
scroll to position [232, 0]
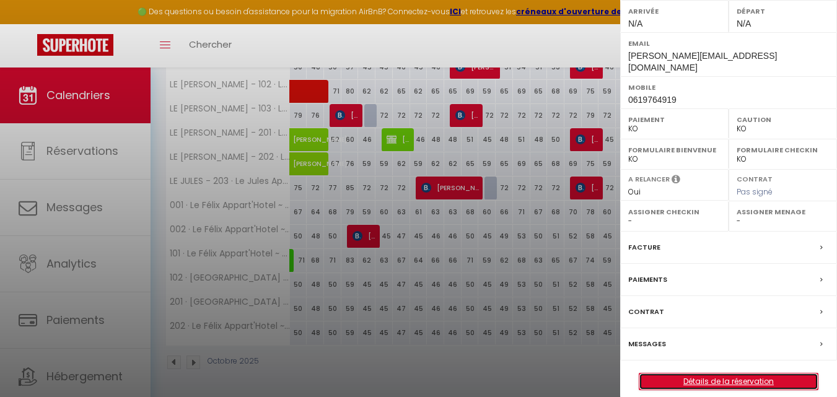
click at [716, 373] on link "Détails de la réservation" at bounding box center [728, 381] width 178 height 16
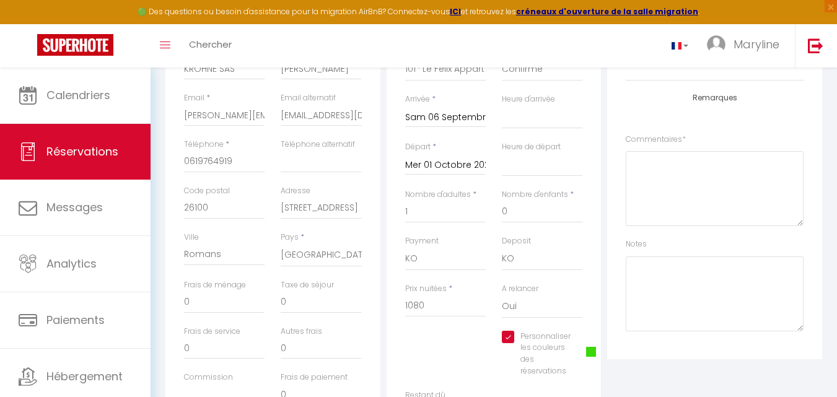
scroll to position [310, 0]
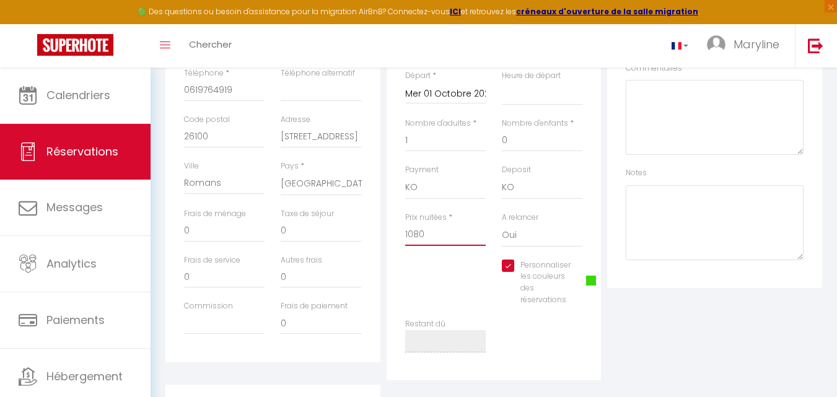
drag, startPoint x: 434, startPoint y: 237, endPoint x: 386, endPoint y: 230, distance: 48.3
click at [386, 230] on div "Détails Réservation Appartement * LE JULES - 201 · Le Jules Appart'Hotel - stud…" at bounding box center [493, 149] width 215 height 461
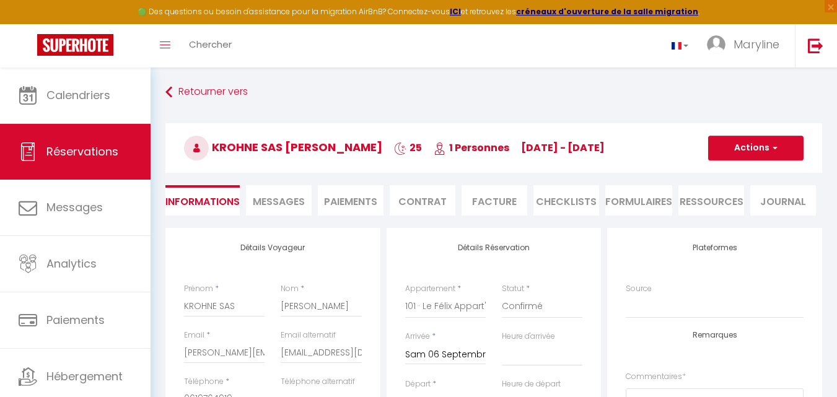
scroll to position [0, 0]
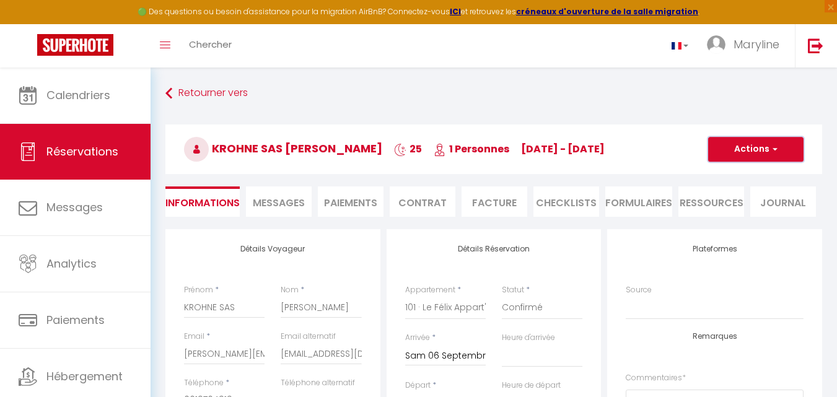
click at [746, 142] on button "Actions" at bounding box center [755, 149] width 95 height 25
click at [742, 172] on link "Enregistrer" at bounding box center [743, 176] width 98 height 16
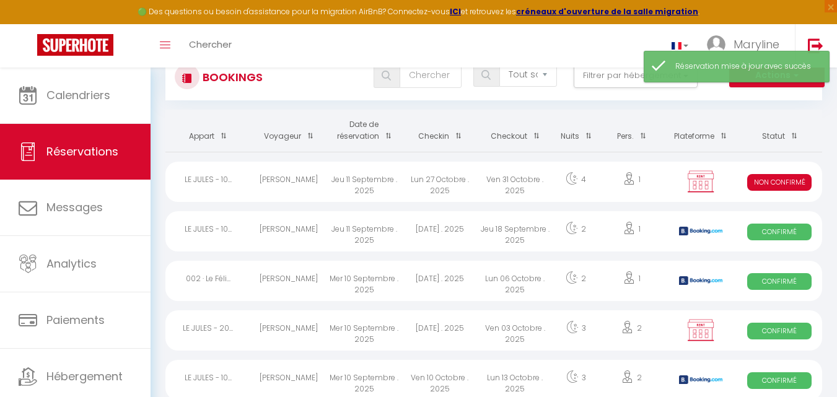
scroll to position [62, 0]
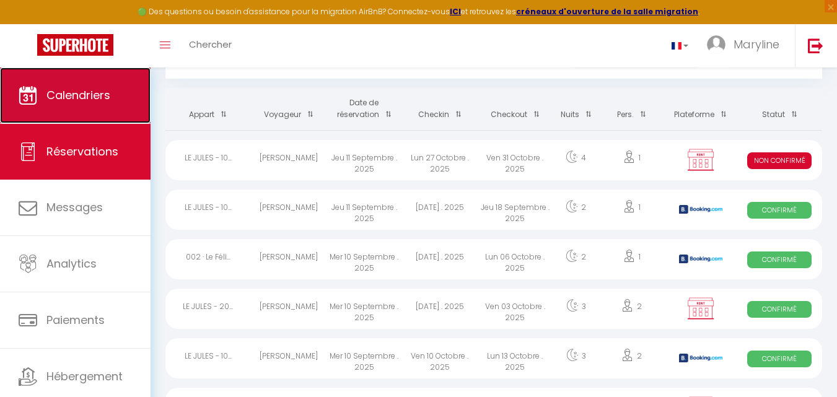
click at [90, 90] on span "Calendriers" at bounding box center [78, 94] width 64 height 15
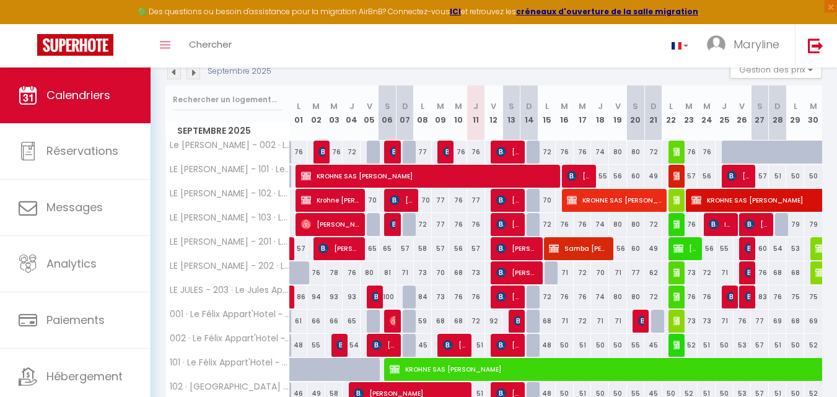
scroll to position [186, 0]
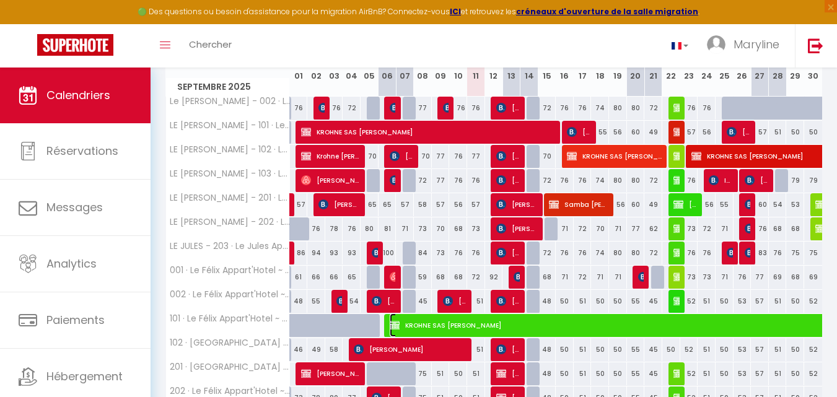
click at [542, 326] on span "KROHNE SAS [PERSON_NAME]" at bounding box center [746, 325] width 712 height 24
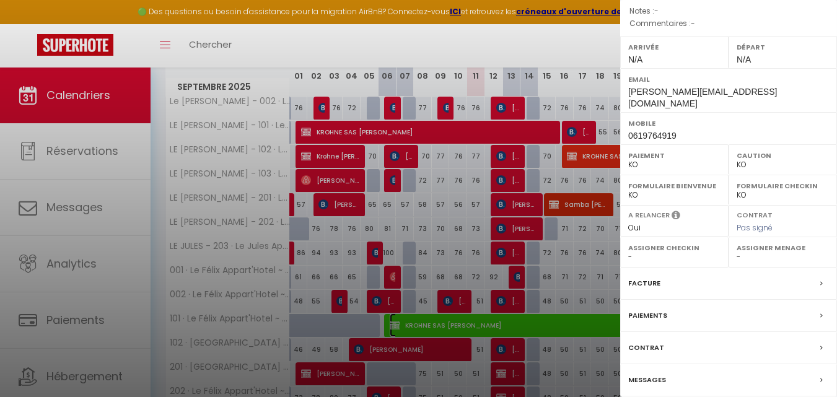
scroll to position [232, 0]
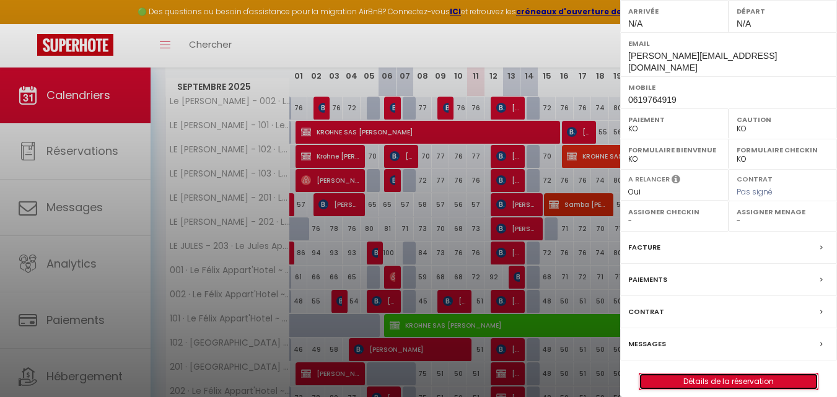
click at [699, 373] on link "Détails de la réservation" at bounding box center [728, 381] width 178 height 16
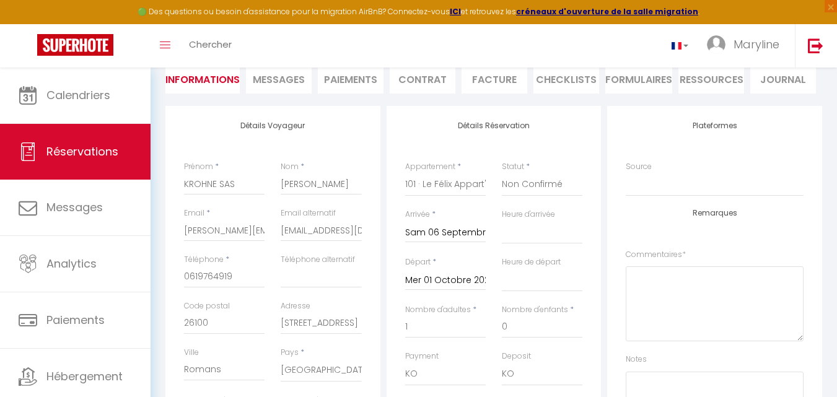
scroll to position [124, 0]
click at [450, 282] on input "Mer 01 Octobre 2025" at bounding box center [445, 280] width 81 height 16
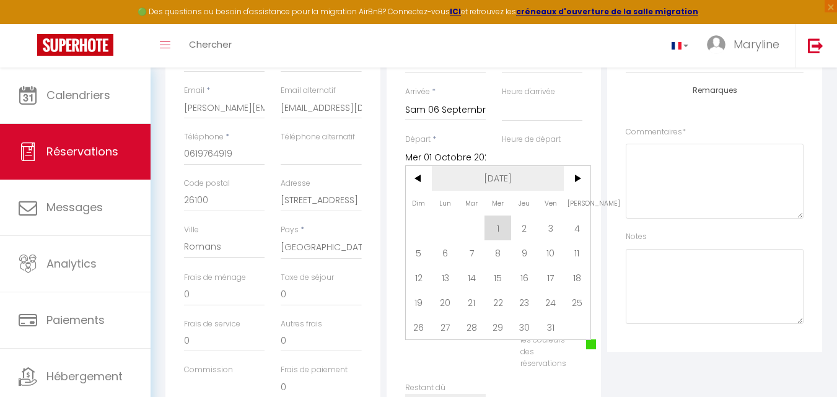
scroll to position [248, 0]
click at [445, 298] on span "20" at bounding box center [445, 300] width 27 height 25
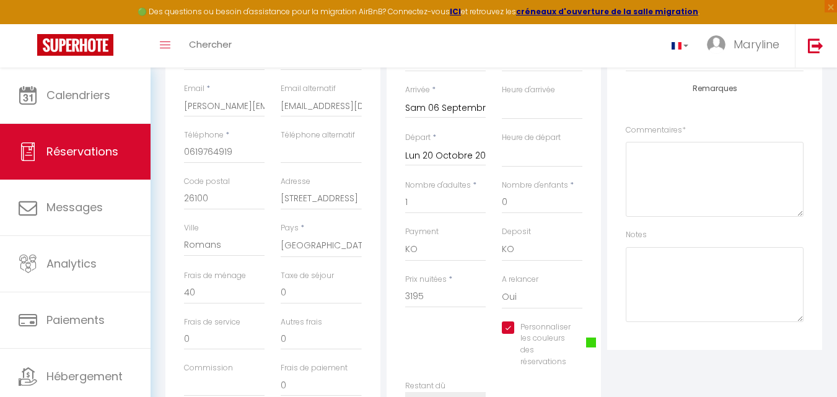
click at [449, 155] on input "Lun 20 Octobre 2025" at bounding box center [445, 156] width 81 height 16
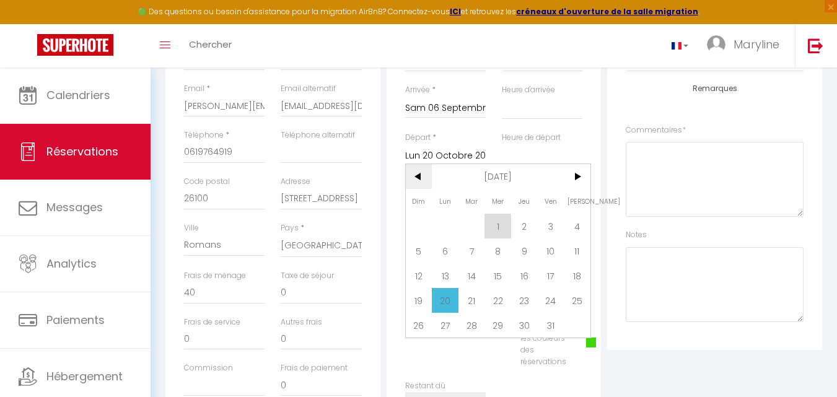
click at [417, 180] on span "<" at bounding box center [419, 176] width 27 height 25
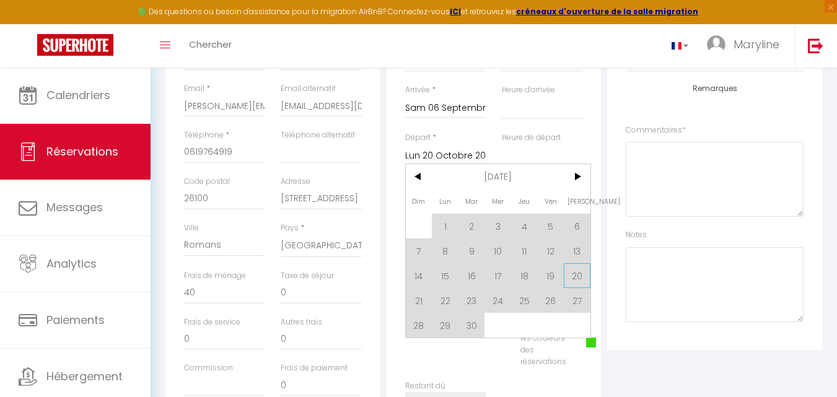
click at [580, 275] on span "20" at bounding box center [577, 275] width 27 height 25
click at [577, 272] on div "Deposit OK KO" at bounding box center [542, 250] width 97 height 48
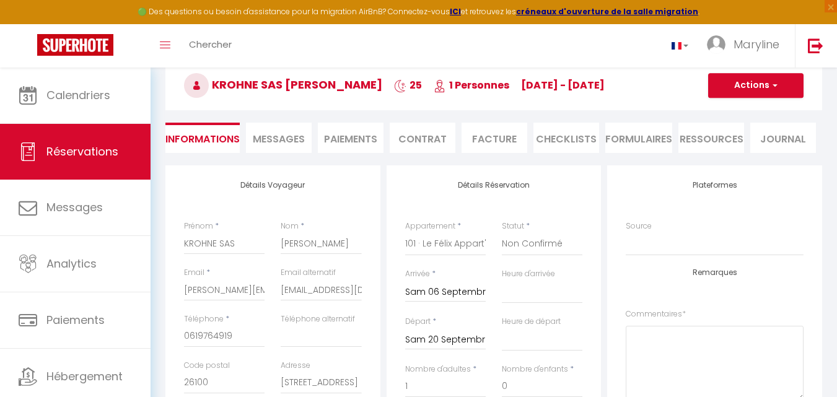
scroll to position [62, 0]
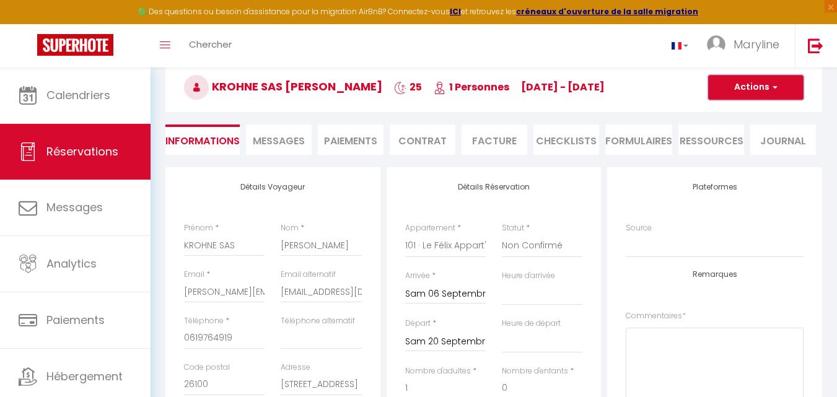
click at [734, 85] on button "Actions" at bounding box center [755, 87] width 95 height 25
click at [742, 109] on link "Enregistrer" at bounding box center [743, 115] width 98 height 16
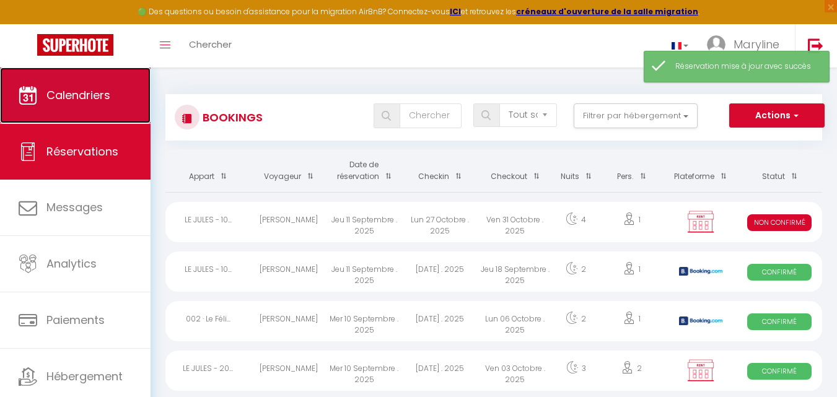
click at [80, 90] on span "Calendriers" at bounding box center [78, 94] width 64 height 15
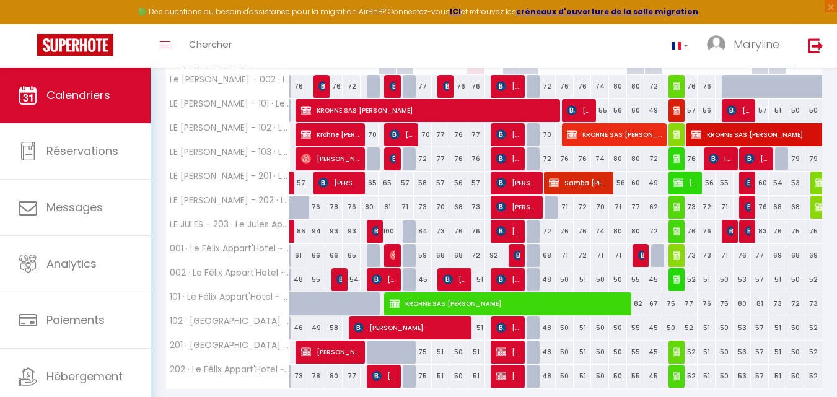
scroll to position [186, 0]
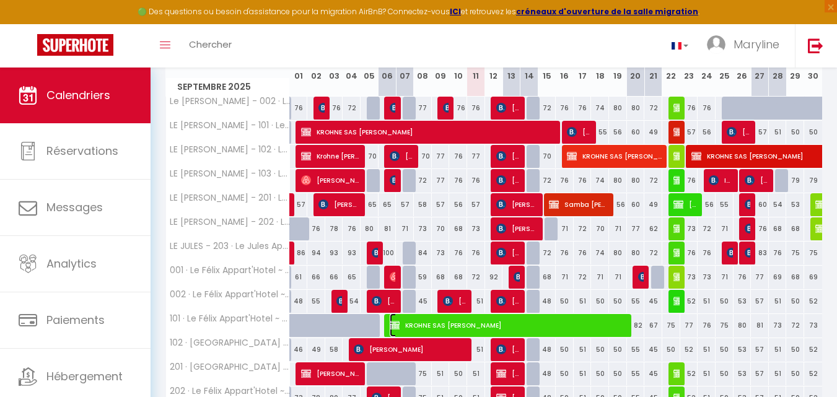
click at [624, 325] on span "KROHNE SAS [PERSON_NAME]" at bounding box center [510, 325] width 240 height 24
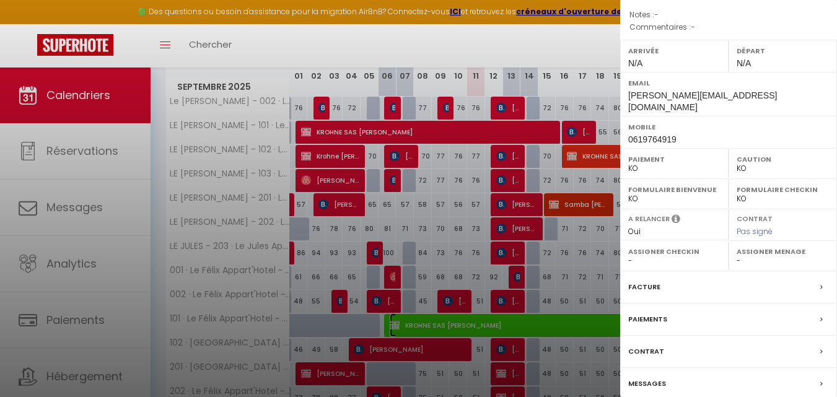
scroll to position [232, 0]
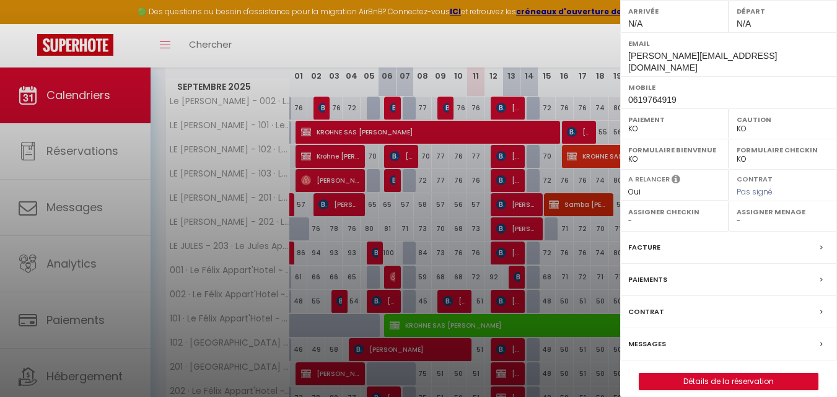
click at [650, 241] on label "Facture" at bounding box center [644, 247] width 32 height 13
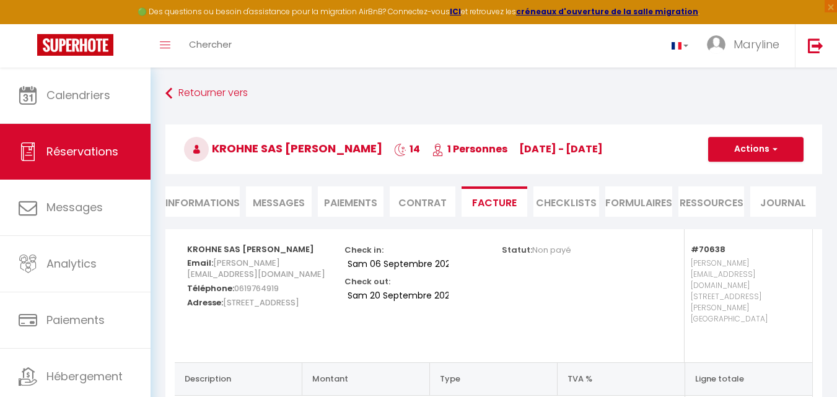
click at [215, 197] on li "Informations" at bounding box center [202, 201] width 74 height 30
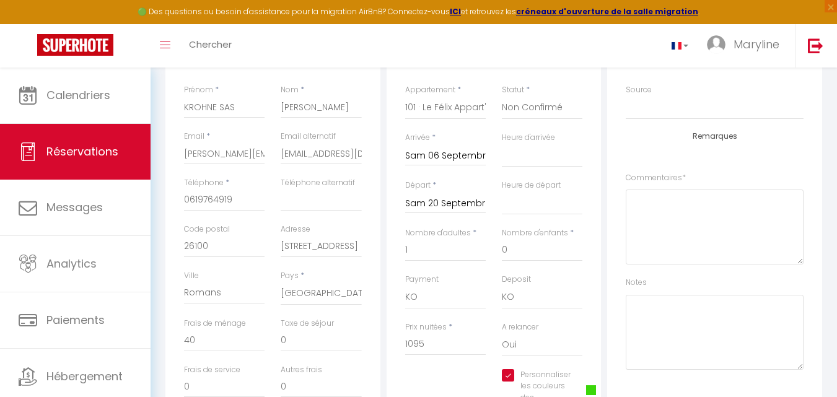
scroll to position [248, 0]
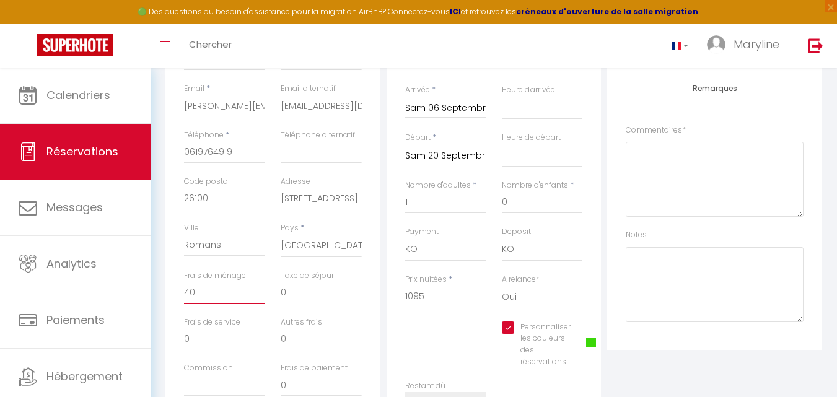
drag, startPoint x: 208, startPoint y: 293, endPoint x: 170, endPoint y: 292, distance: 37.8
click at [170, 292] on div "Détails Voyageur Prénom * KROHNE SAS Nom * Odile Godefroy Email * o.godefroy@kr…" at bounding box center [272, 202] width 215 height 443
drag, startPoint x: 437, startPoint y: 297, endPoint x: 379, endPoint y: 284, distance: 59.0
click at [379, 285] on div "Détails Voyageur Prénom * KROHNE SAS Nom * Odile Godefroy Email * o.godefroy@kr…" at bounding box center [493, 211] width 663 height 461
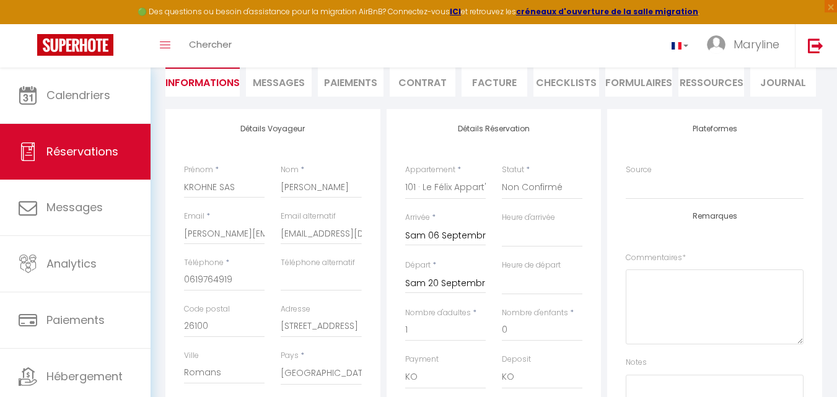
scroll to position [62, 0]
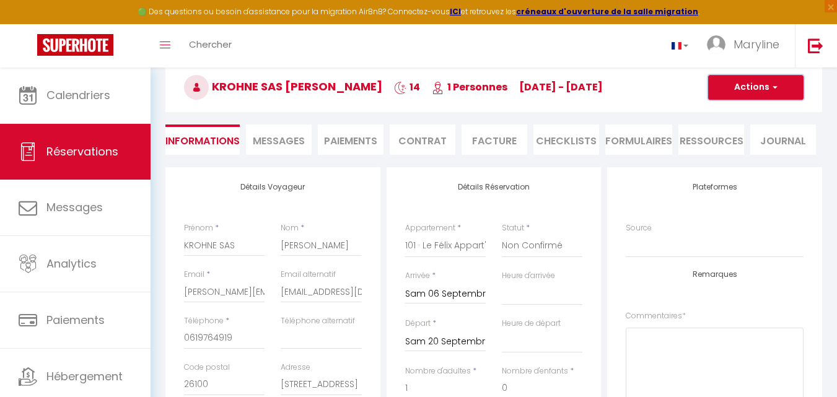
click at [736, 87] on button "Actions" at bounding box center [755, 87] width 95 height 25
click at [735, 110] on link "Enregistrer" at bounding box center [743, 115] width 98 height 16
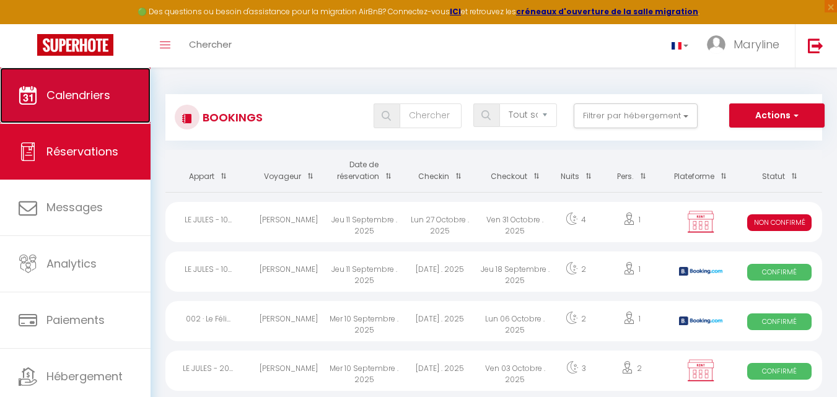
click at [79, 90] on span "Calendriers" at bounding box center [78, 94] width 64 height 15
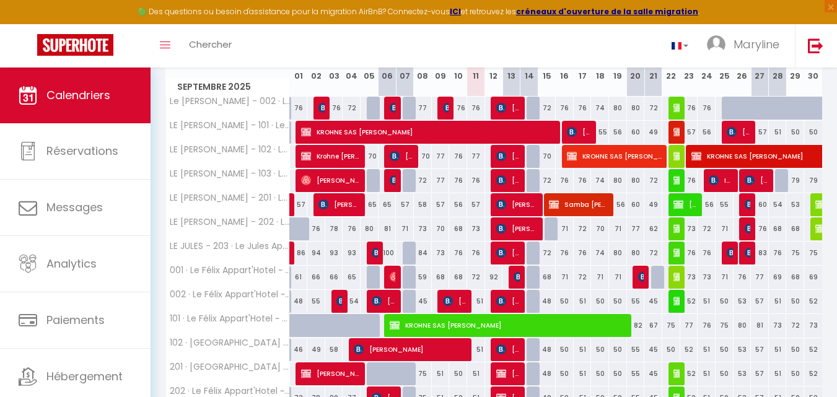
scroll to position [251, 0]
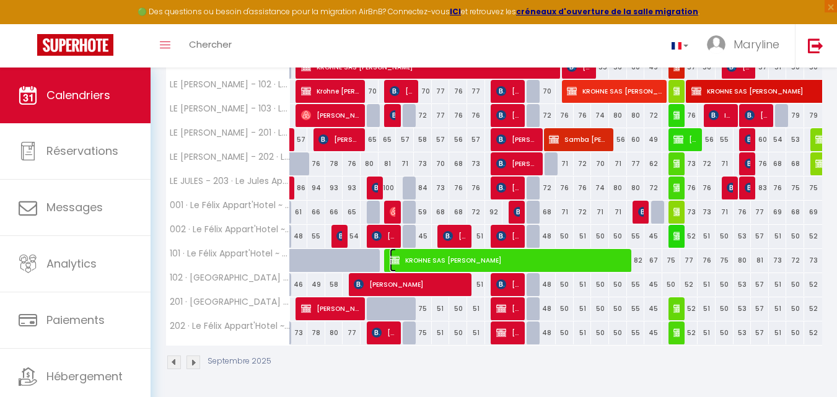
click at [576, 256] on span "KROHNE SAS [PERSON_NAME]" at bounding box center [510, 260] width 240 height 24
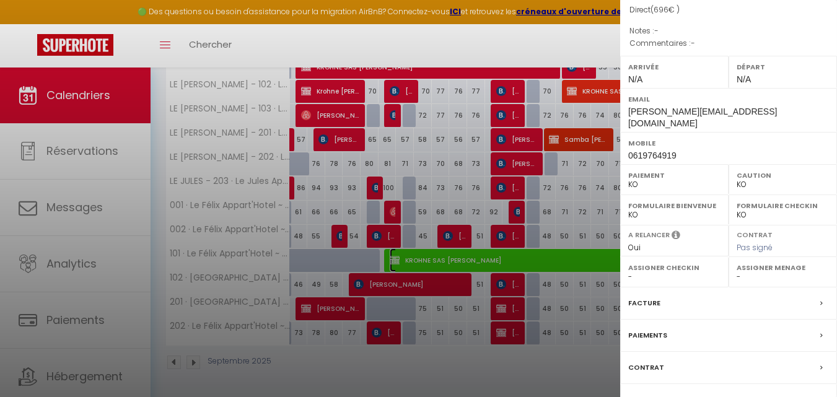
scroll to position [232, 0]
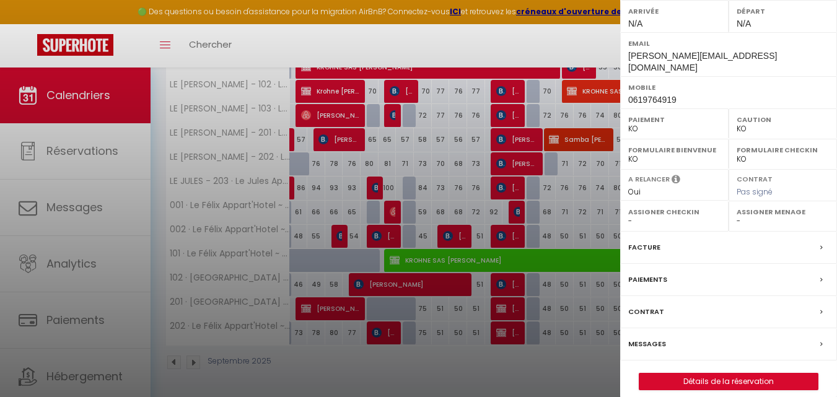
drag, startPoint x: 663, startPoint y: 230, endPoint x: 647, endPoint y: 230, distance: 15.5
click at [662, 232] on div "Facture" at bounding box center [728, 248] width 217 height 32
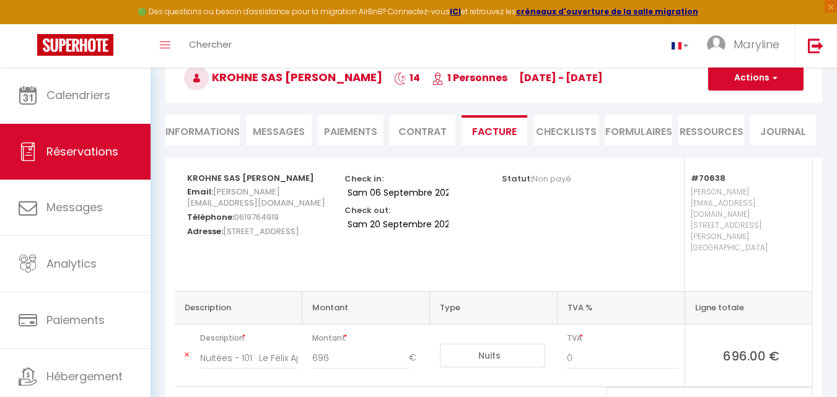
scroll to position [50, 0]
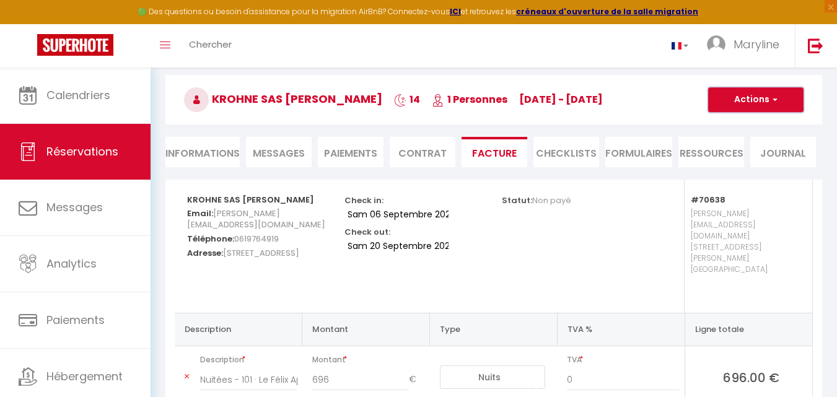
click at [739, 91] on button "Actions" at bounding box center [755, 99] width 95 height 25
click at [741, 157] on link "Envoyer la facture" at bounding box center [746, 159] width 104 height 16
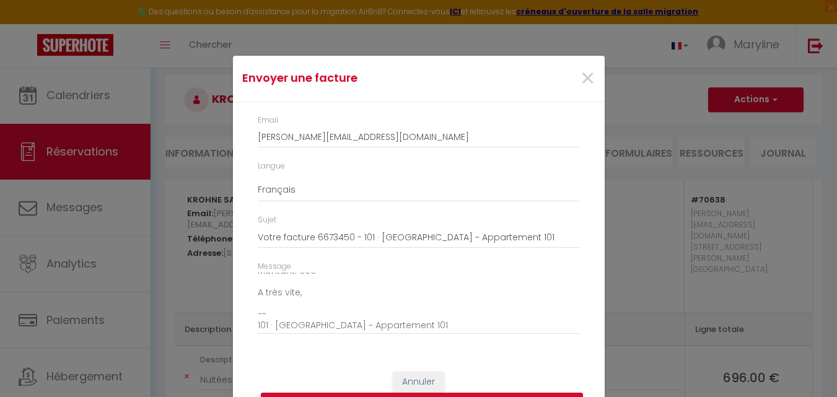
scroll to position [31, 0]
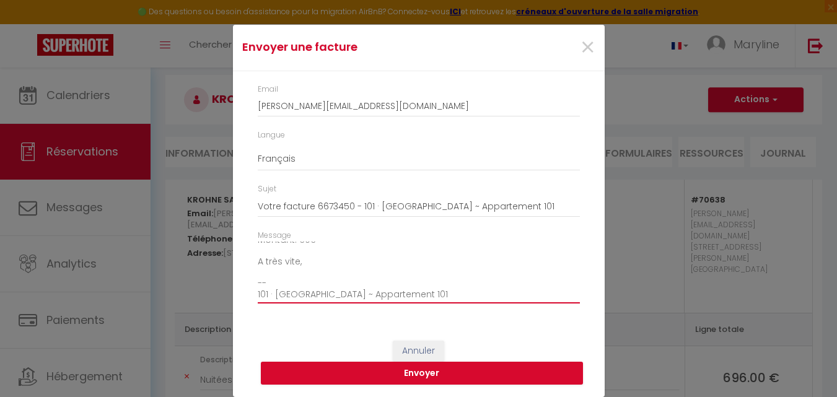
drag, startPoint x: 339, startPoint y: 261, endPoint x: 455, endPoint y: 329, distance: 134.6
click at [339, 261] on textarea "Bonjour, Voici le lien pour télécharger votre facture : https://superhote.com/a…" at bounding box center [419, 273] width 322 height 63
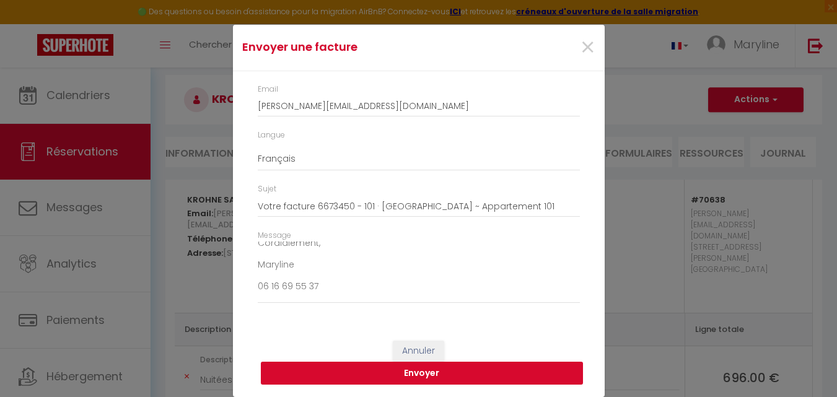
click at [360, 369] on button "Envoyer" at bounding box center [422, 374] width 322 height 24
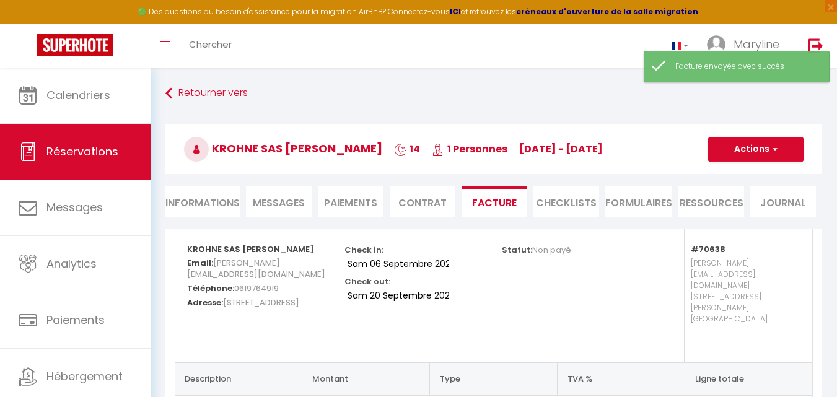
scroll to position [111, 0]
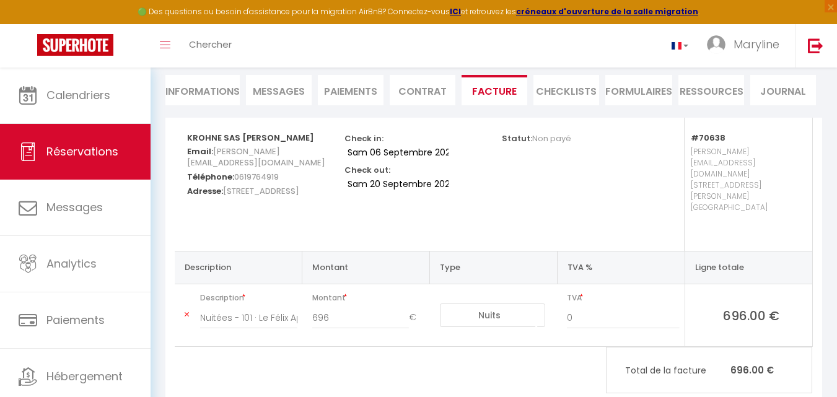
click at [345, 85] on li "Paiements" at bounding box center [351, 90] width 66 height 30
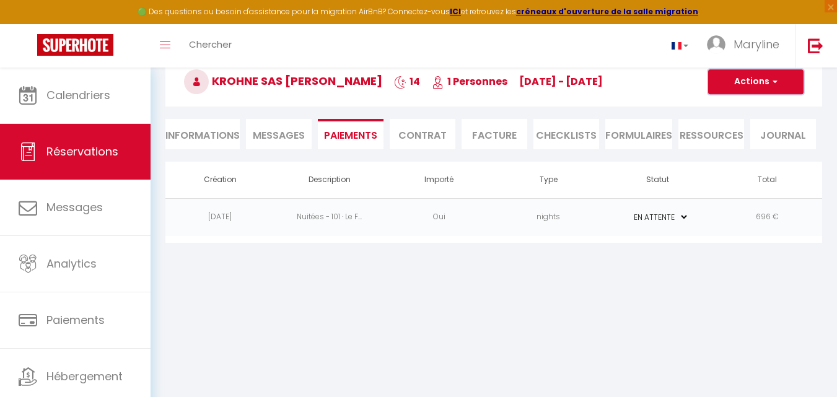
click at [747, 84] on button "Actions" at bounding box center [755, 81] width 95 height 25
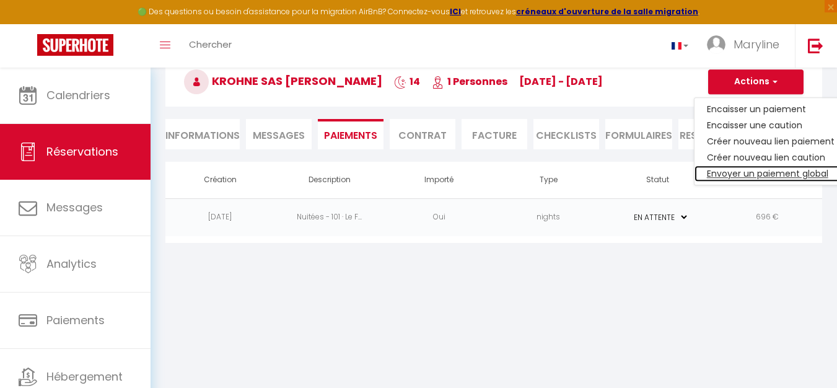
click at [767, 172] on link "Envoyer un paiement global" at bounding box center [770, 173] width 152 height 16
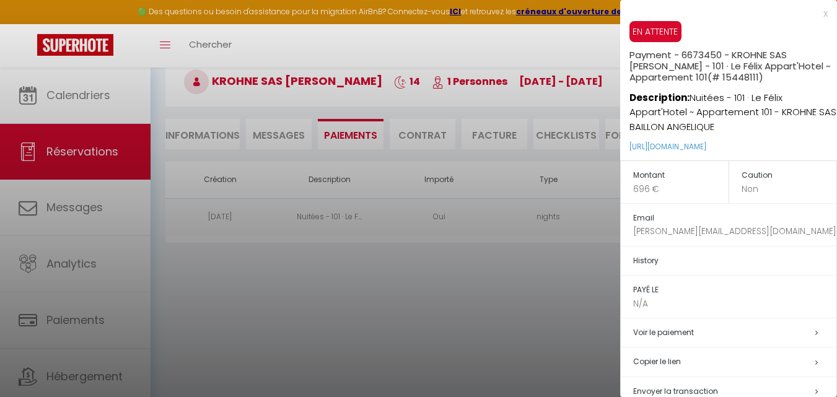
scroll to position [54, 0]
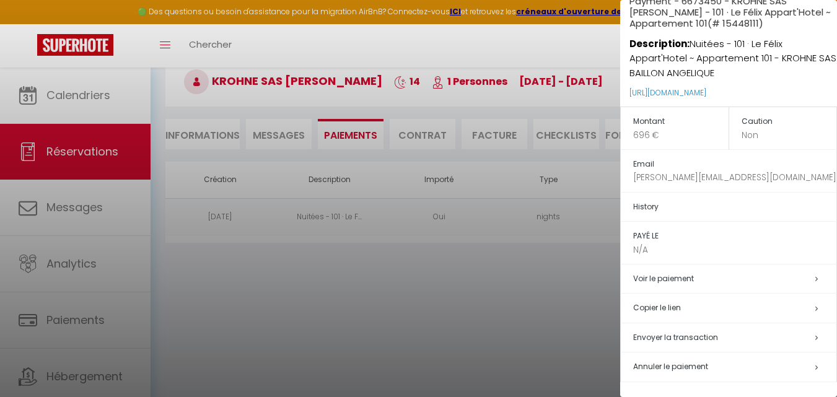
click at [699, 334] on span "Envoyer la transaction" at bounding box center [675, 337] width 85 height 11
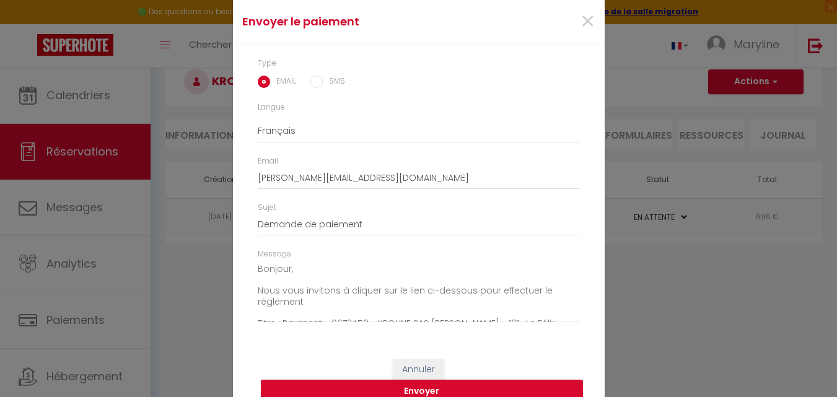
scroll to position [53, 0]
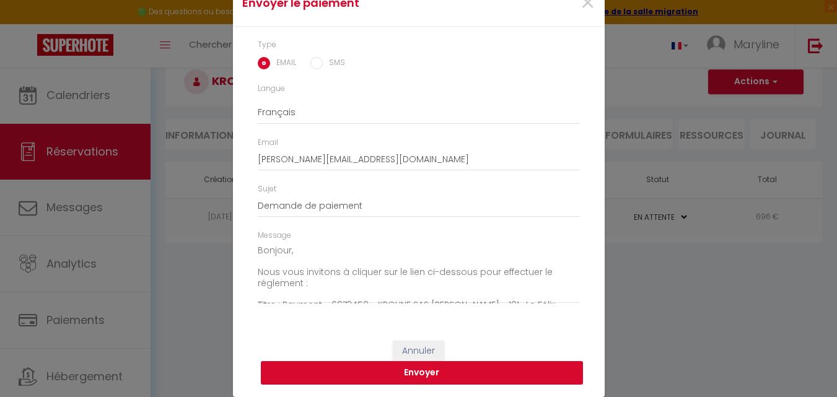
click at [449, 369] on button "Envoyer" at bounding box center [422, 373] width 322 height 24
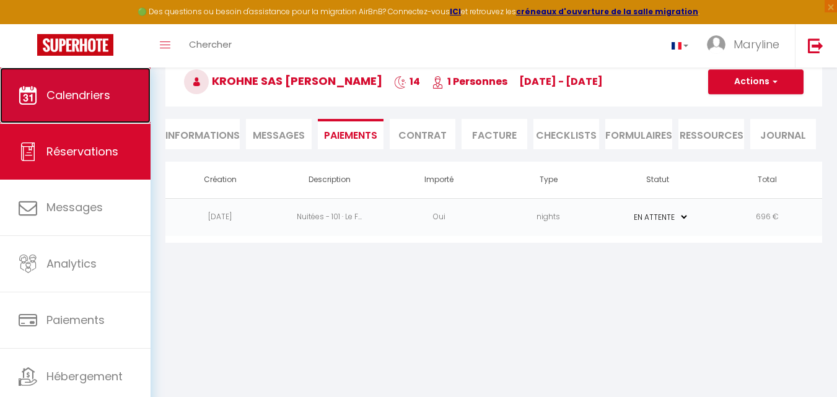
click at [61, 90] on span "Calendriers" at bounding box center [78, 94] width 64 height 15
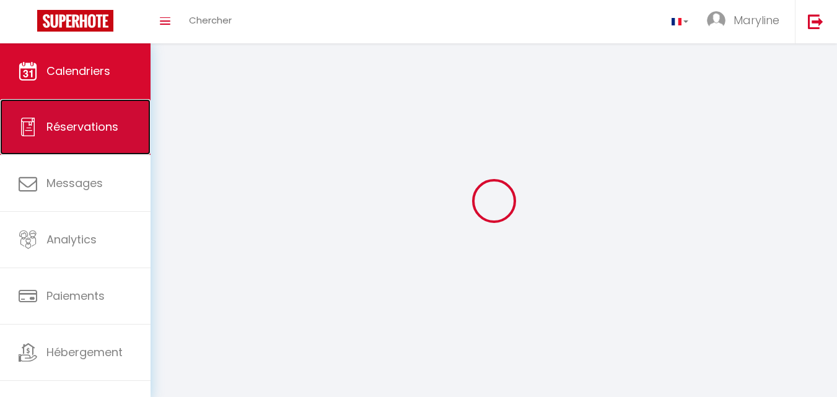
click at [97, 116] on link "Réservations" at bounding box center [75, 127] width 150 height 56
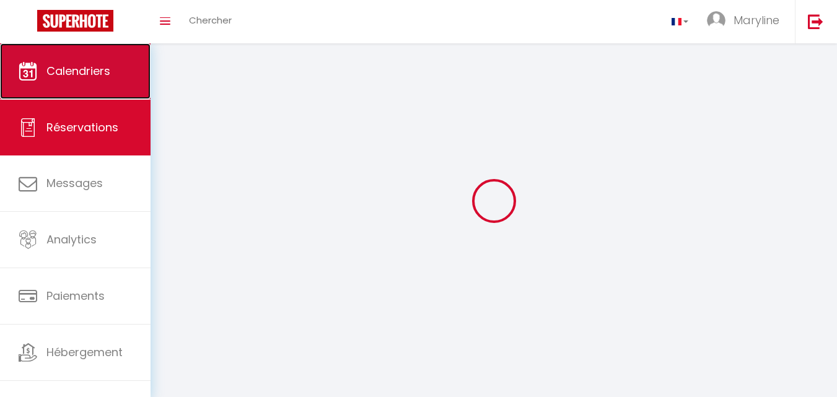
click at [95, 69] on span "Calendriers" at bounding box center [78, 70] width 64 height 15
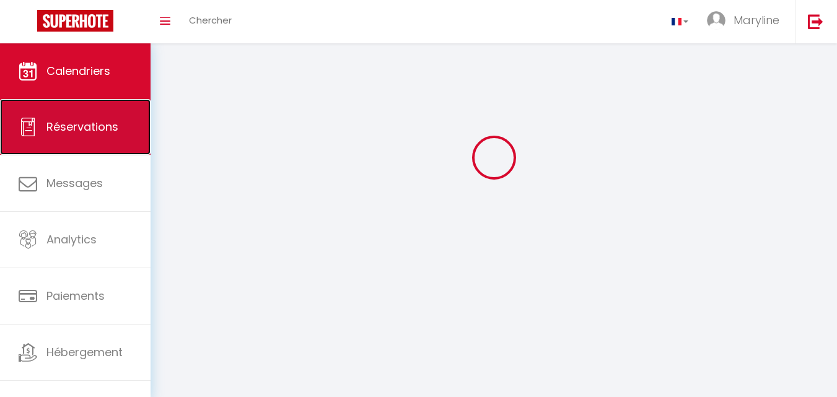
click at [108, 130] on span "Réservations" at bounding box center [82, 126] width 72 height 15
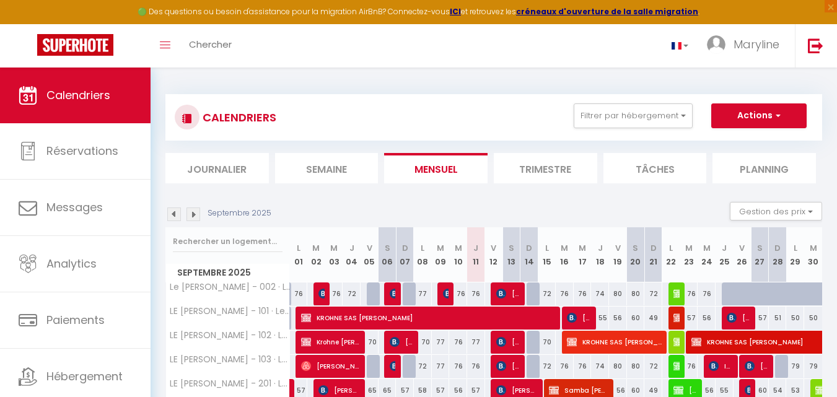
click at [198, 215] on img at bounding box center [193, 214] width 14 height 14
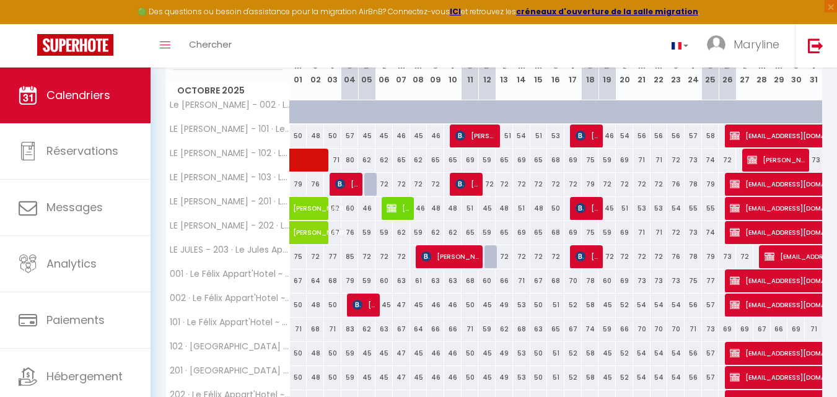
scroll to position [186, 0]
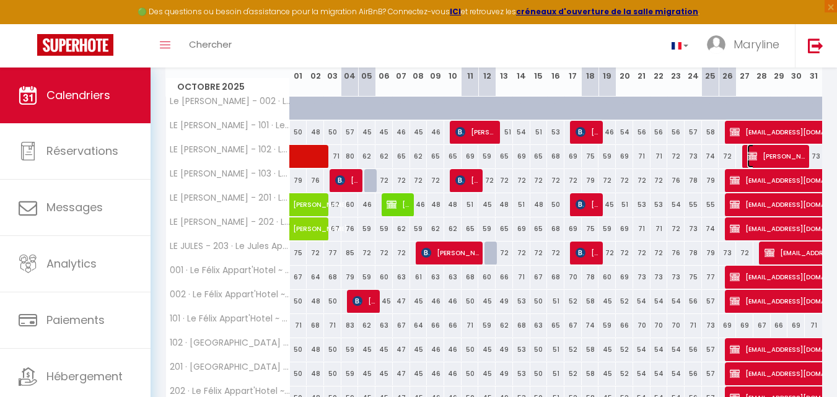
click at [777, 150] on span "[PERSON_NAME]" at bounding box center [776, 156] width 58 height 24
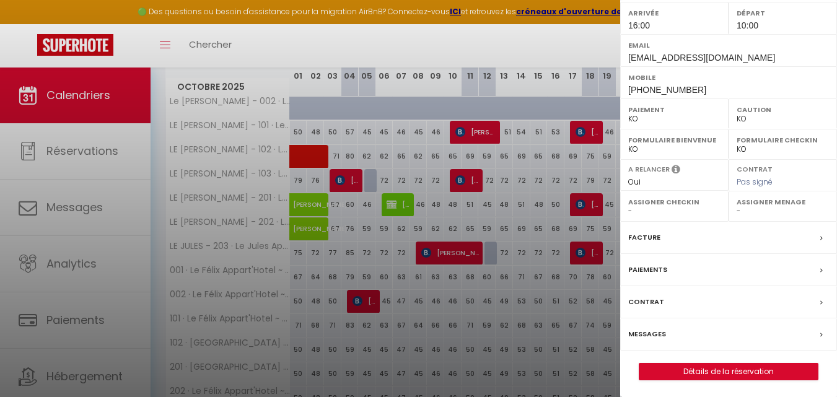
scroll to position [193, 0]
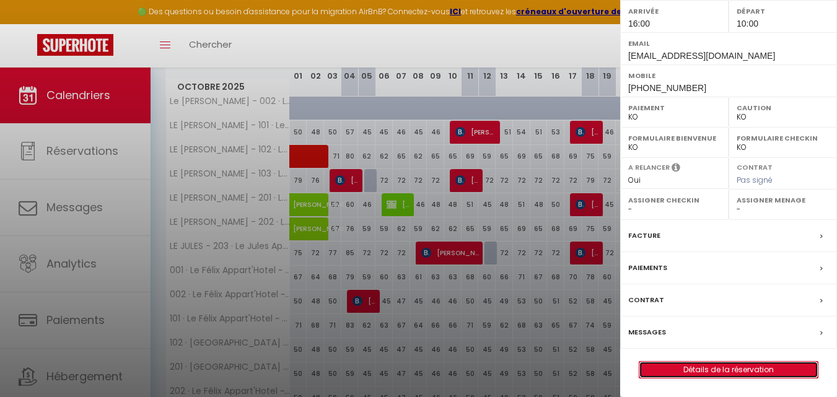
click at [700, 370] on link "Détails de la réservation" at bounding box center [728, 370] width 178 height 16
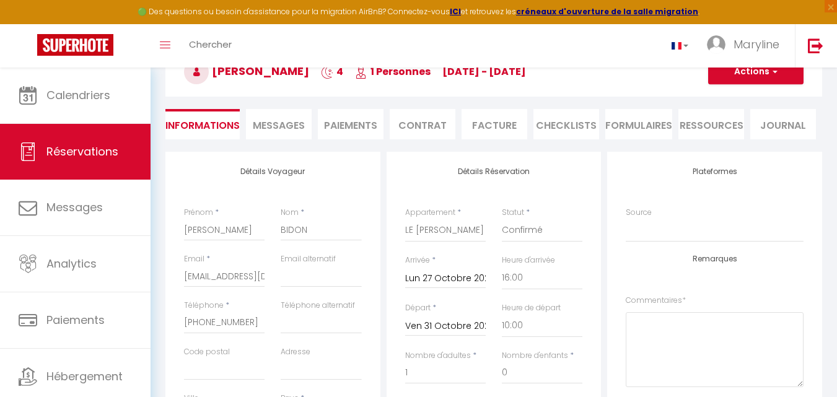
scroll to position [6, 0]
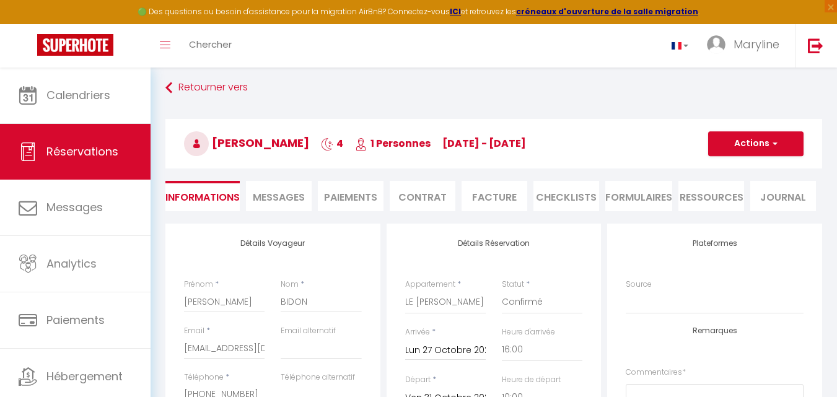
click at [363, 193] on li "Paiements" at bounding box center [351, 196] width 66 height 30
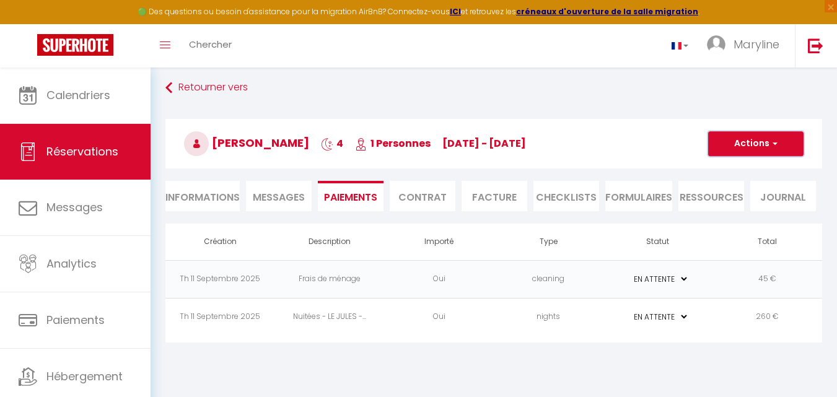
click at [756, 142] on button "Actions" at bounding box center [755, 143] width 95 height 25
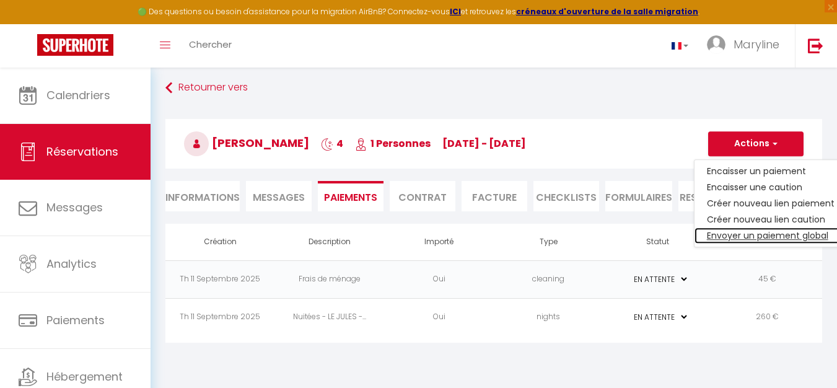
click at [762, 230] on link "Envoyer un paiement global" at bounding box center [770, 235] width 152 height 16
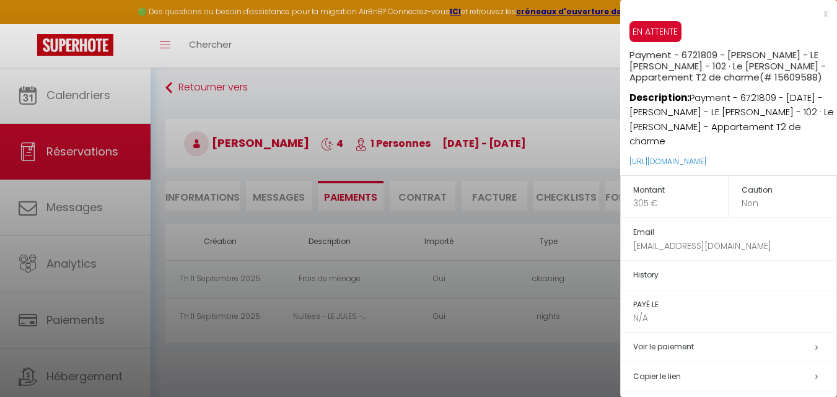
scroll to position [54, 0]
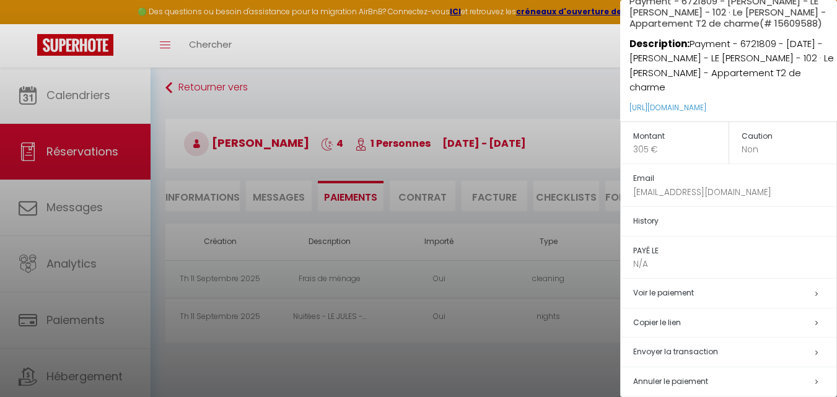
click at [687, 346] on span "Envoyer la transaction" at bounding box center [675, 351] width 85 height 11
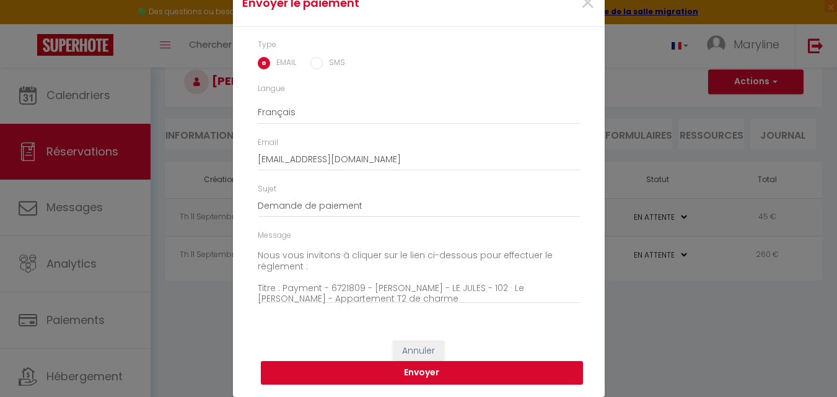
scroll to position [0, 0]
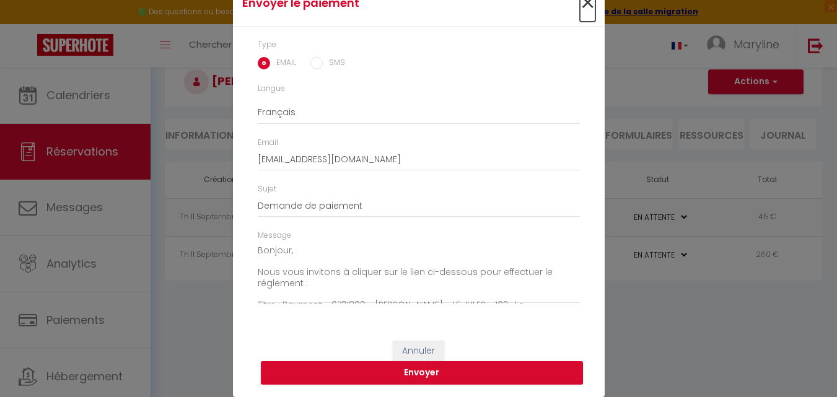
click at [585, 8] on span "×" at bounding box center [587, 3] width 15 height 37
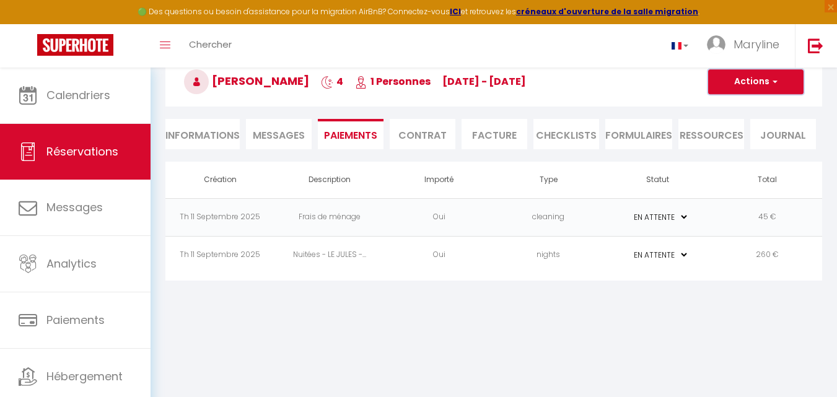
click at [763, 74] on button "Actions" at bounding box center [755, 81] width 95 height 25
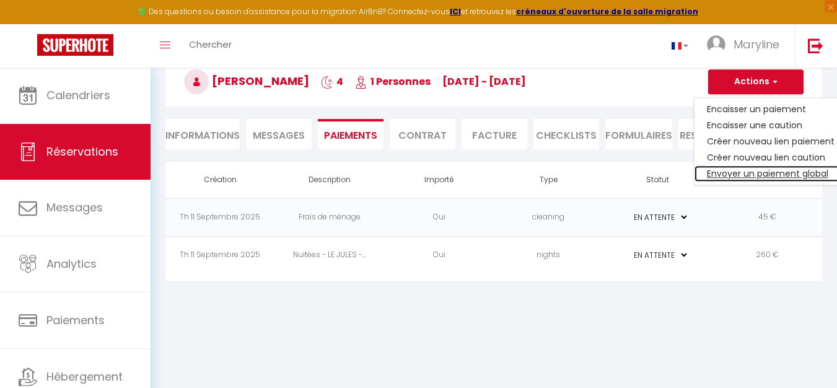
click at [777, 172] on link "Envoyer un paiement global" at bounding box center [770, 173] width 152 height 16
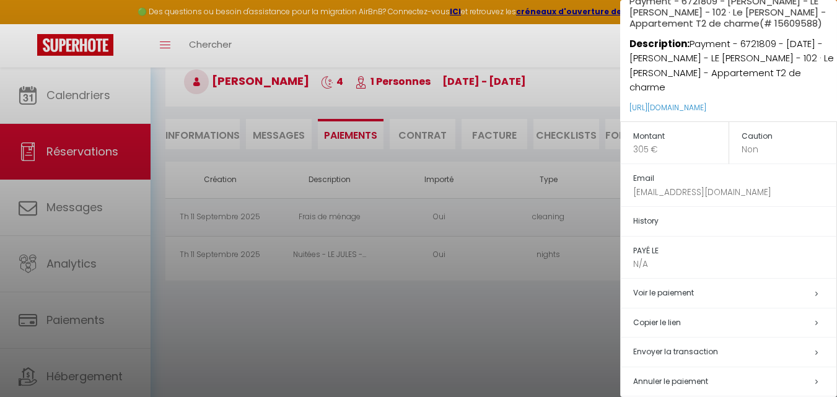
click at [696, 286] on h5 "Voir le paiement" at bounding box center [734, 293] width 203 height 14
click at [694, 337] on td "Envoyer la transaction" at bounding box center [729, 352] width 216 height 30
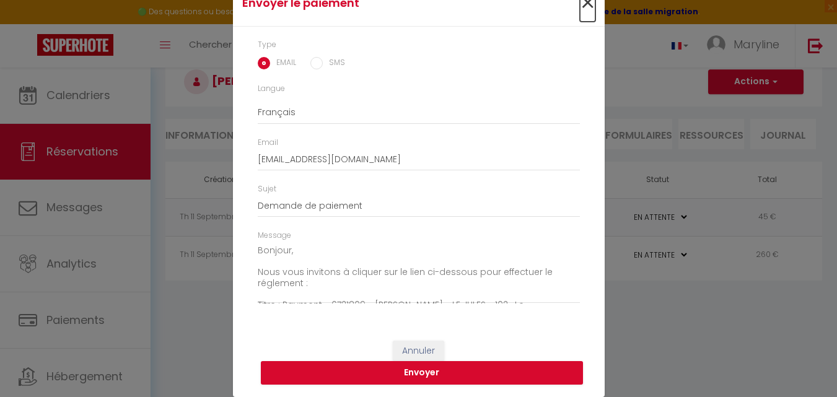
click at [580, 6] on span "×" at bounding box center [587, 3] width 15 height 37
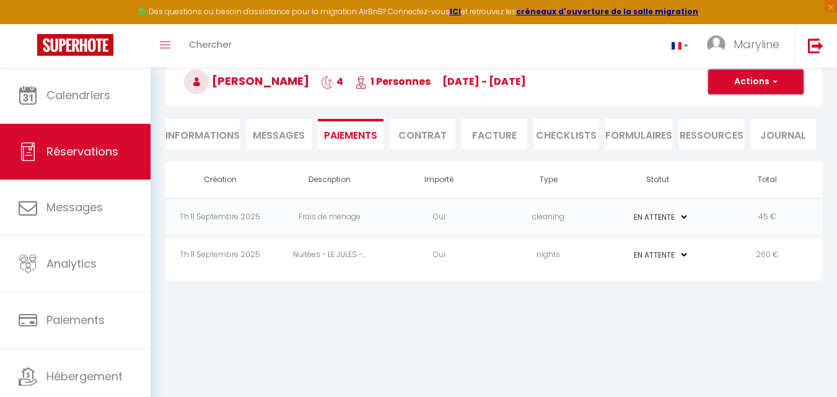
click at [751, 80] on button "Actions" at bounding box center [755, 81] width 95 height 25
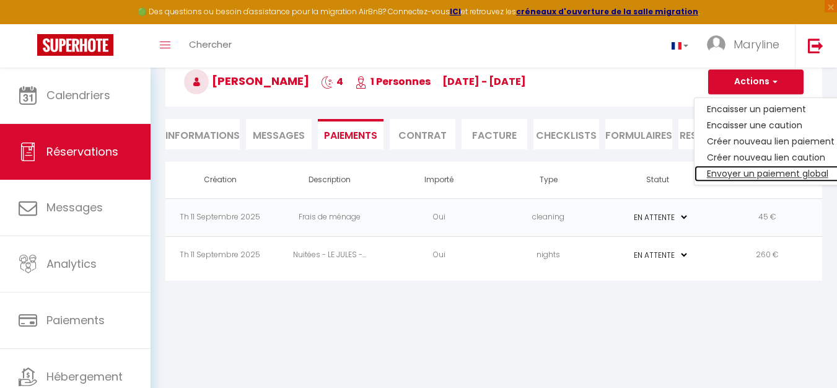
click at [748, 170] on link "Envoyer un paiement global" at bounding box center [770, 173] width 152 height 16
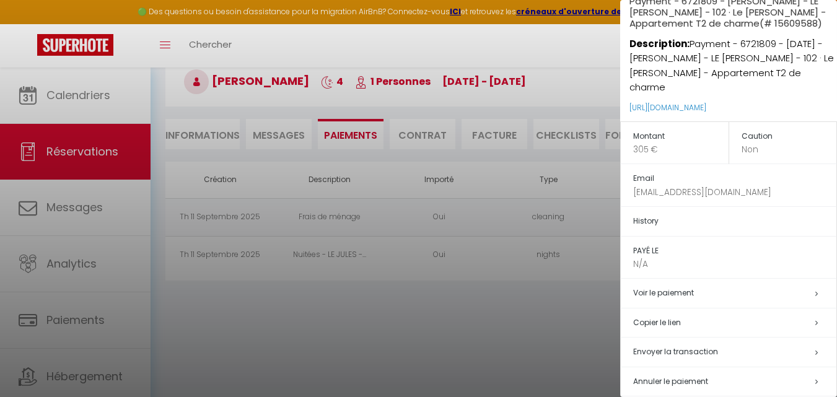
click at [684, 346] on span "Envoyer la transaction" at bounding box center [675, 351] width 85 height 11
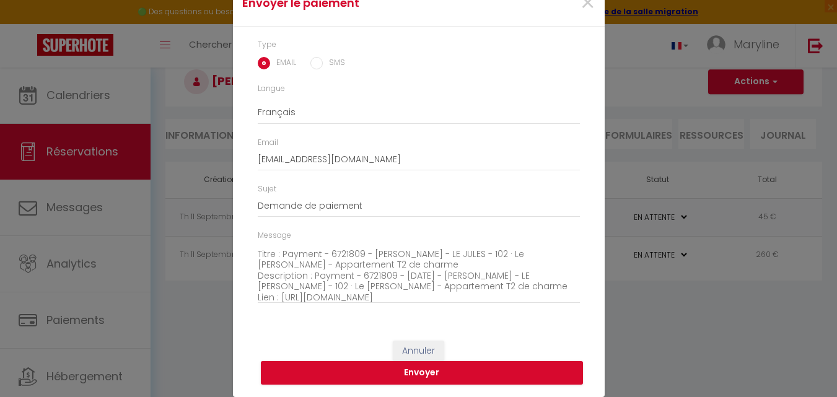
scroll to position [108, 0]
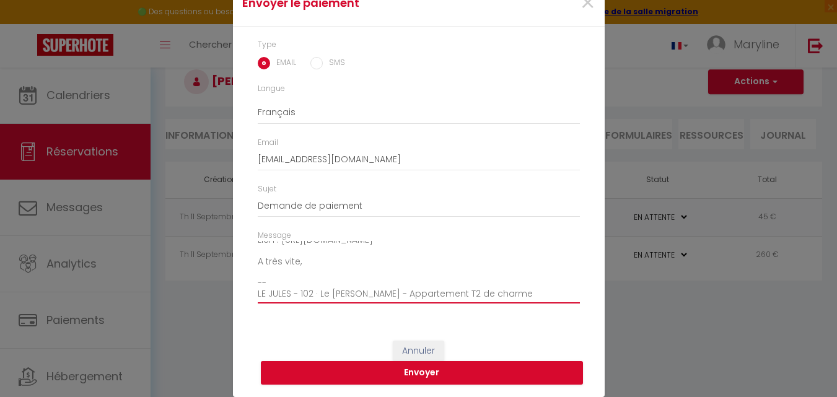
click at [319, 260] on textarea "Bonjour, Nous vous invitons à cliquer sur le lien ci-dessous pour effectuer le …" at bounding box center [419, 272] width 322 height 63
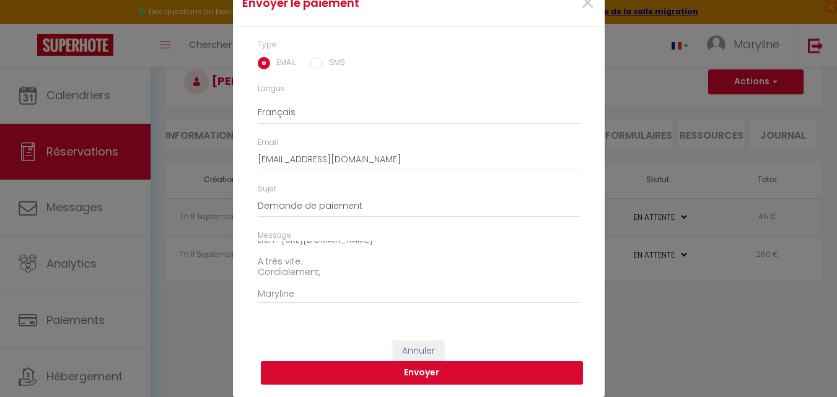
click at [448, 372] on button "Envoyer" at bounding box center [422, 373] width 322 height 24
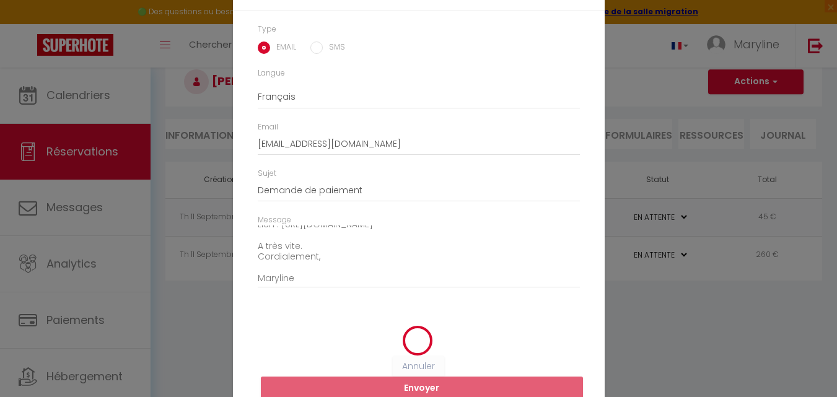
scroll to position [38, 0]
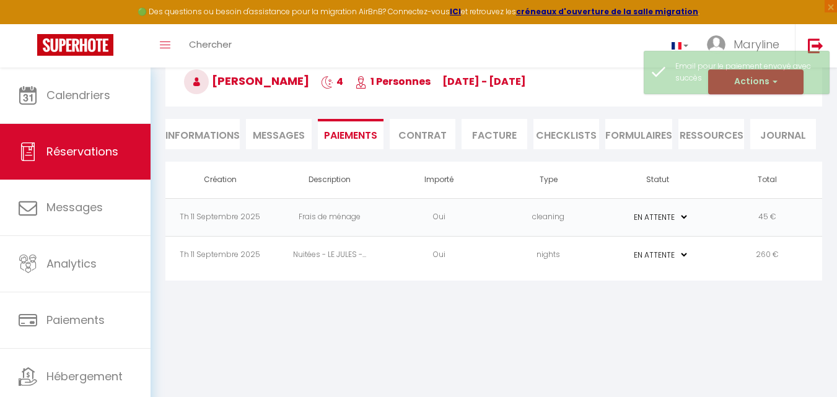
click at [211, 136] on li "Informations" at bounding box center [202, 134] width 74 height 30
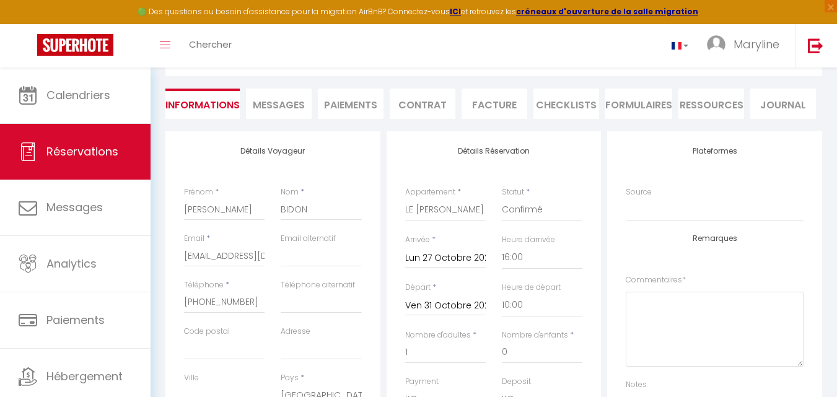
scroll to position [67, 0]
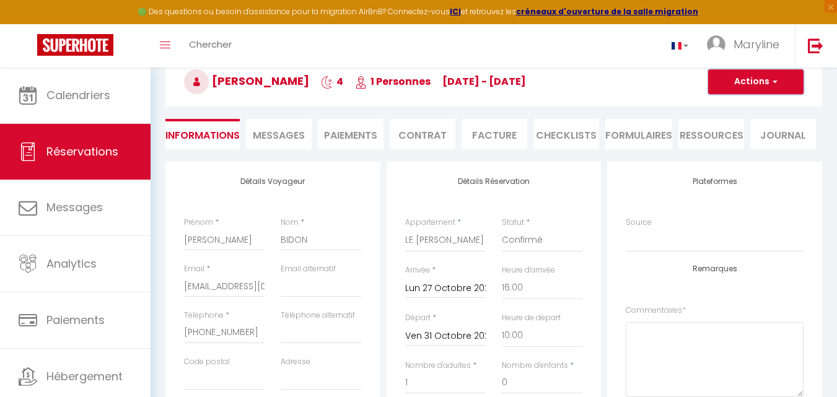
click at [728, 76] on button "Actions" at bounding box center [755, 81] width 95 height 25
click at [729, 104] on link "Enregistrer" at bounding box center [743, 109] width 98 height 16
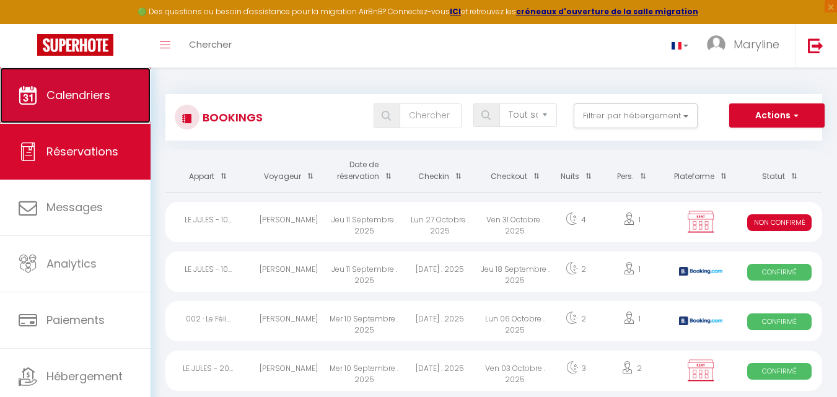
click at [79, 99] on span "Calendriers" at bounding box center [78, 94] width 64 height 15
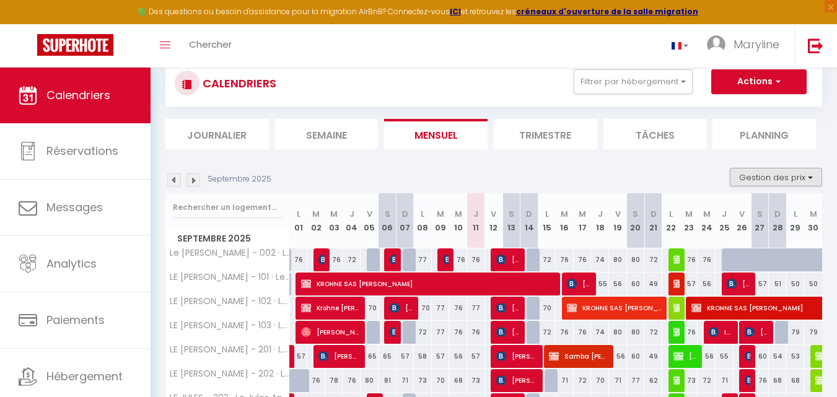
scroll to position [62, 0]
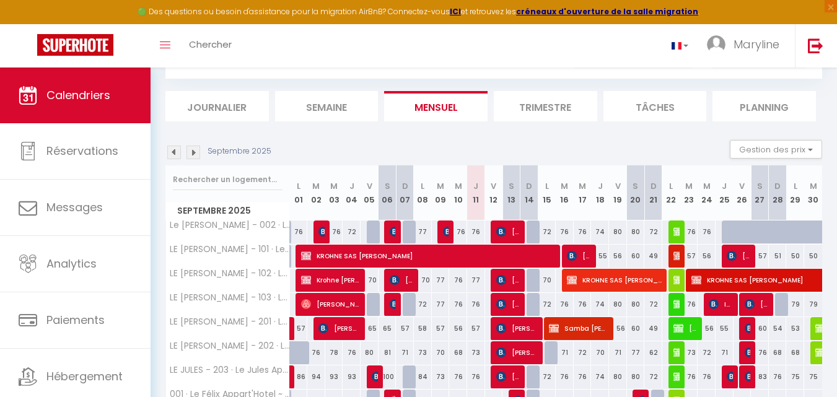
click at [196, 152] on img at bounding box center [193, 153] width 14 height 14
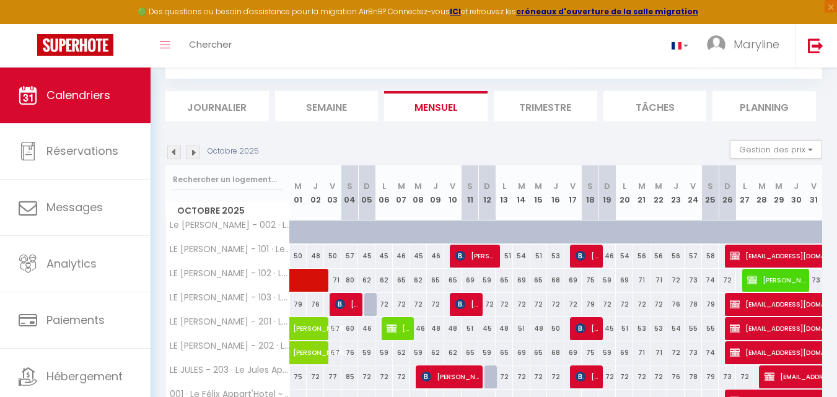
scroll to position [0, 0]
